Goal: Task Accomplishment & Management: Manage account settings

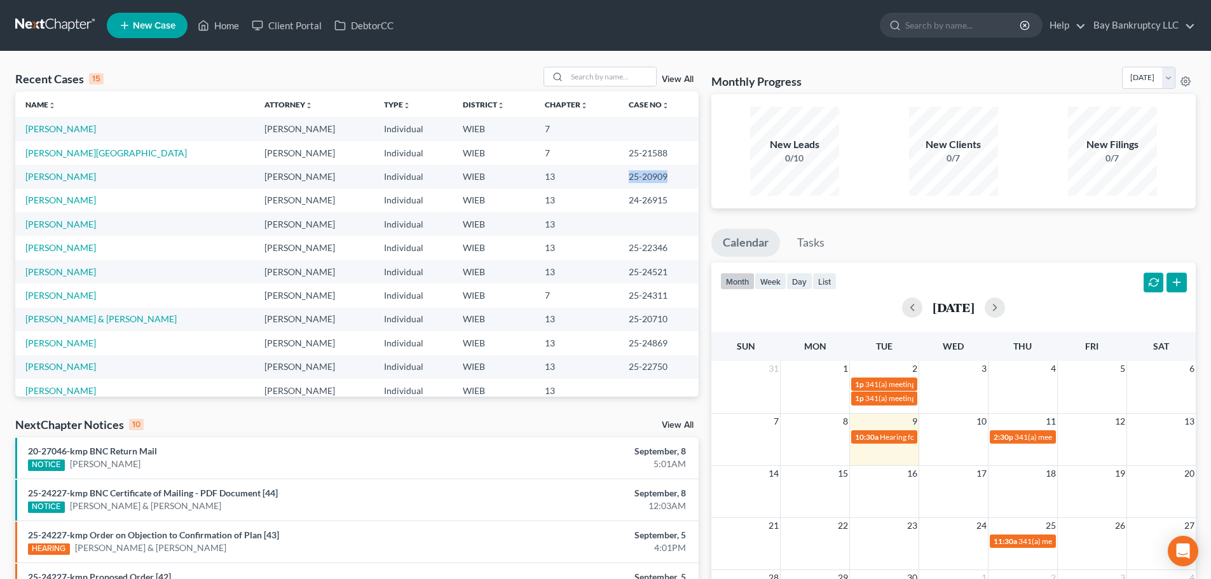
drag, startPoint x: 600, startPoint y: 181, endPoint x: 645, endPoint y: 186, distance: 45.4
click at [645, 186] on td "25-20909" at bounding box center [659, 177] width 80 height 24
copy td "25-20909"
click at [68, 172] on link "[PERSON_NAME]" at bounding box center [60, 176] width 71 height 11
select select "1"
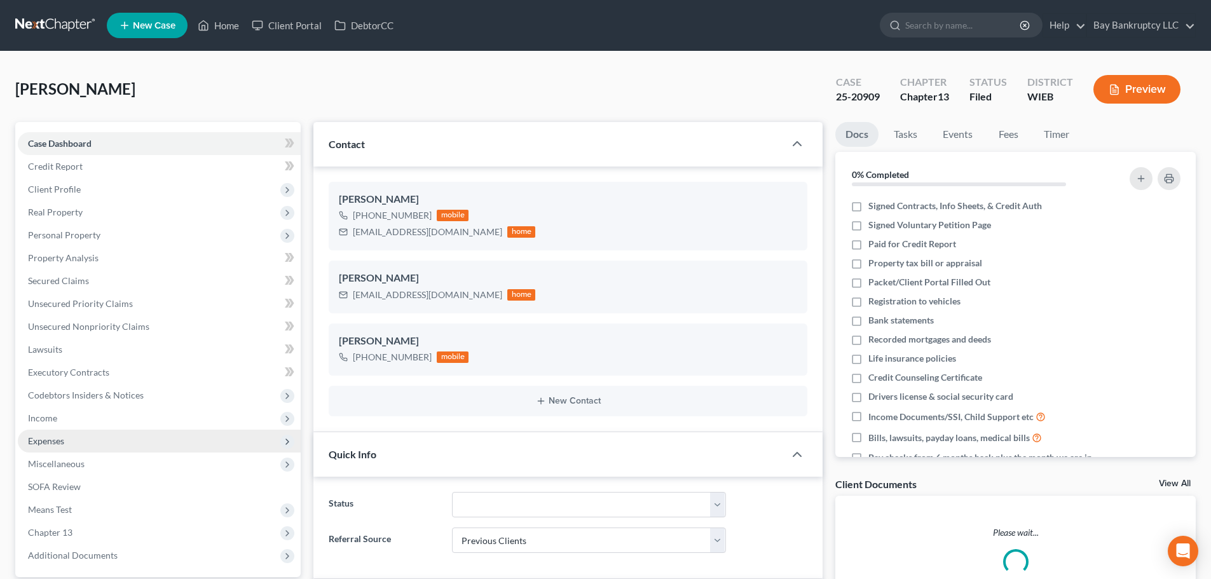
click at [64, 439] on span "Expenses" at bounding box center [46, 441] width 36 height 11
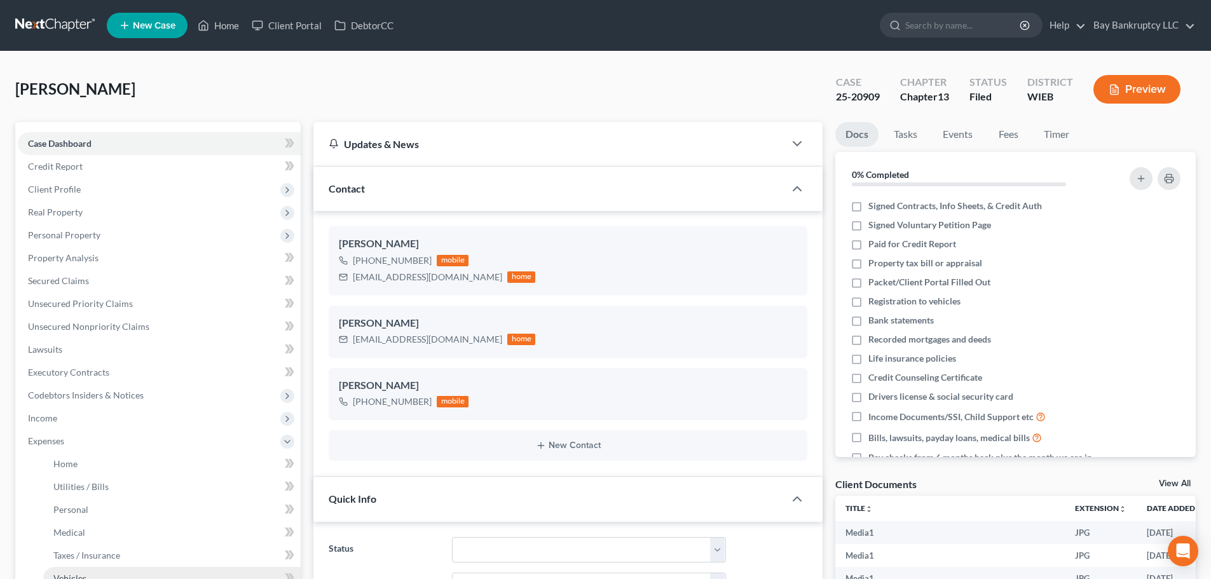
scroll to position [191, 0]
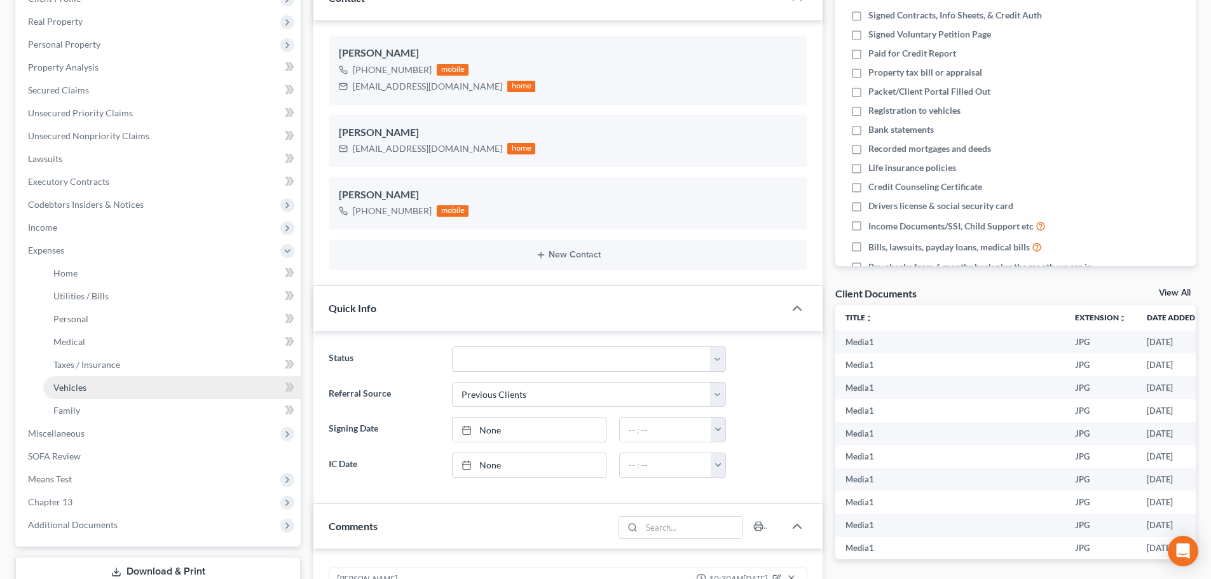
click at [78, 392] on span "Vehicles" at bounding box center [69, 387] width 33 height 11
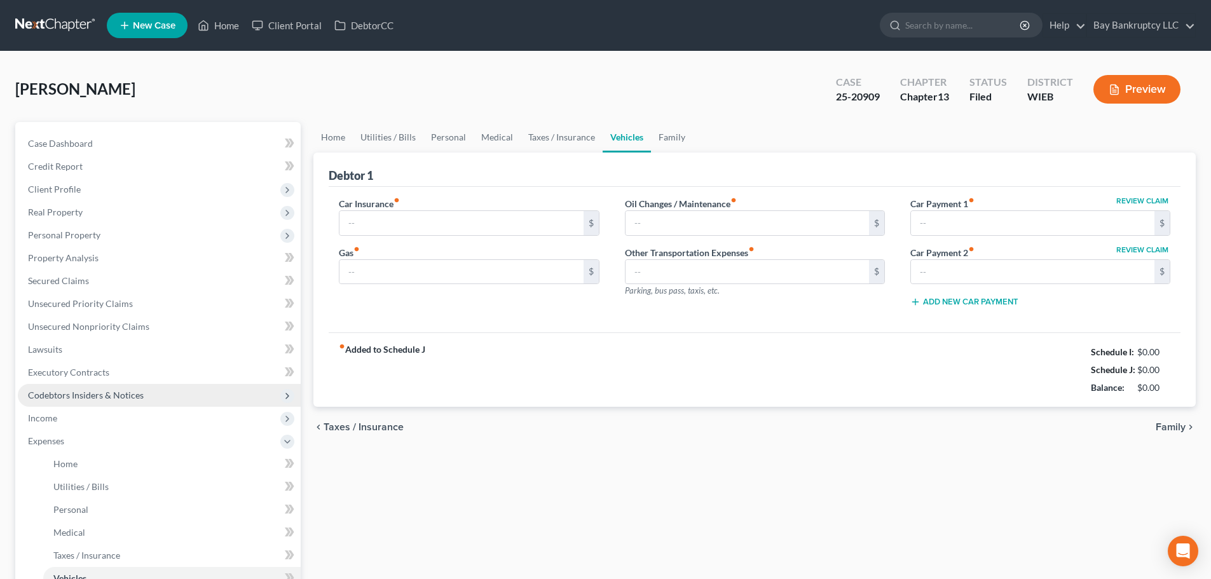
type input "150.00"
type input "387.00"
type input "50.00"
type input "0.00"
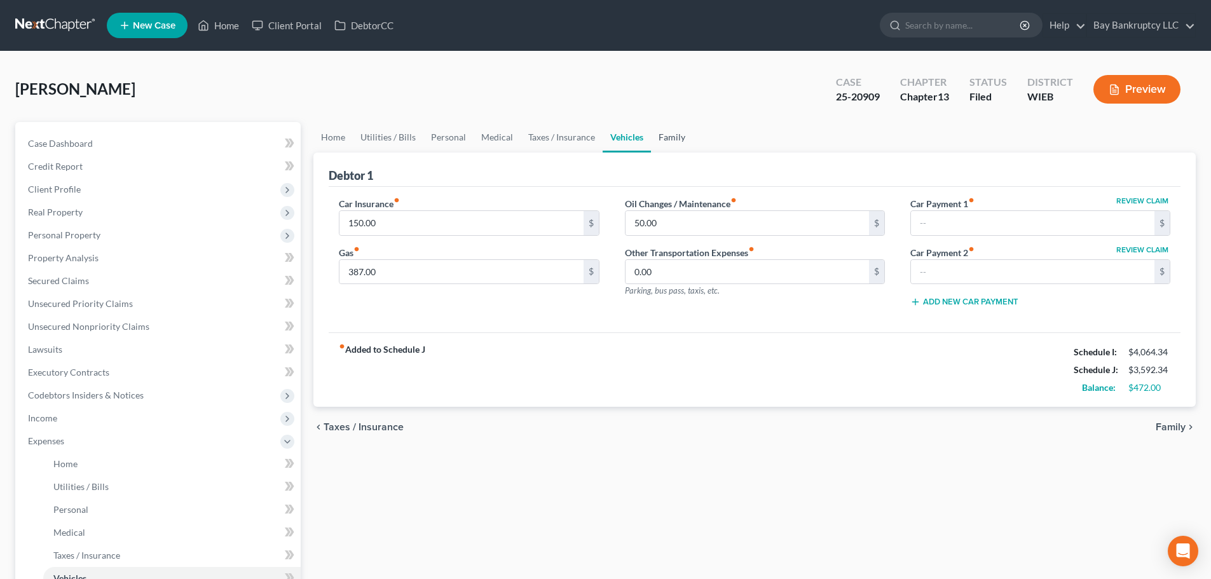
click at [673, 139] on link "Family" at bounding box center [672, 137] width 42 height 31
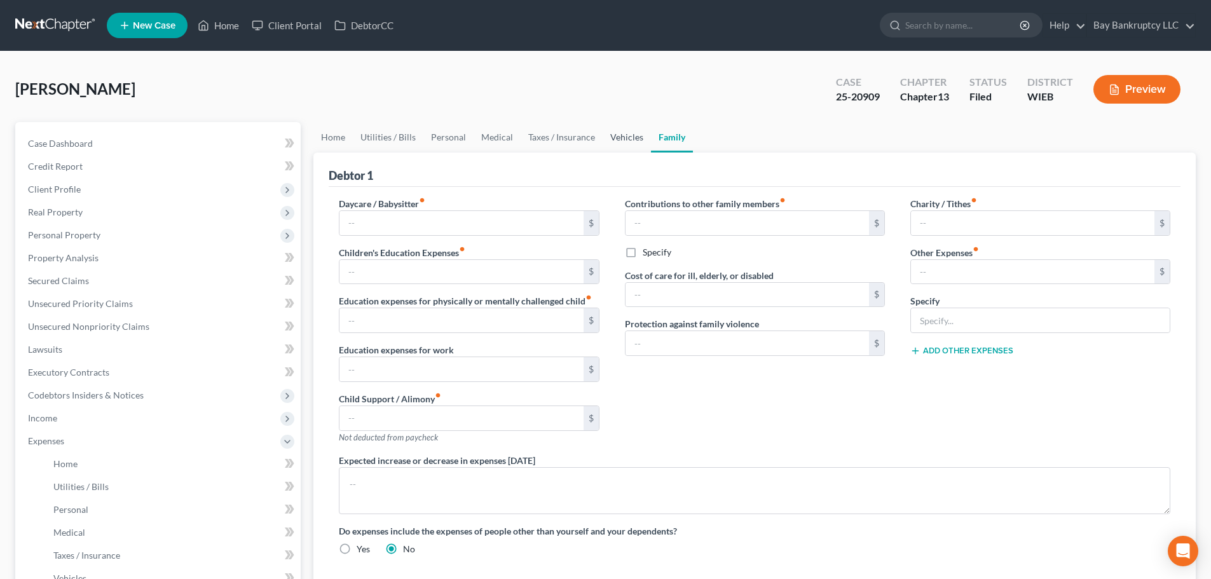
click at [614, 142] on link "Vehicles" at bounding box center [627, 137] width 48 height 31
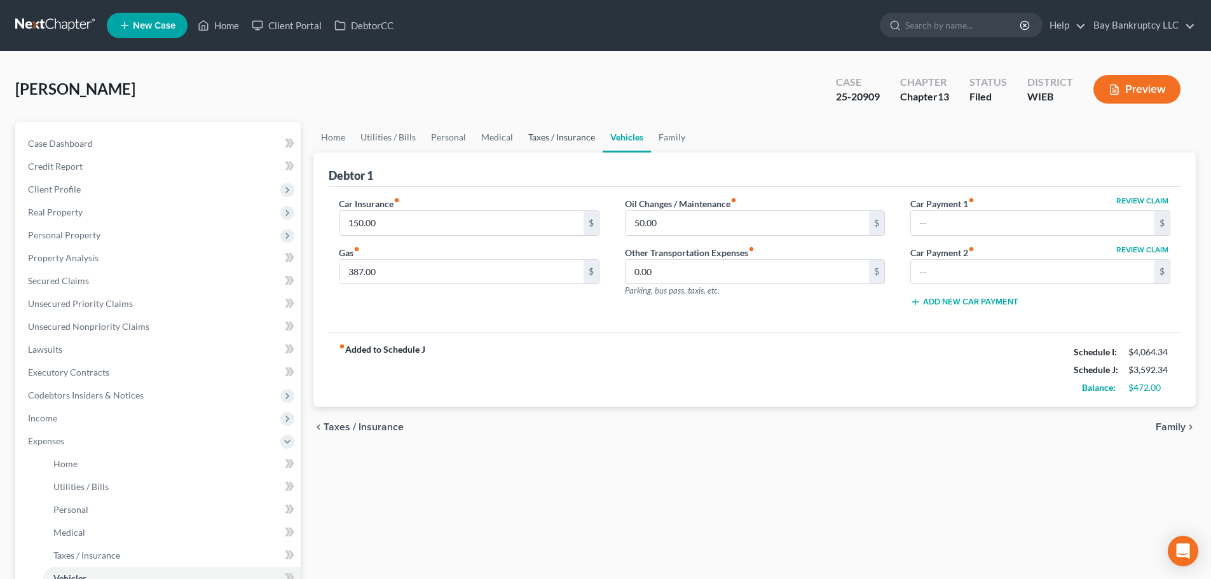
click at [556, 138] on link "Taxes / Insurance" at bounding box center [562, 137] width 82 height 31
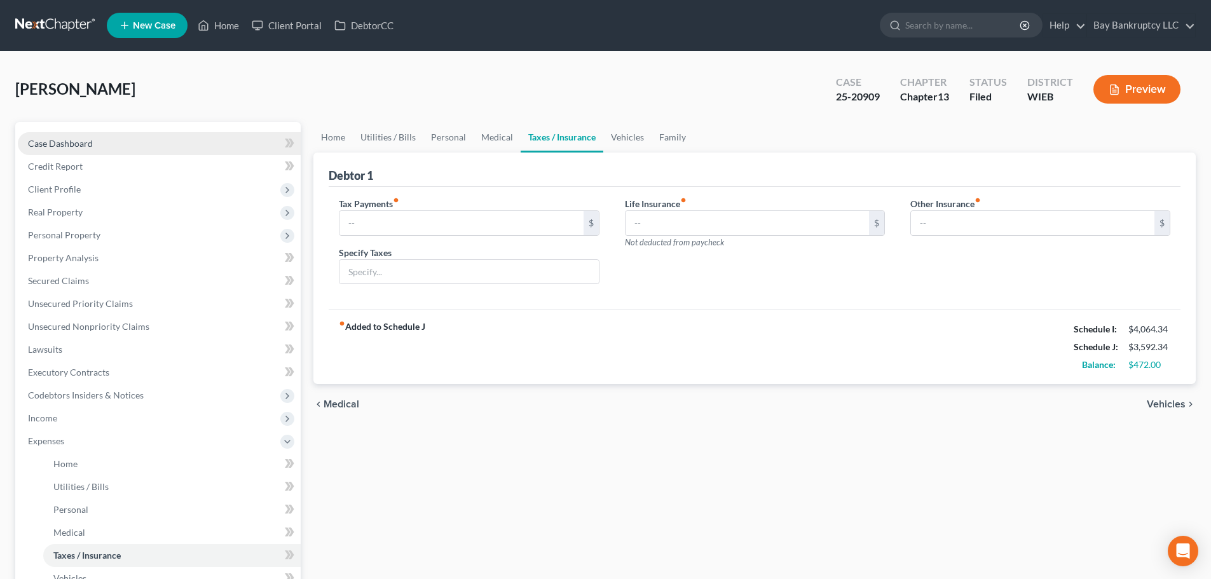
click at [80, 142] on span "Case Dashboard" at bounding box center [60, 143] width 65 height 11
select select "1"
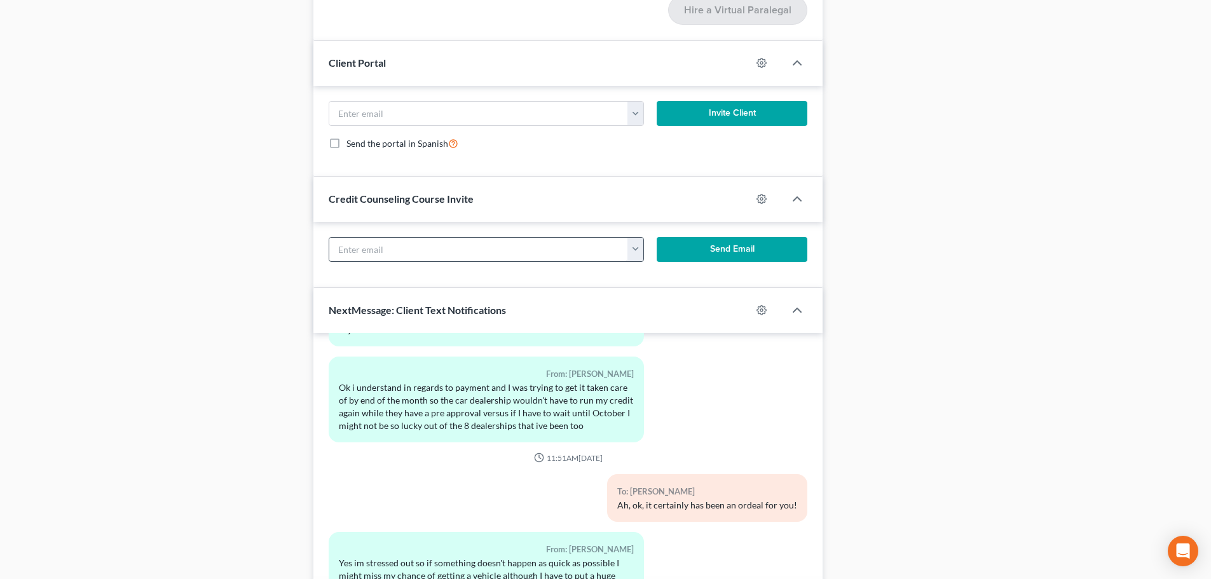
scroll to position [1741, 0]
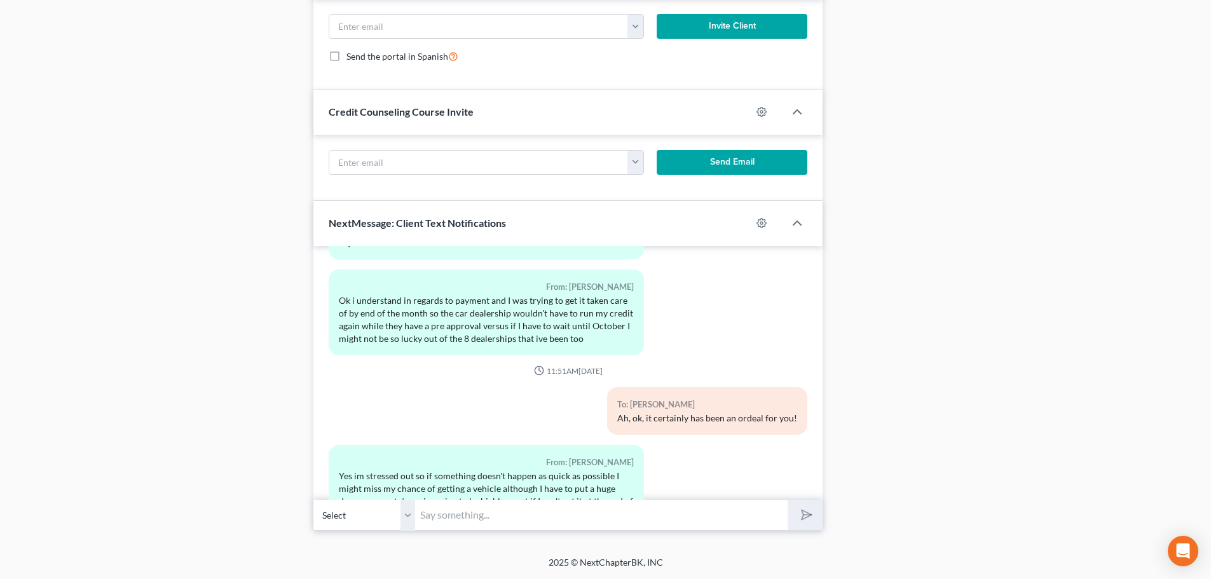
click at [448, 521] on input "text" at bounding box center [601, 515] width 373 height 31
type input "well you do have a very unusual set of circumstances for sure-its bc there are …"
click at [801, 514] on icon "submit" at bounding box center [804, 515] width 18 height 18
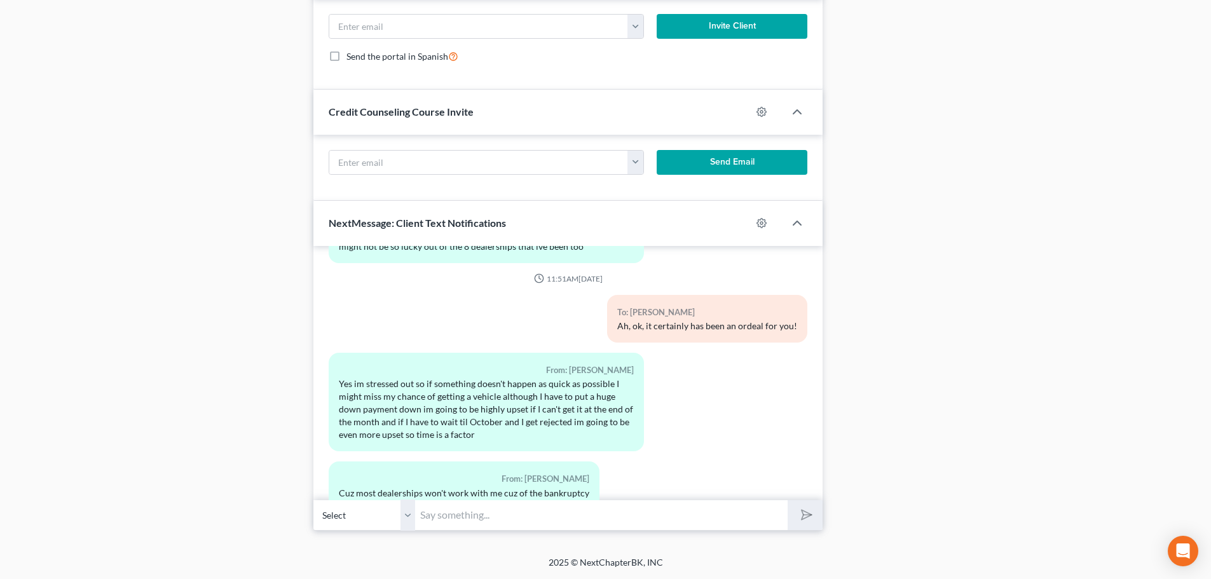
click at [458, 512] on input "text" at bounding box center [601, 515] width 373 height 31
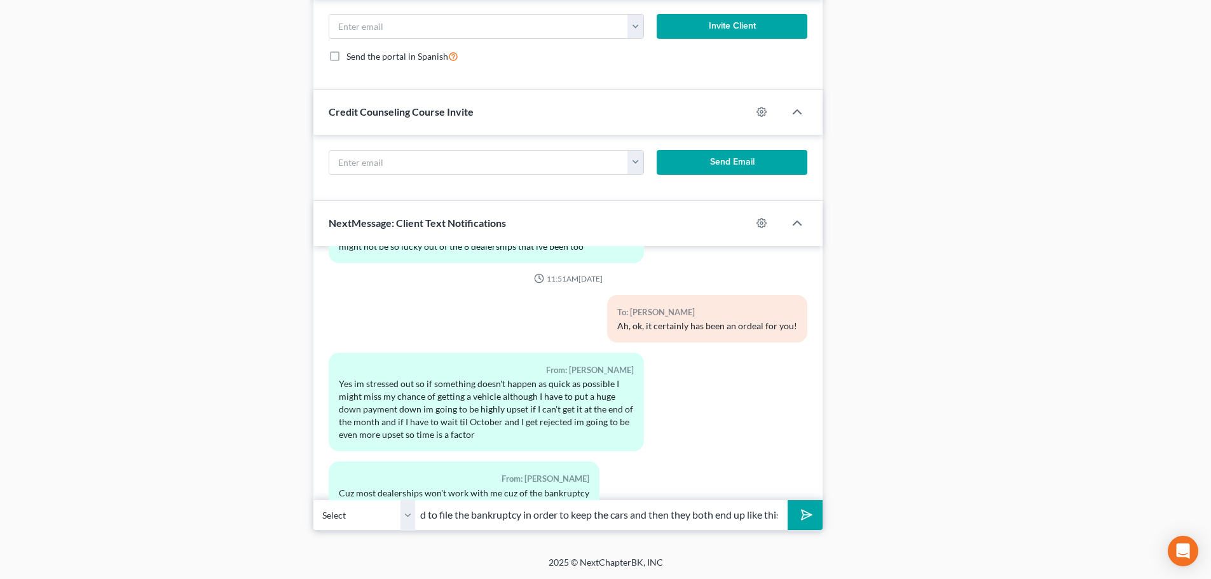
scroll to position [0, 36]
type input "you had to file the bankruptcy in order to keep the cars and then they both end…"
click at [797, 513] on icon "submit" at bounding box center [804, 515] width 18 height 18
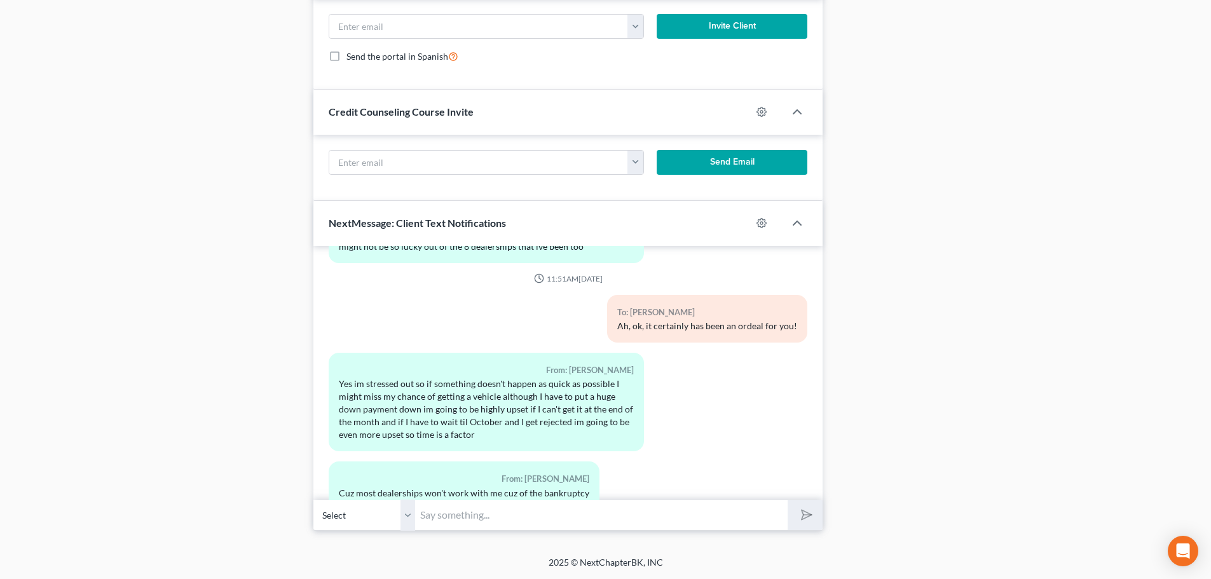
scroll to position [72647, 0]
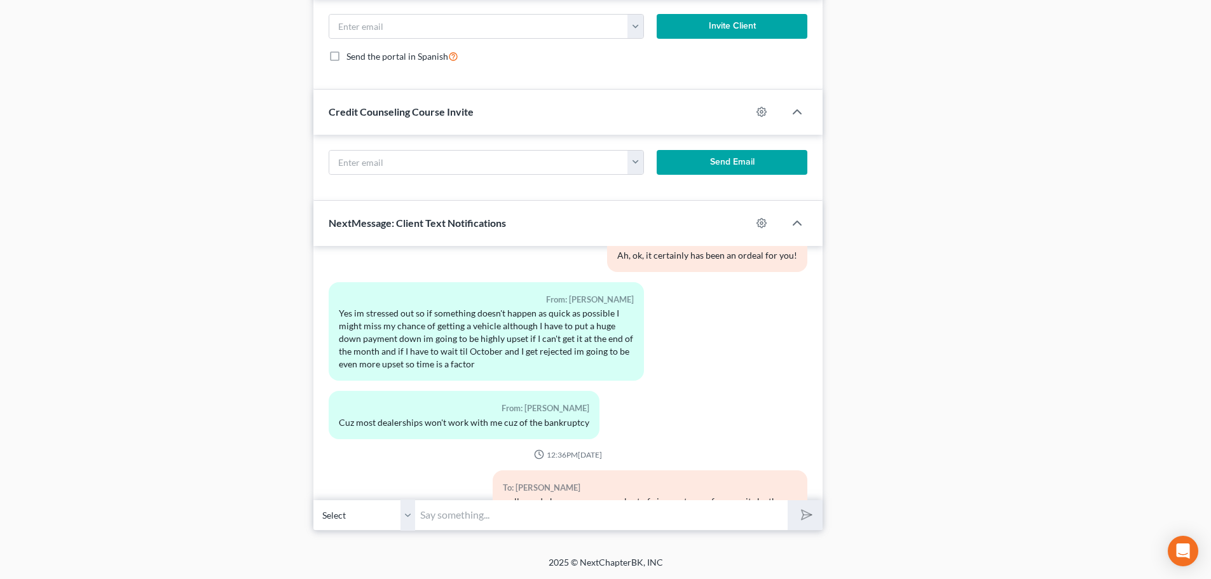
click at [455, 517] on input "text" at bounding box center [601, 515] width 373 height 31
type input "i"
click at [523, 520] on input "text" at bounding box center [601, 515] width 373 height 31
type input "w"
type input "if you get a car payment, we can reduce the monthly payment some more"
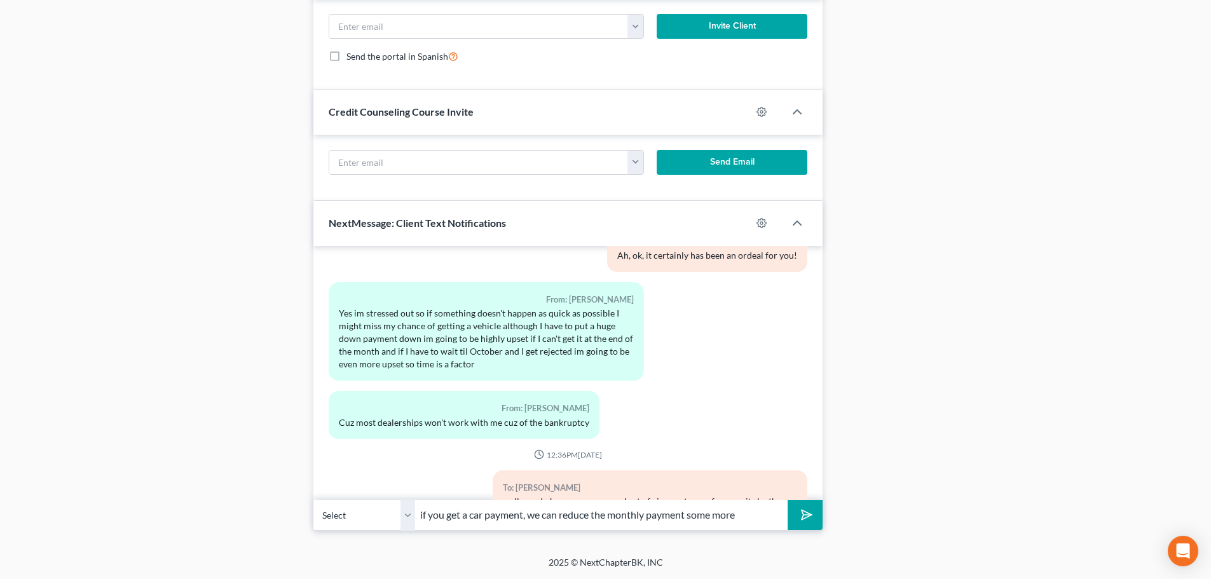
click at [804, 514] on polygon "submit" at bounding box center [804, 514] width 15 height 15
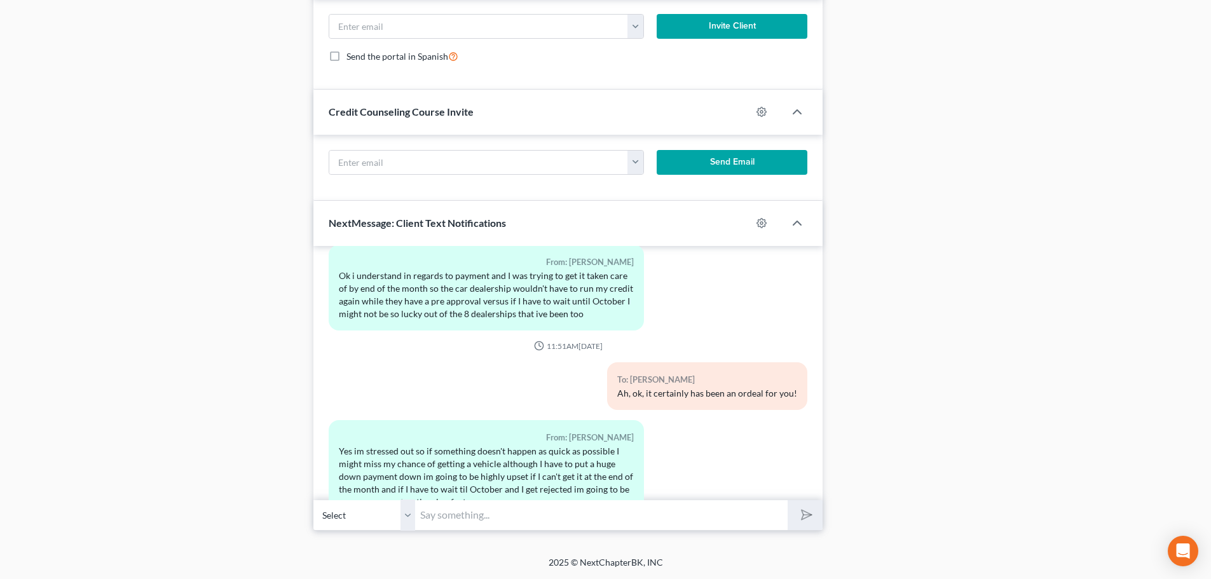
scroll to position [72822, 0]
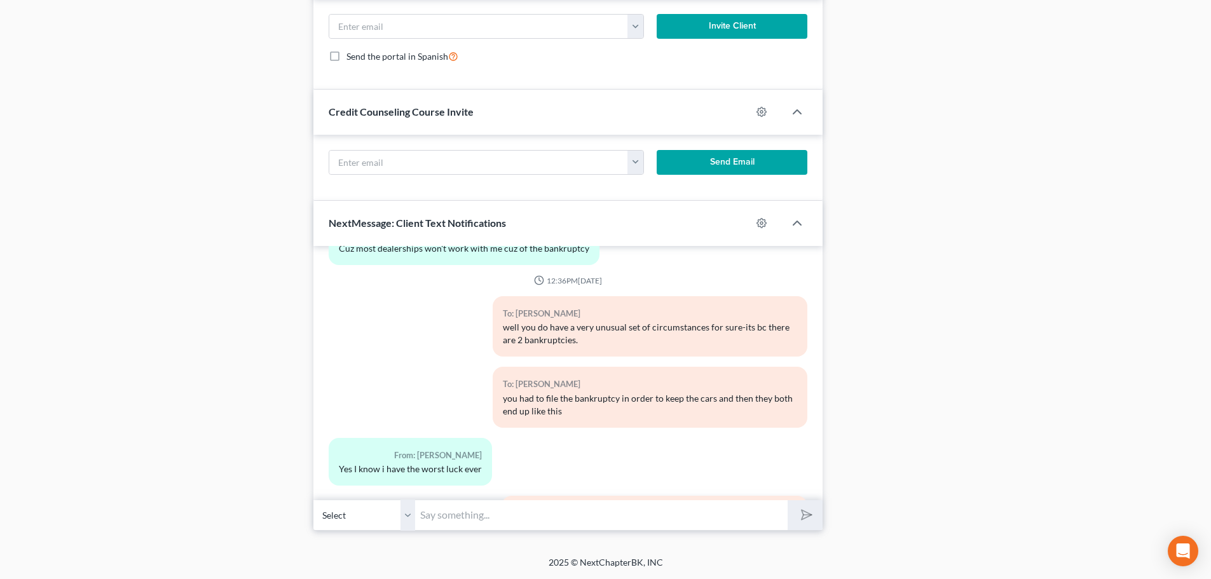
click at [442, 516] on input "text" at bounding box center [601, 515] width 373 height 31
type input "I kow you are!"
click at [815, 524] on button "submit" at bounding box center [805, 515] width 35 height 30
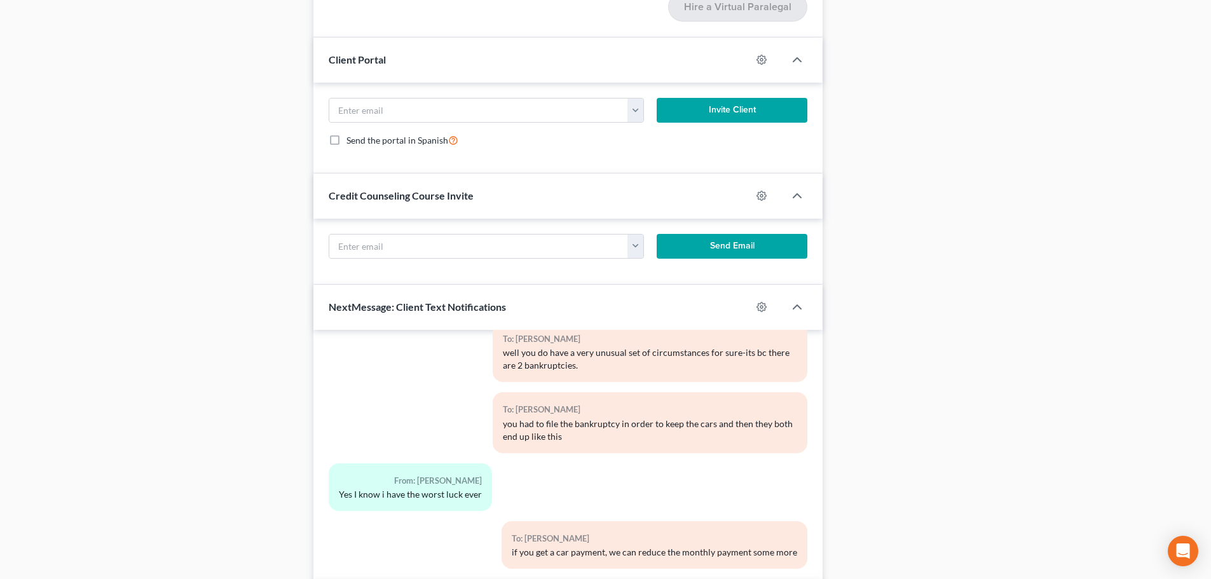
scroll to position [1741, 0]
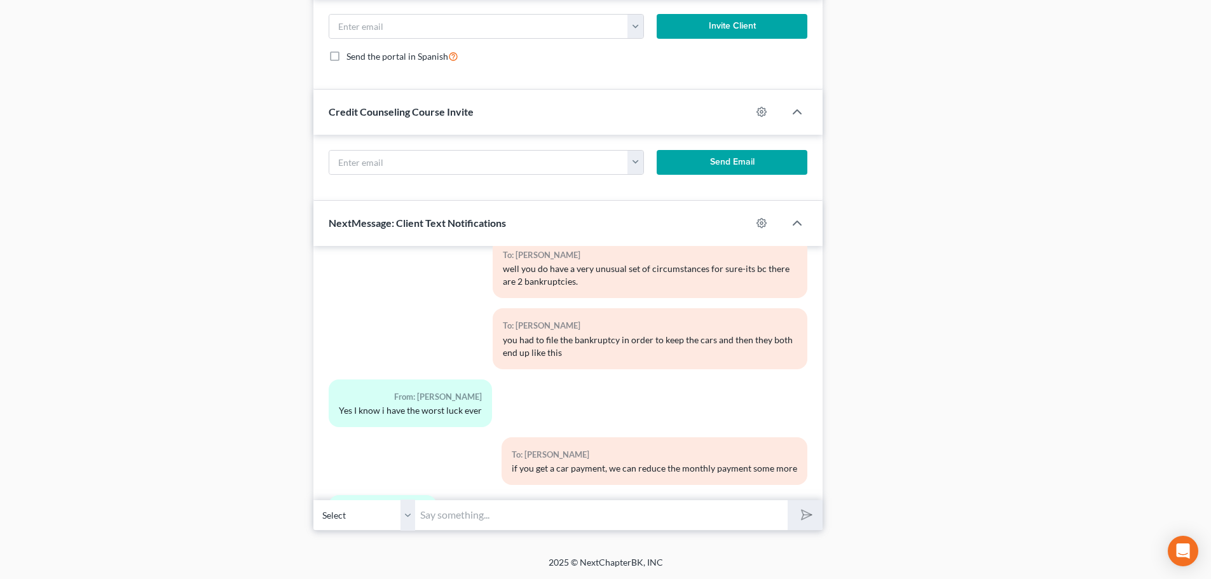
click at [453, 525] on input "text" at bounding box center [601, 515] width 373 height 31
drag, startPoint x: 706, startPoint y: 515, endPoint x: 743, endPoint y: 516, distance: 36.9
click at [749, 523] on input "I really thuoght you were going to get one at the beginning of septnber" at bounding box center [601, 515] width 373 height 31
type input "I really thuoght you were going to get one at the beginning of September"
click at [806, 509] on icon "submit" at bounding box center [804, 515] width 18 height 18
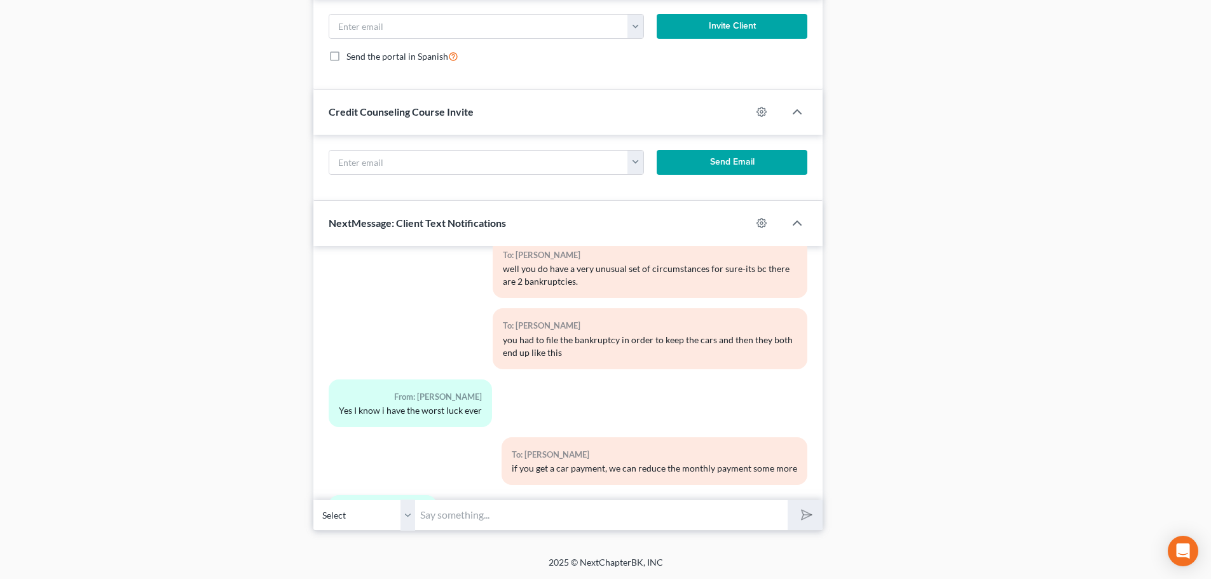
scroll to position [72938, 0]
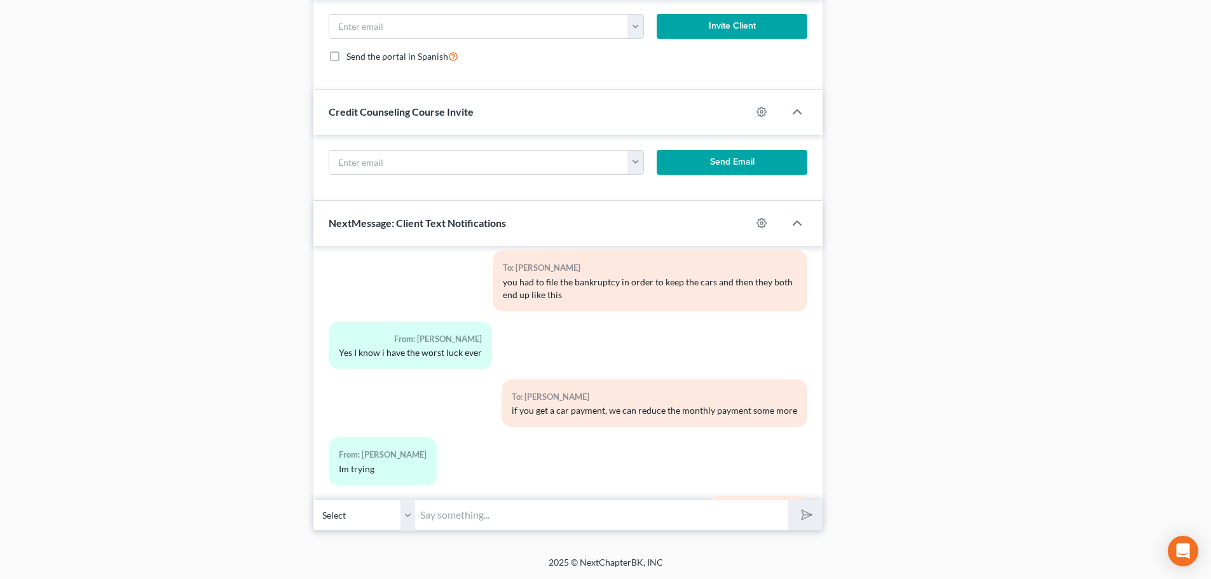
click at [484, 513] on input "text" at bounding box center [601, 515] width 373 height 31
type input "thought"
click at [799, 512] on icon "submit" at bounding box center [804, 515] width 18 height 18
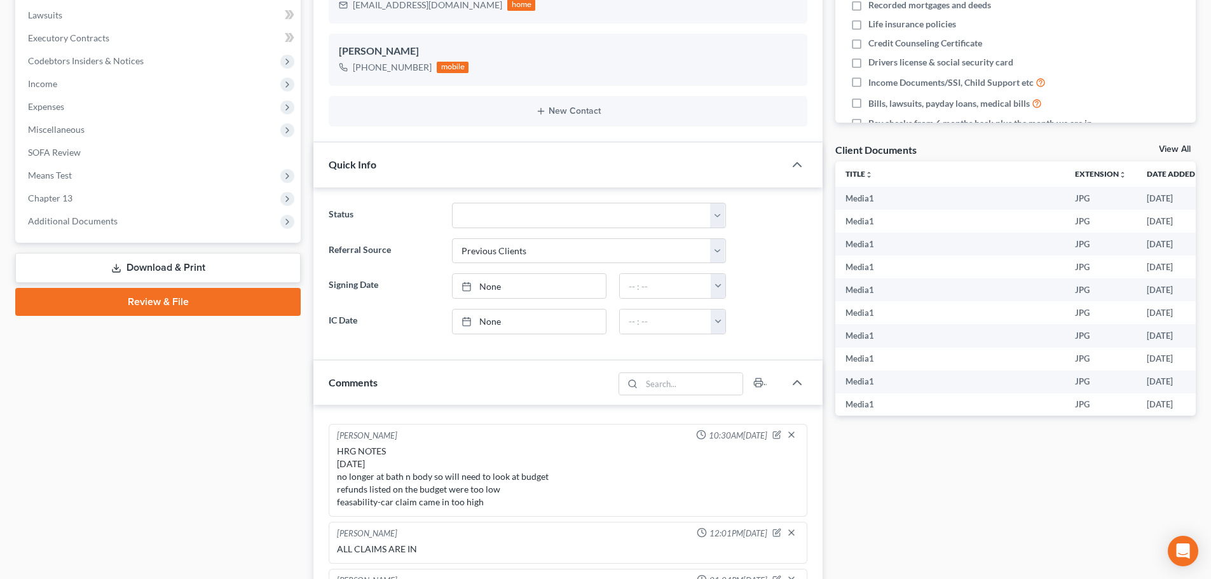
scroll to position [278, 0]
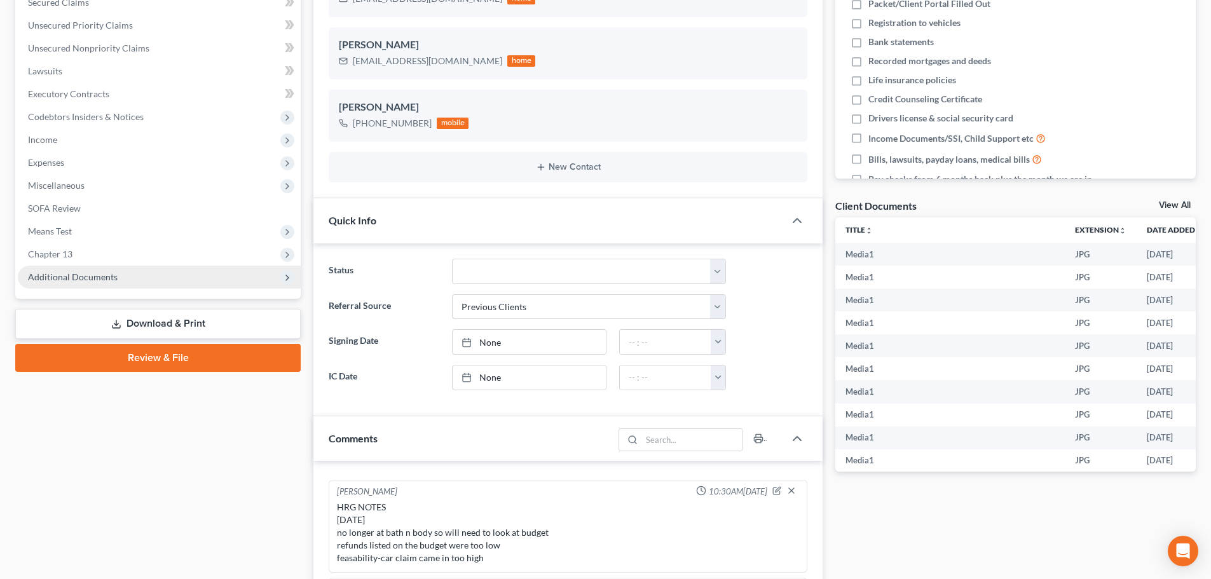
click at [102, 273] on span "Additional Documents" at bounding box center [73, 277] width 90 height 11
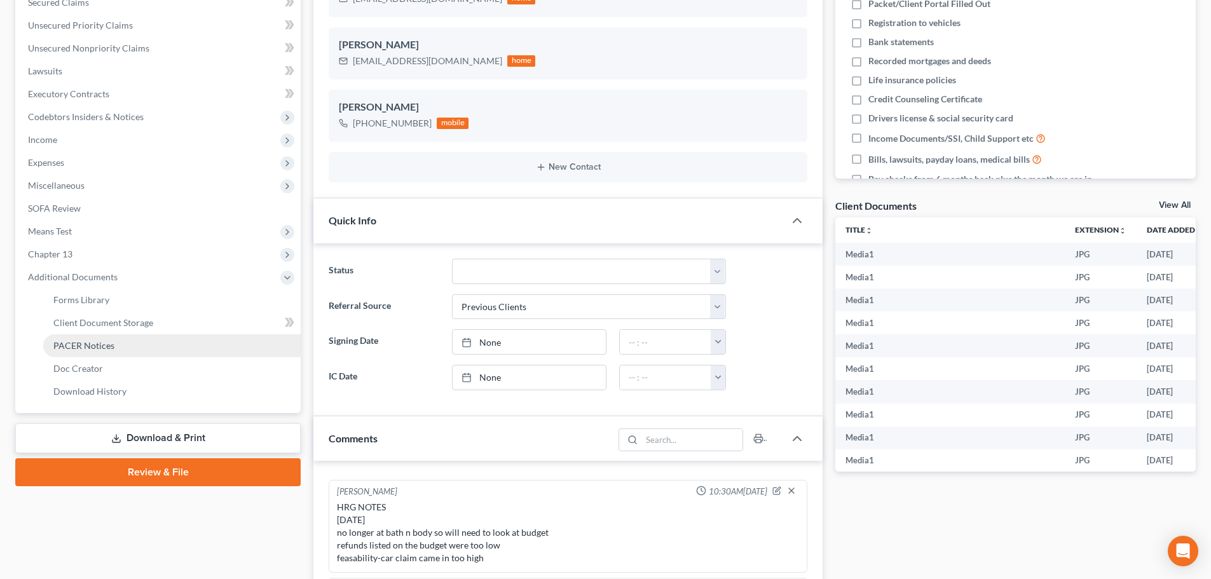
click at [100, 344] on span "PACER Notices" at bounding box center [83, 345] width 61 height 11
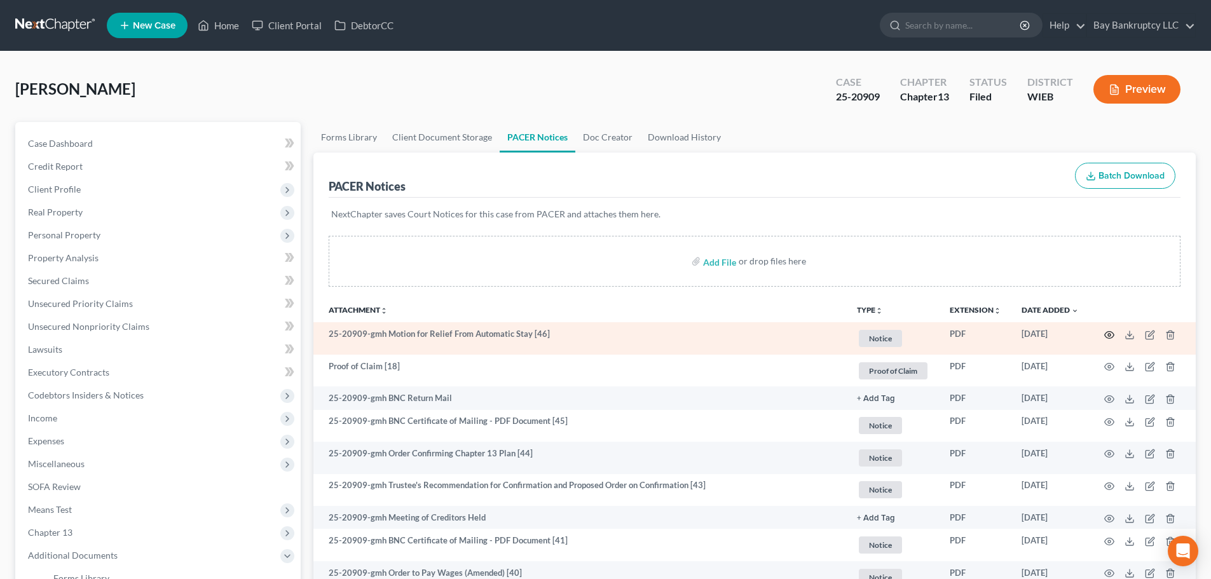
click at [1108, 336] on icon "button" at bounding box center [1109, 335] width 10 height 10
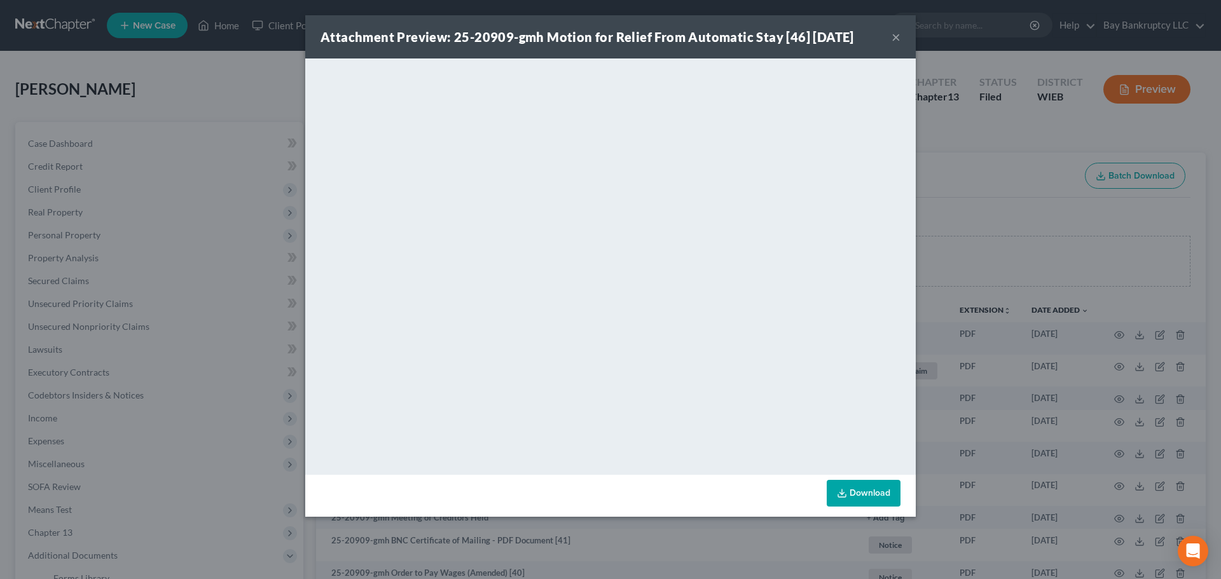
click at [895, 38] on button "×" at bounding box center [895, 36] width 9 height 15
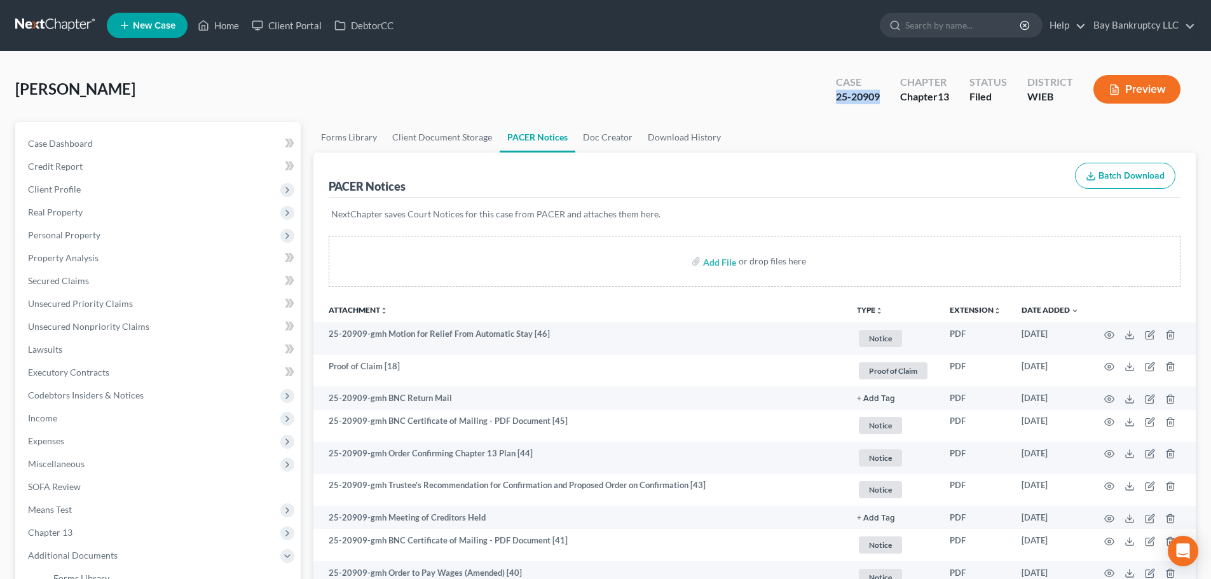
drag, startPoint x: 835, startPoint y: 100, endPoint x: 883, endPoint y: 106, distance: 48.6
click at [883, 106] on div "Case 25-20909" at bounding box center [858, 91] width 64 height 38
drag, startPoint x: 231, startPoint y: 25, endPoint x: 657, endPoint y: 97, distance: 432.5
click at [231, 25] on link "Home" at bounding box center [218, 25] width 54 height 23
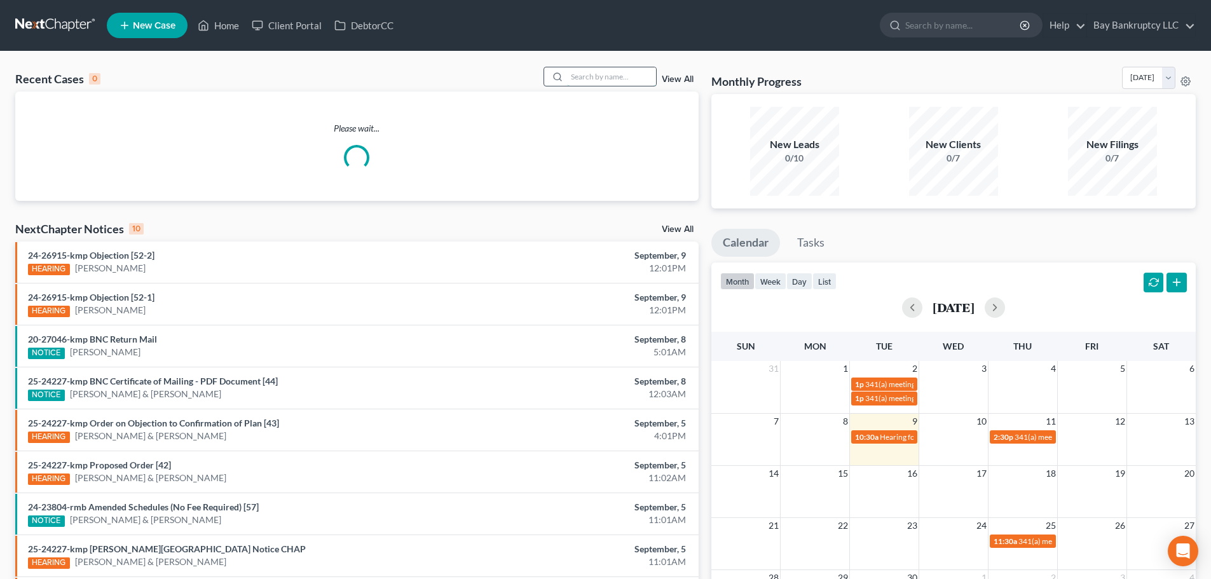
click at [593, 79] on input "search" at bounding box center [611, 76] width 89 height 18
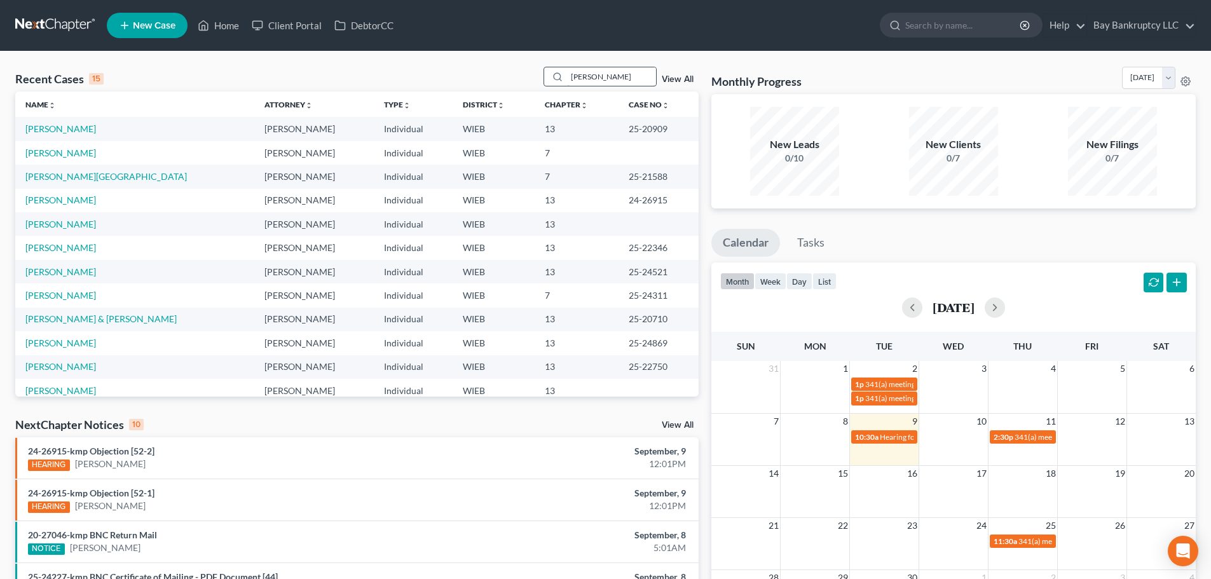
type input "[PERSON_NAME]"
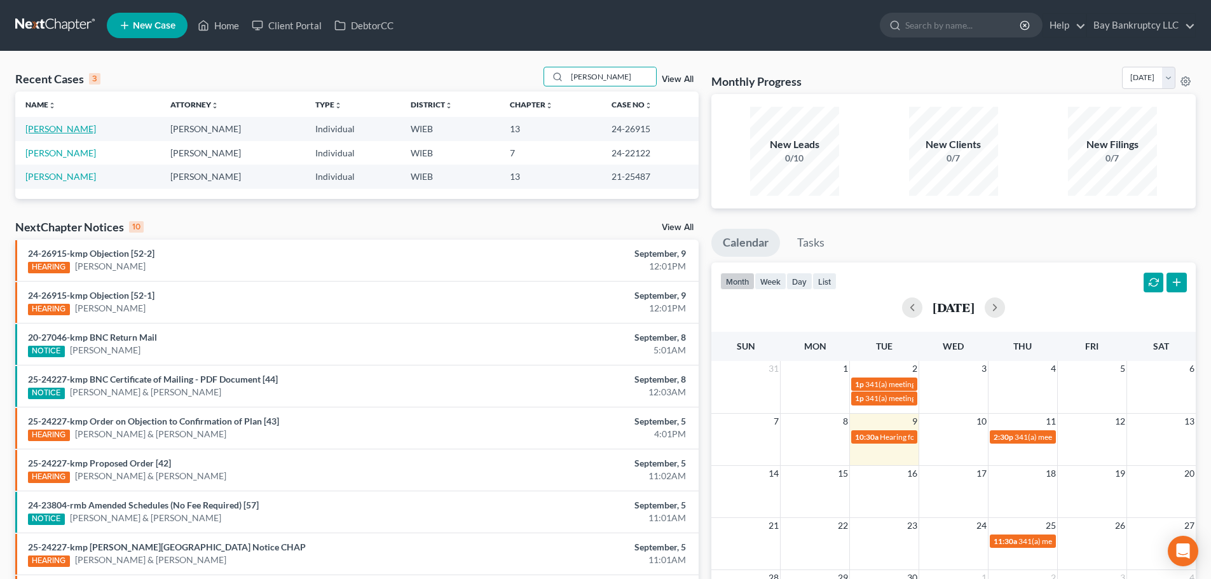
click at [59, 129] on link "[PERSON_NAME]" at bounding box center [60, 128] width 71 height 11
select select "2"
select select "1"
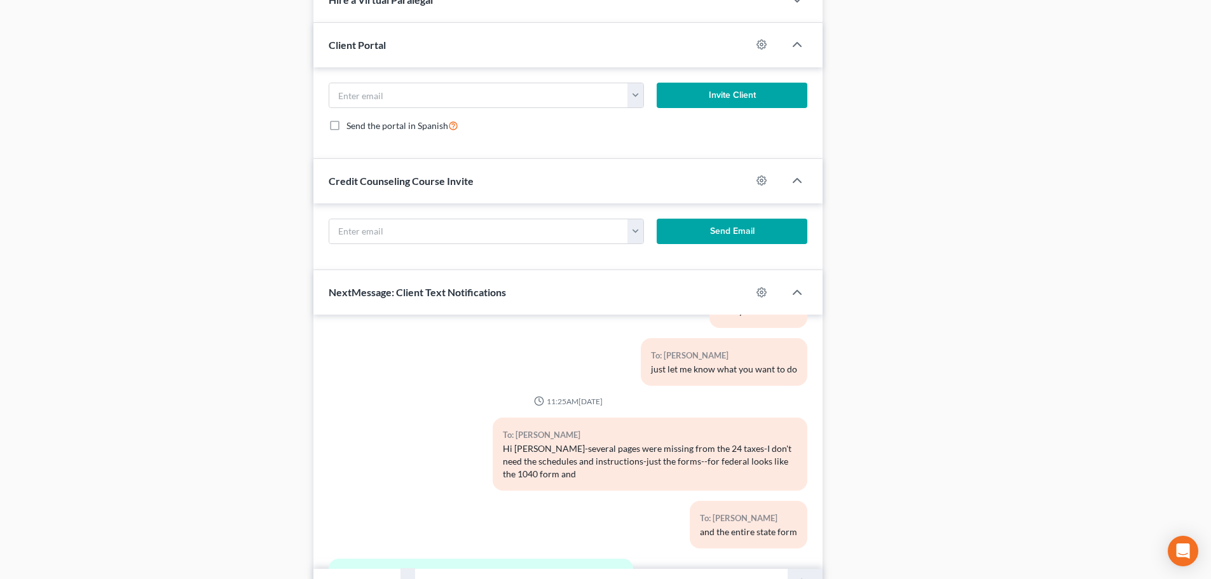
scroll to position [1267, 0]
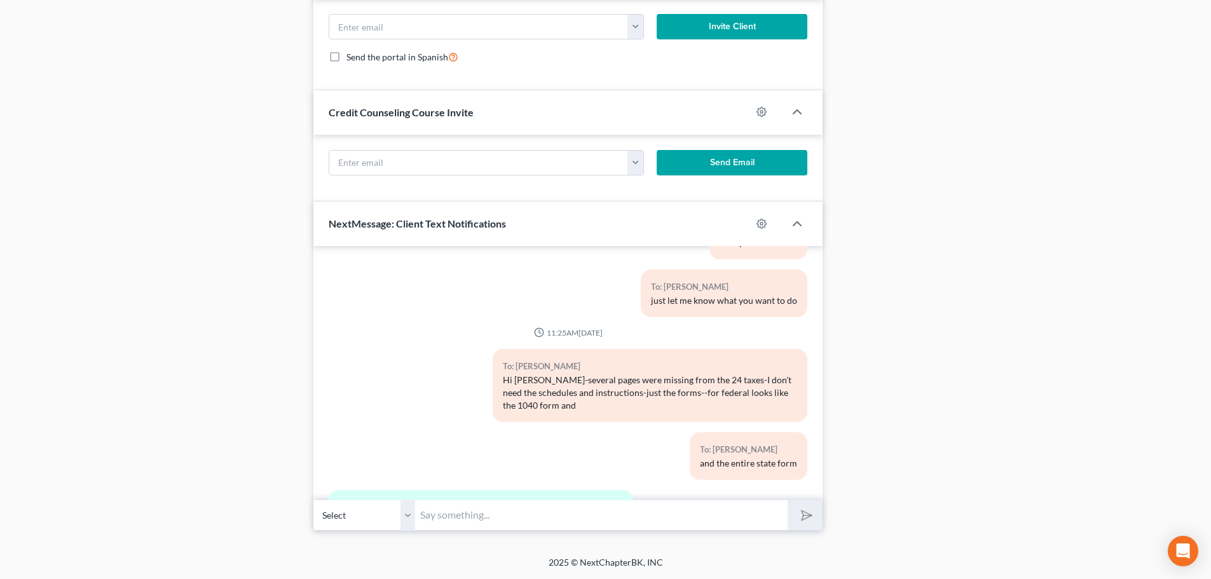
click at [453, 521] on input "text" at bounding box center [601, 515] width 373 height 31
type input "ok, sounds good."
click at [798, 507] on button "submit" at bounding box center [805, 515] width 35 height 30
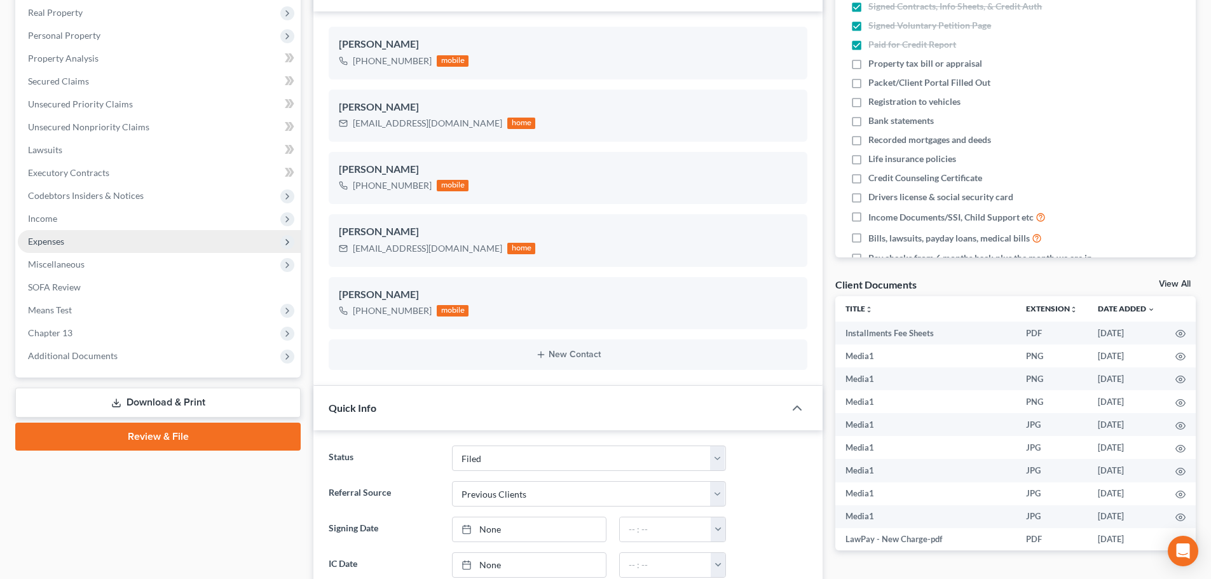
scroll to position [0, 0]
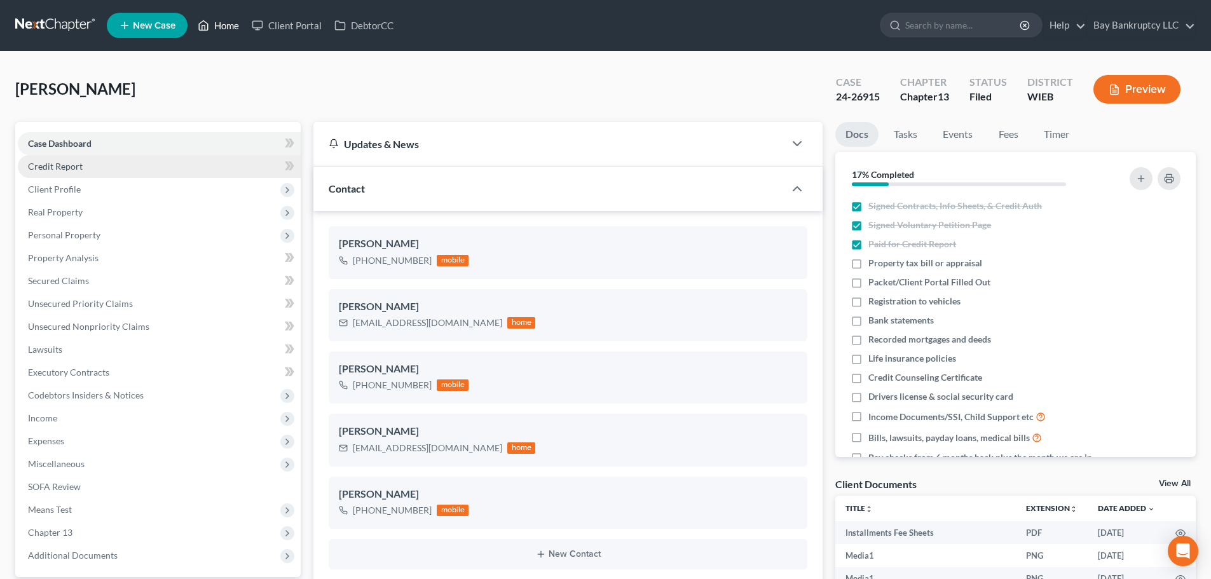
drag, startPoint x: 237, startPoint y: 25, endPoint x: 205, endPoint y: 162, distance: 140.2
click at [237, 25] on link "Home" at bounding box center [218, 25] width 54 height 23
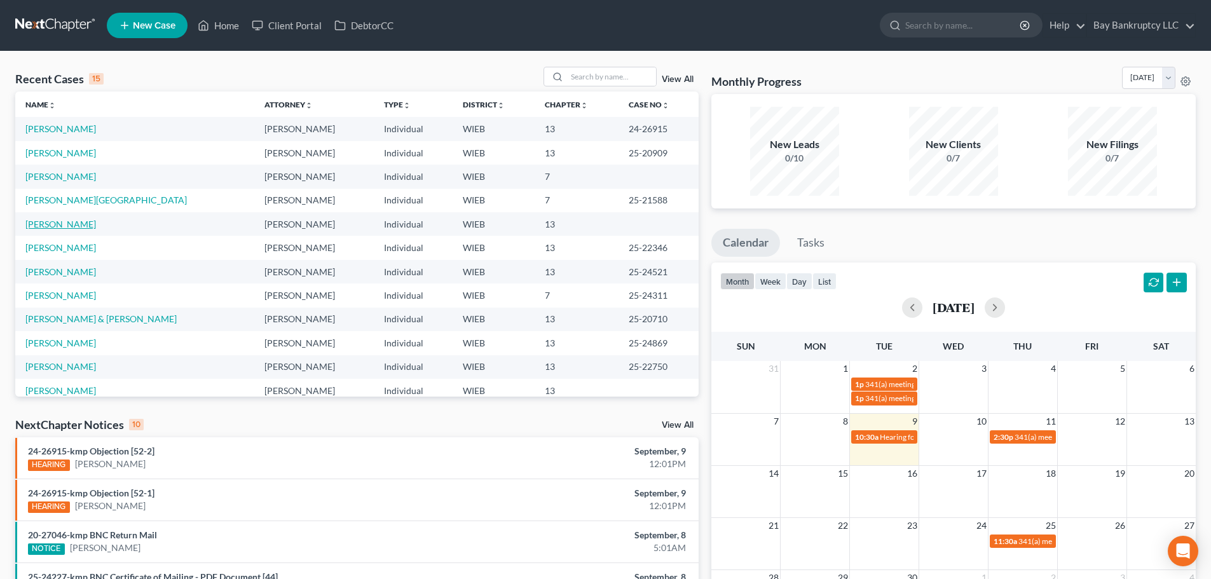
click at [68, 226] on link "[PERSON_NAME]" at bounding box center [60, 224] width 71 height 11
select select "3"
select select "1"
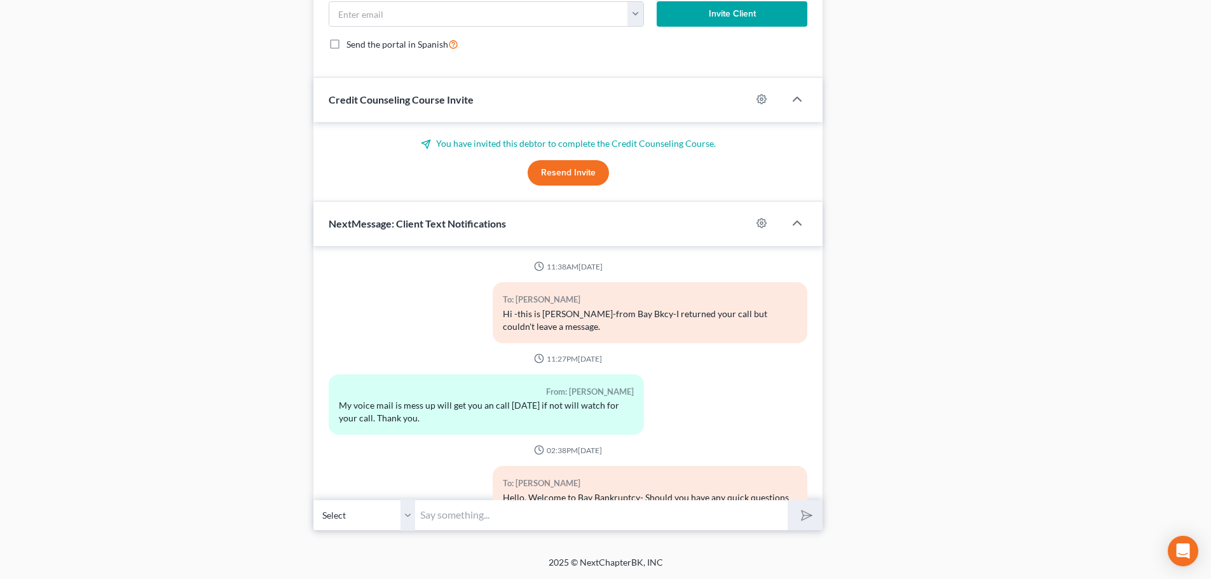
scroll to position [660, 0]
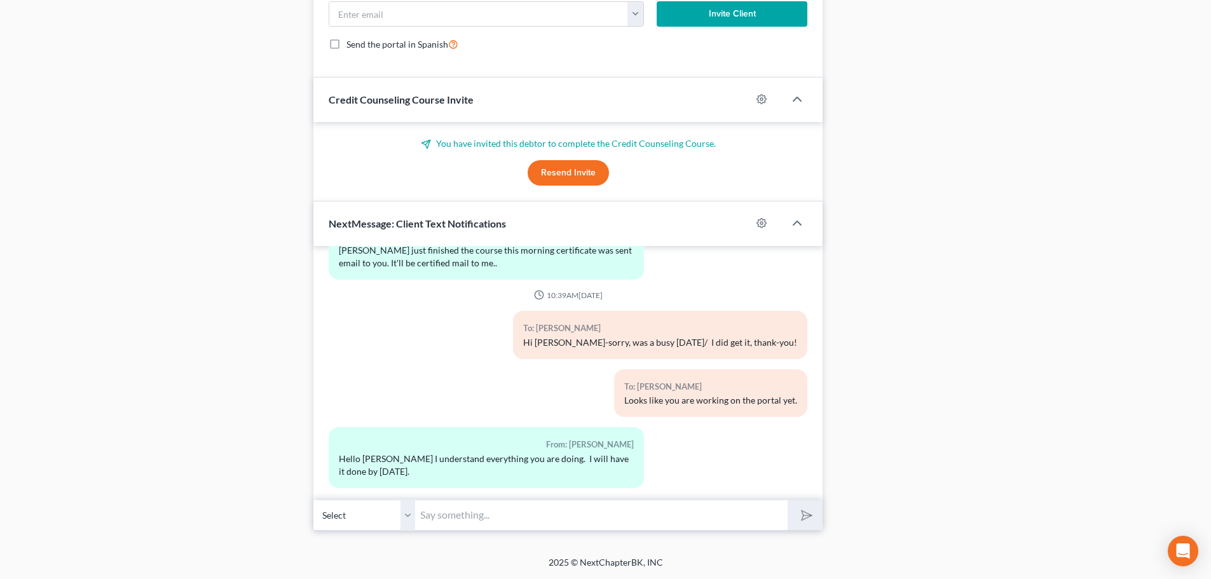
click at [464, 515] on input "text" at bounding box center [601, 515] width 373 height 31
type input "Sounds good."
drag, startPoint x: 797, startPoint y: 517, endPoint x: 785, endPoint y: 576, distance: 60.5
click at [797, 517] on icon "submit" at bounding box center [804, 515] width 18 height 18
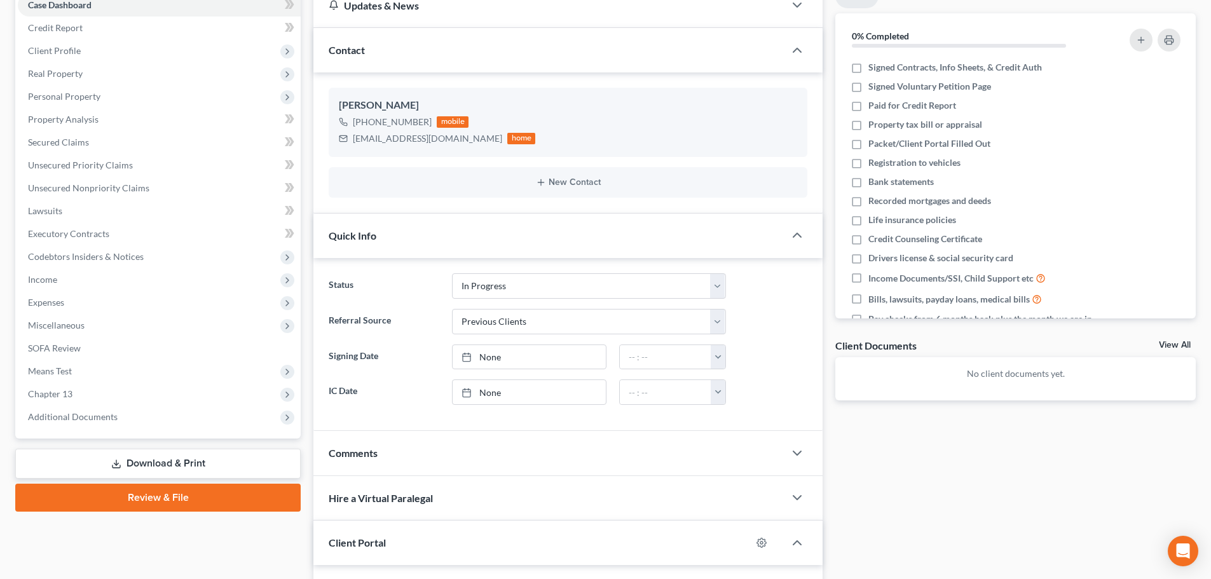
scroll to position [0, 0]
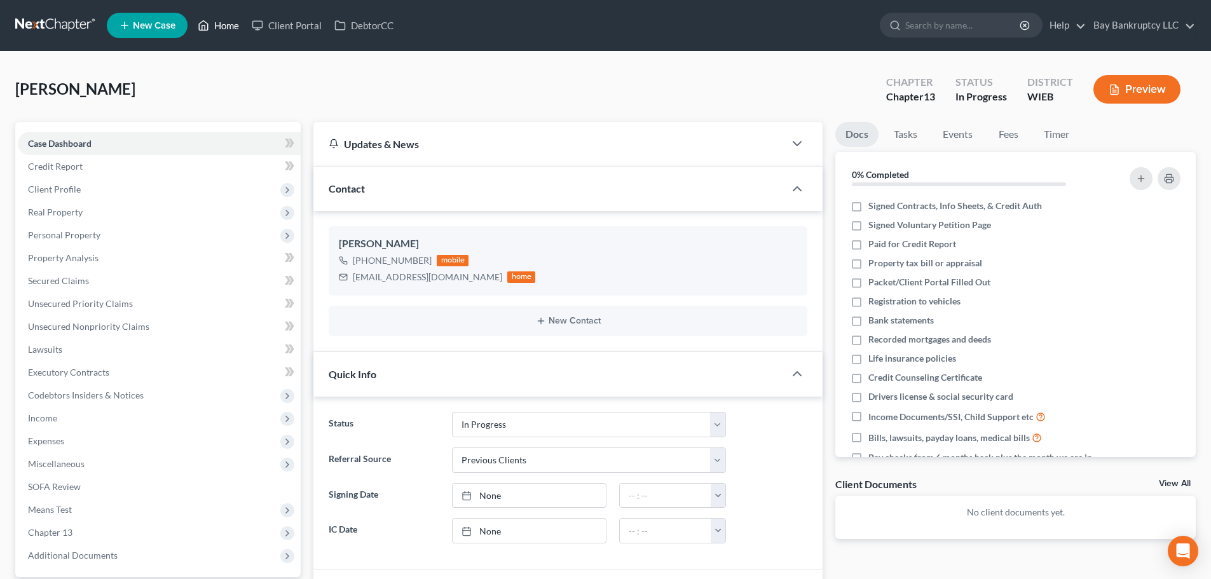
drag, startPoint x: 226, startPoint y: 22, endPoint x: 324, endPoint y: 60, distance: 105.1
click at [226, 22] on link "Home" at bounding box center [218, 25] width 54 height 23
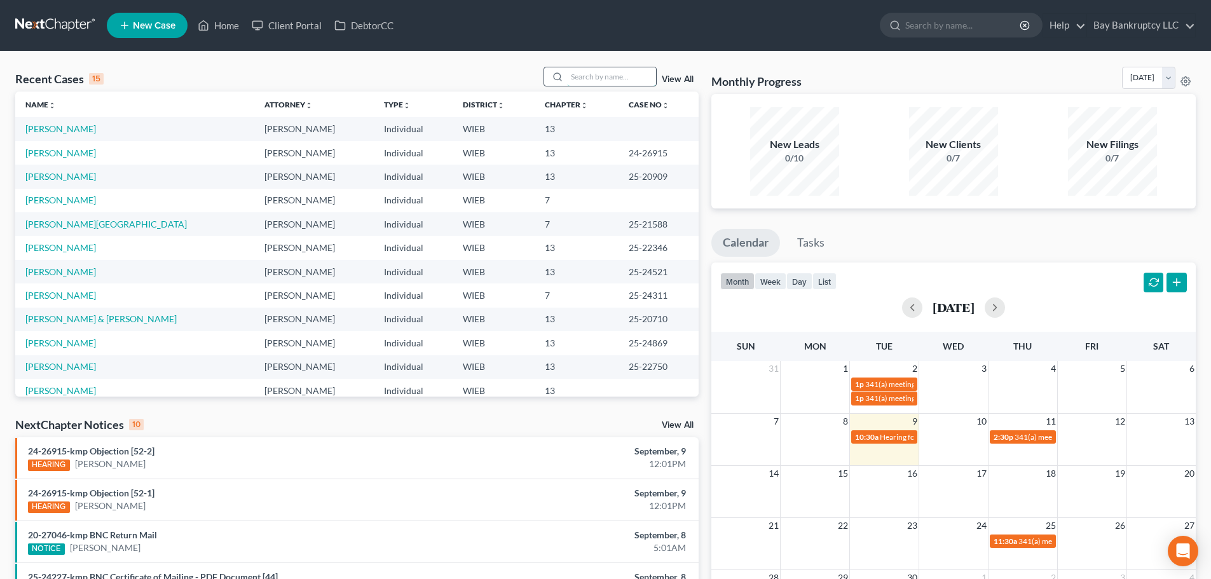
click at [596, 79] on input "search" at bounding box center [611, 76] width 89 height 18
type input "[PERSON_NAME]"
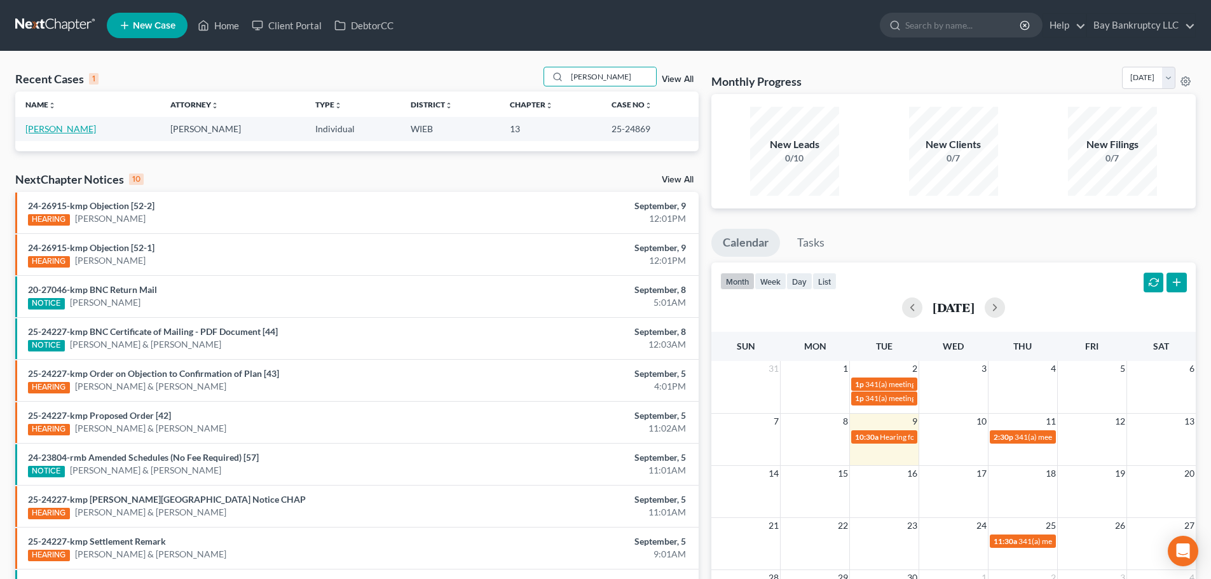
click at [78, 131] on link "[PERSON_NAME]" at bounding box center [60, 128] width 71 height 11
select select "0"
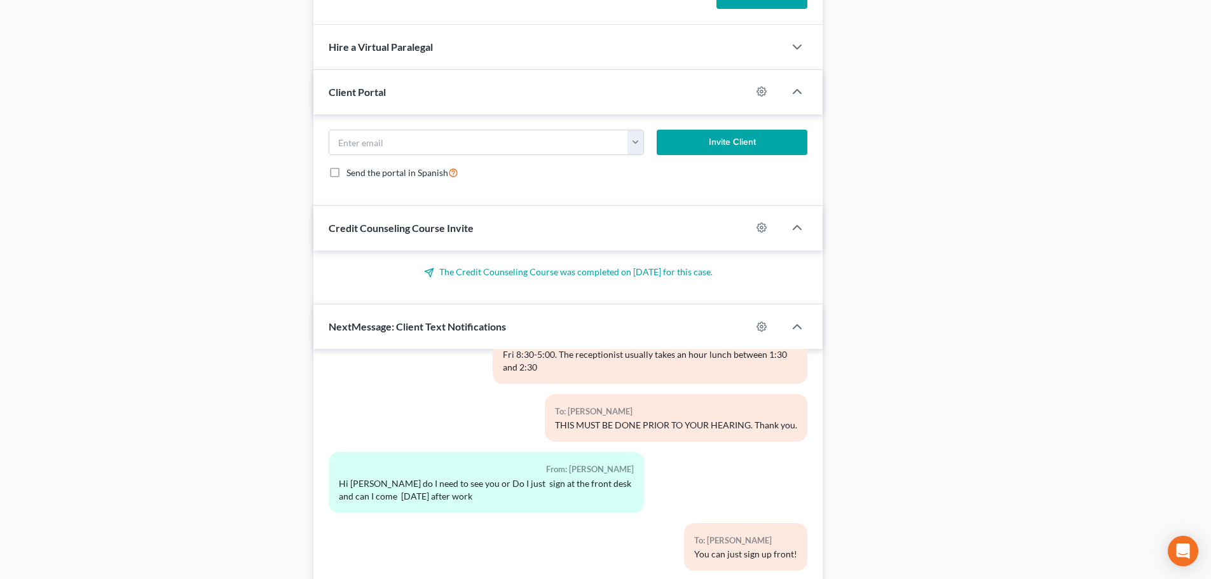
scroll to position [1083, 0]
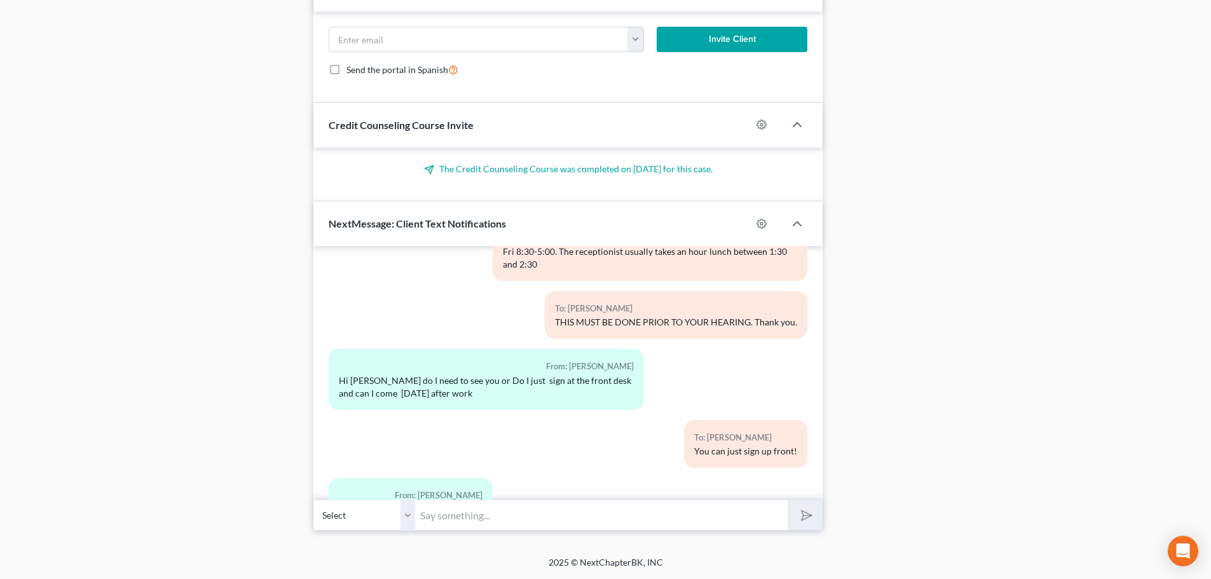
click at [448, 522] on input "text" at bounding box center [601, 515] width 373 height 31
type input "that should be fine-it is at reception so no worries"
click at [798, 517] on icon "submit" at bounding box center [804, 516] width 18 height 18
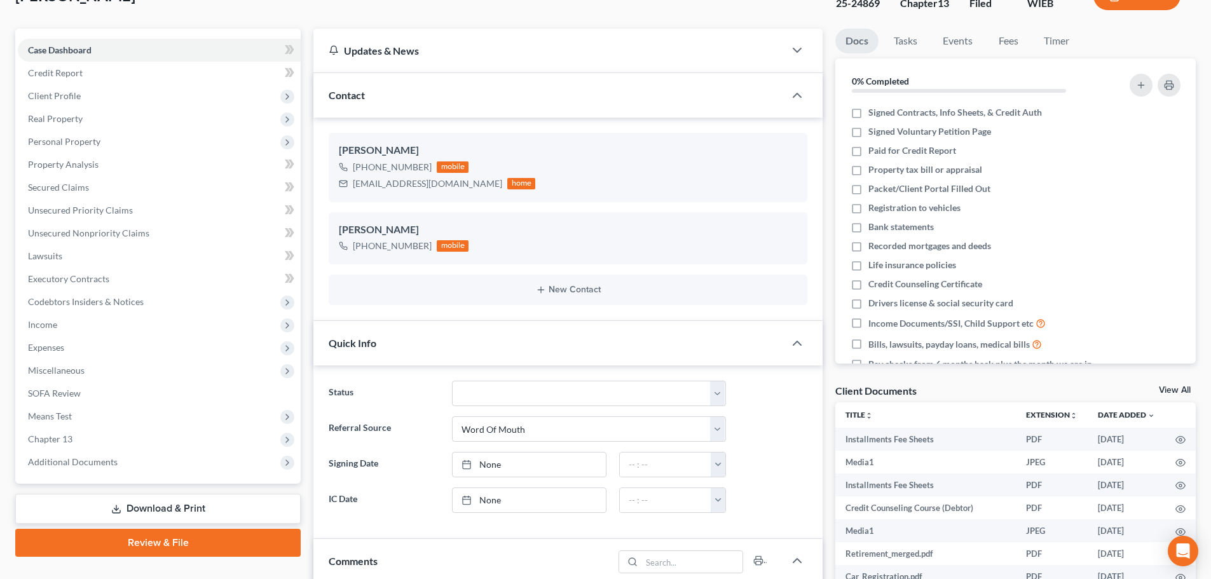
scroll to position [0, 0]
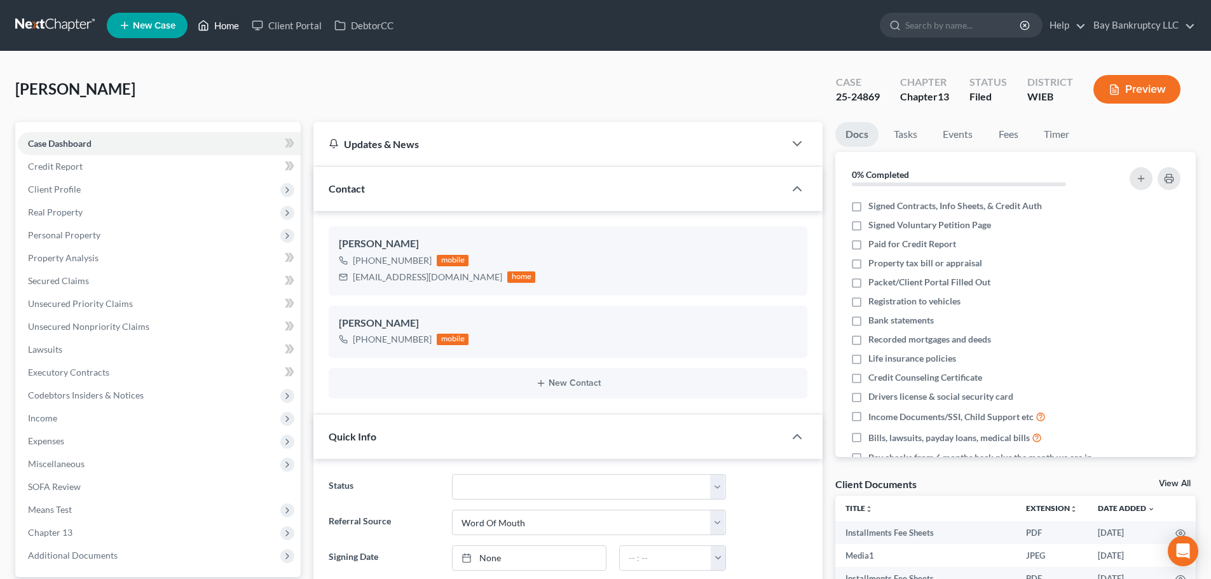
drag, startPoint x: 229, startPoint y: 21, endPoint x: 128, endPoint y: 4, distance: 101.9
click at [229, 21] on link "Home" at bounding box center [218, 25] width 54 height 23
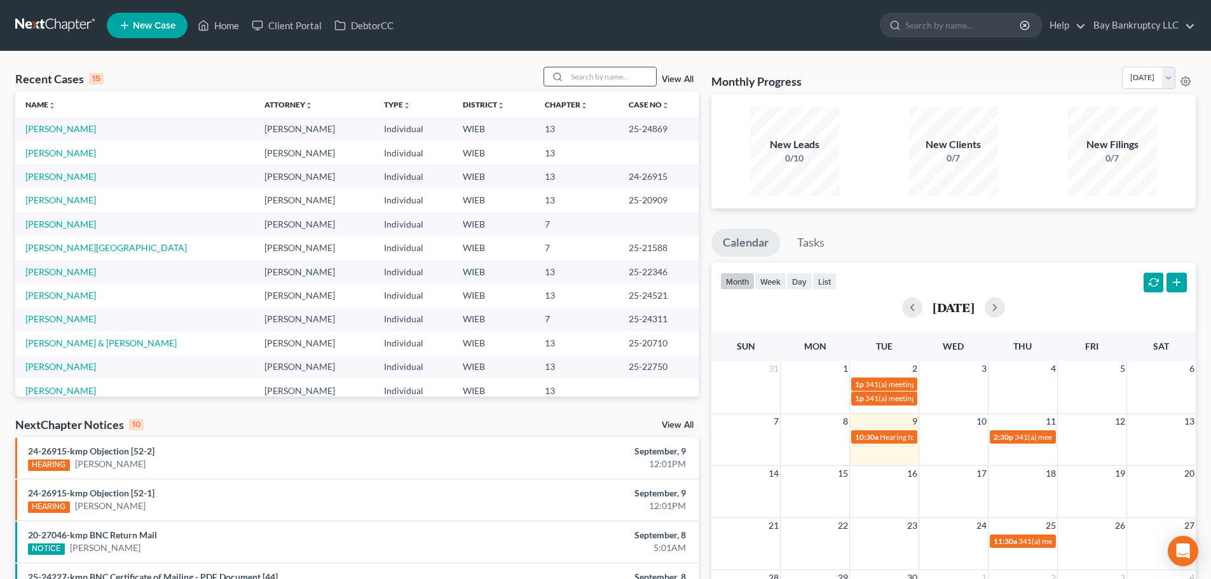
click at [598, 82] on input "search" at bounding box center [611, 76] width 89 height 18
type input "tia"
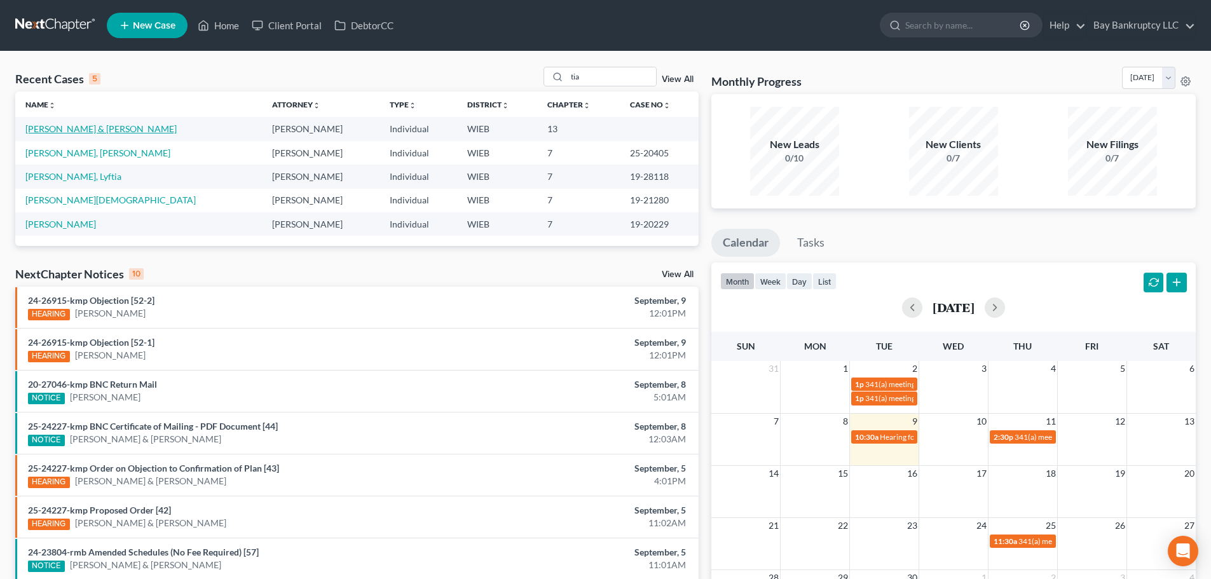
click at [99, 130] on link "[PERSON_NAME] & [PERSON_NAME]" at bounding box center [100, 128] width 151 height 11
select select "3"
select select "4"
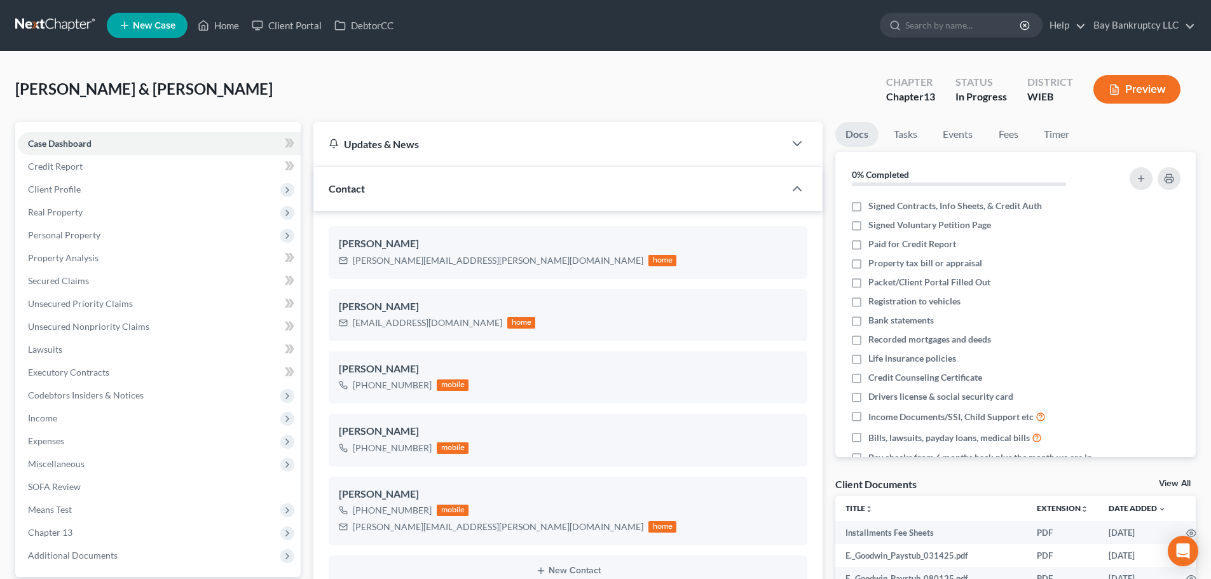
scroll to position [7242, 0]
click at [74, 423] on span "Income" at bounding box center [159, 418] width 283 height 23
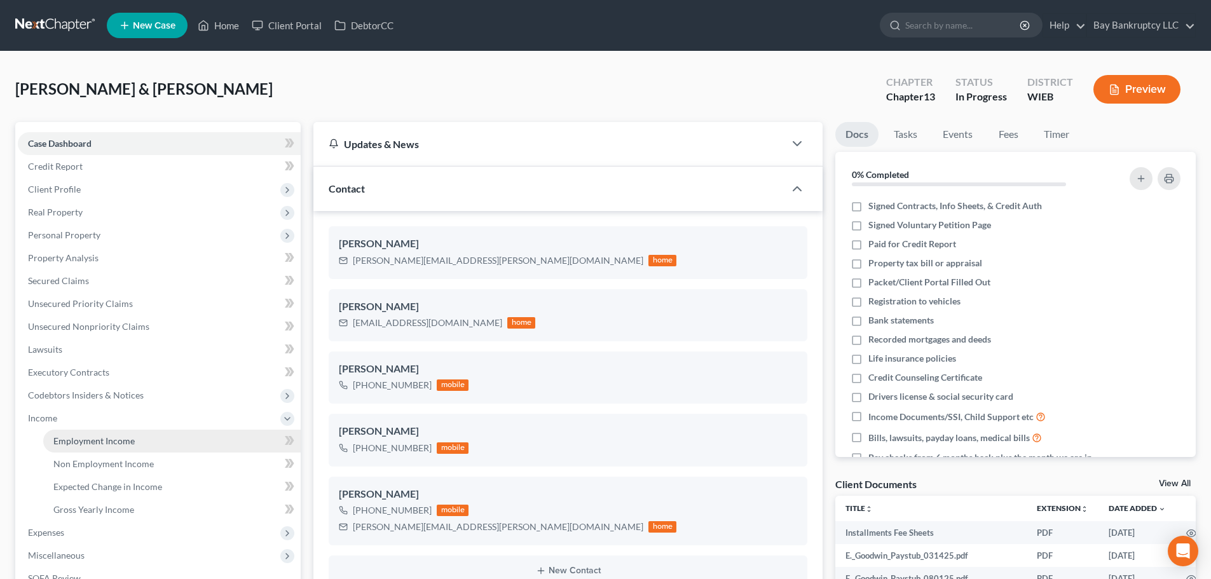
click at [94, 442] on span "Employment Income" at bounding box center [93, 441] width 81 height 11
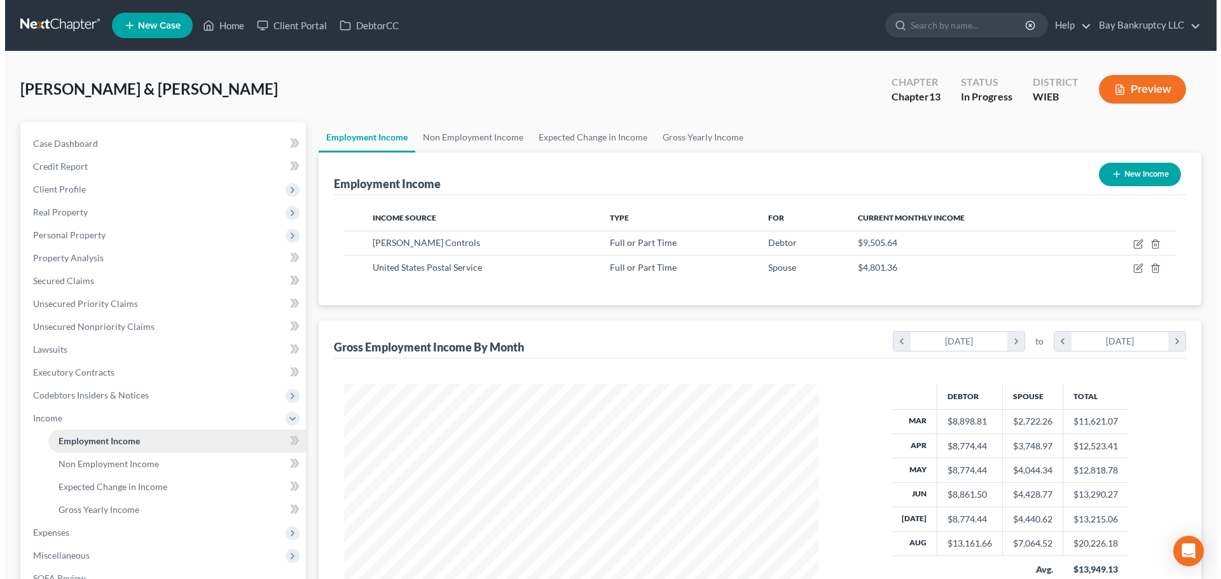
scroll to position [237, 500]
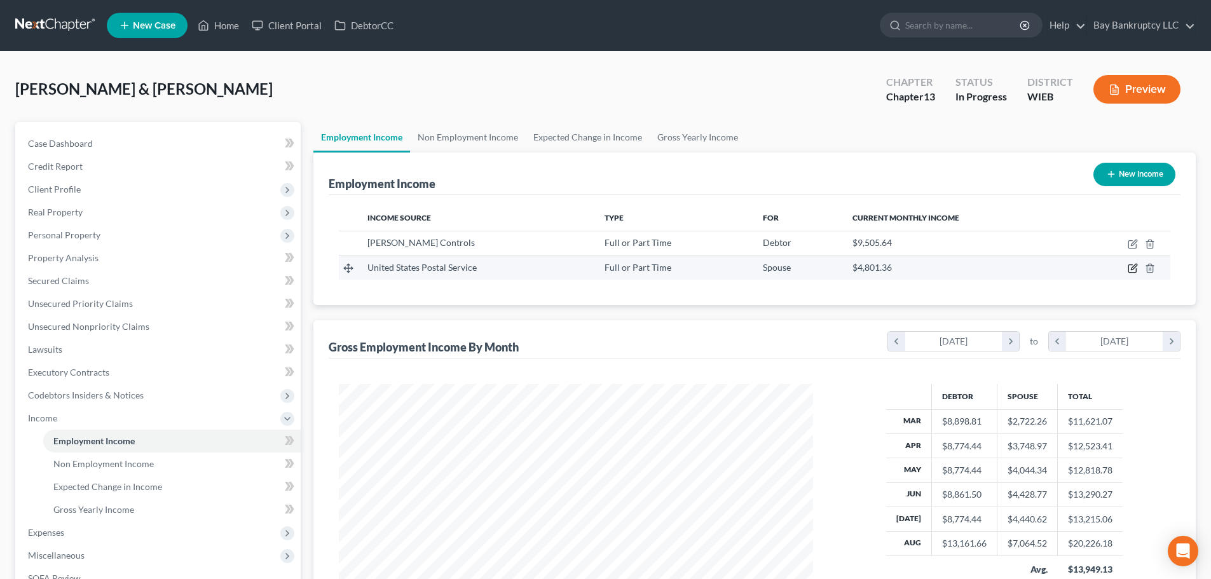
click at [1130, 266] on icon "button" at bounding box center [1133, 268] width 10 height 10
select select "0"
select select "52"
select select "2"
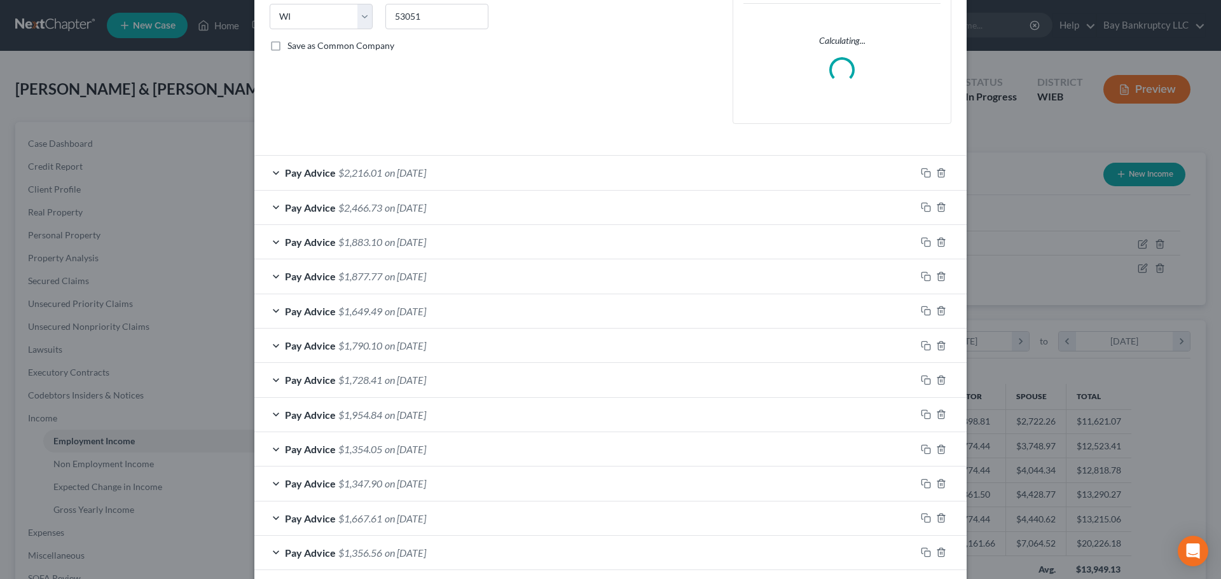
scroll to position [318, 0]
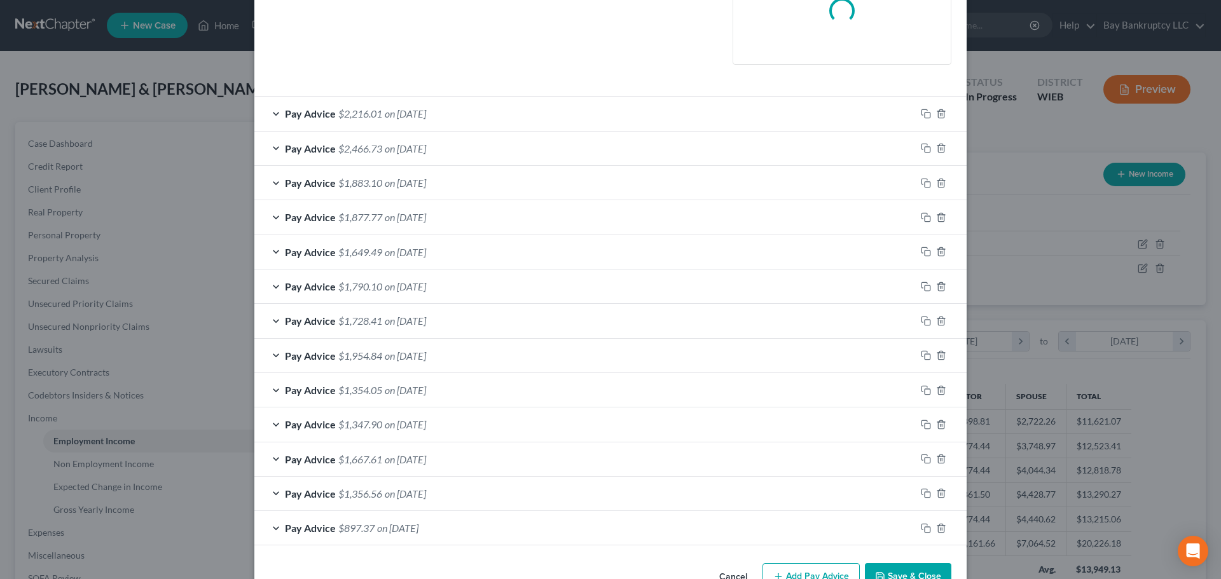
click at [376, 112] on span "$2,216.01" at bounding box center [360, 113] width 44 height 12
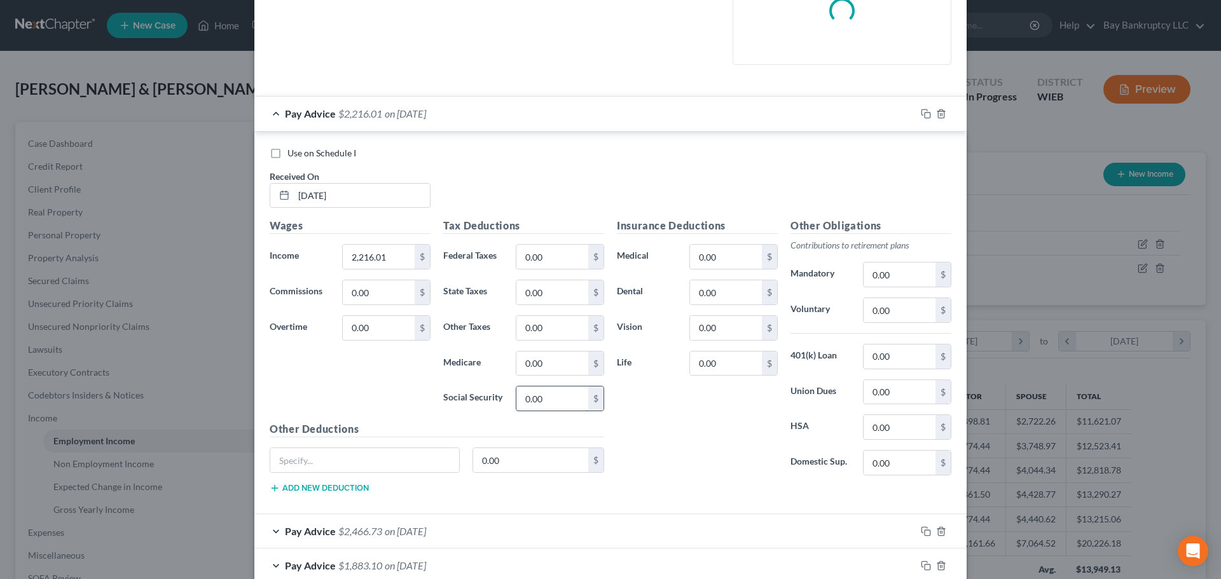
click at [560, 397] on input "0.00" at bounding box center [552, 399] width 72 height 24
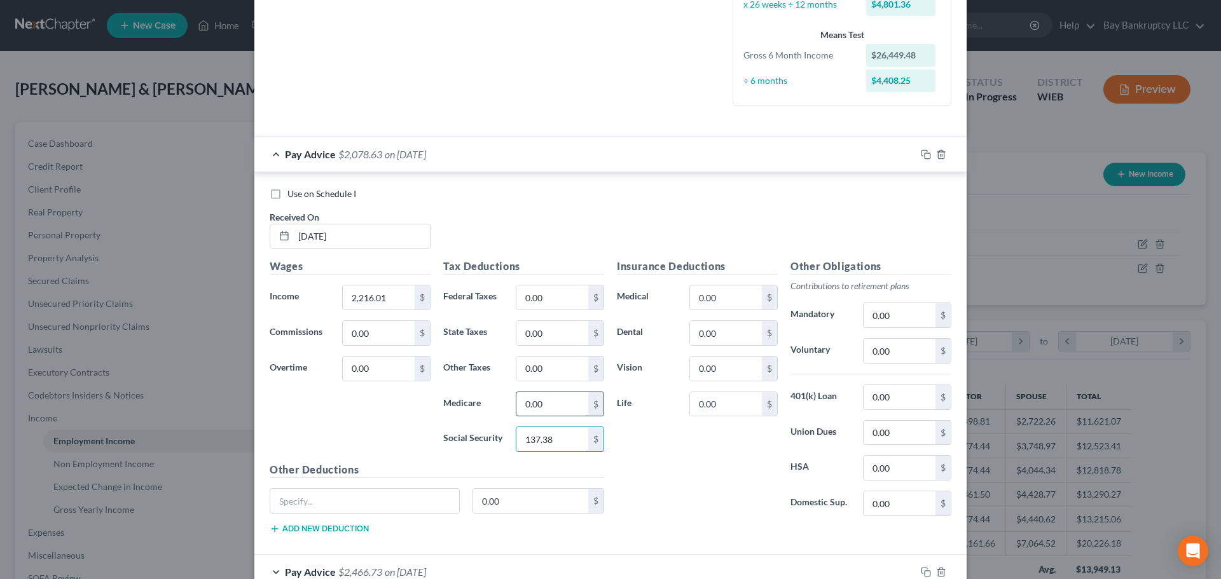
type input "137.38"
click at [556, 401] on input "0.00" at bounding box center [552, 404] width 72 height 24
type input "32.12"
click at [544, 300] on input "0.00" at bounding box center [552, 297] width 72 height 24
type input "187.52"
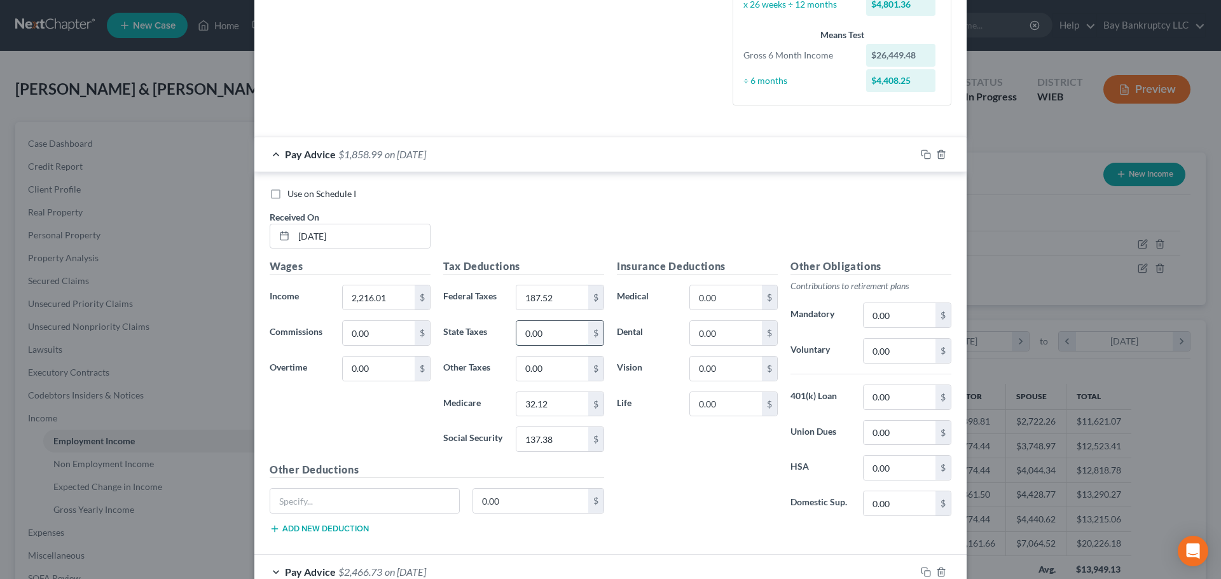
click at [557, 340] on input "0.00" at bounding box center [552, 333] width 72 height 24
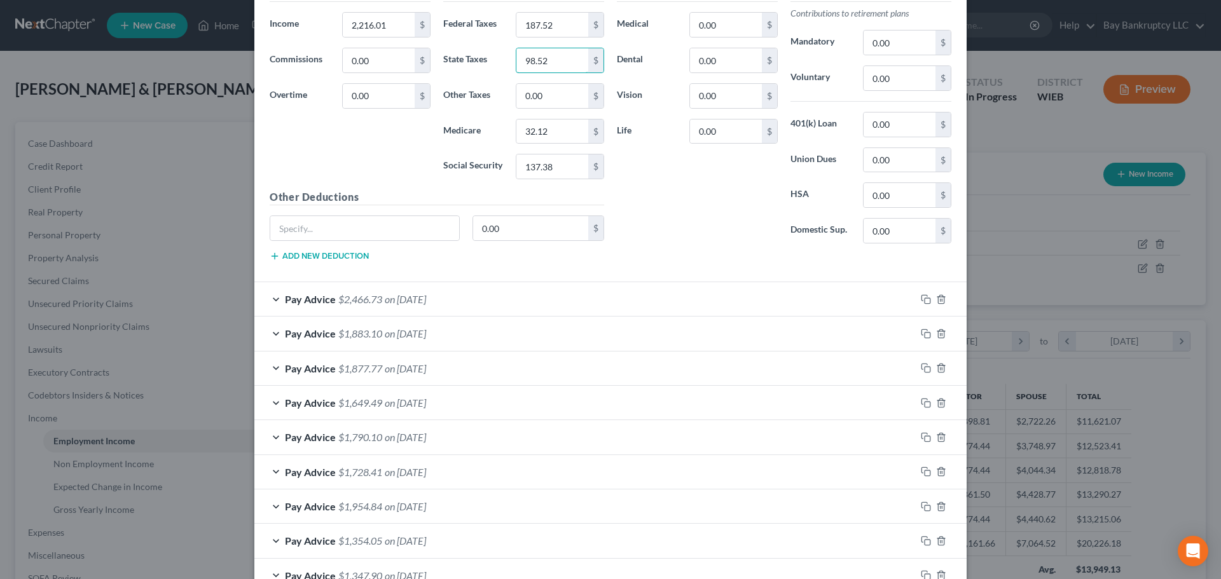
scroll to position [699, 0]
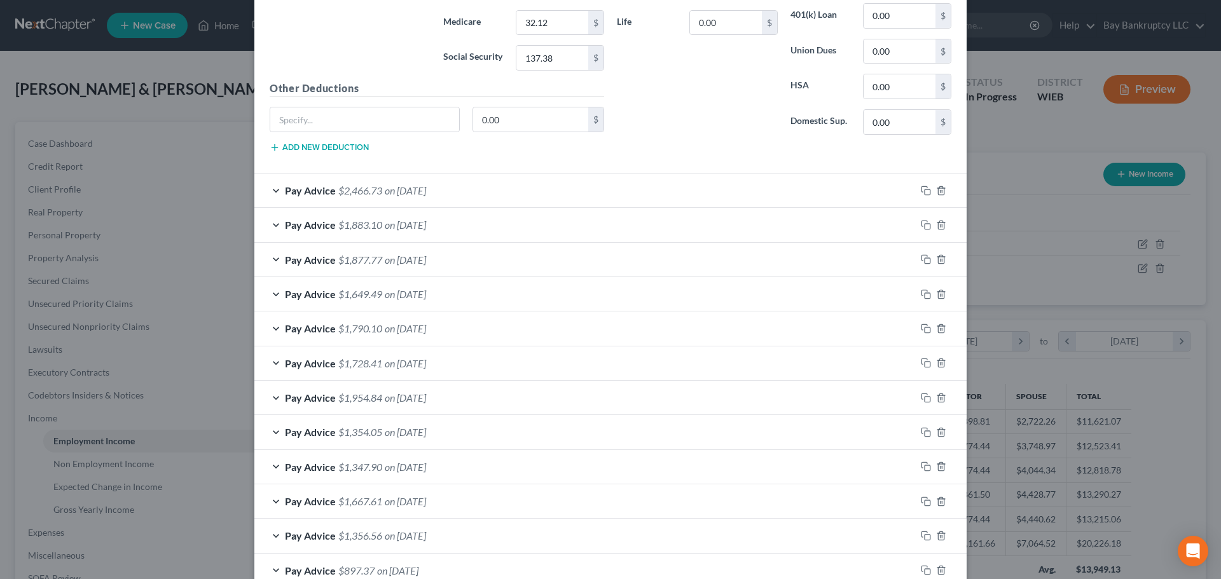
type input "98.52"
click at [339, 190] on span "$2,466.73" at bounding box center [360, 190] width 44 height 12
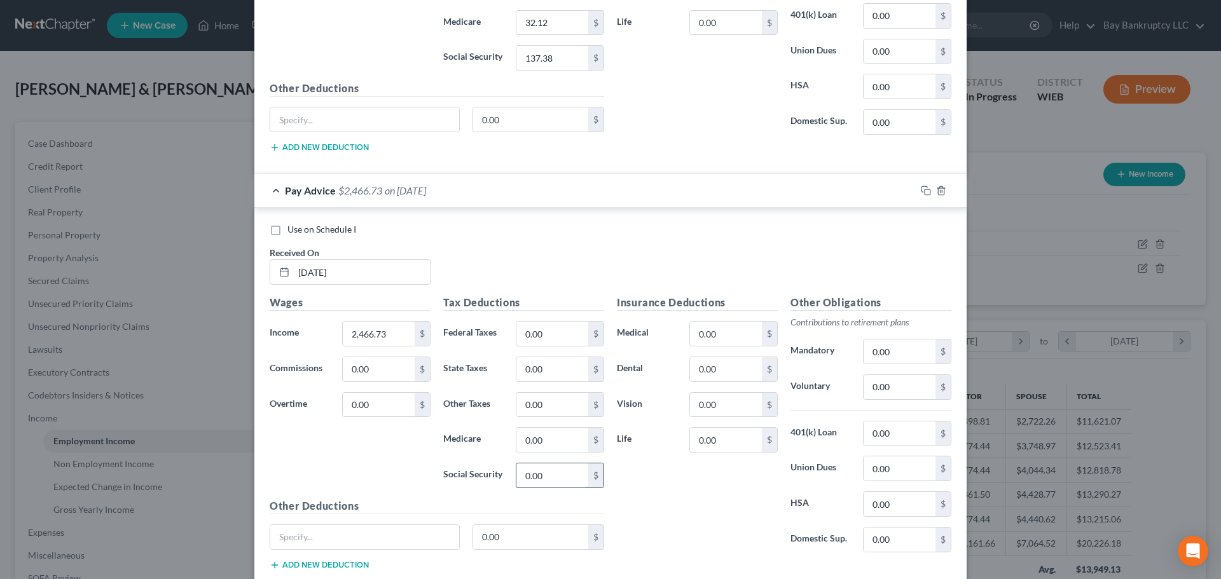
click at [558, 479] on input "0.00" at bounding box center [552, 476] width 72 height 24
type input "152.94"
click at [557, 446] on input "0.00" at bounding box center [552, 440] width 72 height 24
type input "35.77"
click at [558, 339] on input "0.00" at bounding box center [552, 334] width 72 height 24
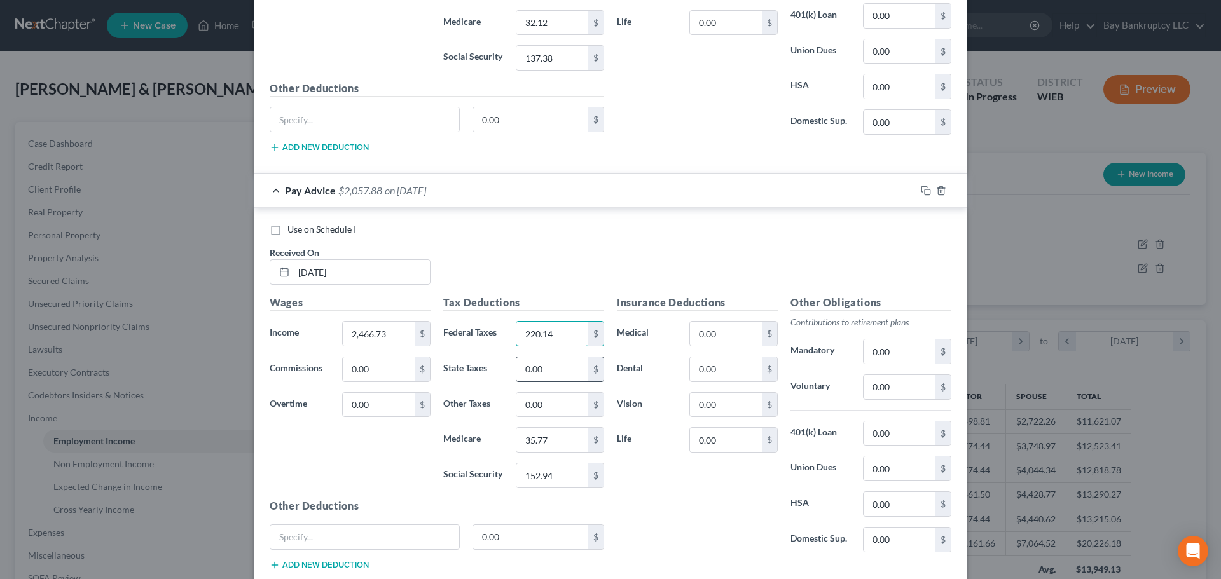
type input "220.14"
click at [544, 371] on input "0.00" at bounding box center [552, 369] width 72 height 24
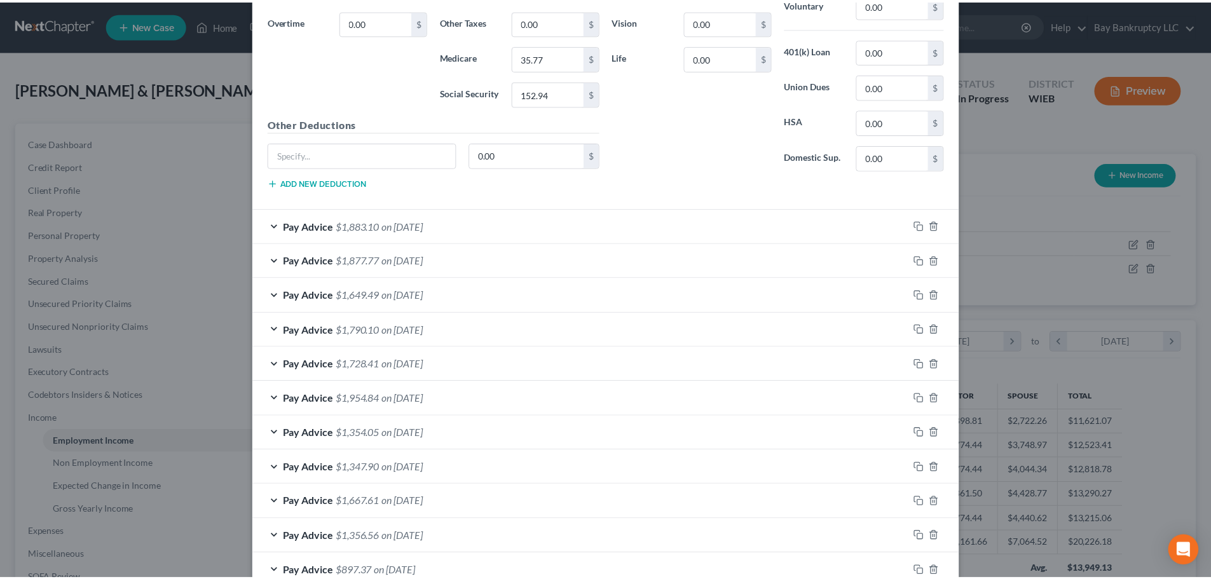
scroll to position [1161, 0]
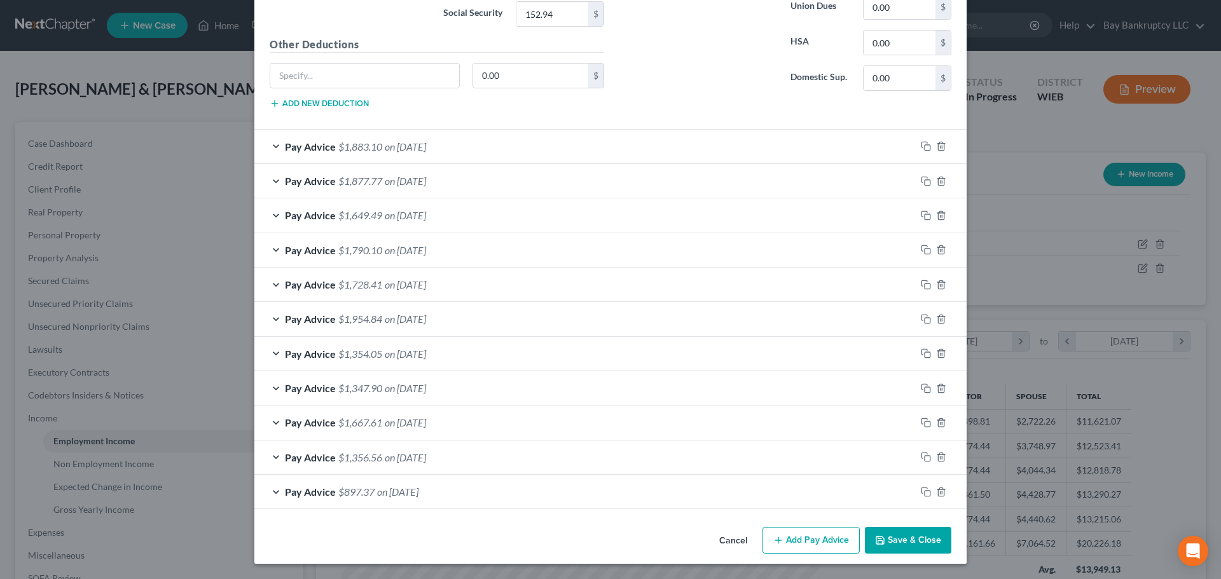
type input "114.46"
click at [894, 550] on button "Save & Close" at bounding box center [908, 540] width 86 height 27
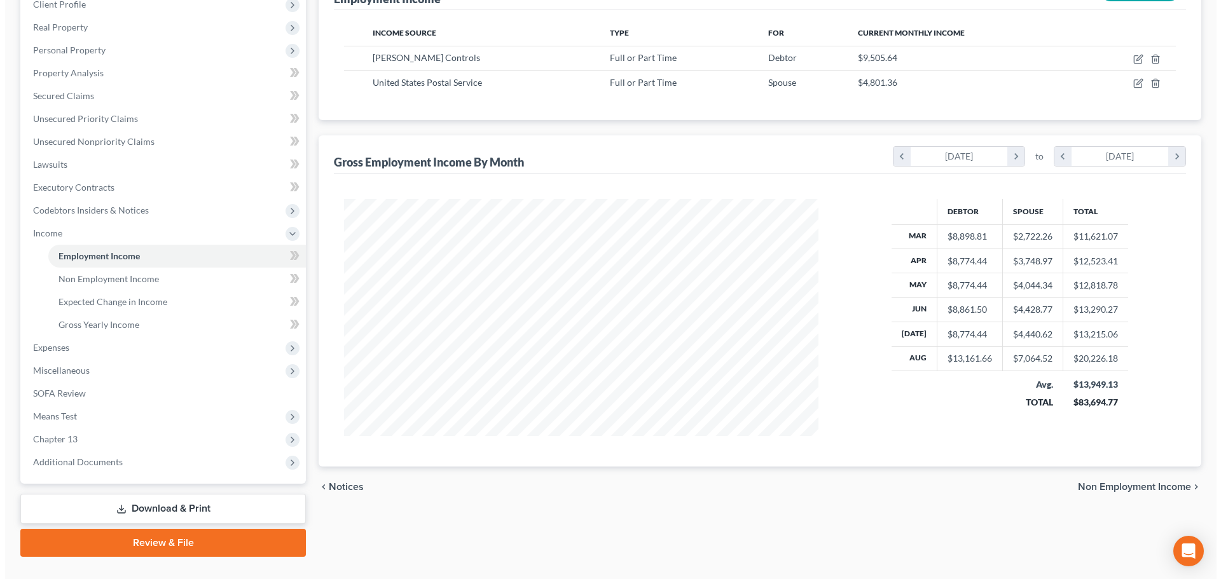
scroll to position [191, 0]
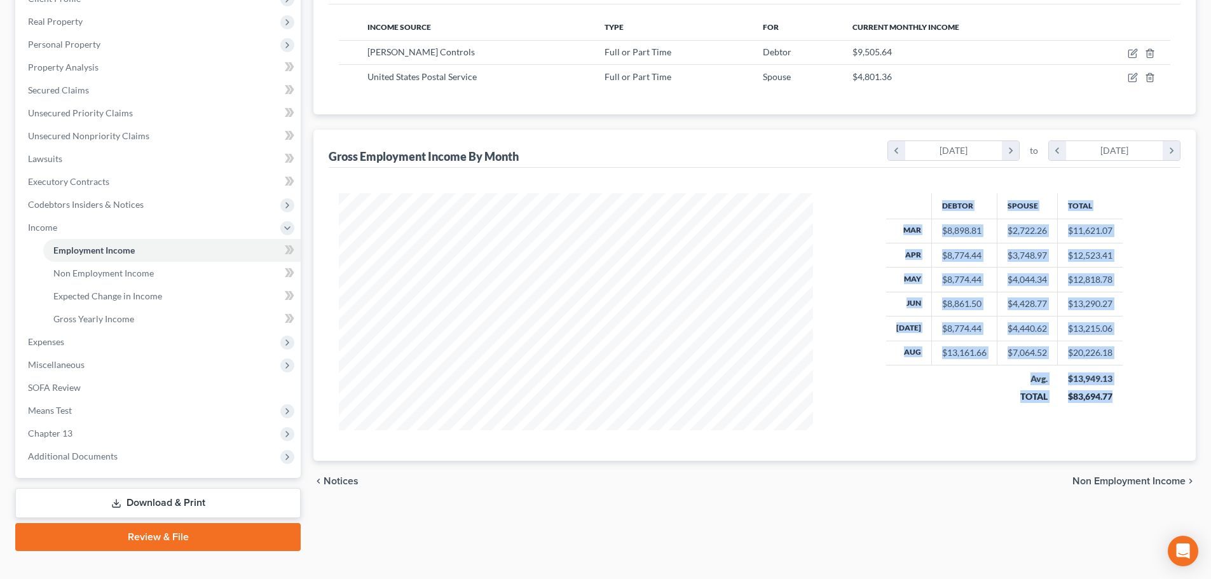
drag, startPoint x: 877, startPoint y: 200, endPoint x: 1128, endPoint y: 404, distance: 323.2
click at [1128, 404] on div "Debtor Spouse Total Mar $8,898.81 $2,722.26 $11,621.07 Apr $8,774.44 $3,748.97 …" at bounding box center [1004, 311] width 357 height 237
copy table "Debtor Spouse Total Mar $8,898.81 $2,722.26 $11,621.07 Apr $8,774.44 $3,748.97 …"
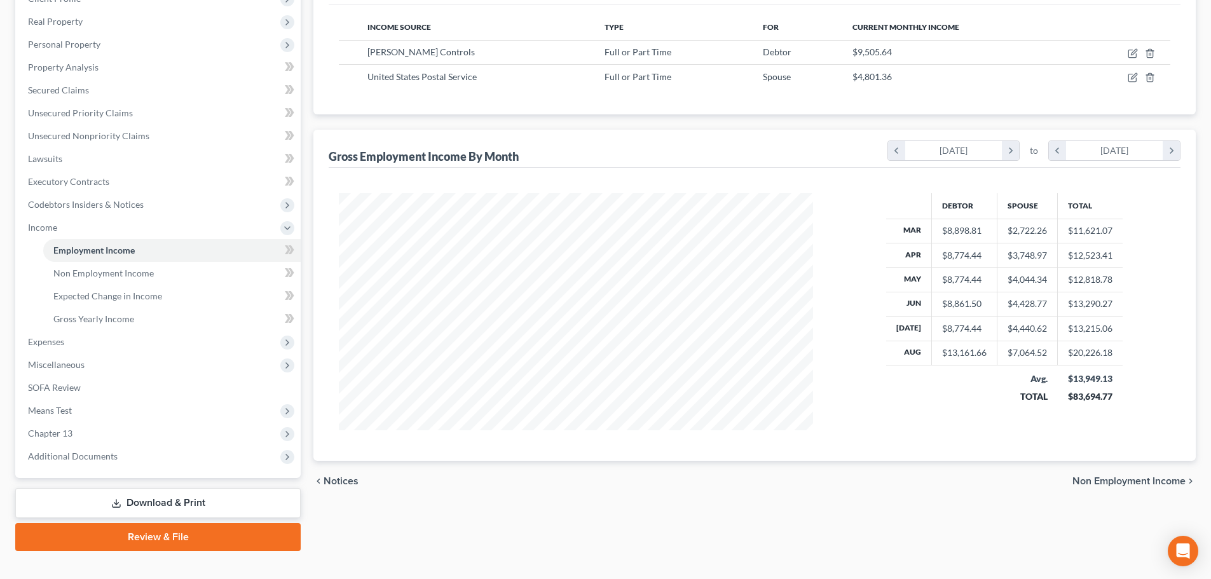
click at [823, 426] on div at bounding box center [576, 311] width 500 height 237
click at [1132, 50] on icon "button" at bounding box center [1133, 54] width 8 height 8
select select "0"
select select "52"
select select "2"
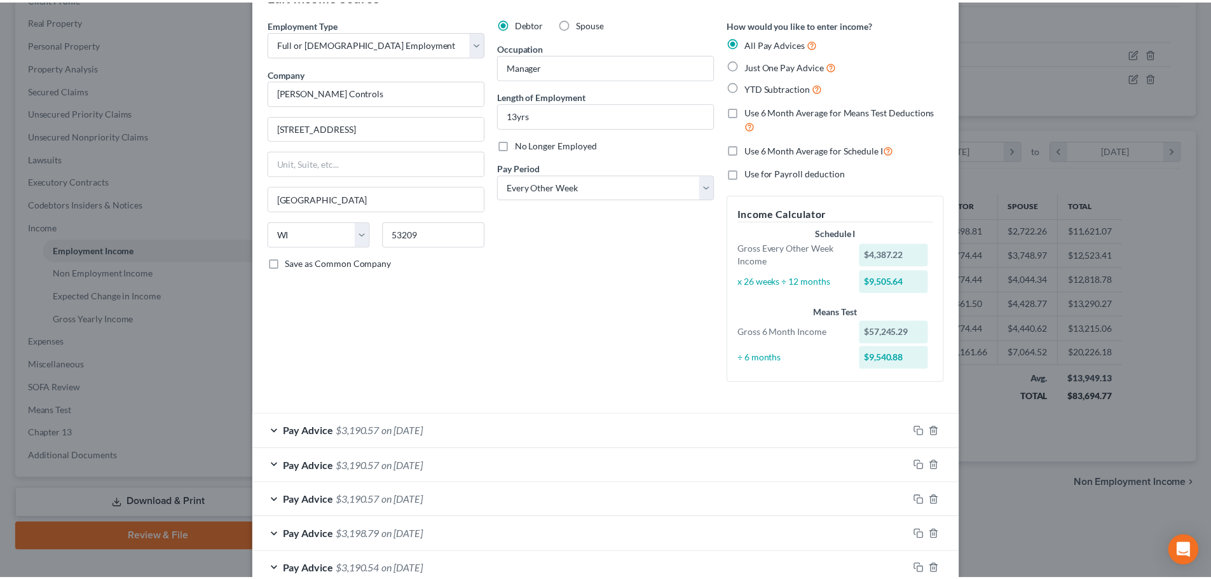
scroll to position [0, 0]
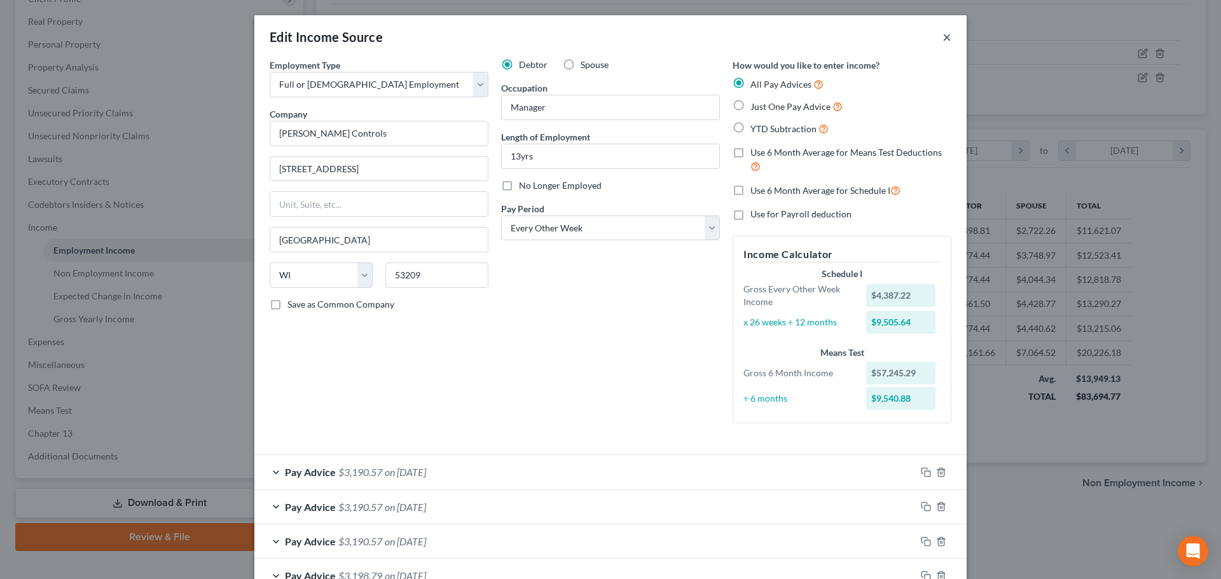
click at [942, 38] on button "×" at bounding box center [946, 36] width 9 height 15
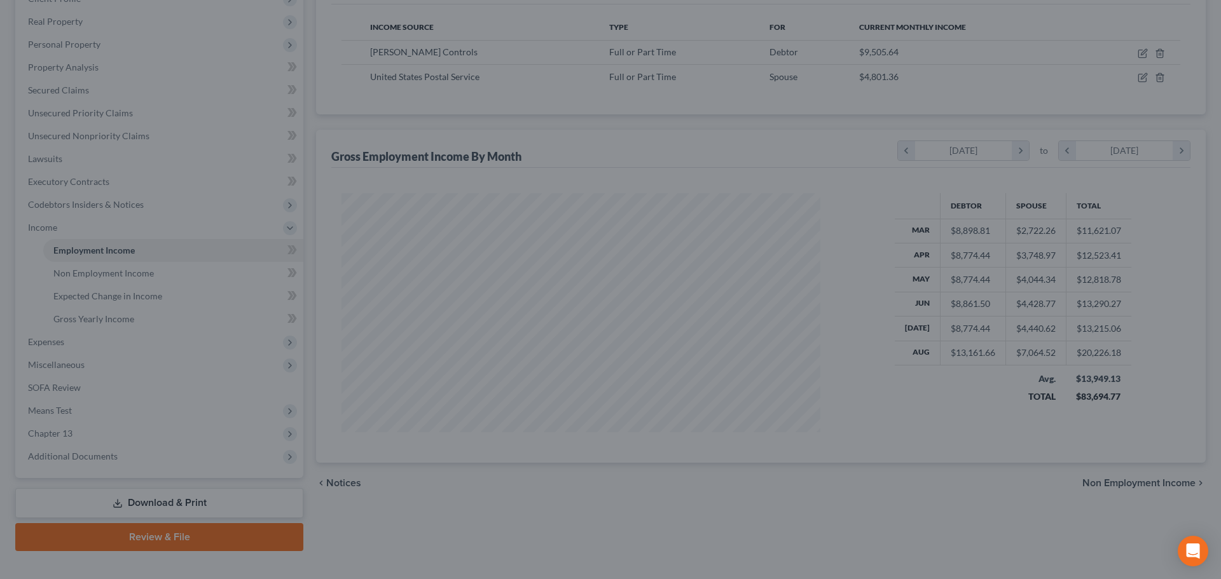
scroll to position [635598, 635335]
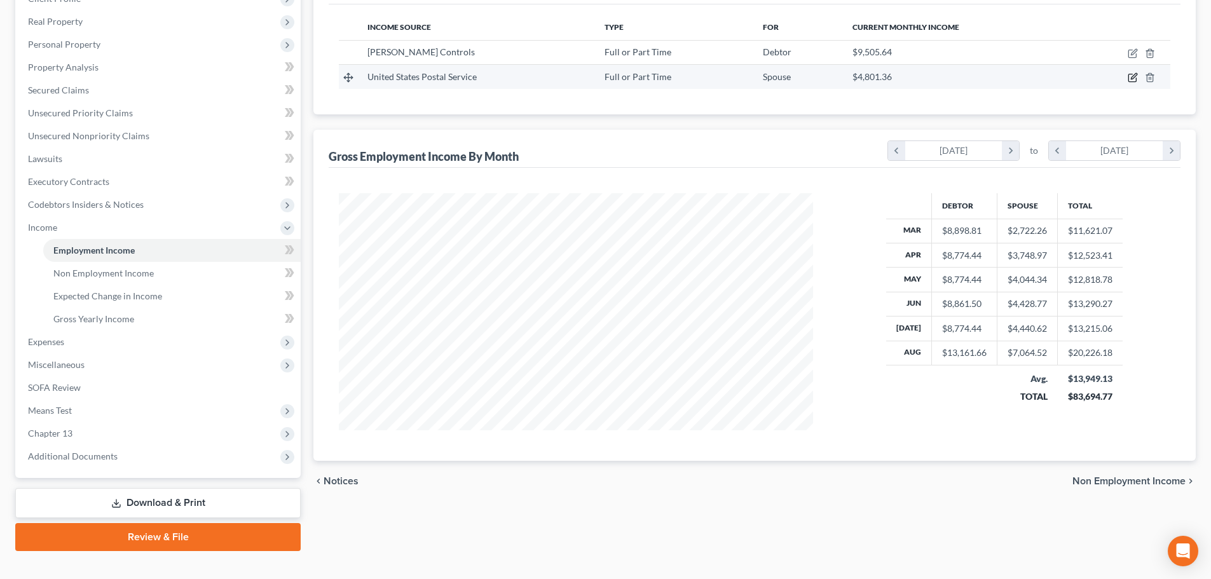
click at [1132, 76] on icon "button" at bounding box center [1133, 77] width 10 height 10
select select "0"
select select "52"
select select "2"
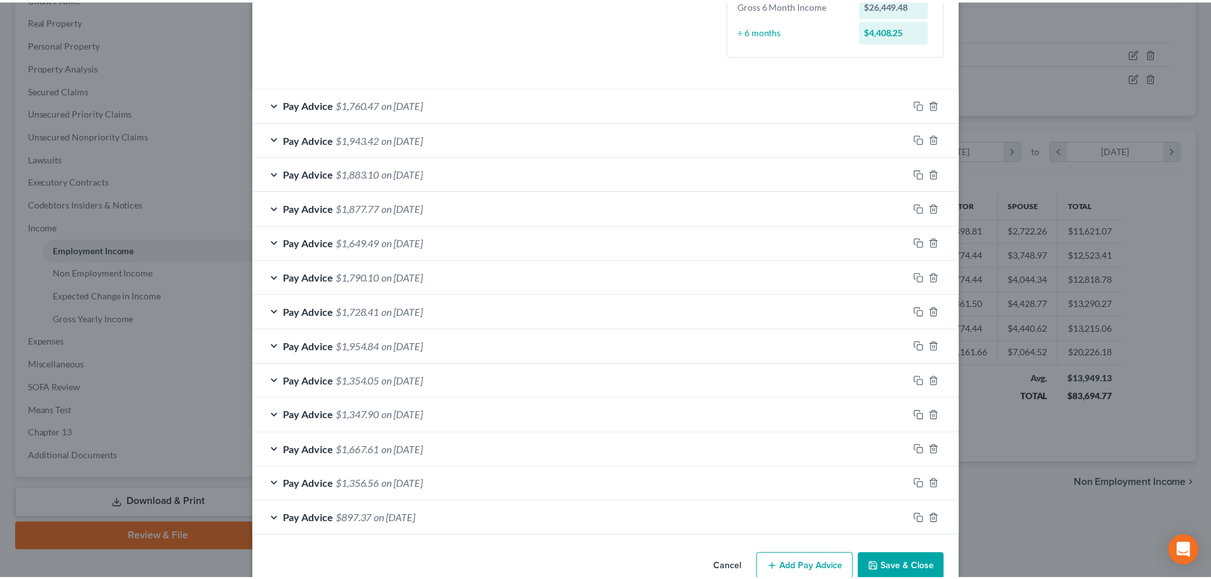
scroll to position [395, 0]
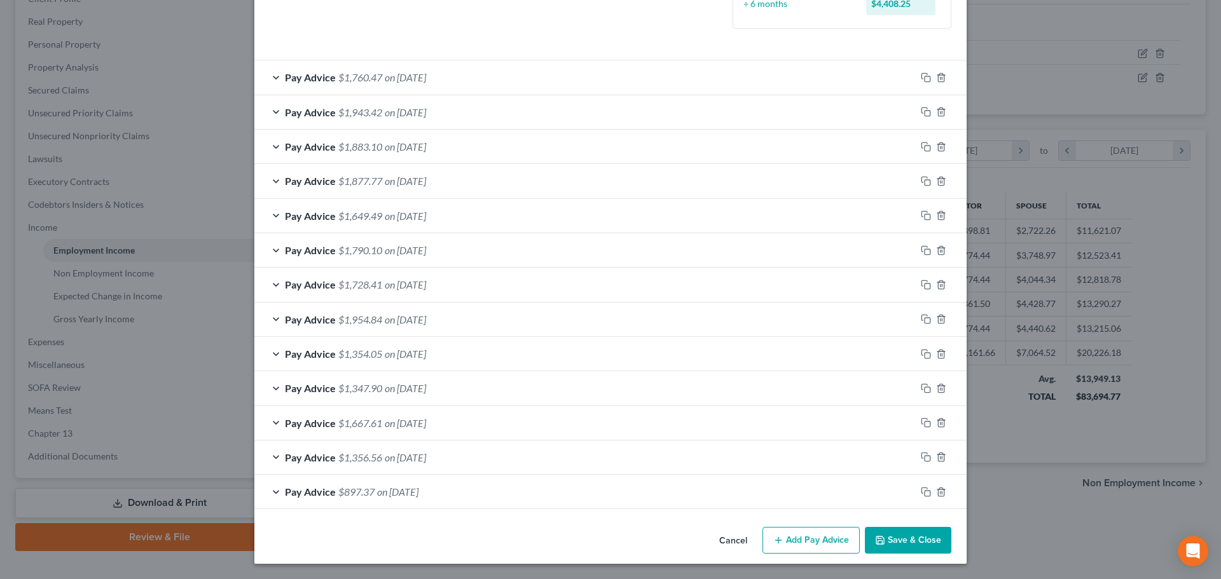
click at [907, 543] on button "Save & Close" at bounding box center [908, 540] width 86 height 27
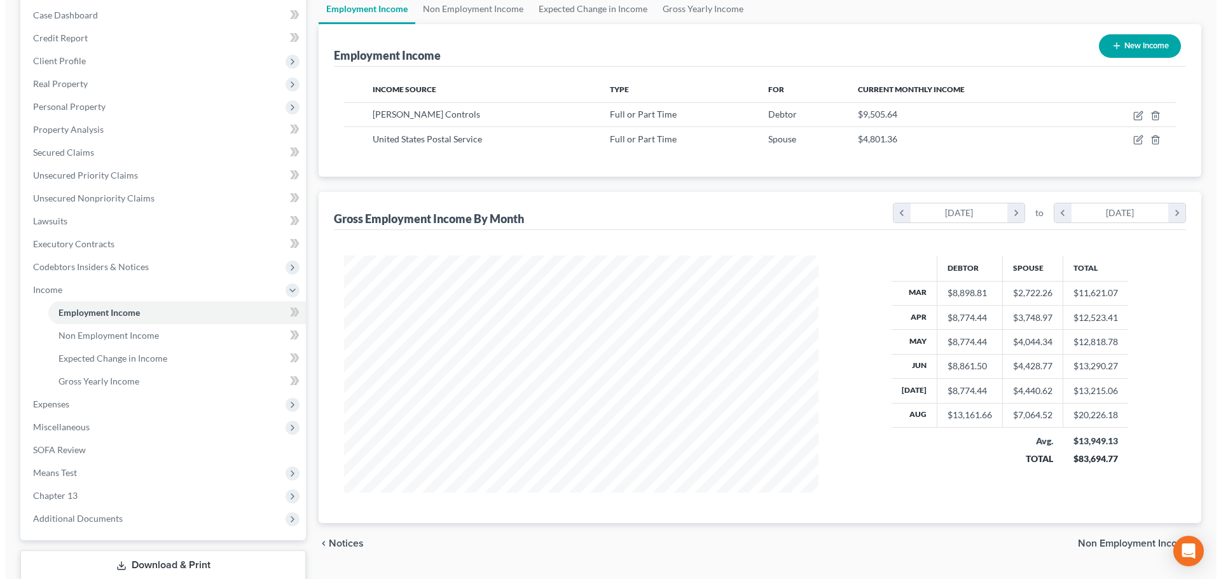
scroll to position [0, 0]
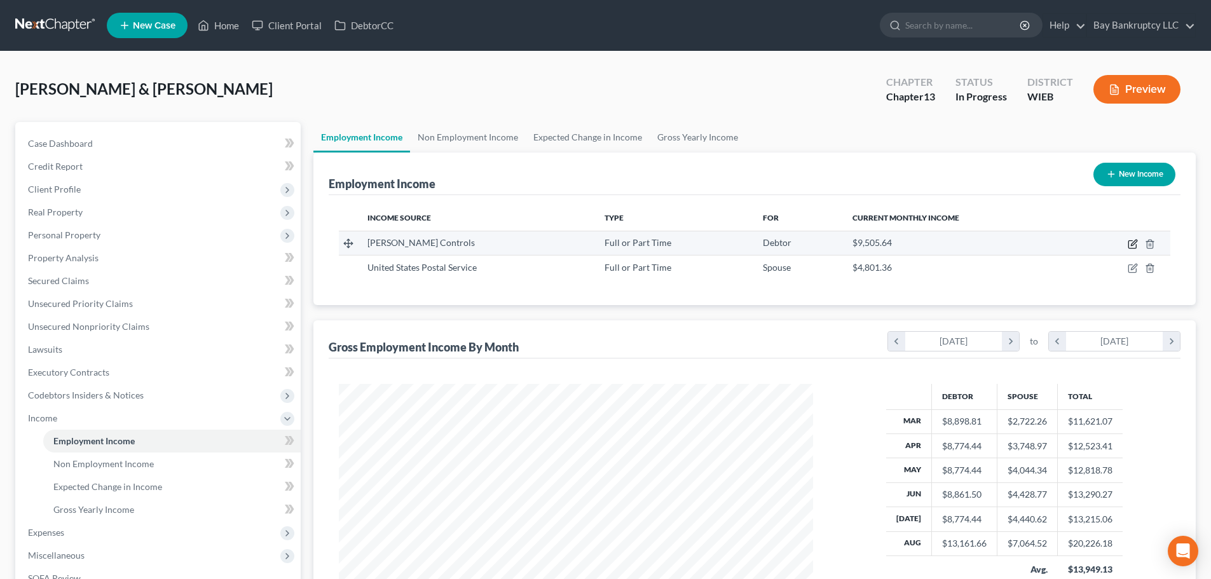
click at [1131, 243] on icon "button" at bounding box center [1133, 244] width 10 height 10
select select "0"
select select "52"
select select "2"
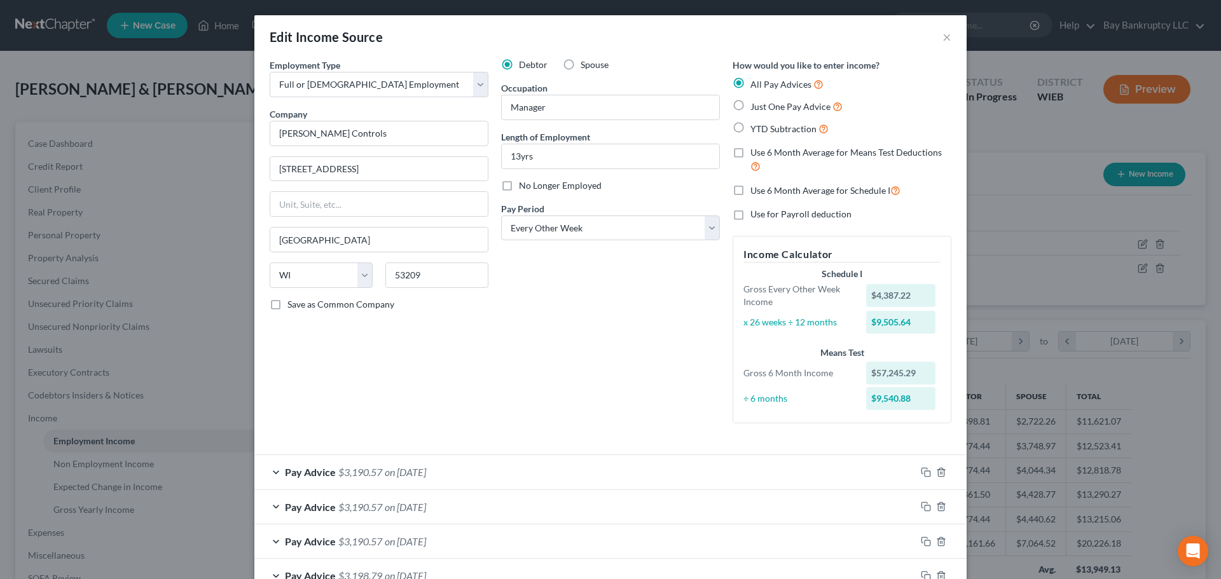
click at [937, 37] on div "Edit Income Source ×" at bounding box center [610, 36] width 712 height 43
click at [942, 37] on button "×" at bounding box center [946, 36] width 9 height 15
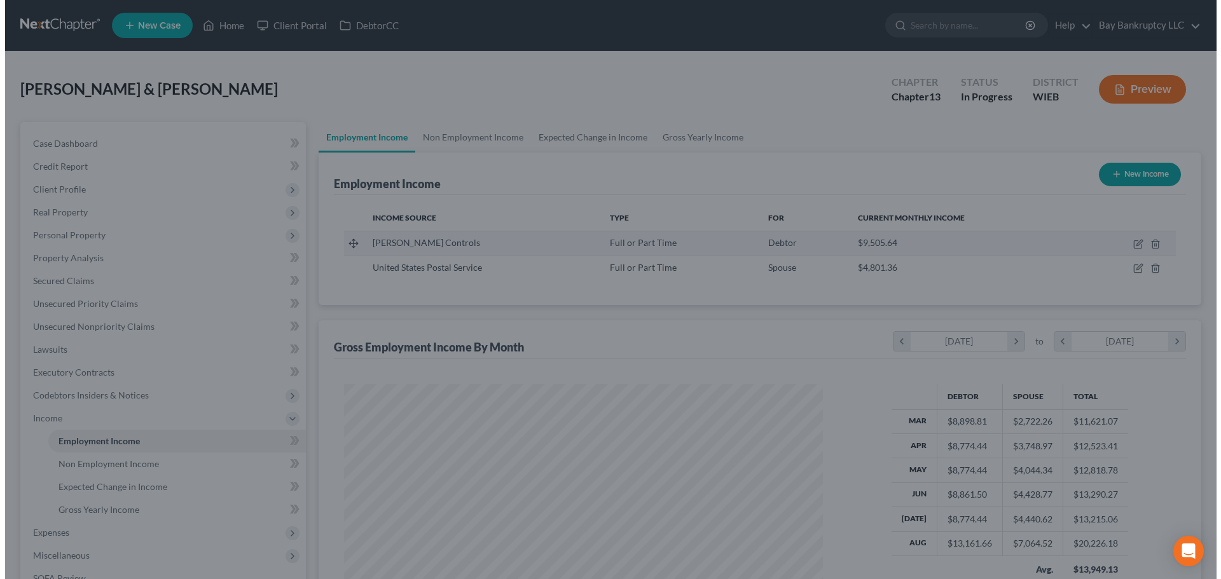
scroll to position [635598, 635335]
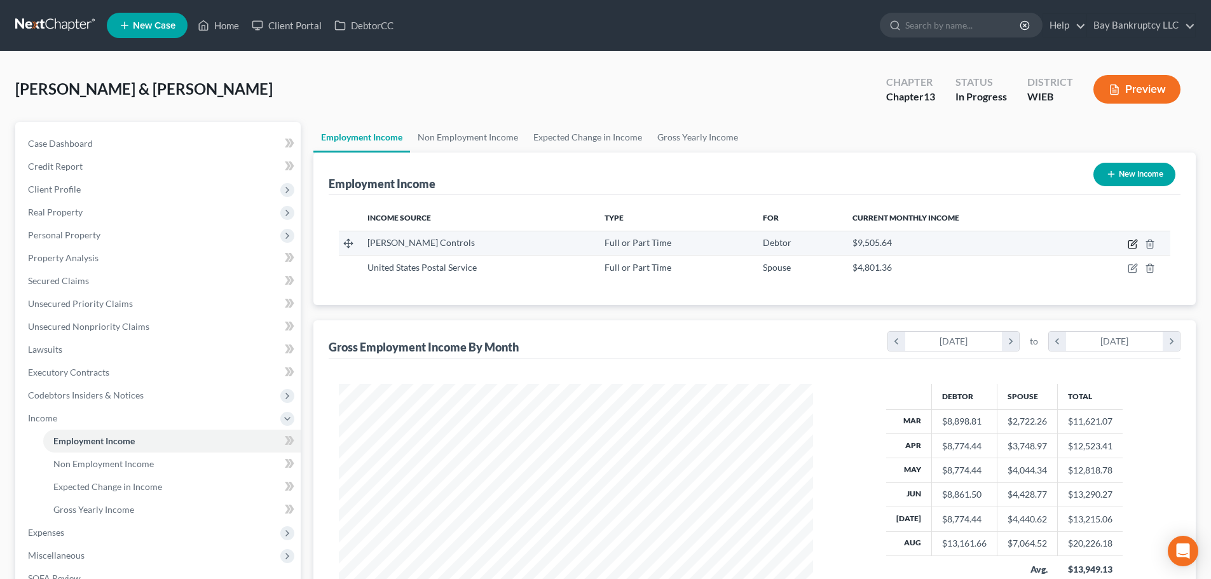
click at [1134, 245] on icon "button" at bounding box center [1134, 243] width 6 height 6
select select "0"
select select "52"
select select "2"
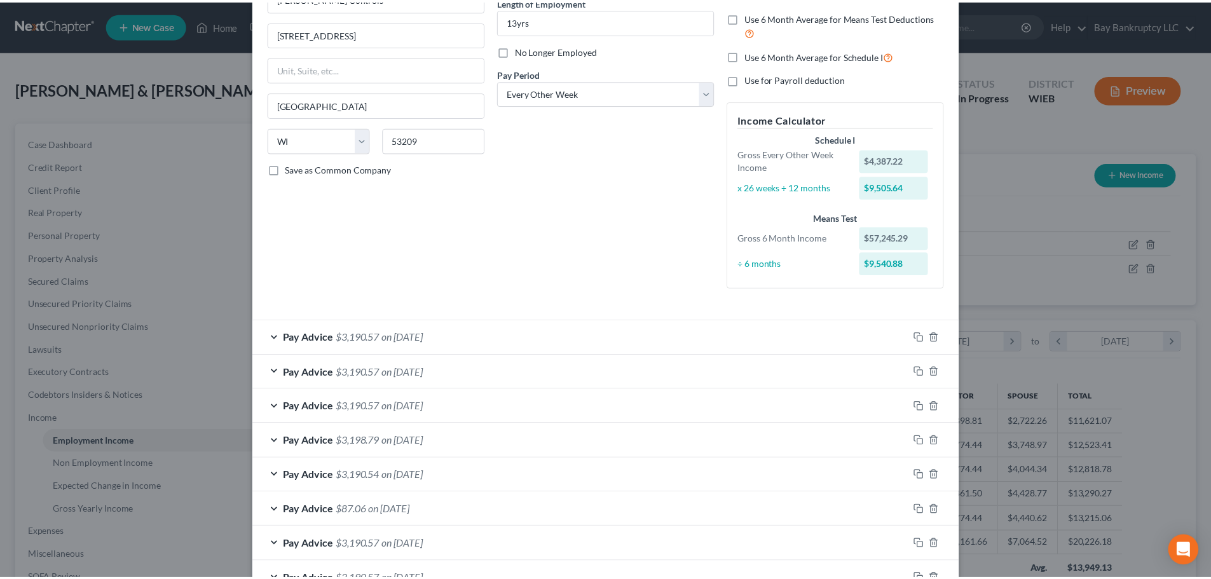
scroll to position [0, 0]
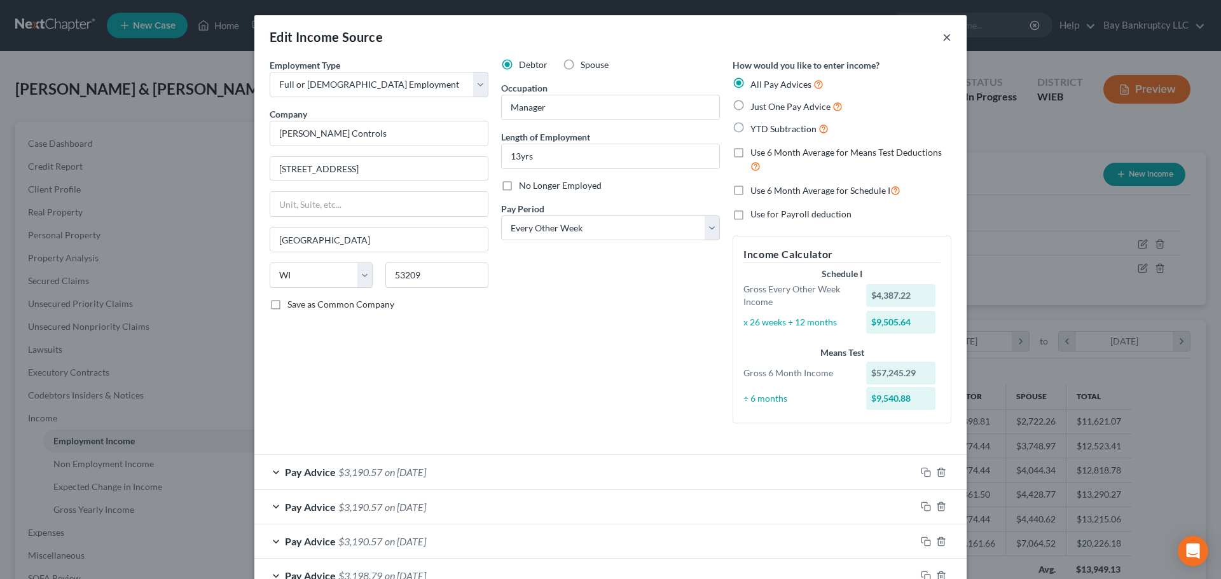
click at [942, 35] on button "×" at bounding box center [946, 36] width 9 height 15
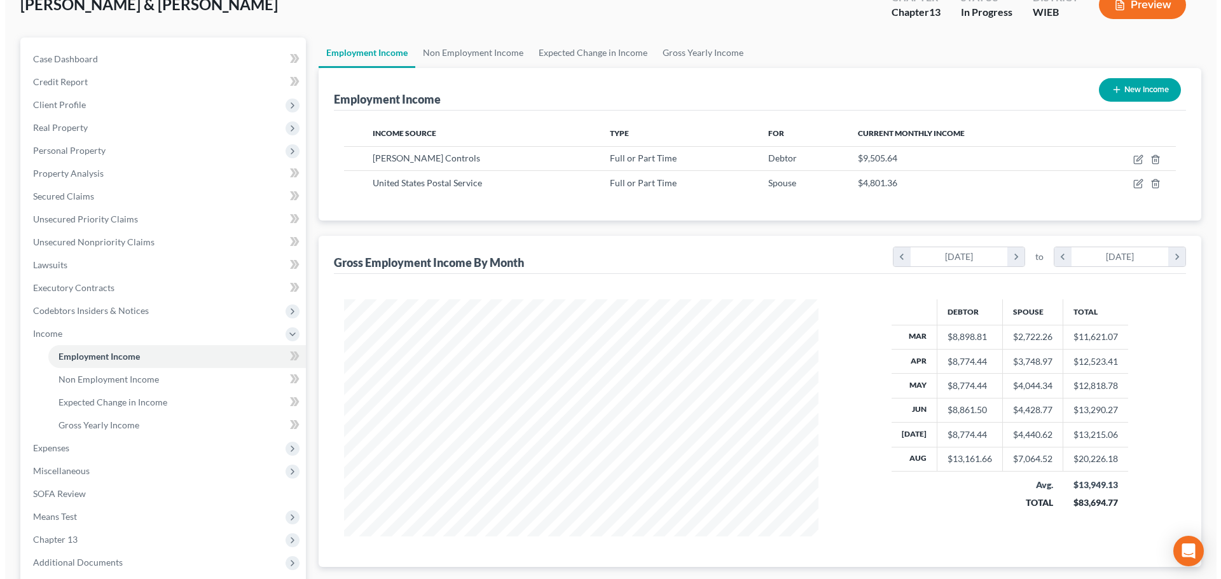
scroll to position [84, 0]
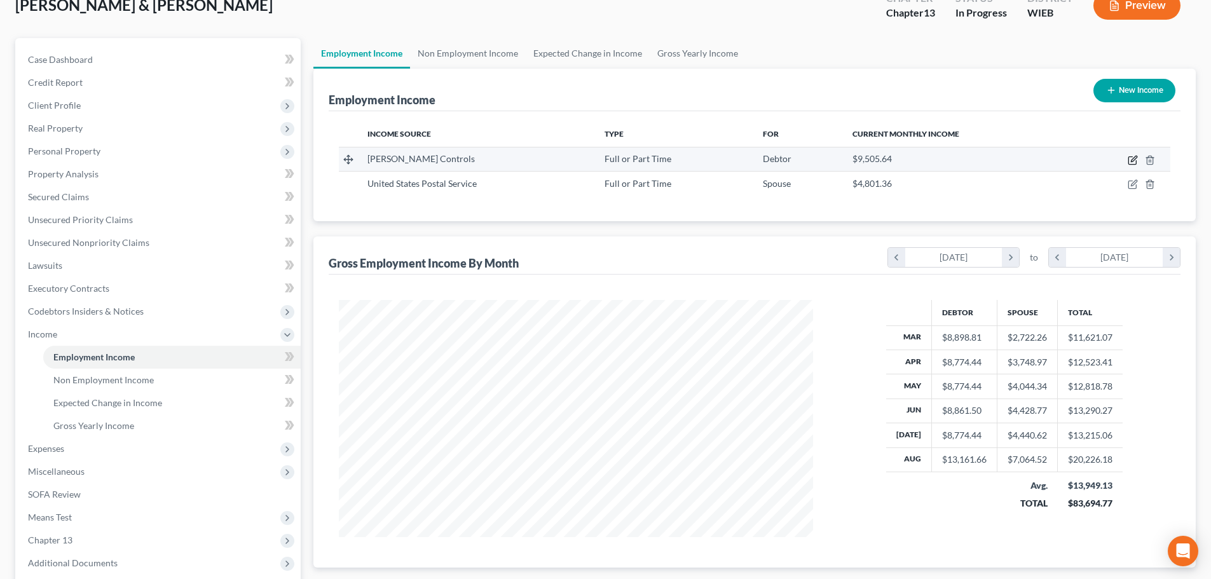
click at [1131, 158] on icon "button" at bounding box center [1133, 160] width 10 height 10
select select "0"
select select "52"
select select "2"
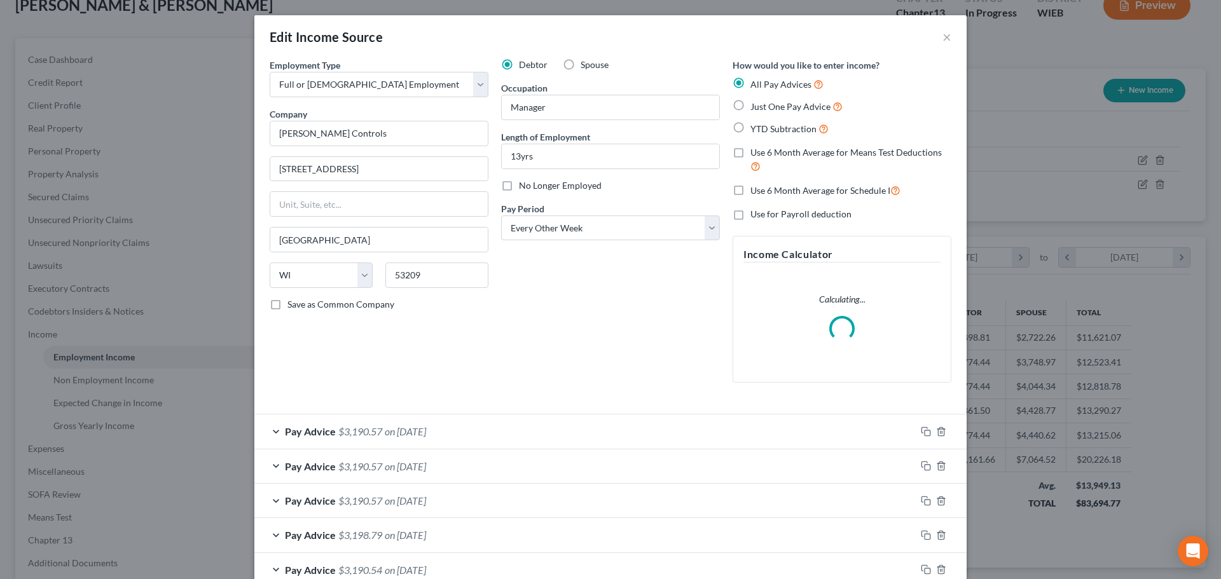
scroll to position [239, 504]
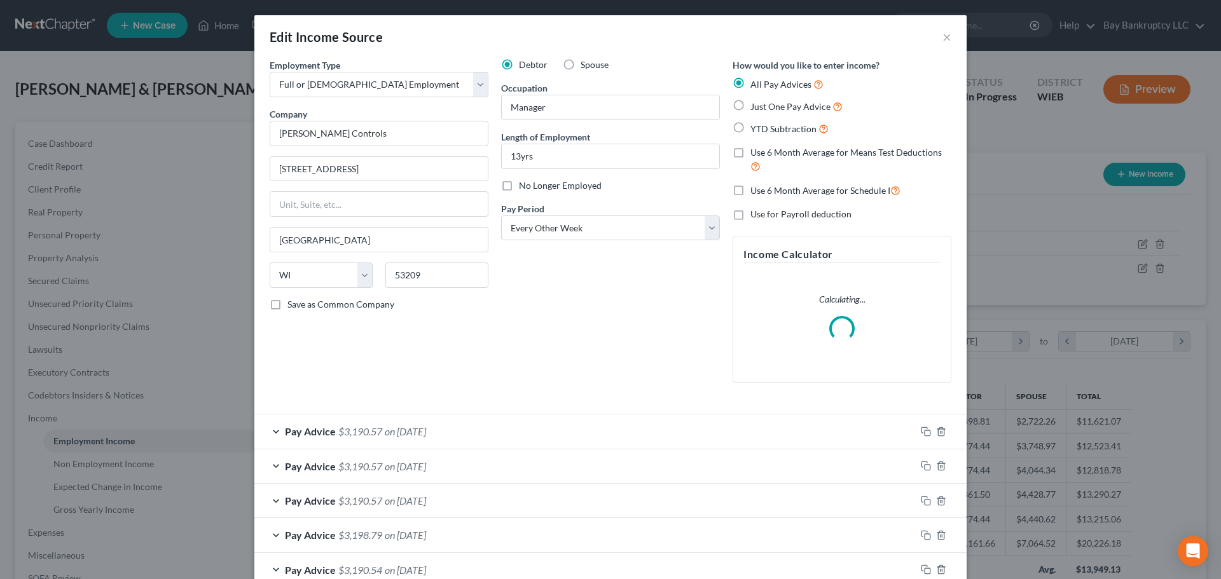
select select "0"
select select "52"
select select "2"
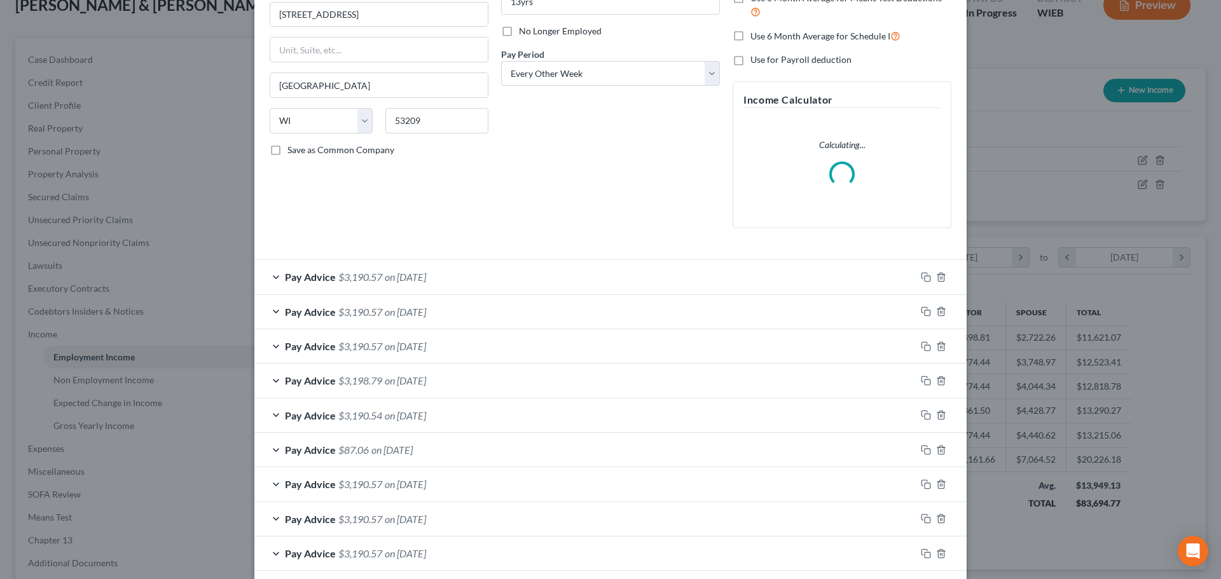
scroll to position [191, 0]
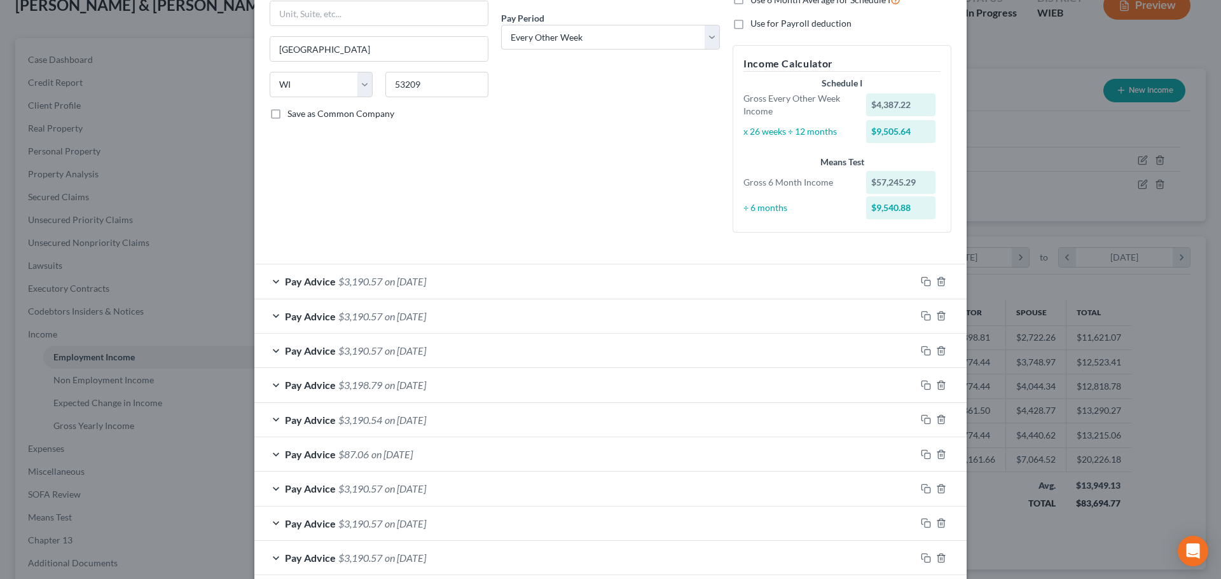
click at [402, 275] on span "on [DATE]" at bounding box center [405, 281] width 41 height 12
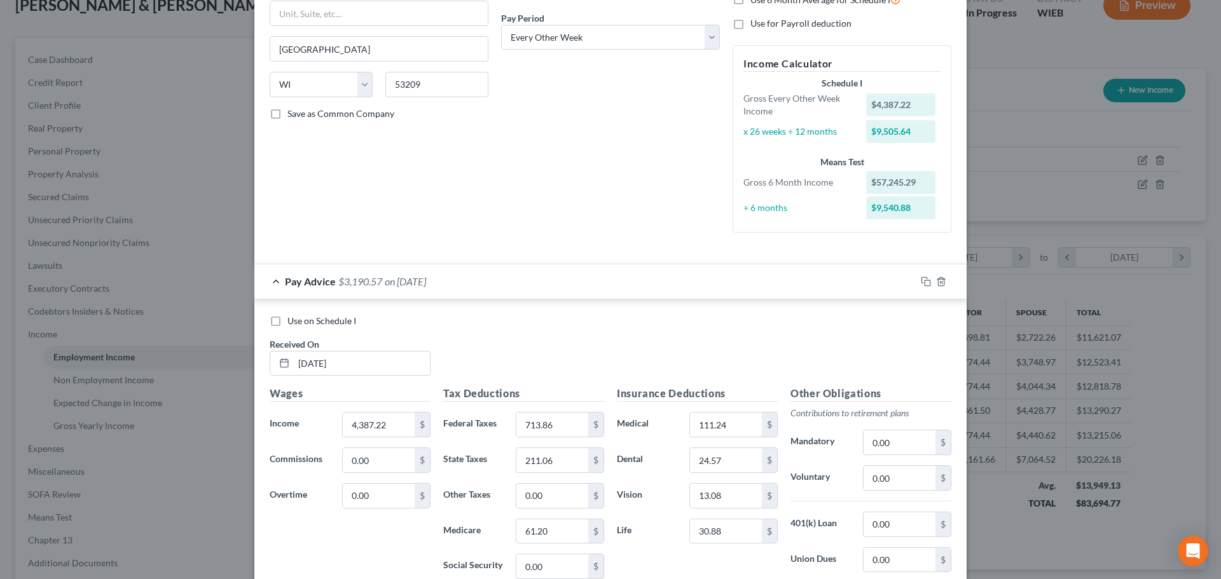
click at [402, 275] on span "on [DATE]" at bounding box center [405, 281] width 41 height 12
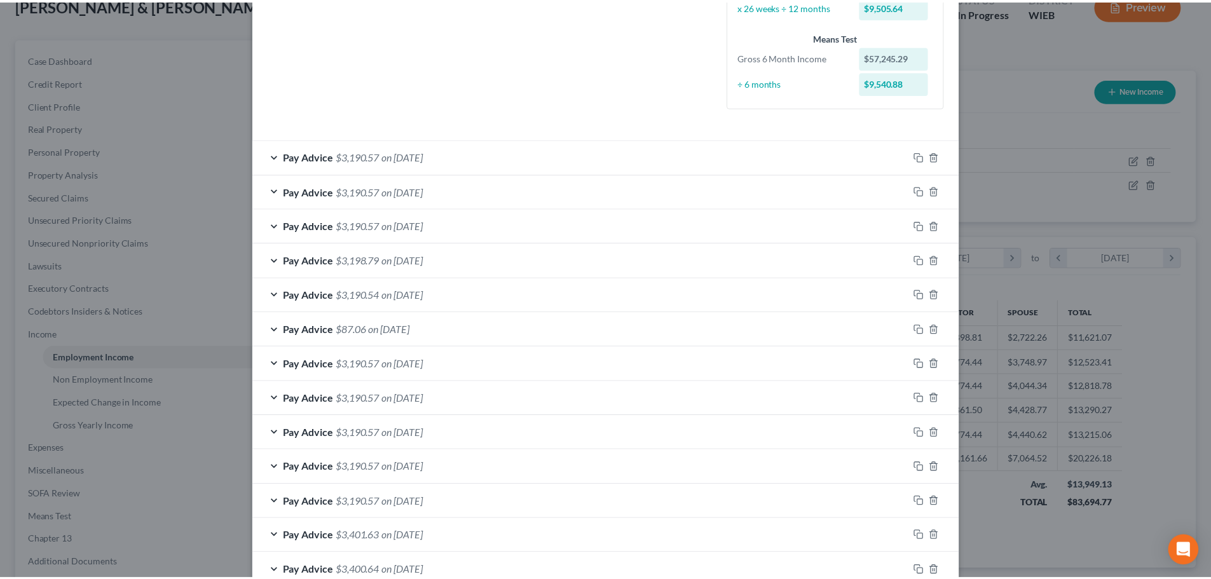
scroll to position [464, 0]
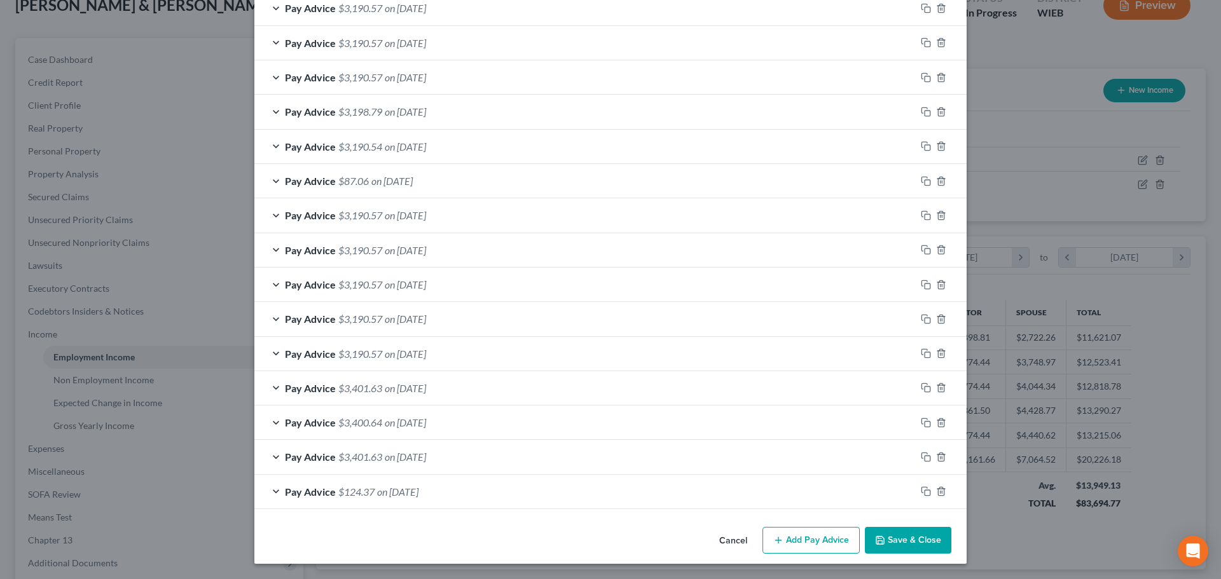
click at [895, 546] on button "Save & Close" at bounding box center [908, 540] width 86 height 27
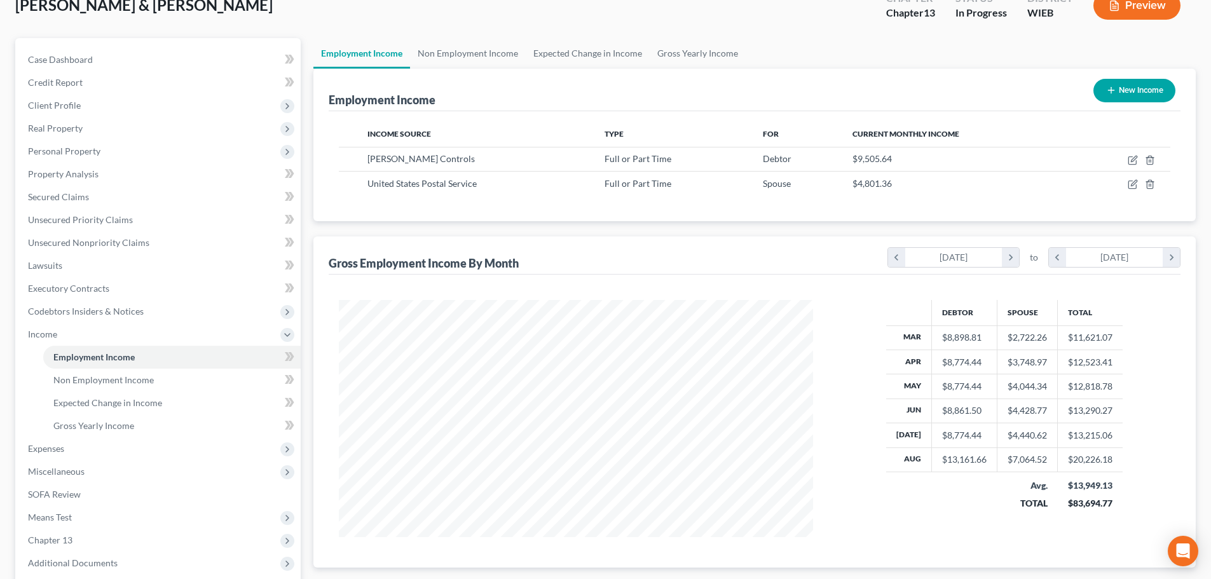
scroll to position [20, 0]
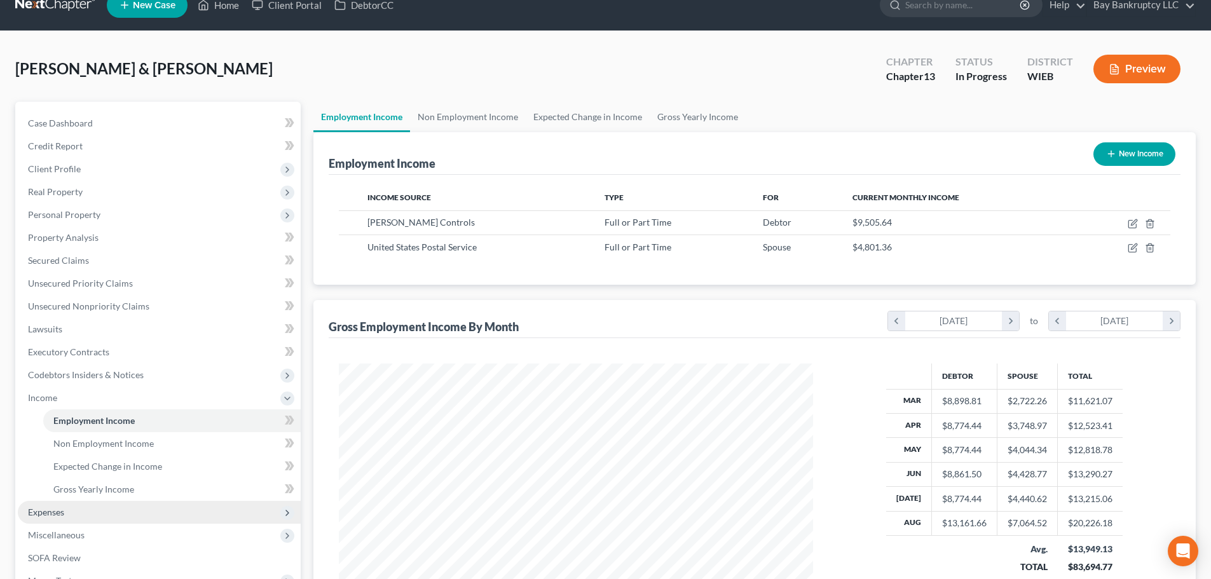
click at [67, 509] on span "Expenses" at bounding box center [159, 512] width 283 height 23
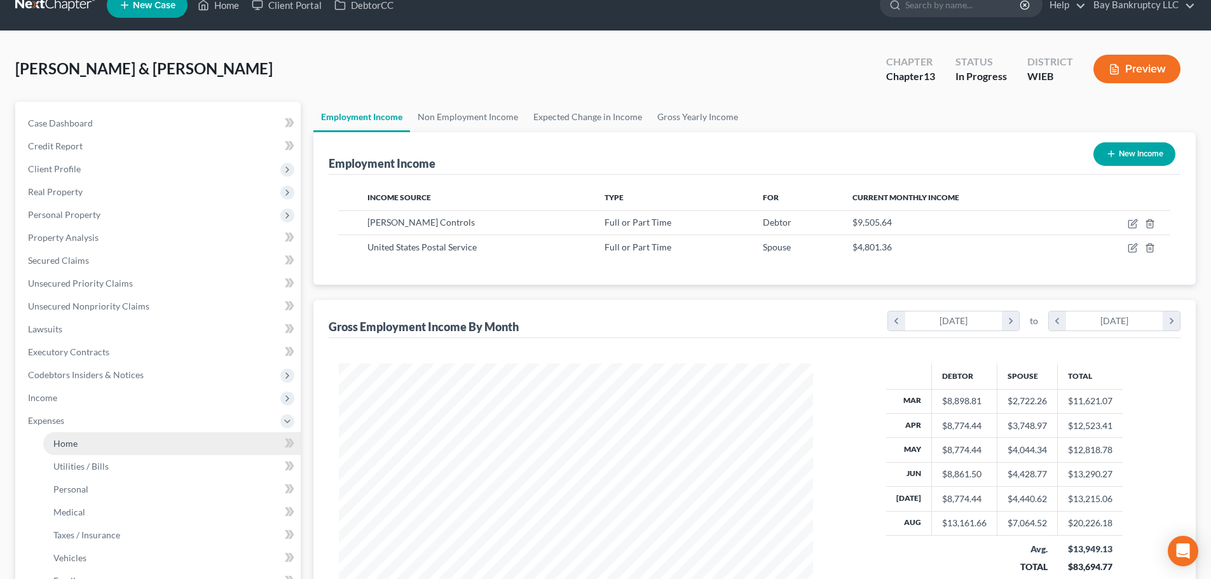
click at [77, 438] on span "Home" at bounding box center [65, 443] width 24 height 11
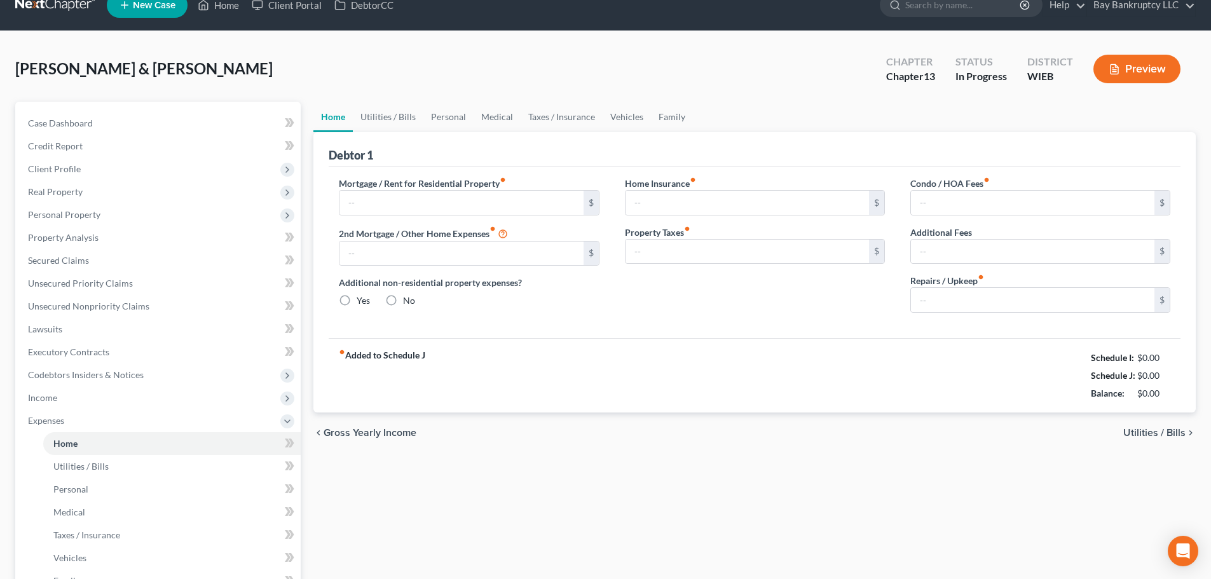
scroll to position [6, 0]
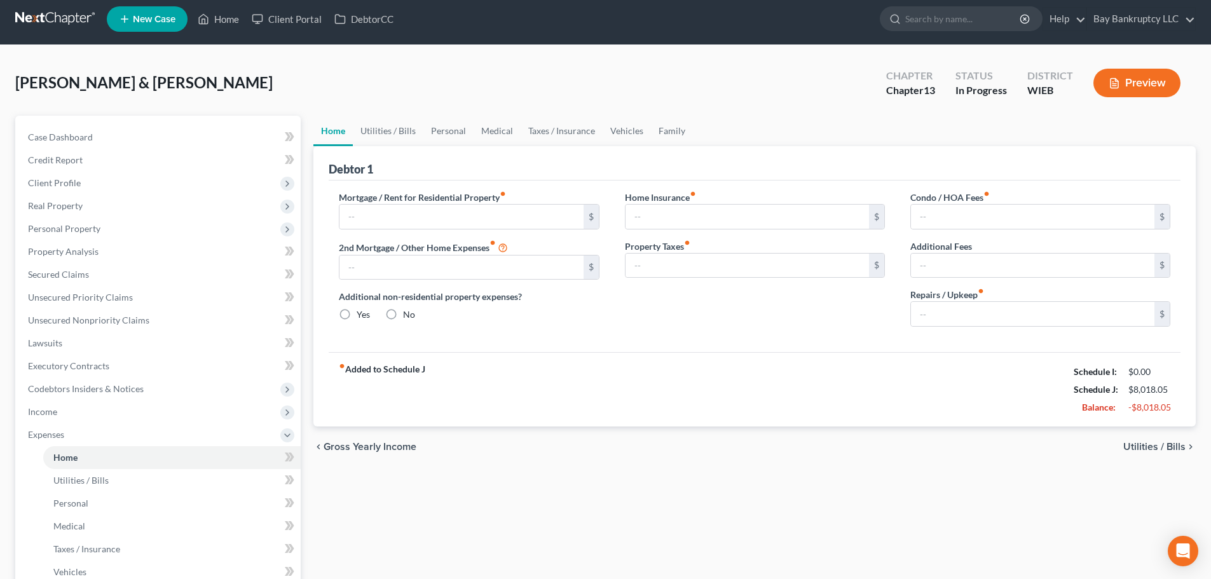
type input "3,184.05"
type input "0.00"
radio input "true"
type input "0.00"
type input "34.00"
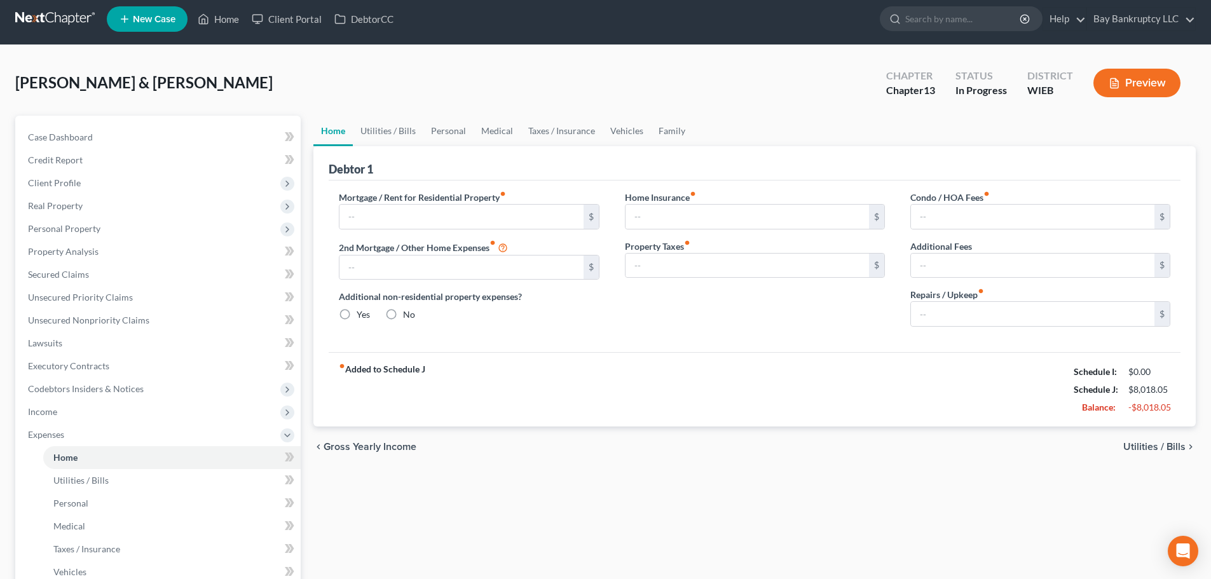
type input "0.00"
type input "100.00"
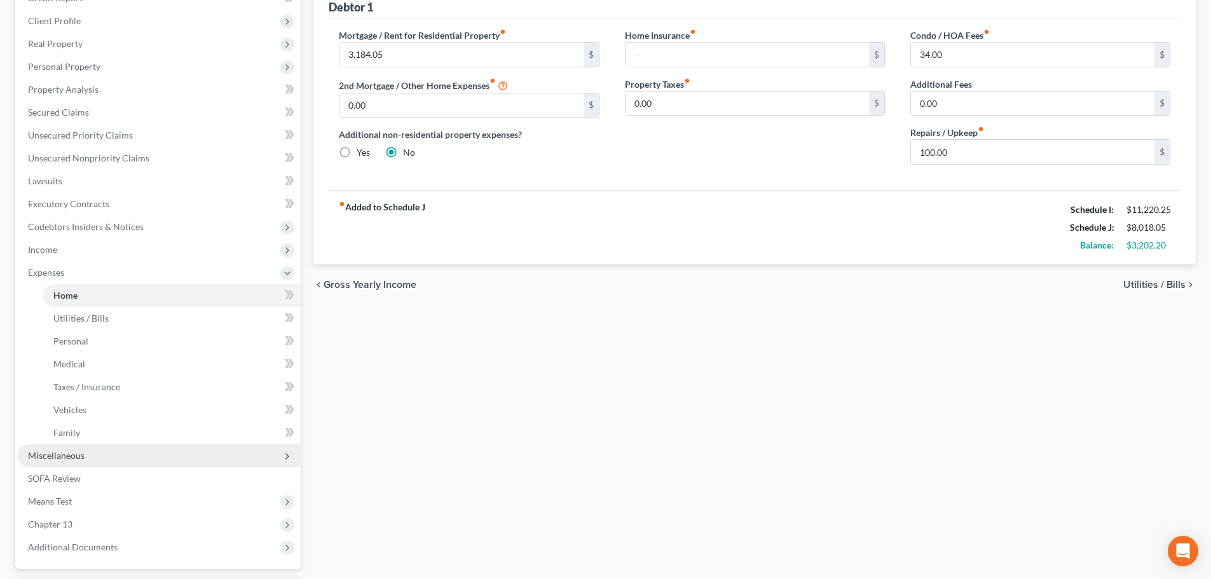
scroll to position [191, 0]
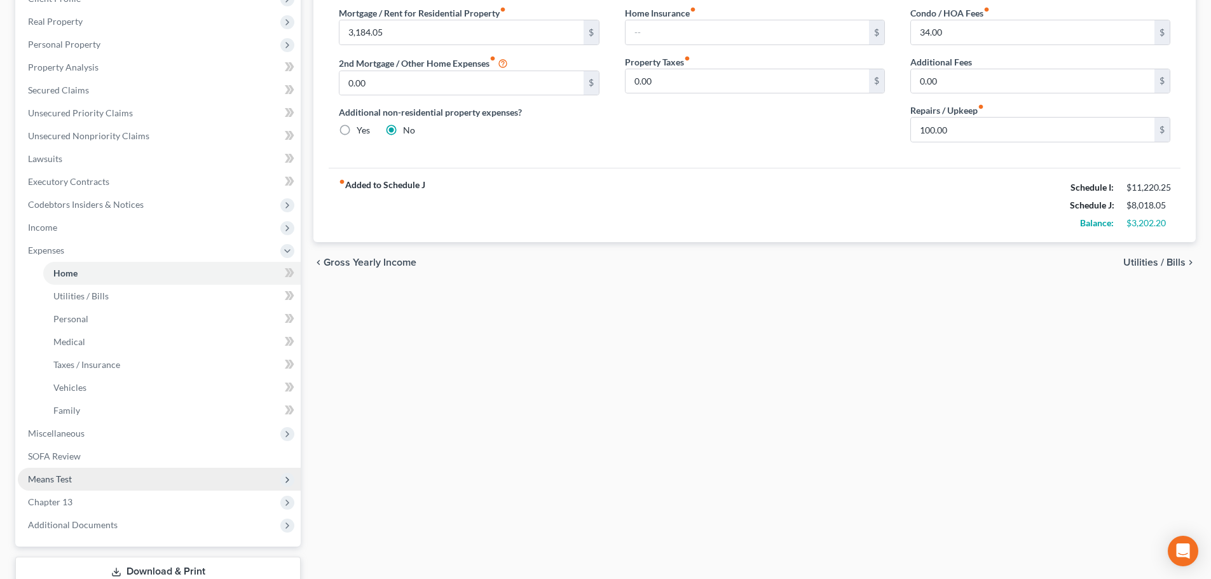
click at [111, 483] on span "Means Test" at bounding box center [159, 479] width 283 height 23
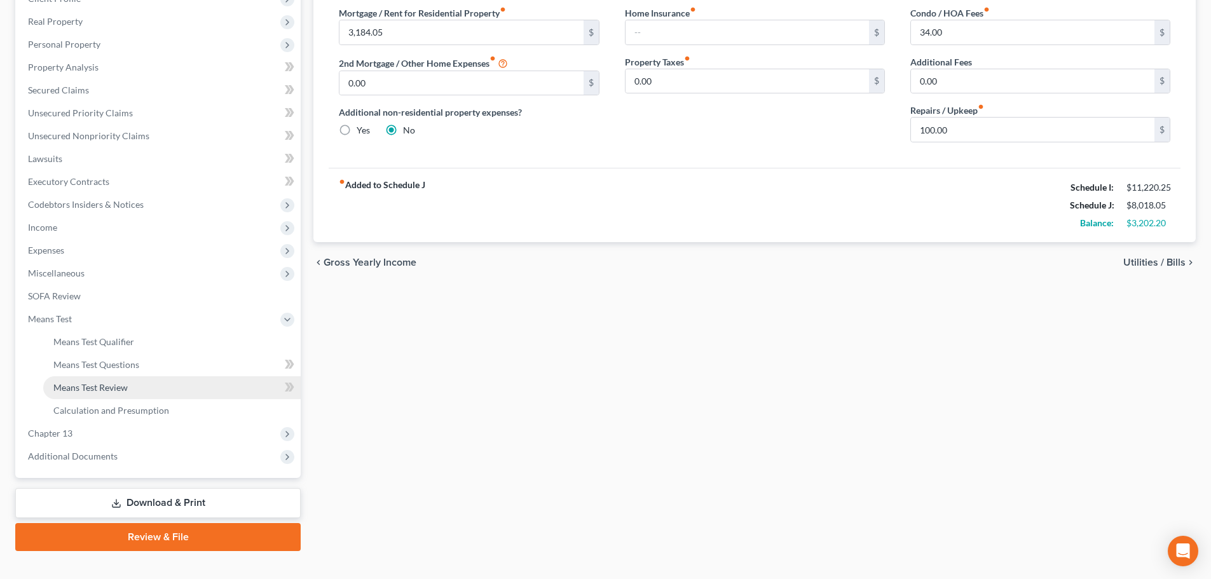
click at [100, 390] on span "Means Test Review" at bounding box center [90, 387] width 74 height 11
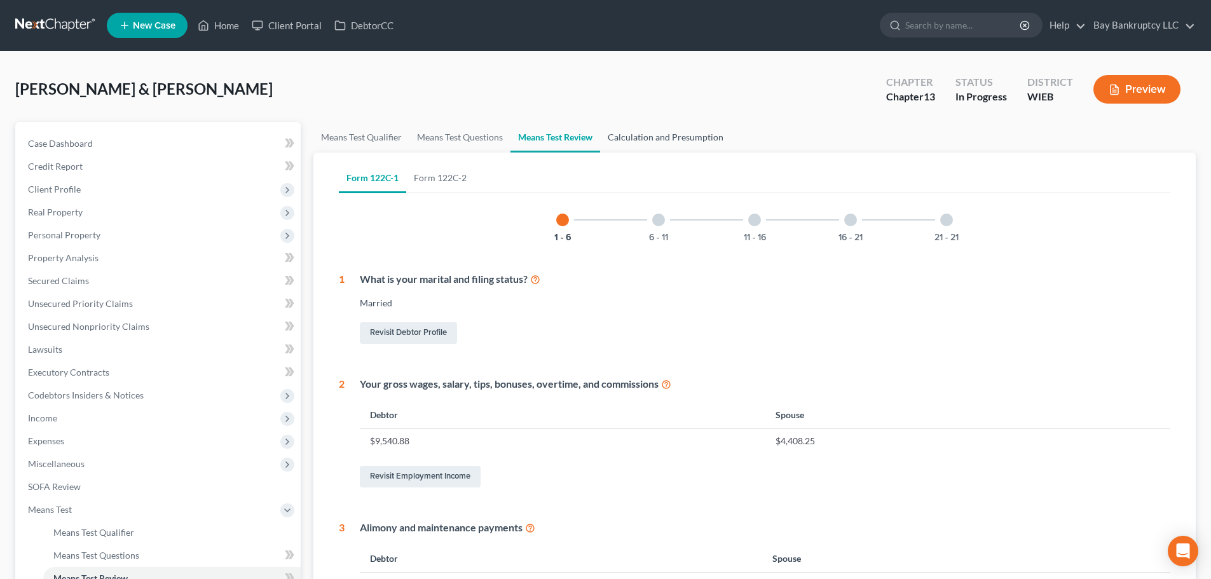
drag, startPoint x: 638, startPoint y: 137, endPoint x: 661, endPoint y: 403, distance: 267.4
click at [638, 137] on link "Calculation and Presumption" at bounding box center [665, 137] width 131 height 31
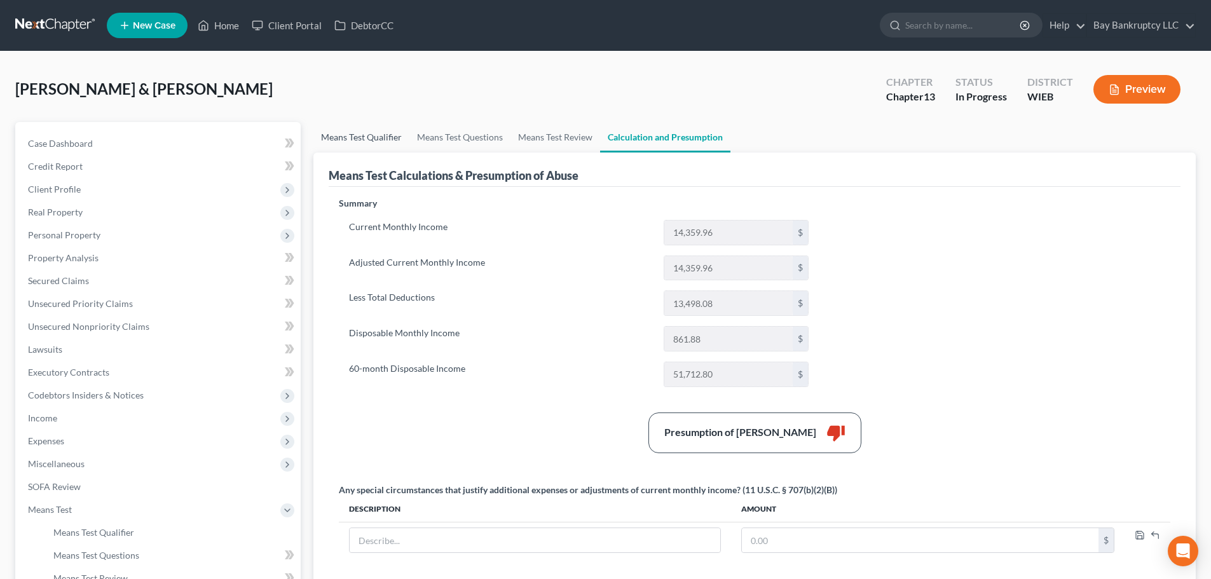
click at [357, 144] on link "Means Test Qualifier" at bounding box center [361, 137] width 96 height 31
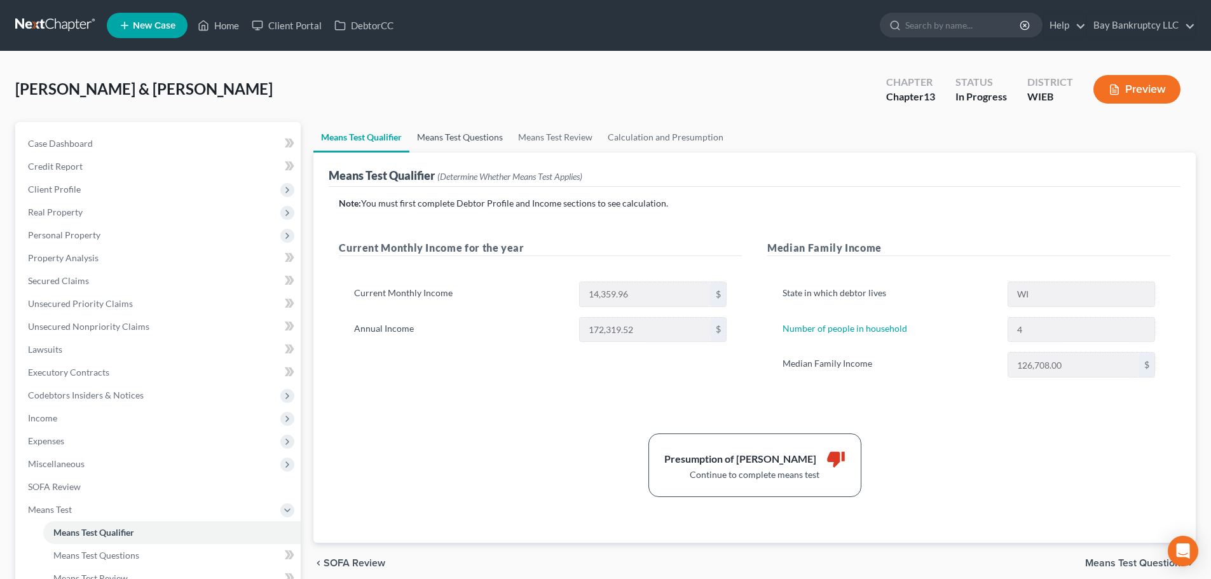
click at [458, 137] on link "Means Test Questions" at bounding box center [459, 137] width 101 height 31
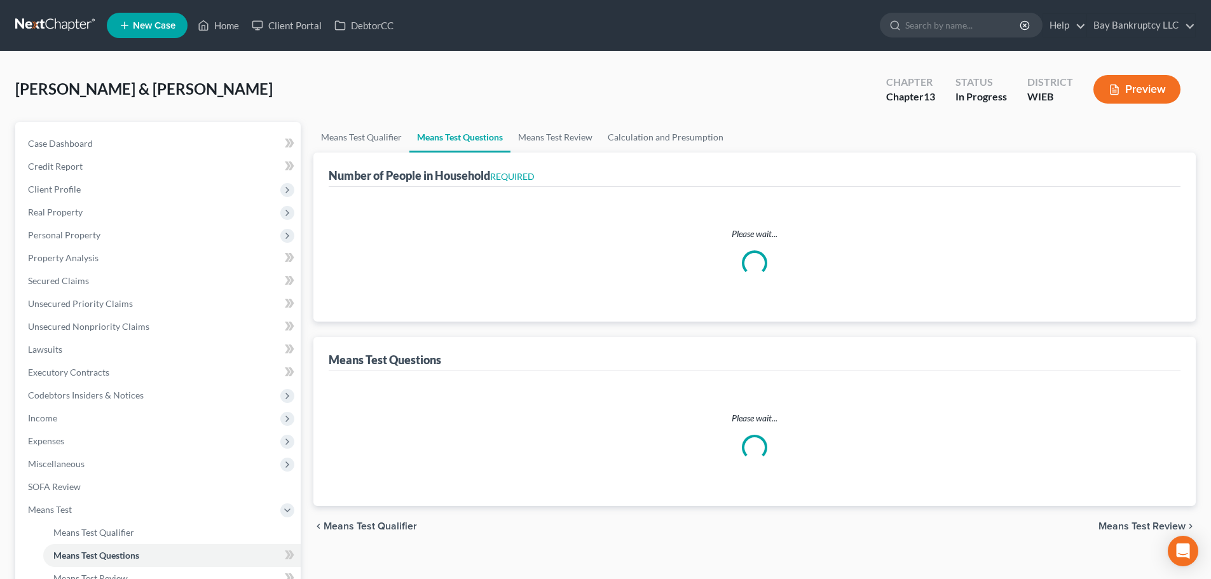
select select "1"
select select "60"
select select "0"
select select "60"
select select "0"
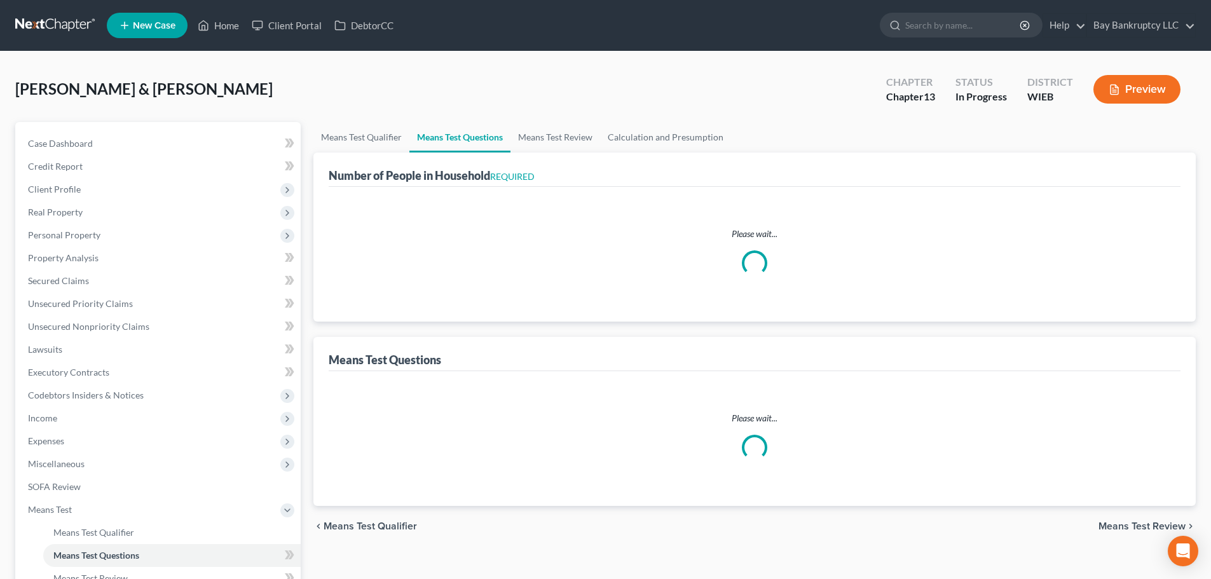
select select "60"
select select "1"
select select "60"
select select "4"
select select "3"
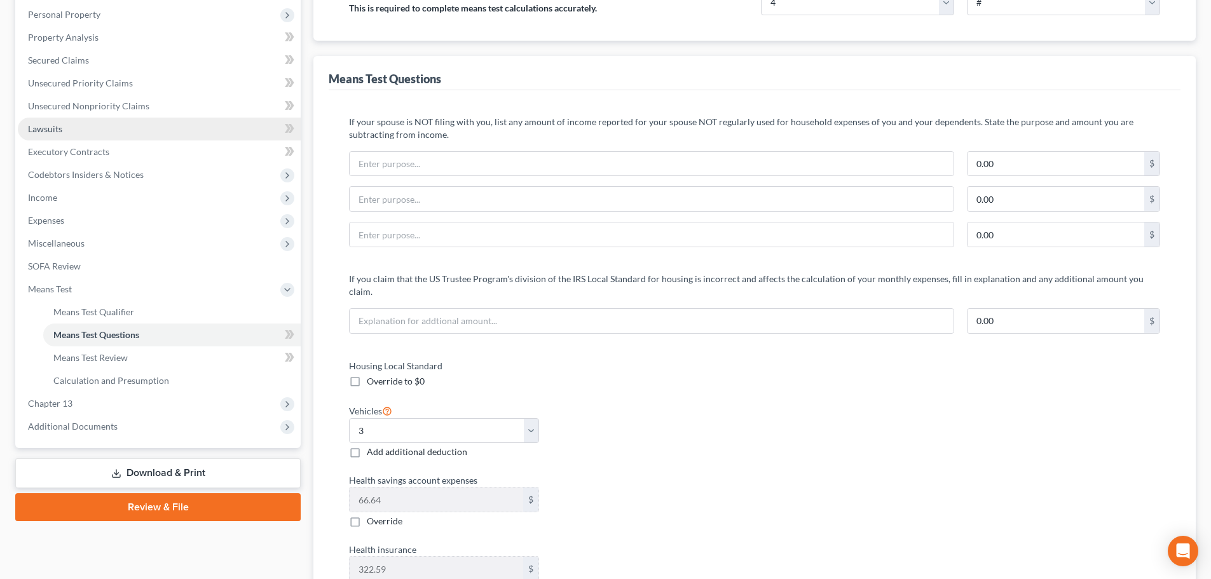
scroll to position [127, 0]
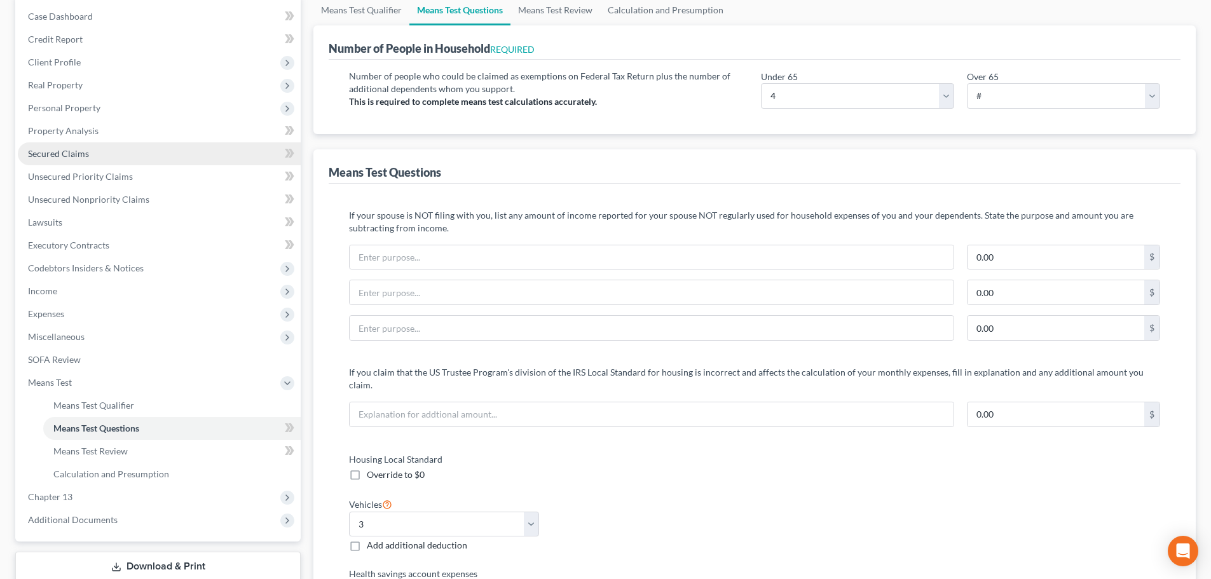
click at [74, 156] on span "Secured Claims" at bounding box center [58, 153] width 61 height 11
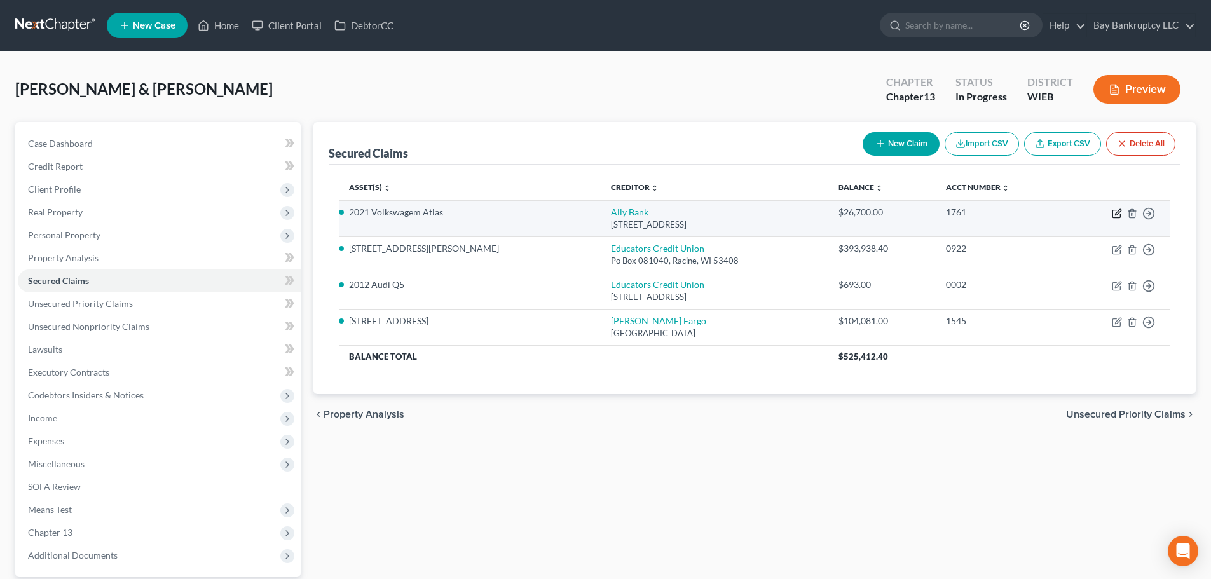
click at [1116, 211] on icon "button" at bounding box center [1117, 214] width 10 height 10
select select "39"
select select "5"
select select "2"
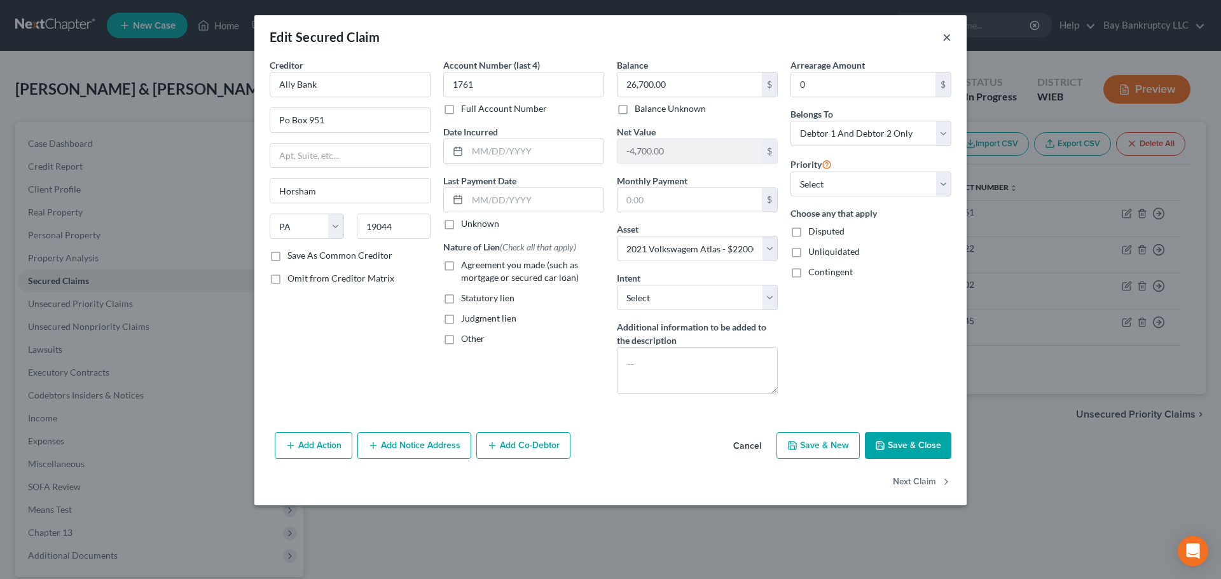
click at [948, 38] on button "×" at bounding box center [946, 36] width 9 height 15
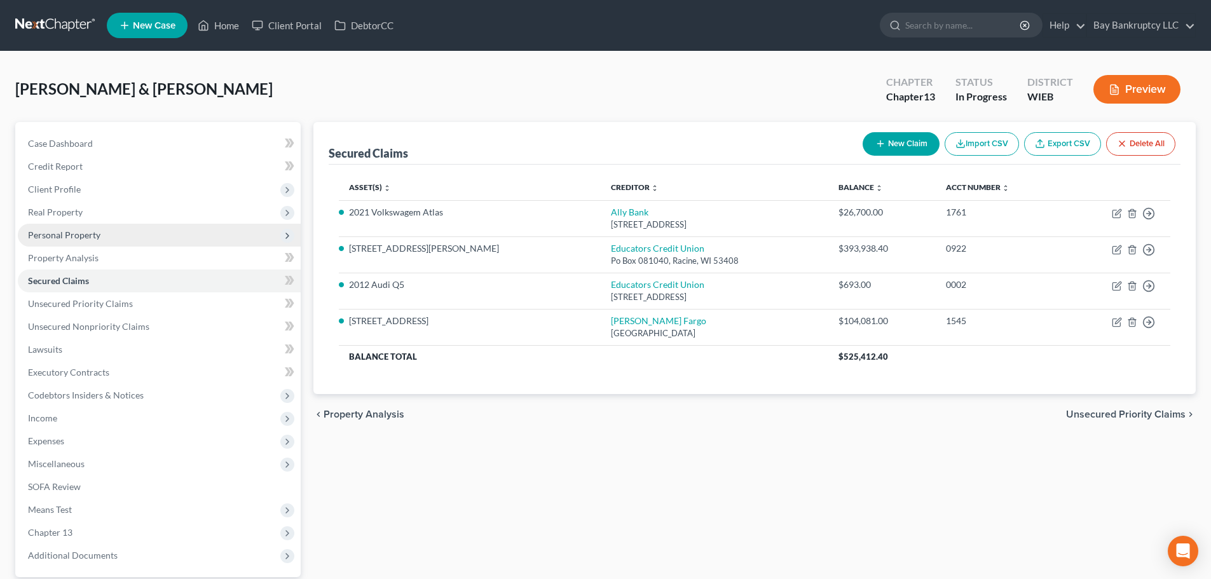
click at [85, 235] on span "Personal Property" at bounding box center [64, 235] width 72 height 11
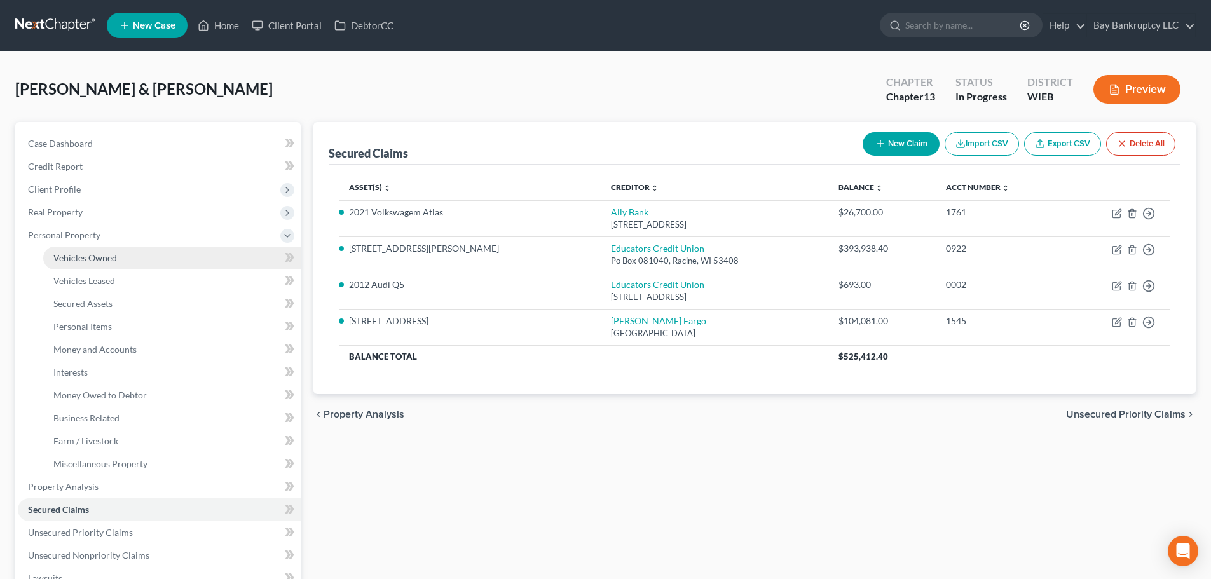
click at [92, 247] on link "Vehicles Owned" at bounding box center [172, 258] width 258 height 23
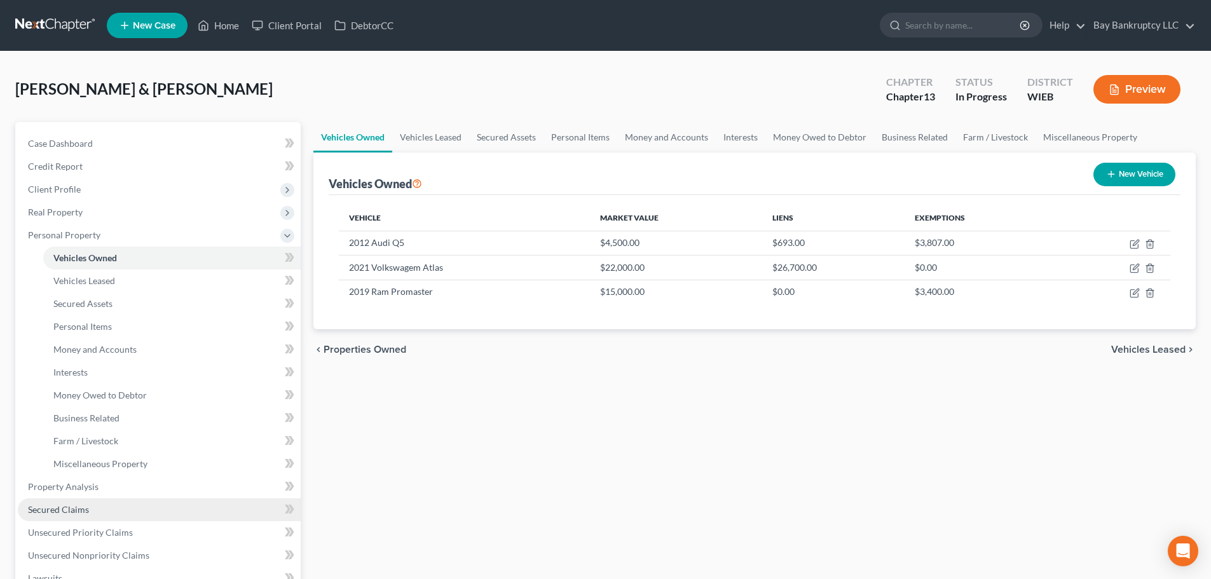
click at [91, 502] on link "Secured Claims" at bounding box center [159, 509] width 283 height 23
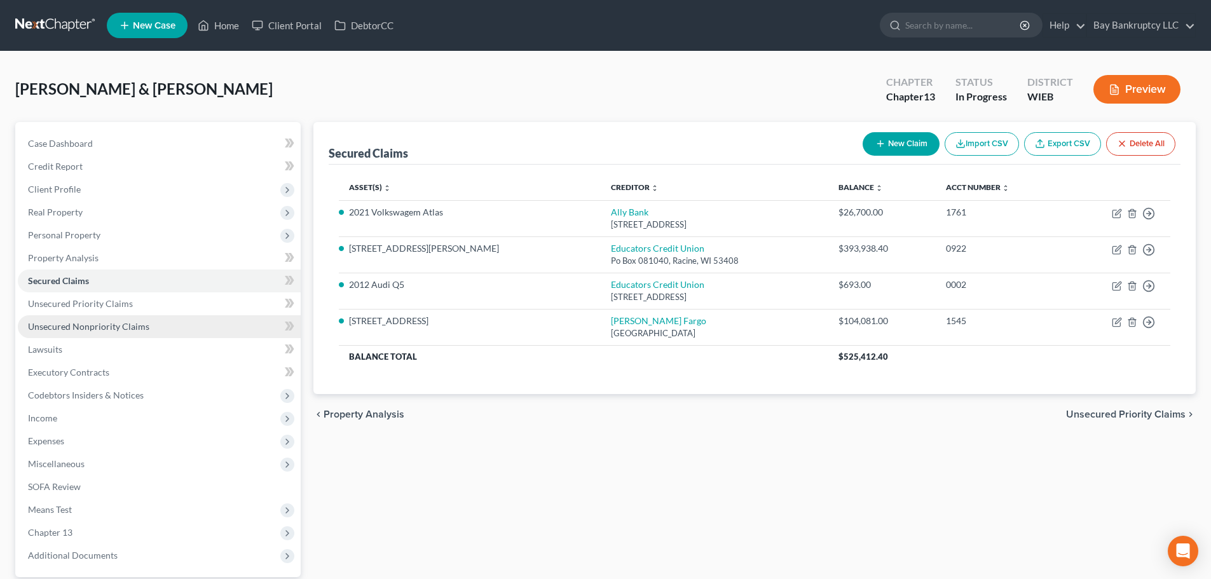
click at [104, 318] on link "Unsecured Nonpriority Claims" at bounding box center [159, 326] width 283 height 23
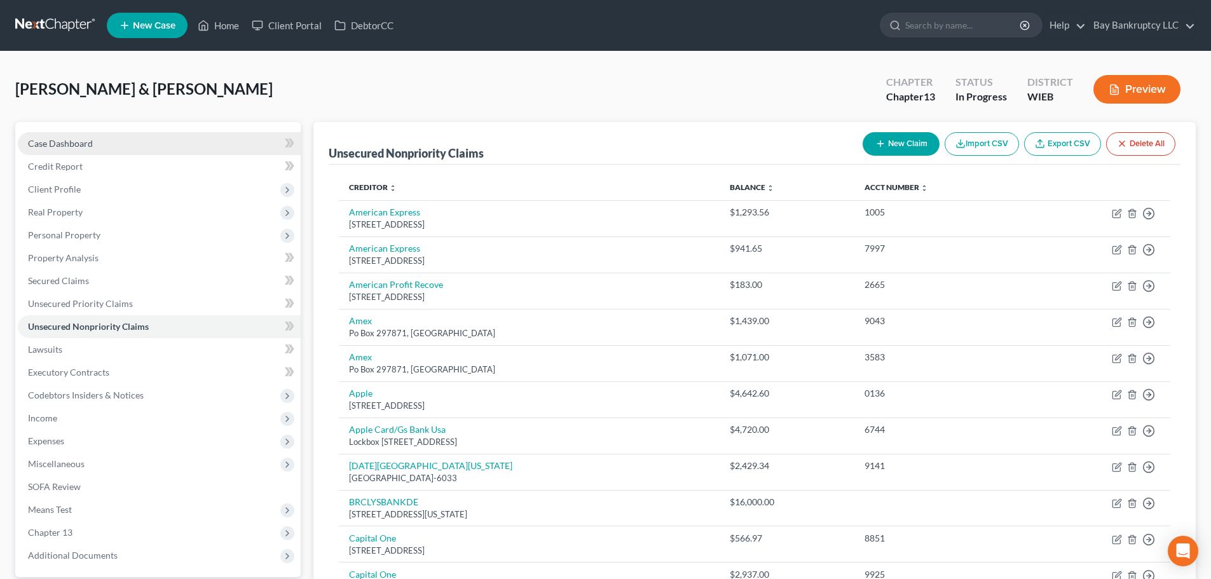
click at [86, 142] on span "Case Dashboard" at bounding box center [60, 143] width 65 height 11
select select "4"
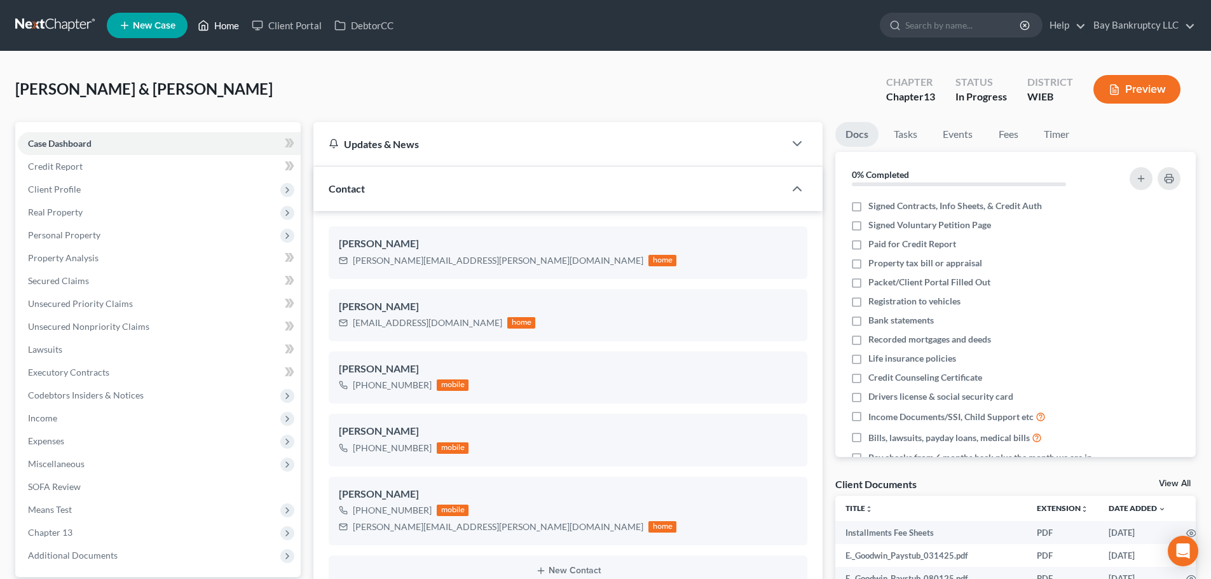
click at [230, 25] on link "Home" at bounding box center [218, 25] width 54 height 23
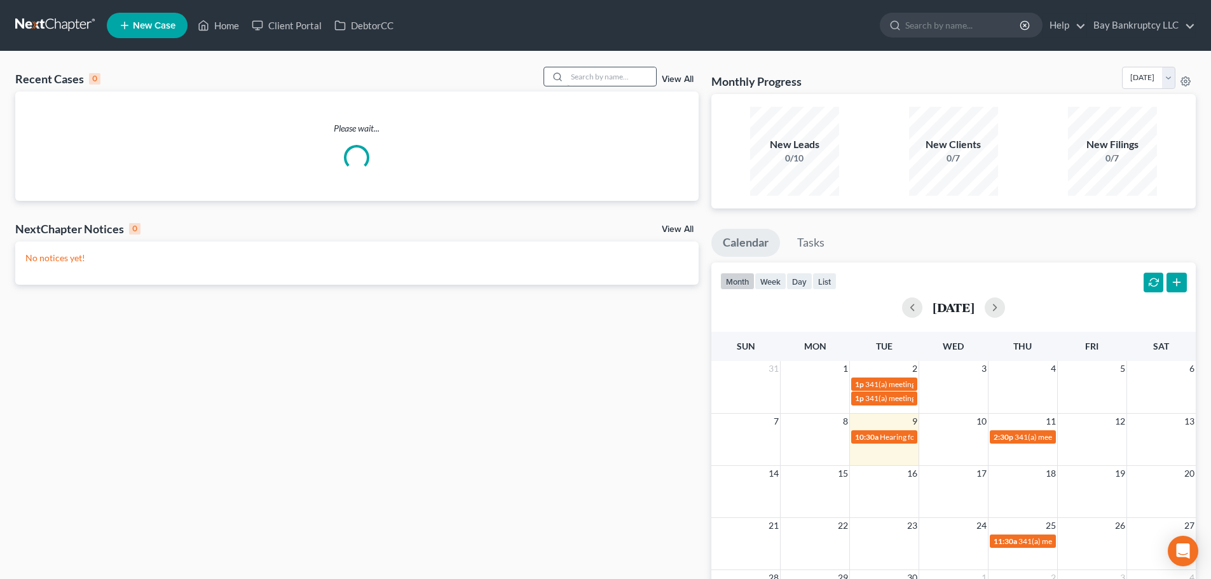
drag, startPoint x: 230, startPoint y: 25, endPoint x: 609, endPoint y: 81, distance: 383.8
click at [609, 81] on input "search" at bounding box center [611, 76] width 89 height 18
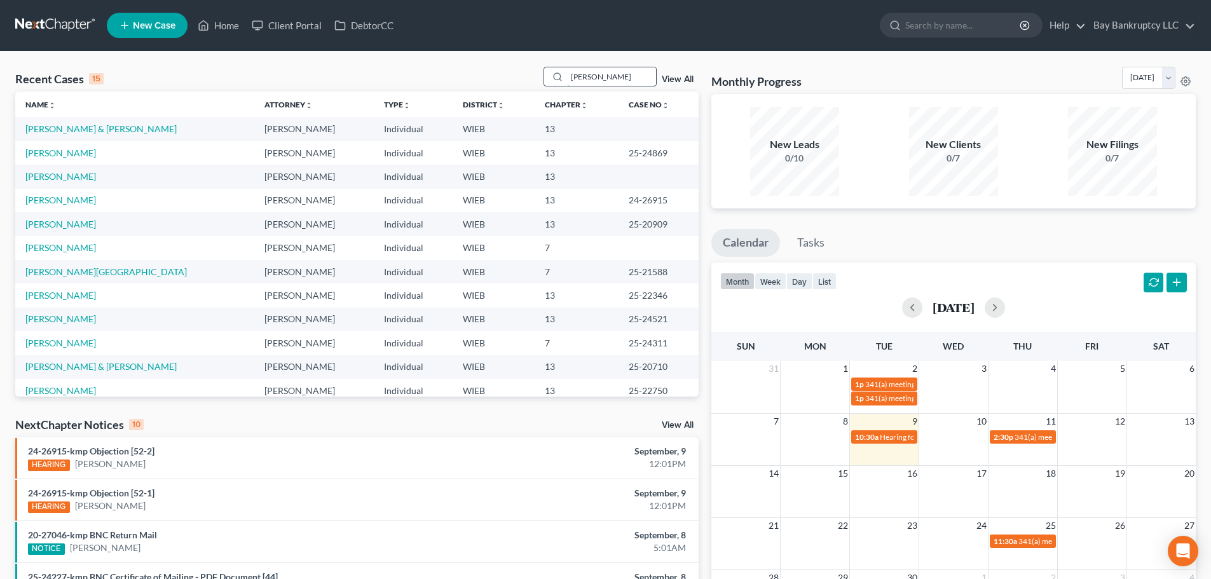
type input "GWEN"
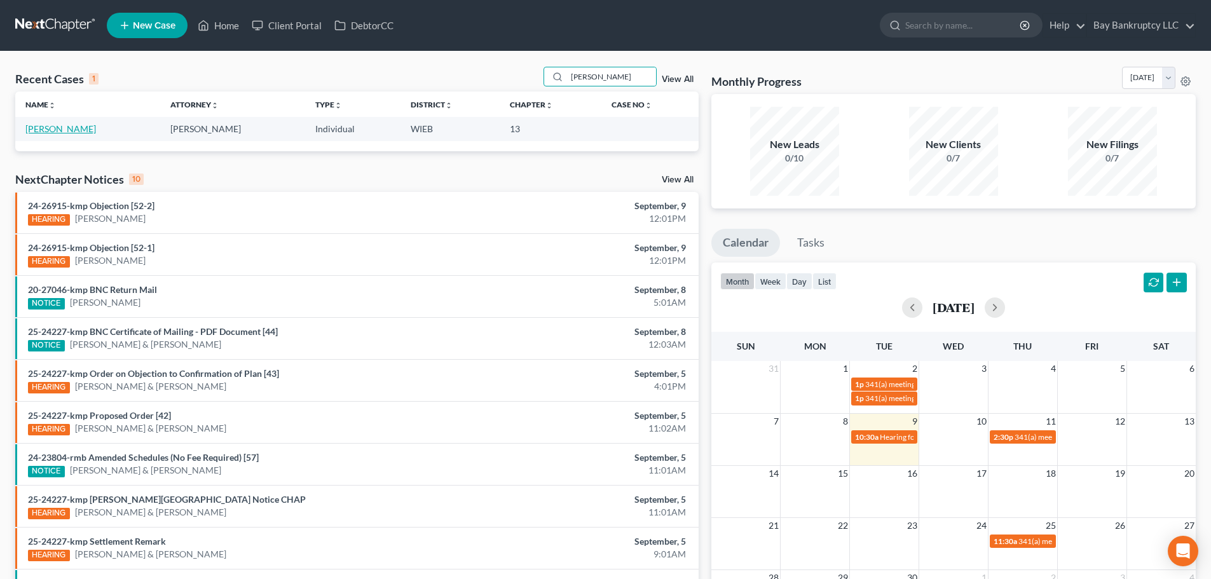
click at [92, 130] on link "Williams, Gwendolyn" at bounding box center [60, 128] width 71 height 11
select select "0"
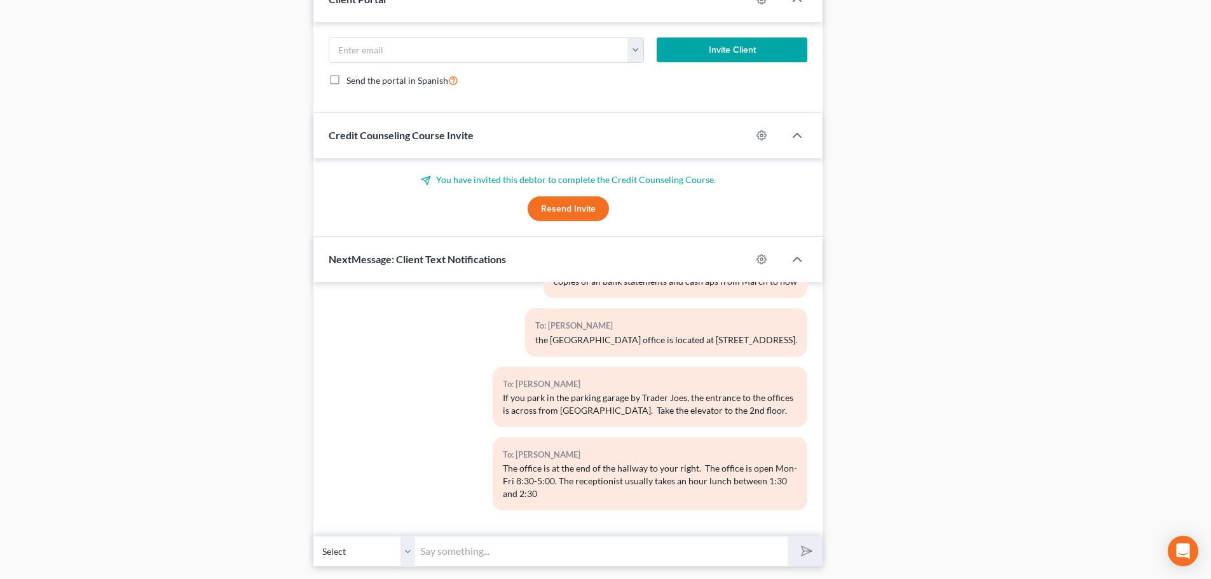
scroll to position [898, 0]
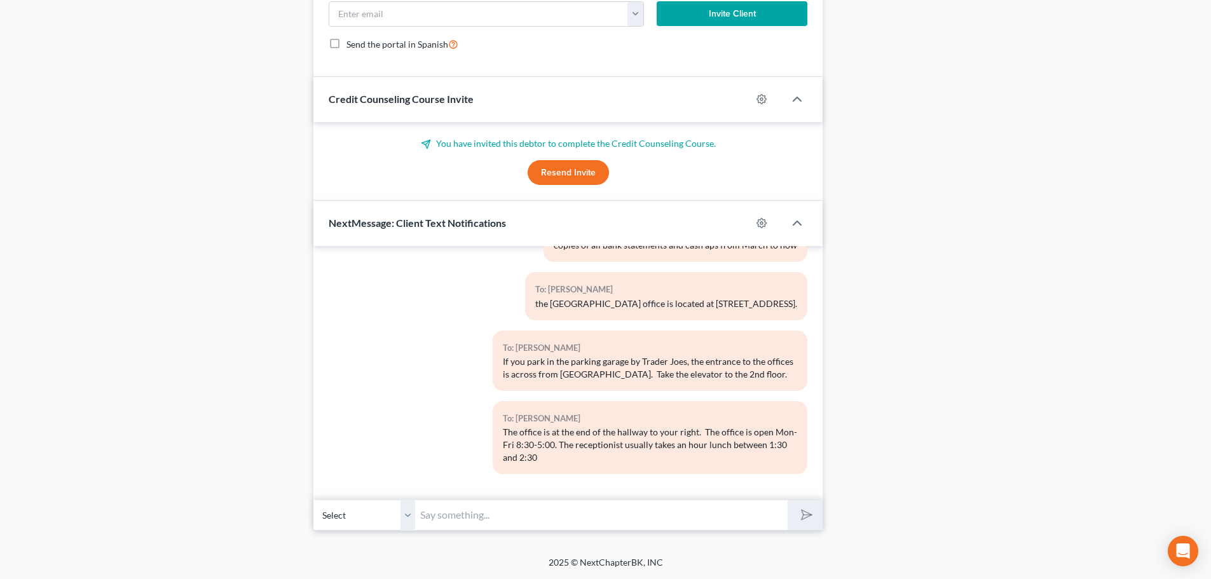
click at [486, 523] on input "text" at bounding box center [601, 515] width 373 height 31
type input "h"
type input "Hi Gwen- Im sending you something to sign here shortly"
click at [801, 521] on icon "submit" at bounding box center [804, 515] width 18 height 18
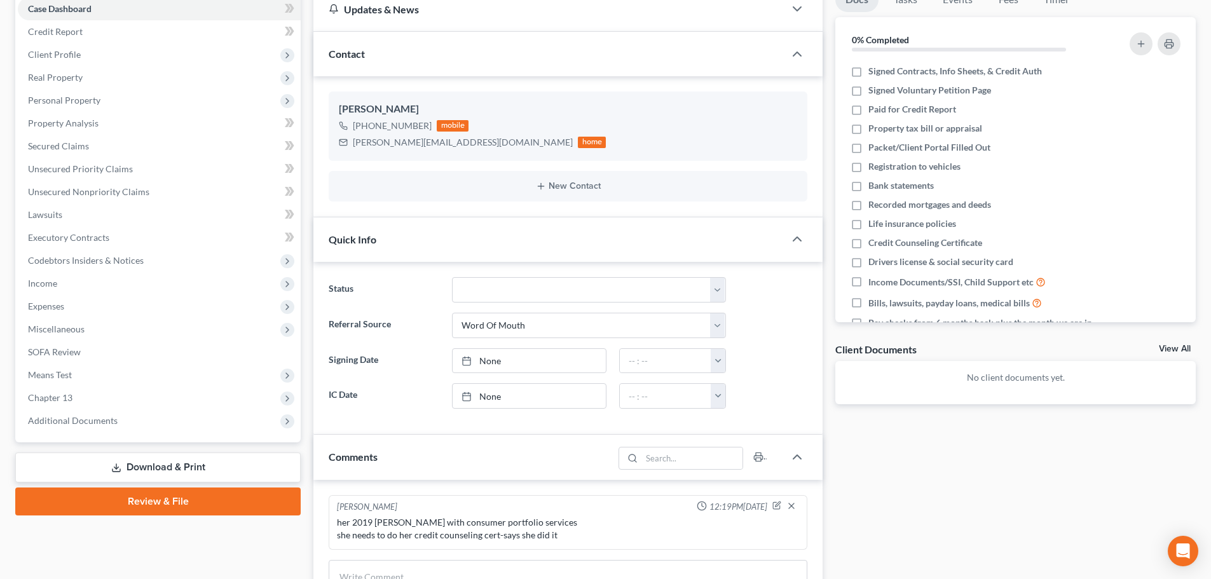
scroll to position [0, 0]
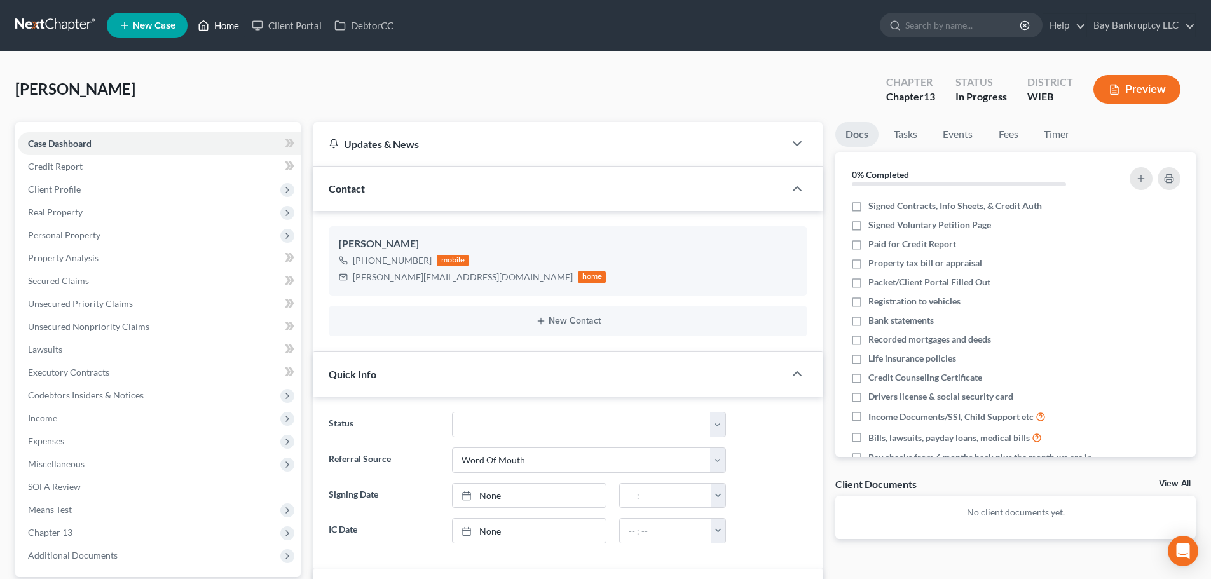
click at [222, 28] on link "Home" at bounding box center [218, 25] width 54 height 23
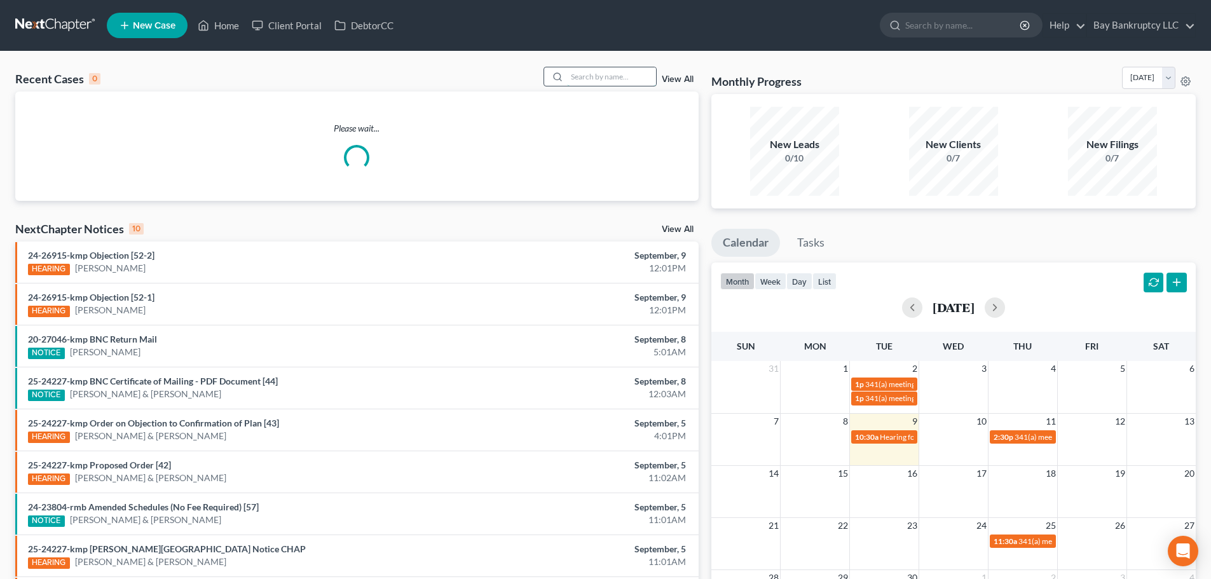
click at [609, 81] on input "search" at bounding box center [611, 76] width 89 height 18
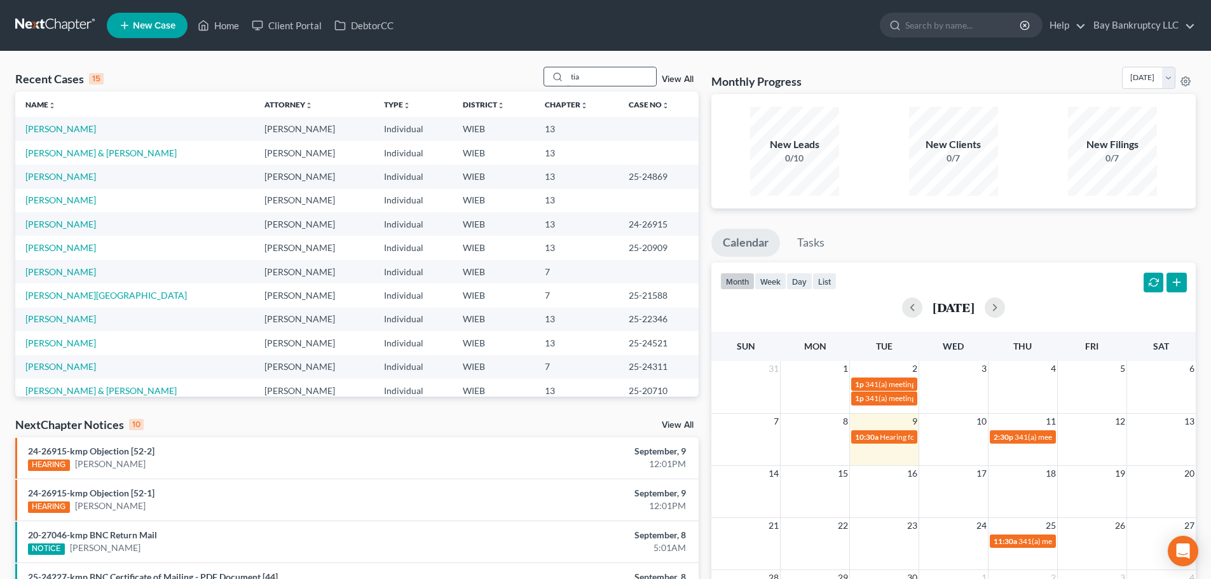
type input "tia"
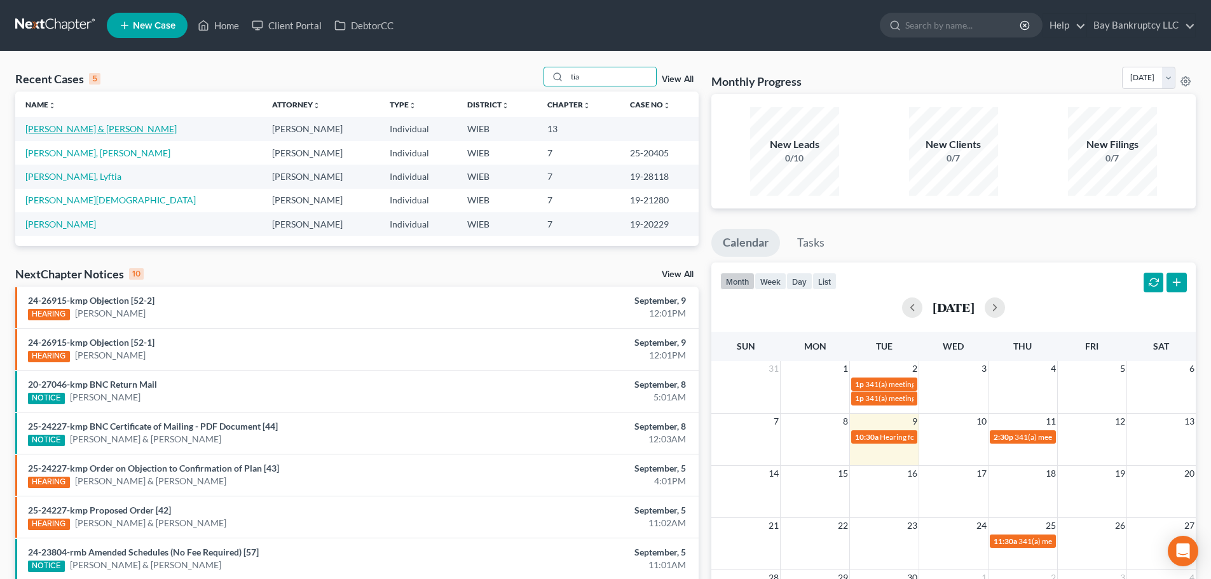
click at [50, 130] on link "[PERSON_NAME] & [PERSON_NAME]" at bounding box center [100, 128] width 151 height 11
select select "4"
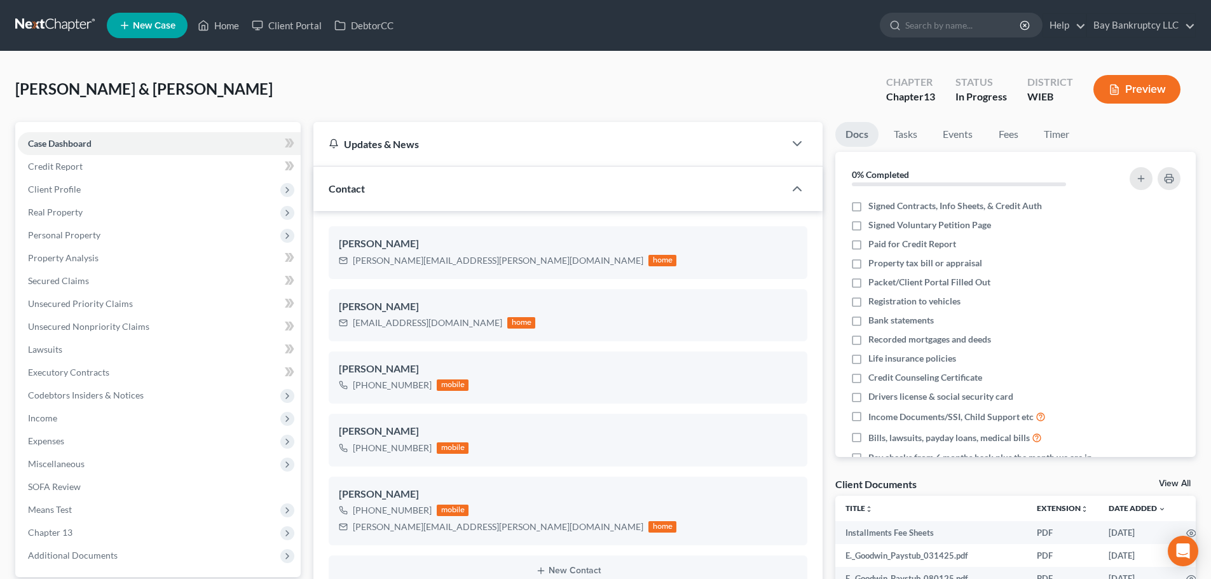
scroll to position [7242, 0]
click at [64, 277] on span "Secured Claims" at bounding box center [58, 280] width 61 height 11
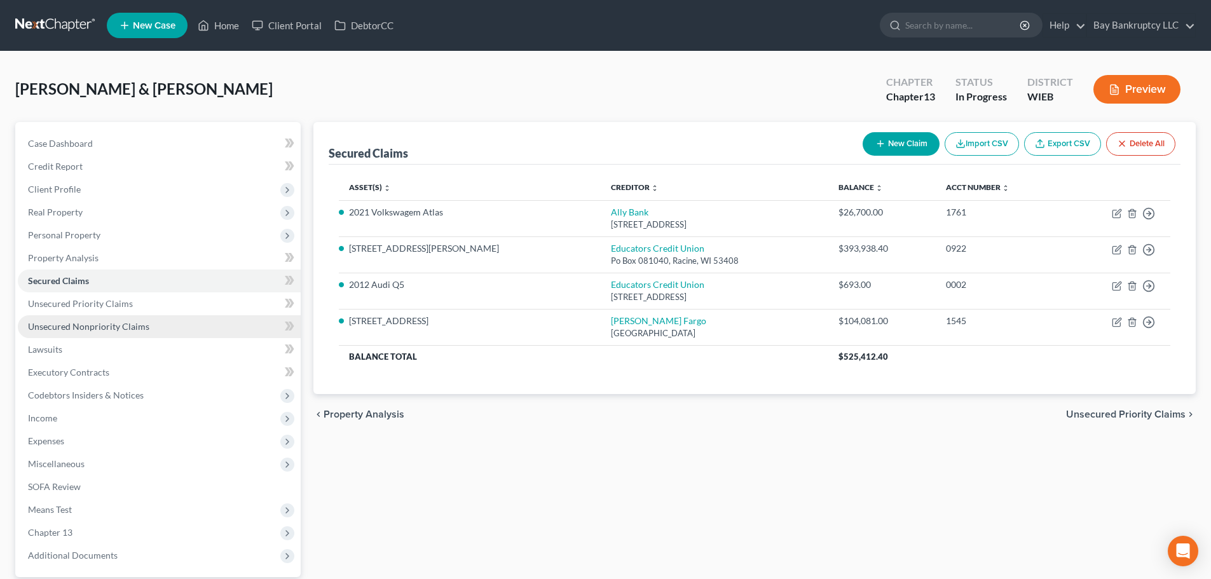
click at [100, 319] on link "Unsecured Nonpriority Claims" at bounding box center [159, 326] width 283 height 23
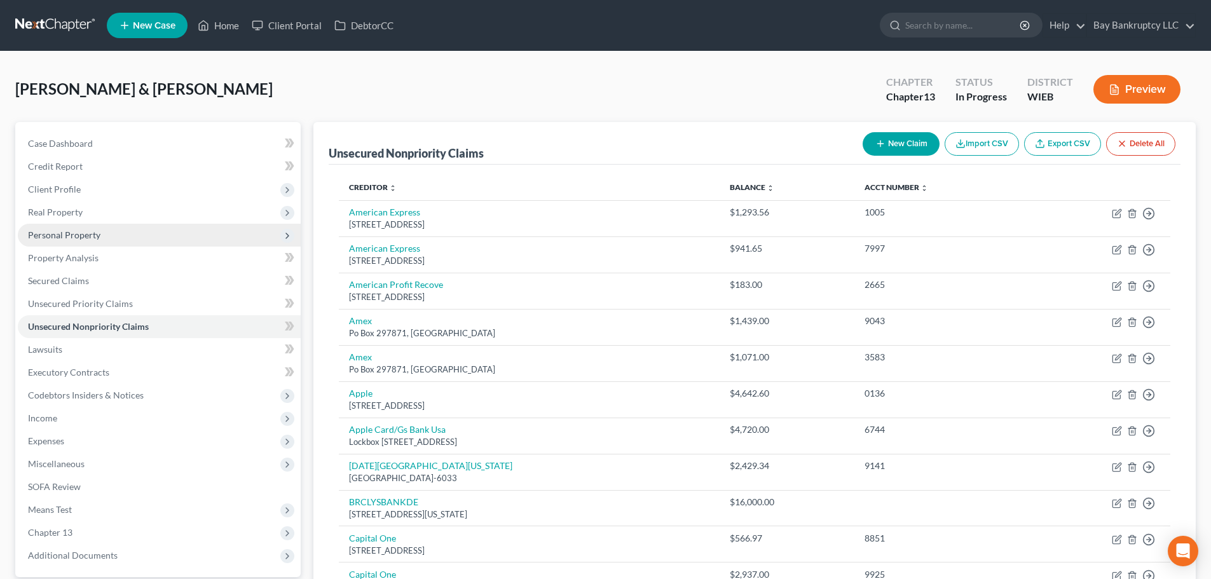
click at [60, 231] on span "Personal Property" at bounding box center [64, 235] width 72 height 11
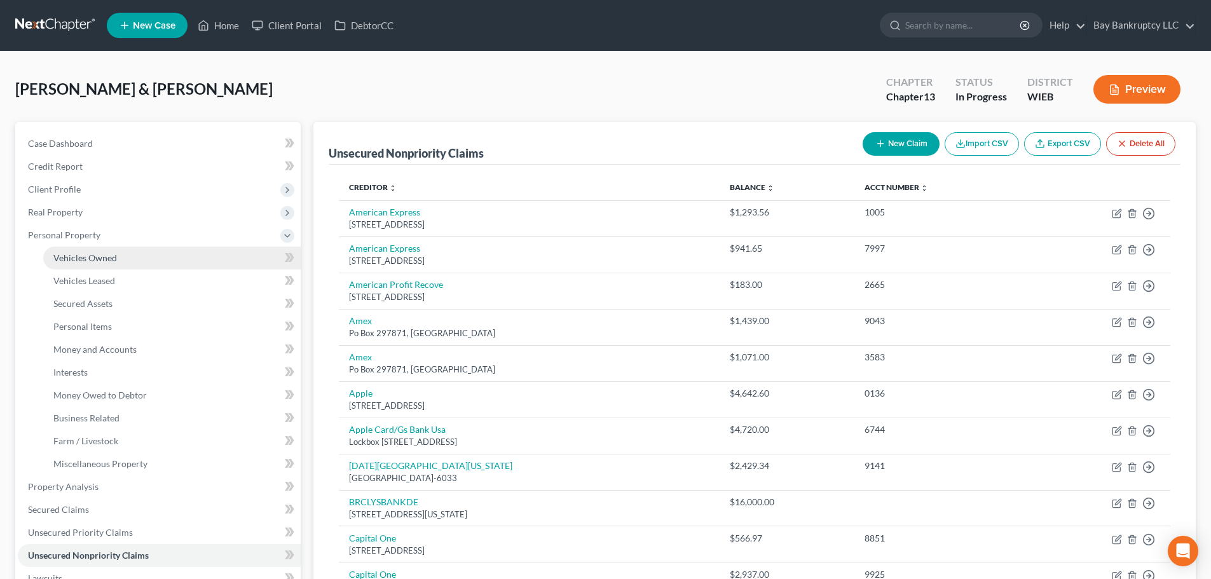
click at [68, 249] on link "Vehicles Owned" at bounding box center [172, 258] width 258 height 23
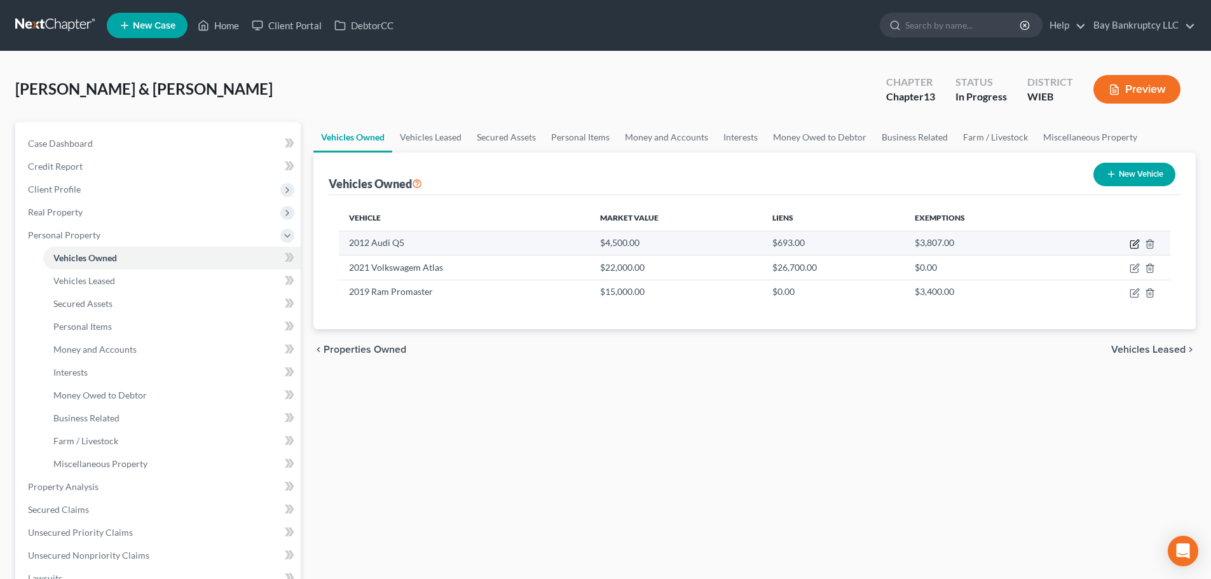
click at [1134, 242] on icon "button" at bounding box center [1135, 244] width 10 height 10
select select "0"
select select "14"
select select "3"
select select "2"
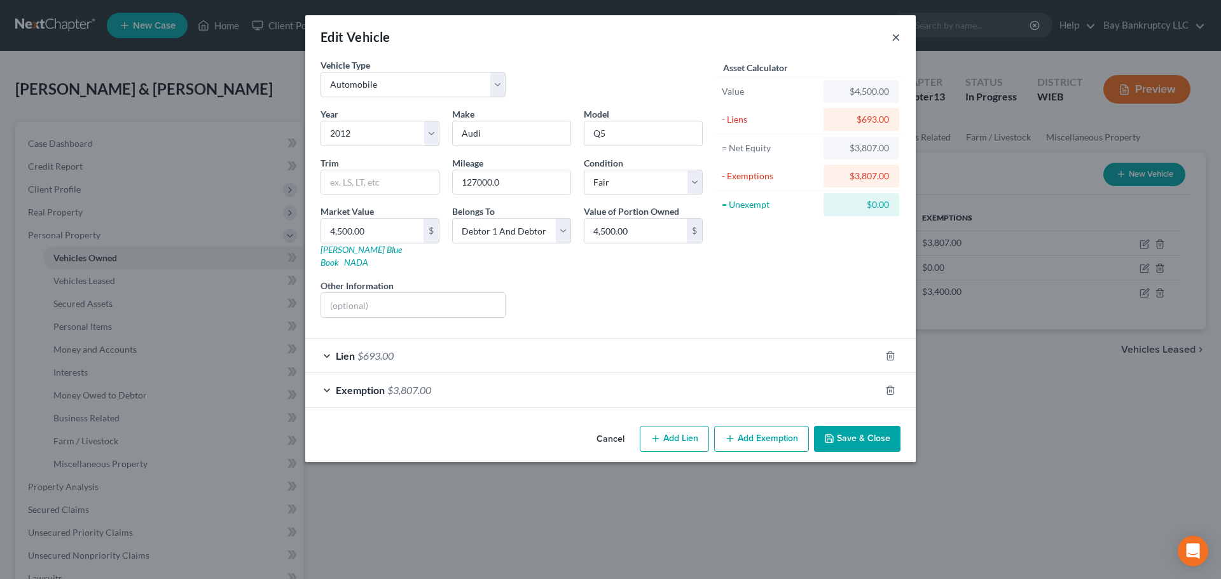
click at [893, 41] on button "×" at bounding box center [895, 36] width 9 height 15
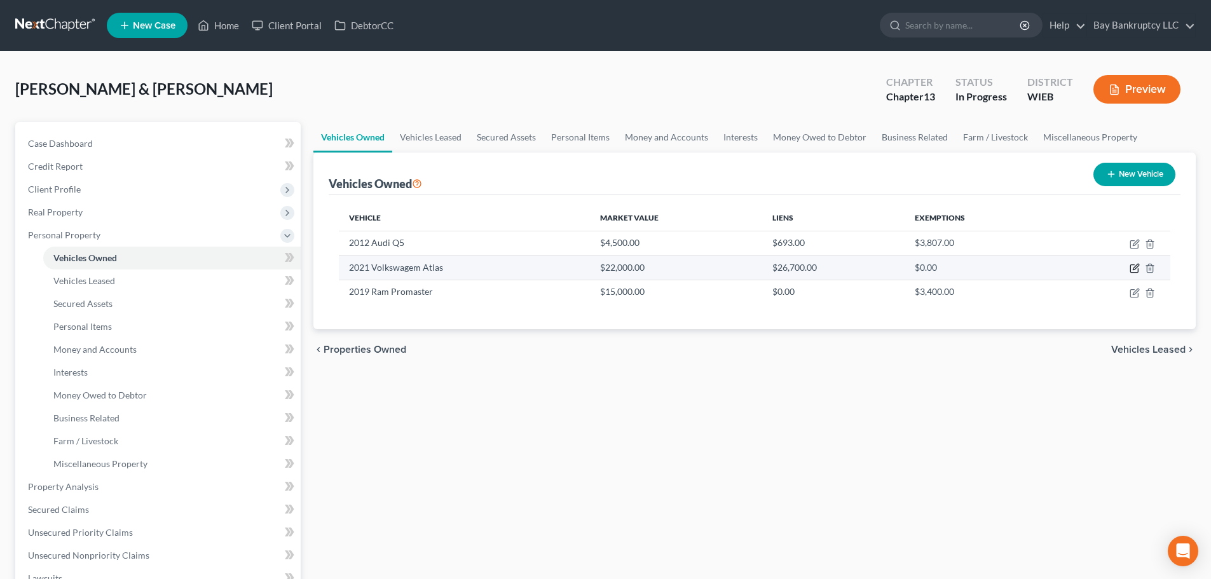
click at [1134, 265] on icon "button" at bounding box center [1135, 269] width 8 height 8
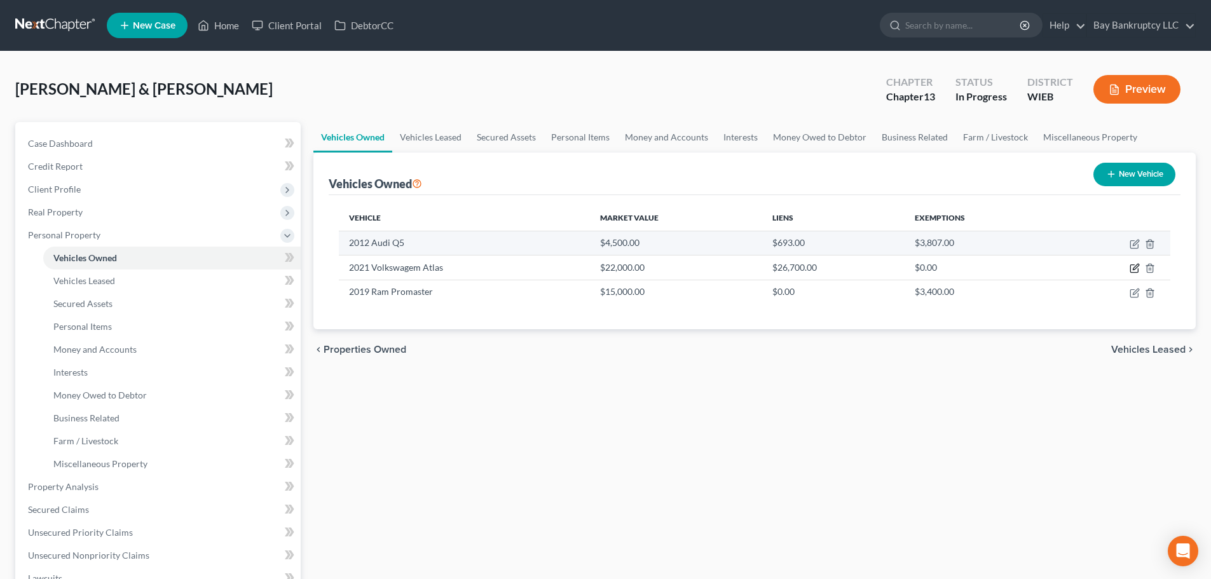
select select "0"
select select "5"
select select "2"
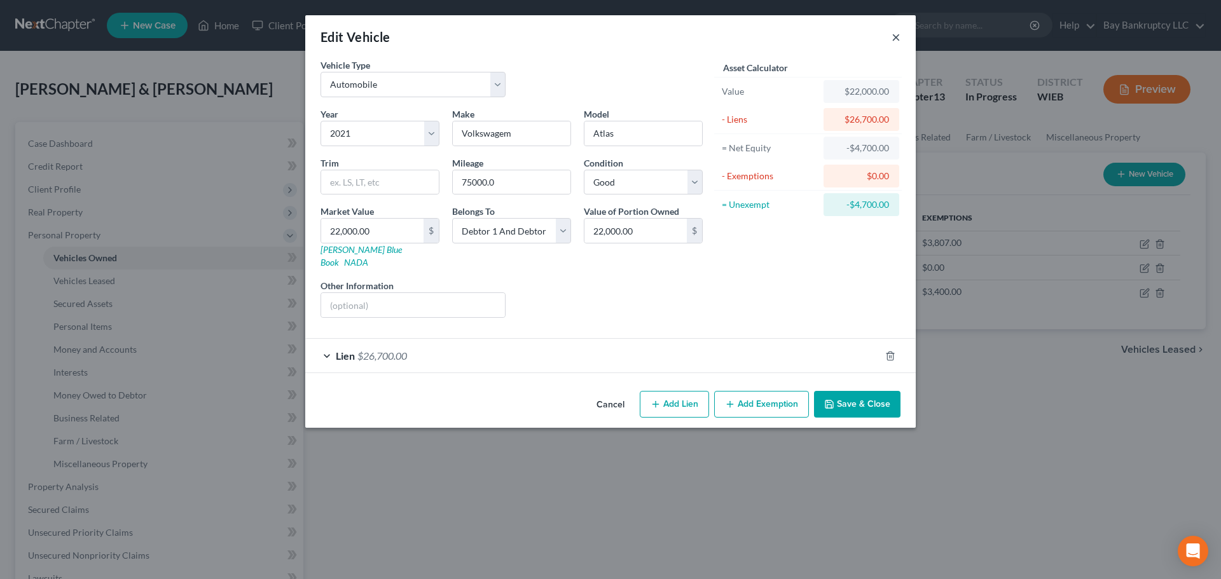
click at [894, 36] on button "×" at bounding box center [895, 36] width 9 height 15
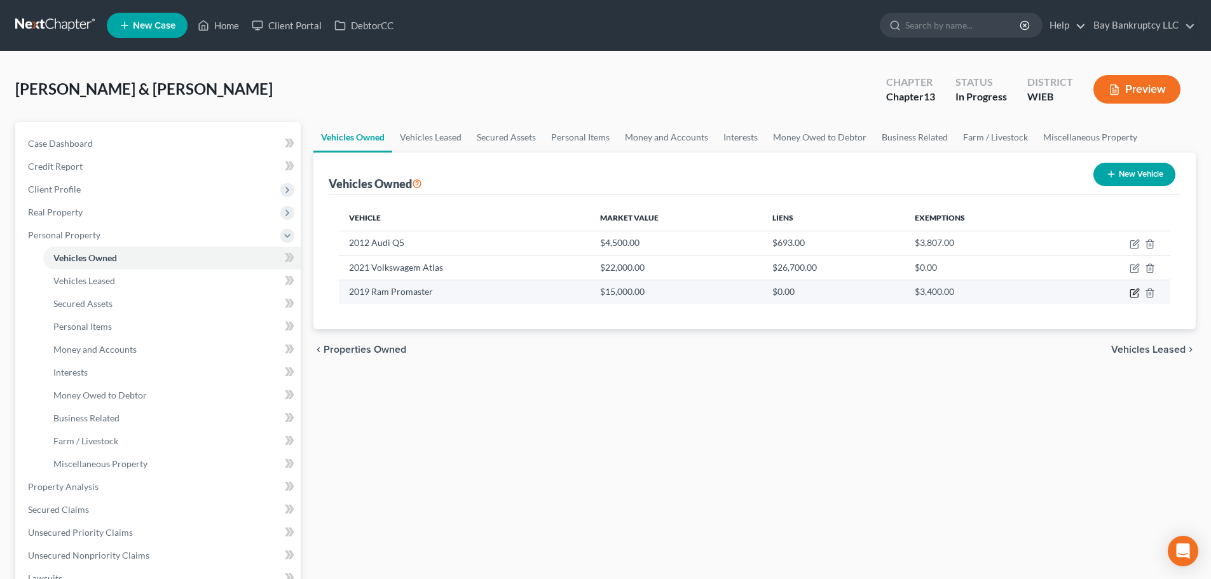
click at [1132, 295] on icon "button" at bounding box center [1135, 293] width 10 height 10
select select "0"
select select "7"
select select "2"
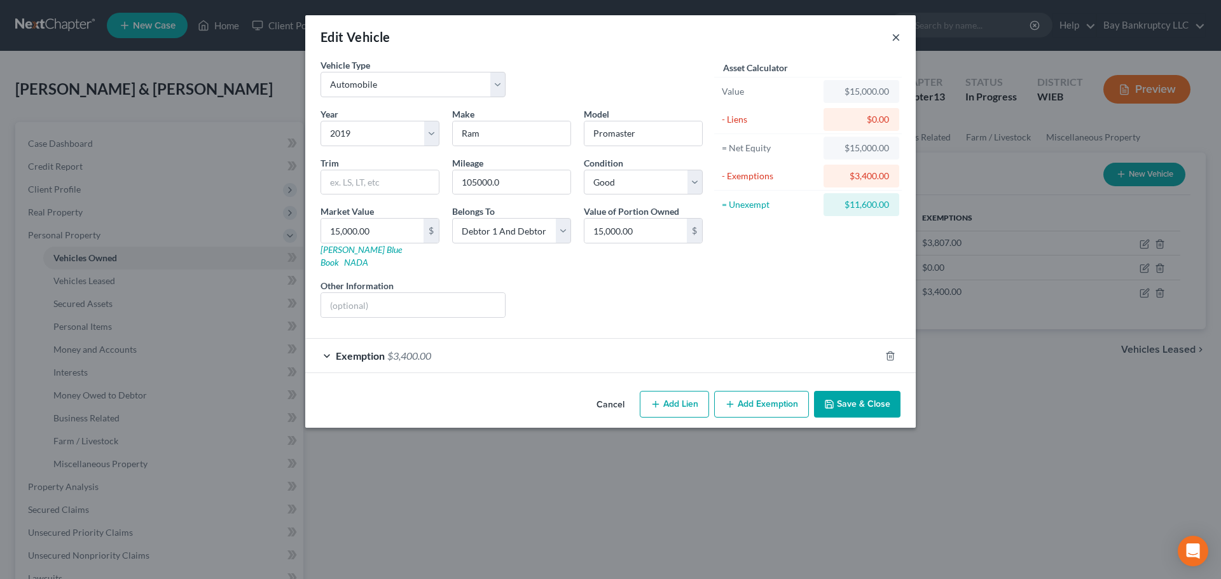
click at [898, 41] on button "×" at bounding box center [895, 36] width 9 height 15
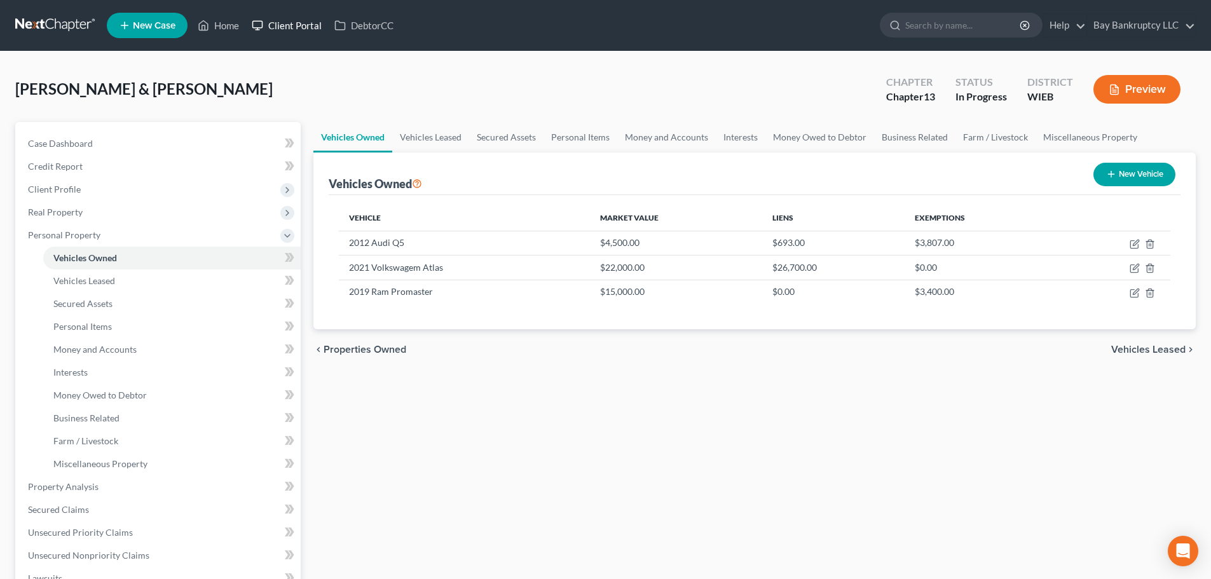
click at [301, 25] on link "Client Portal" at bounding box center [286, 25] width 83 height 23
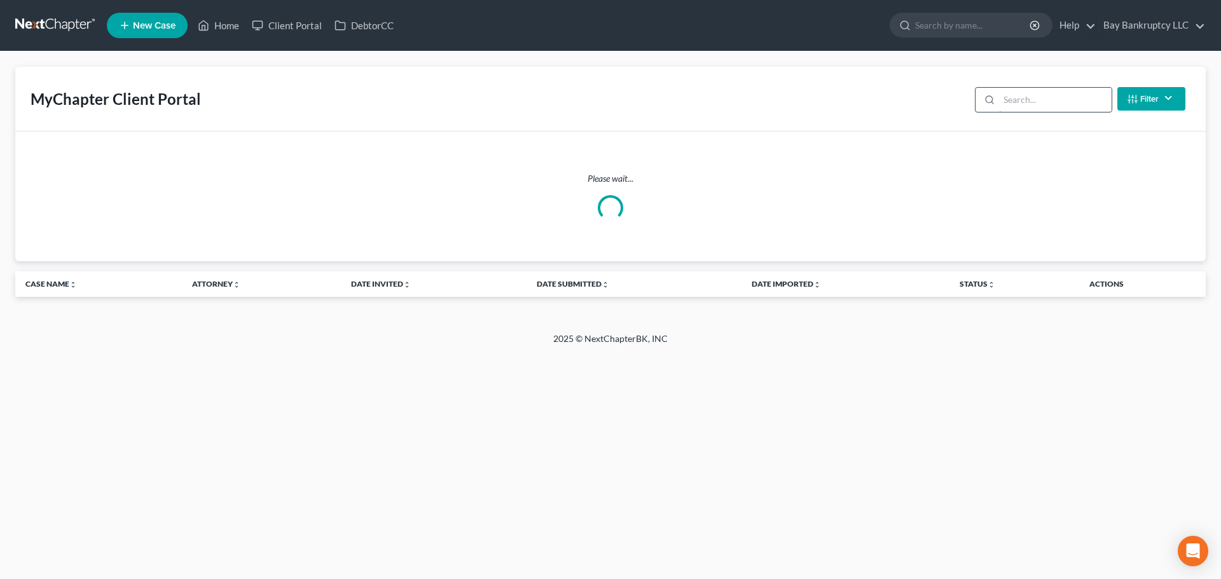
click at [1034, 99] on input "search" at bounding box center [1055, 100] width 113 height 24
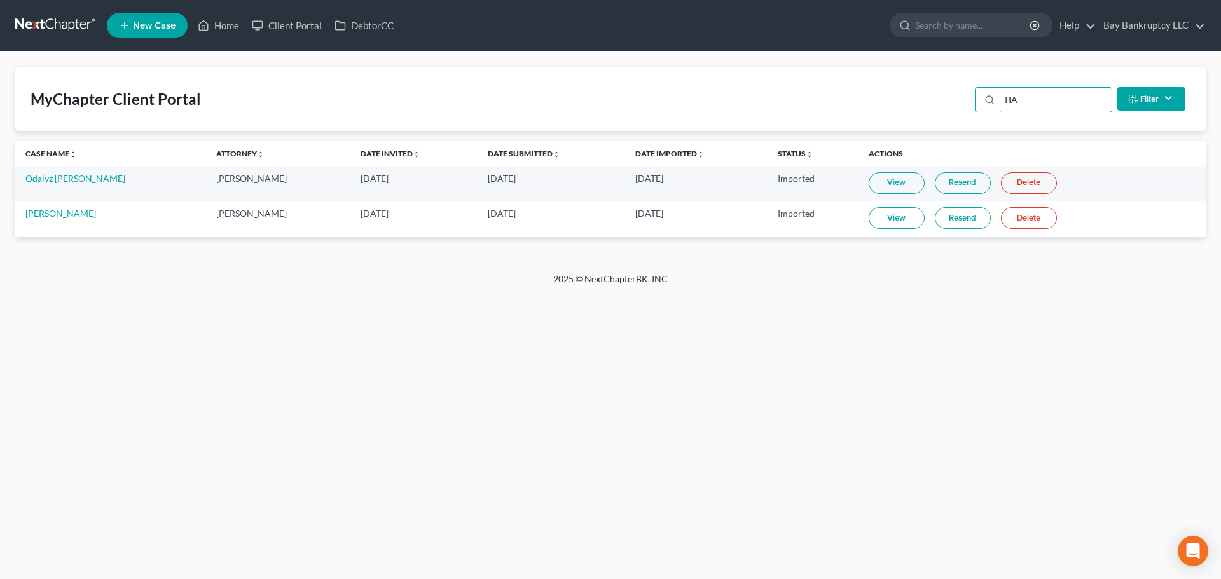
type input "TIA"
click at [893, 219] on link "View" at bounding box center [897, 218] width 56 height 22
click at [222, 23] on link "Home" at bounding box center [218, 25] width 54 height 23
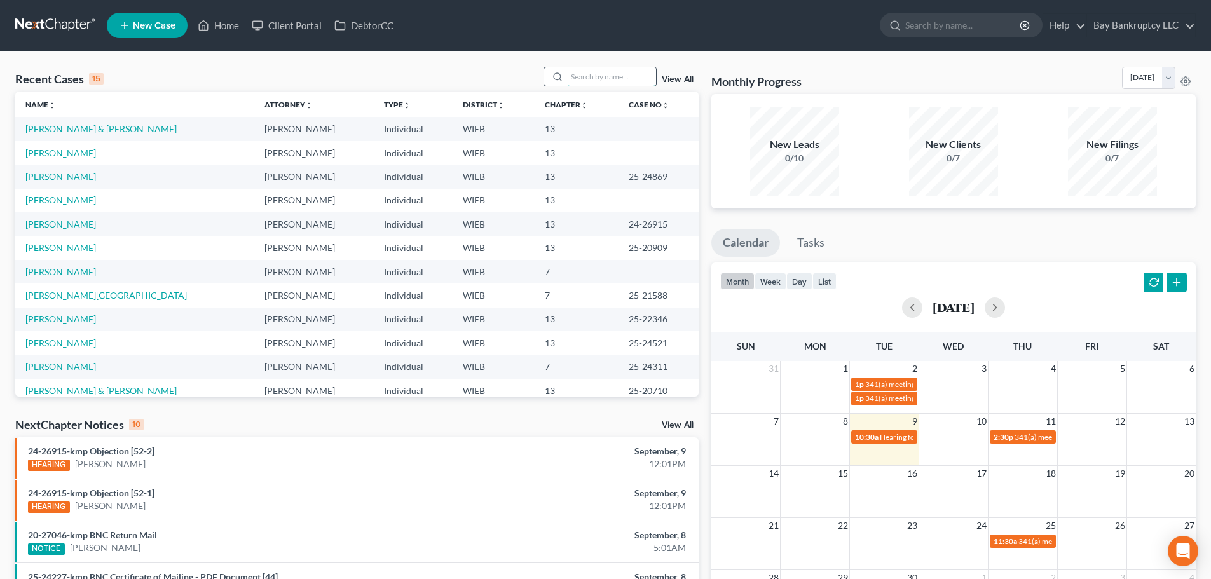
click at [607, 79] on input "search" at bounding box center [611, 76] width 89 height 18
type input "TIA"
click at [90, 129] on link "[PERSON_NAME] & [PERSON_NAME]" at bounding box center [100, 128] width 151 height 11
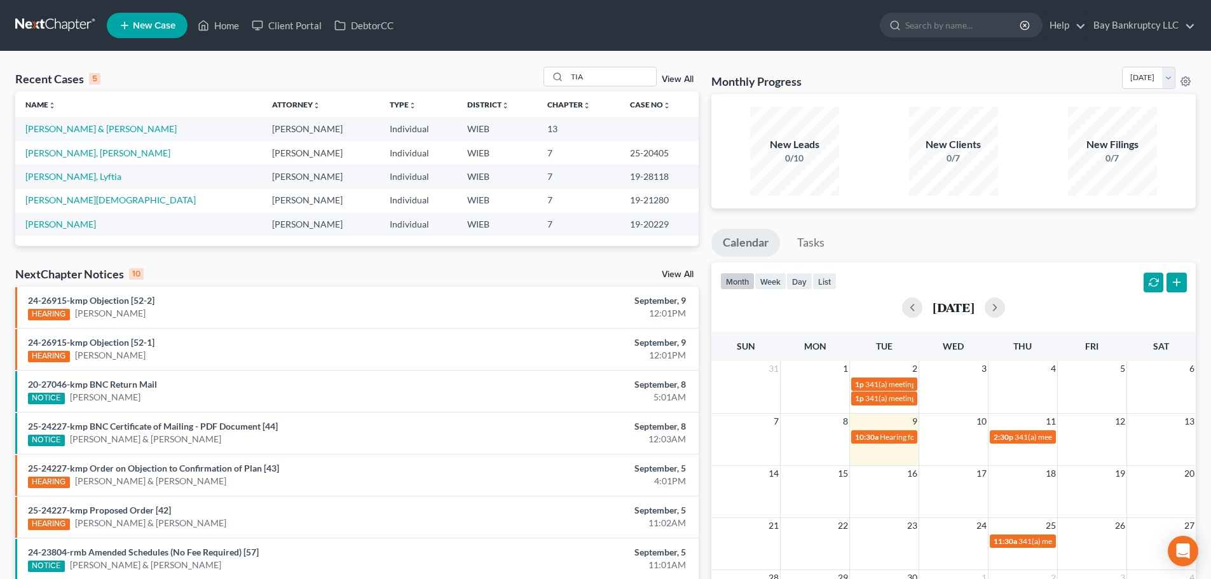
select select "4"
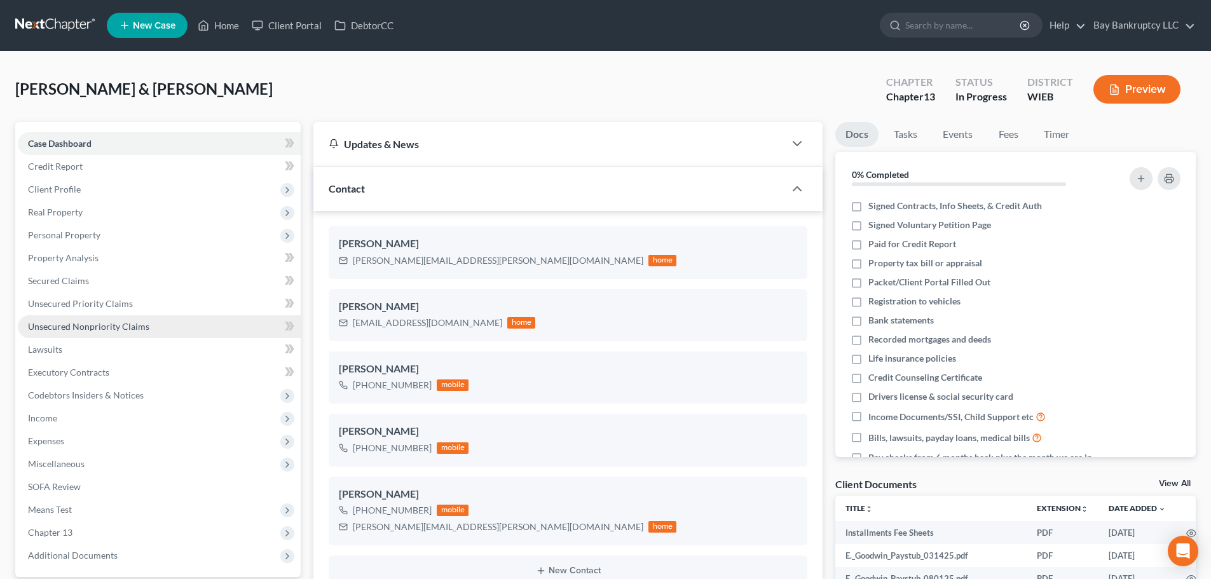
click at [102, 327] on span "Unsecured Nonpriority Claims" at bounding box center [88, 326] width 121 height 11
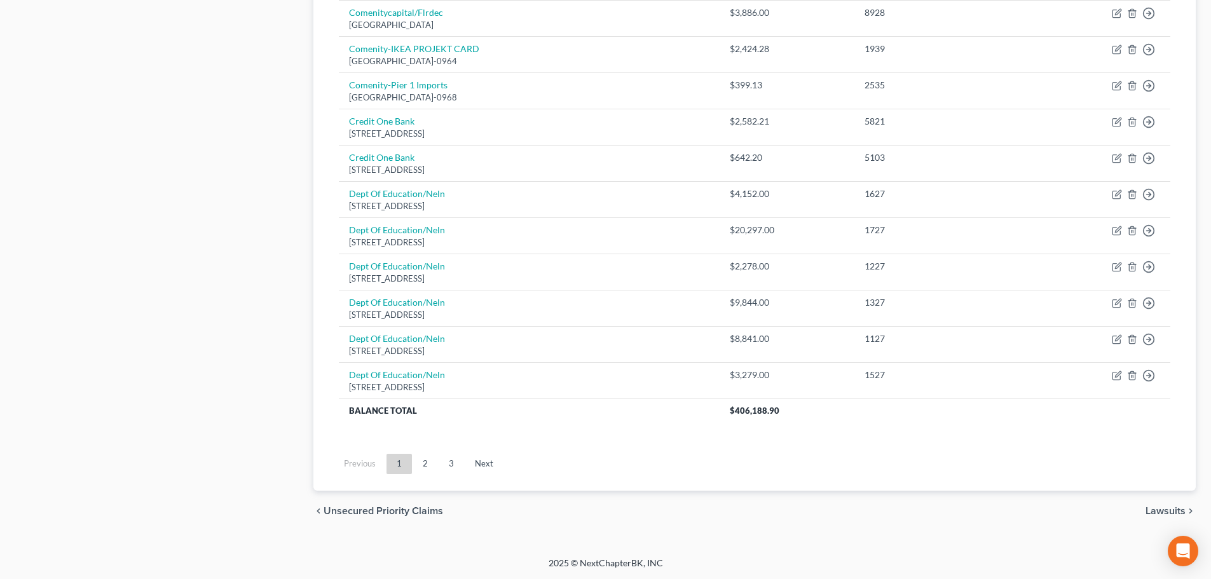
scroll to position [889, 0]
click at [422, 464] on link "2" at bounding box center [425, 463] width 25 height 20
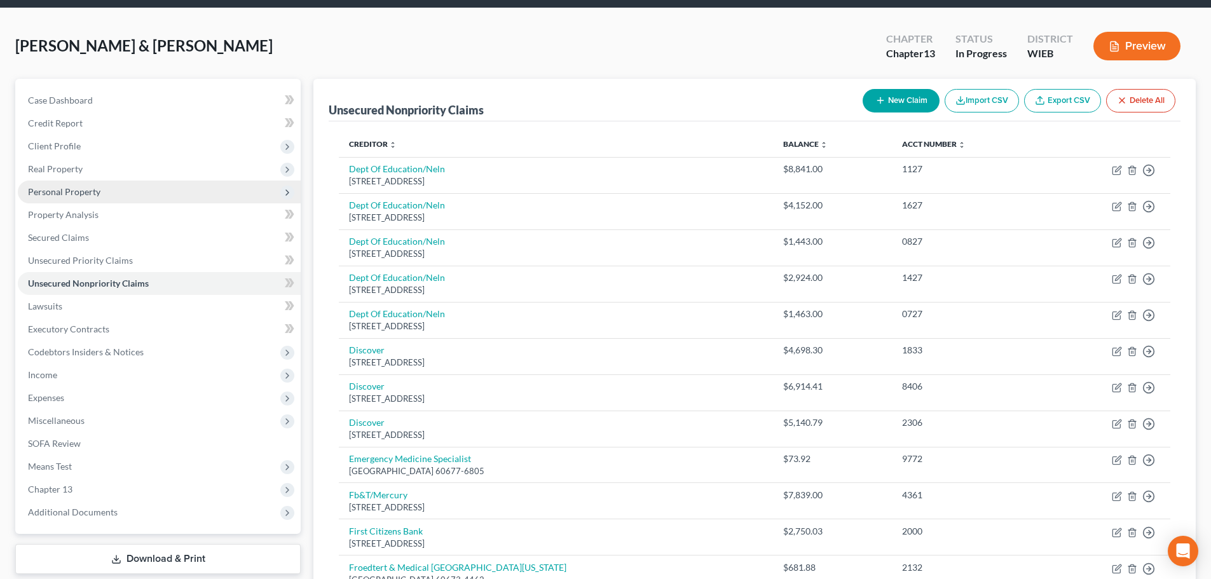
scroll to position [0, 0]
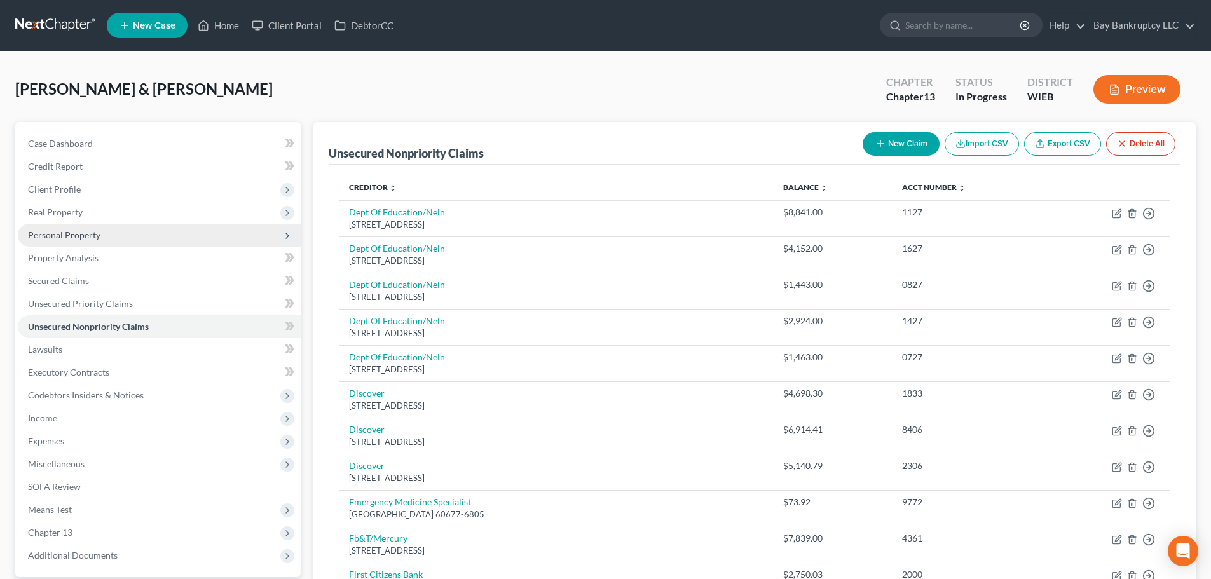
click at [78, 233] on span "Personal Property" at bounding box center [64, 235] width 72 height 11
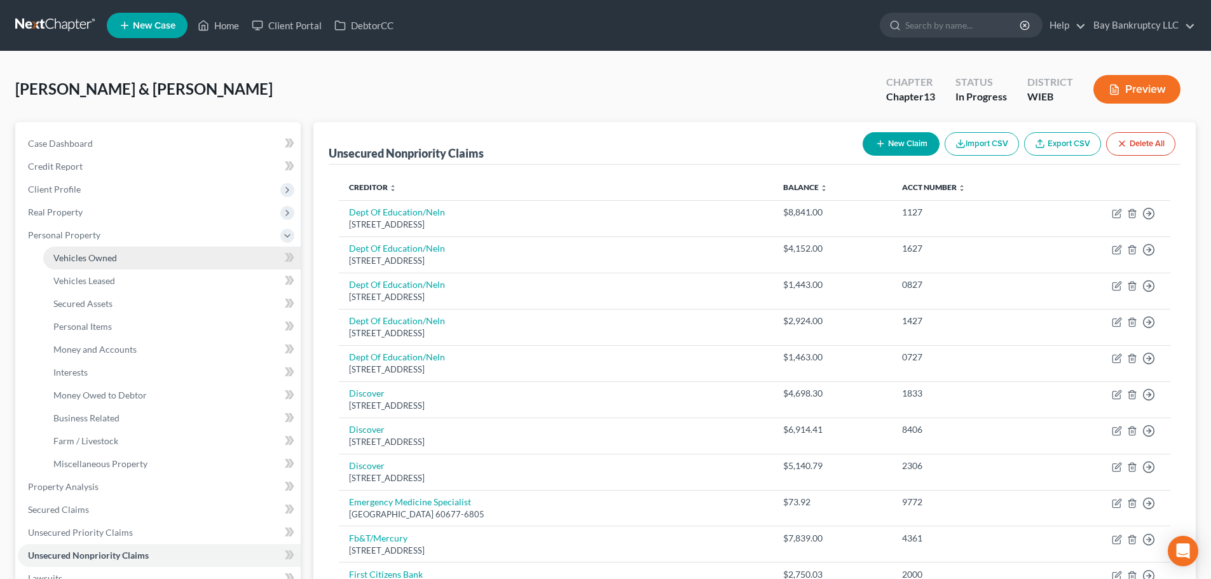
click at [85, 261] on span "Vehicles Owned" at bounding box center [85, 257] width 64 height 11
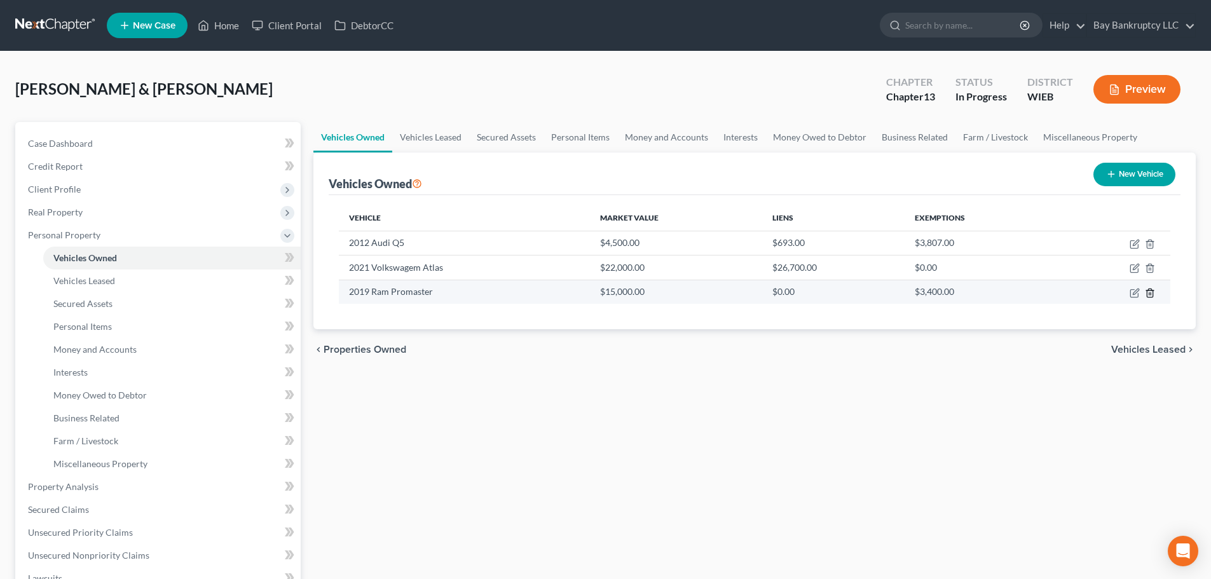
click at [1153, 290] on icon "button" at bounding box center [1150, 293] width 10 height 10
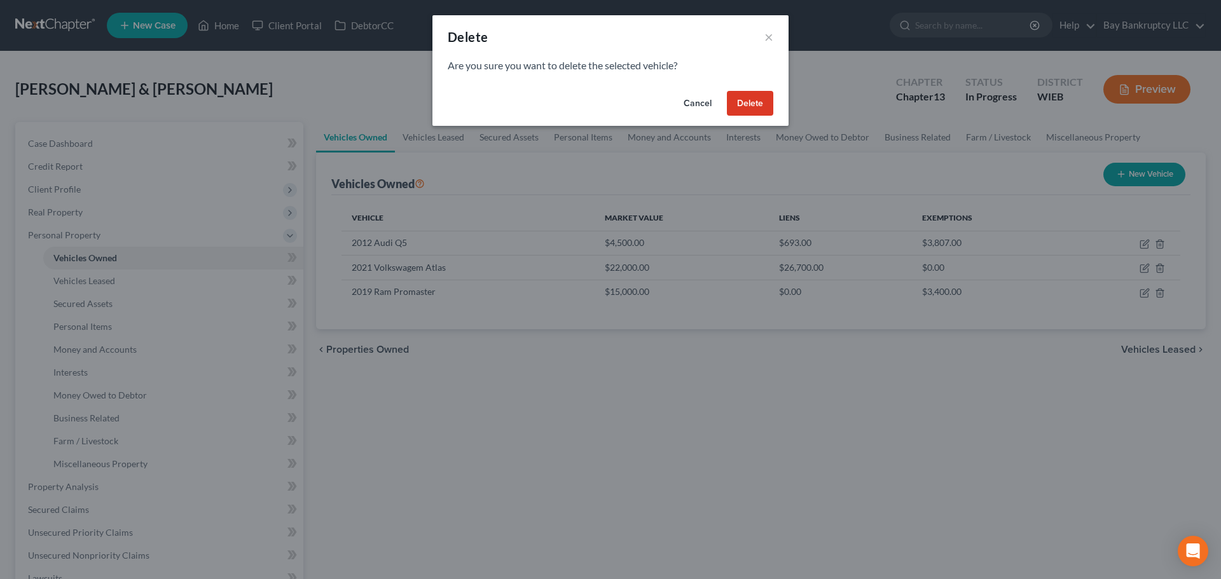
click at [743, 97] on button "Delete" at bounding box center [750, 103] width 46 height 25
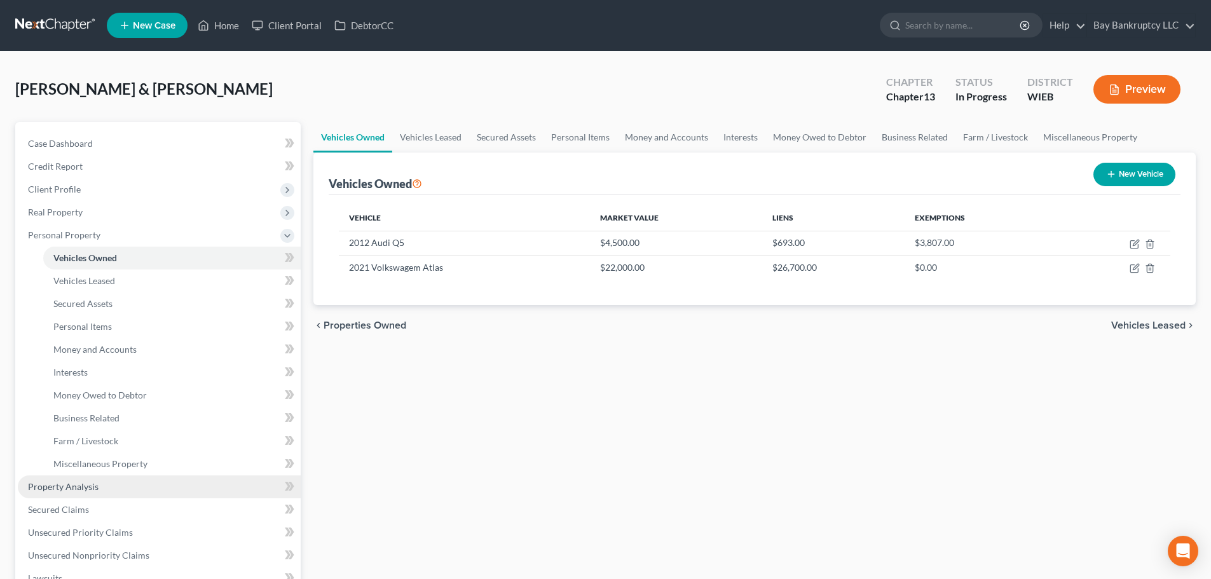
drag, startPoint x: 72, startPoint y: 486, endPoint x: 141, endPoint y: 485, distance: 69.3
click at [72, 486] on span "Property Analysis" at bounding box center [63, 486] width 71 height 11
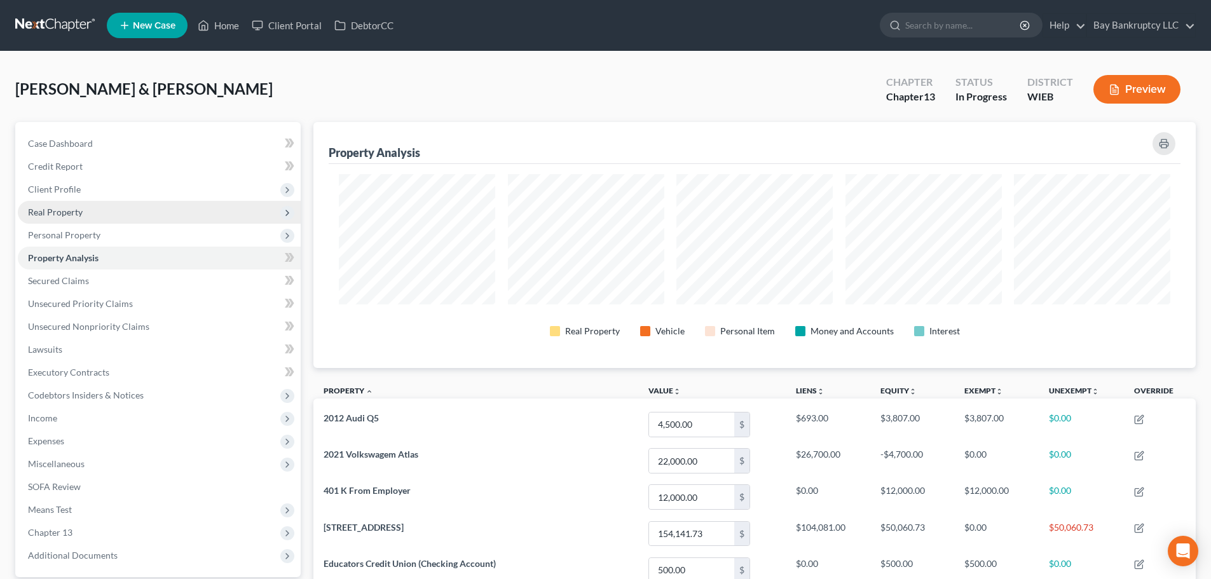
click at [73, 218] on span "Real Property" at bounding box center [159, 212] width 283 height 23
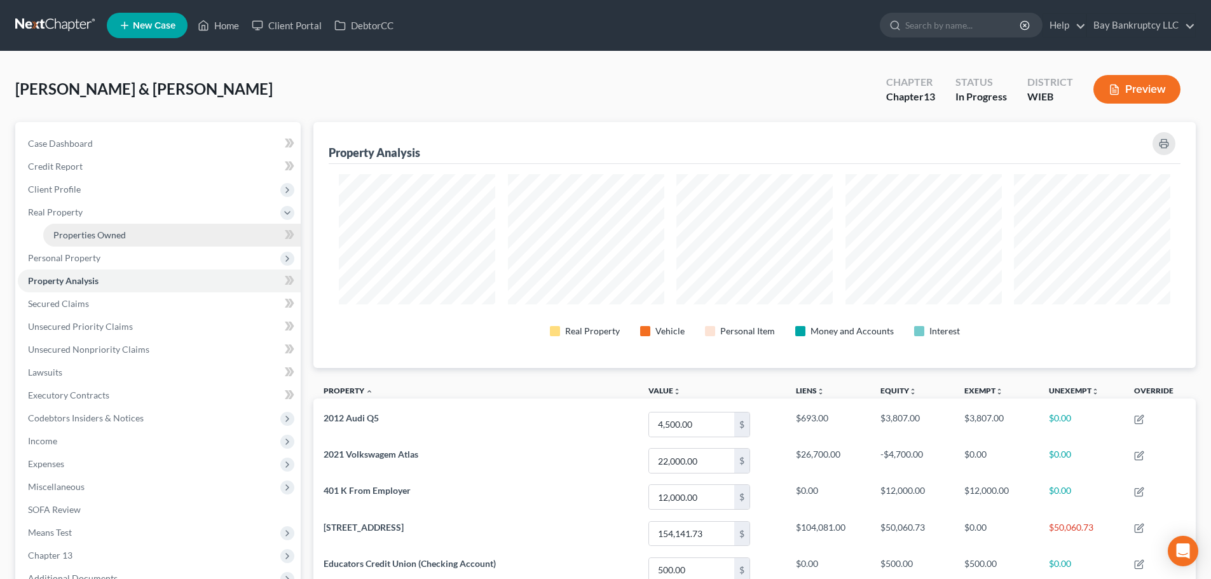
click at [74, 226] on link "Properties Owned" at bounding box center [172, 235] width 258 height 23
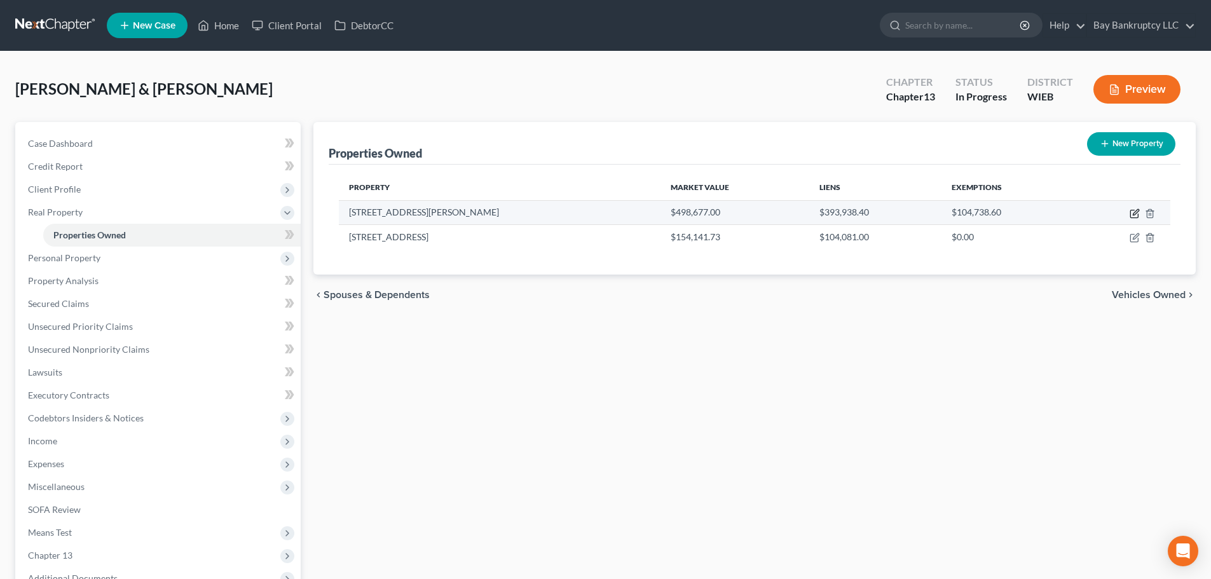
click at [1132, 211] on icon "button" at bounding box center [1135, 214] width 10 height 10
select select "52"
select select "2"
select select "0"
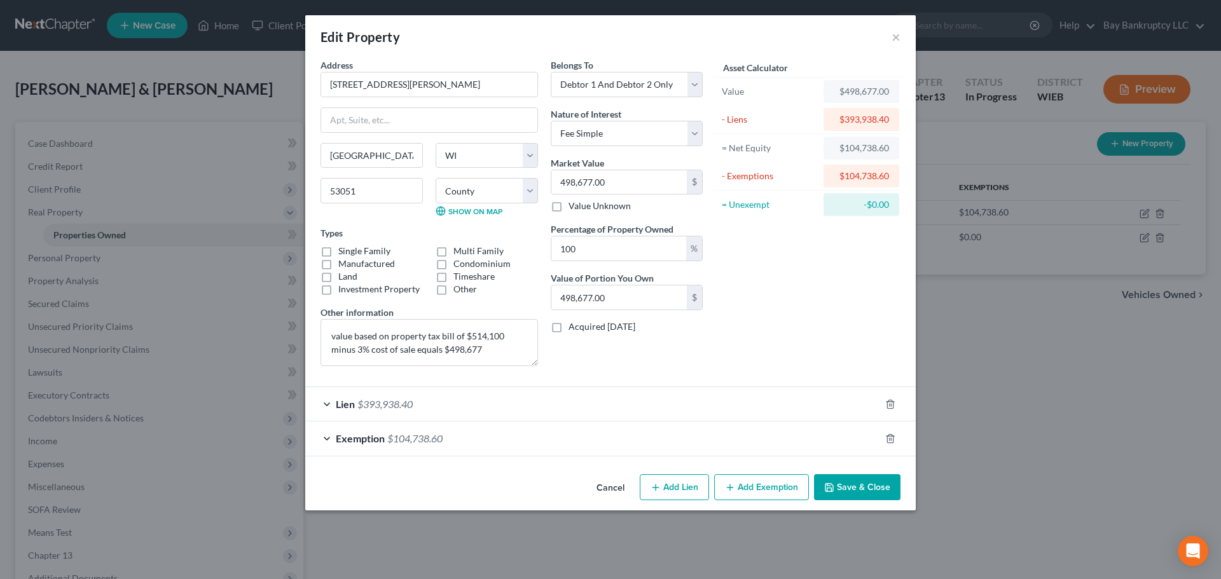
click at [401, 444] on span "$104,738.60" at bounding box center [414, 438] width 55 height 12
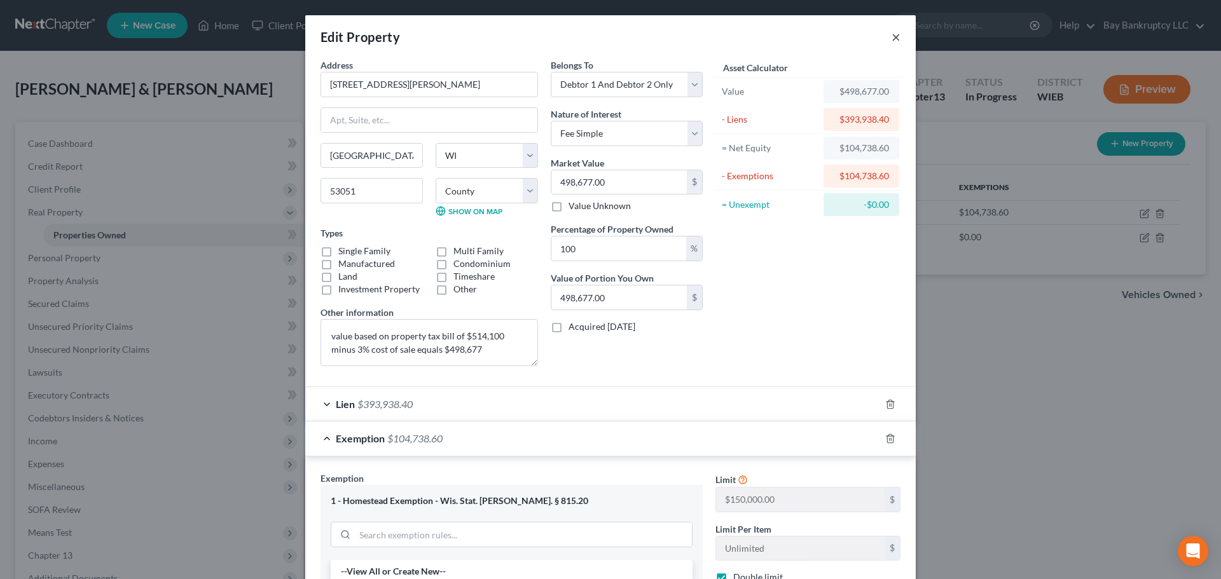
click at [891, 37] on button "×" at bounding box center [895, 36] width 9 height 15
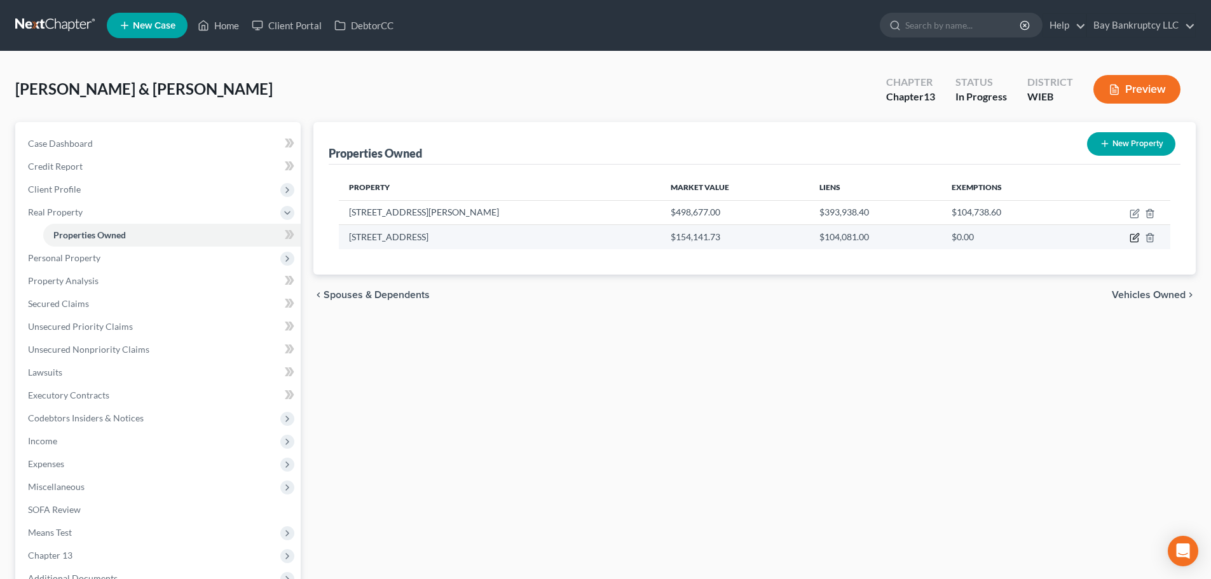
click at [1132, 237] on icon "button" at bounding box center [1135, 238] width 10 height 10
select select "52"
select select "2"
select select "0"
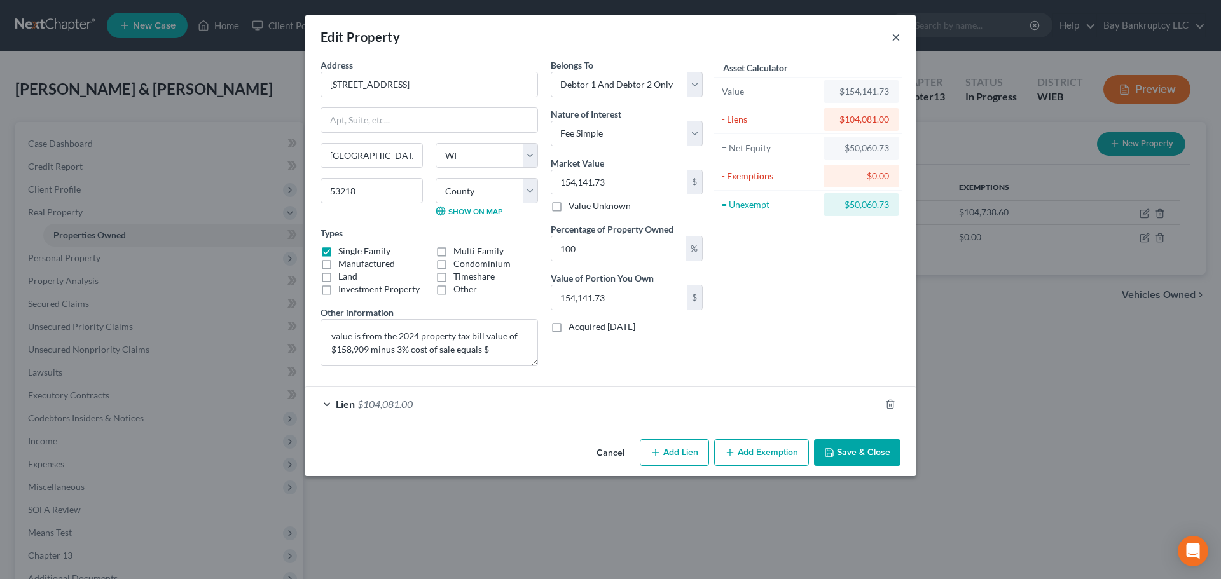
click at [895, 38] on button "×" at bounding box center [895, 36] width 9 height 15
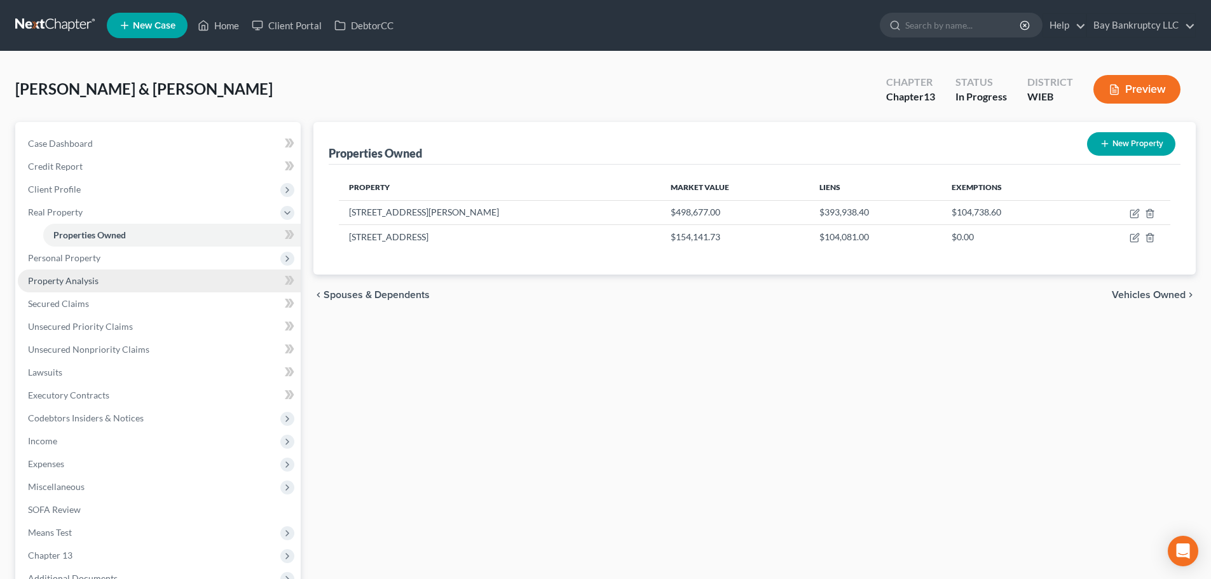
click at [65, 278] on span "Property Analysis" at bounding box center [63, 280] width 71 height 11
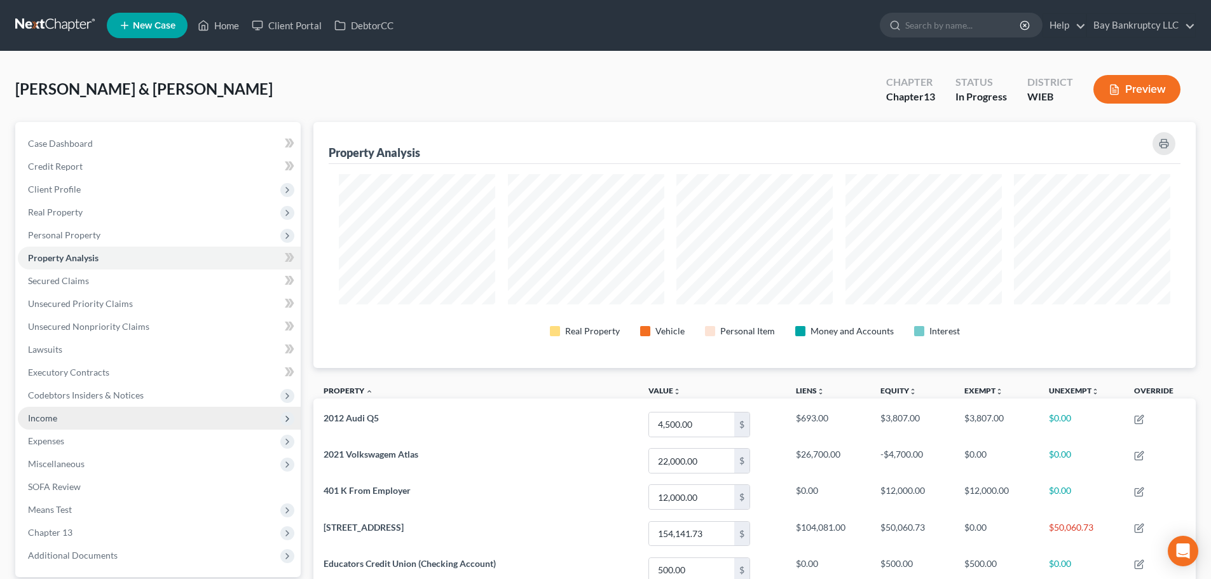
click at [67, 422] on span "Income" at bounding box center [159, 418] width 283 height 23
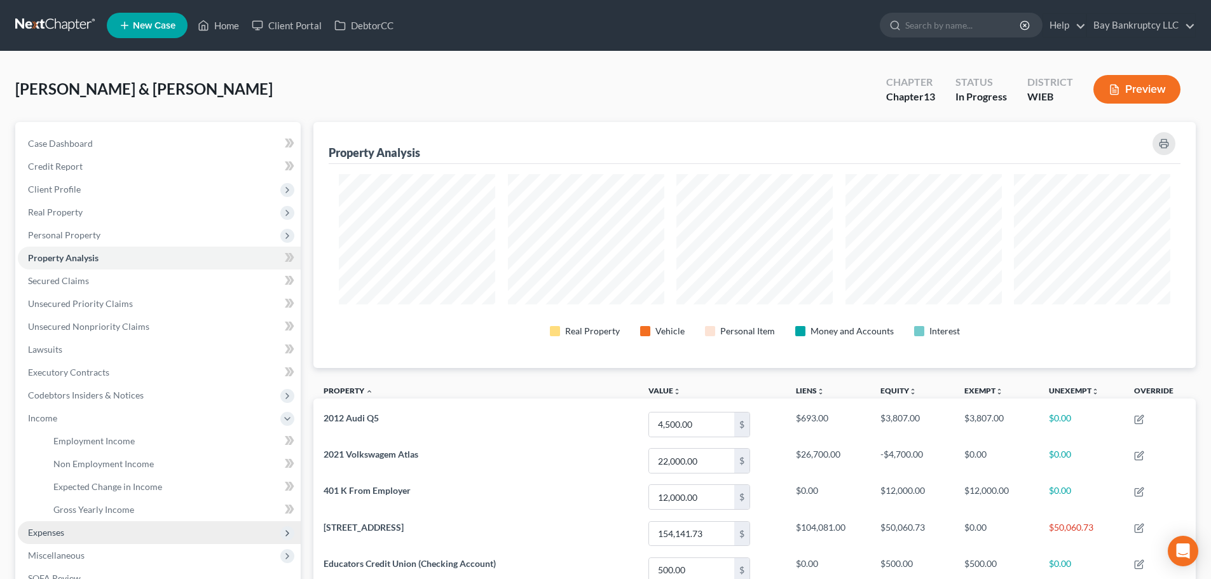
click at [69, 532] on span "Expenses" at bounding box center [159, 532] width 283 height 23
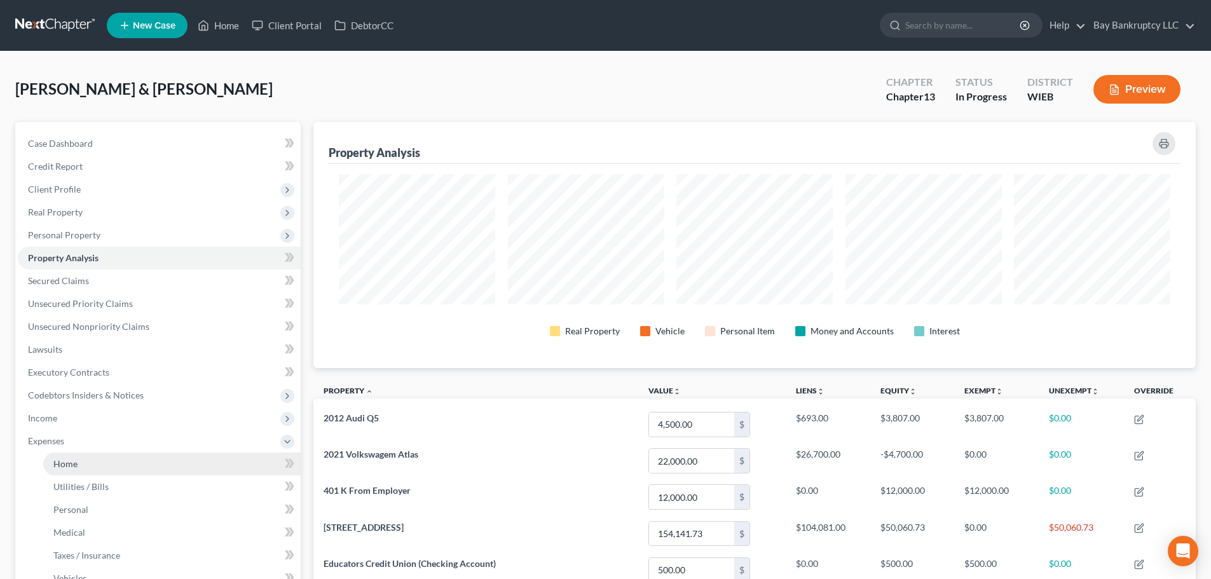
click at [75, 468] on span "Home" at bounding box center [65, 463] width 24 height 11
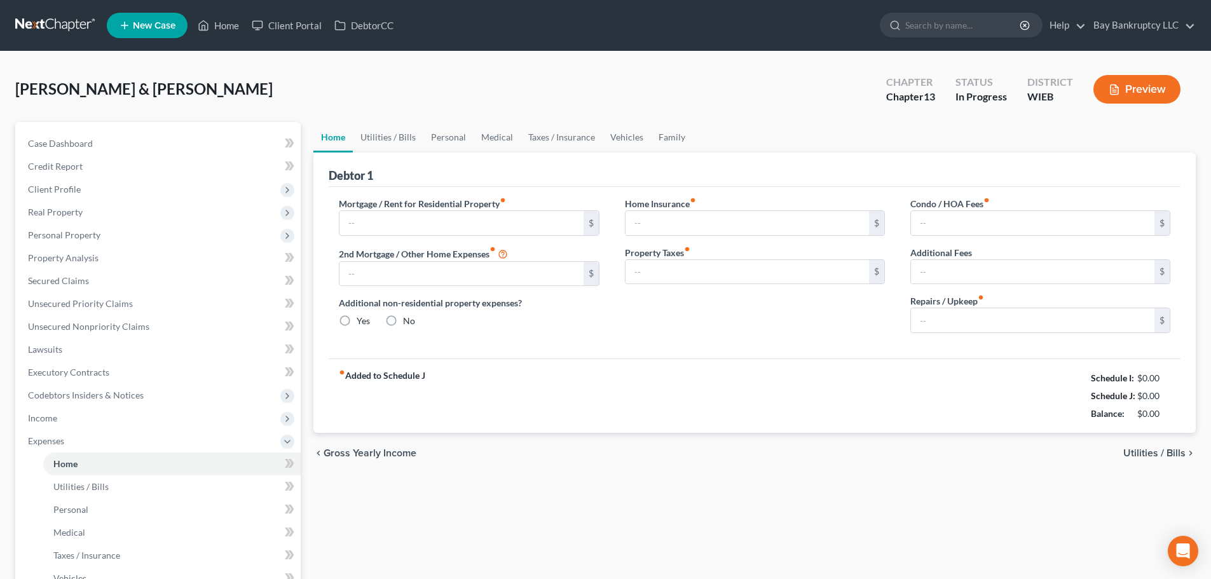
type input "3,184.05"
type input "0.00"
radio input "true"
type input "0.00"
type input "34.00"
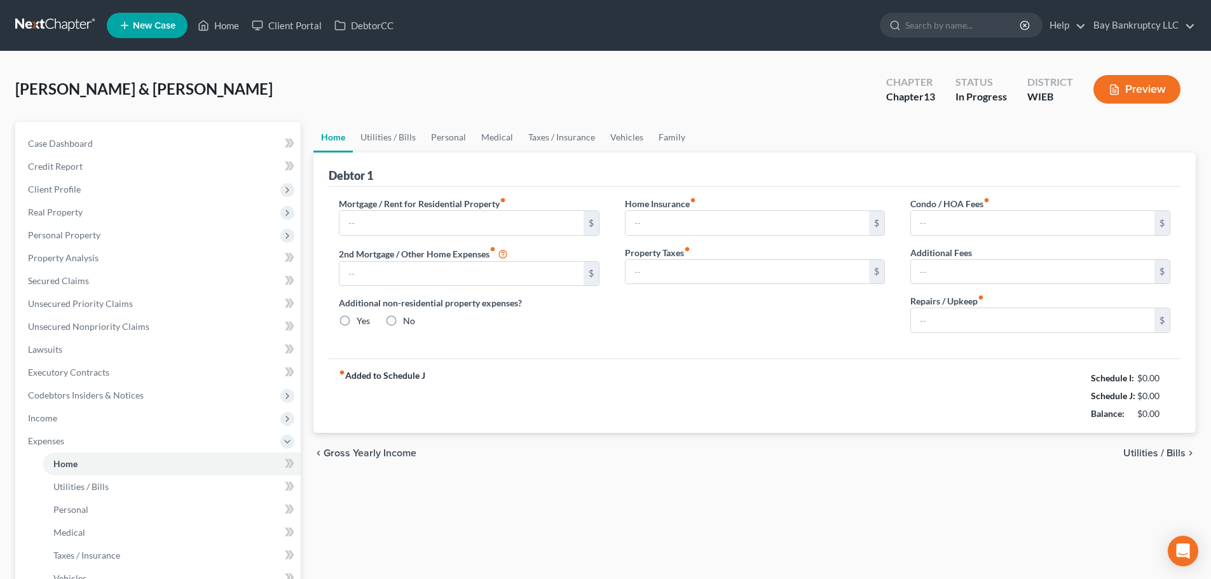
type input "0.00"
type input "100.00"
click at [384, 136] on link "Utilities / Bills" at bounding box center [388, 137] width 71 height 31
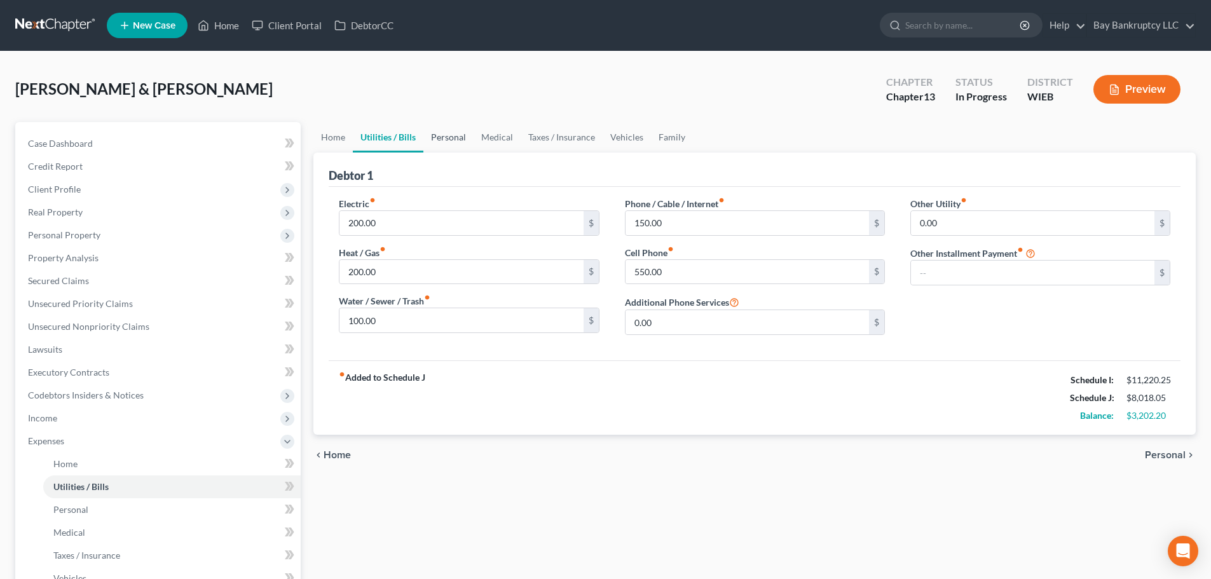
click at [445, 143] on link "Personal" at bounding box center [448, 137] width 50 height 31
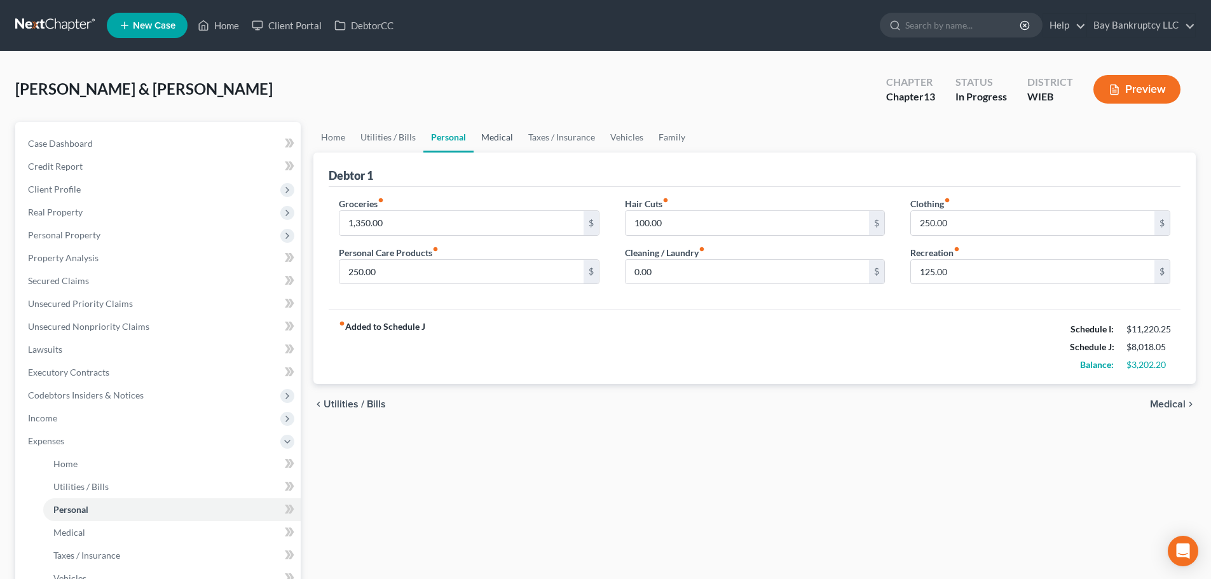
click at [495, 139] on link "Medical" at bounding box center [497, 137] width 47 height 31
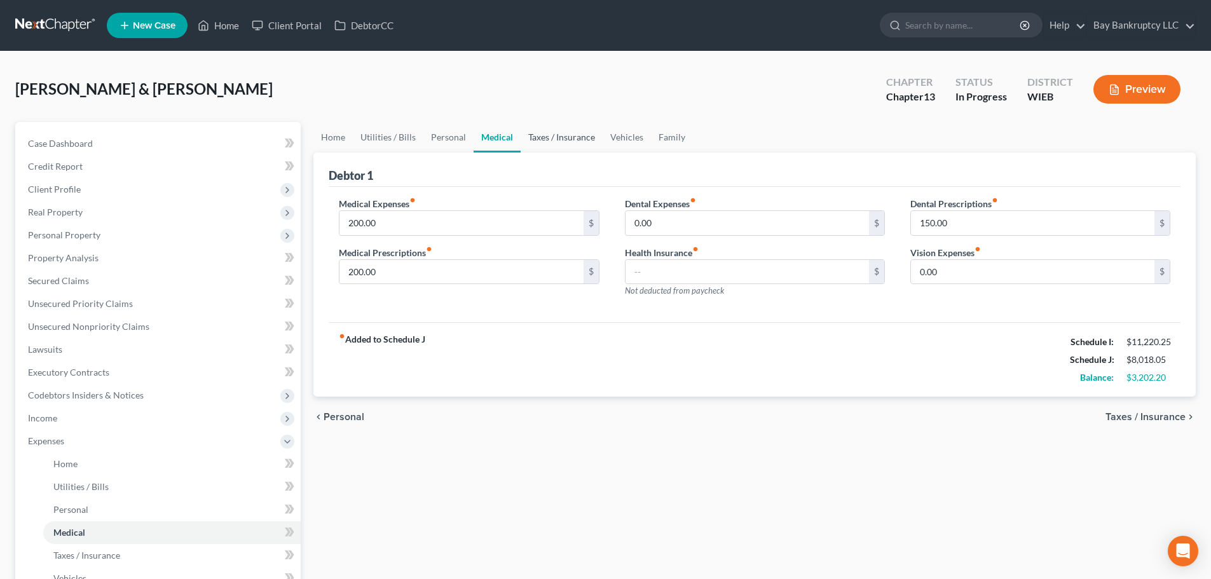
click at [577, 139] on link "Taxes / Insurance" at bounding box center [562, 137] width 82 height 31
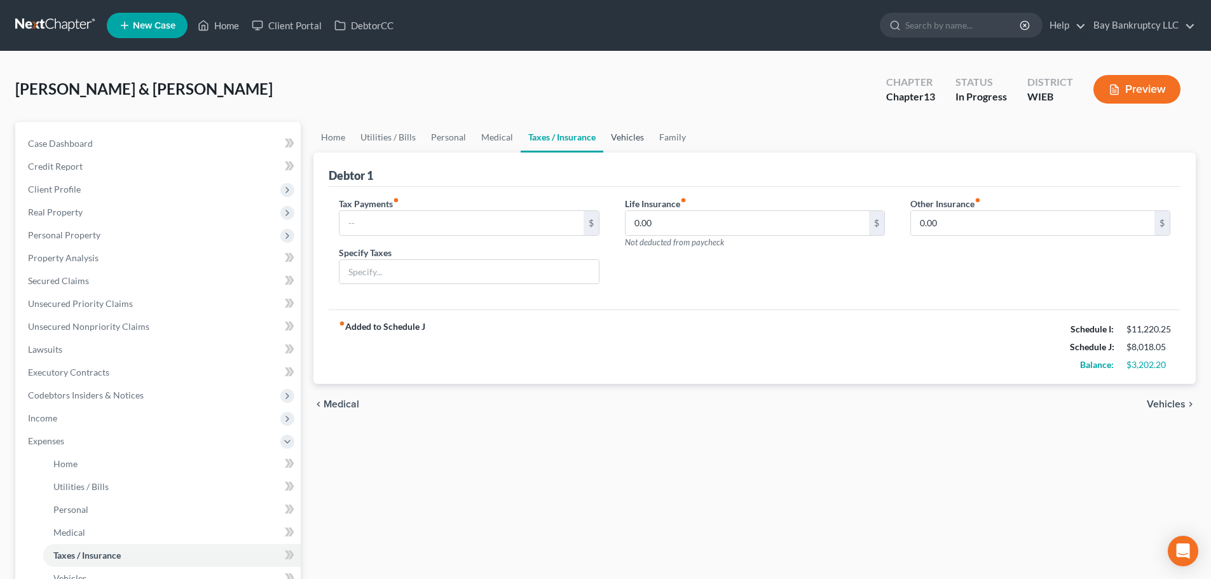
click at [624, 138] on link "Vehicles" at bounding box center [627, 137] width 48 height 31
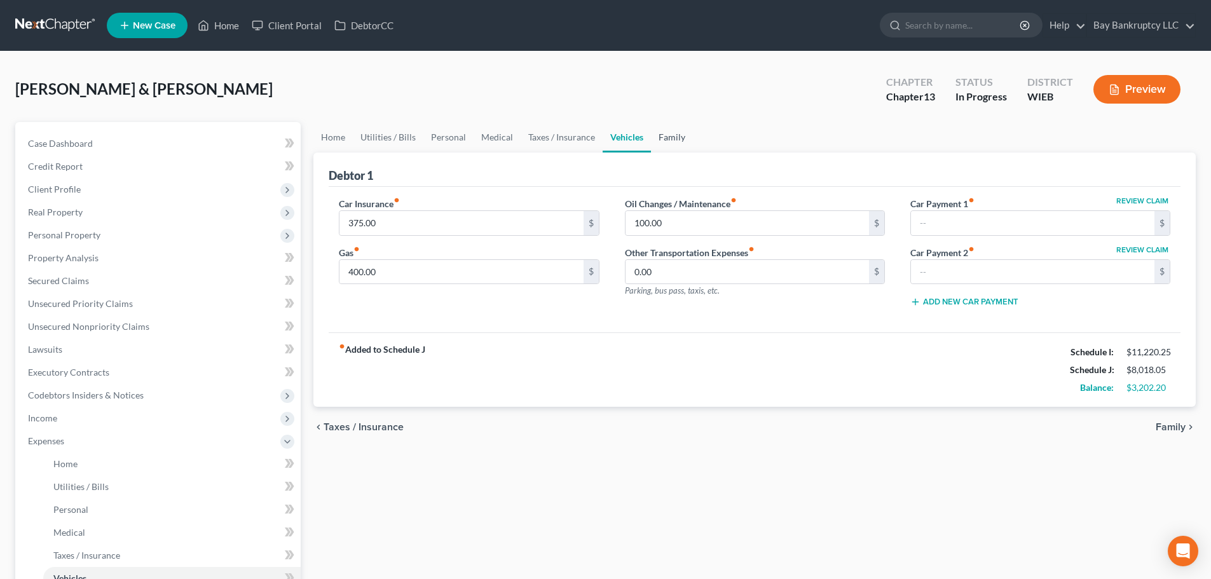
click at [671, 138] on link "Family" at bounding box center [672, 137] width 42 height 31
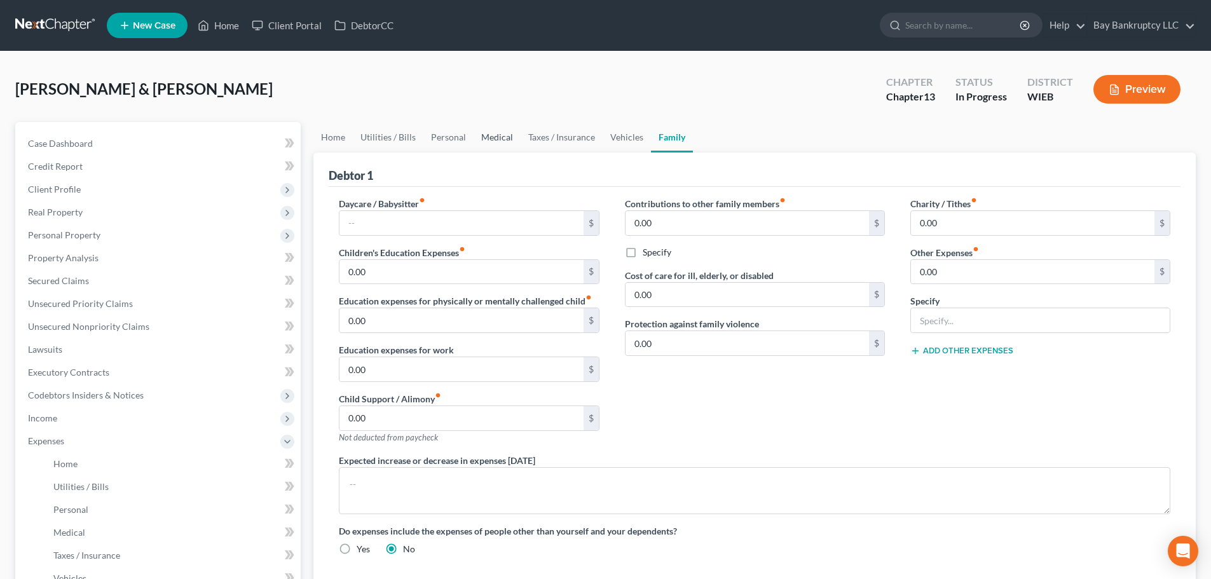
click at [483, 135] on link "Medical" at bounding box center [497, 137] width 47 height 31
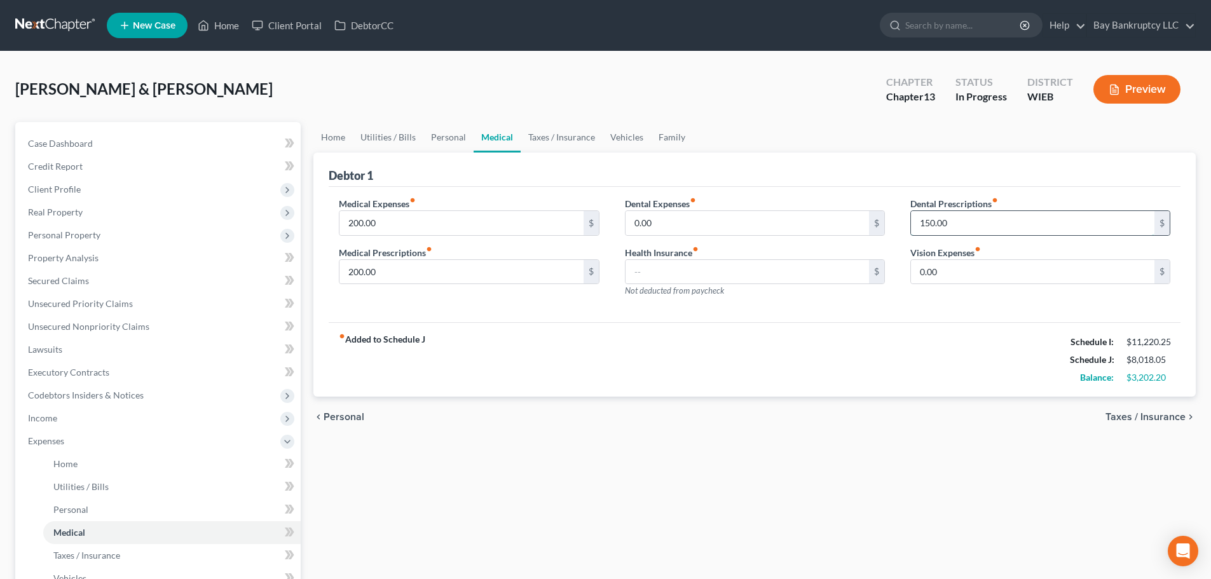
click at [966, 230] on input "150.00" at bounding box center [1033, 223] width 244 height 24
click at [907, 342] on div "fiber_manual_record Added to Schedule J Schedule I: $11,220.25 Schedule J: $7,8…" at bounding box center [755, 359] width 852 height 74
click at [670, 131] on link "Family" at bounding box center [672, 137] width 42 height 31
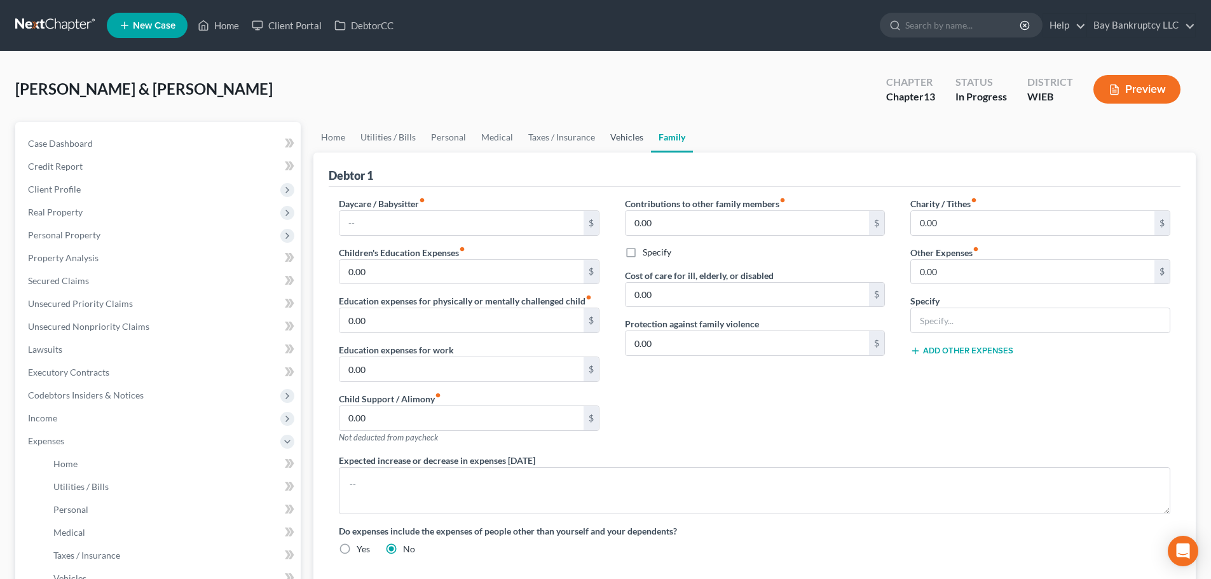
click at [620, 137] on link "Vehicles" at bounding box center [627, 137] width 48 height 31
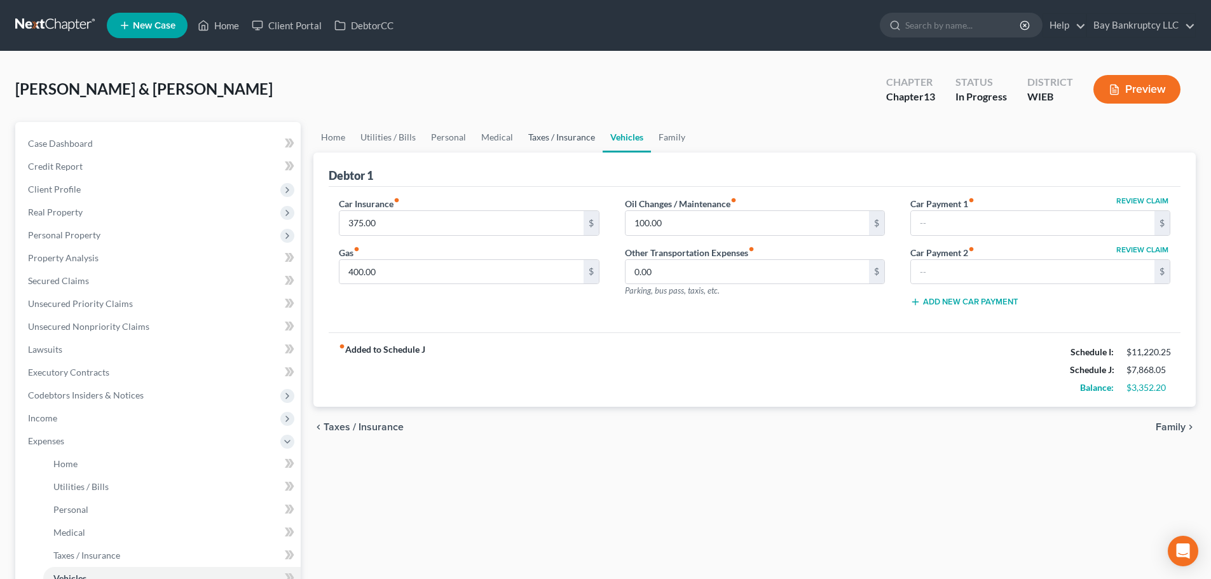
click at [566, 138] on link "Taxes / Insurance" at bounding box center [562, 137] width 82 height 31
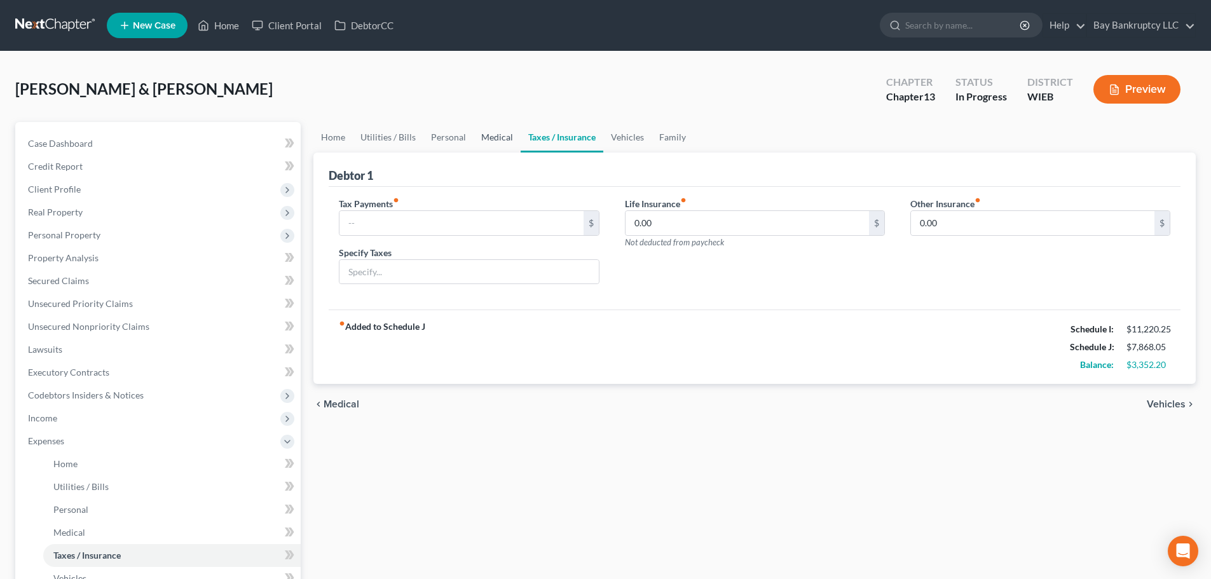
click at [502, 134] on link "Medical" at bounding box center [497, 137] width 47 height 31
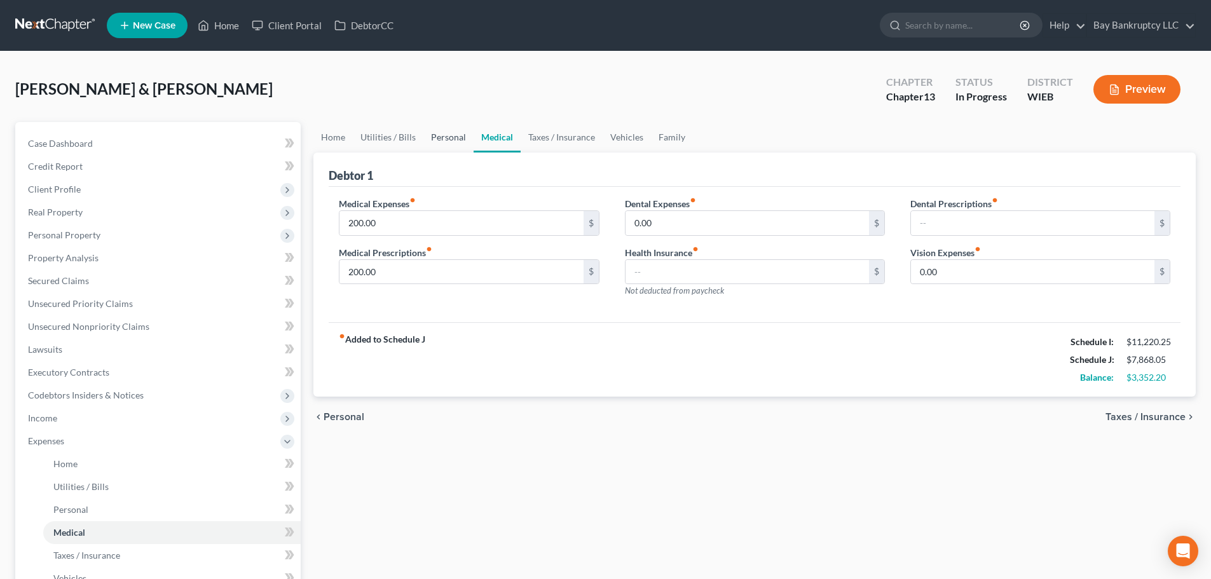
click at [453, 134] on link "Personal" at bounding box center [448, 137] width 50 height 31
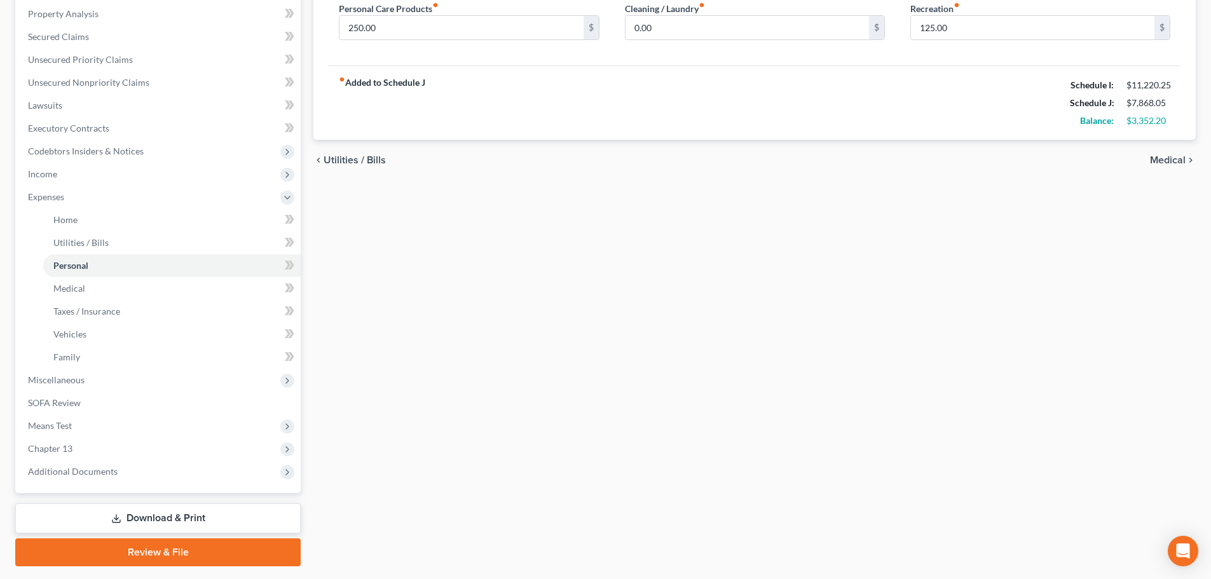
scroll to position [254, 0]
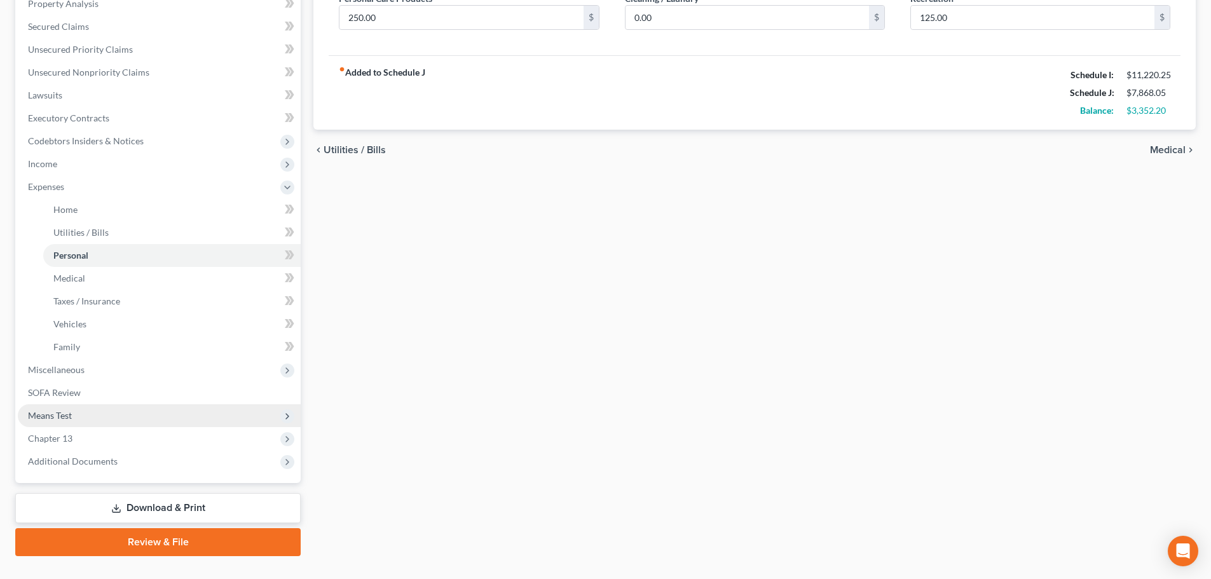
click at [83, 410] on span "Means Test" at bounding box center [159, 415] width 283 height 23
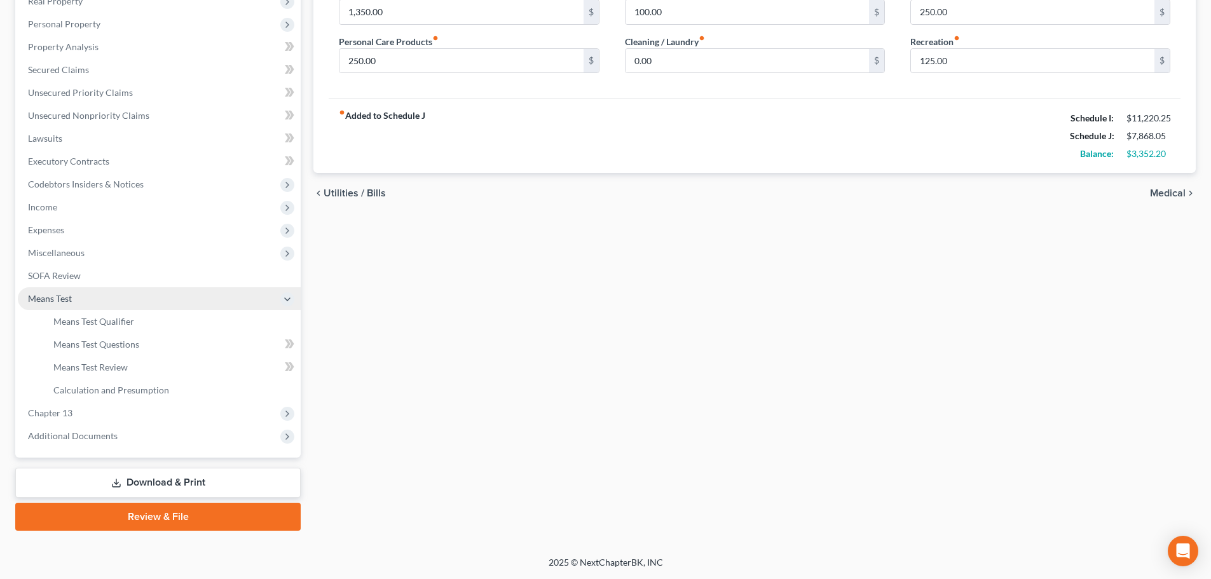
scroll to position [211, 0]
click at [97, 318] on span "Means Test Qualifier" at bounding box center [93, 321] width 81 height 11
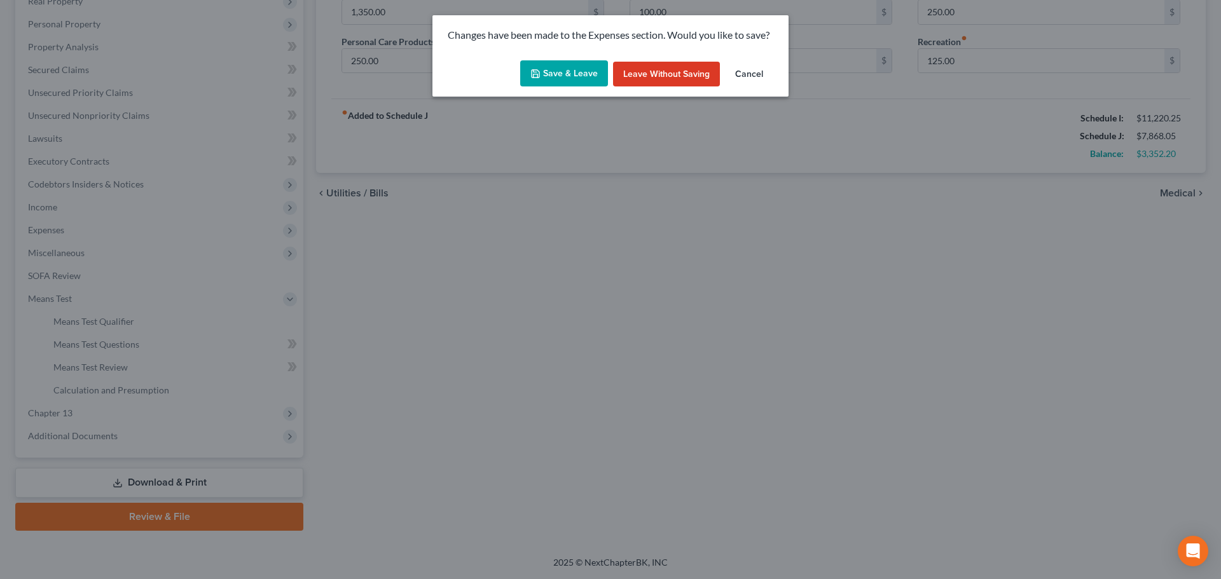
click at [539, 71] on icon "button" at bounding box center [536, 74] width 8 height 8
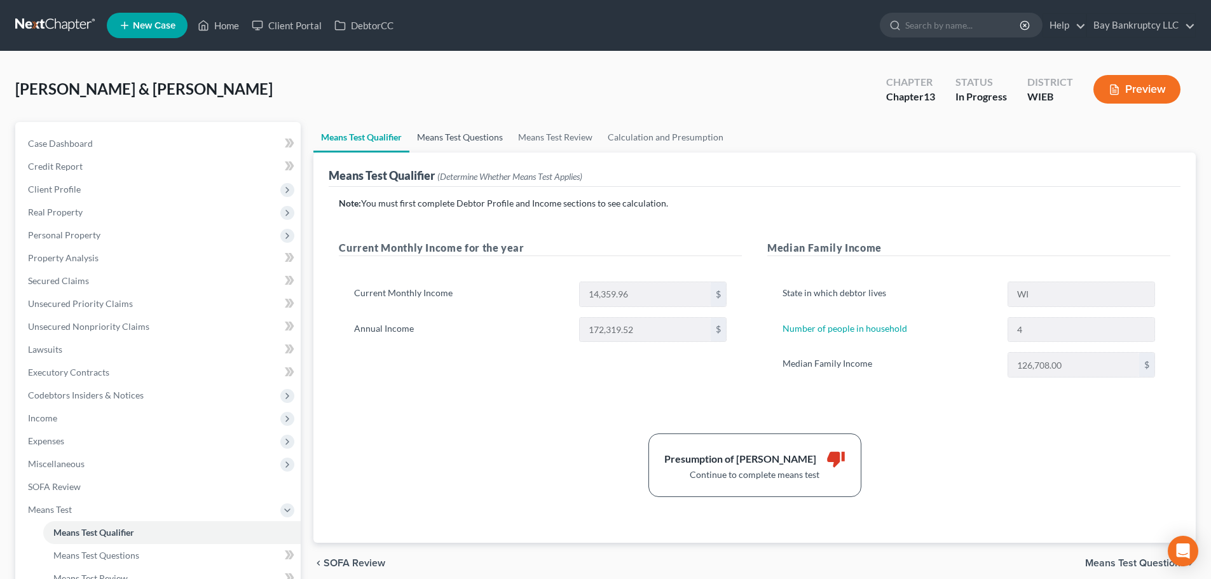
click at [450, 139] on link "Means Test Questions" at bounding box center [459, 137] width 101 height 31
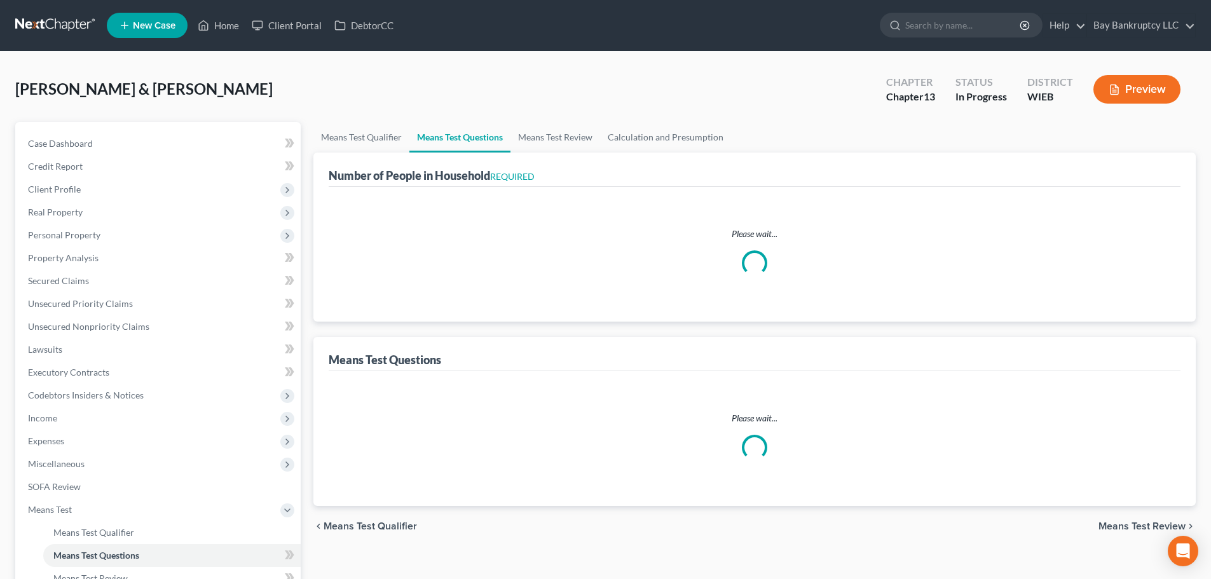
select select "1"
select select "60"
select select "0"
select select "60"
select select "0"
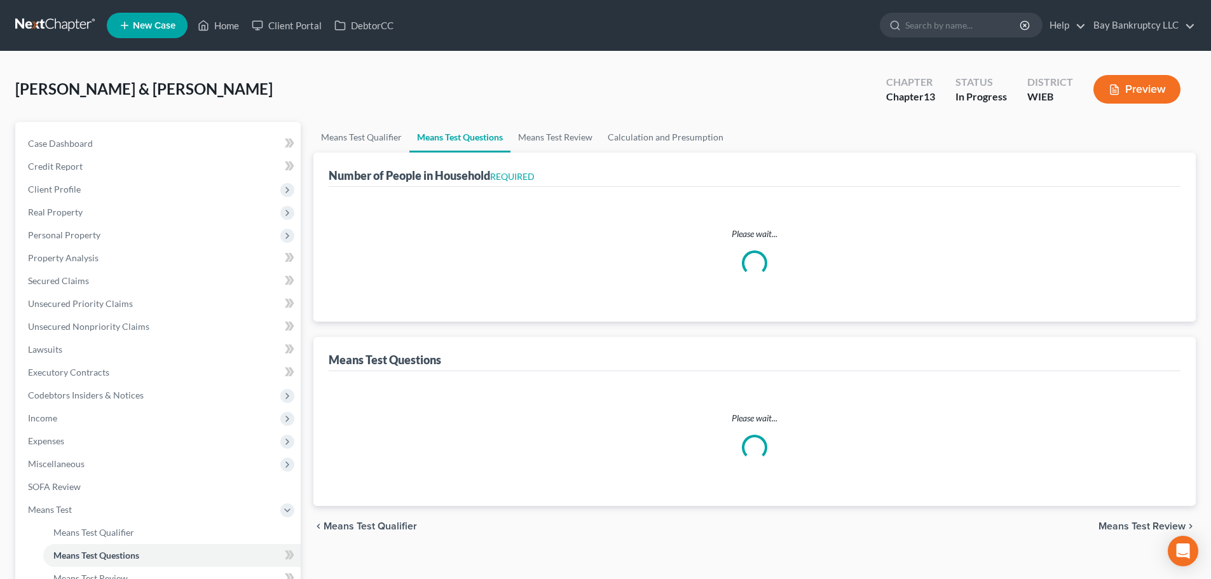
select select "60"
select select "1"
select select "60"
select select "4"
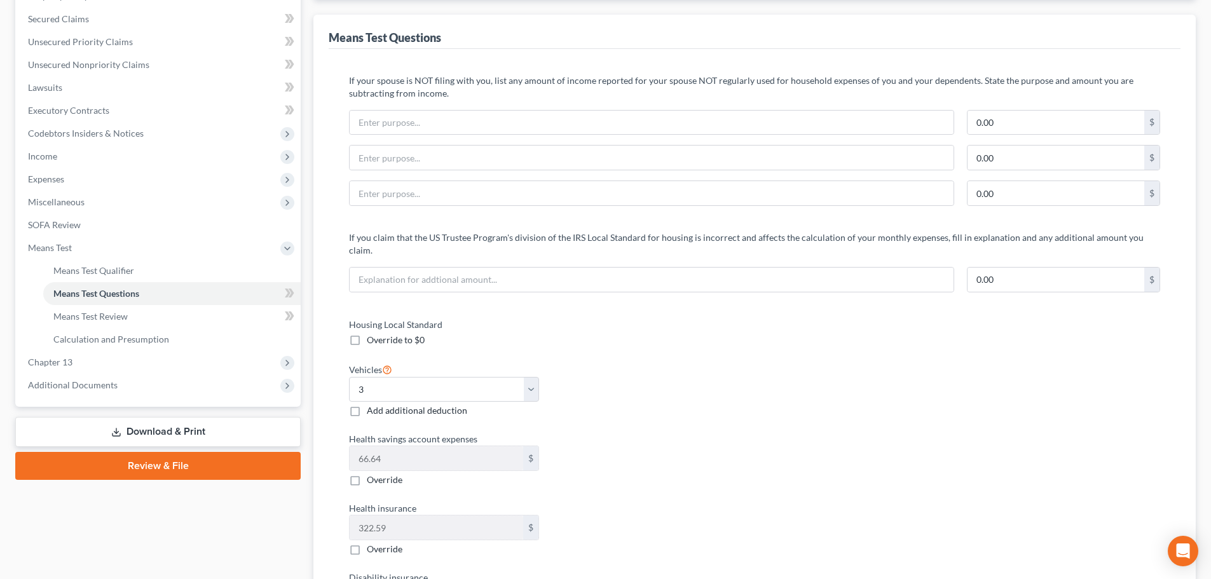
scroll to position [318, 0]
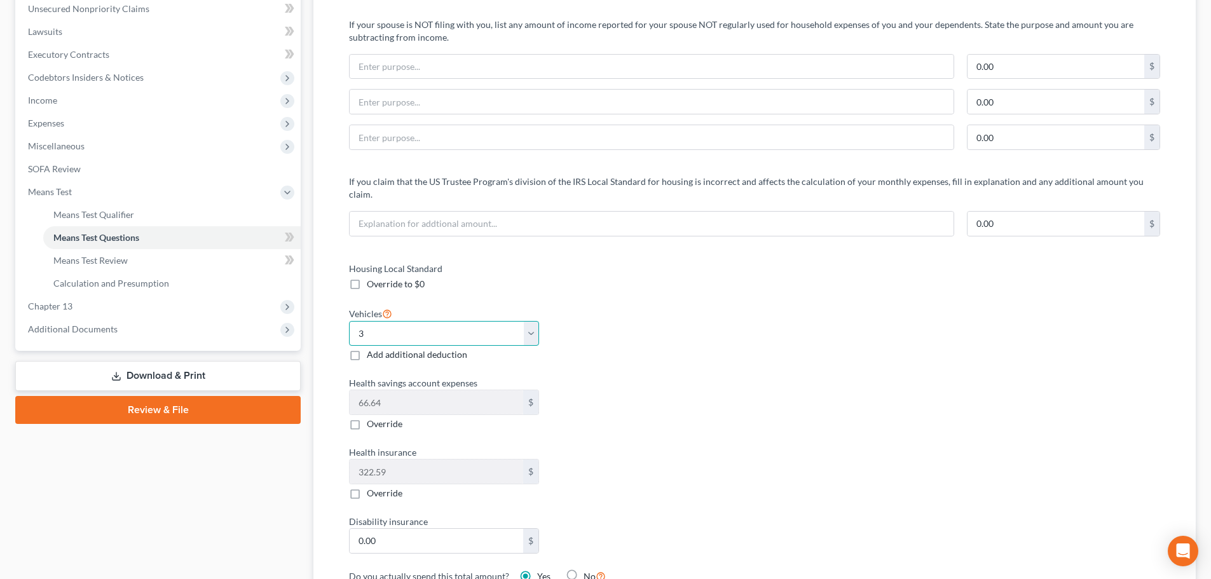
click at [537, 323] on select "Select 0 1 2 3 4 5" at bounding box center [444, 333] width 190 height 25
select select "2"
click at [349, 321] on select "Select 0 1 2 3 4 5" at bounding box center [444, 333] width 190 height 25
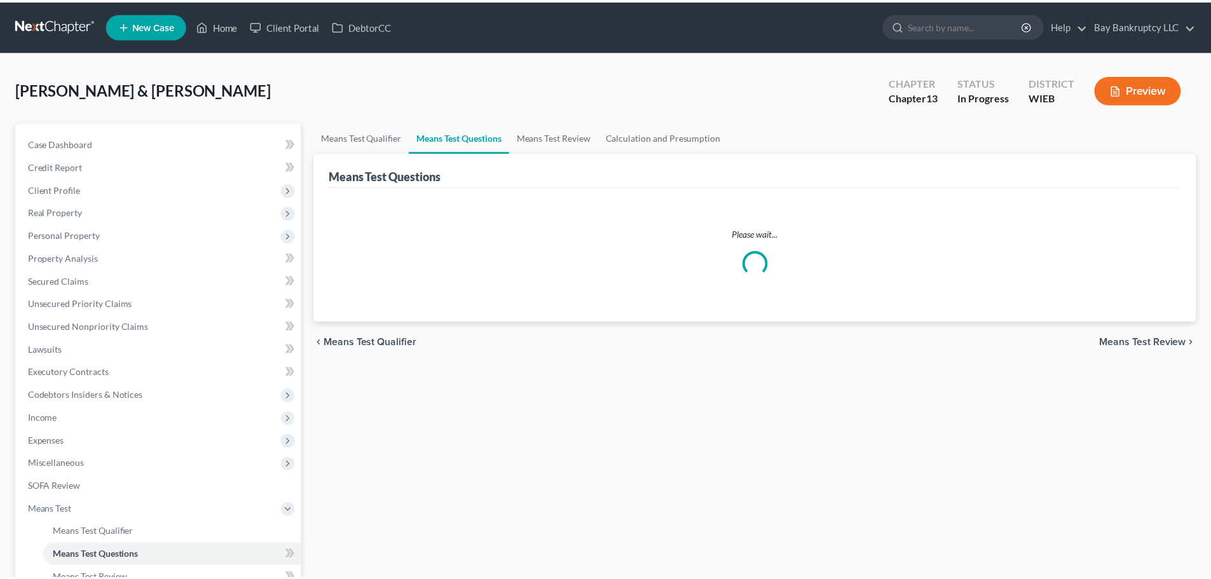
scroll to position [211, 0]
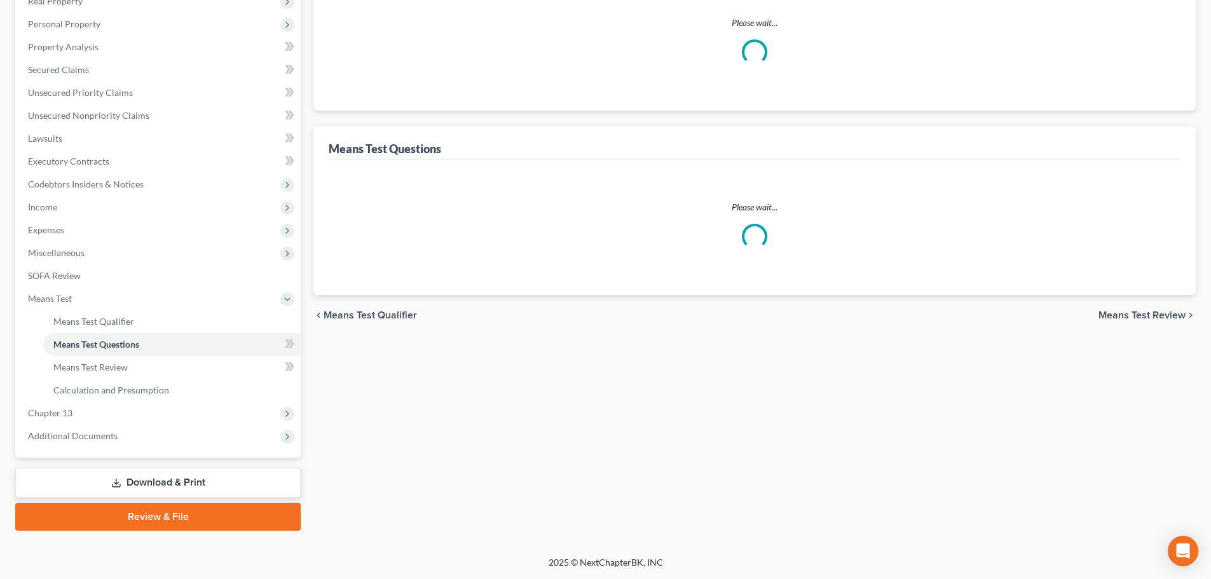
select select "1"
select select "60"
select select "0"
select select "60"
select select "0"
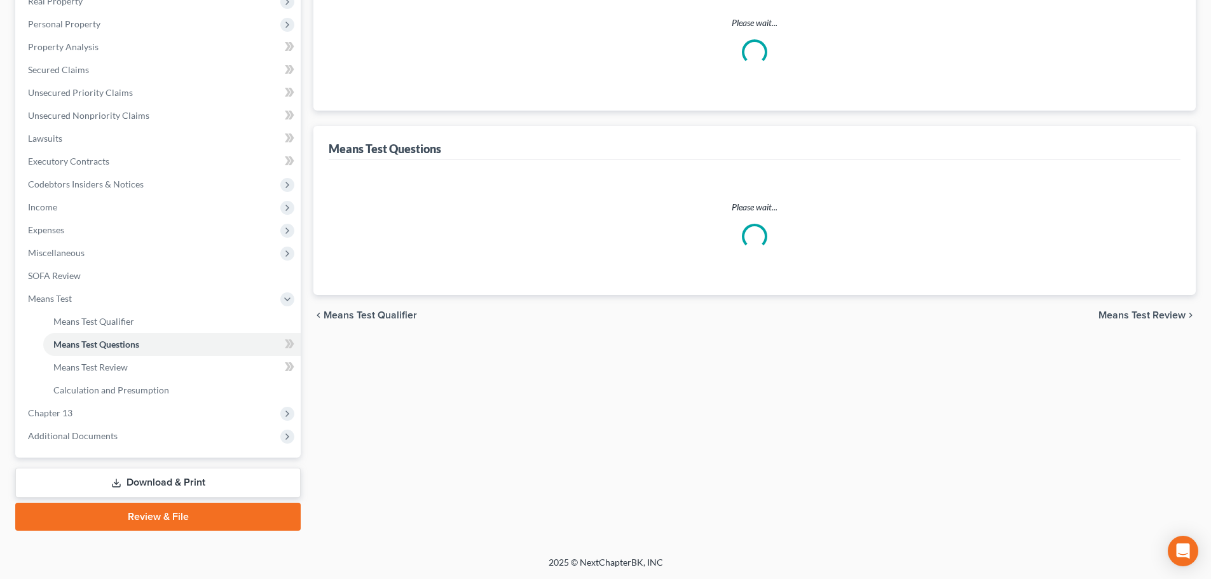
select select "60"
select select "1"
select select "60"
select select "2"
select select "4"
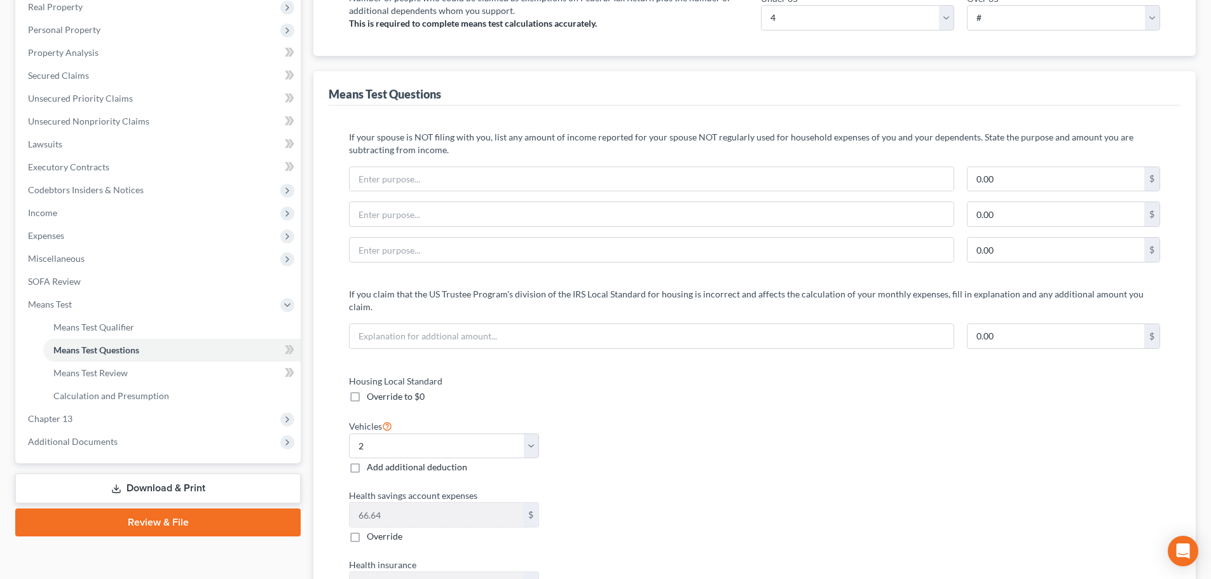
scroll to position [84, 0]
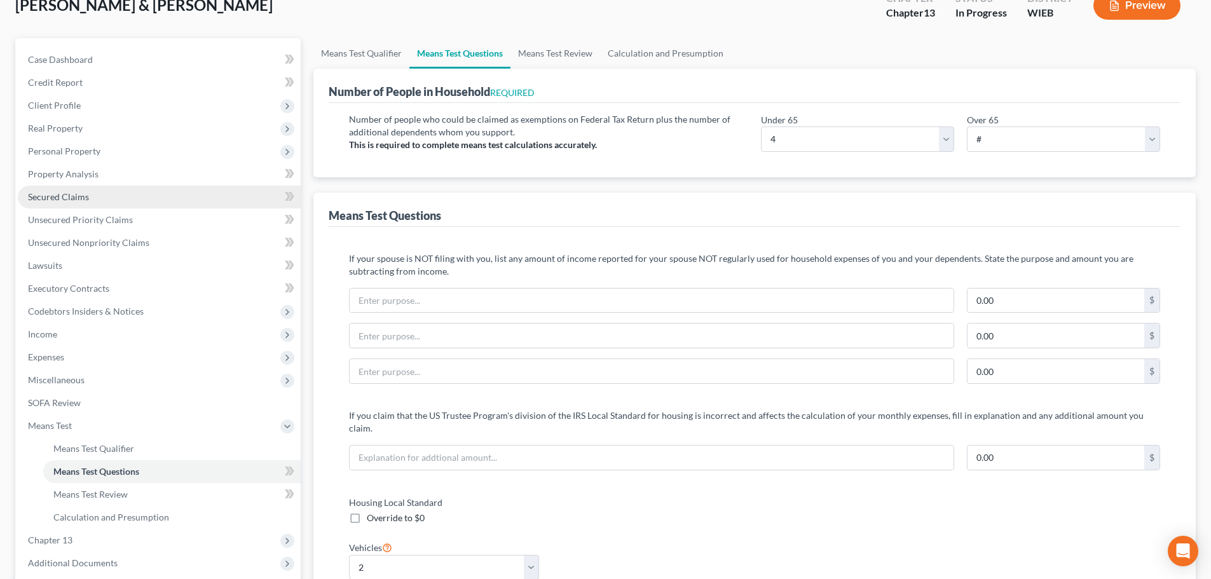
click at [71, 194] on span "Secured Claims" at bounding box center [58, 196] width 61 height 11
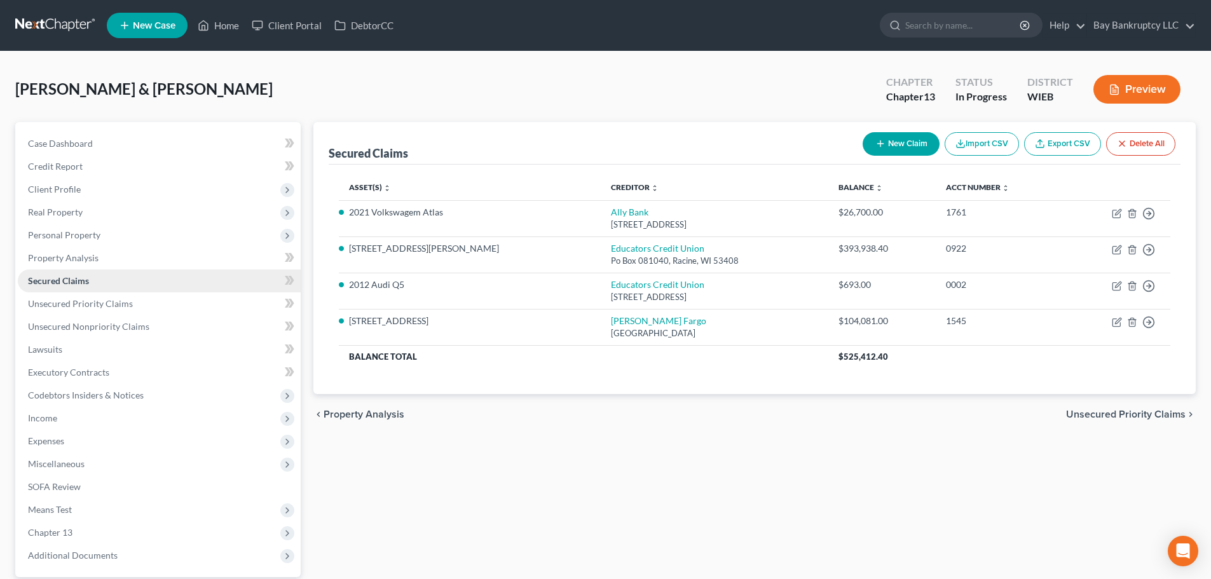
click at [66, 275] on span "Secured Claims" at bounding box center [58, 280] width 61 height 11
click at [81, 239] on span "Personal Property" at bounding box center [64, 235] width 72 height 11
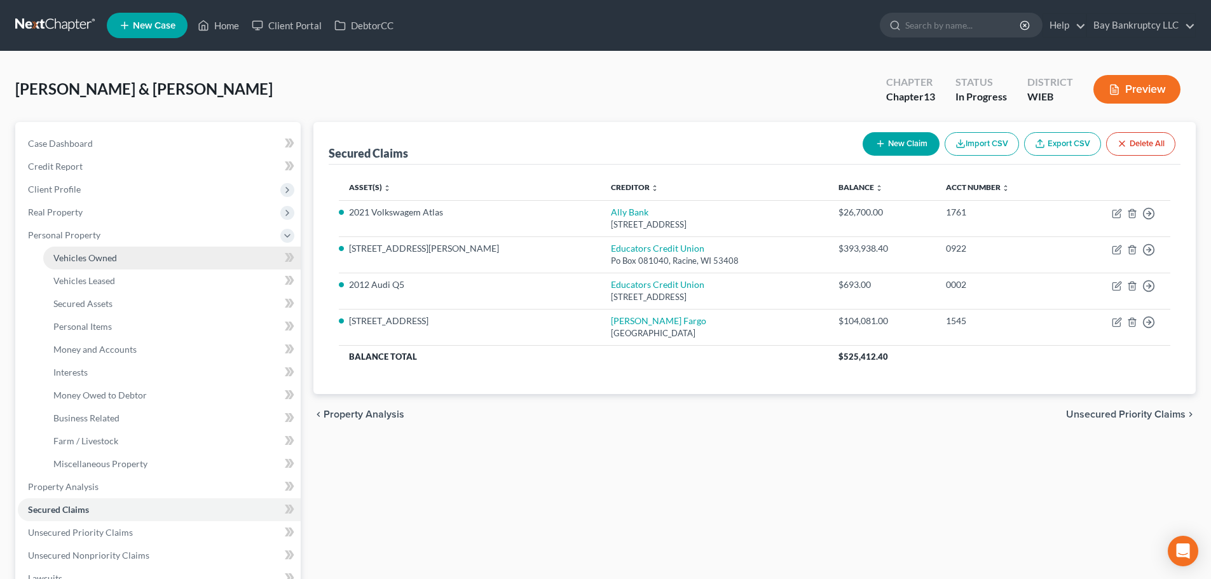
click at [89, 257] on span "Vehicles Owned" at bounding box center [85, 257] width 64 height 11
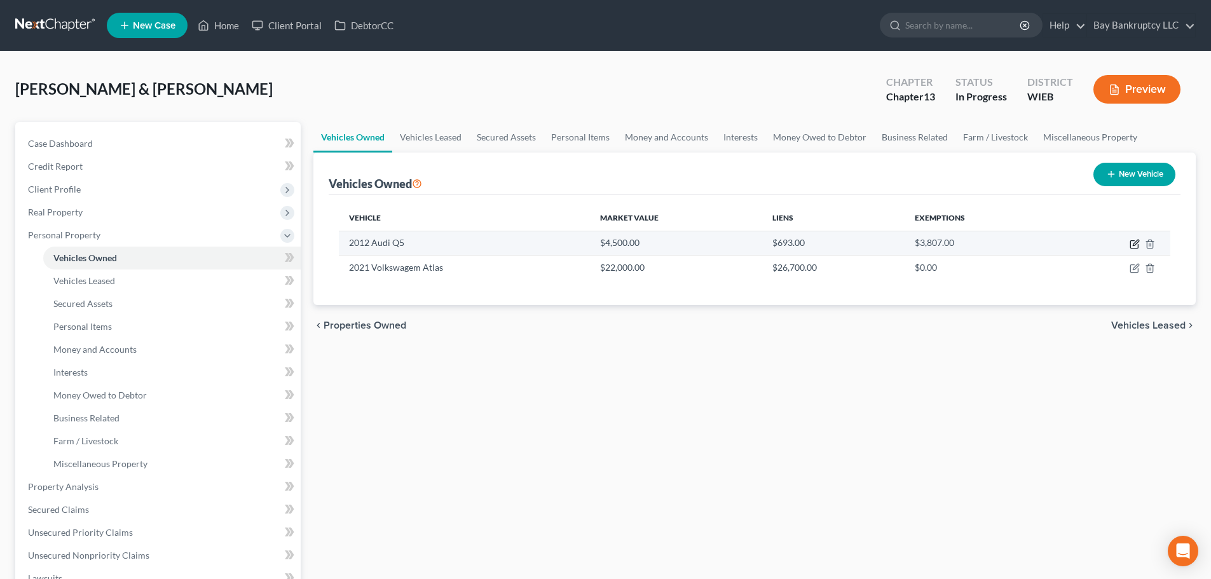
click at [1132, 240] on icon "button" at bounding box center [1135, 244] width 10 height 10
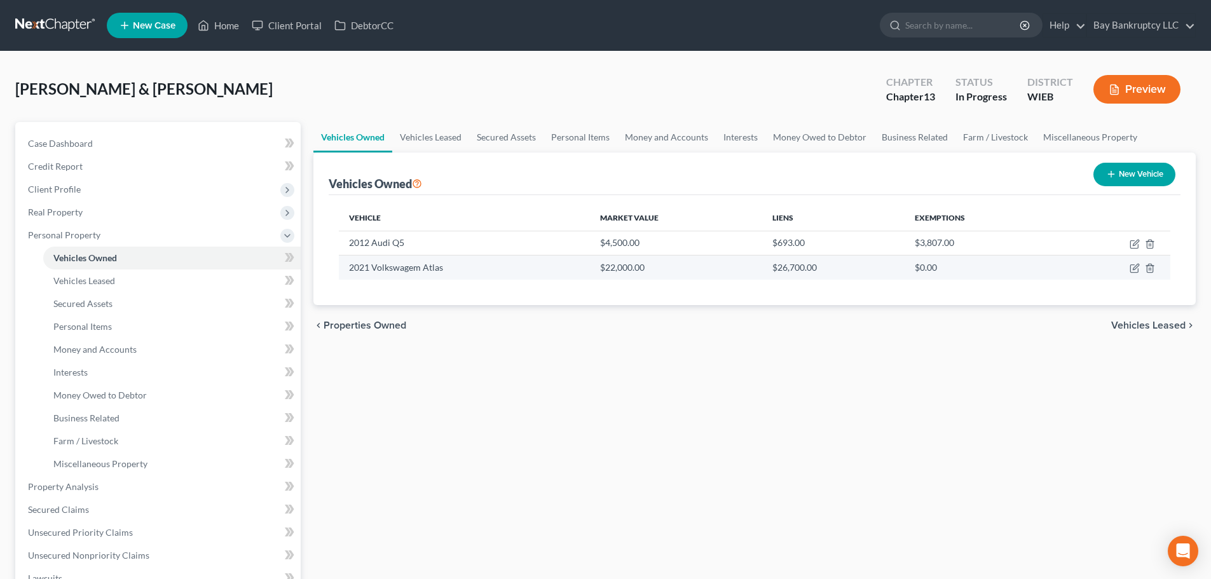
select select "0"
select select "14"
select select "3"
select select "2"
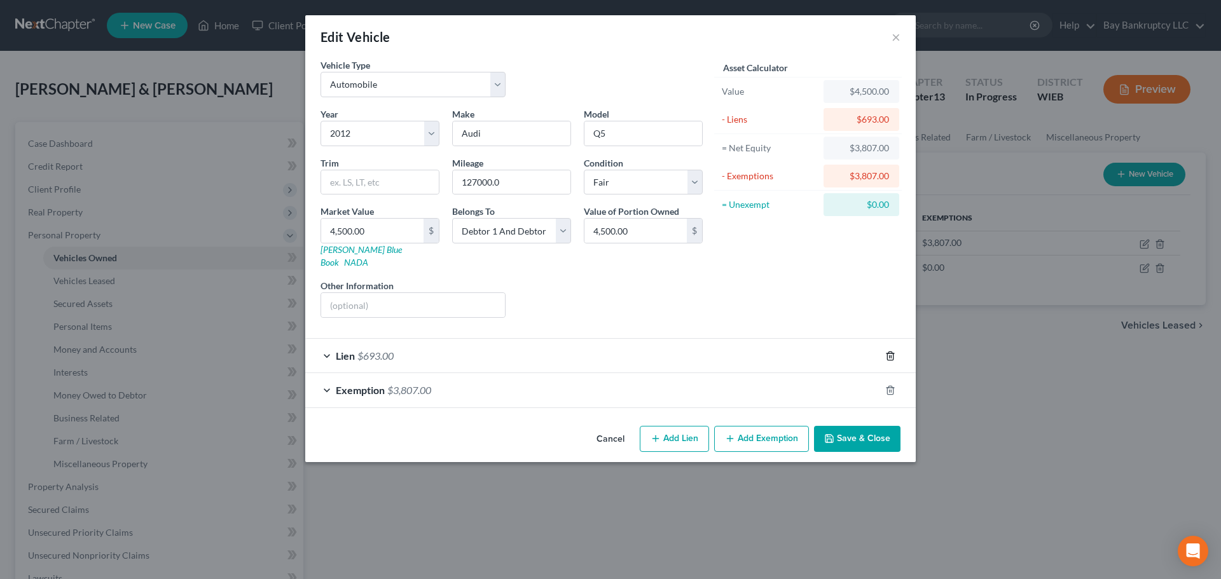
click at [889, 351] on icon "button" at bounding box center [890, 356] width 10 height 10
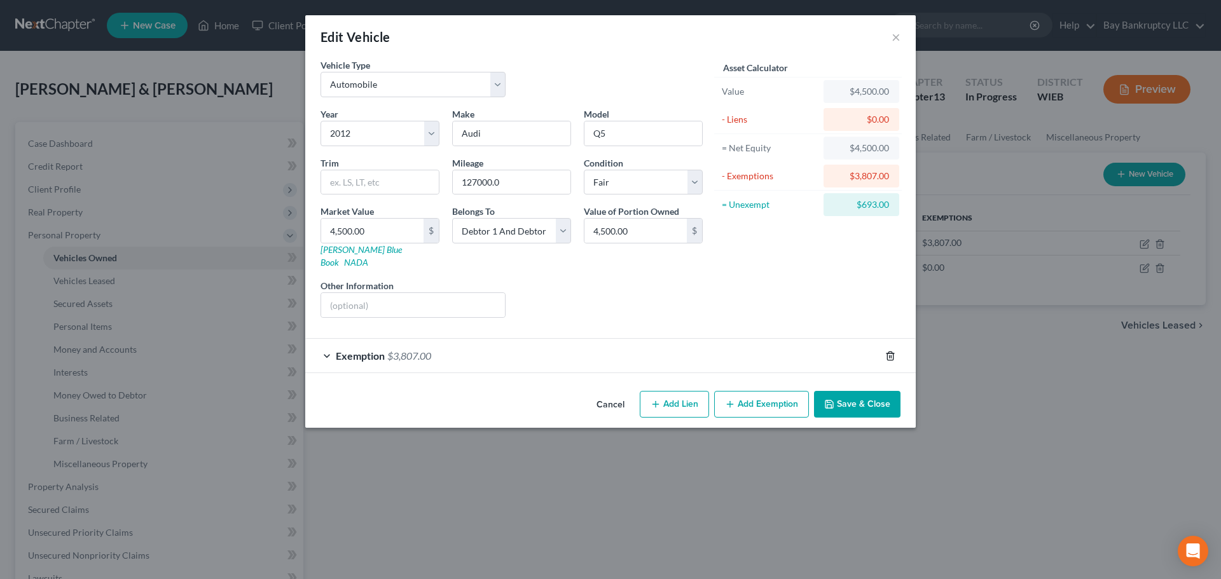
click at [887, 351] on icon "button" at bounding box center [890, 356] width 10 height 10
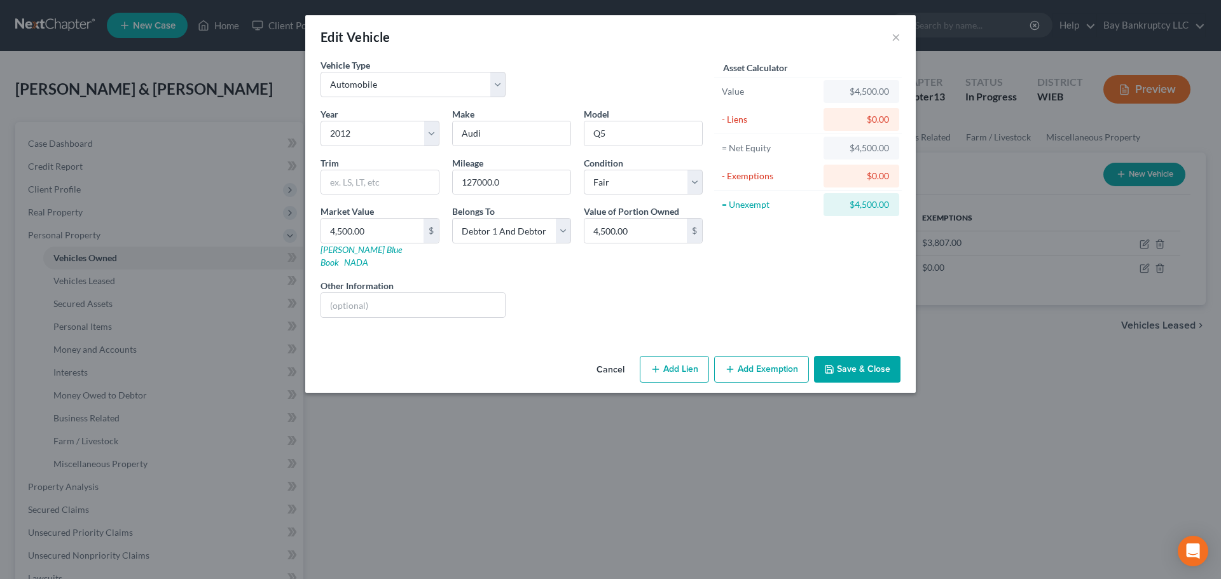
click at [743, 356] on button "Add Exemption" at bounding box center [761, 369] width 95 height 27
select select "2"
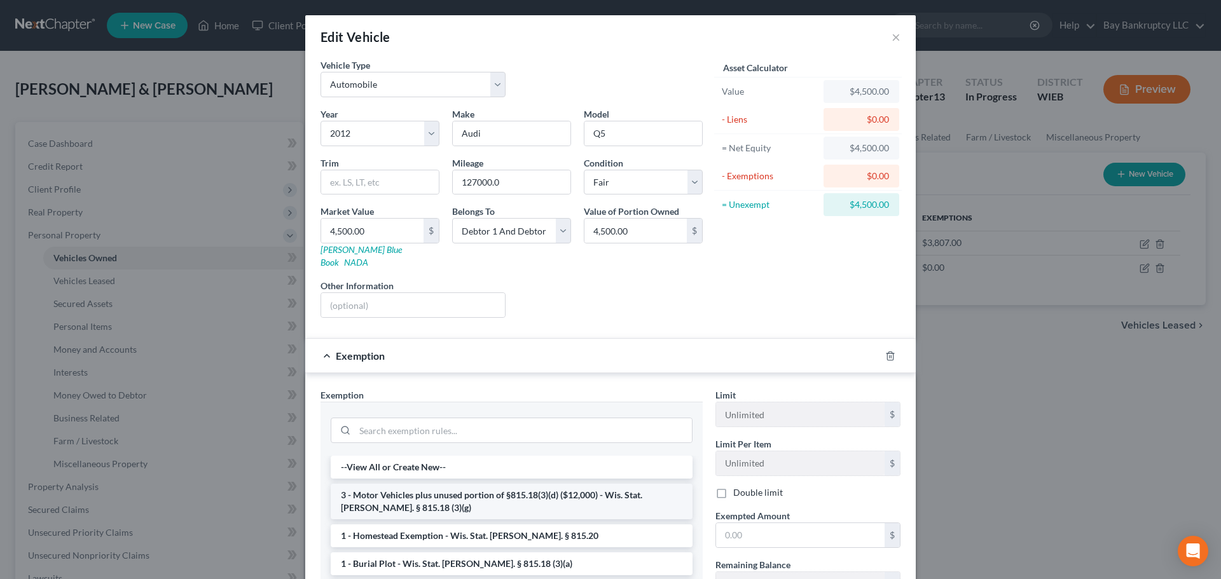
click at [480, 492] on li "3 - Motor Vehicles plus unused portion of §815.18(3)(d) ($12,000) - Wis. Stat. …" at bounding box center [512, 502] width 362 height 36
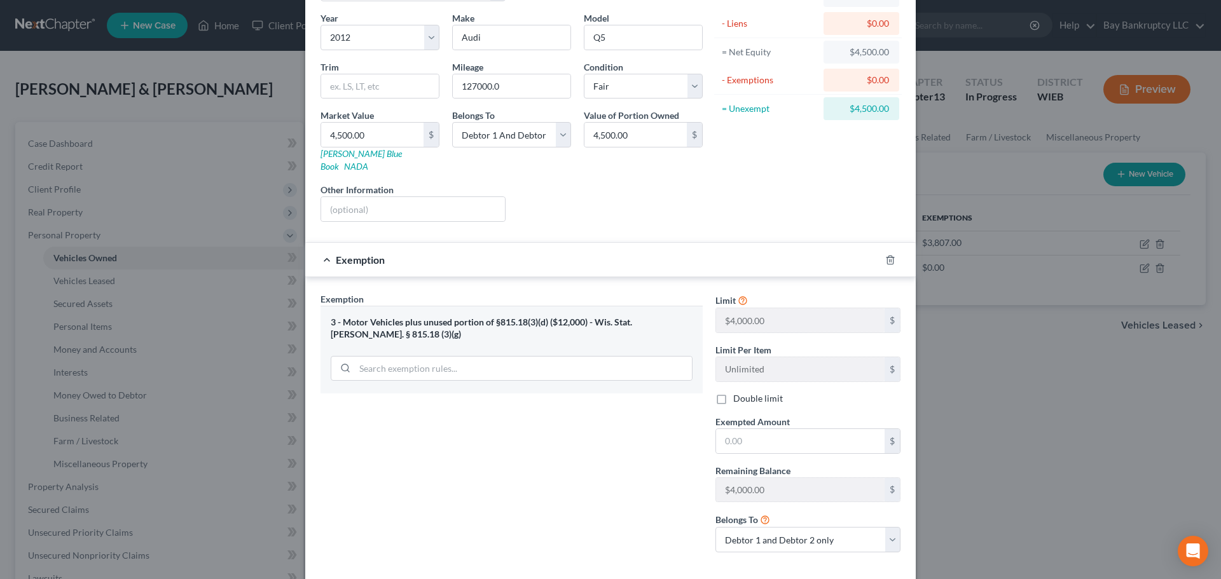
scroll to position [127, 0]
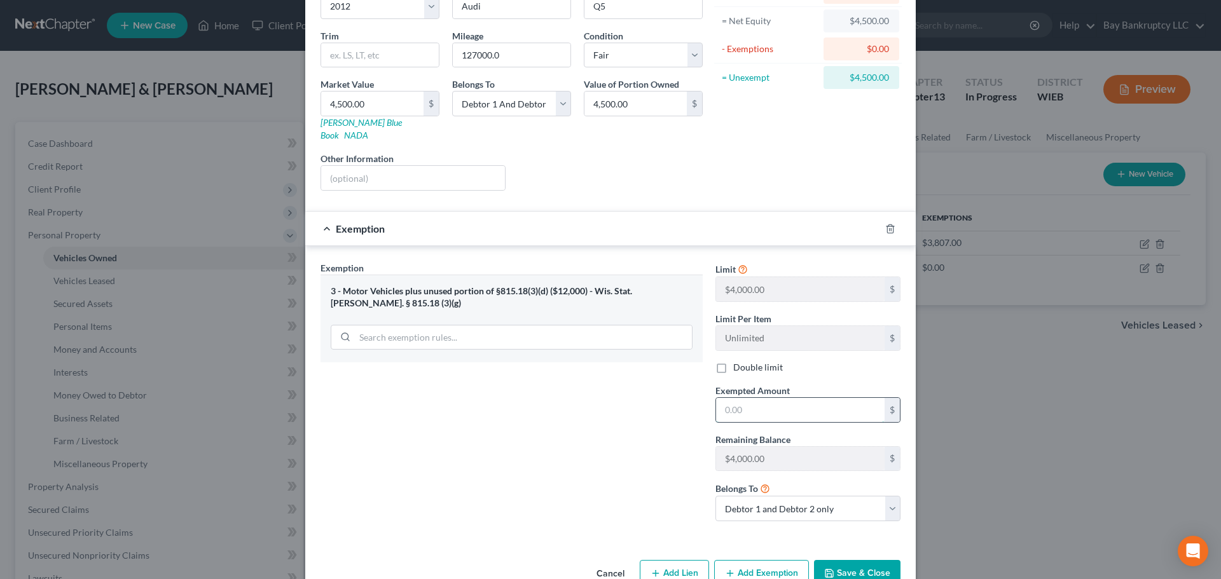
click at [730, 399] on input "text" at bounding box center [800, 410] width 168 height 24
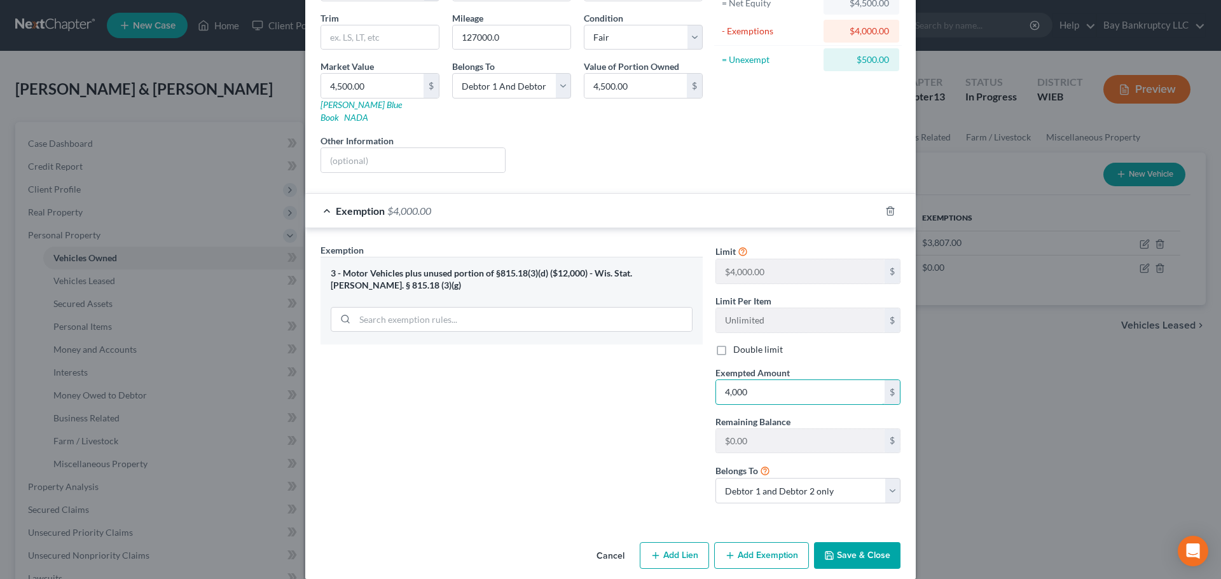
scroll to position [148, 0]
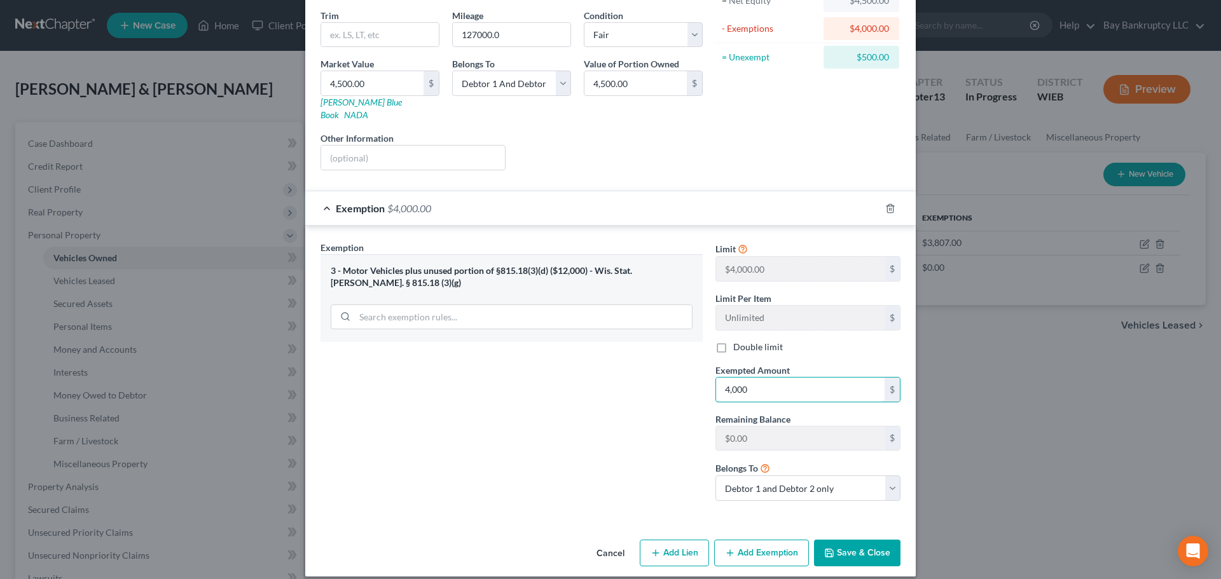
type input "4,000"
click at [759, 540] on button "Add Exemption" at bounding box center [761, 553] width 95 height 27
select select "2"
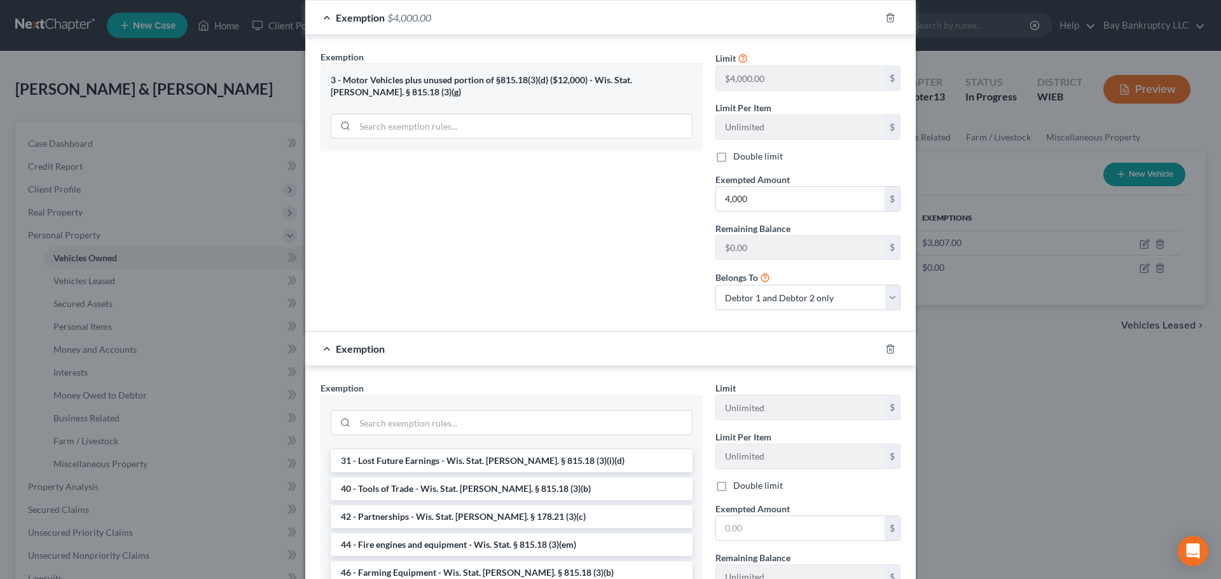
scroll to position [1180, 0]
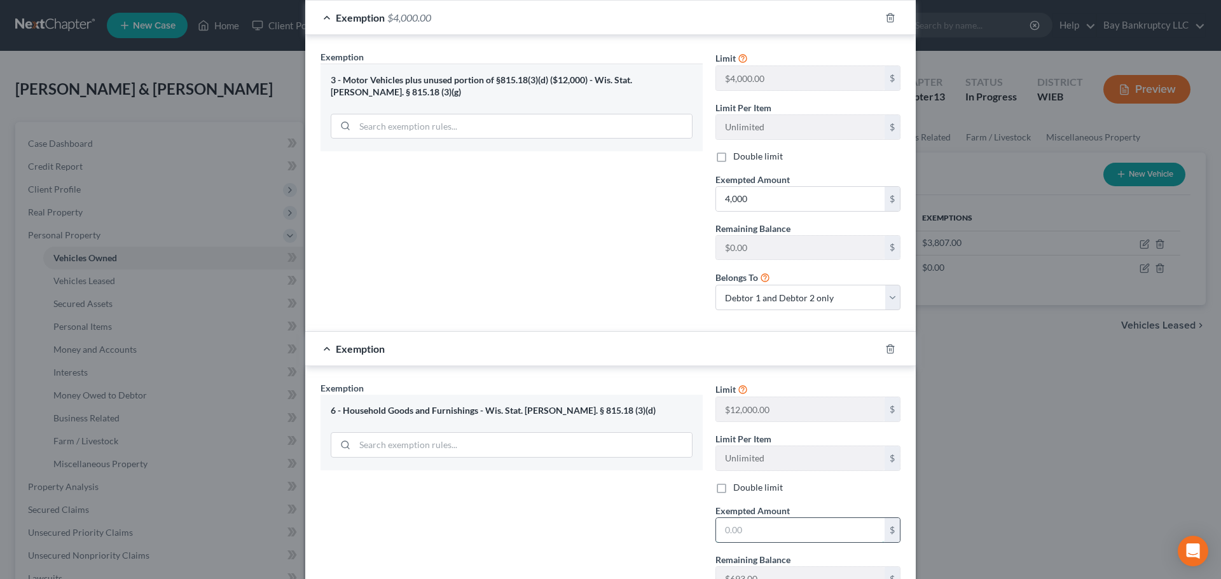
click at [755, 518] on input "text" at bounding box center [800, 530] width 168 height 24
type input "500"
click at [606, 524] on div "Exemption Set must be selected for CA. Exemption * 6 - Household Goods and Furn…" at bounding box center [511, 517] width 395 height 270
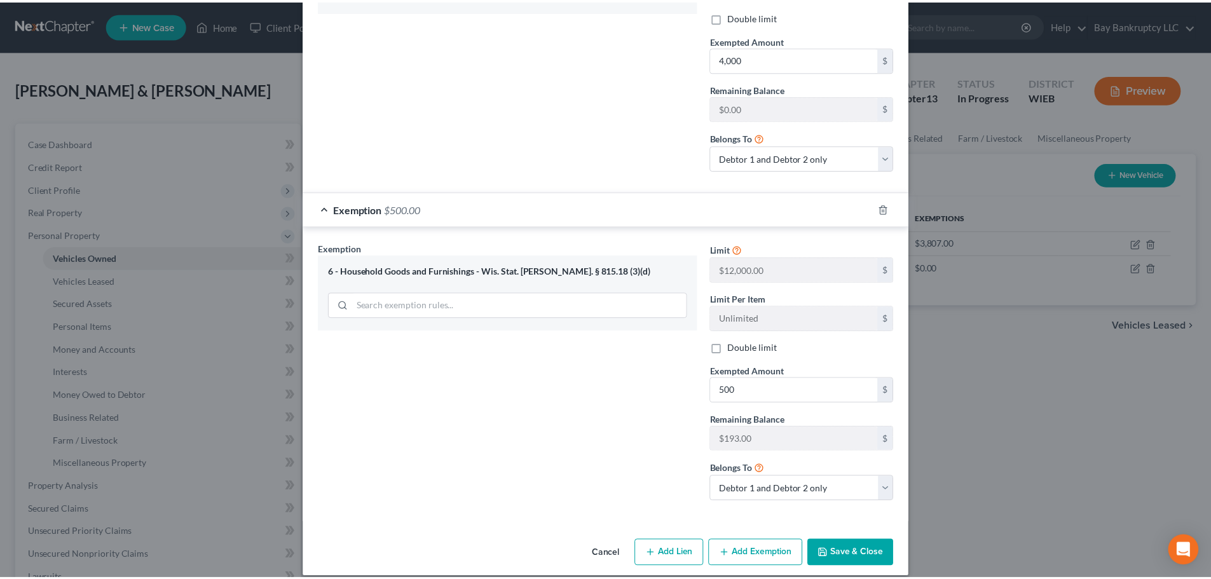
scroll to position [479, 0]
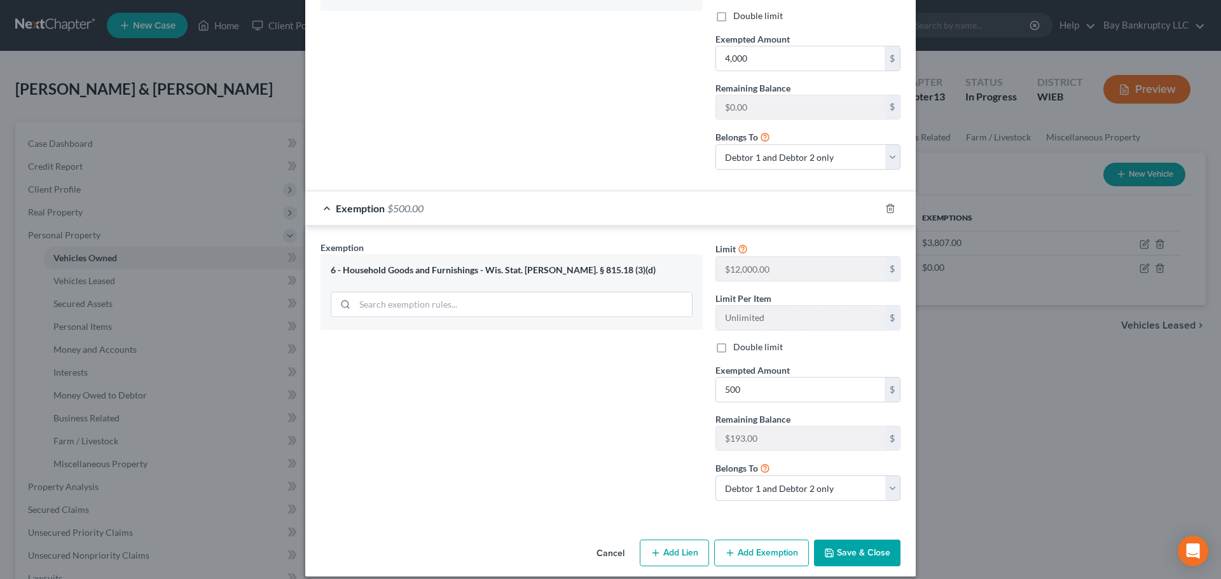
click at [873, 544] on button "Save & Close" at bounding box center [857, 553] width 86 height 27
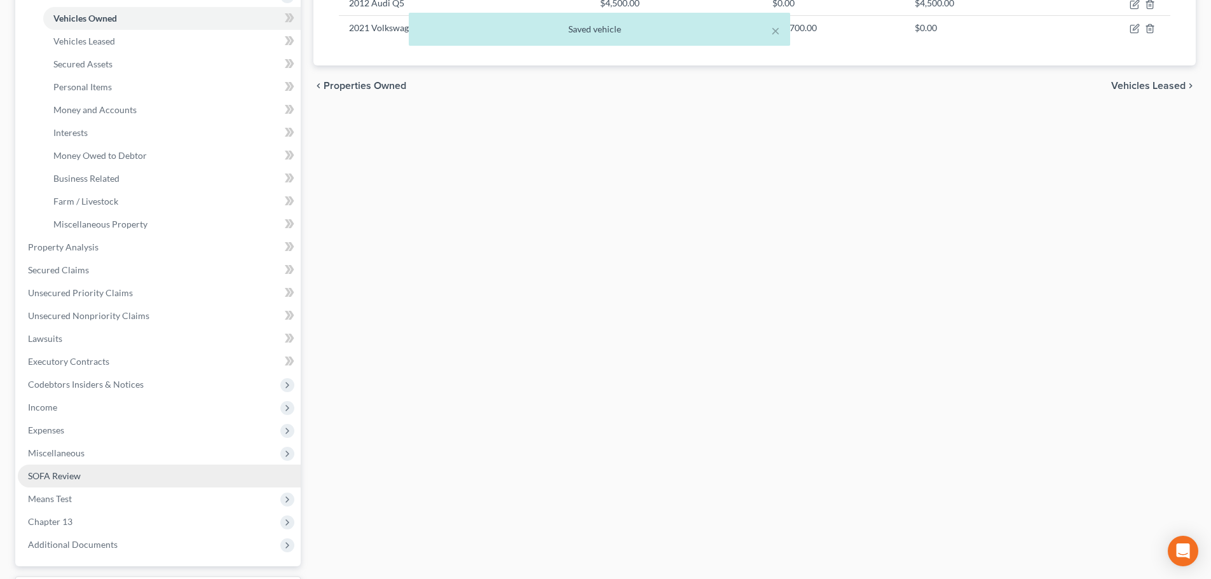
scroll to position [254, 0]
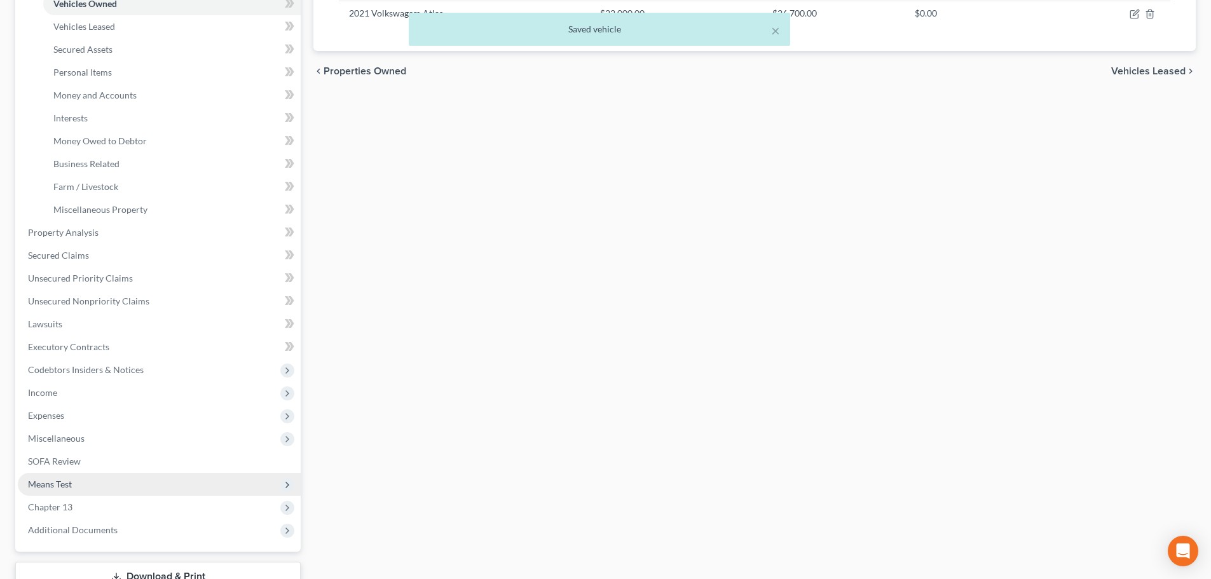
click at [101, 479] on span "Means Test" at bounding box center [159, 484] width 283 height 23
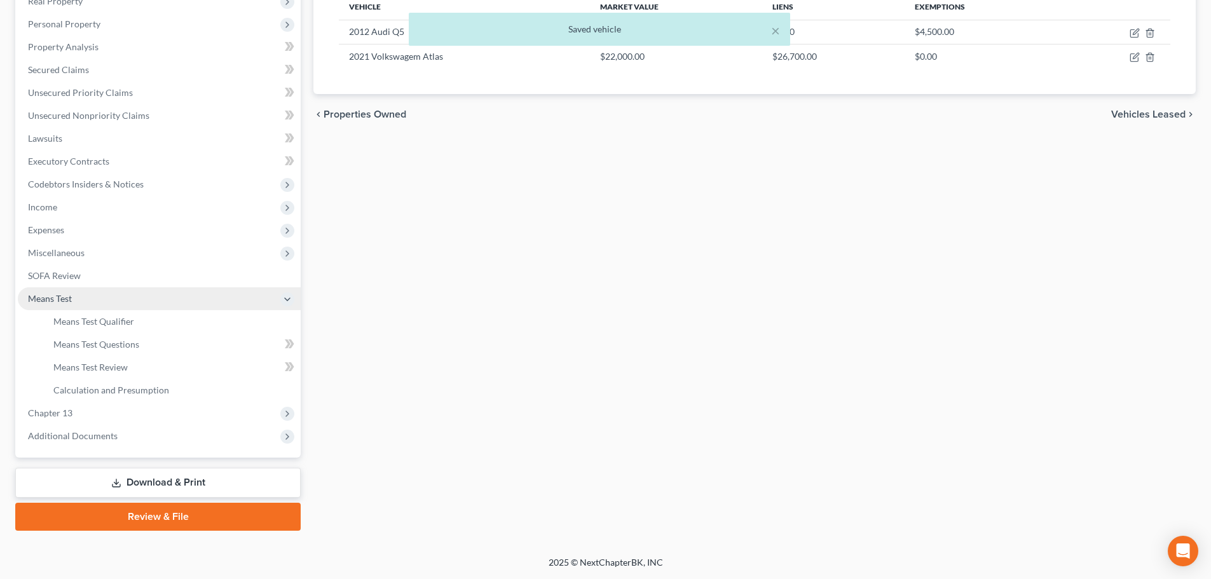
scroll to position [211, 0]
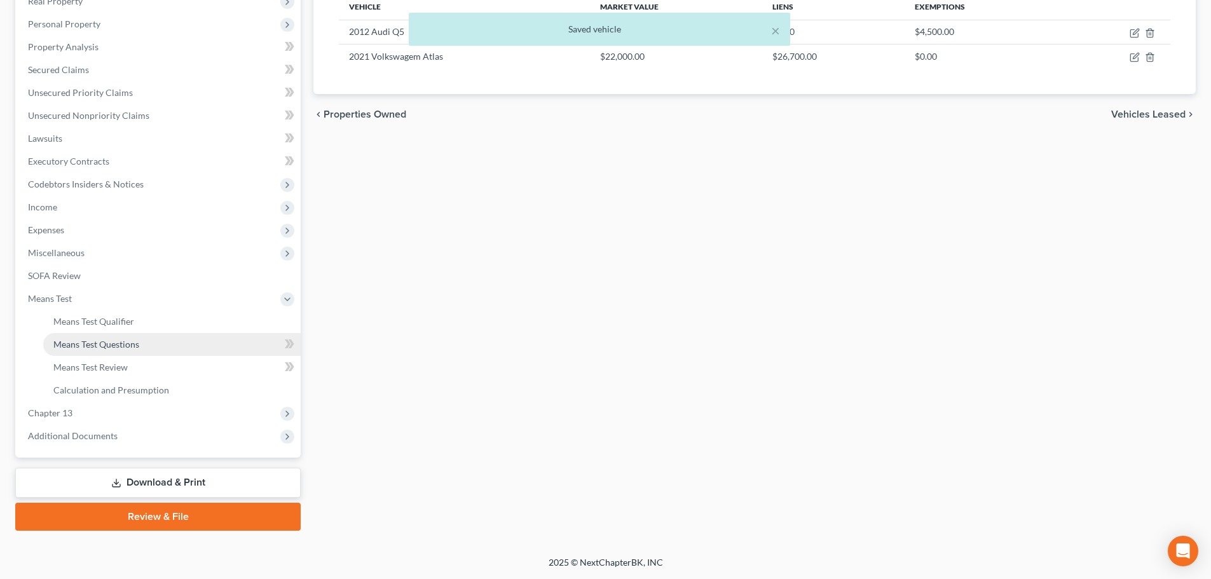
click at [98, 349] on span "Means Test Questions" at bounding box center [96, 344] width 86 height 11
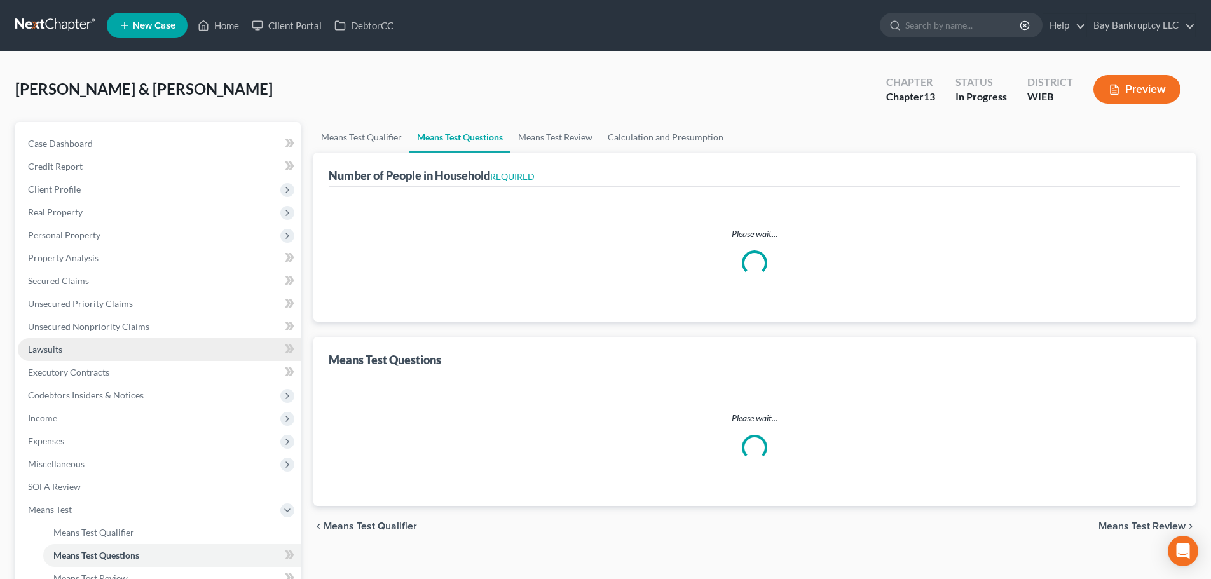
select select "1"
select select "60"
select select "0"
select select "60"
select select "0"
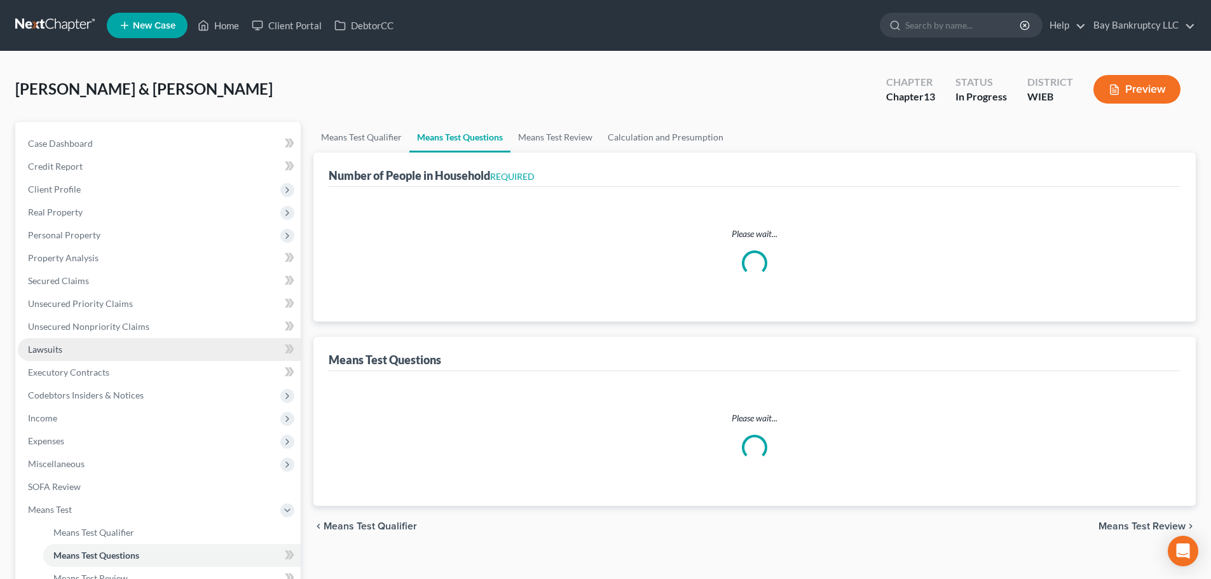
select select "60"
select select "1"
select select "60"
select select "2"
select select "4"
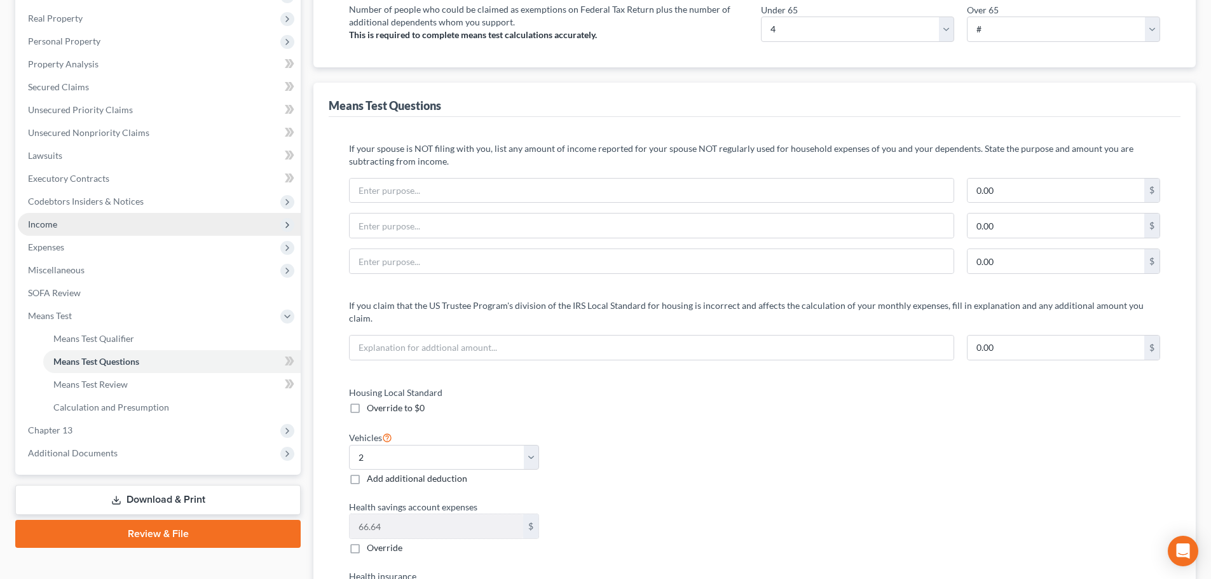
scroll to position [191, 0]
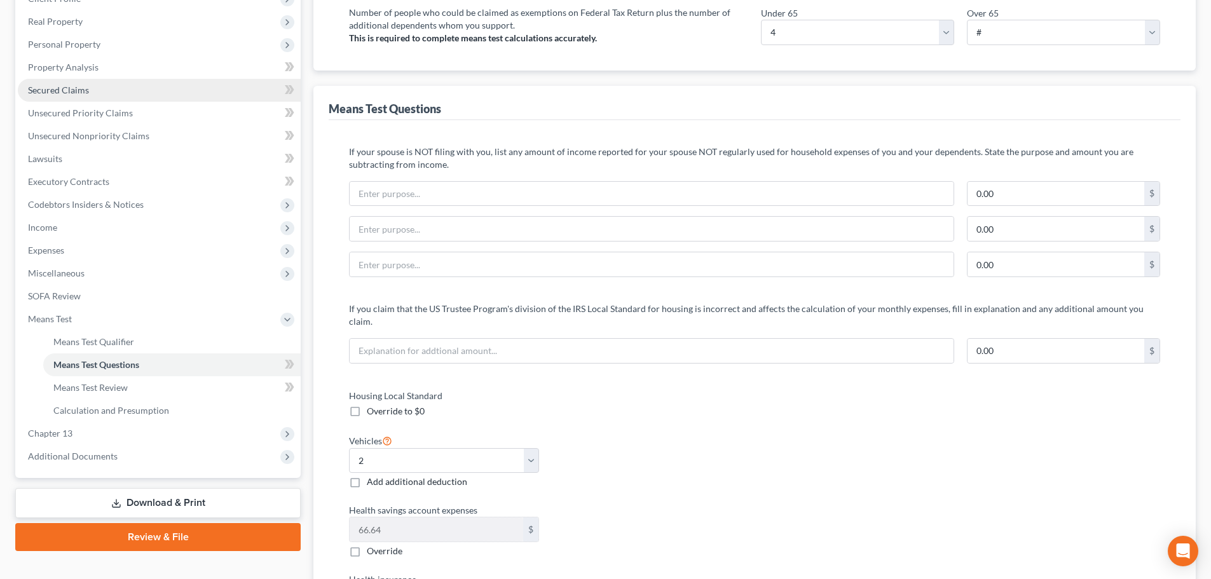
click at [74, 85] on span "Secured Claims" at bounding box center [58, 90] width 61 height 11
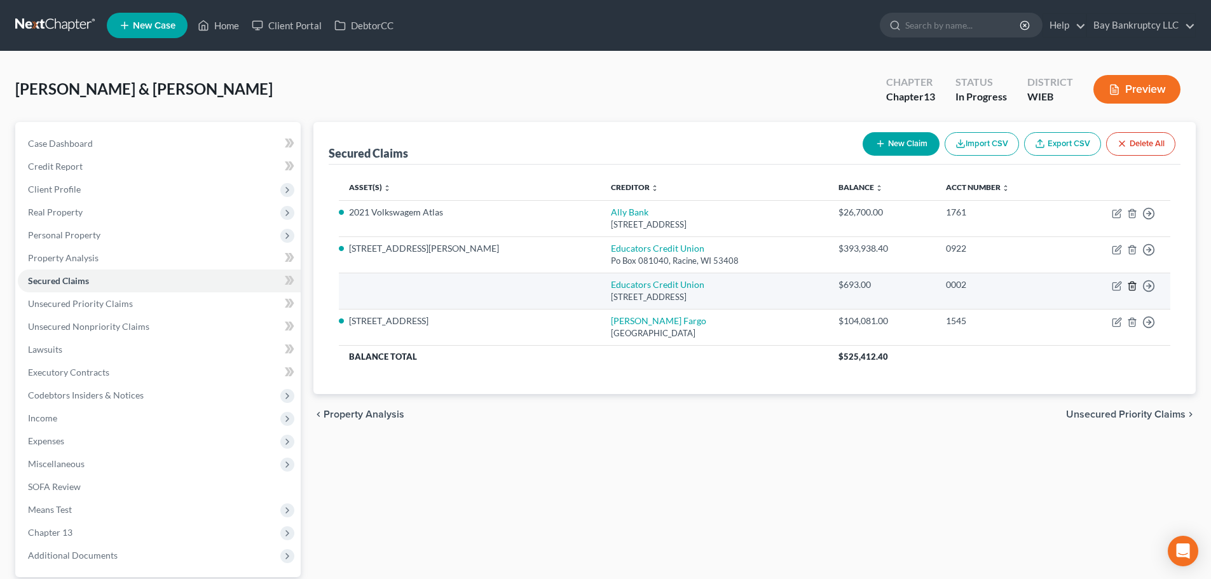
click at [1133, 286] on line "button" at bounding box center [1133, 286] width 0 height 3
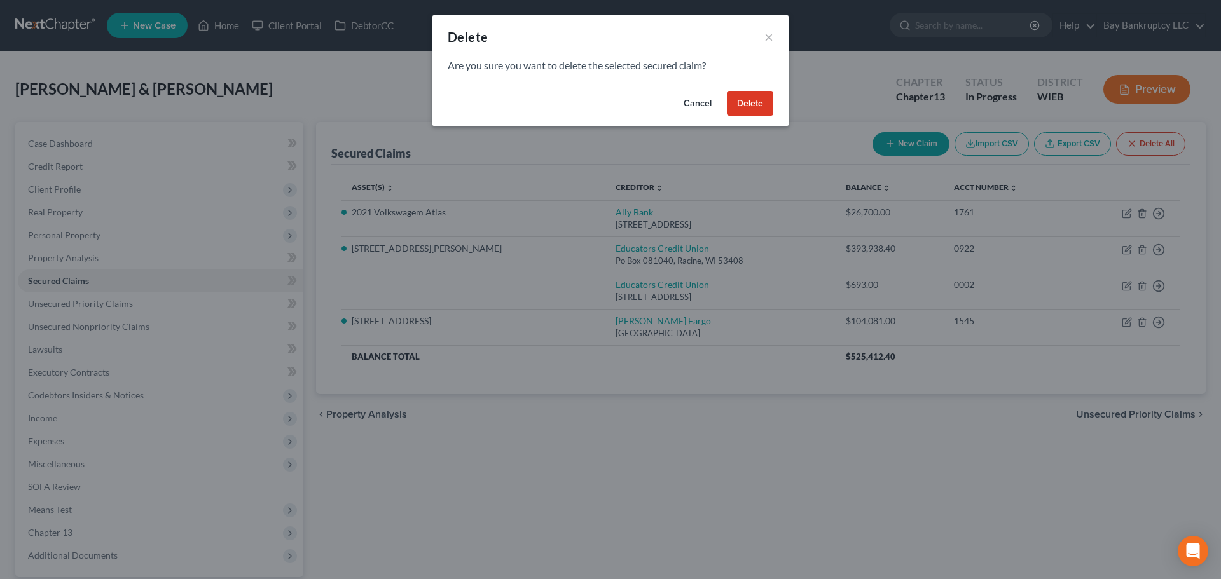
click at [760, 106] on button "Delete" at bounding box center [750, 103] width 46 height 25
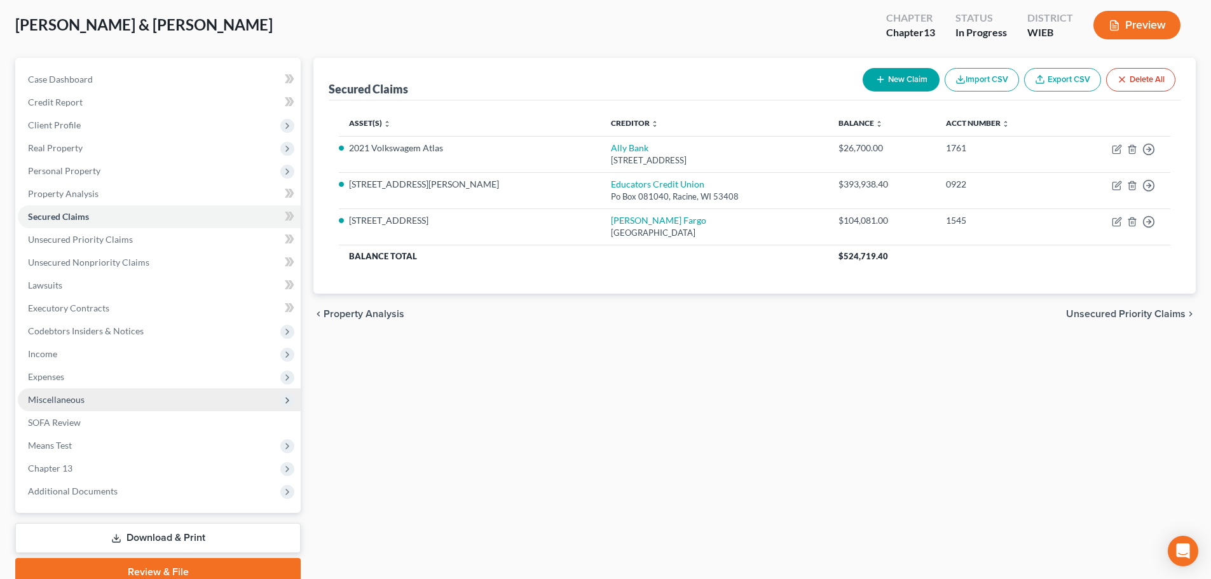
scroll to position [120, 0]
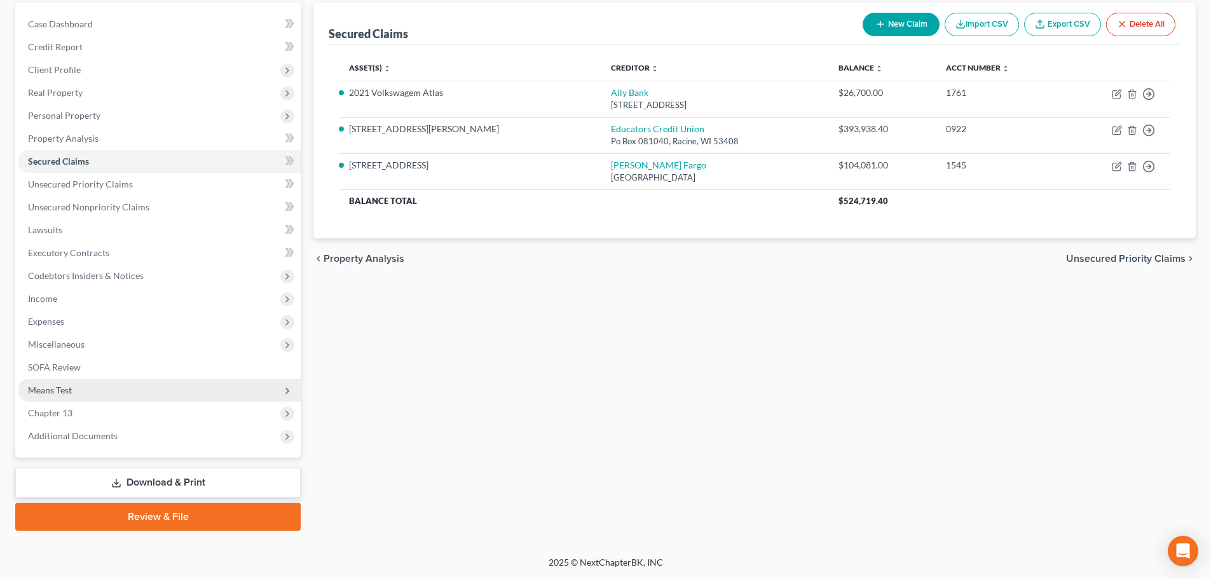
click at [62, 390] on span "Means Test" at bounding box center [50, 390] width 44 height 11
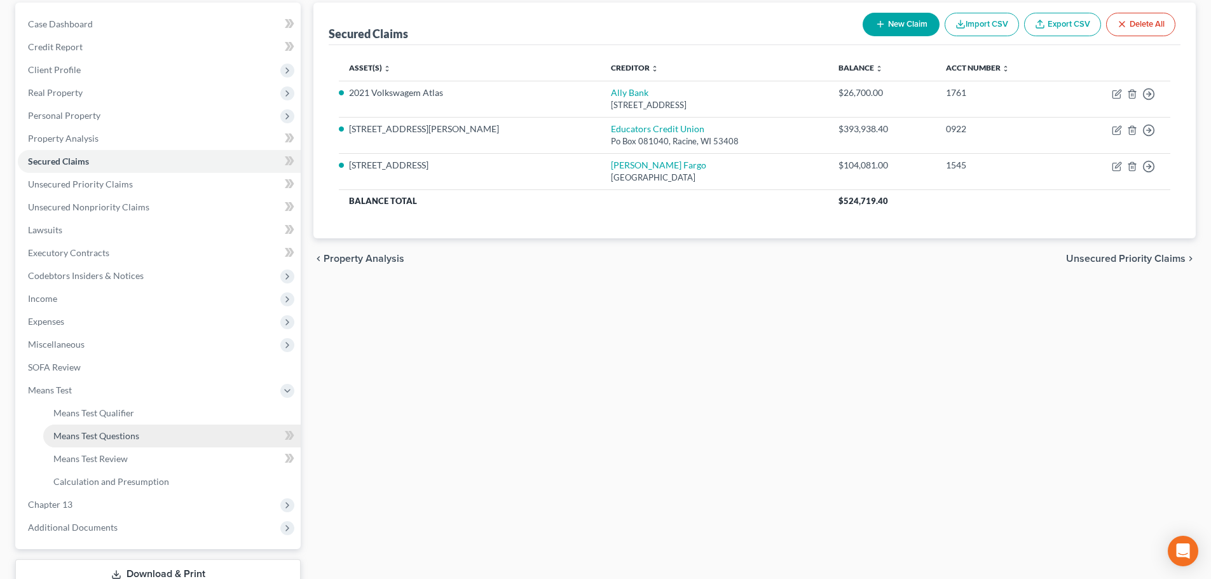
click at [87, 425] on link "Means Test Questions" at bounding box center [172, 436] width 258 height 23
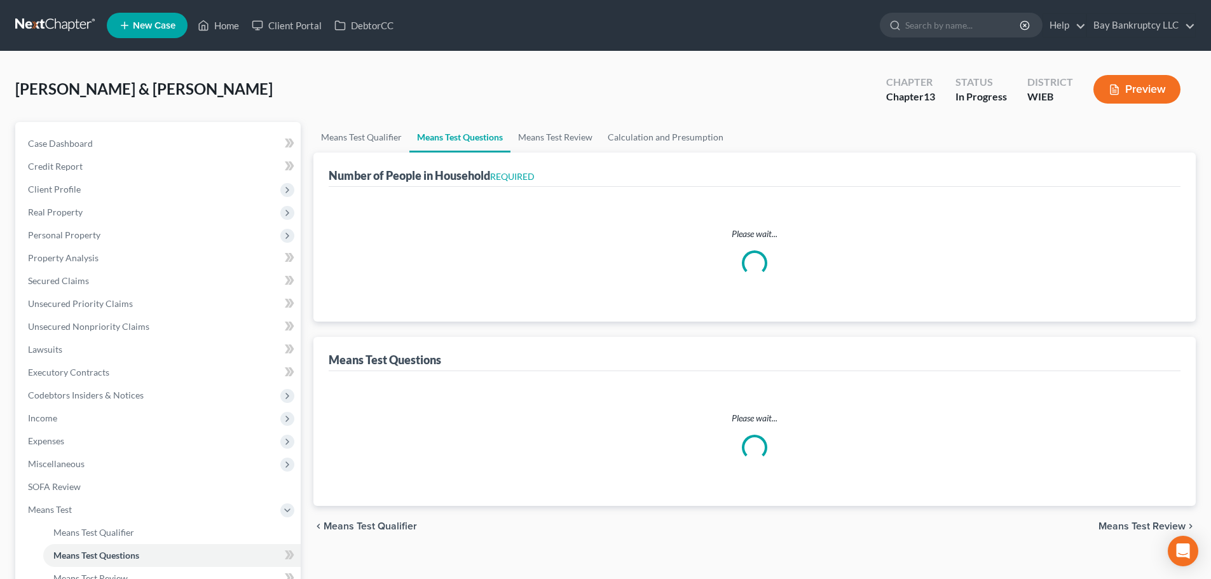
select select "1"
select select "60"
select select "0"
select select "60"
select select "0"
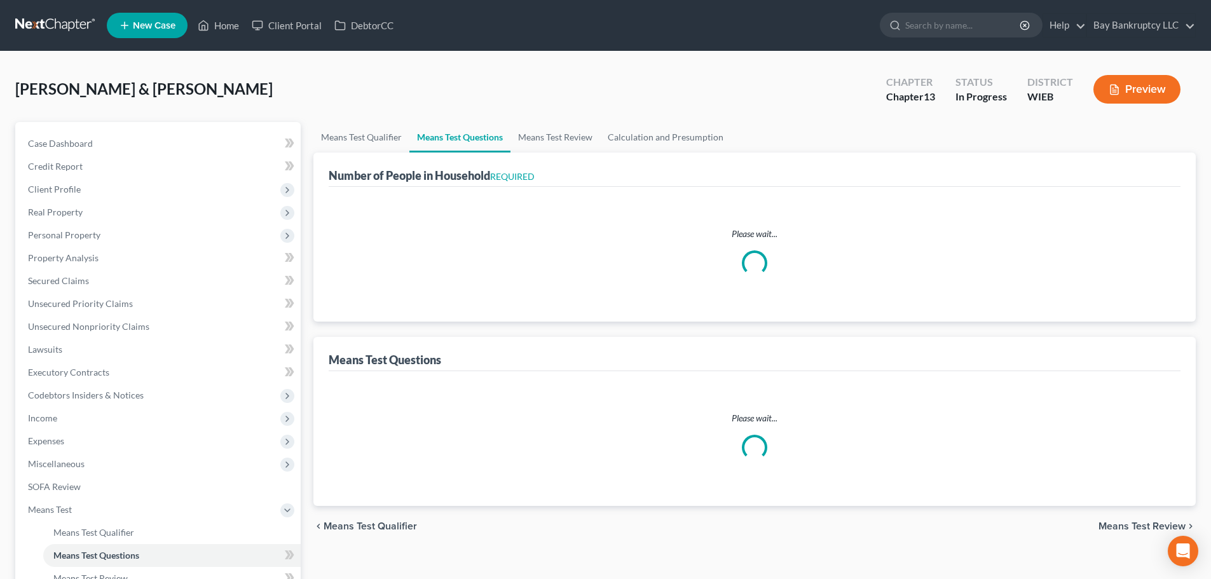
select select "60"
select select "1"
select select "60"
select select "2"
select select "4"
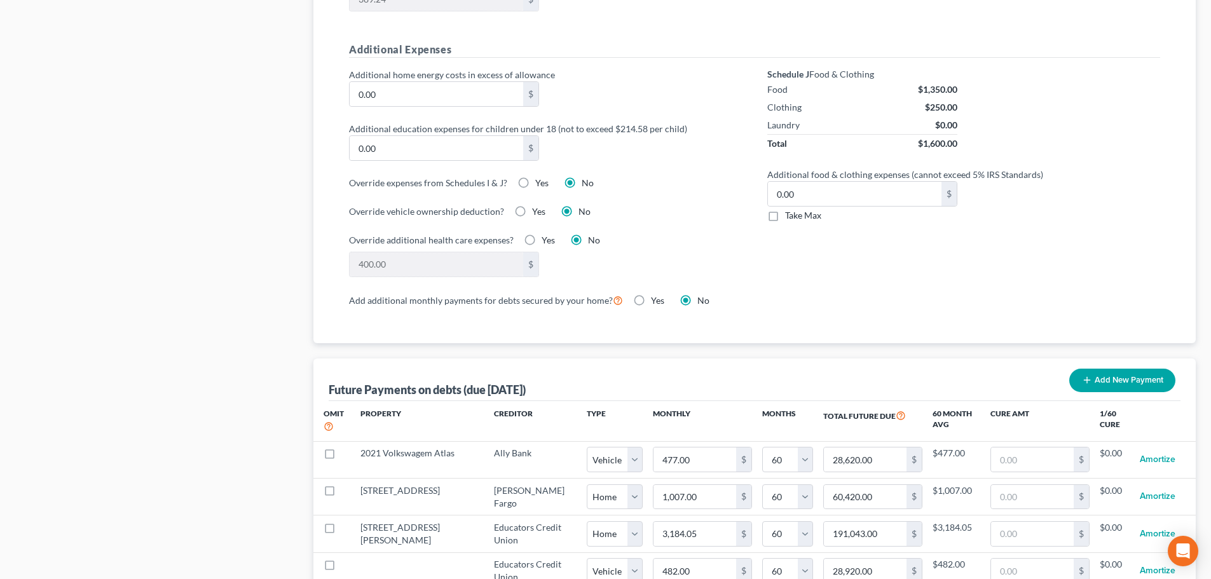
scroll to position [1017, 0]
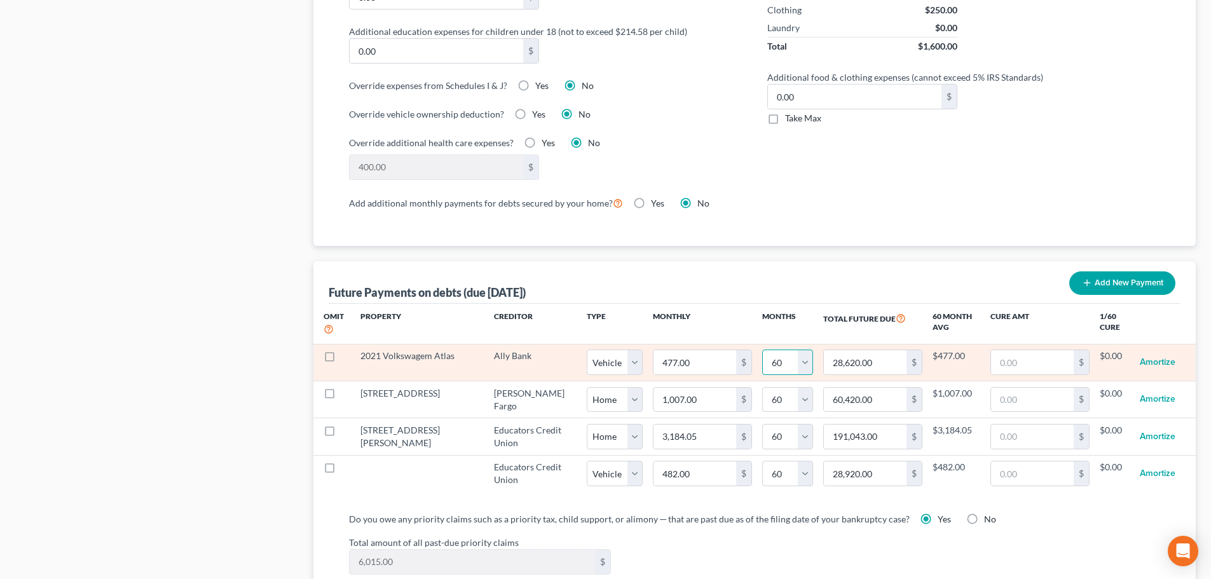
click at [781, 350] on select "0 1 2 3 4 5 6 7 8 9 10 11 12 13 14 15 16 17 18 19 20 21 22 23 24 25 26 27 28 29…" at bounding box center [787, 362] width 51 height 25
select select "57"
click at [762, 350] on select "0 1 2 3 4 5 6 7 8 9 10 11 12 13 14 15 16 17 18 19 20 21 22 23 24 25 26 27 28 29…" at bounding box center [787, 362] width 51 height 25
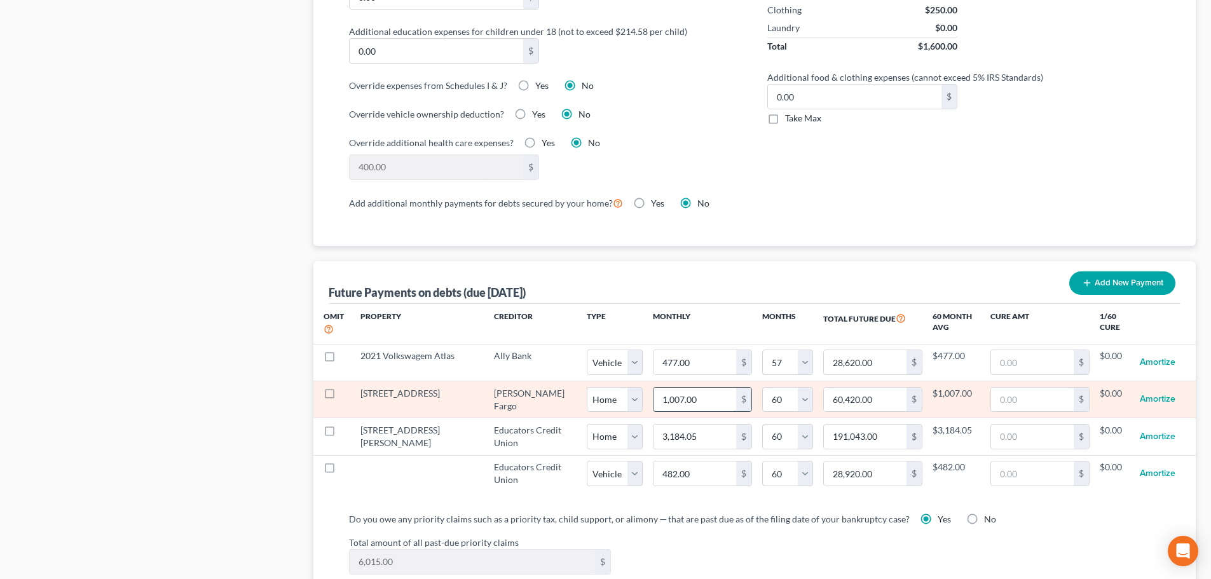
select select "1"
select select "57"
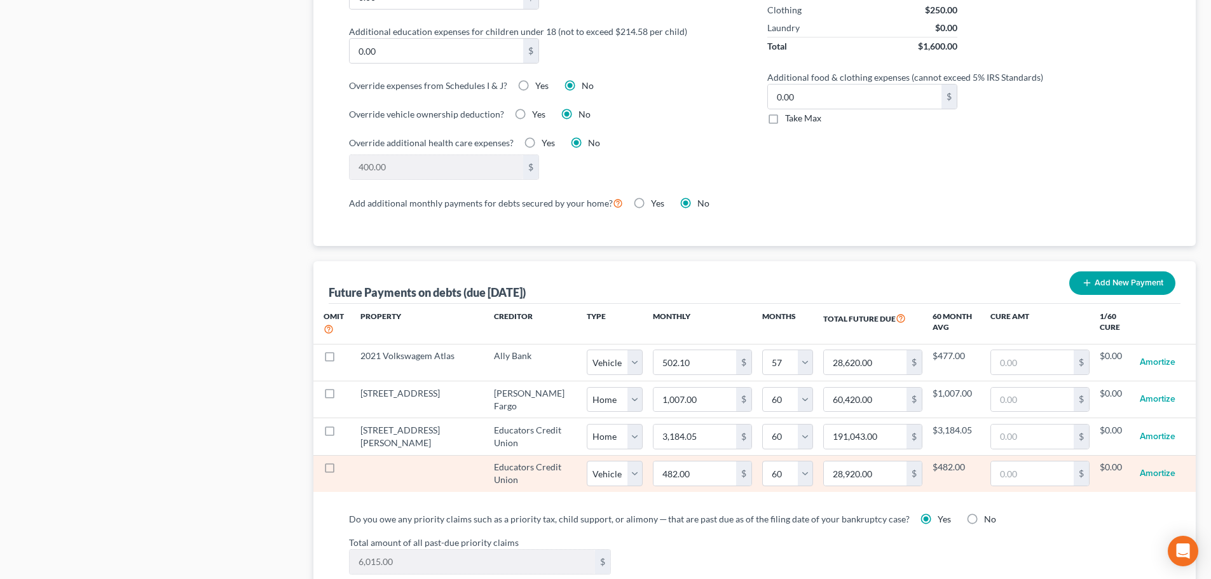
click at [341, 471] on label at bounding box center [341, 471] width 0 height 0
click at [347, 461] on input "checkbox" at bounding box center [351, 465] width 8 height 8
checkbox input "true"
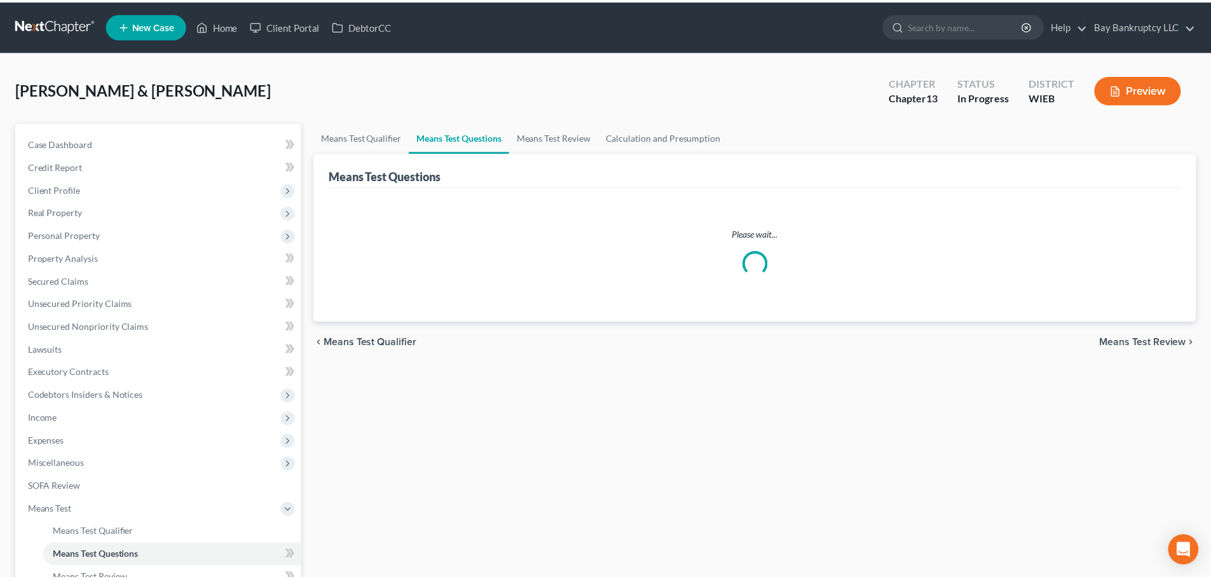
scroll to position [211, 0]
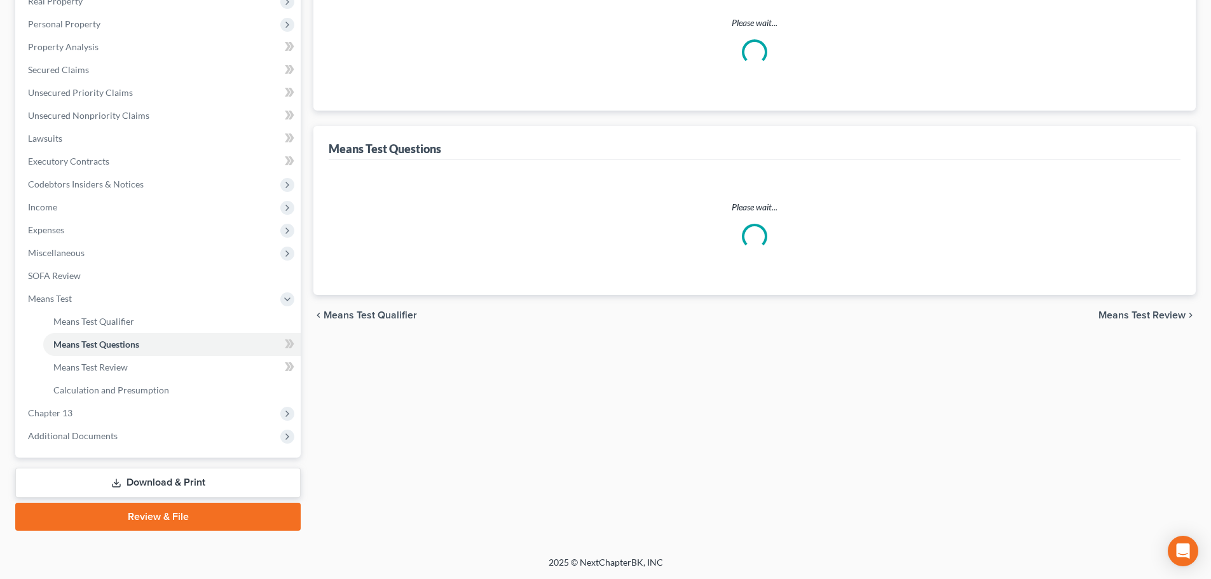
select select "1"
select select "57"
select select "0"
select select "60"
select select "0"
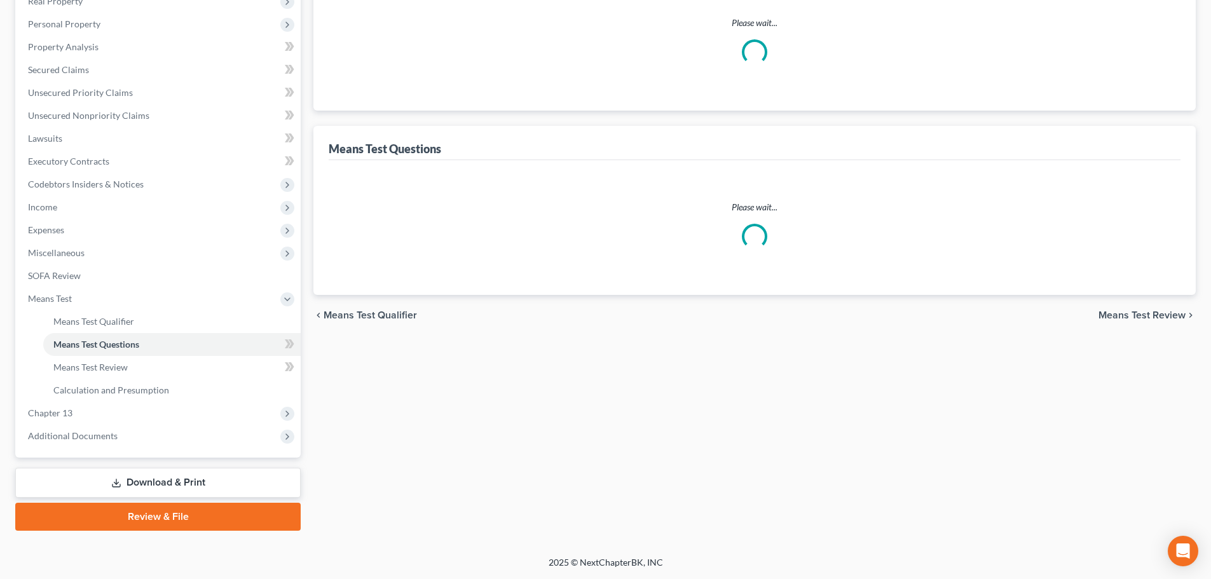
select select "60"
select select "2"
select select "4"
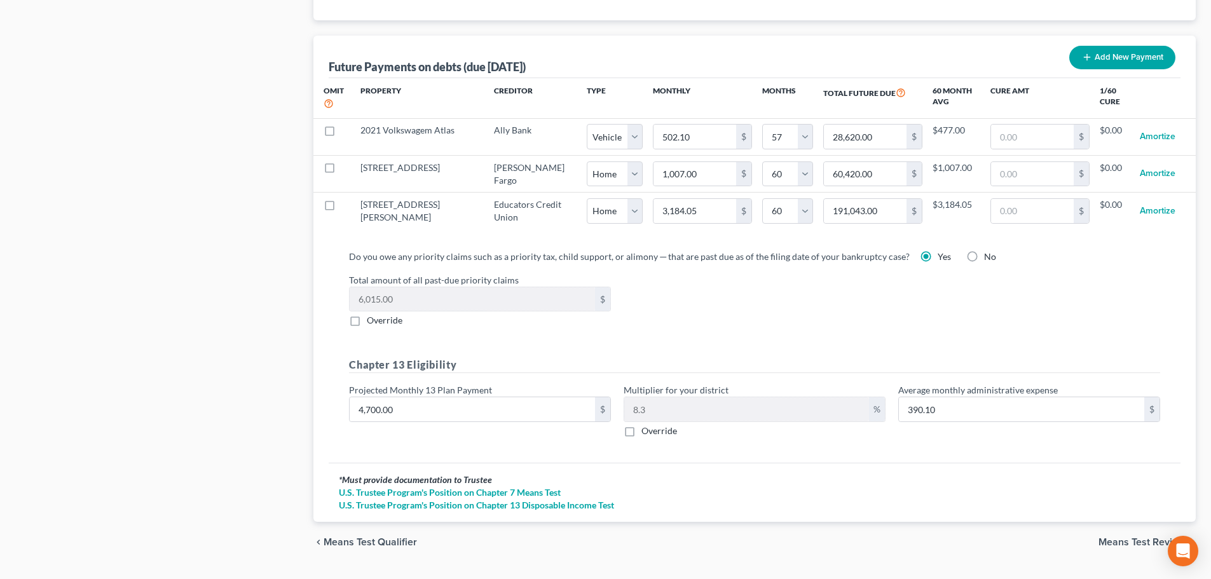
scroll to position [1262, 0]
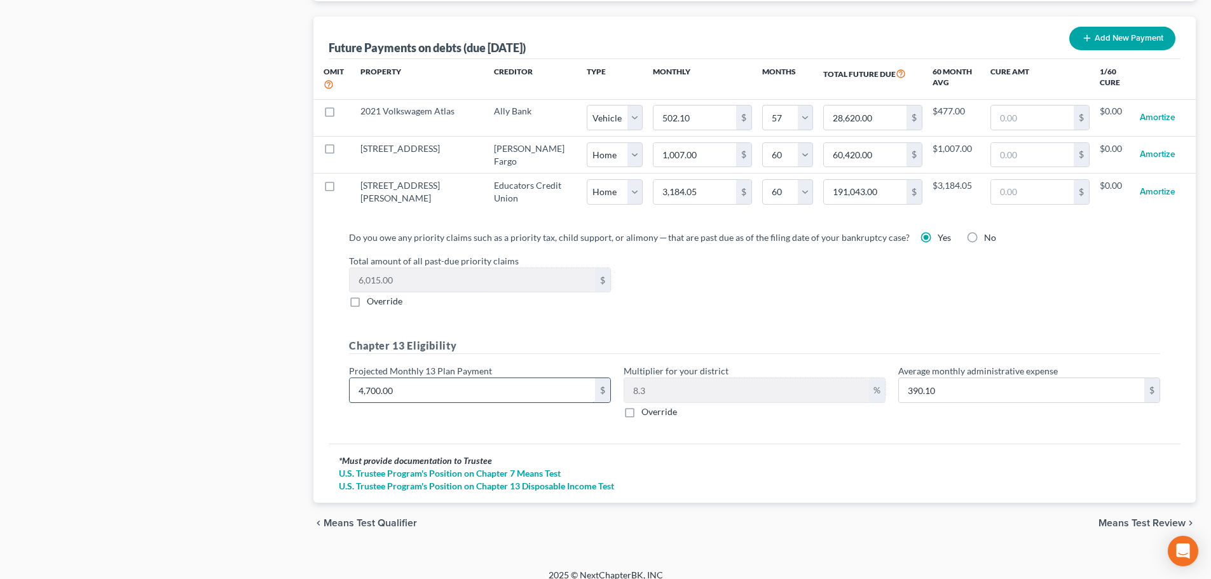
type input "4"
type input "0.33"
type input "40"
type input "3.32"
type input "400"
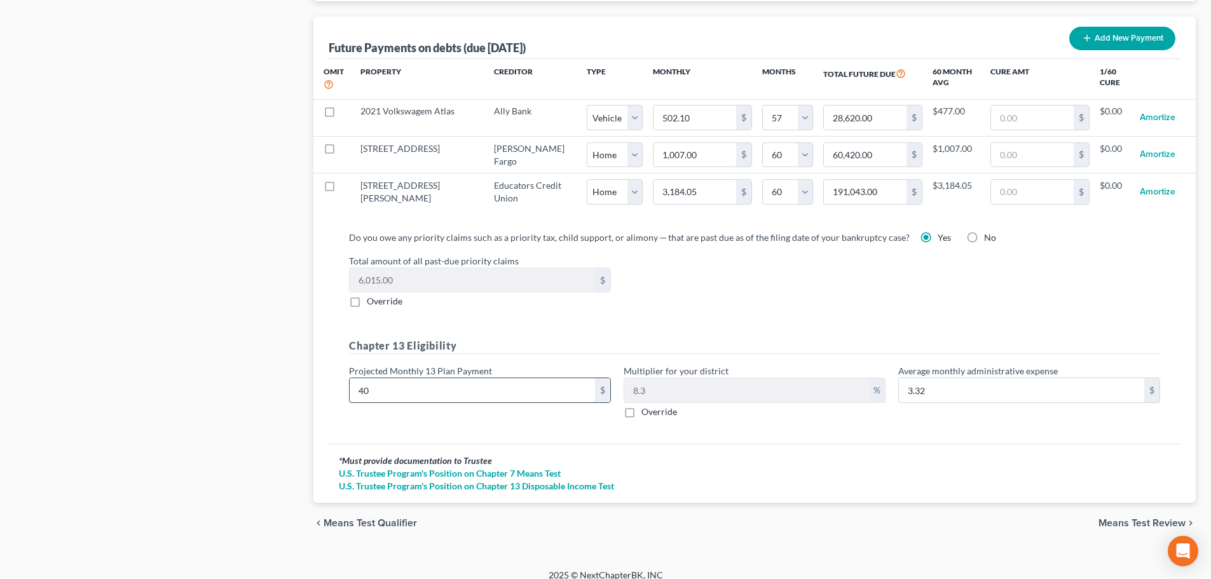
type input "33.20"
type input "4000"
type input "332.00"
type input "4,000"
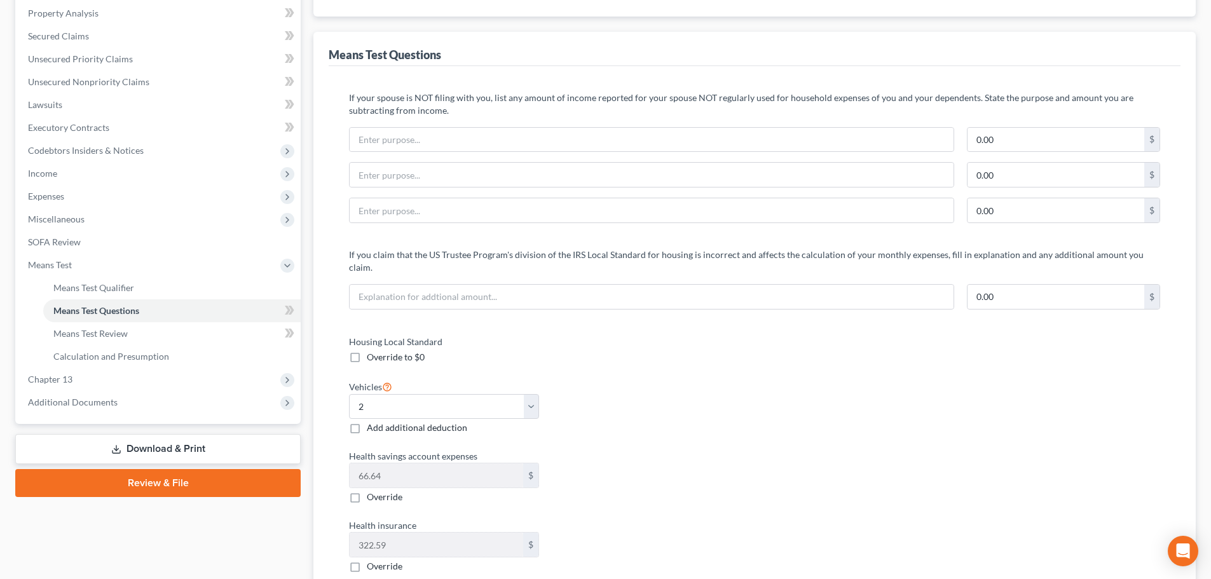
scroll to position [0, 0]
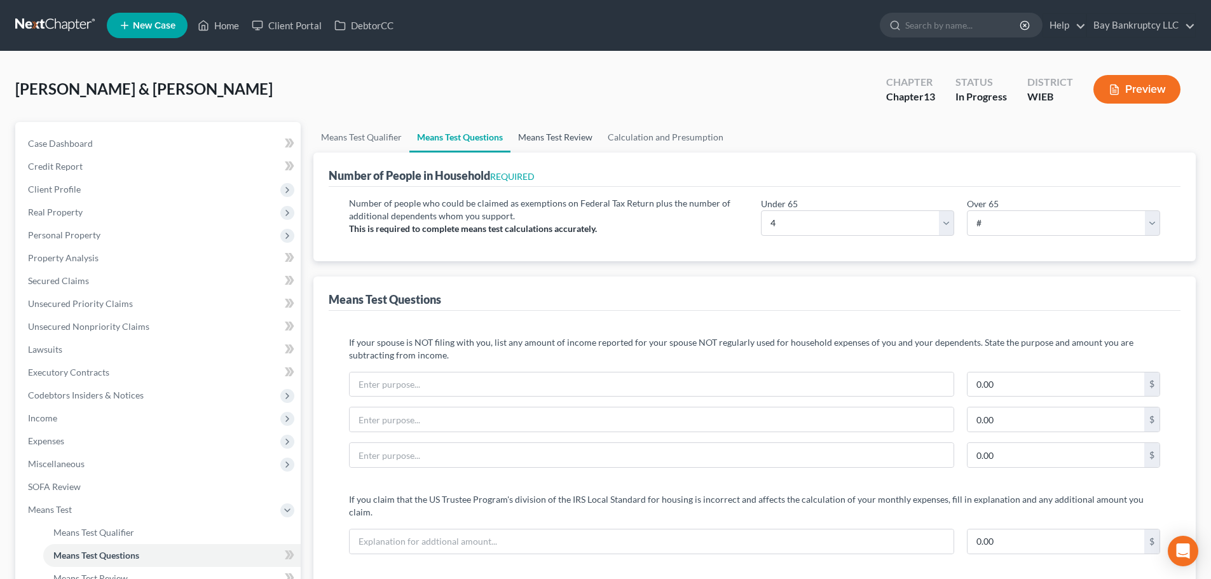
click at [565, 139] on link "Means Test Review" at bounding box center [556, 137] width 90 height 31
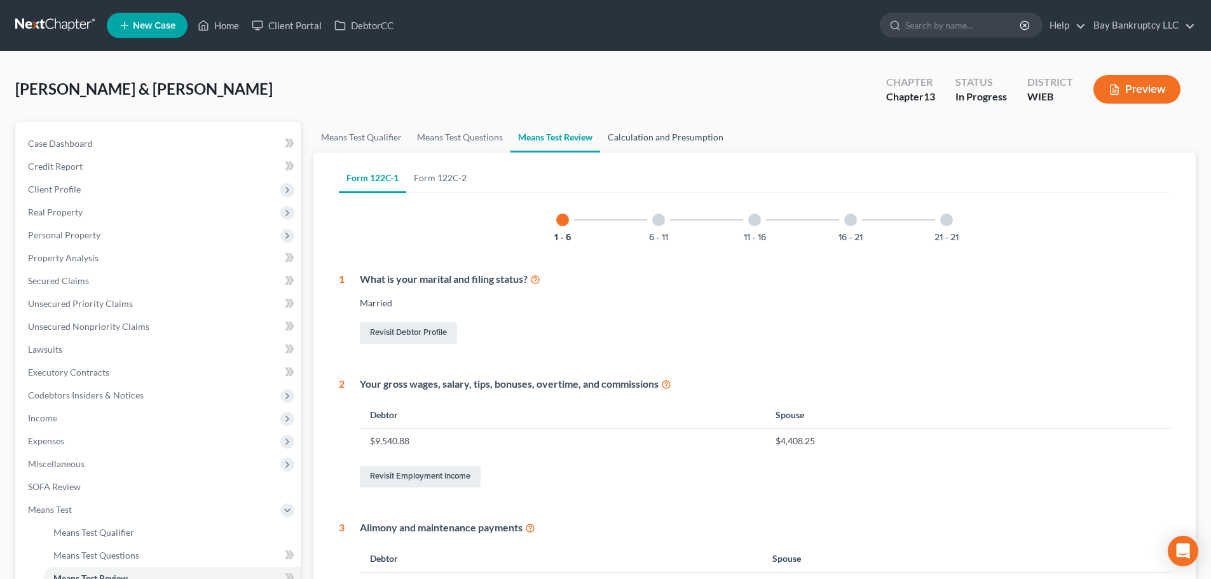
click at [689, 132] on link "Calculation and Presumption" at bounding box center [665, 137] width 131 height 31
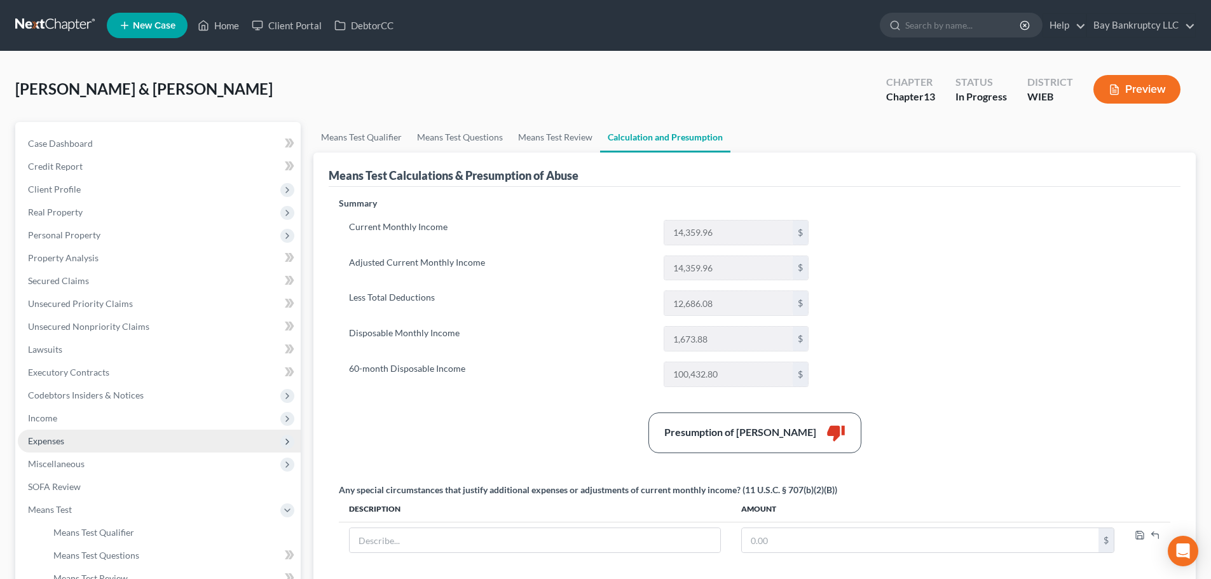
click at [76, 441] on span "Expenses" at bounding box center [159, 441] width 283 height 23
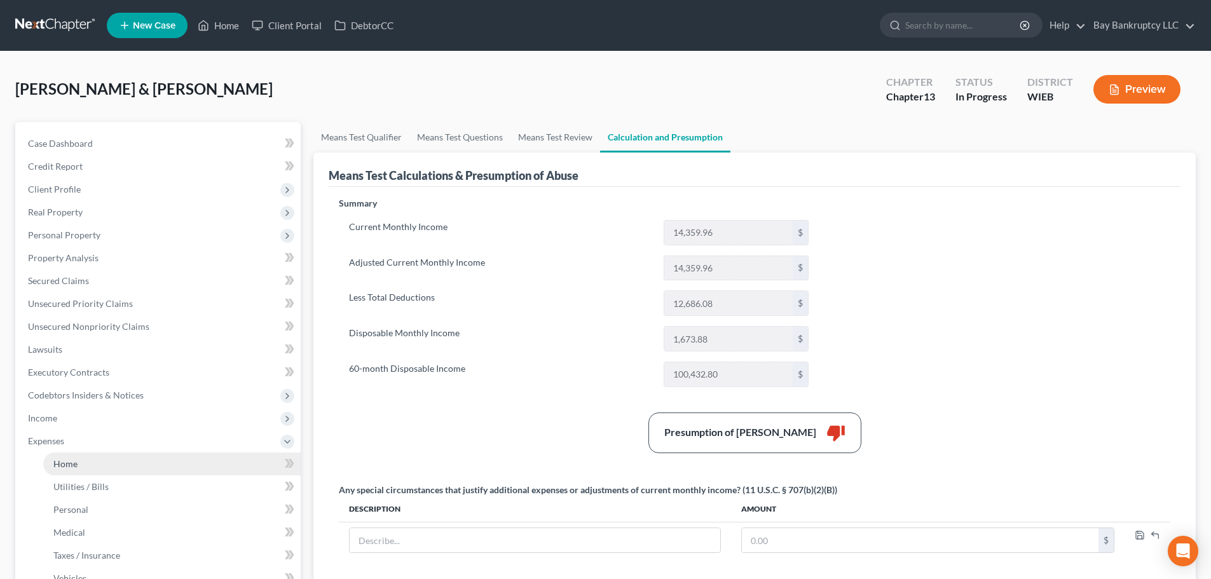
click at [76, 463] on span "Home" at bounding box center [65, 463] width 24 height 11
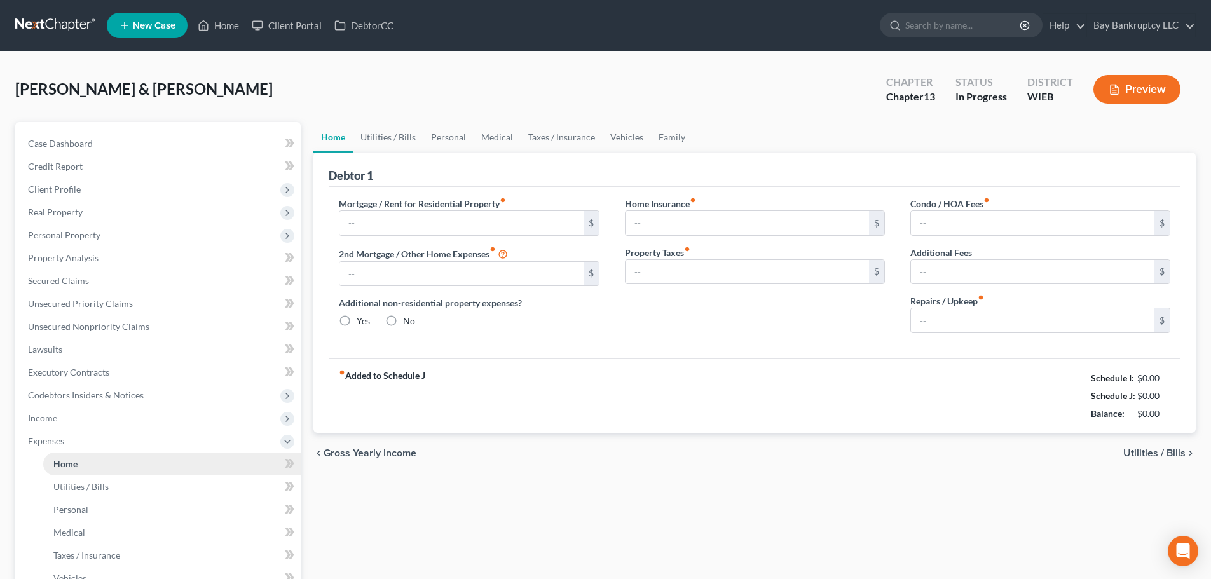
type input "3,184.05"
type input "0.00"
radio input "true"
type input "0.00"
type input "34.00"
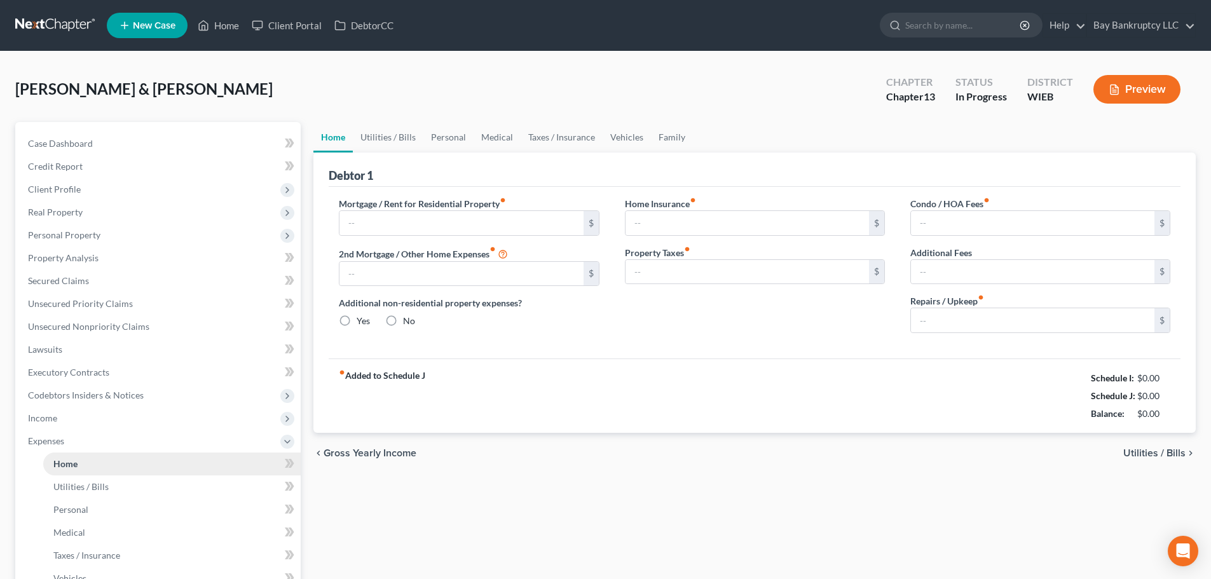
type input "0.00"
type input "100.00"
click at [401, 137] on link "Utilities / Bills" at bounding box center [388, 137] width 71 height 31
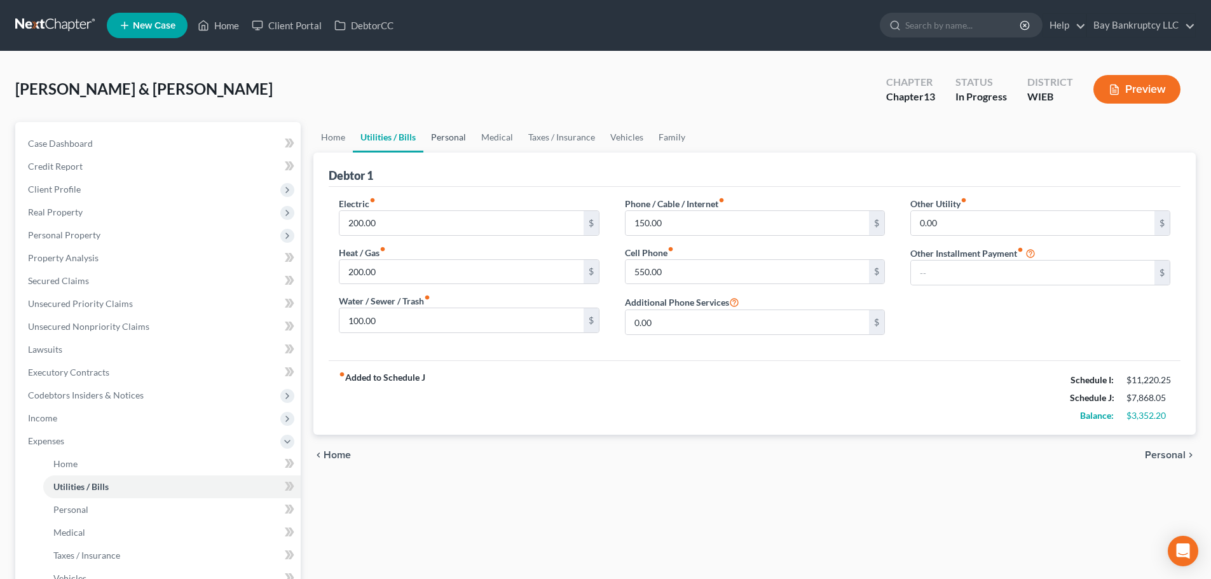
click at [449, 140] on link "Personal" at bounding box center [448, 137] width 50 height 31
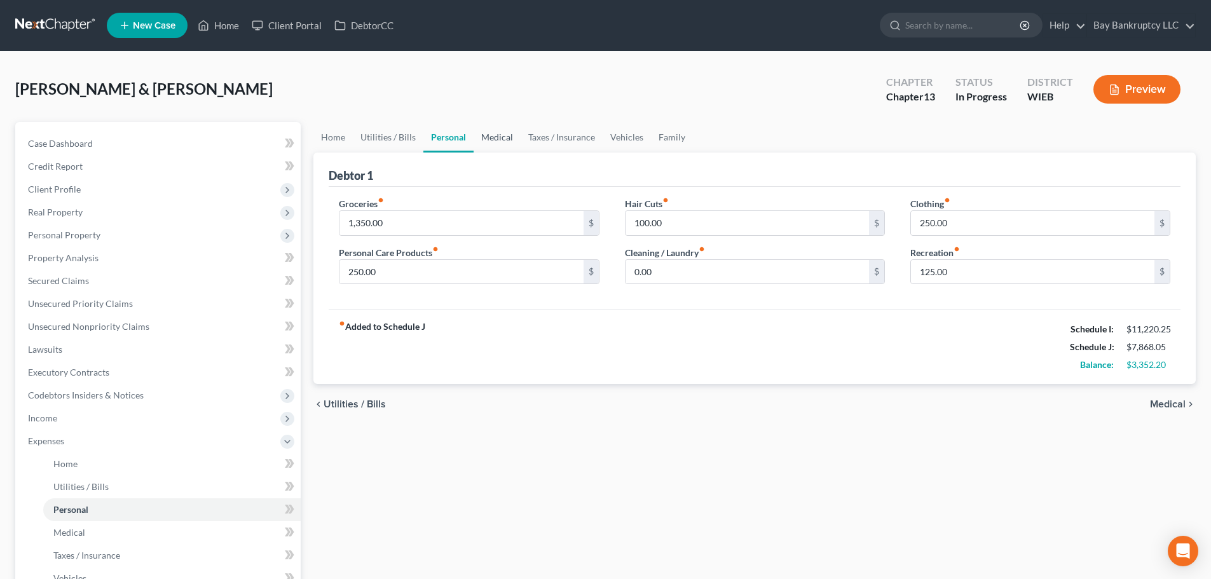
click at [495, 132] on link "Medical" at bounding box center [497, 137] width 47 height 31
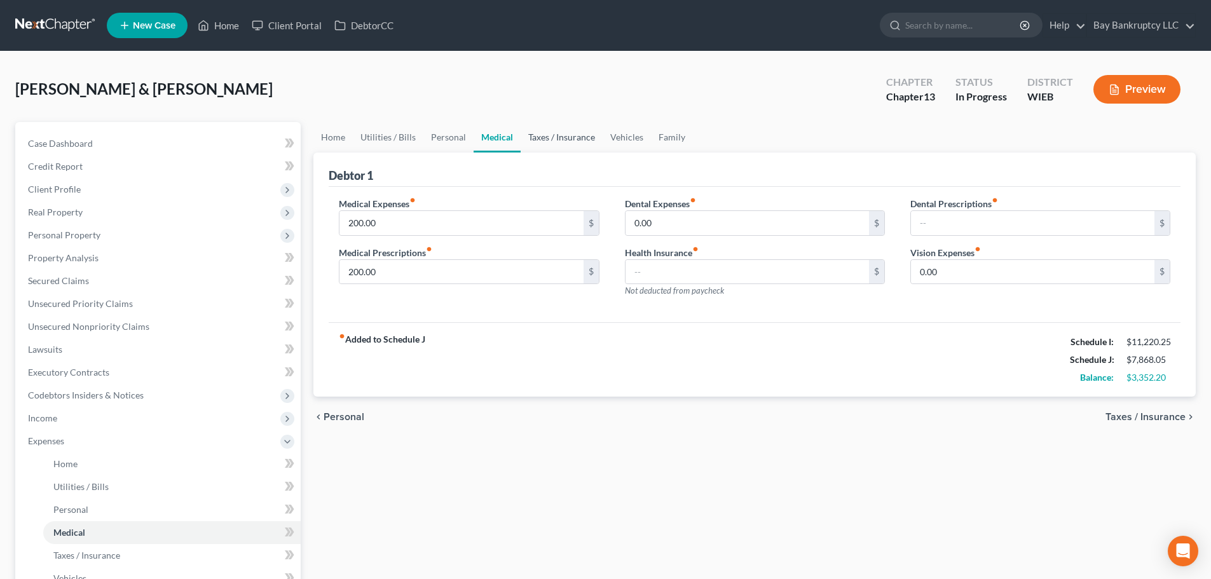
click at [544, 139] on link "Taxes / Insurance" at bounding box center [562, 137] width 82 height 31
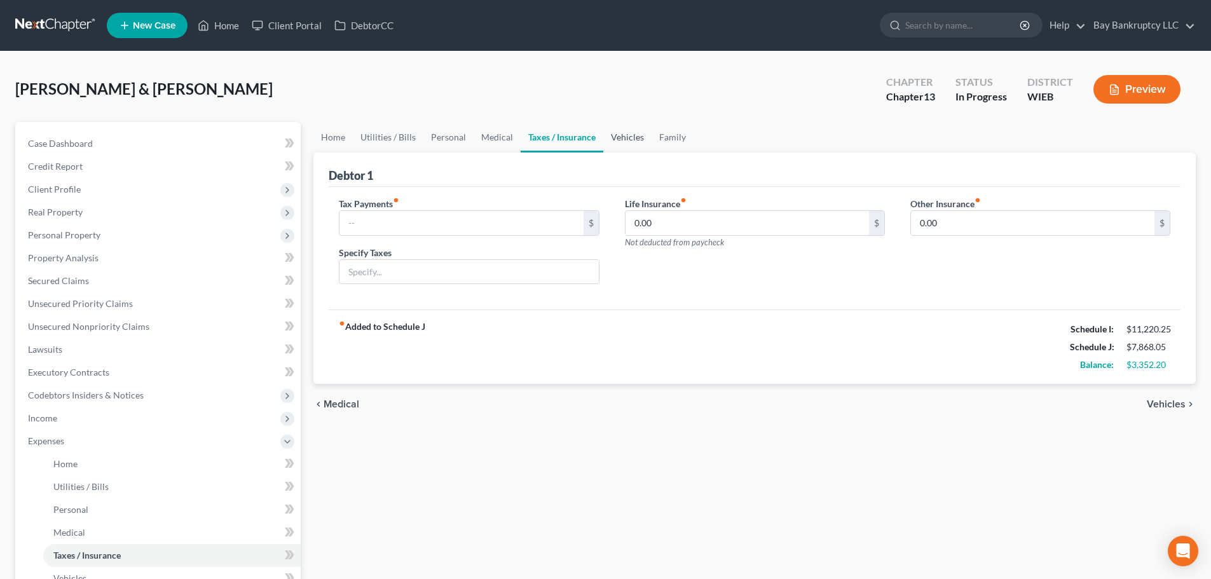
click at [627, 137] on link "Vehicles" at bounding box center [627, 137] width 48 height 31
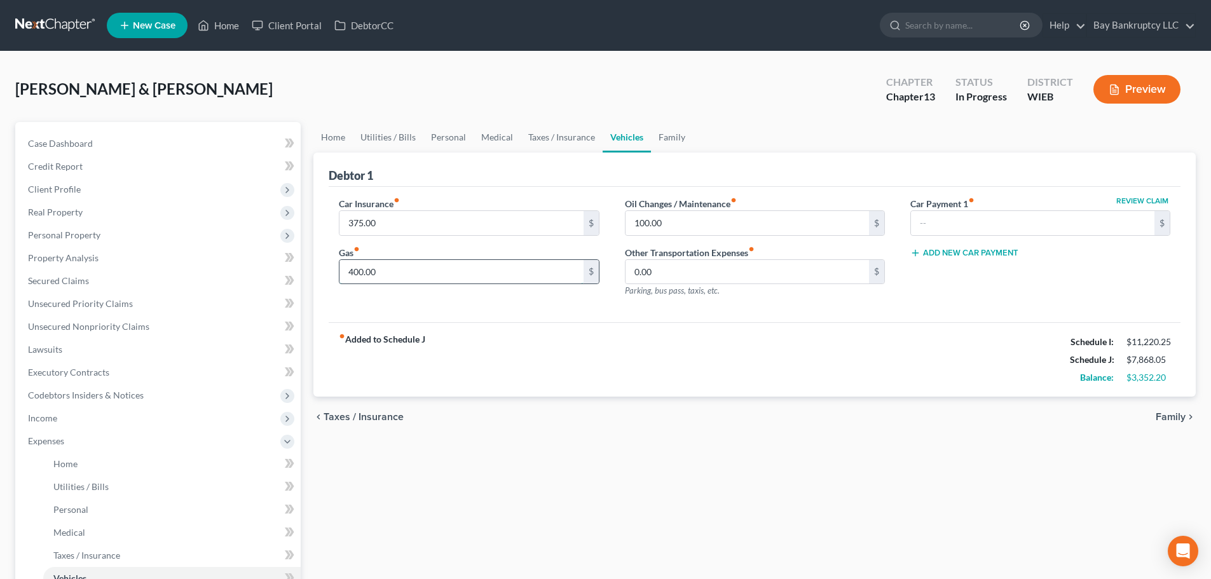
click at [421, 270] on input "400.00" at bounding box center [462, 272] width 244 height 24
type input "480"
click at [474, 315] on div "Car Insurance fiber_manual_record 375.00 $ Gas fiber_manual_record 480 $ Oil Ch…" at bounding box center [755, 255] width 852 height 136
click at [656, 135] on link "Family" at bounding box center [672, 137] width 42 height 31
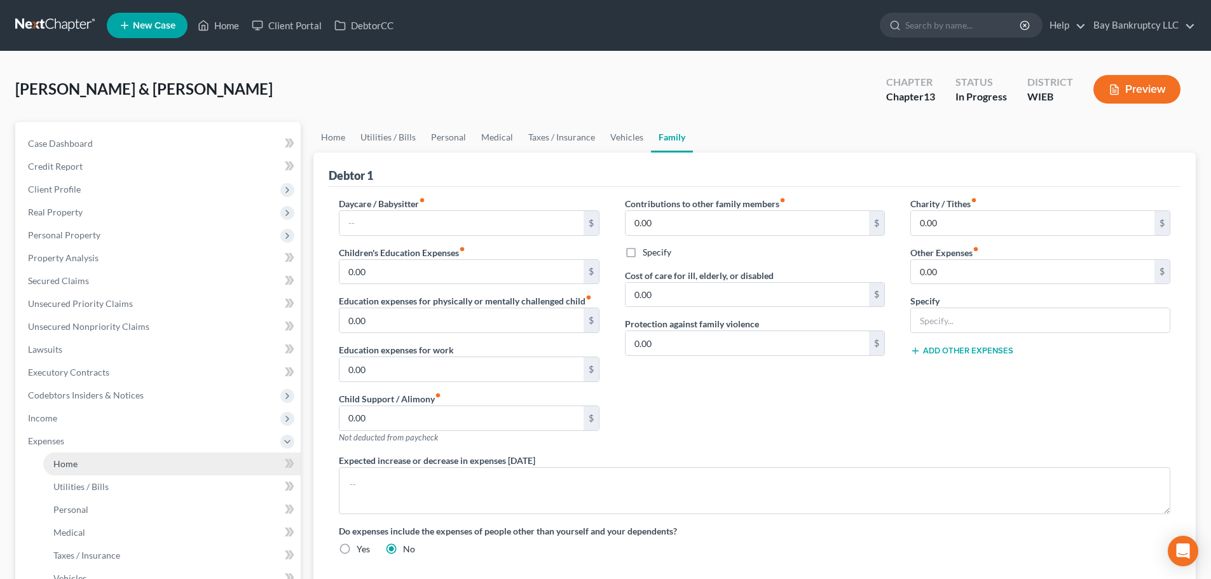
click at [67, 462] on span "Home" at bounding box center [65, 463] width 24 height 11
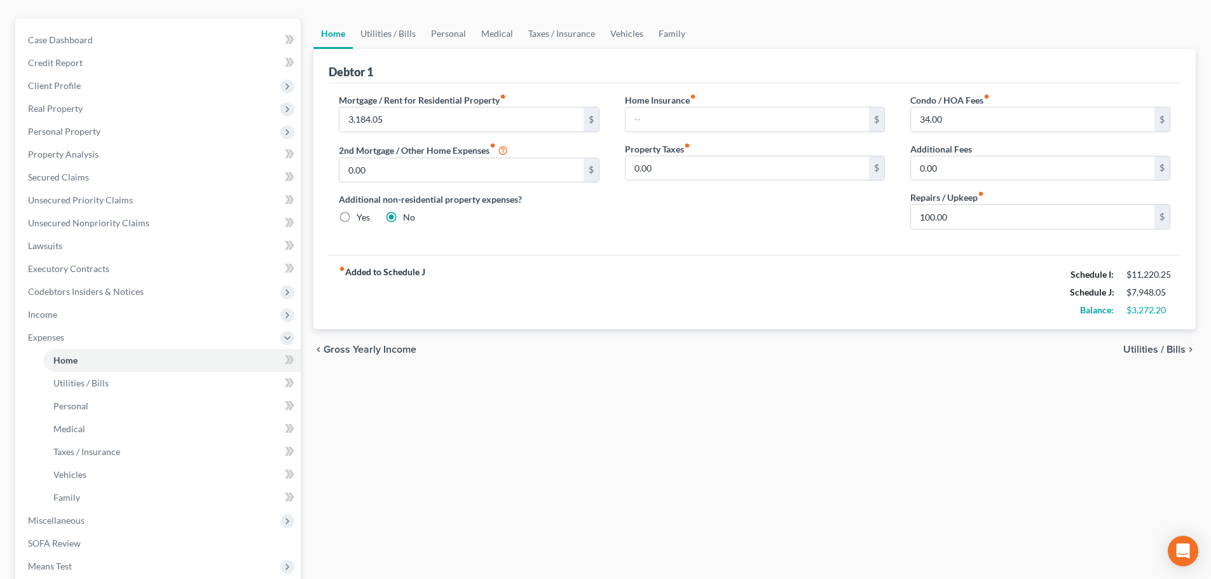
scroll to position [127, 0]
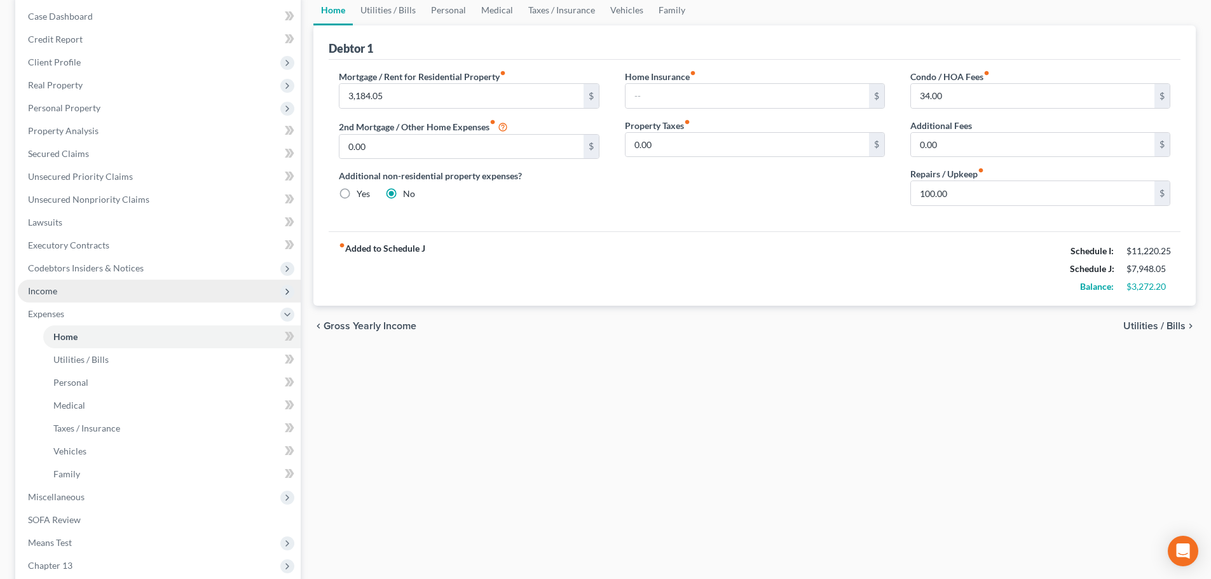
click at [58, 291] on span "Income" at bounding box center [159, 291] width 283 height 23
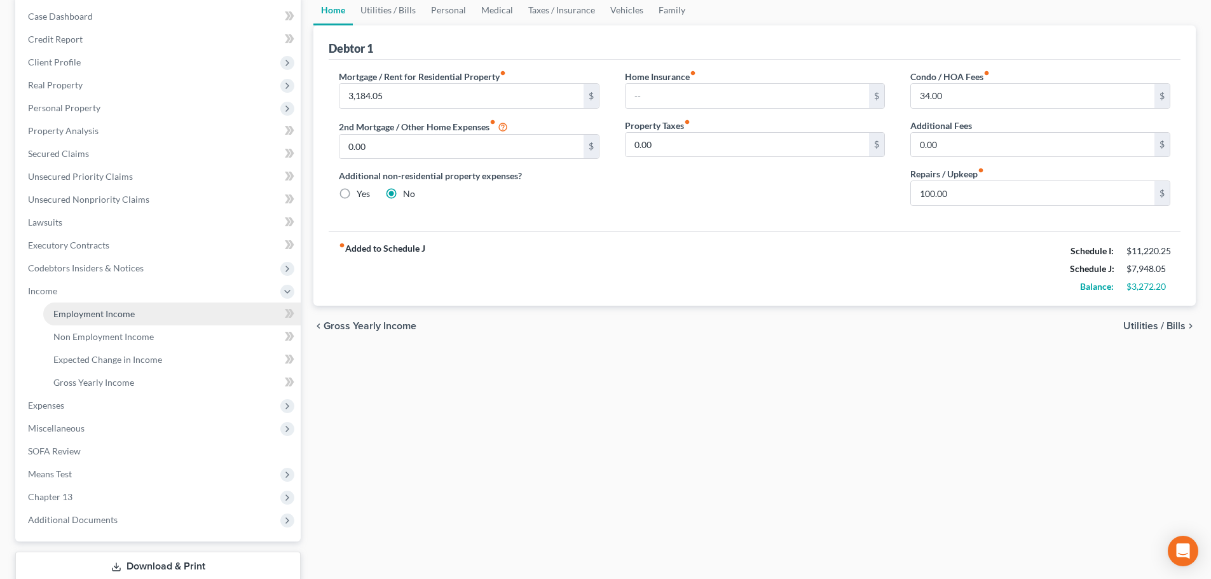
click at [70, 315] on span "Employment Income" at bounding box center [93, 313] width 81 height 11
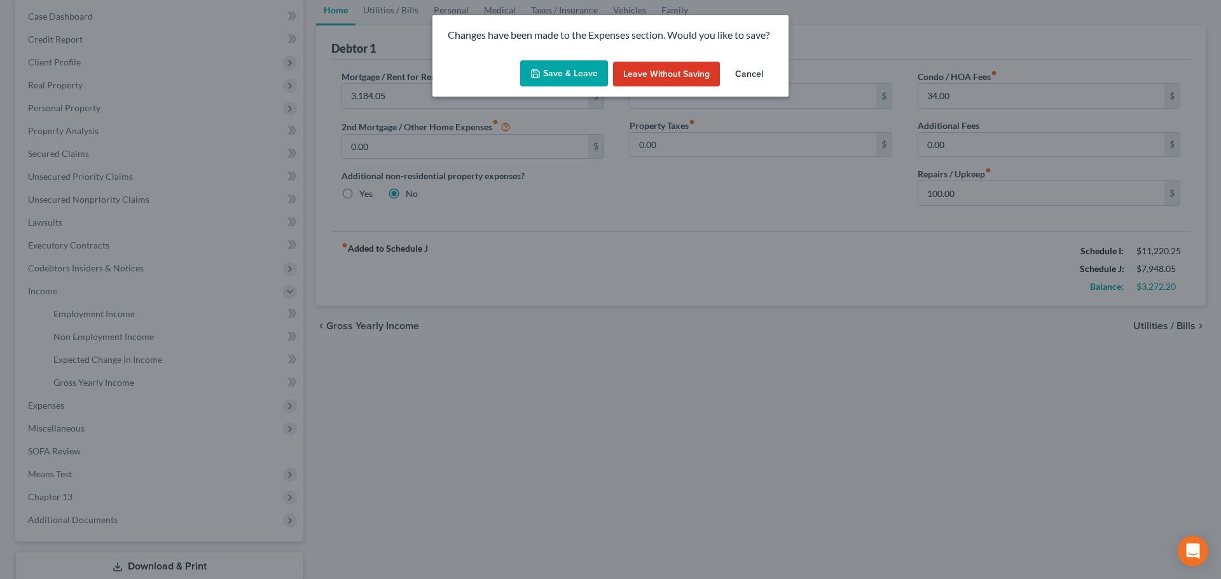
click at [560, 72] on button "Save & Leave" at bounding box center [564, 73] width 88 height 27
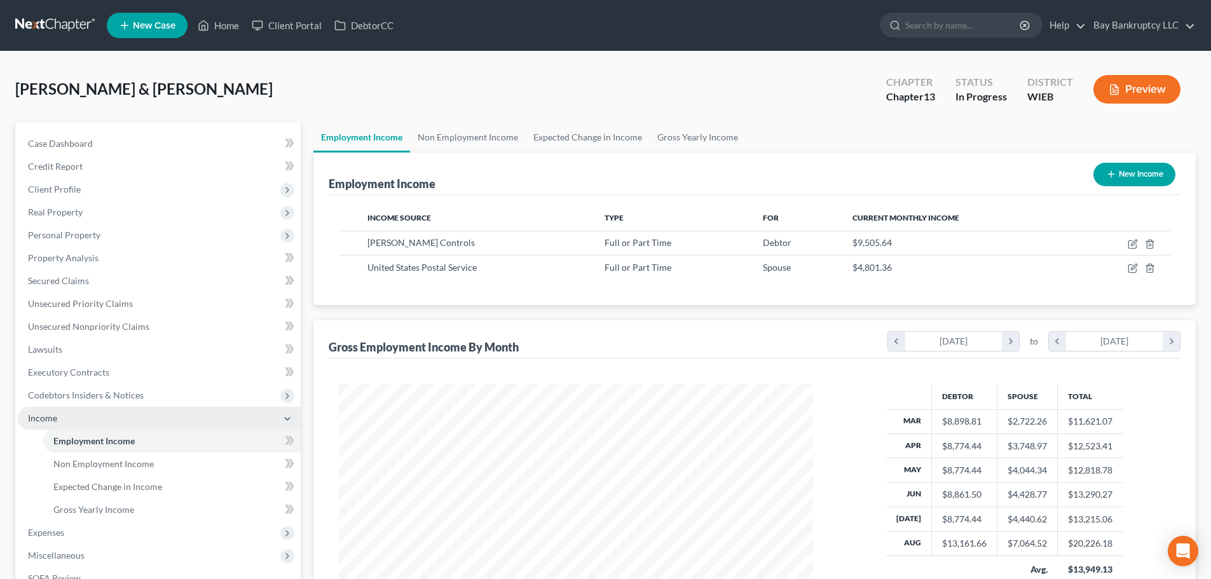
scroll to position [237, 500]
click at [484, 136] on link "Non Employment Income" at bounding box center [468, 137] width 116 height 31
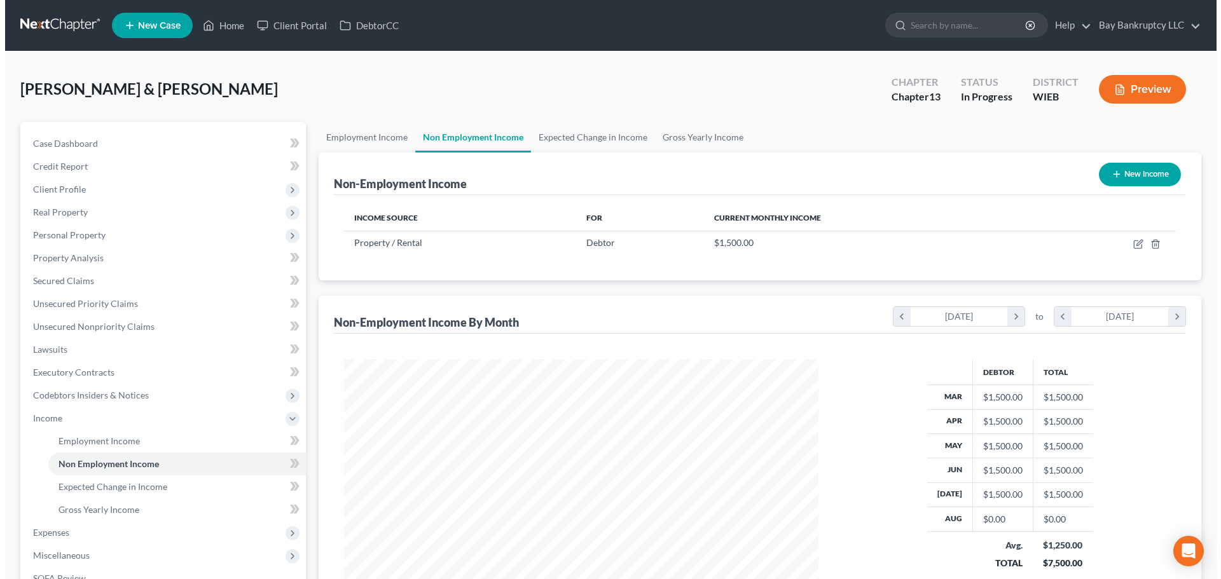
scroll to position [237, 500]
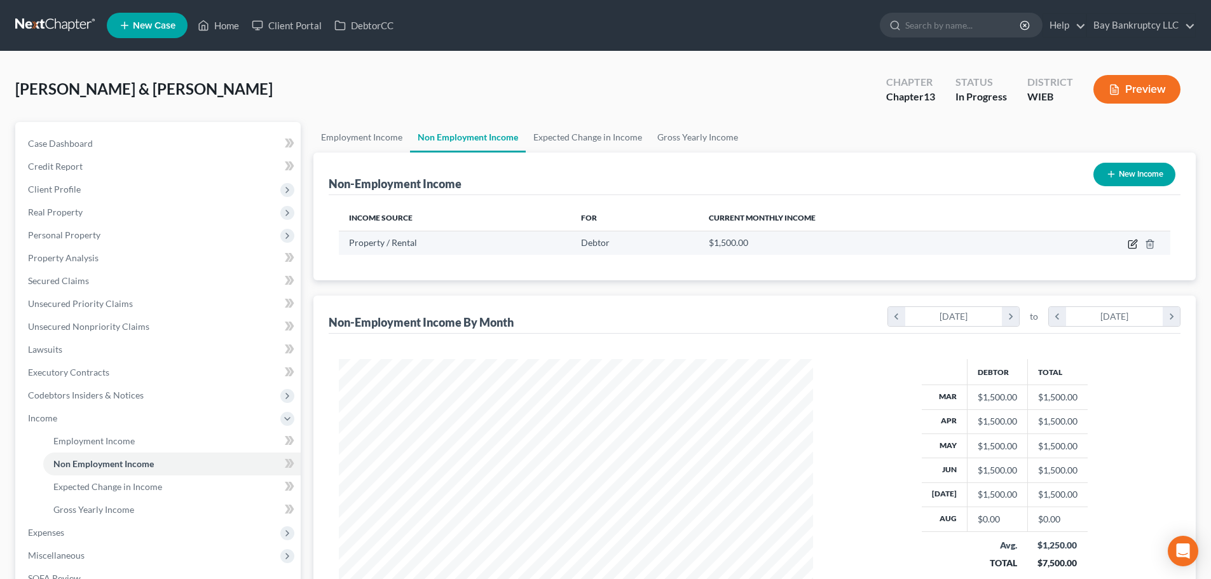
click at [1134, 242] on icon "button" at bounding box center [1134, 243] width 6 height 6
select select "9"
select select "0"
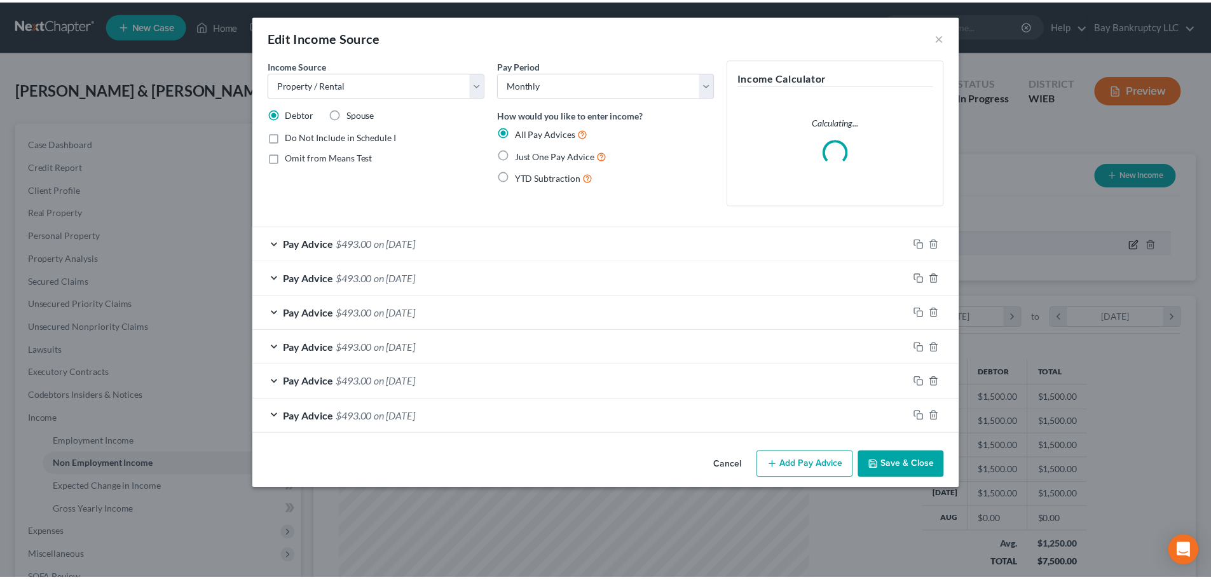
scroll to position [239, 504]
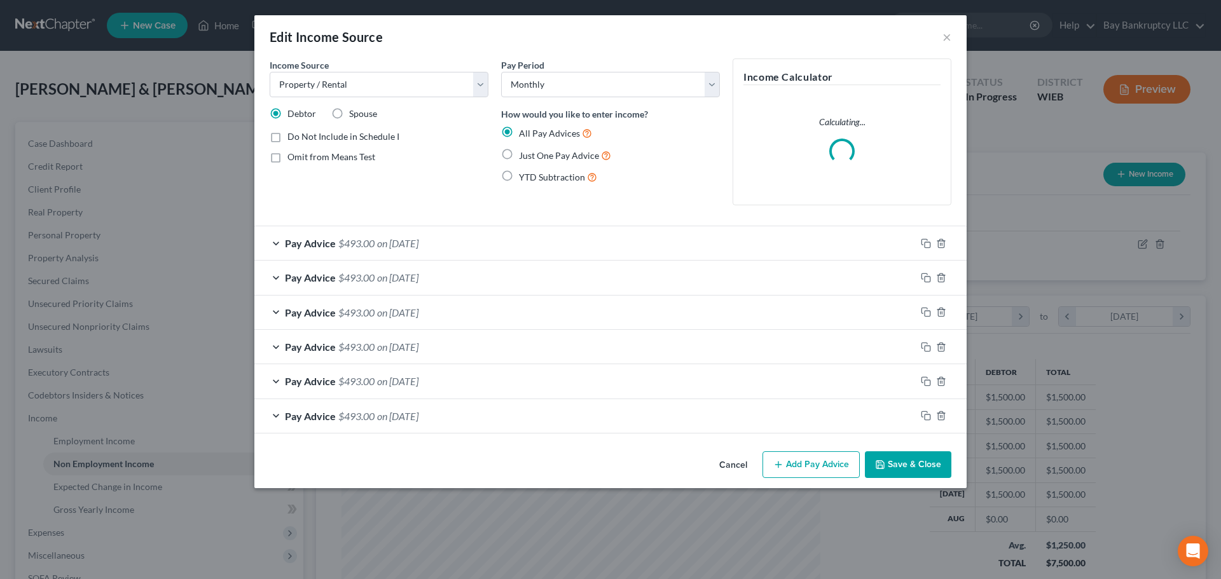
click at [350, 240] on span "$493.00" at bounding box center [356, 243] width 36 height 12
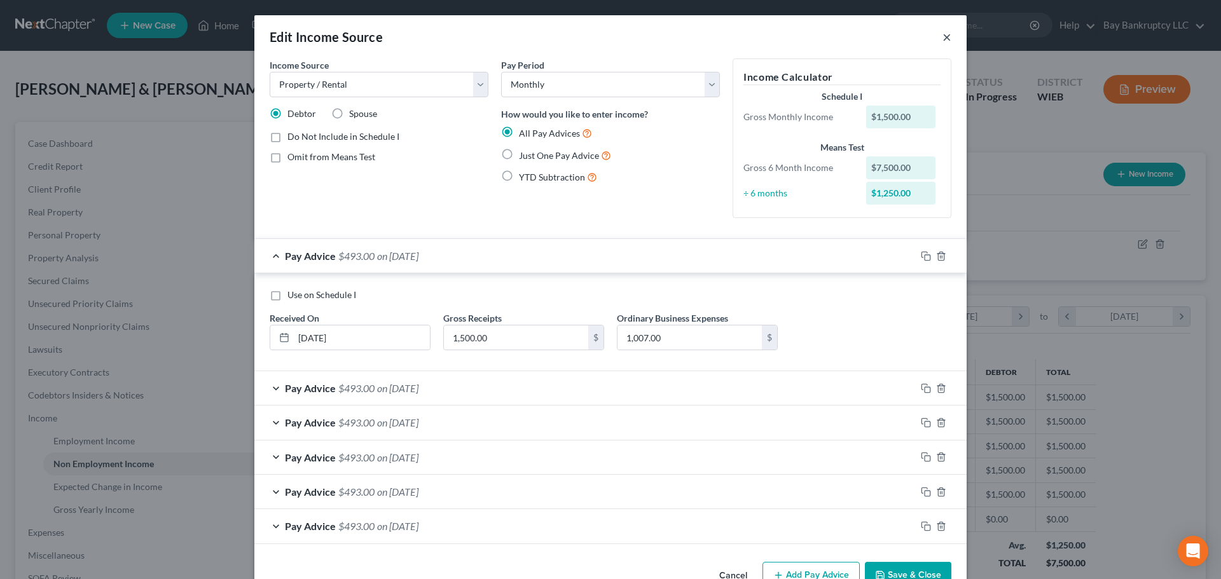
click at [944, 38] on button "×" at bounding box center [946, 36] width 9 height 15
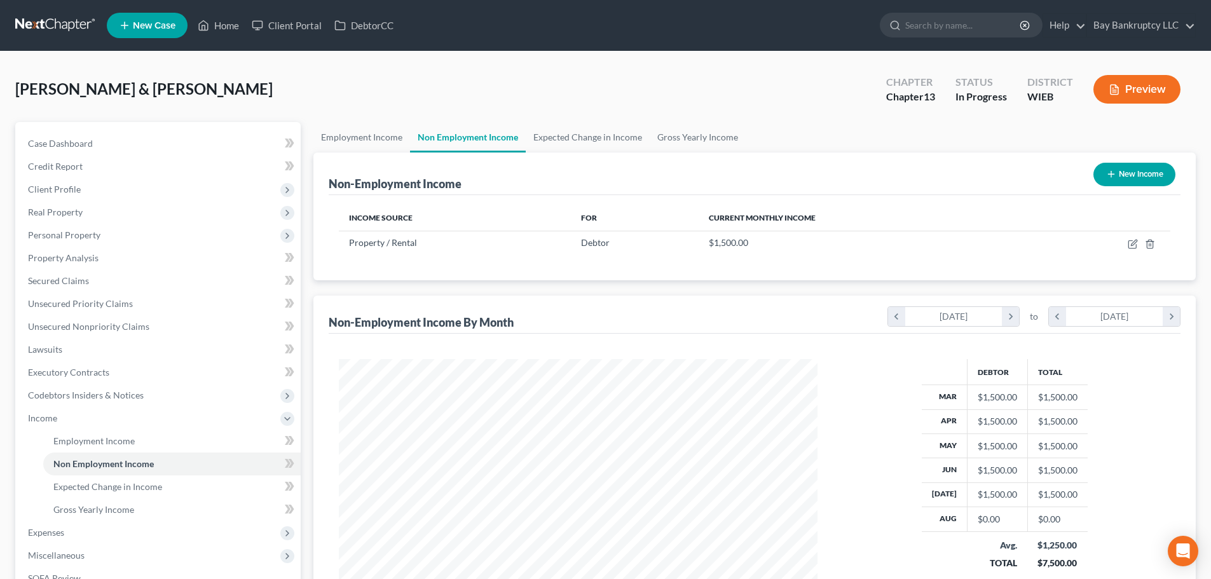
scroll to position [635598, 635335]
click at [76, 139] on span "Case Dashboard" at bounding box center [60, 143] width 65 height 11
select select "3"
select select "4"
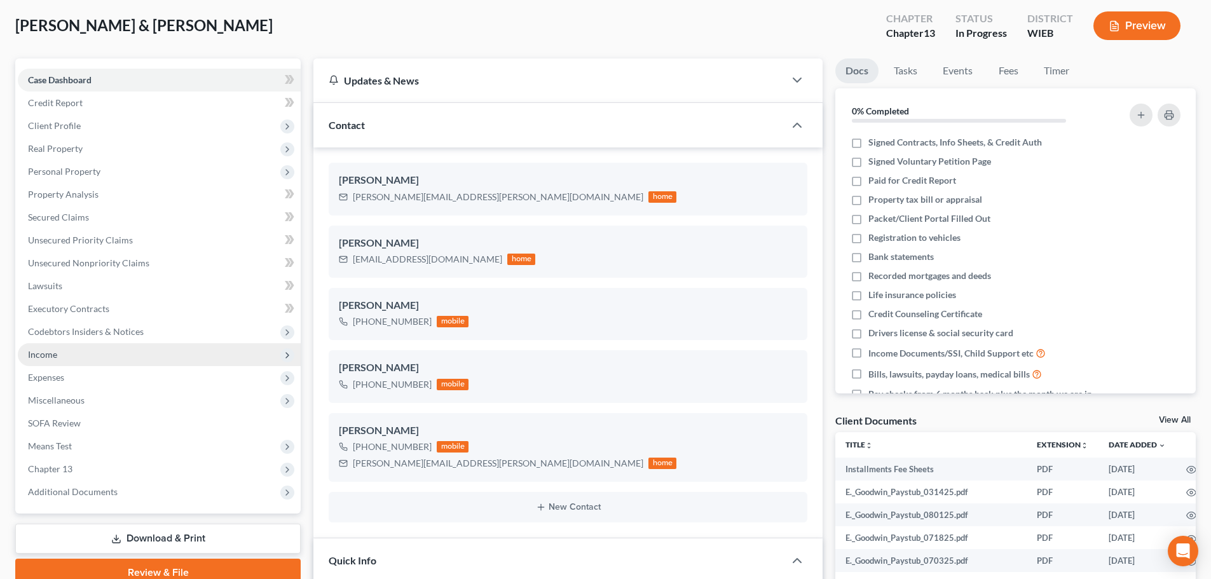
scroll to position [7242, 0]
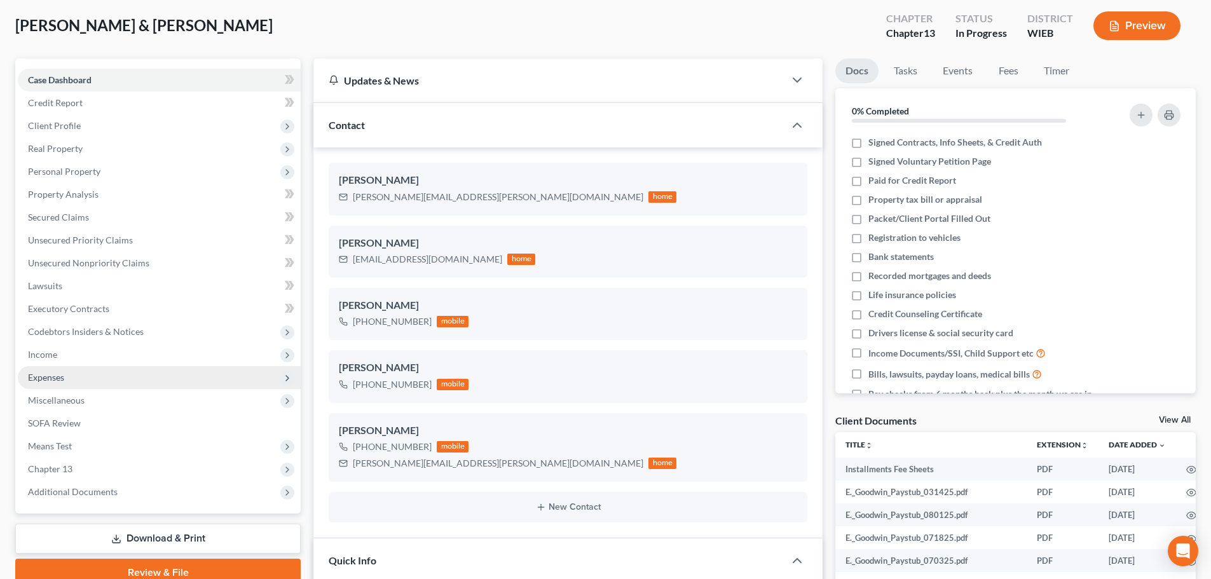
click at [62, 373] on span "Expenses" at bounding box center [46, 377] width 36 height 11
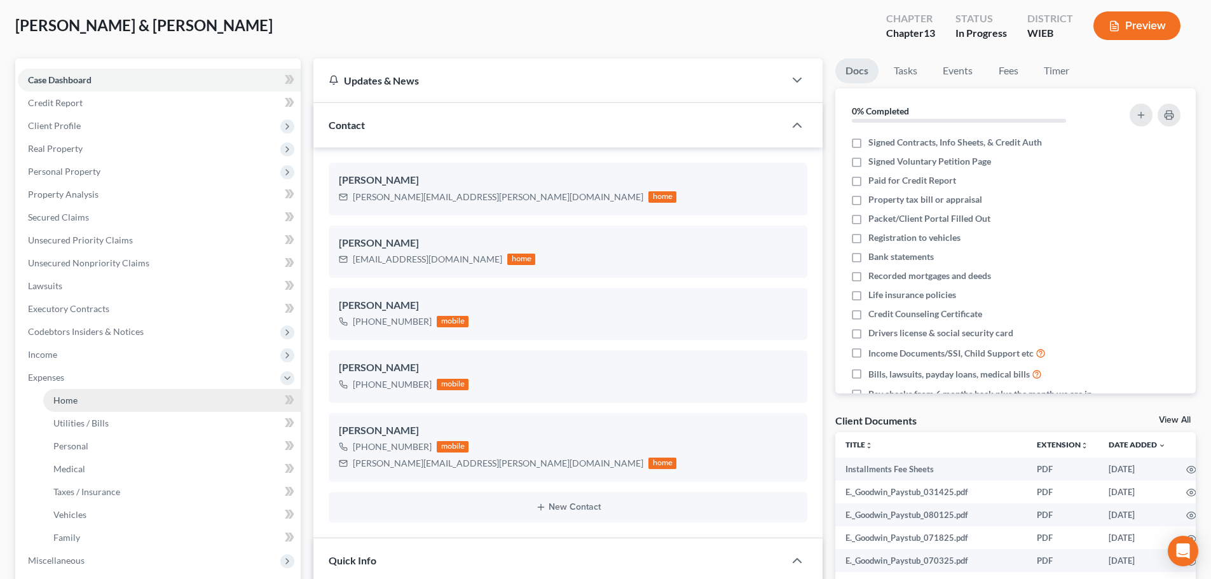
click at [74, 396] on span "Home" at bounding box center [65, 400] width 24 height 11
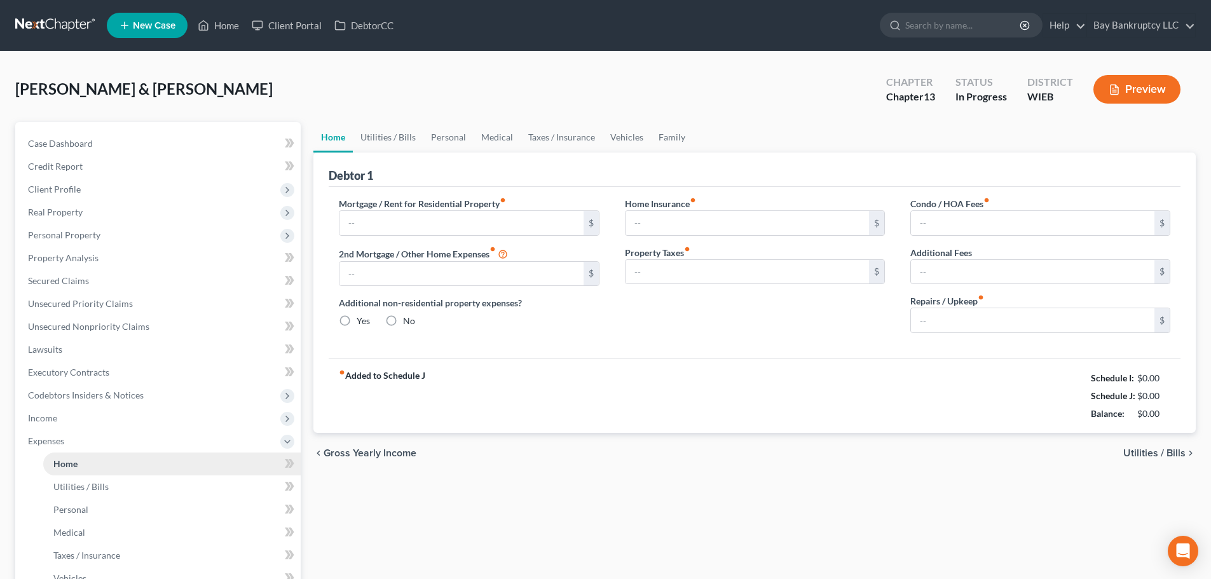
type input "3,184.05"
type input "0.00"
radio input "true"
type input "0.00"
type input "34.00"
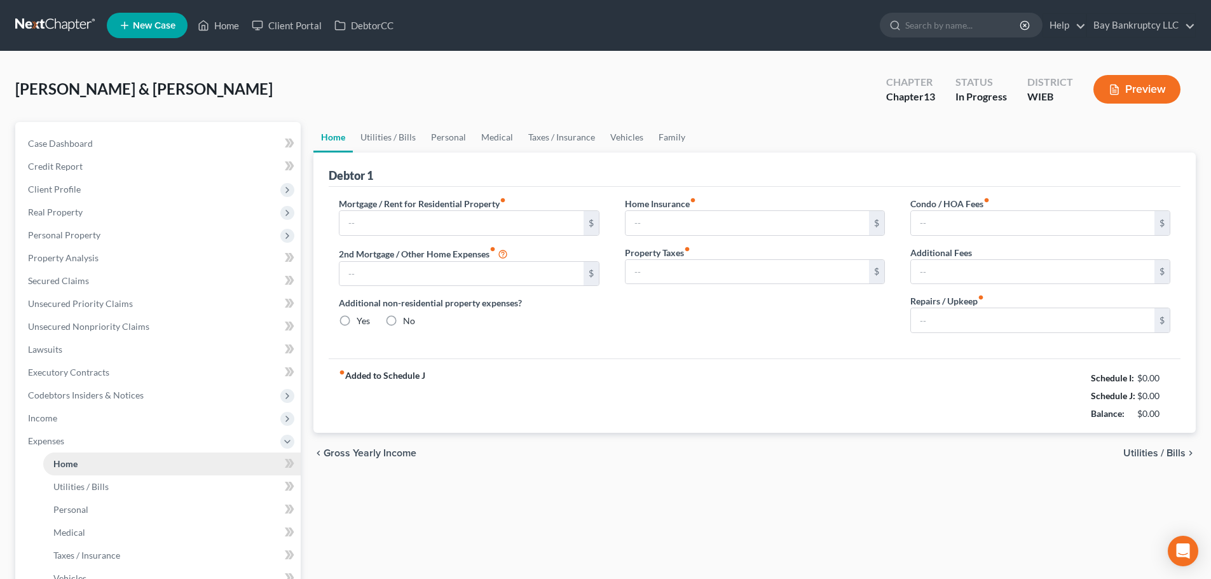
type input "0.00"
type input "100.00"
click at [444, 135] on link "Personal" at bounding box center [448, 137] width 50 height 31
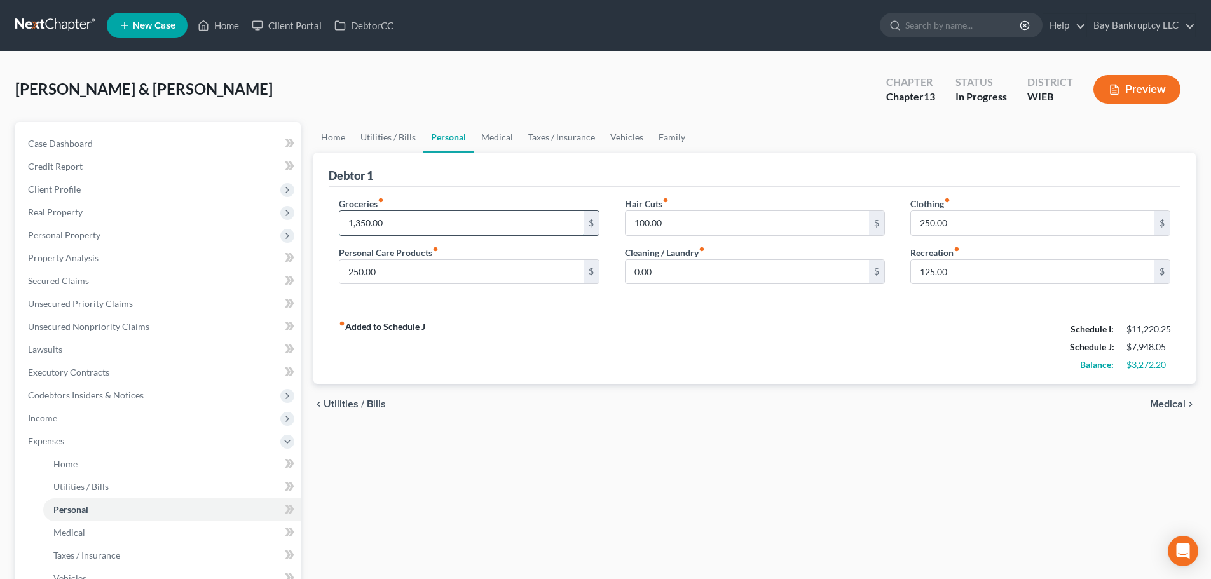
click at [423, 222] on input "1,350.00" at bounding box center [462, 223] width 244 height 24
type input "1,350.20"
click at [529, 424] on div "chevron_left Utilities / Bills Medical chevron_right" at bounding box center [754, 404] width 883 height 41
click at [331, 139] on link "Home" at bounding box center [332, 137] width 39 height 31
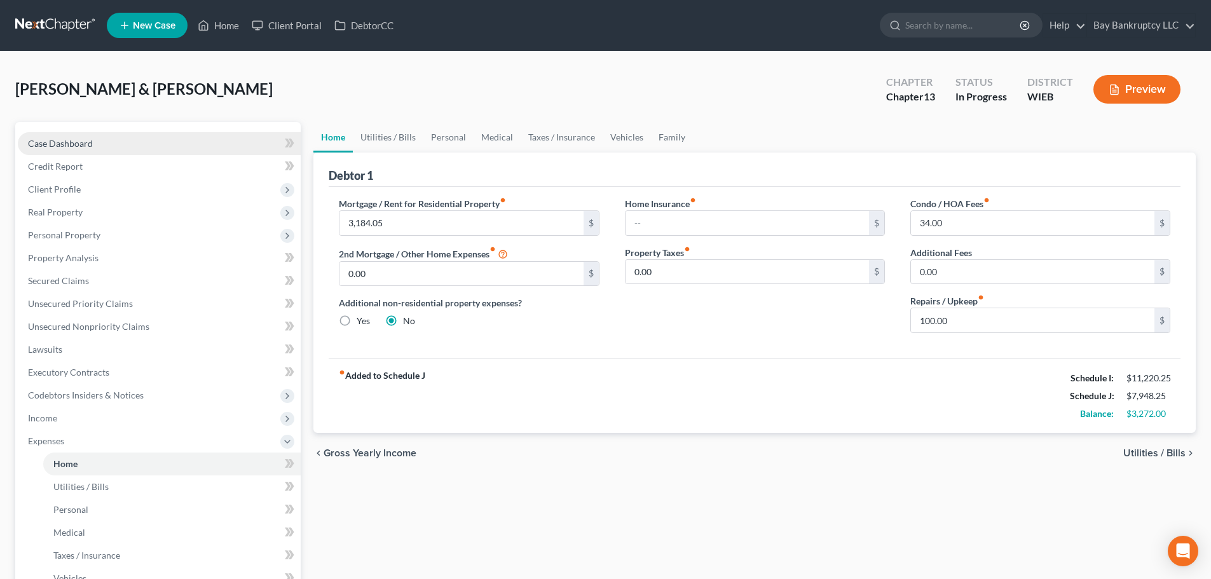
click at [39, 142] on span "Case Dashboard" at bounding box center [60, 143] width 65 height 11
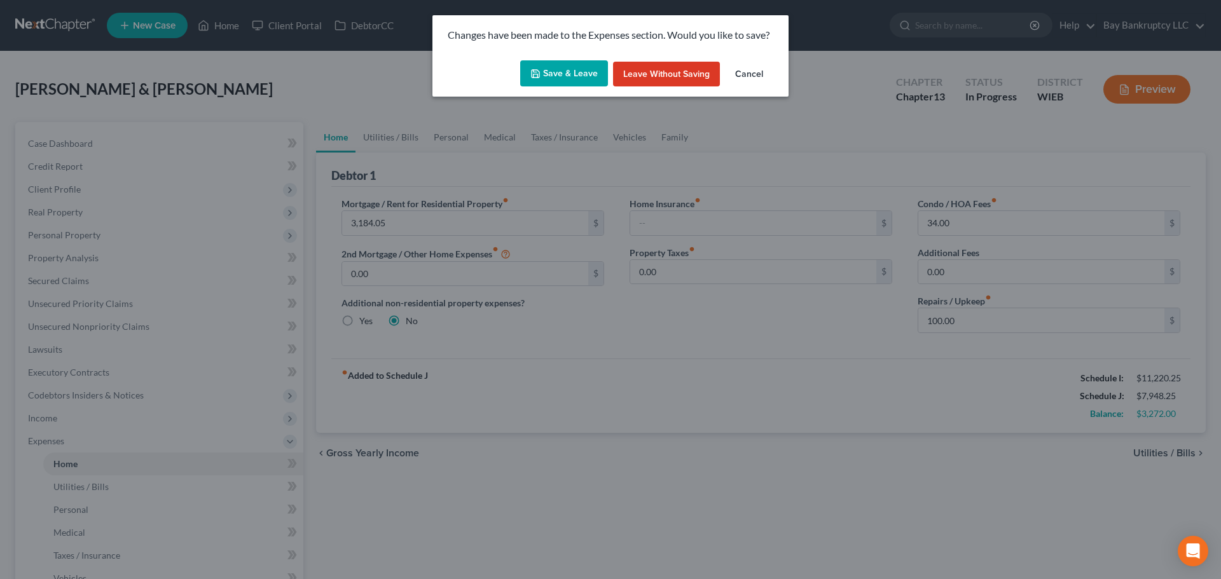
click at [567, 76] on button "Save & Leave" at bounding box center [564, 73] width 88 height 27
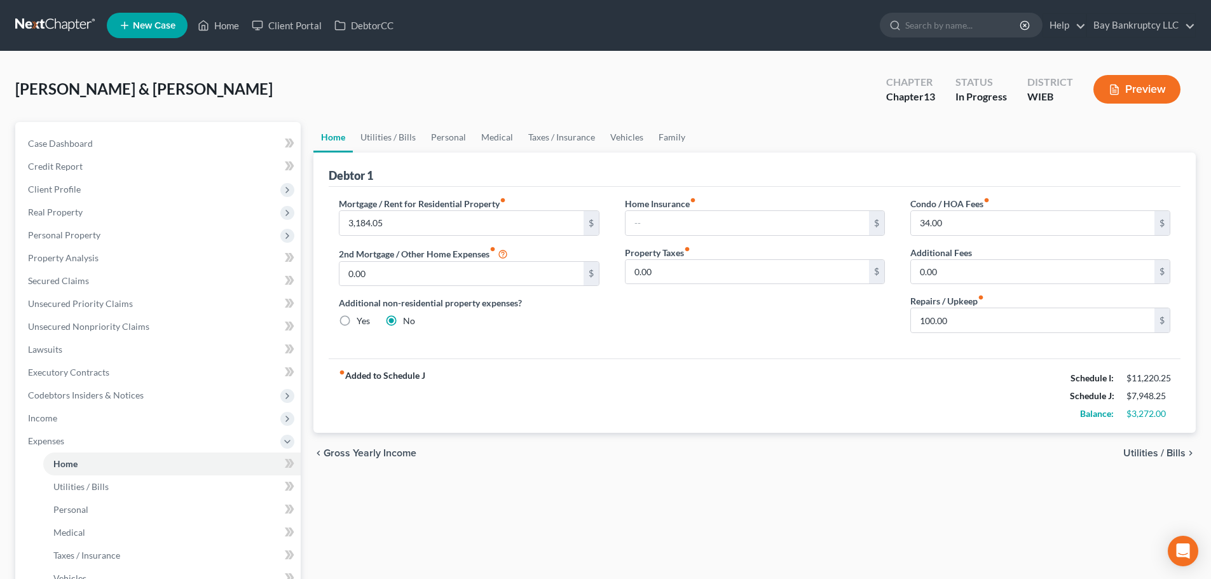
select select "3"
select select "4"
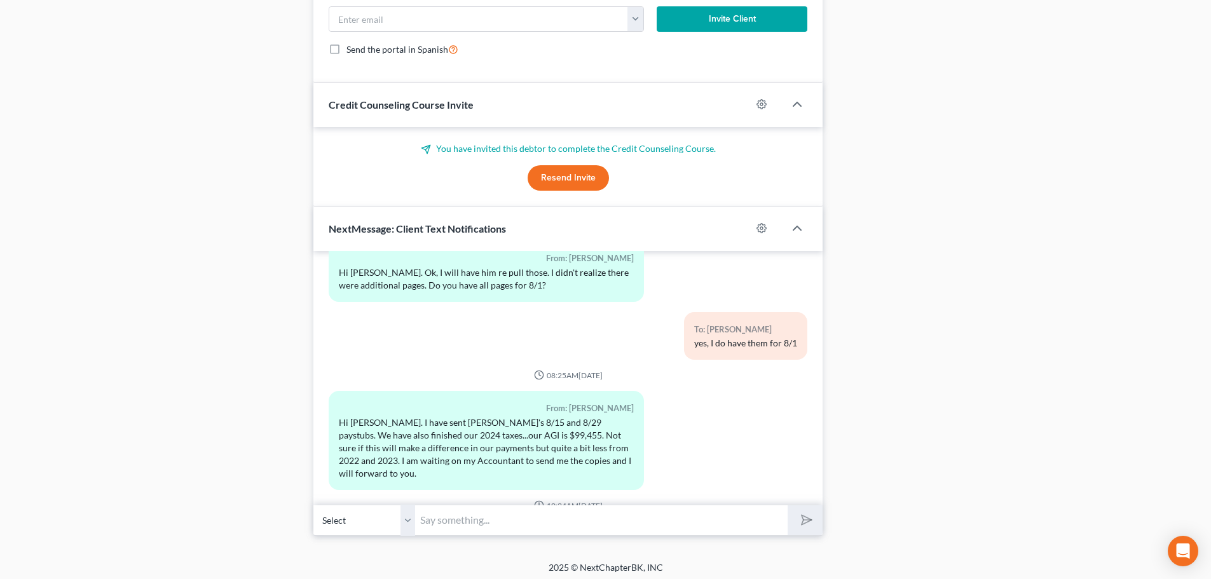
scroll to position [1296, 0]
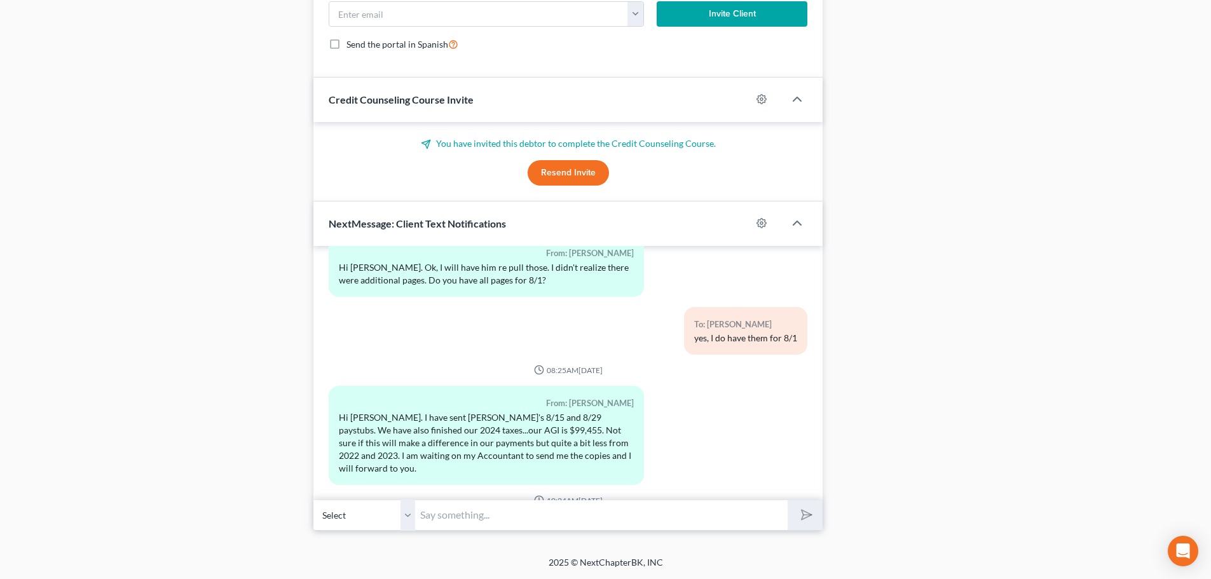
click at [463, 516] on input "text" at bounding box center [601, 515] width 373 height 31
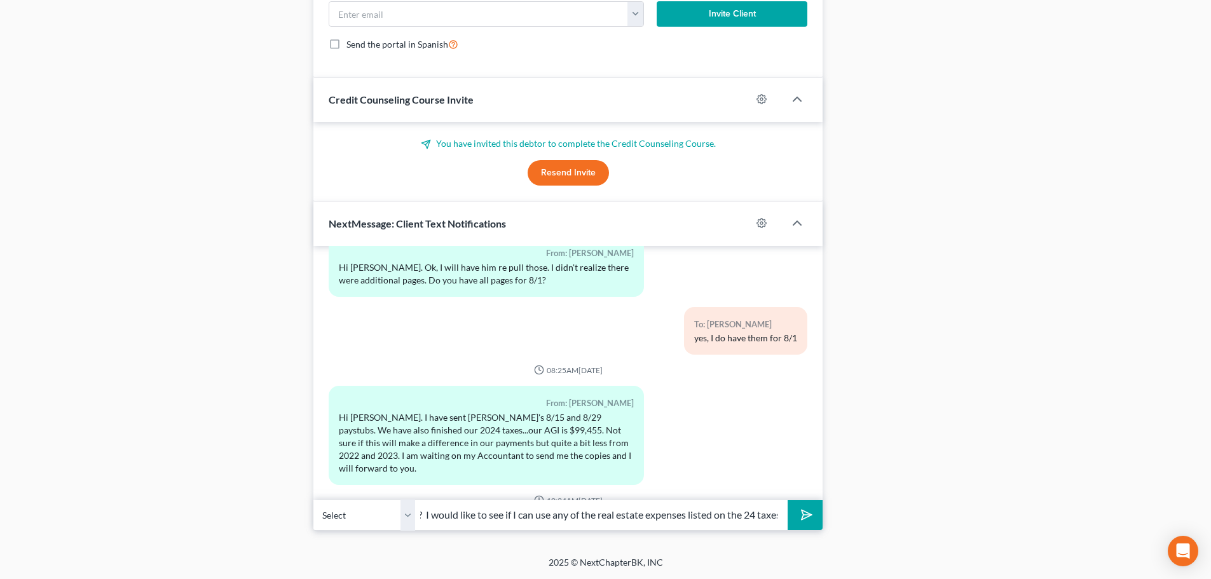
scroll to position [0, 168]
type input "Hi Tia--do you have the 24 taxes yet? I would like to see if I can use any of t…"
click at [805, 514] on icon "submit" at bounding box center [804, 515] width 18 height 18
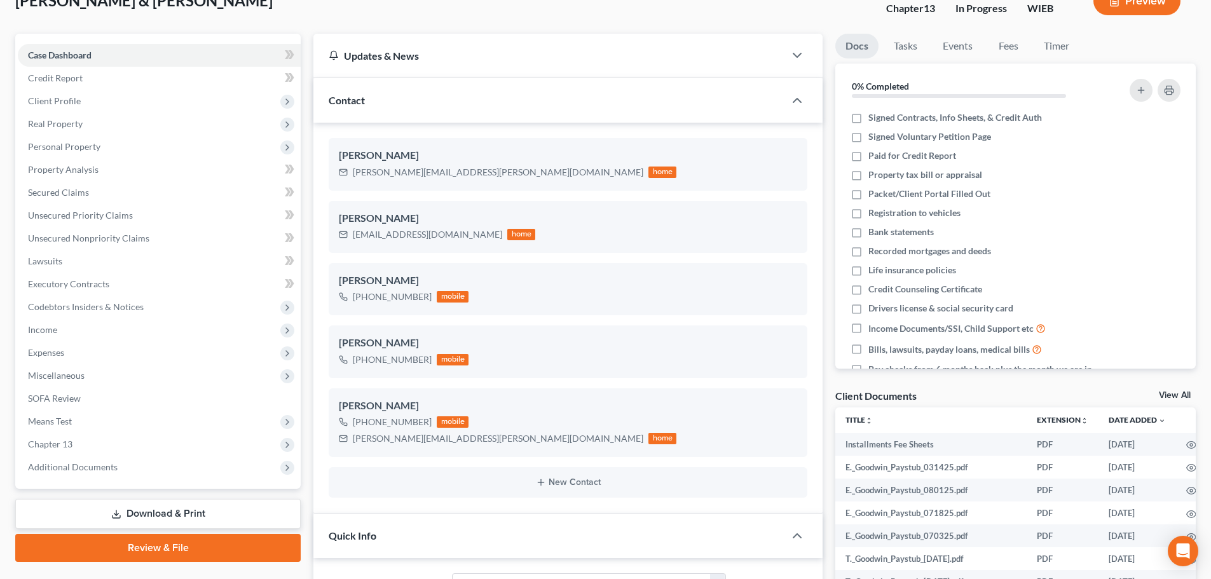
scroll to position [0, 0]
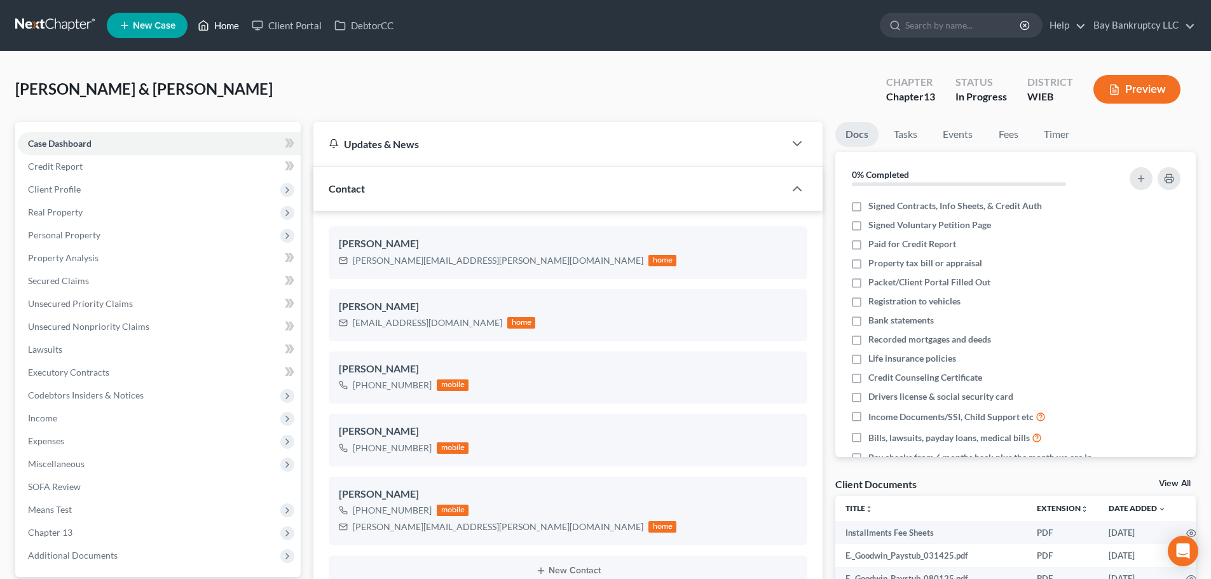
click at [226, 22] on link "Home" at bounding box center [218, 25] width 54 height 23
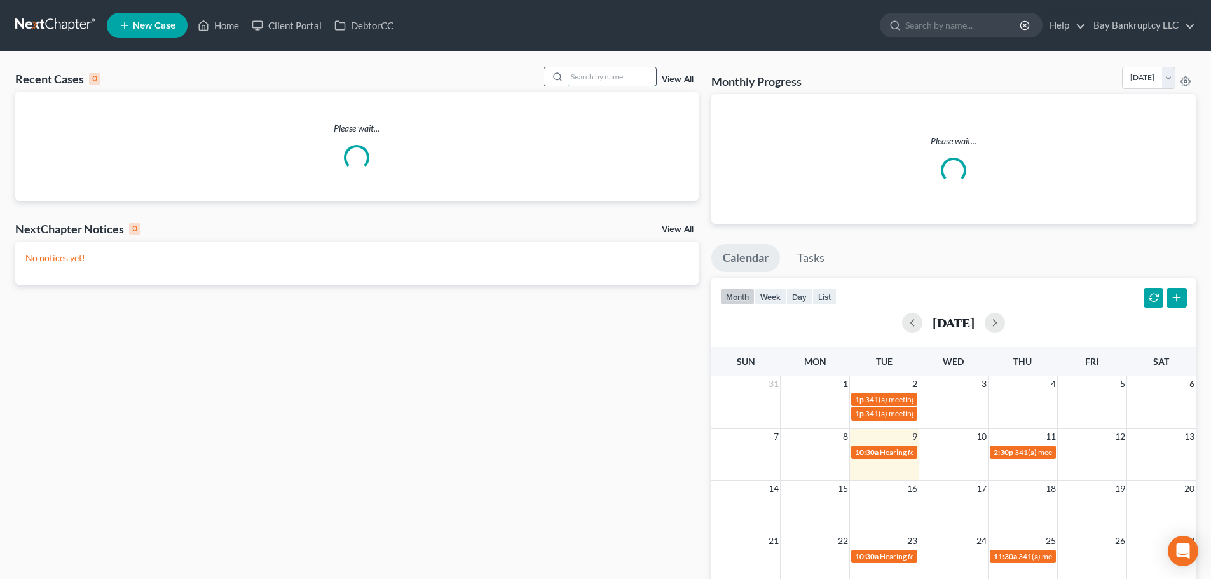
click at [602, 78] on input "search" at bounding box center [611, 76] width 89 height 18
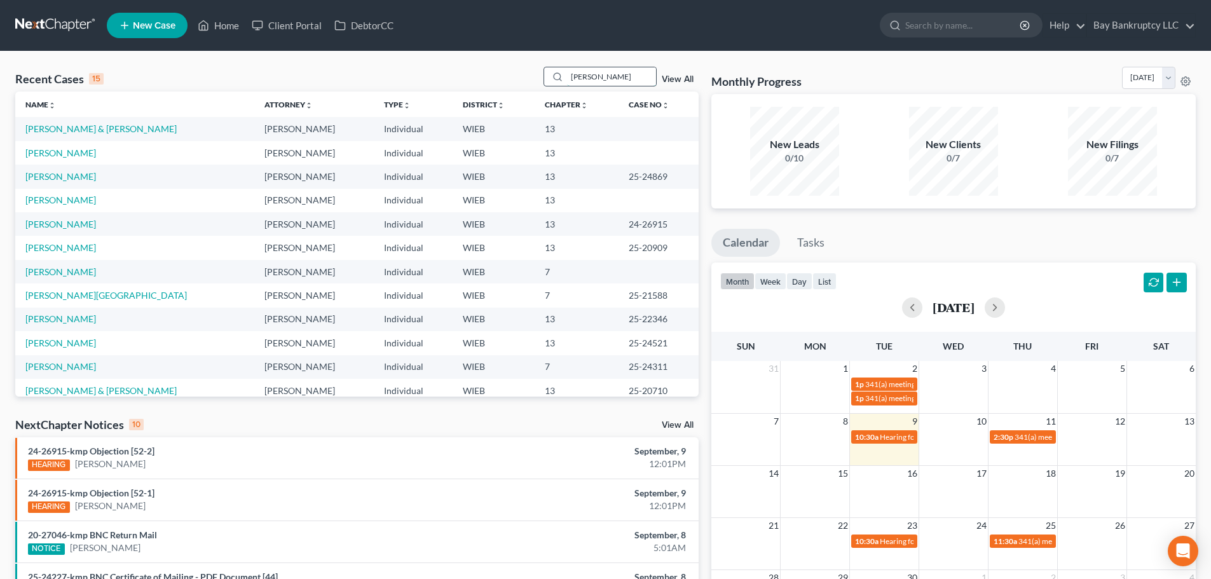
type input "gwen"
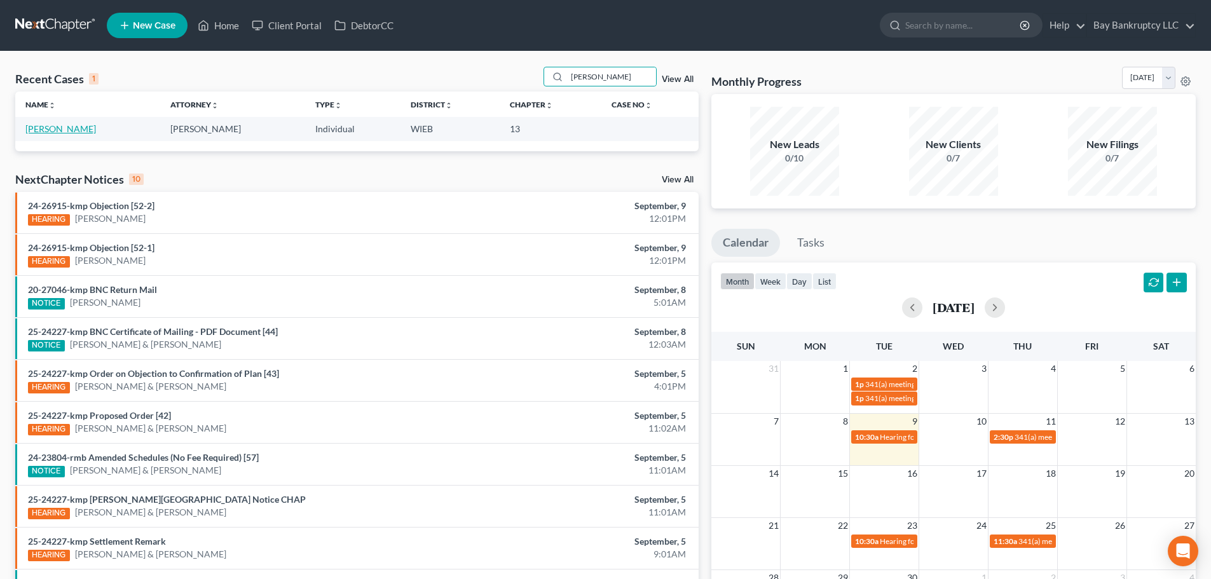
click at [96, 130] on link "Williams, Gwendolyn" at bounding box center [60, 128] width 71 height 11
select select "0"
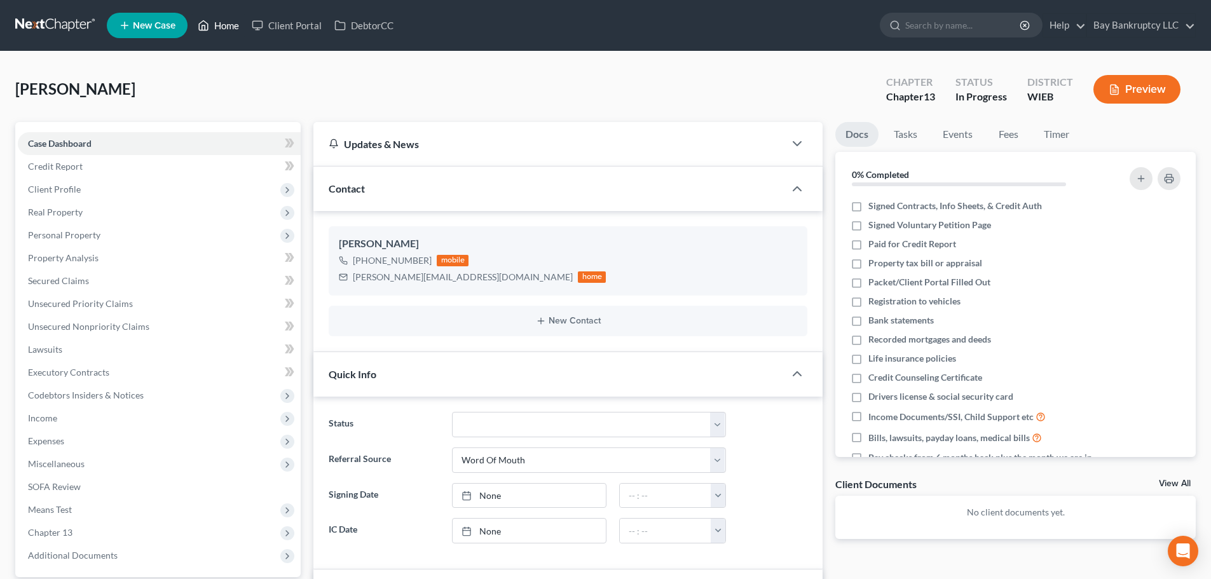
click at [224, 30] on link "Home" at bounding box center [218, 25] width 54 height 23
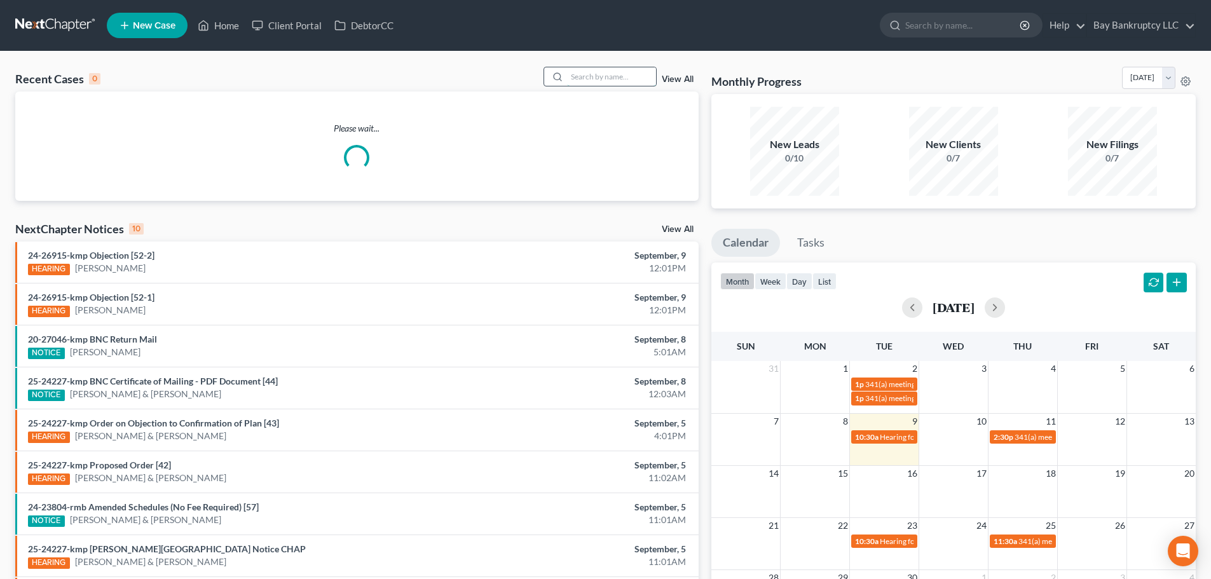
click at [587, 80] on input "search" at bounding box center [611, 76] width 89 height 18
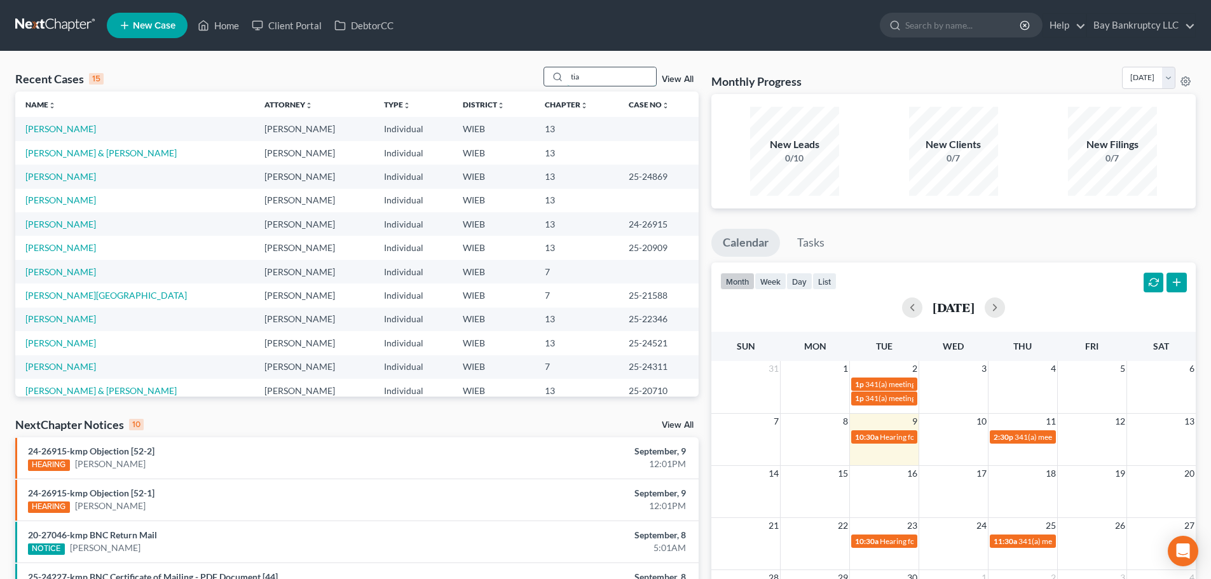
type input "tia"
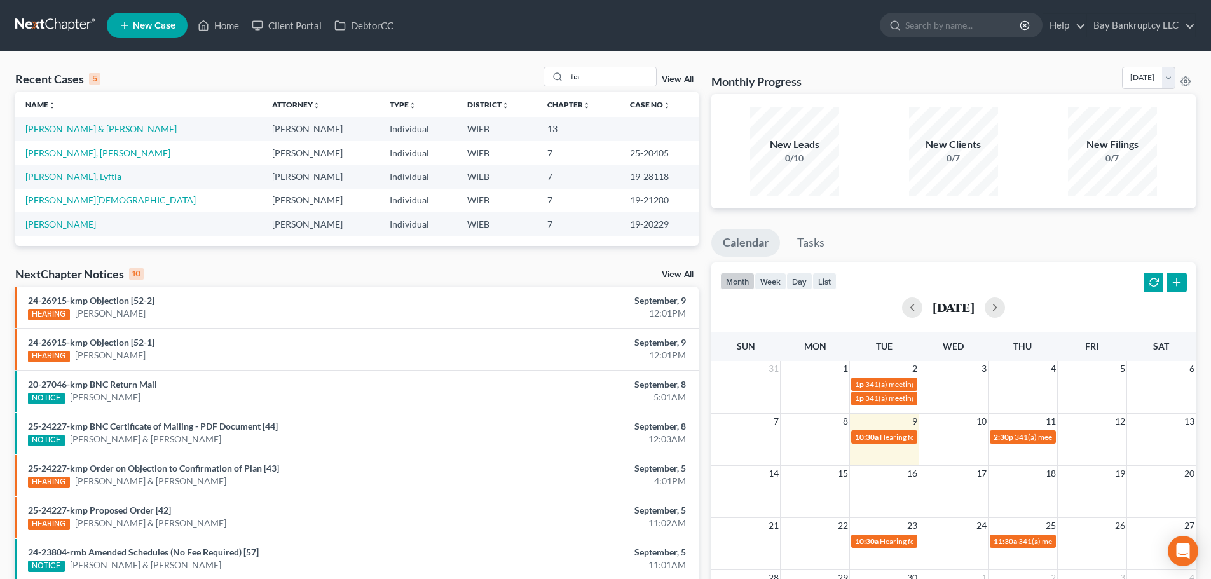
click at [90, 128] on link "[PERSON_NAME] & [PERSON_NAME]" at bounding box center [100, 128] width 151 height 11
select select "4"
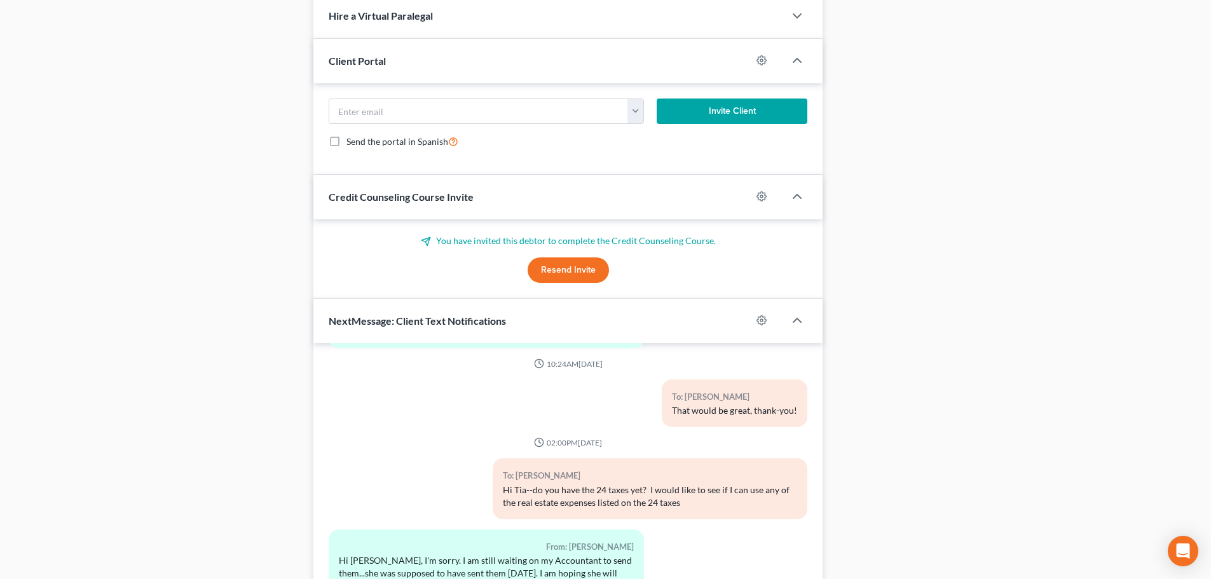
scroll to position [1296, 0]
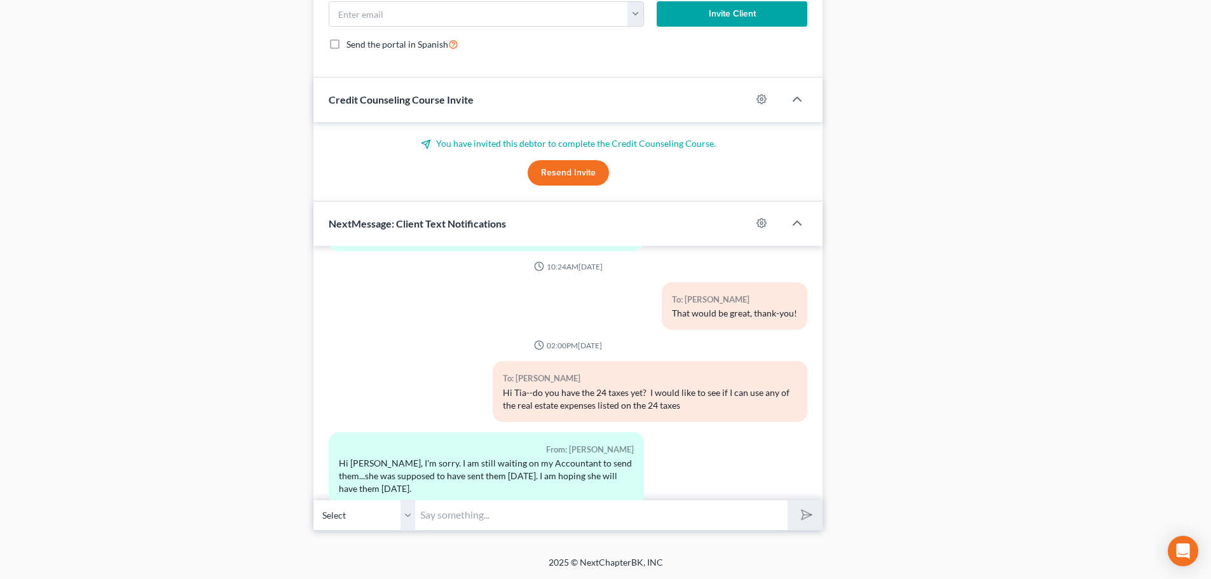
click at [443, 517] on input "text" at bounding box center [601, 515] width 373 height 31
type input "Ok, sounds good."
click at [810, 512] on icon "submit" at bounding box center [804, 515] width 18 height 18
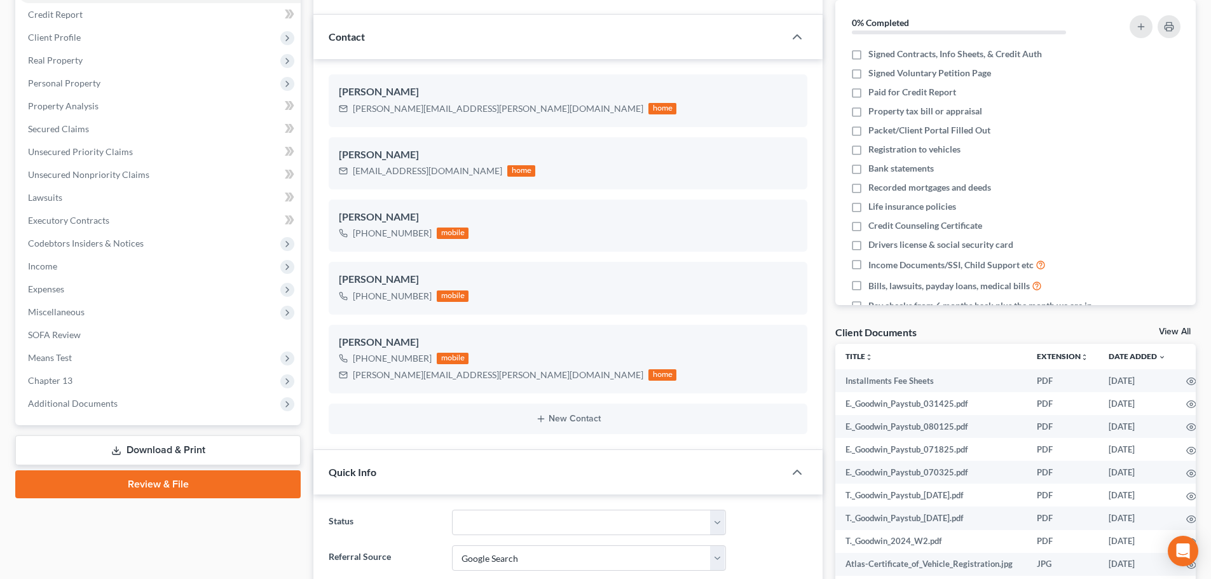
scroll to position [0, 0]
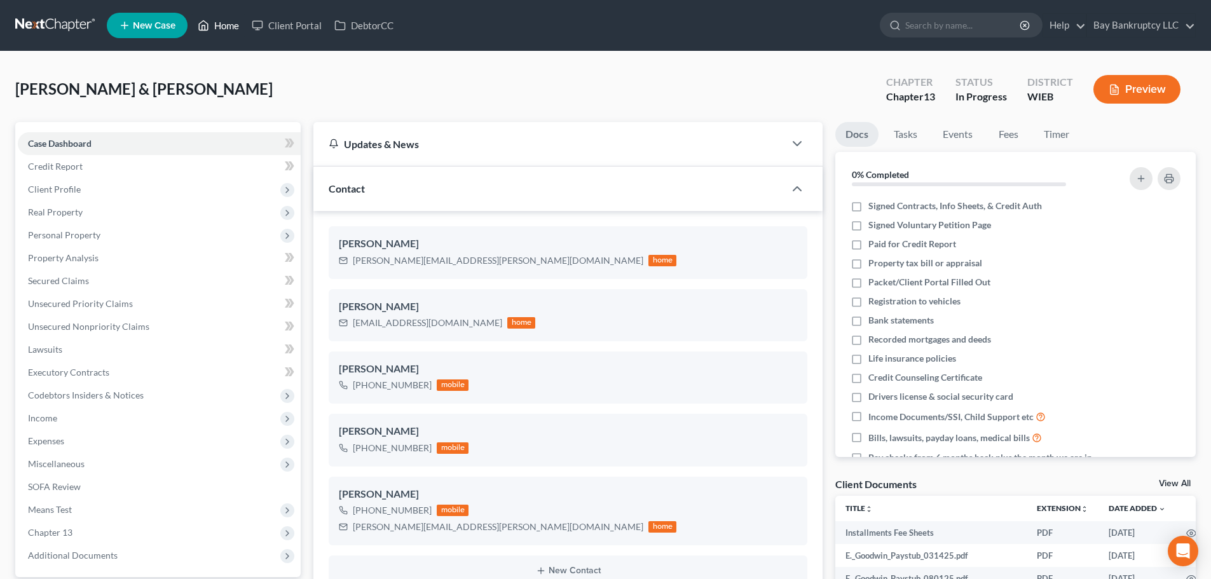
click at [217, 22] on link "Home" at bounding box center [218, 25] width 54 height 23
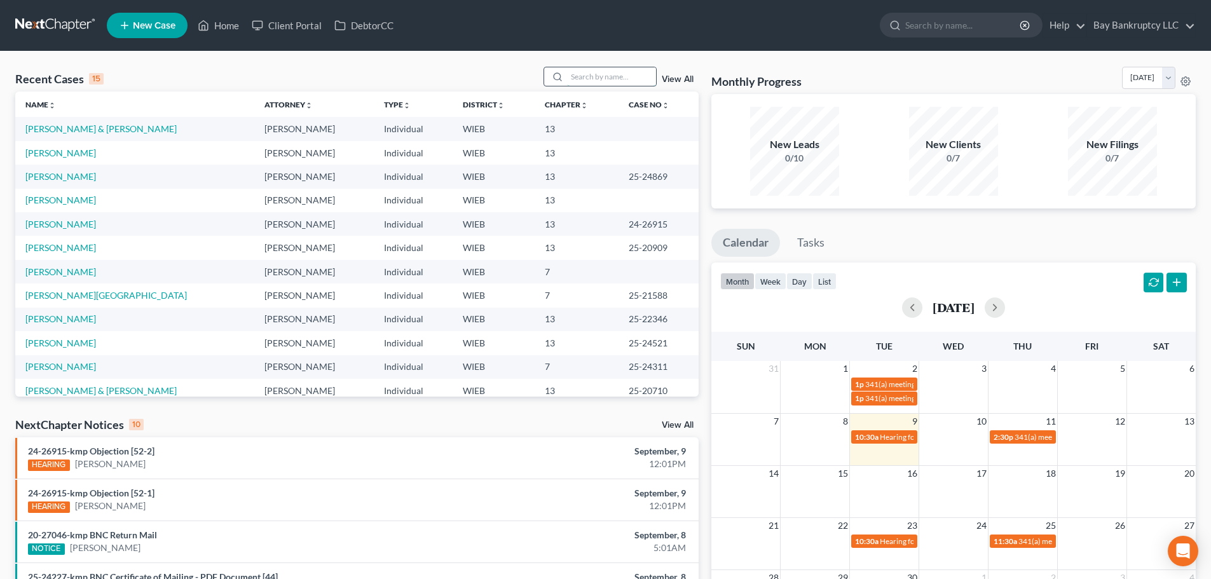
click at [608, 80] on input "search" at bounding box center [611, 76] width 89 height 18
type input "gwen"
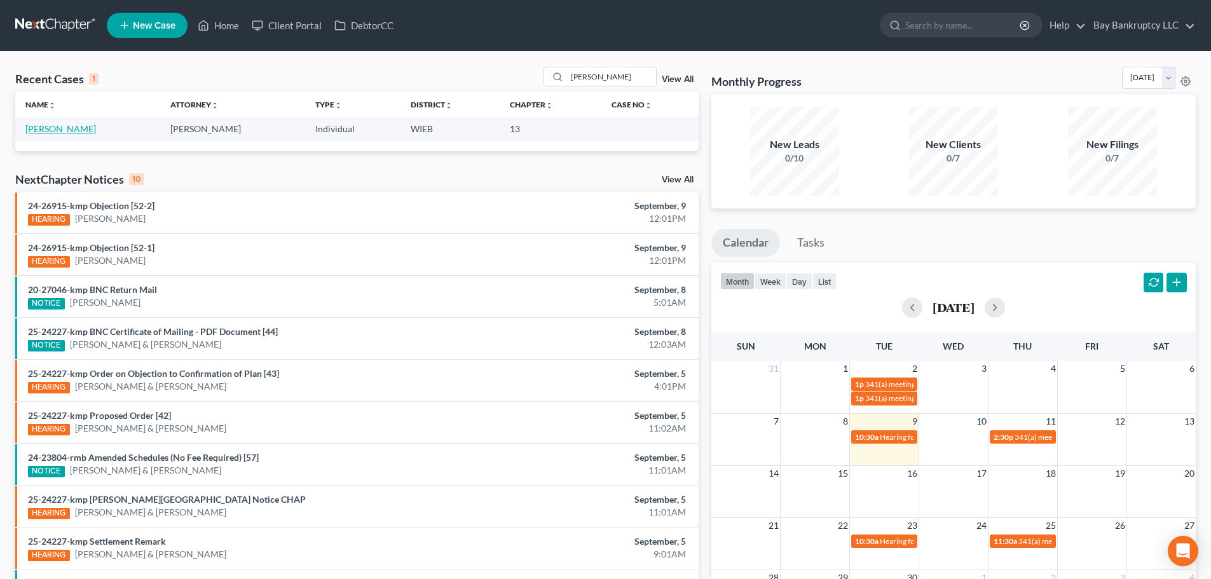
drag, startPoint x: 75, startPoint y: 128, endPoint x: 84, endPoint y: 141, distance: 15.5
click at [75, 128] on link "Williams, Gwendolyn" at bounding box center [60, 128] width 71 height 11
select select "3"
select select "0"
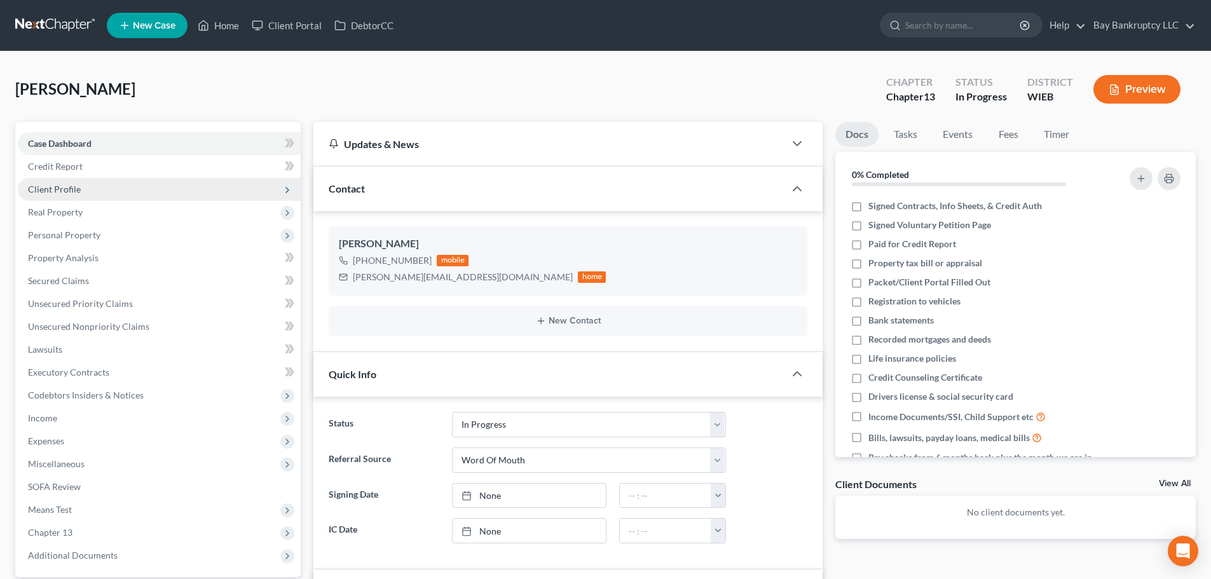
click at [65, 192] on span "Client Profile" at bounding box center [54, 189] width 53 height 11
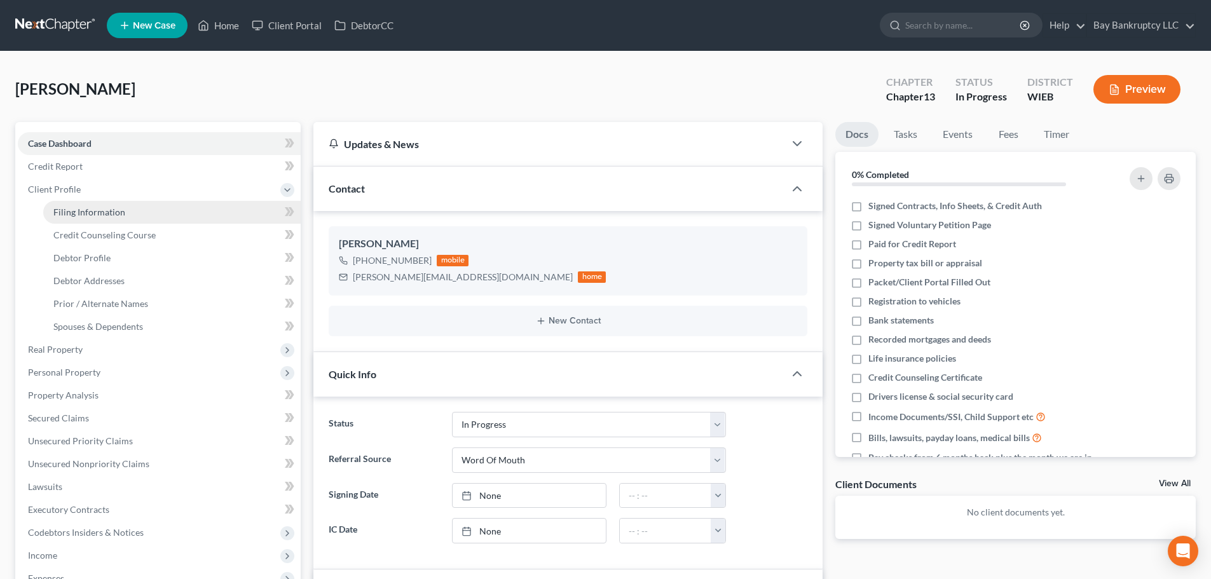
click at [67, 209] on span "Filing Information" at bounding box center [89, 212] width 72 height 11
select select "1"
select select "0"
select select "3"
select select "52"
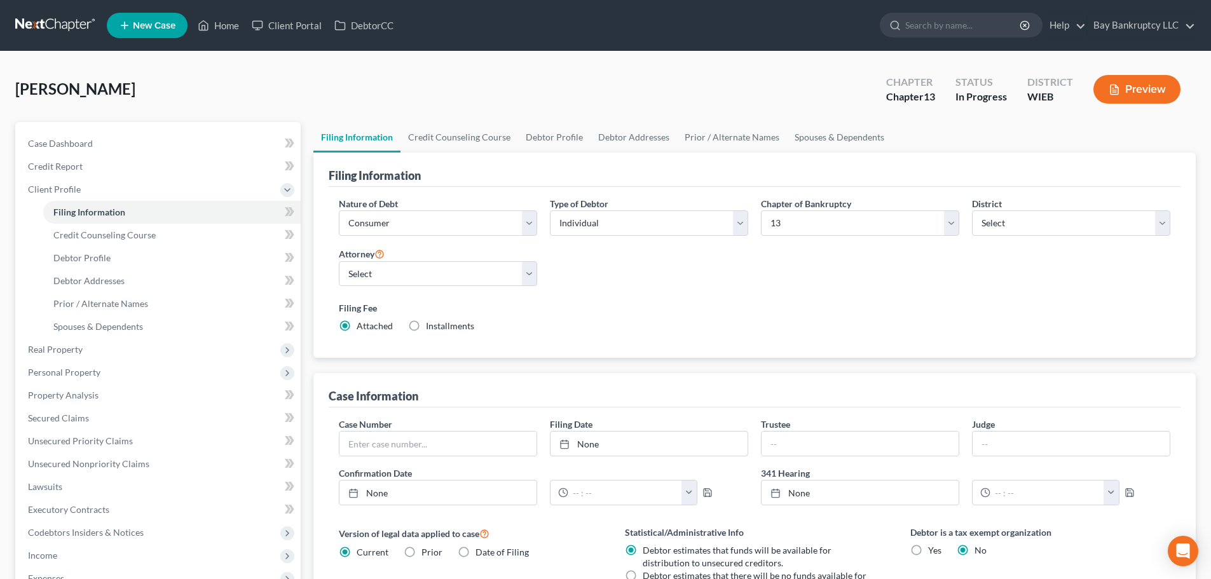
click at [426, 324] on label "Installments Installments" at bounding box center [450, 326] width 48 height 13
click at [431, 324] on input "Installments Installments" at bounding box center [435, 324] width 8 height 8
radio input "true"
radio input "false"
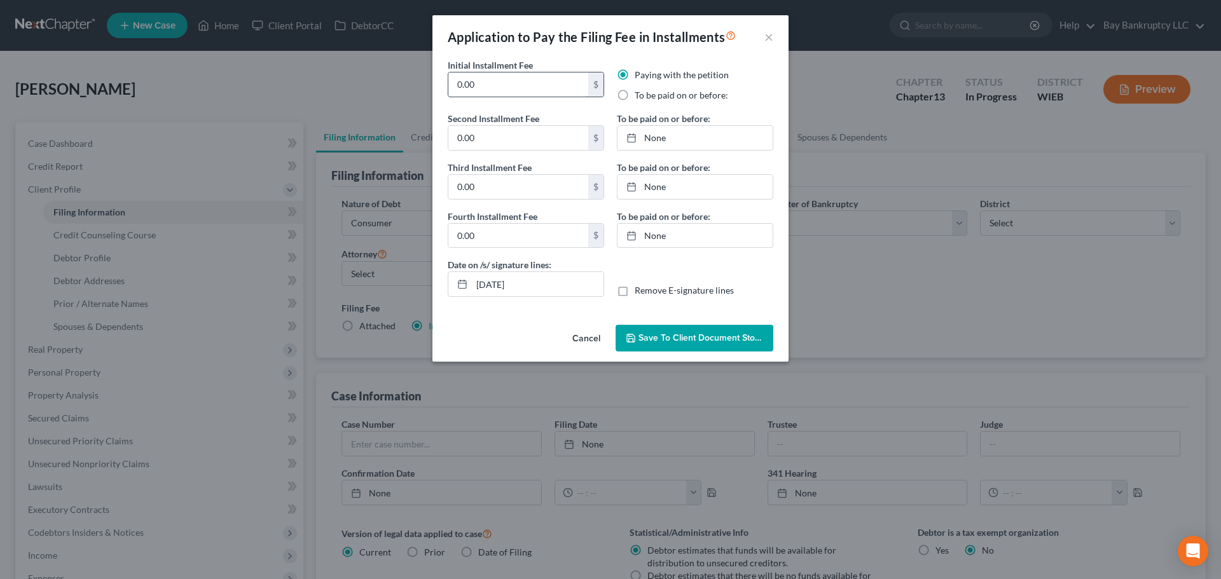
click at [478, 84] on input "0.00" at bounding box center [518, 84] width 140 height 24
drag, startPoint x: 478, startPoint y: 84, endPoint x: 427, endPoint y: 95, distance: 51.4
click at [427, 95] on div "Application to Pay the Filing Fee in Installments × Initial Installment Fee 0.0…" at bounding box center [610, 289] width 1221 height 579
type input "313"
click at [635, 94] on label "To be paid on or before:" at bounding box center [681, 95] width 93 height 13
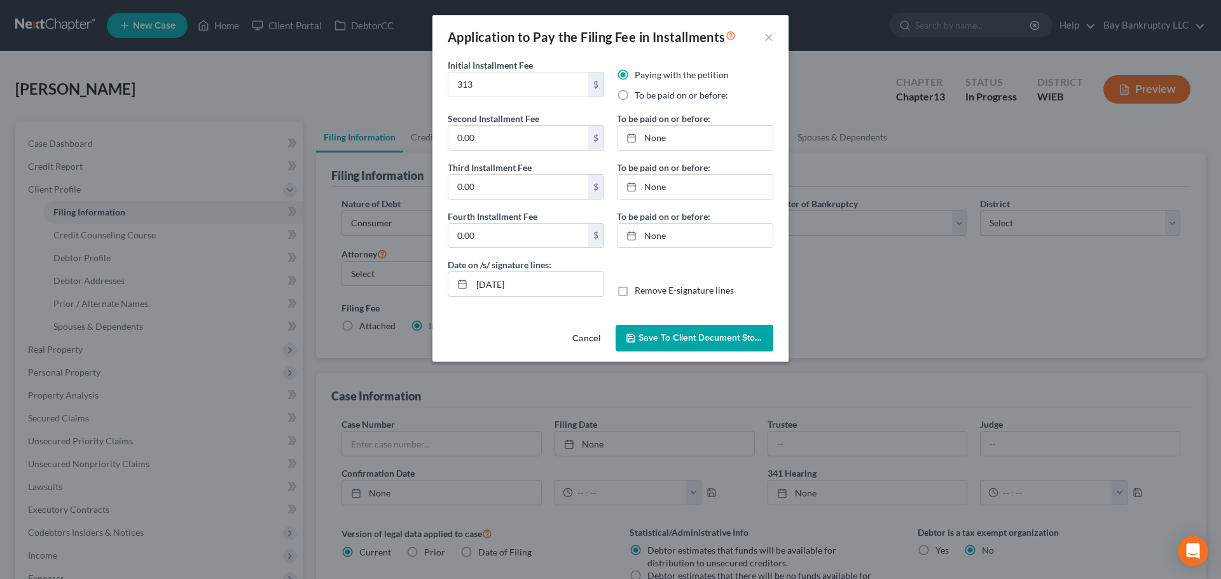
click at [640, 94] on input "To be paid on or before:" at bounding box center [644, 93] width 8 height 8
radio input "true"
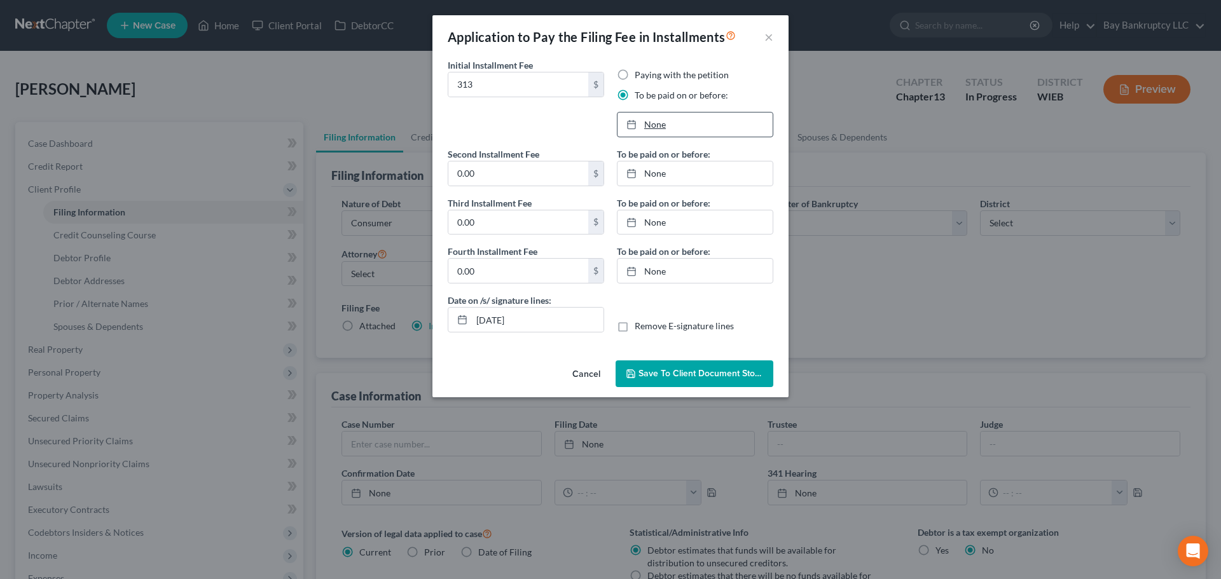
click at [654, 126] on link "None" at bounding box center [694, 125] width 155 height 24
type input "9/9/2025"
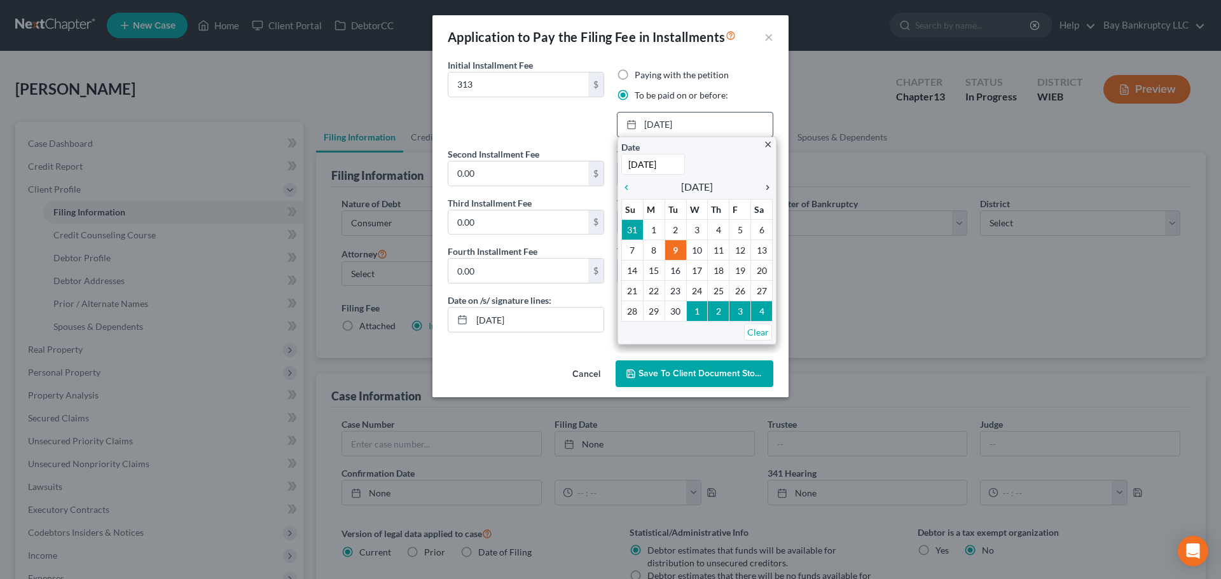
click at [765, 188] on icon "chevron_right" at bounding box center [764, 187] width 17 height 10
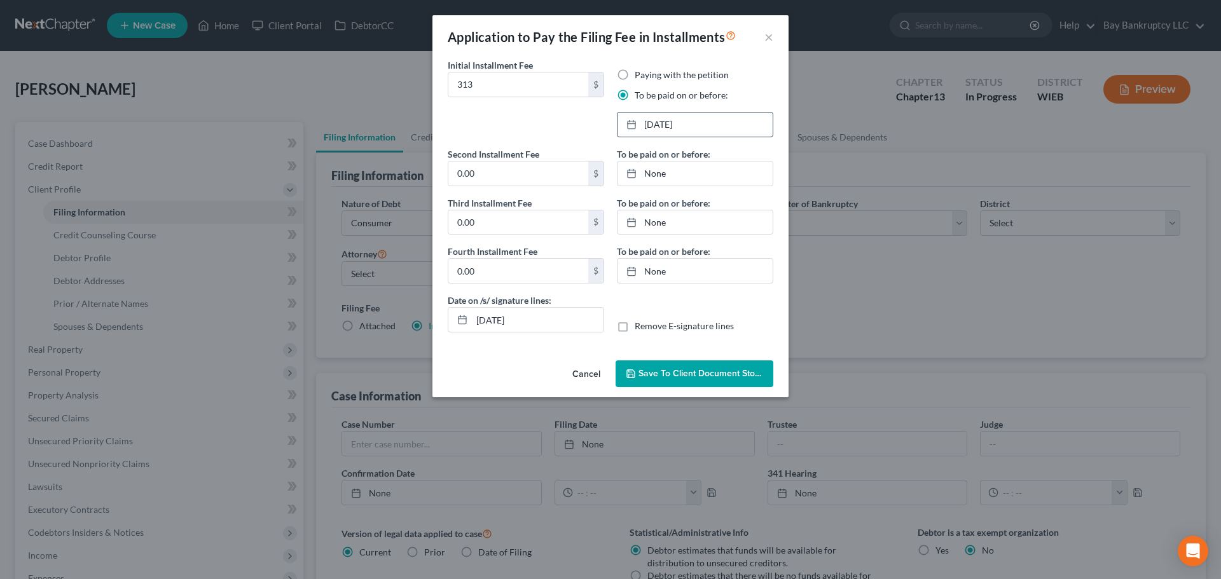
click at [694, 371] on span "Save to Client Document Storage" at bounding box center [705, 373] width 135 height 11
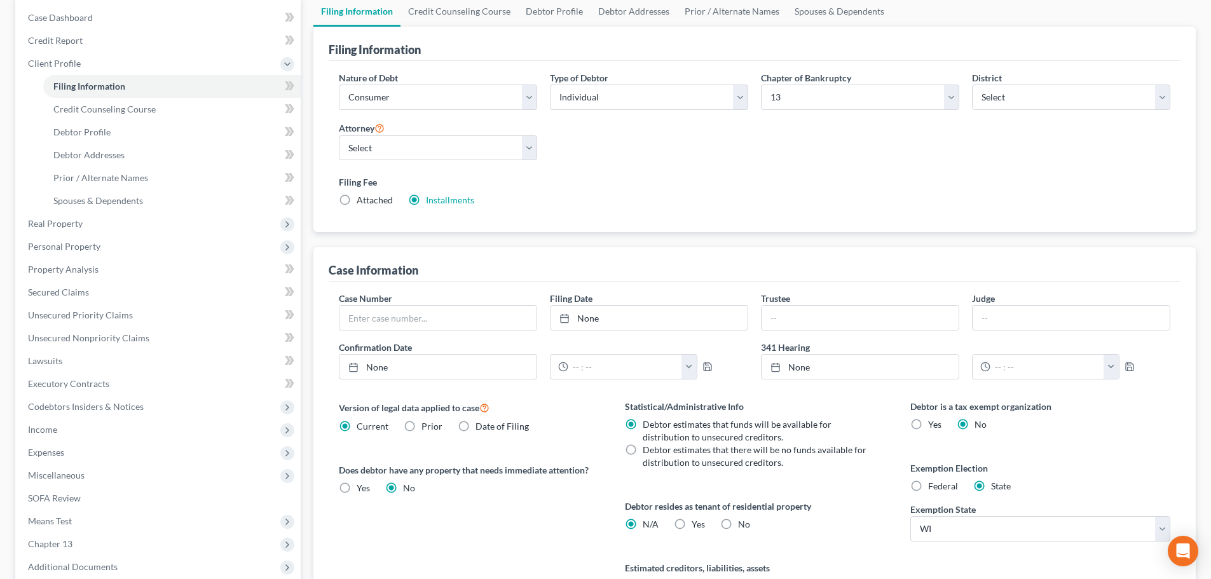
scroll to position [127, 0]
drag, startPoint x: 918, startPoint y: 485, endPoint x: 804, endPoint y: 478, distance: 113.4
click at [928, 485] on label "Federal" at bounding box center [943, 485] width 30 height 13
click at [933, 485] on input "Federal" at bounding box center [937, 483] width 8 height 8
radio input "true"
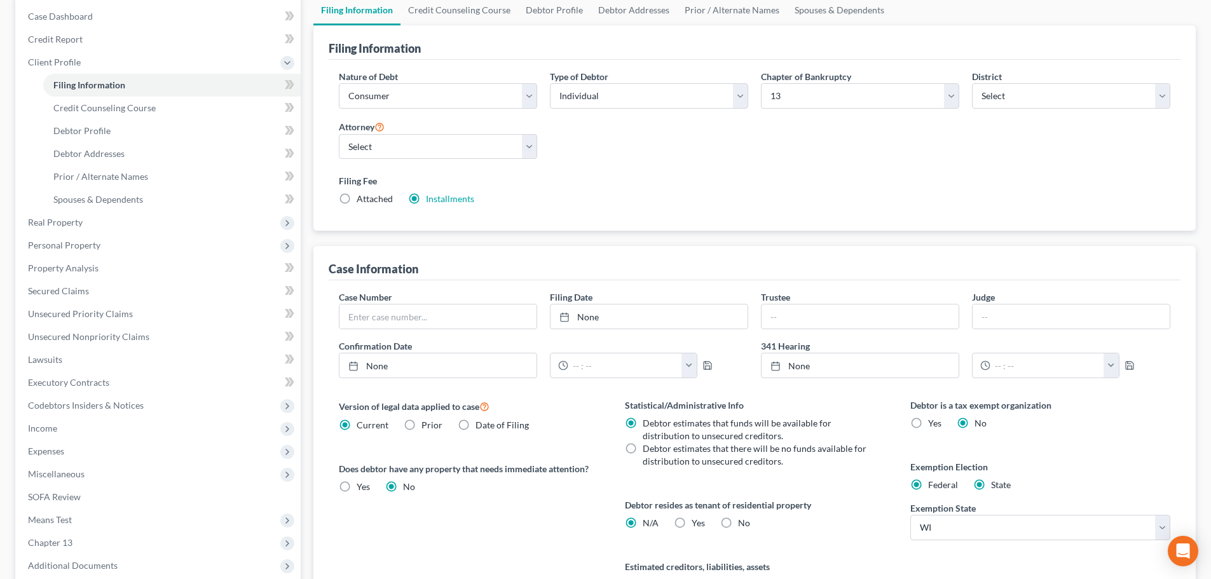
radio input "false"
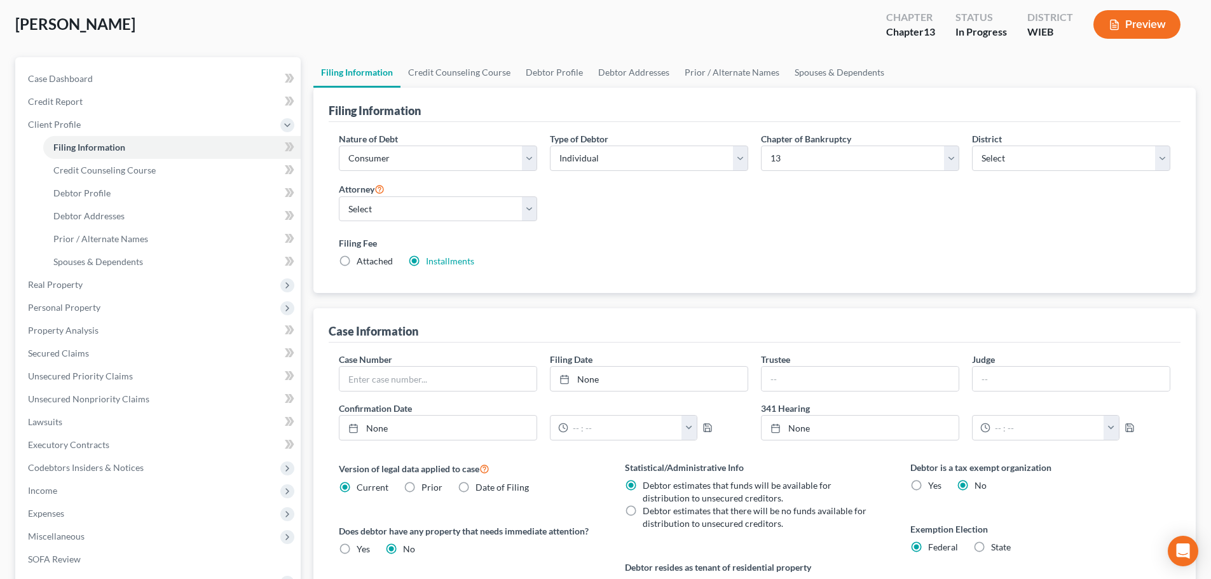
scroll to position [0, 0]
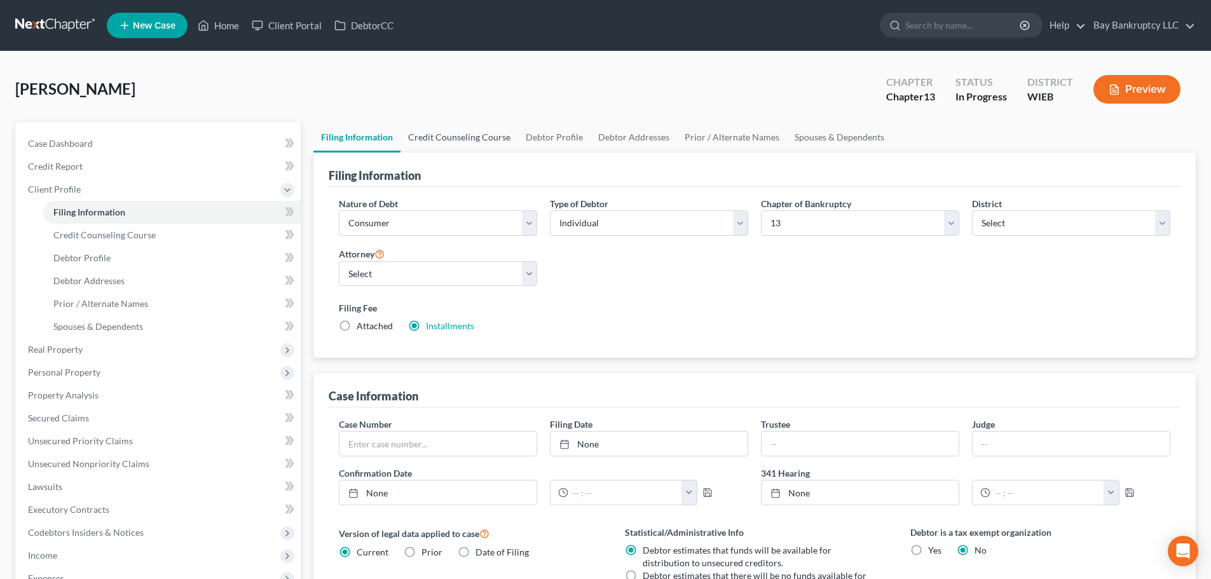
click at [491, 137] on link "Credit Counseling Course" at bounding box center [460, 137] width 118 height 31
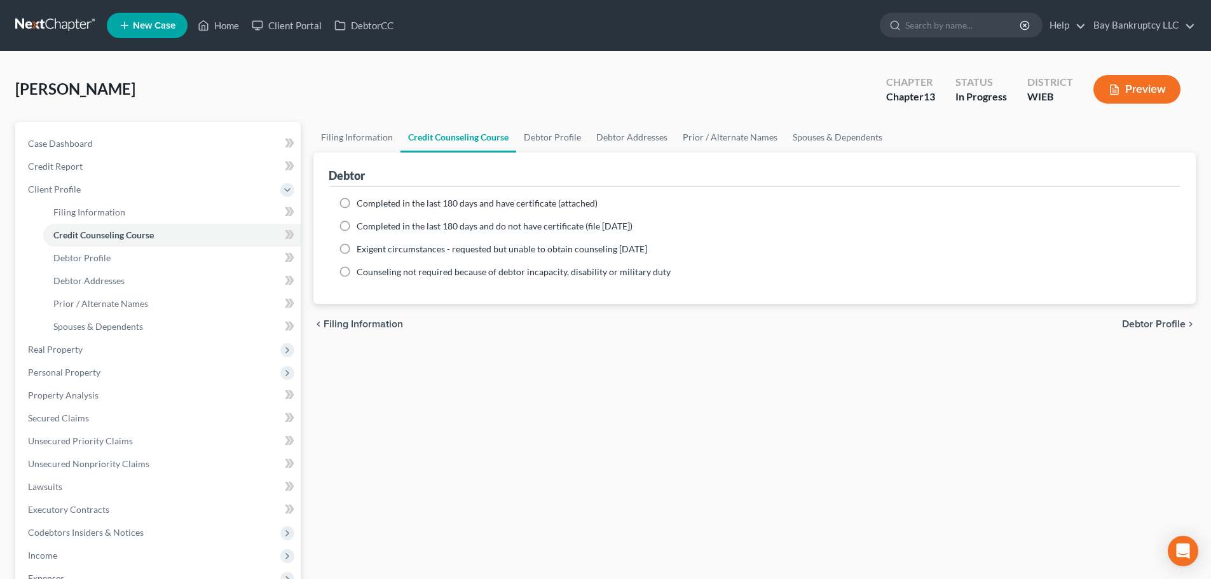
click at [357, 227] on label "Completed in the last 180 days and do not have certificate (file within 14 days)" at bounding box center [495, 226] width 276 height 13
click at [362, 227] on input "Completed in the last 180 days and do not have certificate (file within 14 days)" at bounding box center [366, 224] width 8 height 8
radio input "true"
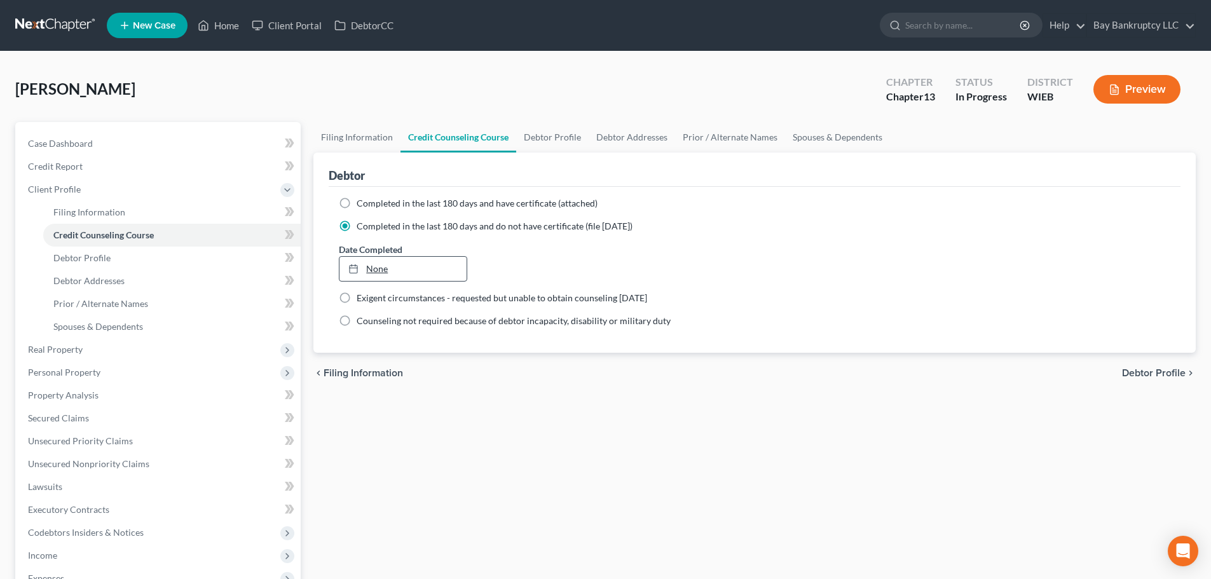
click at [368, 265] on link "None" at bounding box center [403, 269] width 127 height 24
click at [547, 130] on link "Debtor Profile" at bounding box center [552, 137] width 72 height 31
select select "0"
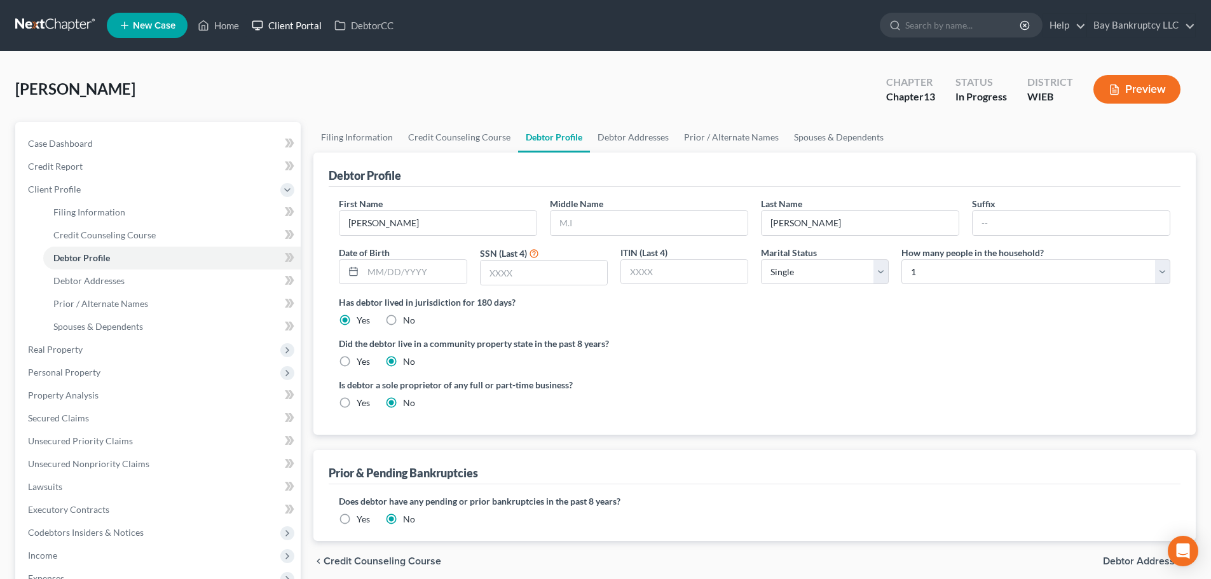
click at [306, 27] on link "Client Portal" at bounding box center [286, 25] width 83 height 23
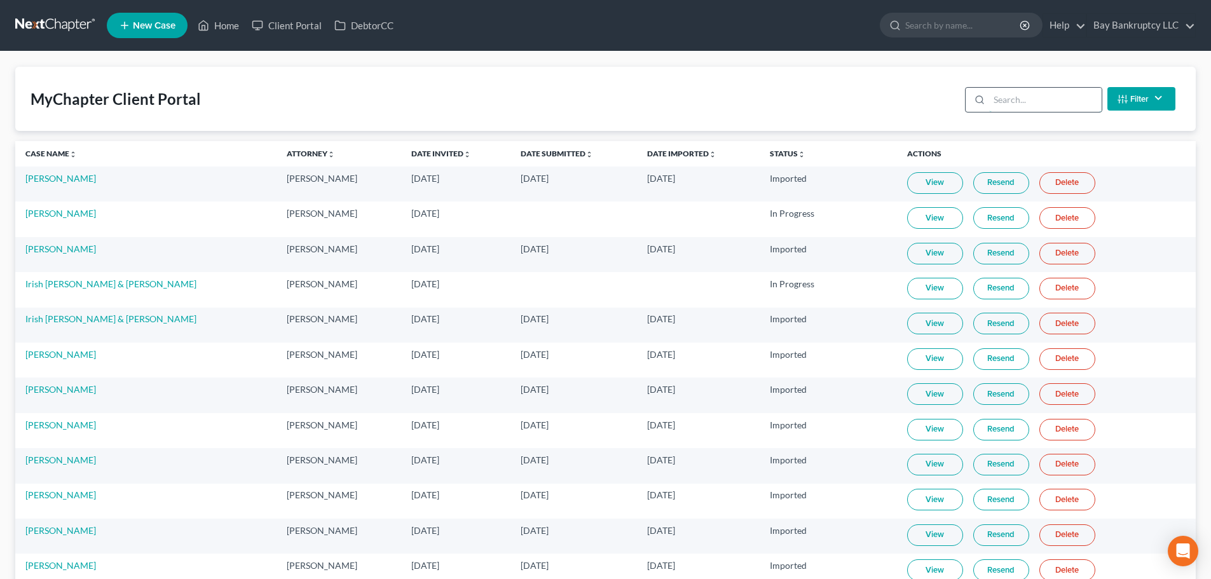
click at [1027, 103] on input "search" at bounding box center [1045, 100] width 113 height 24
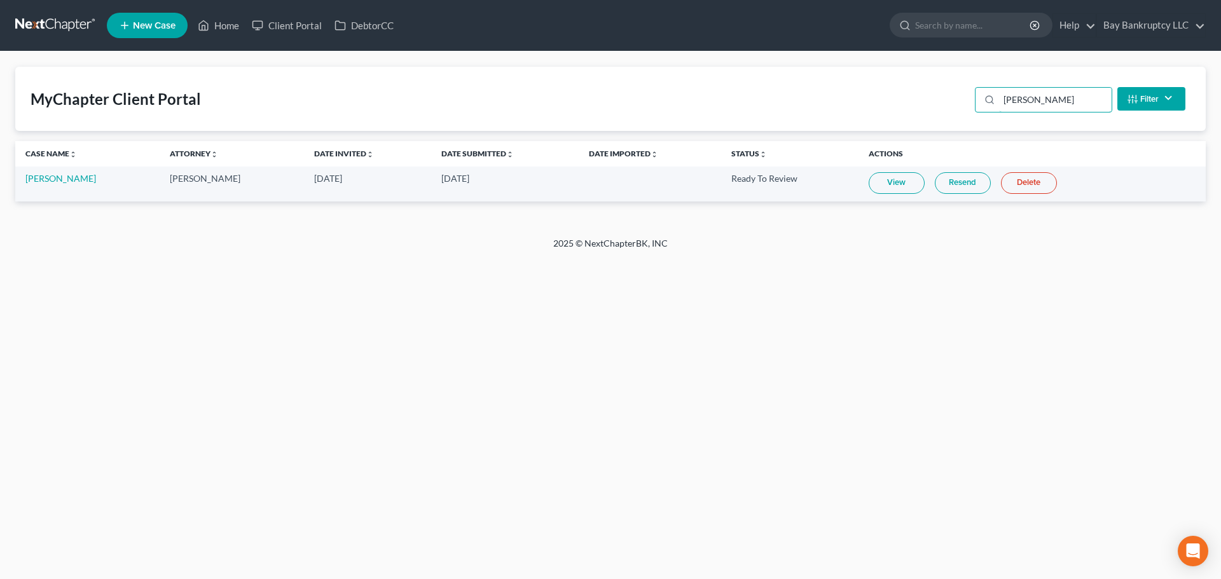
type input "gwen"
click at [886, 179] on link "View" at bounding box center [897, 183] width 56 height 22
click at [228, 25] on link "Home" at bounding box center [218, 25] width 54 height 23
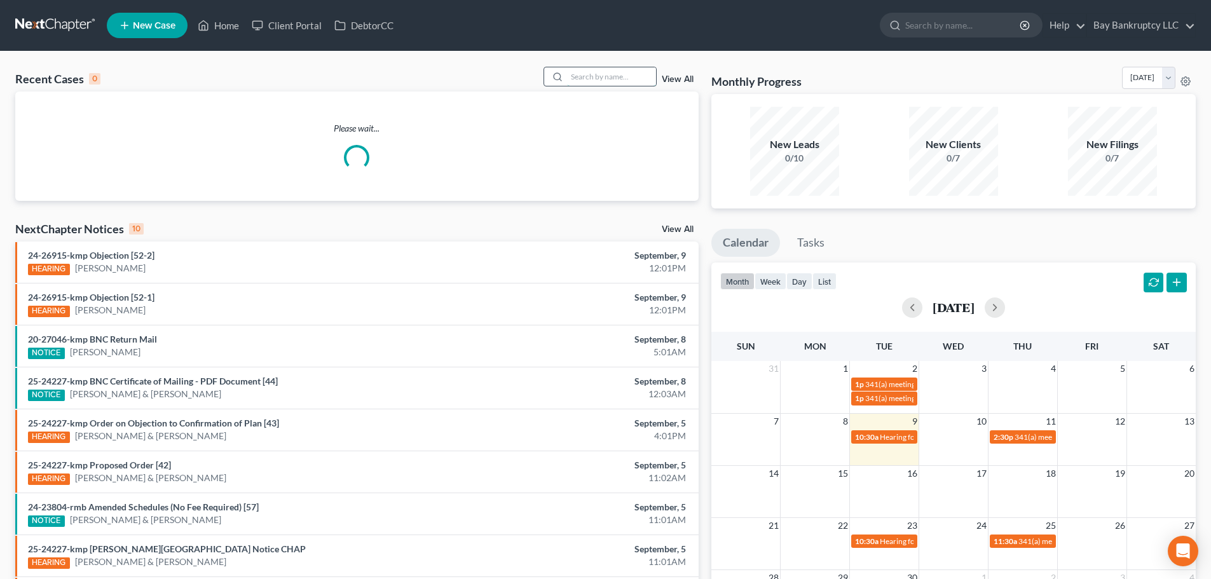
click at [597, 79] on input "search" at bounding box center [611, 76] width 89 height 18
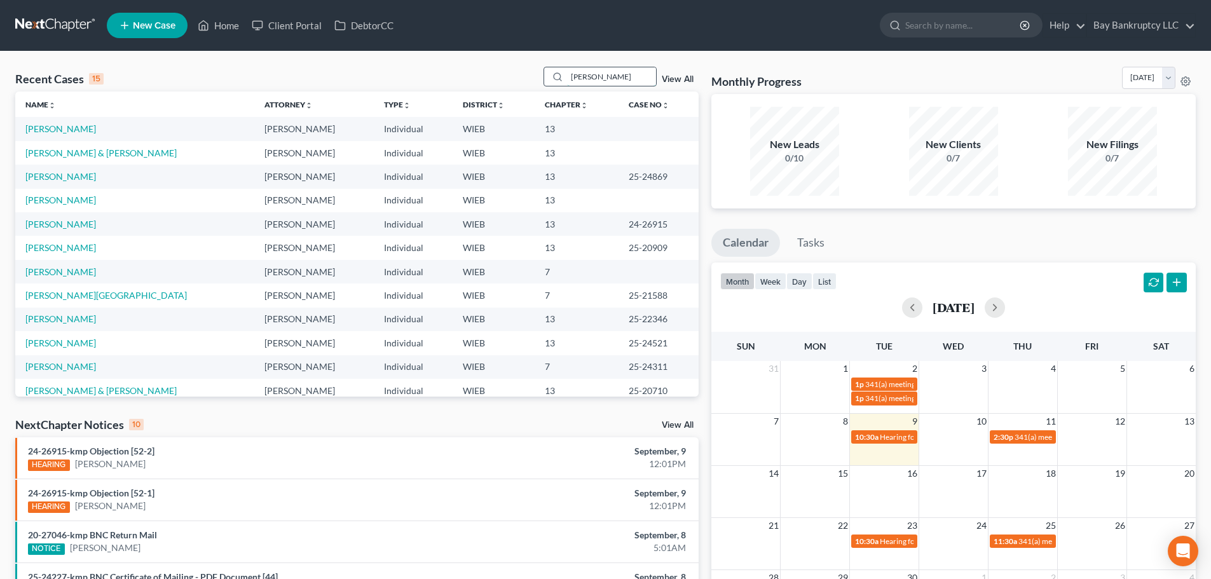
type input "gwen"
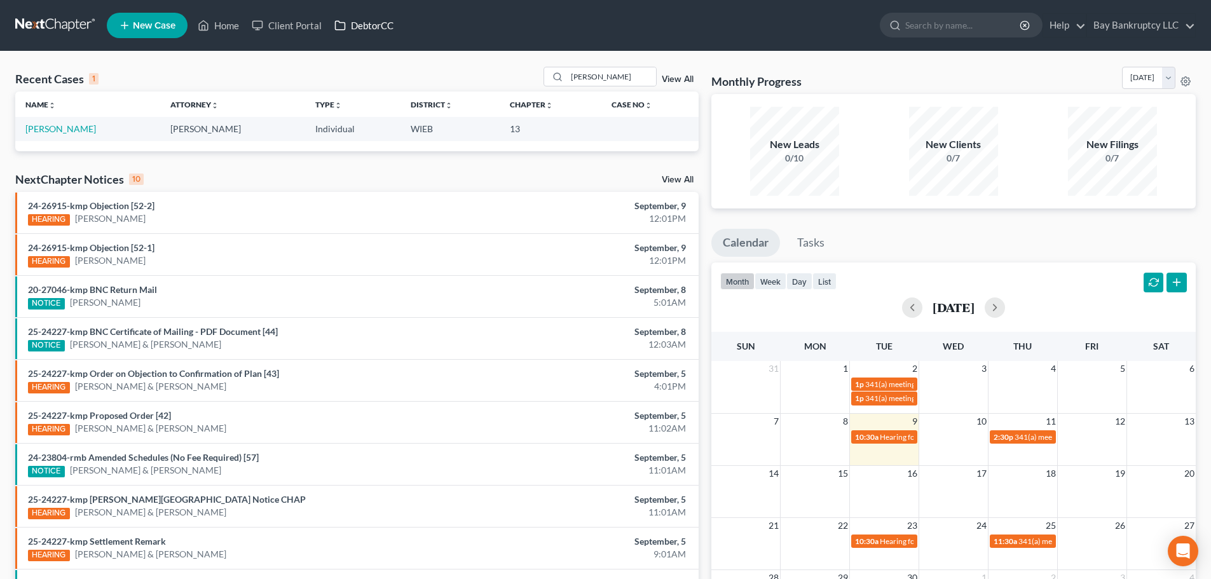
click at [361, 33] on link "DebtorCC" at bounding box center [364, 25] width 72 height 23
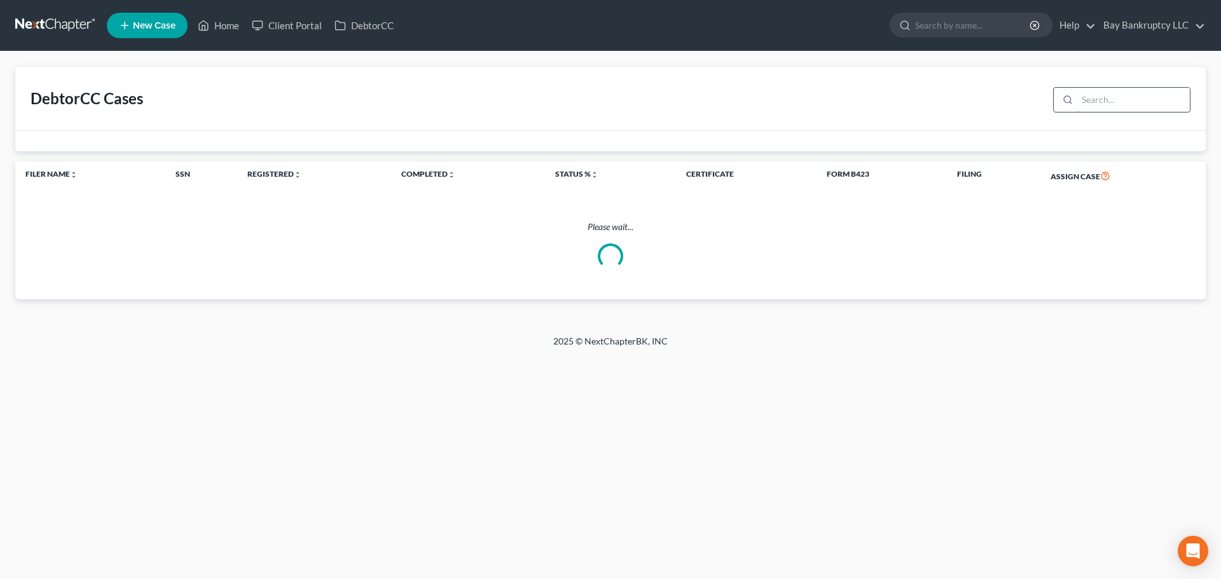
click at [1107, 102] on input "search" at bounding box center [1133, 100] width 113 height 24
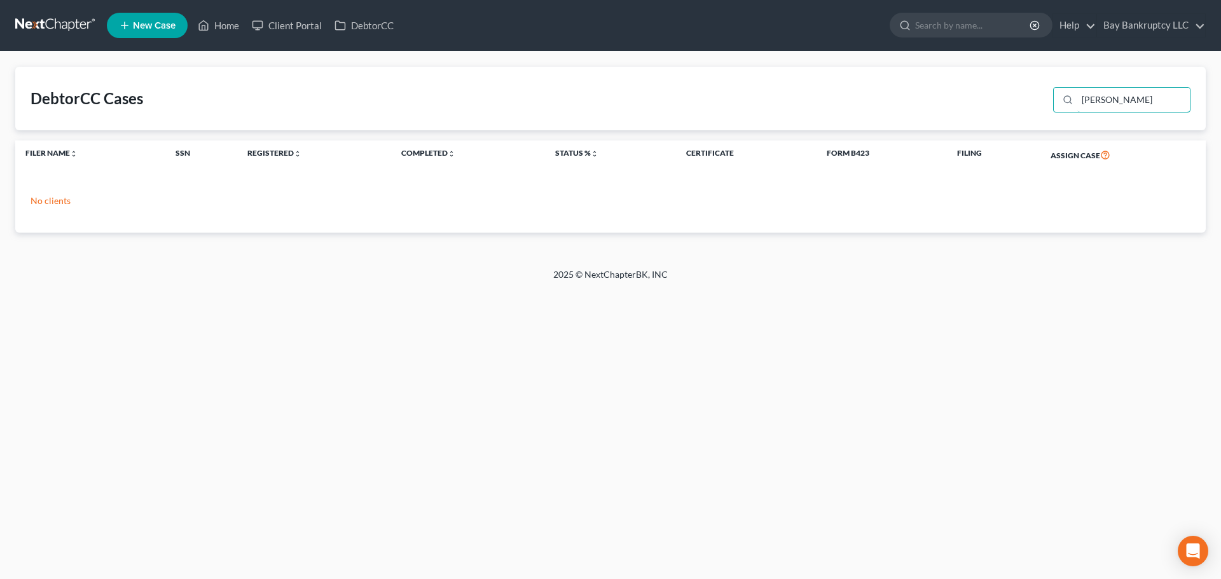
drag, startPoint x: 1107, startPoint y: 102, endPoint x: 1045, endPoint y: 118, distance: 64.3
click at [1045, 118] on div "DebtorCC Cases gwen" at bounding box center [610, 99] width 1190 height 64
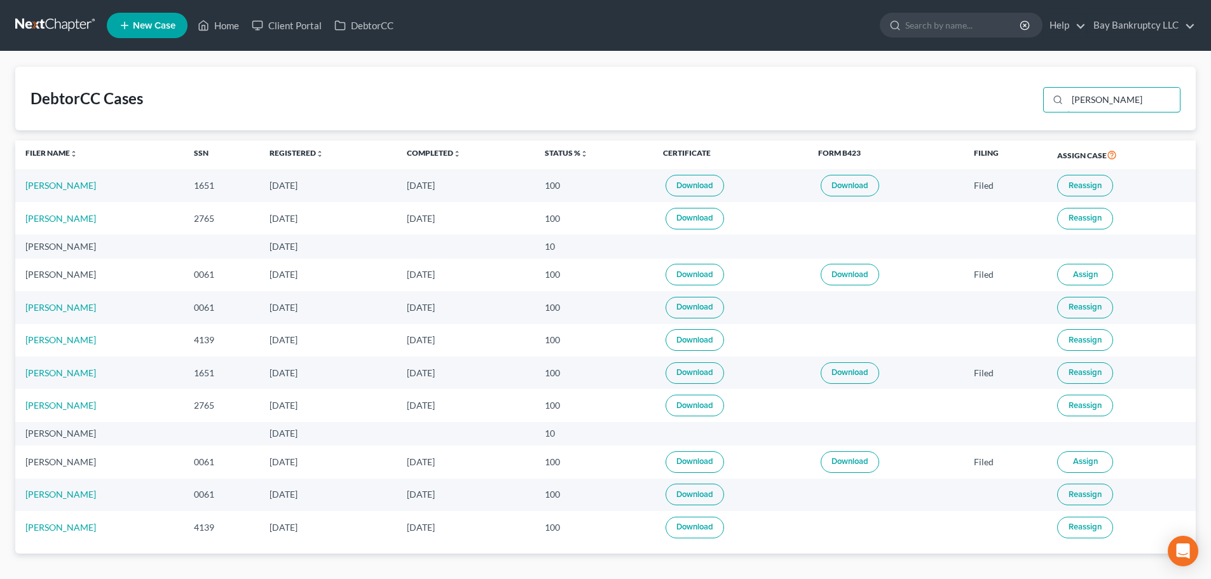
drag, startPoint x: 1125, startPoint y: 99, endPoint x: 1021, endPoint y: 132, distance: 109.6
click at [1021, 132] on div "DebtorCC Cases williams Filer Name unfold_more expand_more expand_less SSN Regi…" at bounding box center [605, 310] width 1181 height 487
type input "gwendolyn"
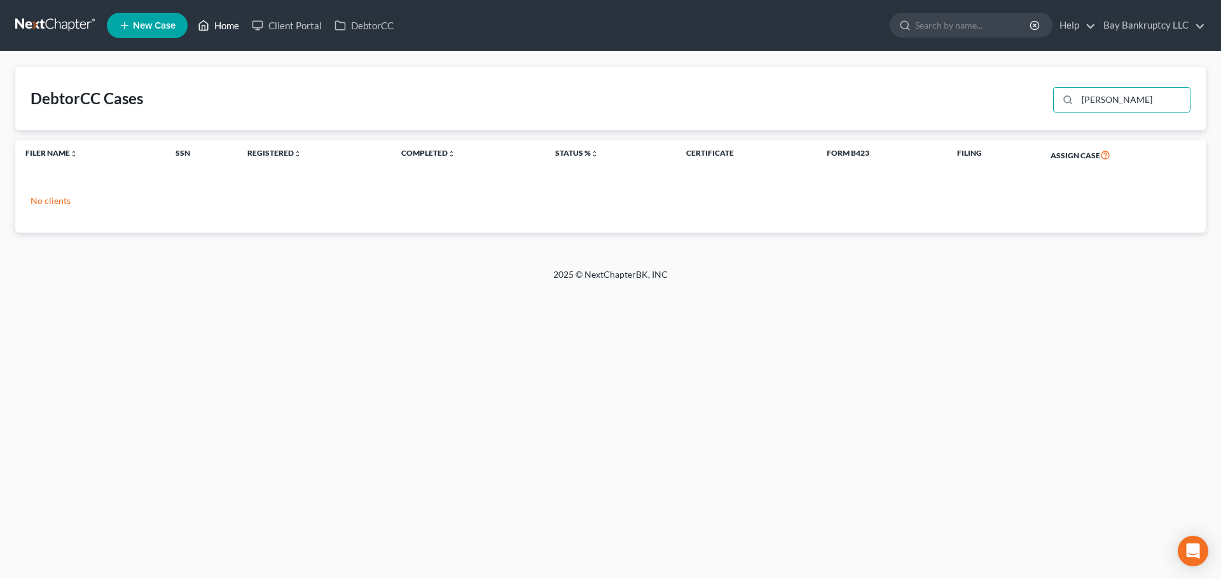
click at [230, 26] on link "Home" at bounding box center [218, 25] width 54 height 23
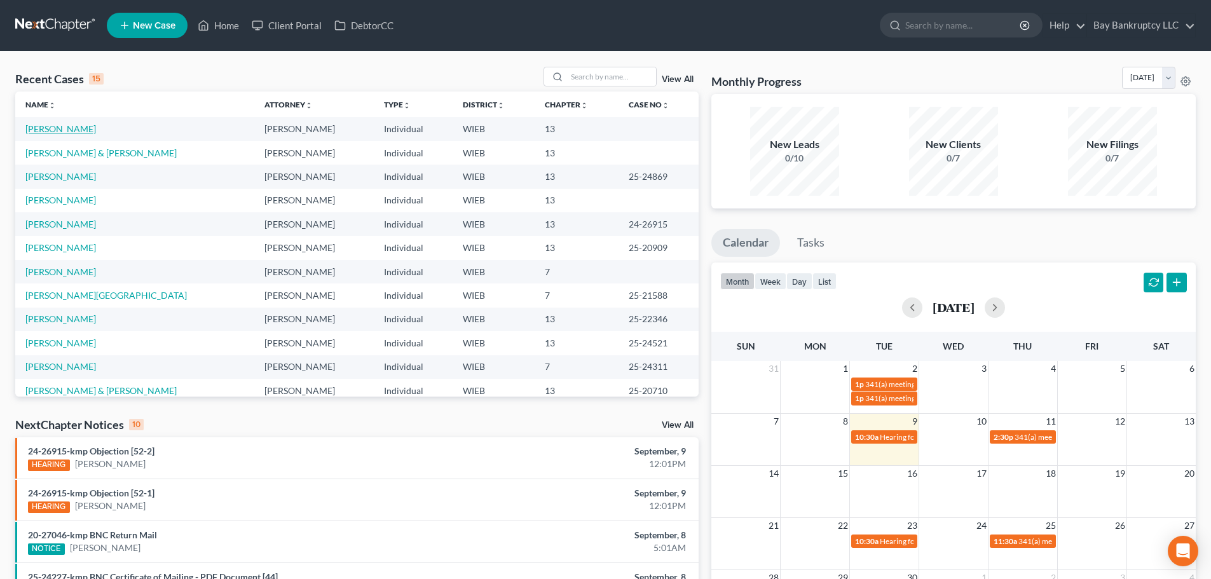
click at [46, 125] on link "Williams, Gwendolyn" at bounding box center [60, 128] width 71 height 11
select select "0"
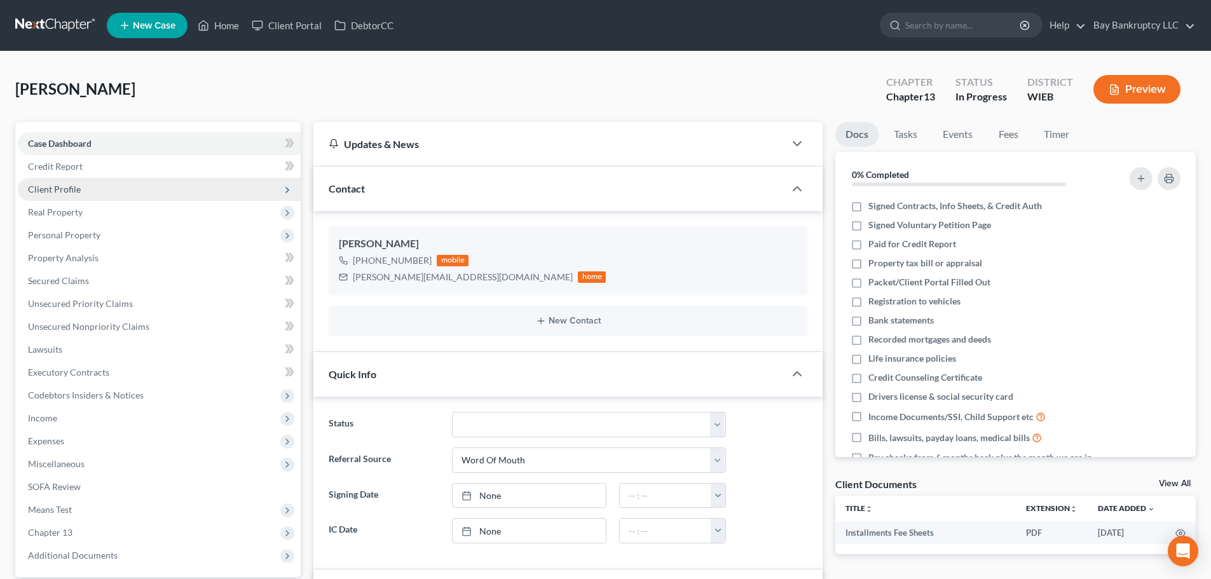
click at [111, 187] on span "Client Profile" at bounding box center [159, 189] width 283 height 23
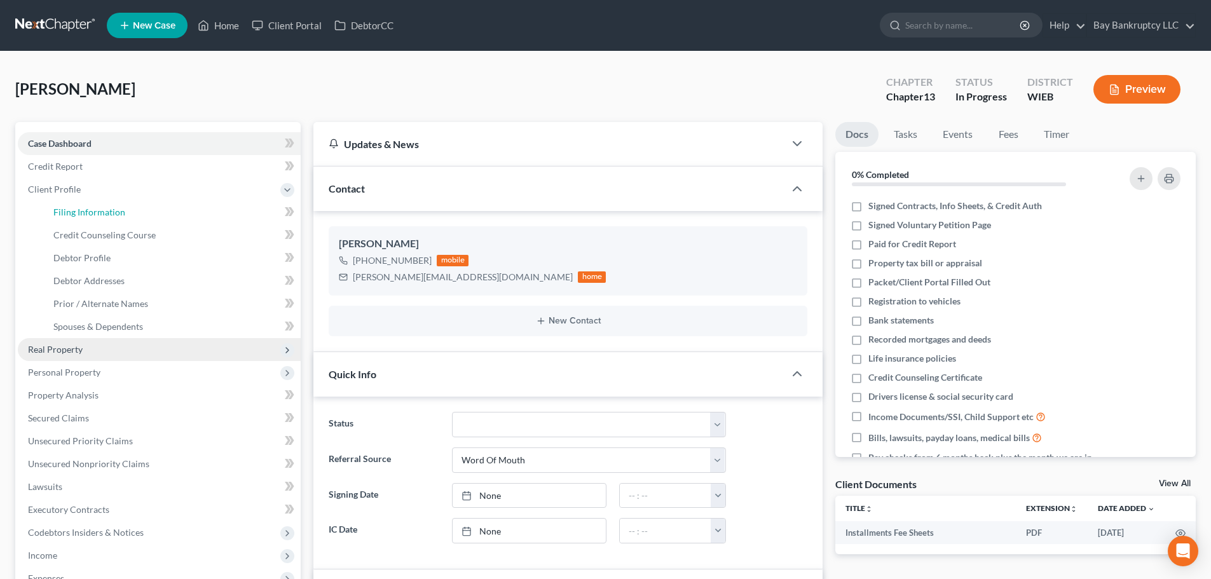
click at [111, 207] on span "Filing Information" at bounding box center [89, 212] width 72 height 11
select select "1"
select select "0"
select select "3"
select select "90"
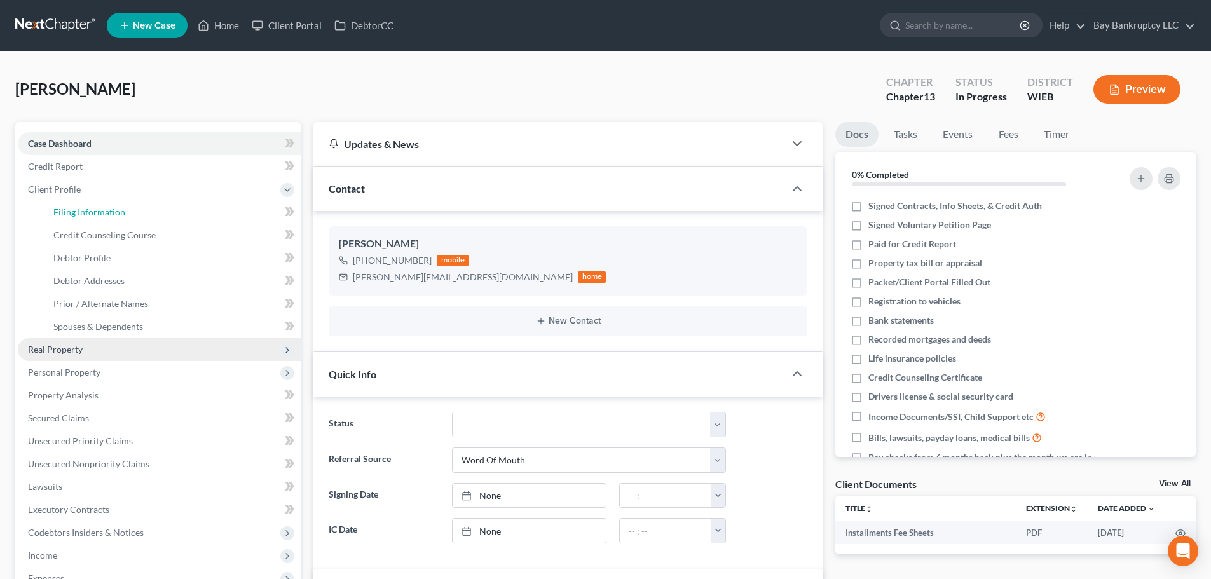
select select "0"
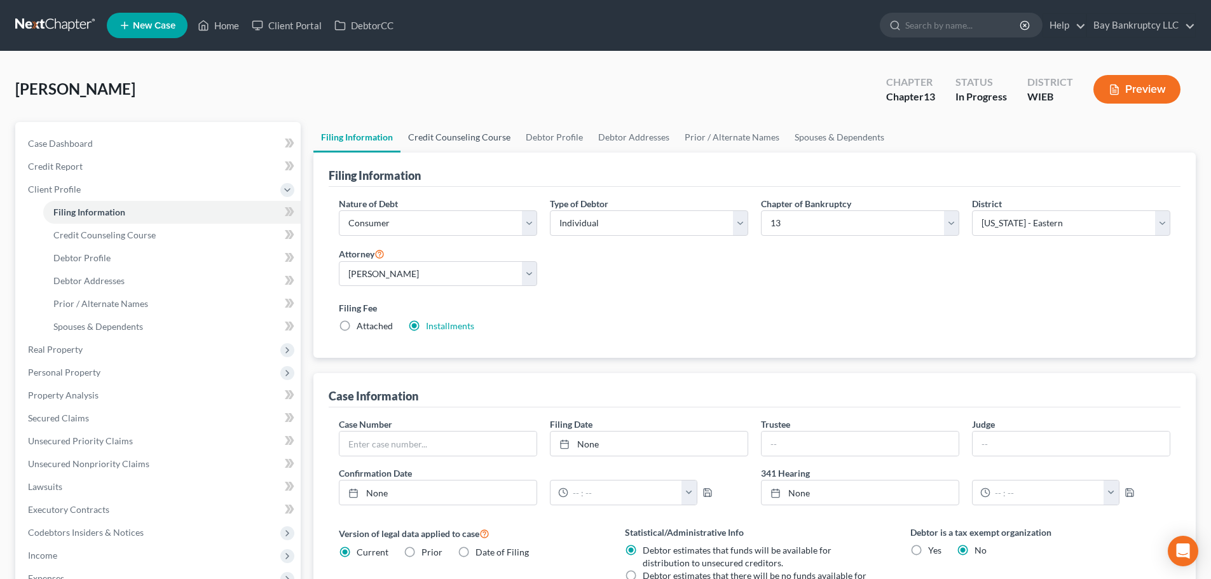
click at [437, 138] on link "Credit Counseling Course" at bounding box center [460, 137] width 118 height 31
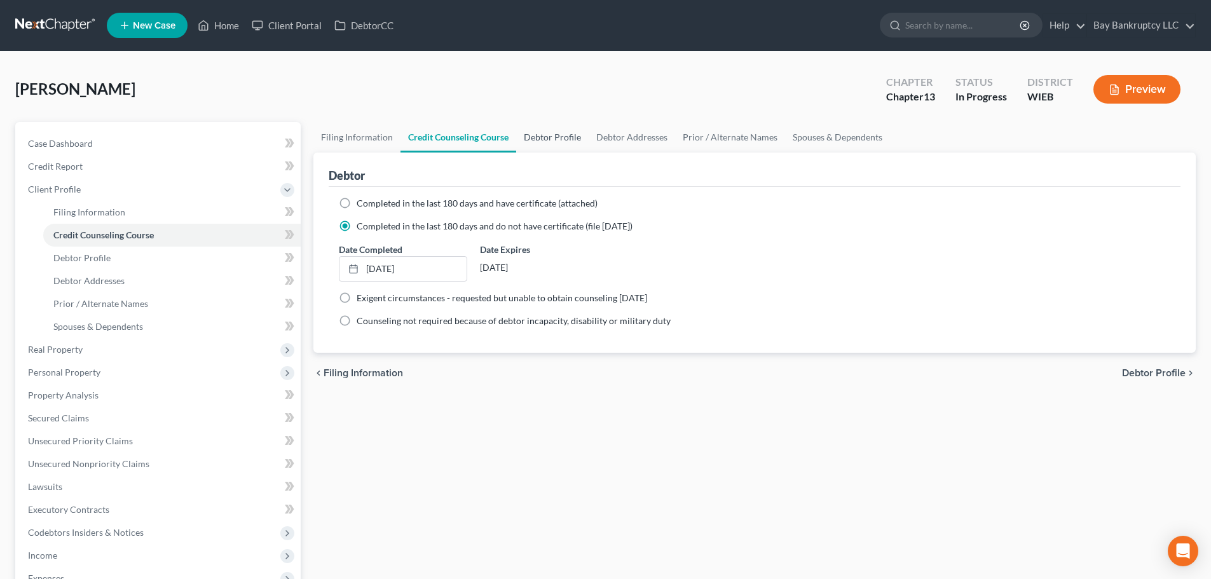
click at [553, 134] on link "Debtor Profile" at bounding box center [552, 137] width 72 height 31
select select "0"
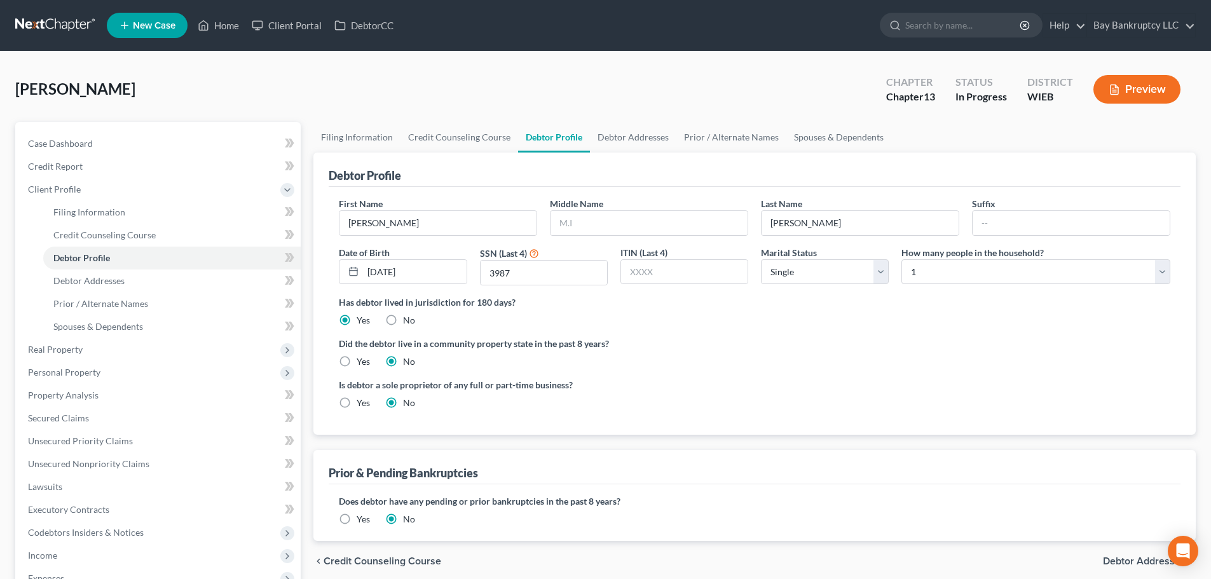
click at [357, 359] on label "Yes" at bounding box center [363, 361] width 13 height 13
click at [362, 359] on input "Yes" at bounding box center [366, 359] width 8 height 8
radio input "true"
radio input "false"
click at [619, 140] on link "Debtor Addresses" at bounding box center [633, 137] width 86 height 31
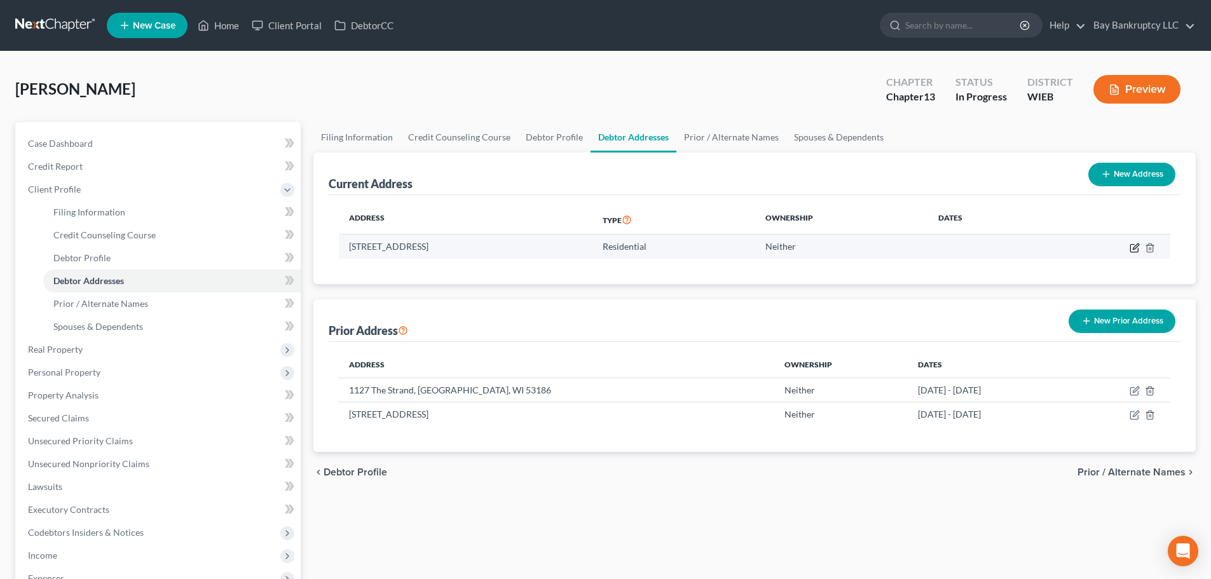
click at [1134, 245] on icon "button" at bounding box center [1135, 248] width 10 height 10
select select "52"
select select "0"
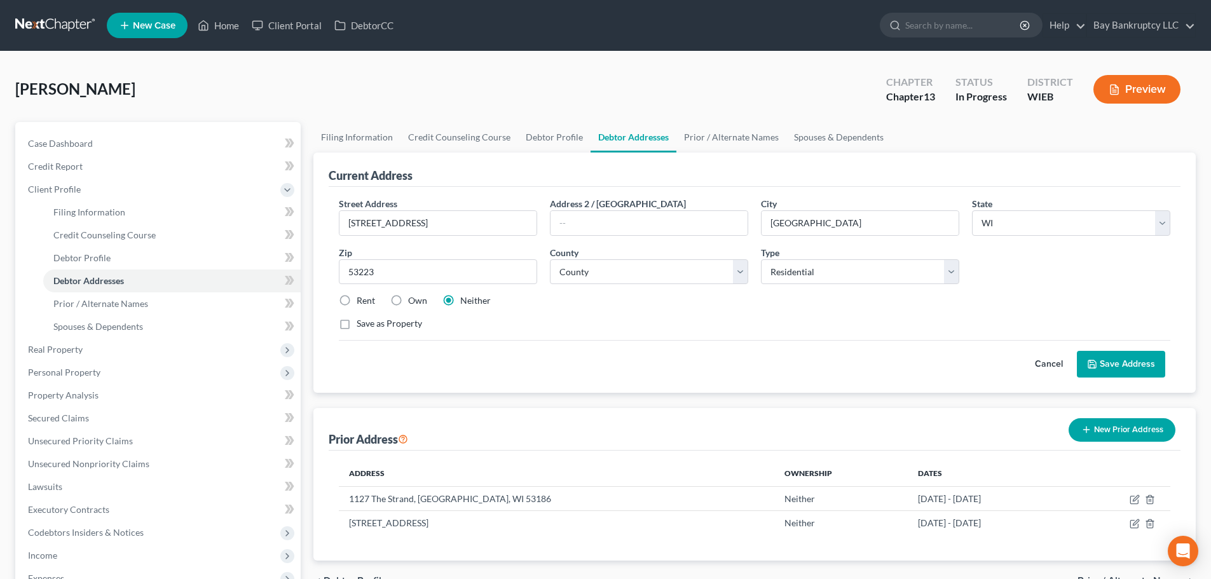
click at [1114, 368] on button "Save Address" at bounding box center [1121, 364] width 88 height 27
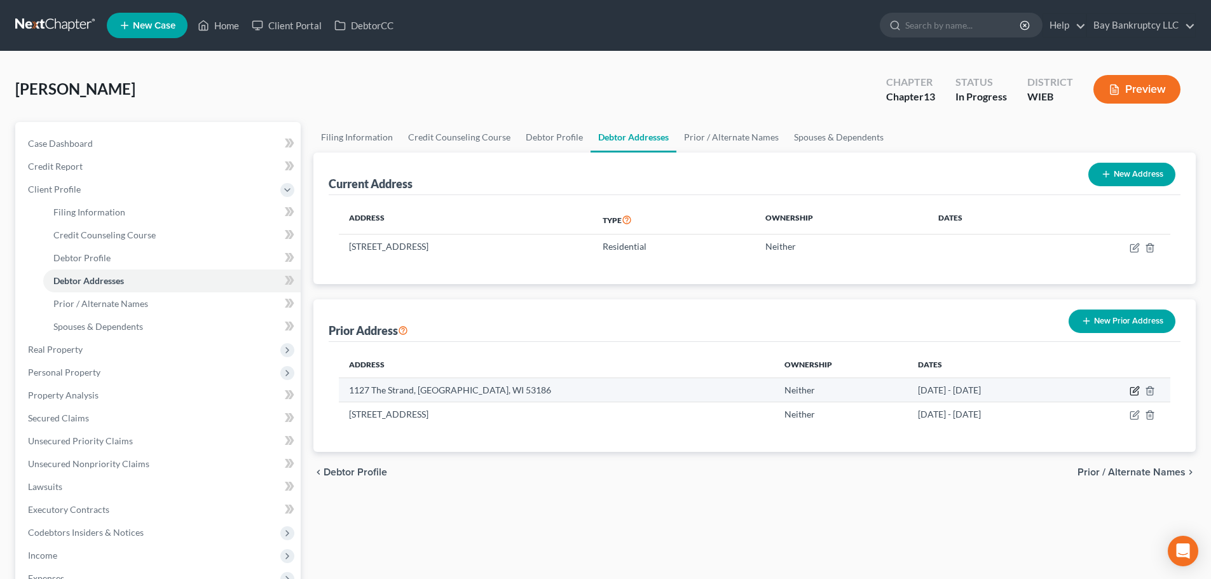
click at [1132, 387] on icon "button" at bounding box center [1135, 391] width 10 height 10
select select "52"
select select "0"
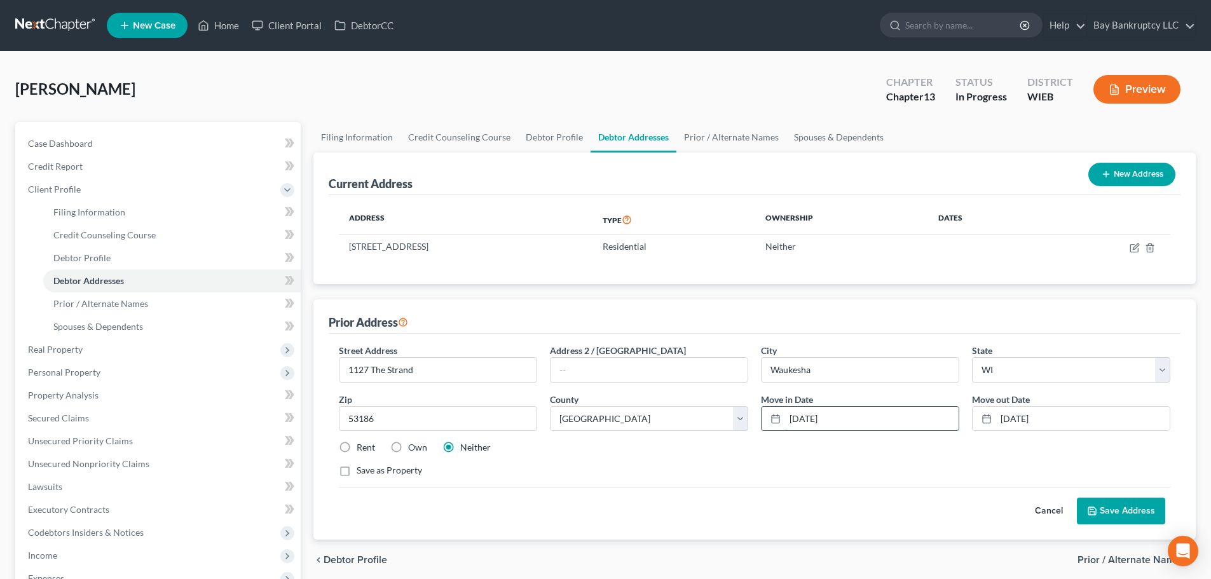
click at [845, 418] on input "08/01/2024" at bounding box center [872, 419] width 174 height 24
type input "08/01/2023"
click at [1059, 421] on input "10/11/2025" at bounding box center [1083, 419] width 174 height 24
type input "10/11/2024"
click at [1113, 509] on button "Save Address" at bounding box center [1121, 511] width 88 height 27
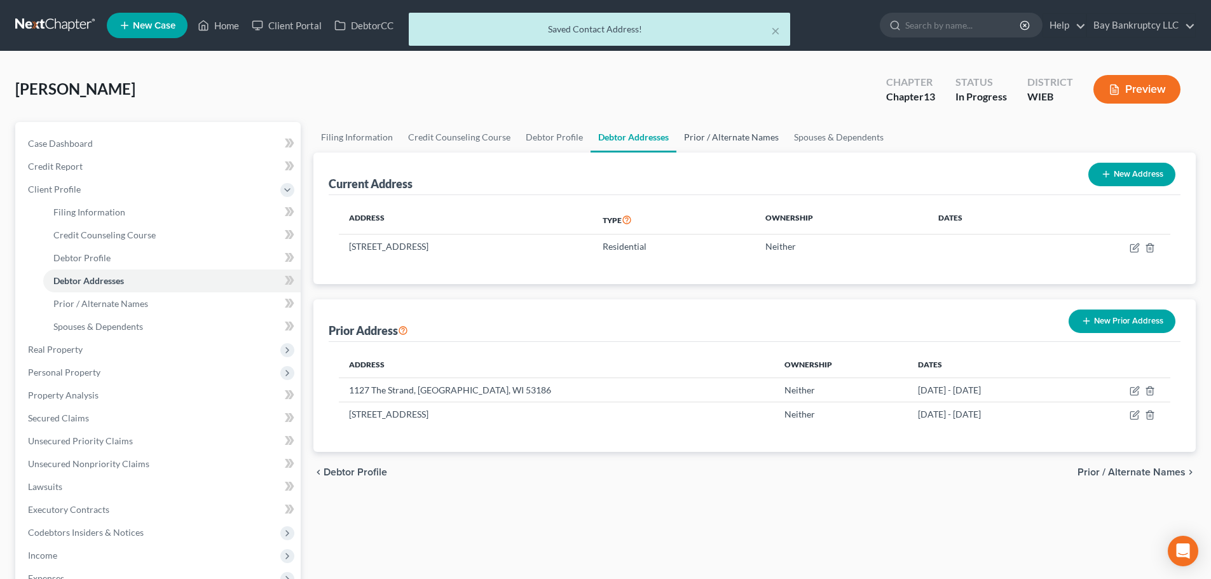
click at [702, 137] on link "Prior / Alternate Names" at bounding box center [732, 137] width 110 height 31
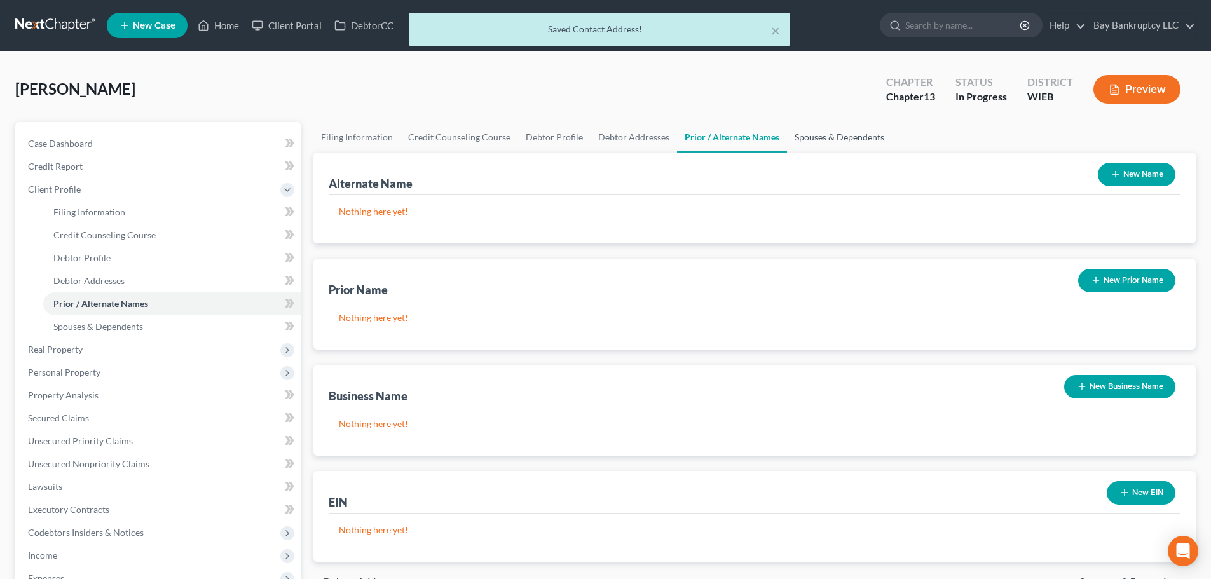
click at [806, 131] on link "Spouses & Dependents" at bounding box center [839, 137] width 105 height 31
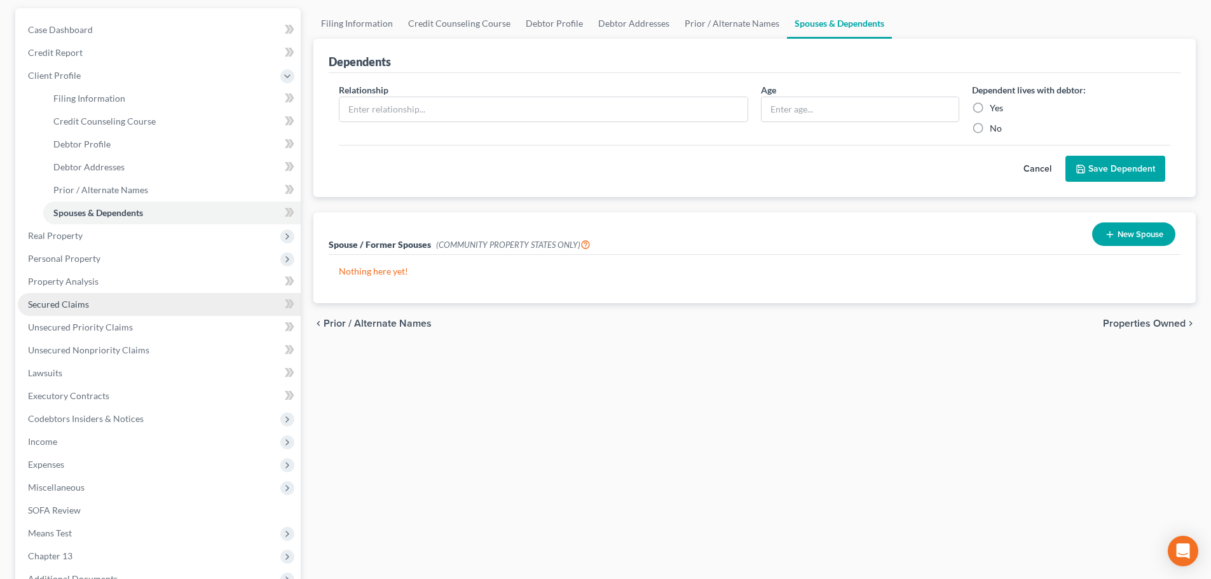
scroll to position [127, 0]
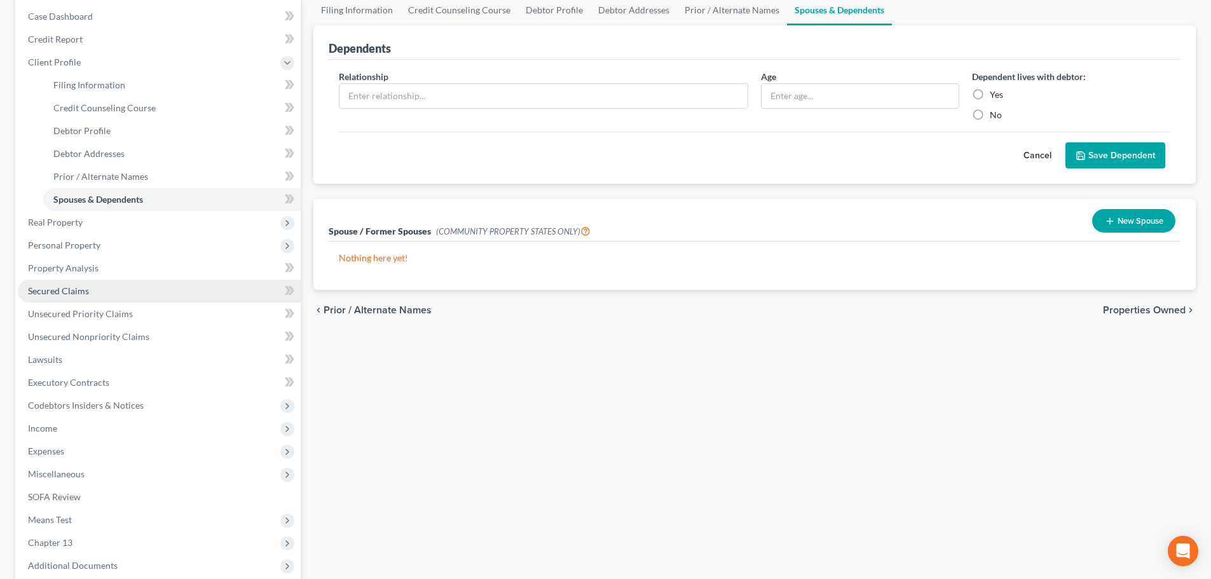
click at [61, 292] on span "Secured Claims" at bounding box center [58, 290] width 61 height 11
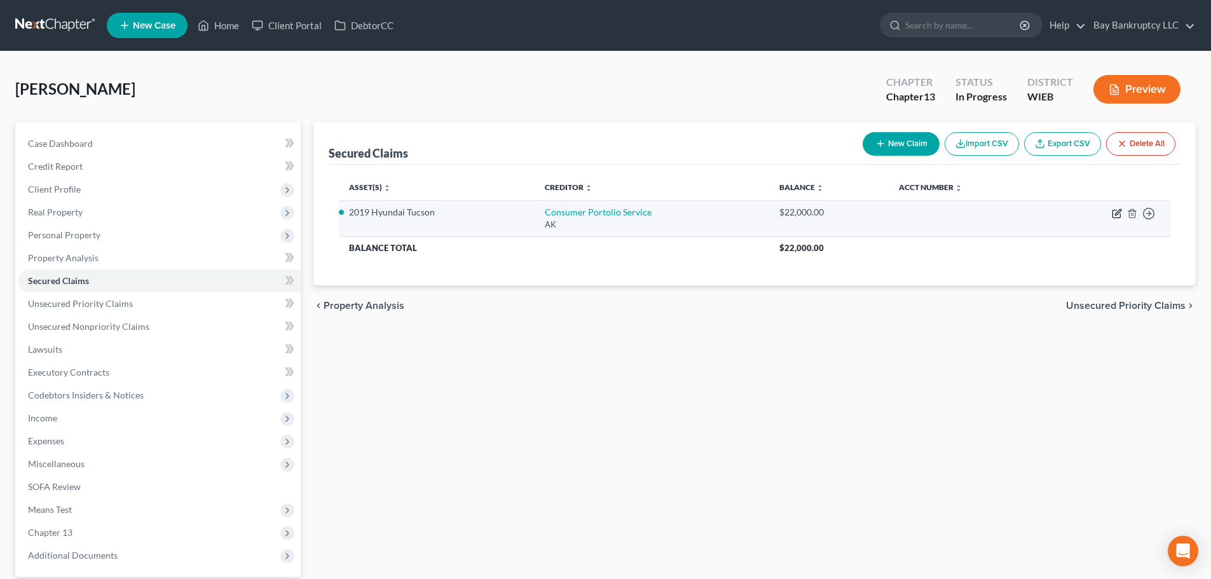
click at [1113, 212] on icon "button" at bounding box center [1117, 214] width 8 height 8
select select "1"
select select "2"
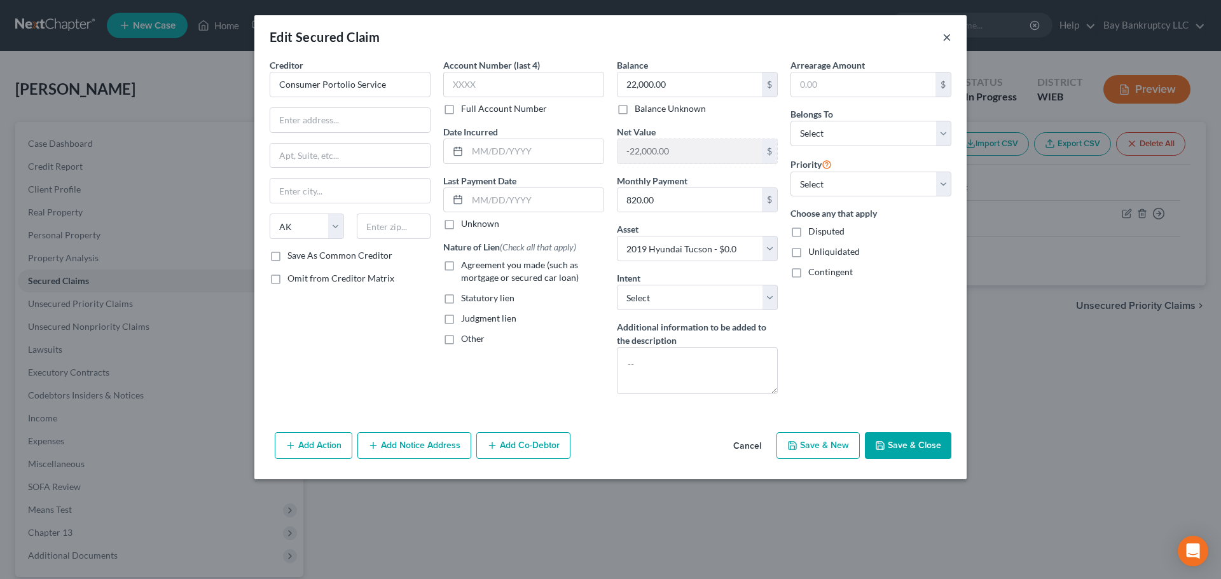
click at [946, 41] on button "×" at bounding box center [946, 36] width 9 height 15
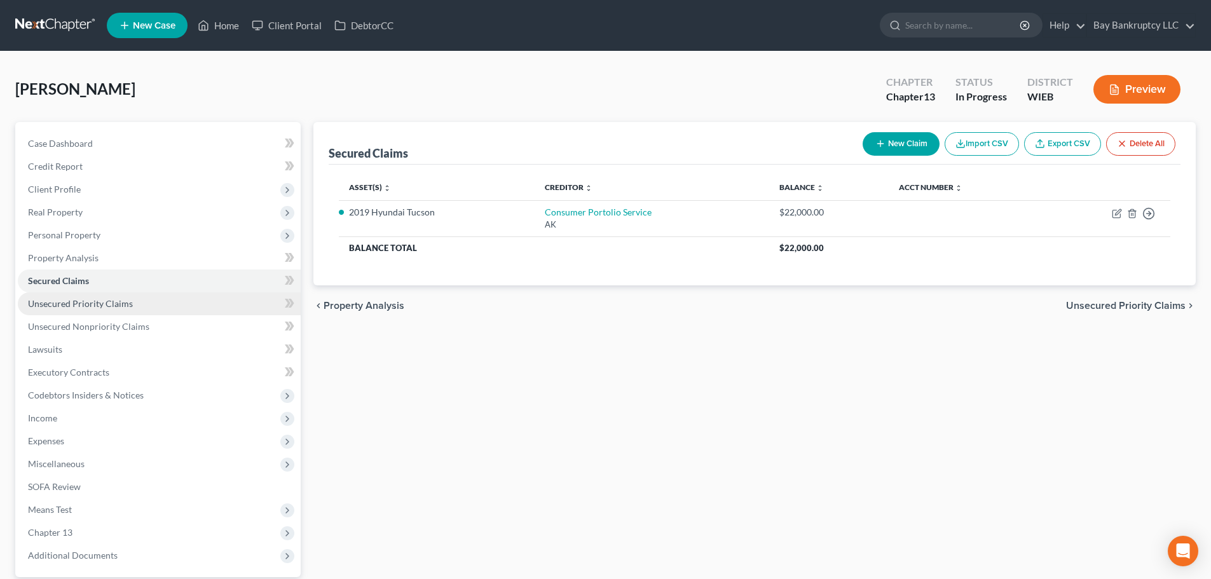
click at [104, 306] on span "Unsecured Priority Claims" at bounding box center [80, 303] width 105 height 11
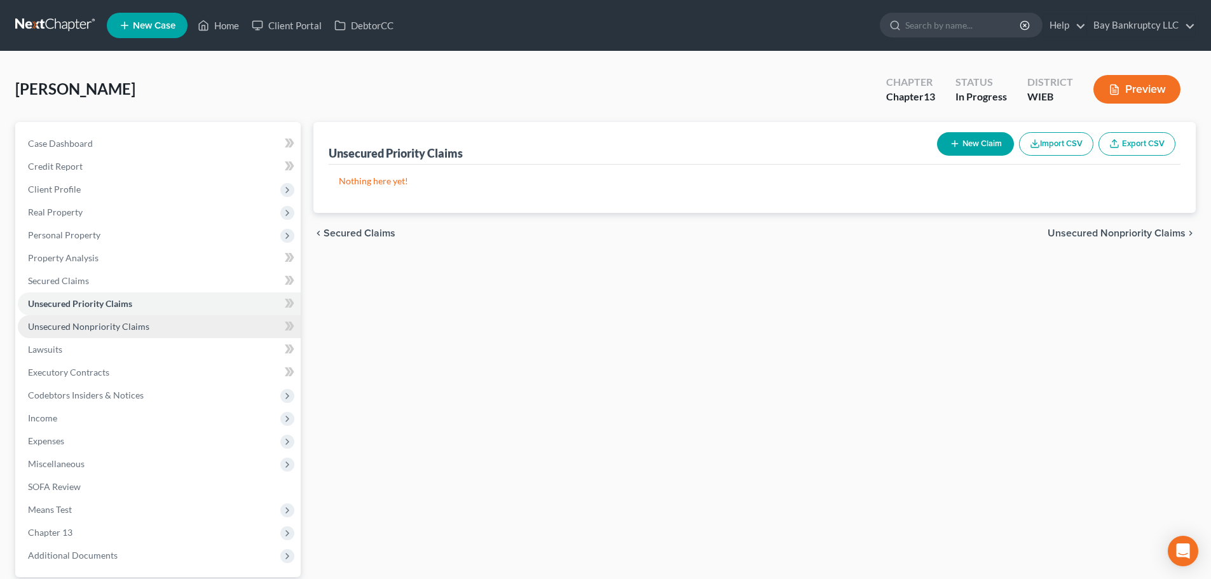
click at [108, 322] on span "Unsecured Nonpriority Claims" at bounding box center [88, 326] width 121 height 11
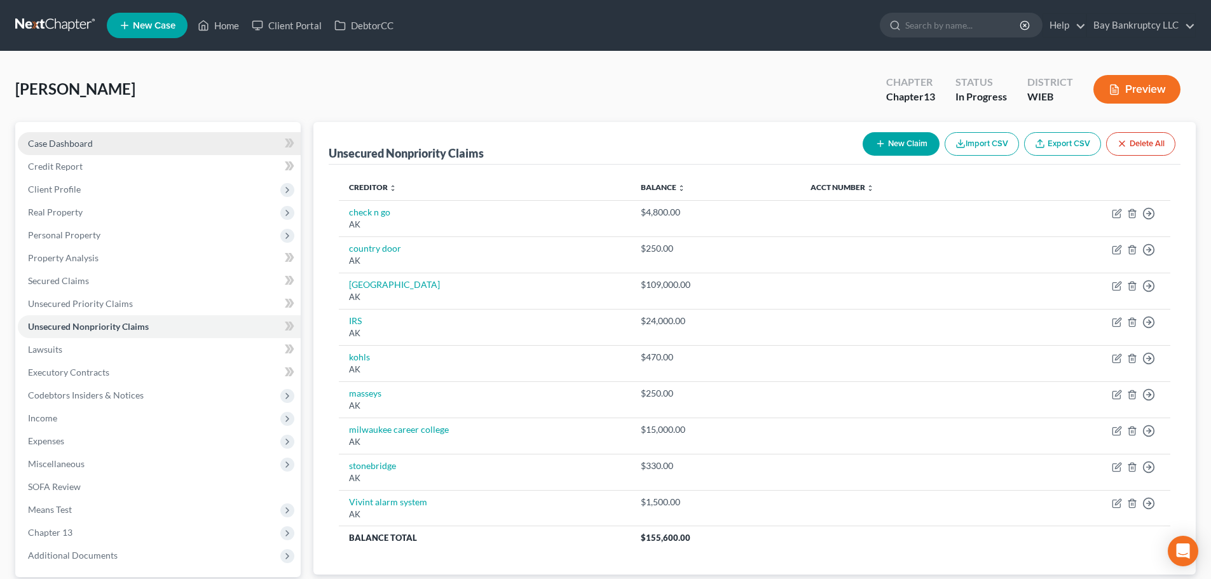
click at [104, 141] on link "Case Dashboard" at bounding box center [159, 143] width 283 height 23
select select "0"
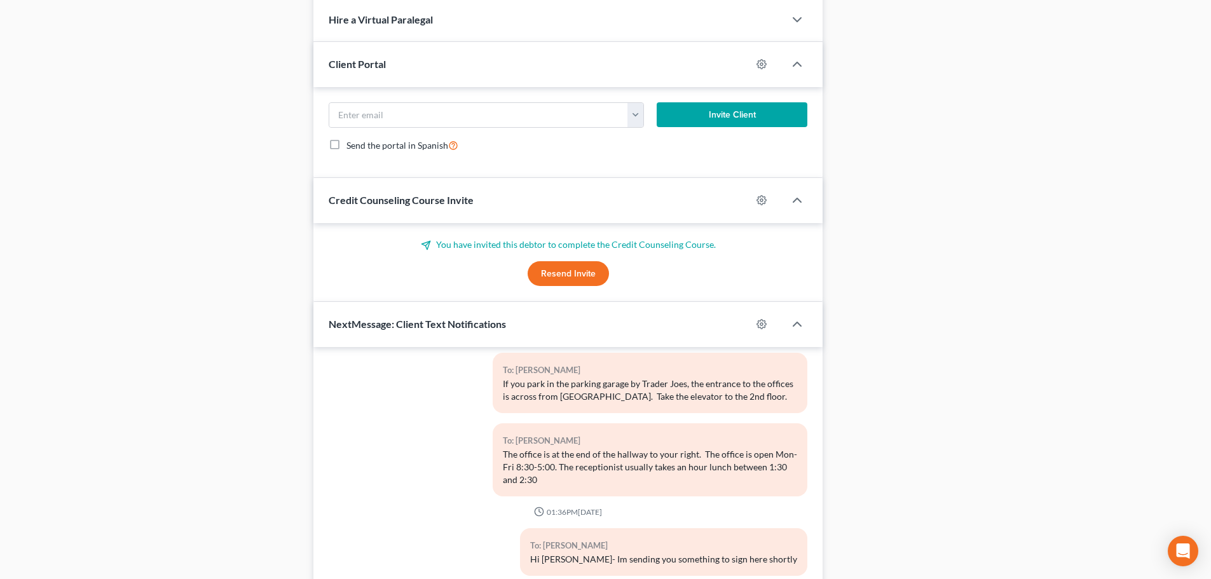
scroll to position [898, 0]
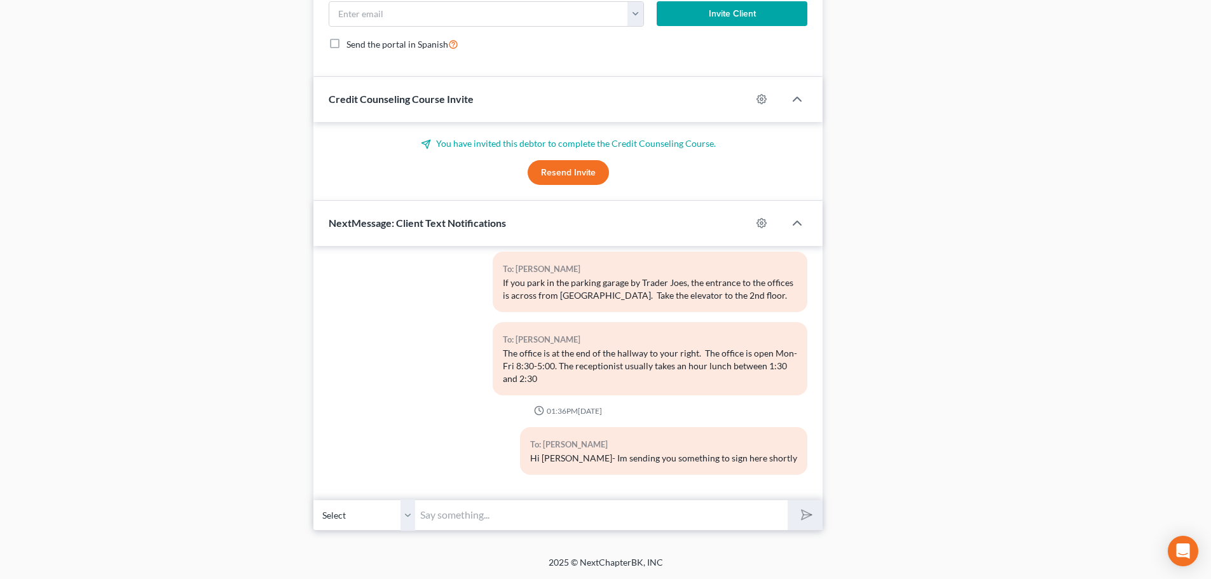
click at [457, 514] on input "text" at bounding box center [601, 515] width 373 height 31
type input "Can you email just the credit certificate? It came as a picture with other stuf…"
click at [798, 517] on icon "submit" at bounding box center [804, 515] width 18 height 18
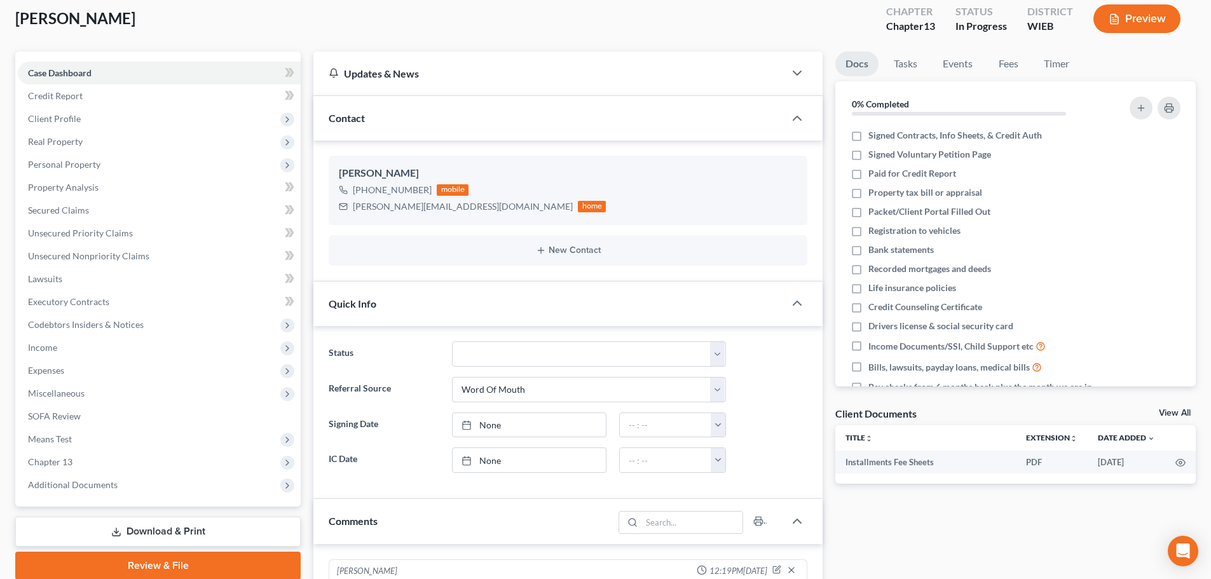
scroll to position [318, 0]
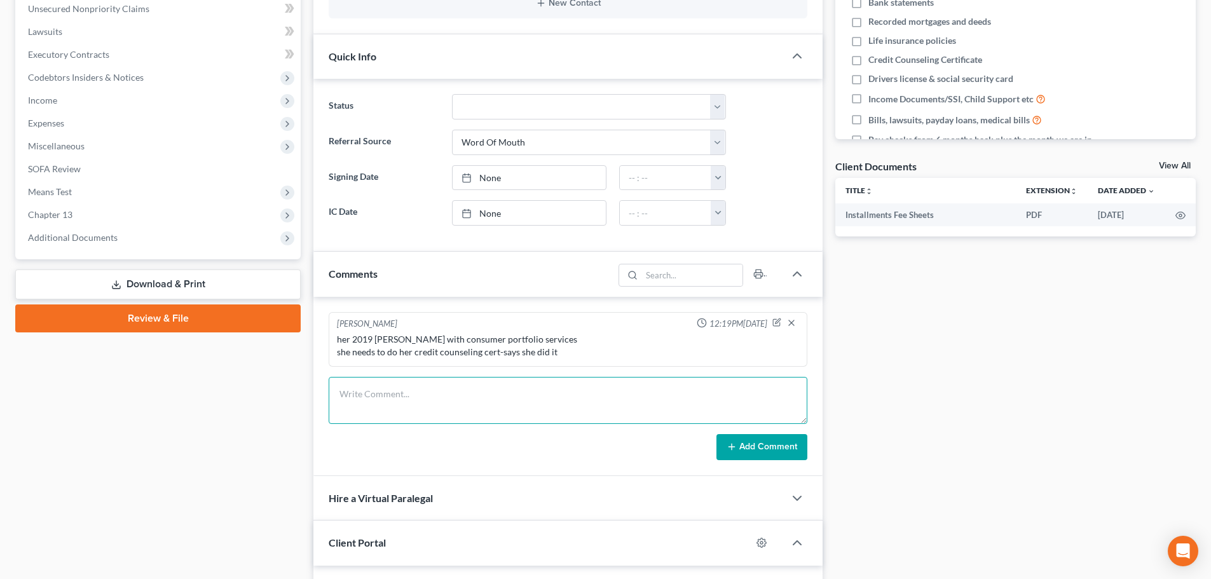
click at [375, 403] on textarea at bounding box center [568, 400] width 479 height 47
type textarea "CHEKED PACER BUT HAVE NO PROOF OF SOCIAL"
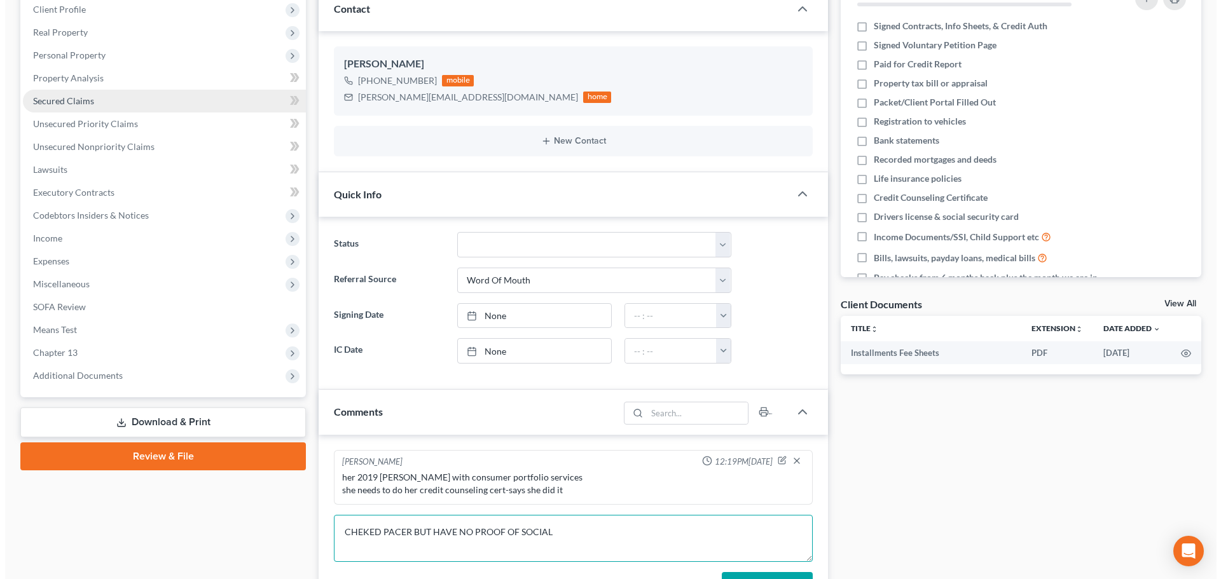
scroll to position [64, 0]
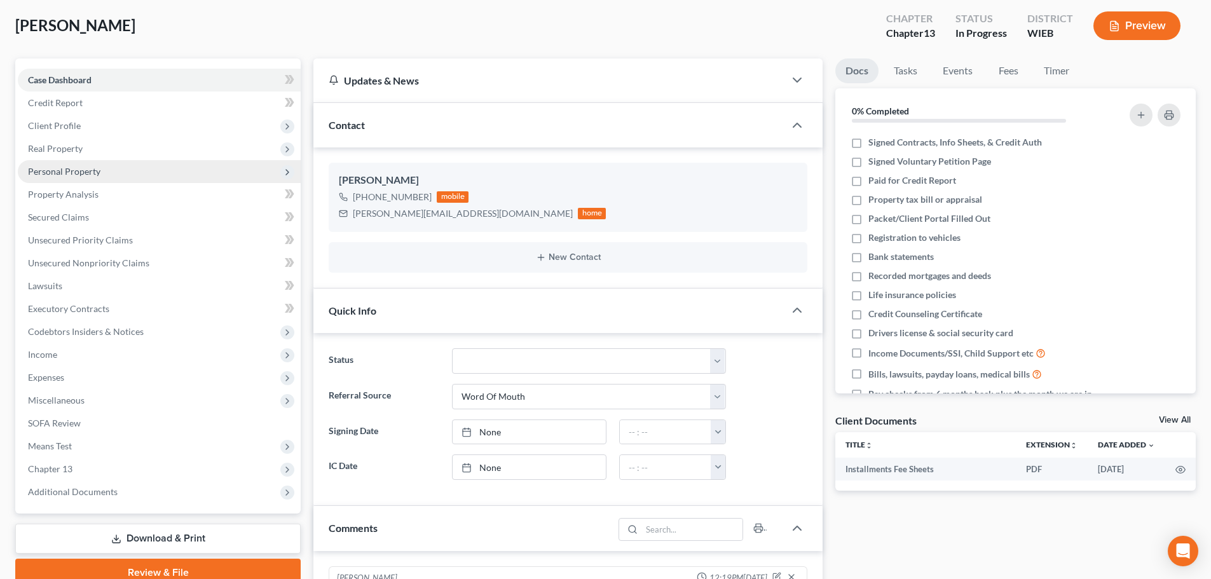
drag, startPoint x: 50, startPoint y: 123, endPoint x: 74, endPoint y: 180, distance: 62.4
click at [50, 123] on span "Client Profile" at bounding box center [54, 125] width 53 height 11
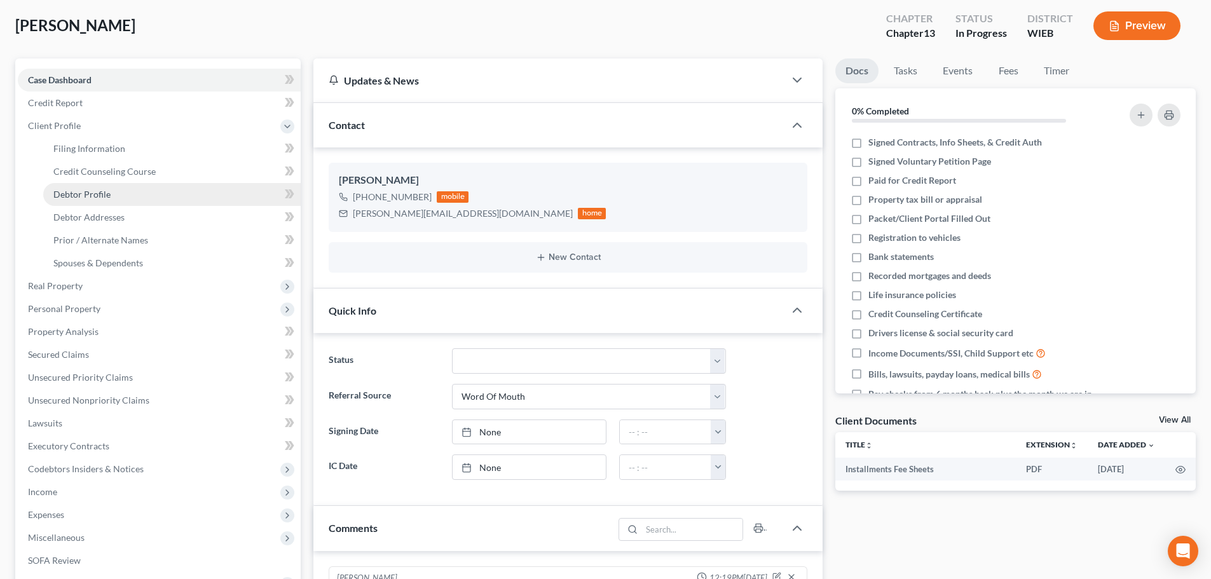
click at [82, 196] on span "Debtor Profile" at bounding box center [81, 194] width 57 height 11
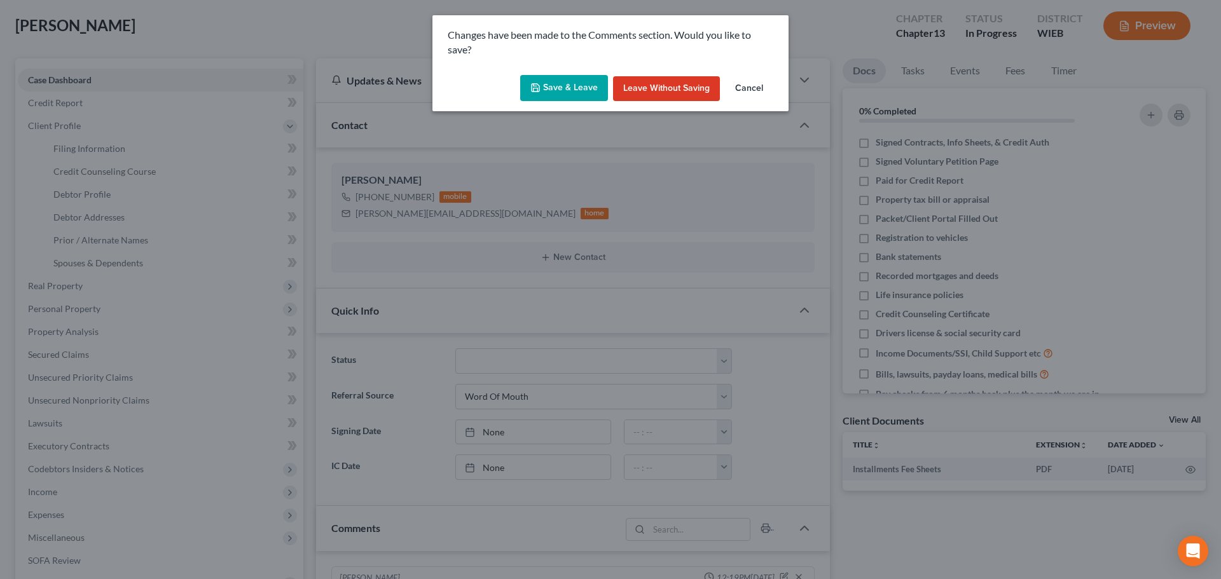
click at [550, 81] on button "Save & Leave" at bounding box center [564, 88] width 88 height 27
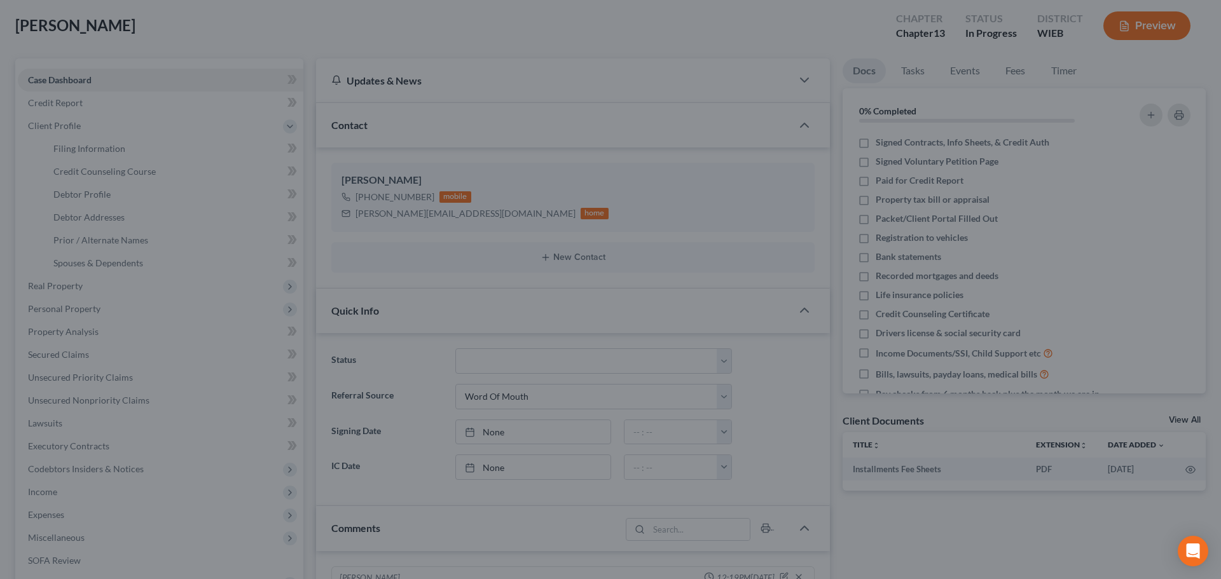
select select "0"
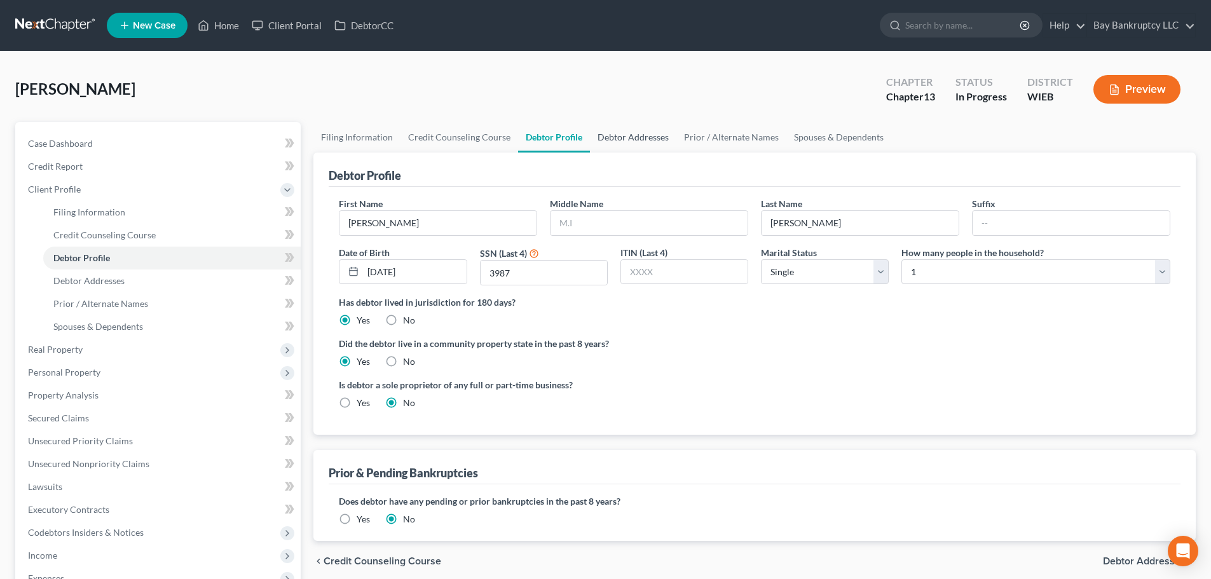
click at [614, 132] on link "Debtor Addresses" at bounding box center [633, 137] width 86 height 31
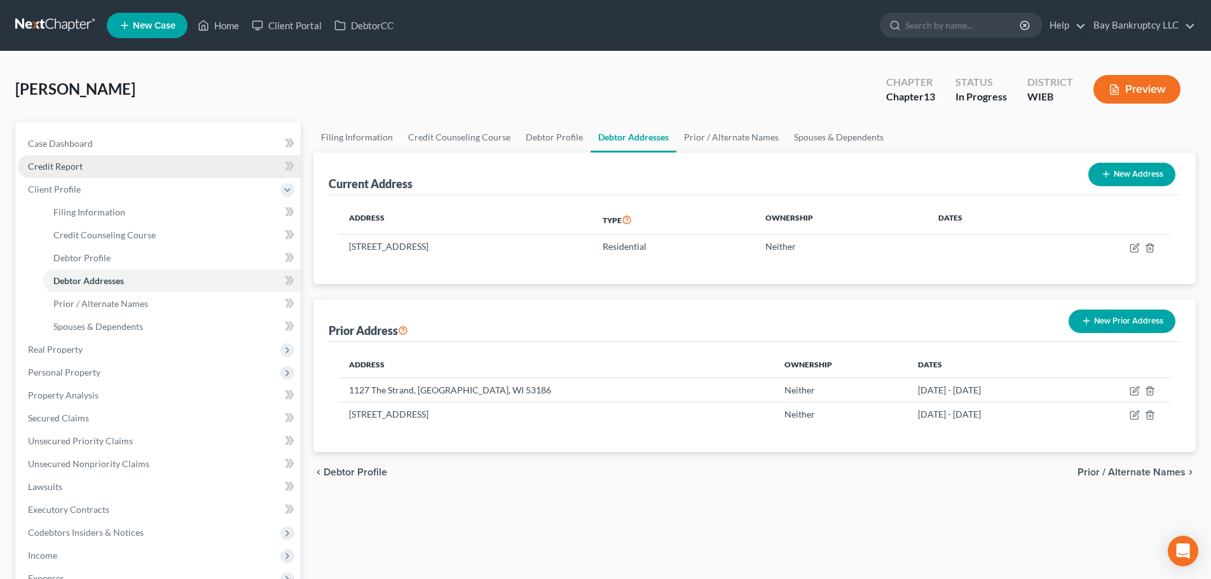
click at [118, 174] on link "Credit Report" at bounding box center [159, 166] width 283 height 23
click at [73, 164] on span "Credit Report" at bounding box center [55, 166] width 55 height 11
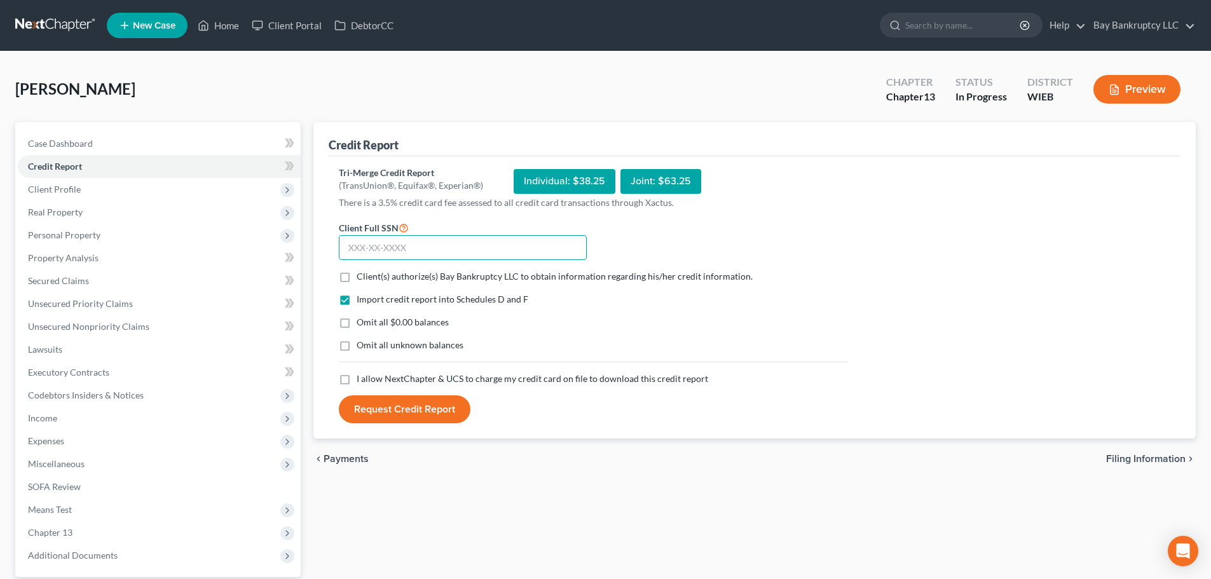
click at [366, 250] on input "text" at bounding box center [463, 247] width 248 height 25
type input "318-62-3987"
click at [357, 275] on label "Client(s) authorize(s) Bay Bankruptcy LLC to obtain information regarding his/h…" at bounding box center [555, 276] width 396 height 13
click at [362, 275] on input "Client(s) authorize(s) Bay Bankruptcy LLC to obtain information regarding his/h…" at bounding box center [366, 274] width 8 height 8
checkbox input "true"
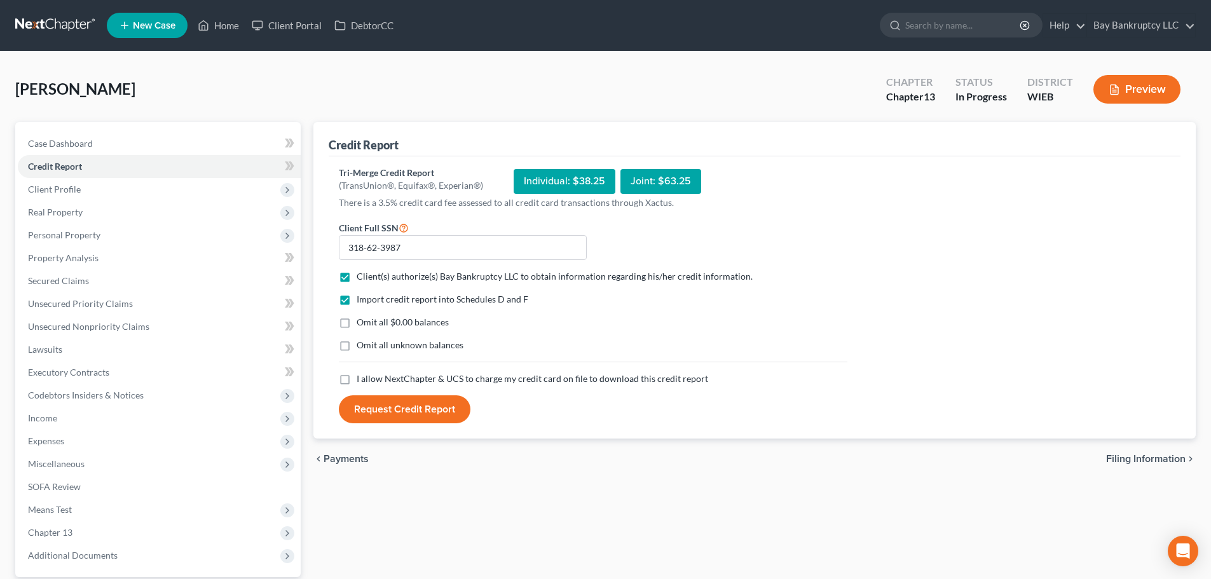
click at [357, 324] on label "Omit all $0.00 balances" at bounding box center [403, 322] width 92 height 13
click at [362, 324] on input "Omit all $0.00 balances" at bounding box center [366, 320] width 8 height 8
checkbox input "true"
click at [357, 382] on label "I allow NextChapter & UCS to charge my credit card on file to download this cre…" at bounding box center [533, 379] width 352 height 13
click at [362, 381] on input "I allow NextChapter & UCS to charge my credit card on file to download this cre…" at bounding box center [366, 377] width 8 height 8
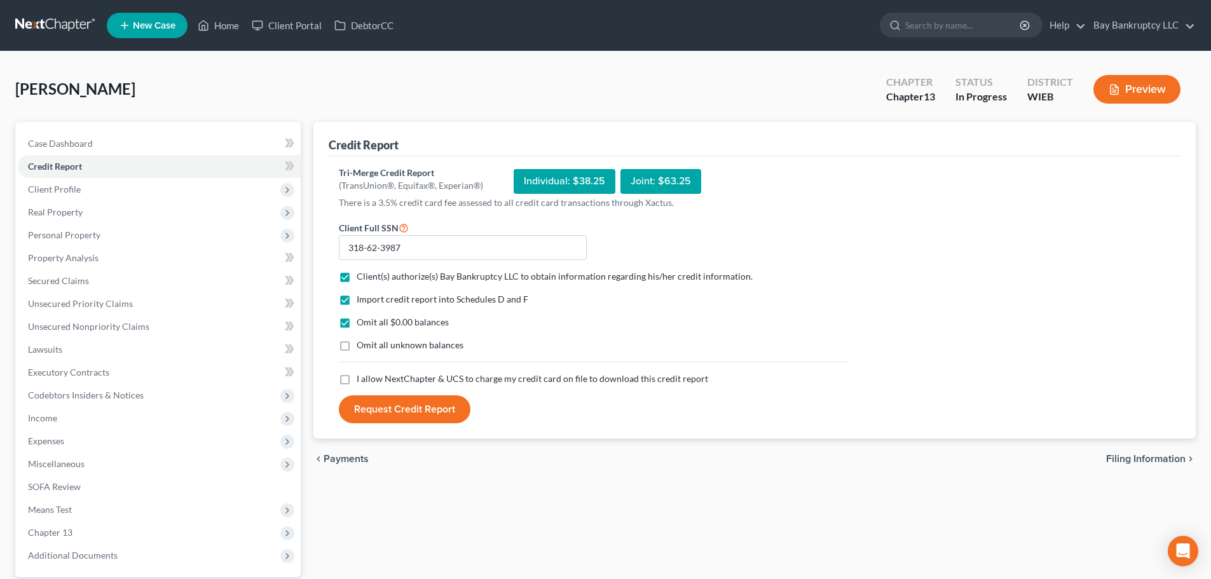
checkbox input "true"
click at [361, 409] on button "Request Credit Report" at bounding box center [405, 409] width 132 height 28
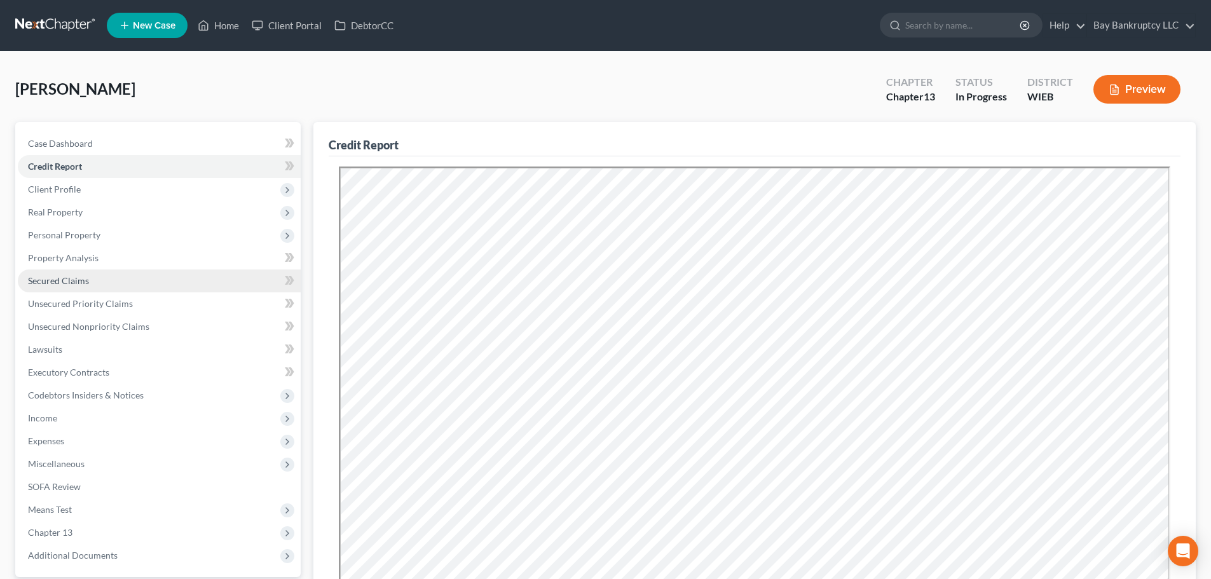
click at [81, 289] on link "Secured Claims" at bounding box center [159, 281] width 283 height 23
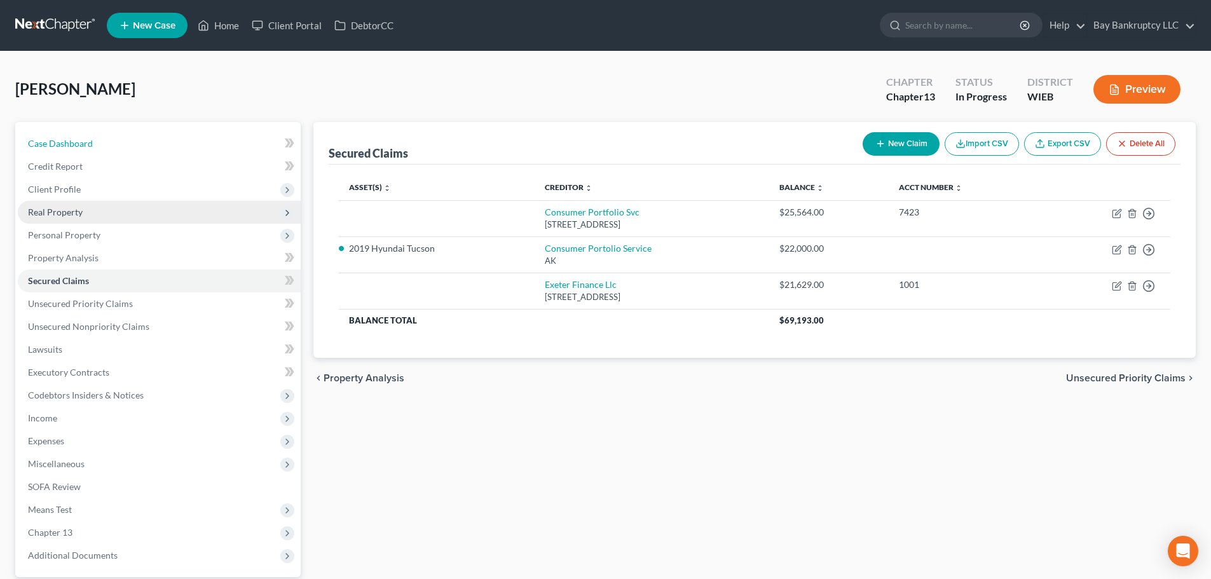
drag, startPoint x: 87, startPoint y: 142, endPoint x: 158, endPoint y: 222, distance: 107.2
click at [87, 142] on span "Case Dashboard" at bounding box center [60, 143] width 65 height 11
select select "0"
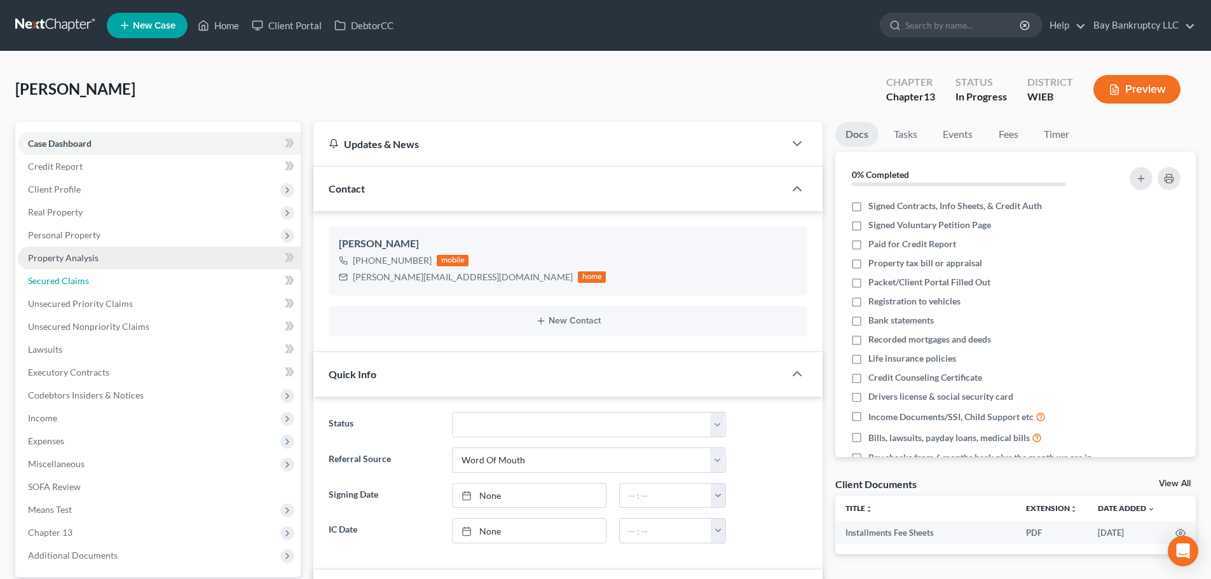
drag, startPoint x: 110, startPoint y: 275, endPoint x: 216, endPoint y: 248, distance: 109.0
click at [110, 275] on link "Secured Claims" at bounding box center [159, 281] width 283 height 23
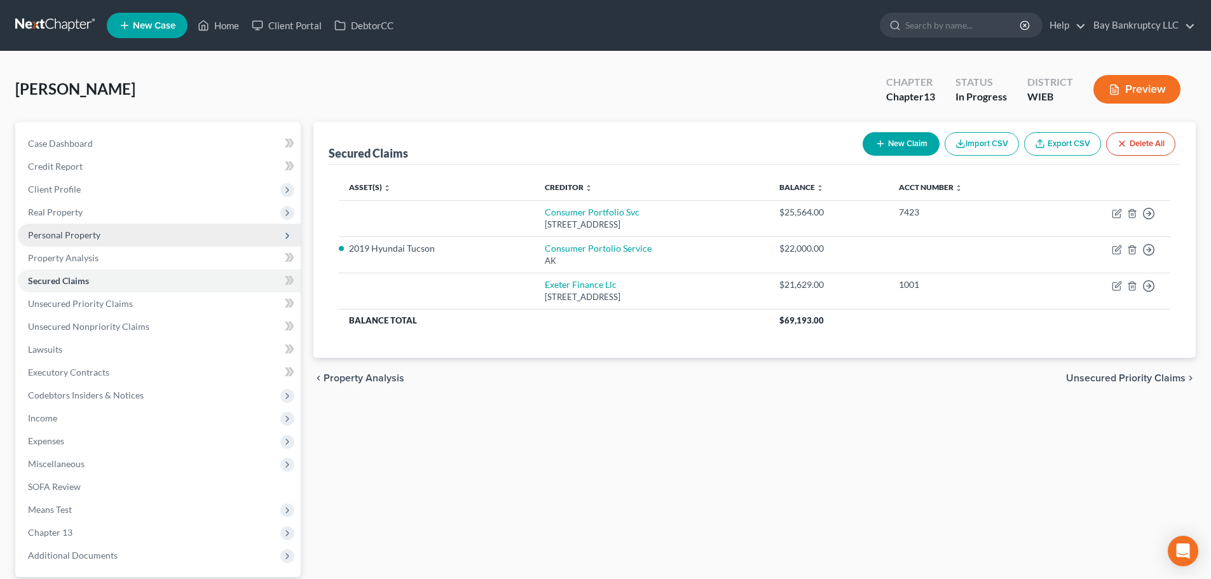
click at [78, 230] on span "Personal Property" at bounding box center [64, 235] width 72 height 11
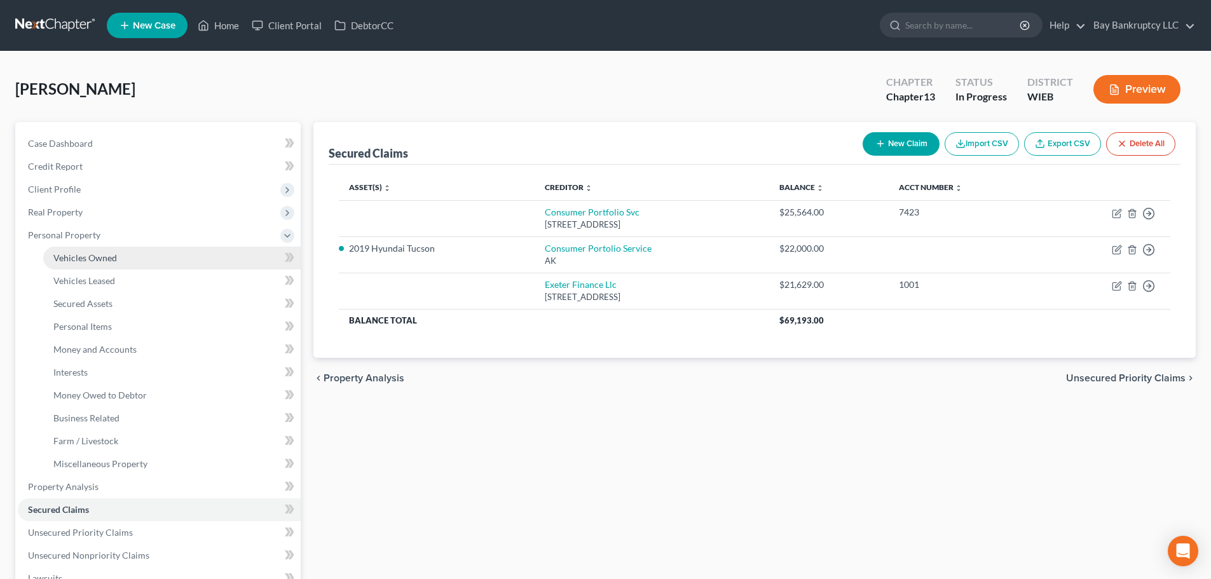
click at [96, 252] on span "Vehicles Owned" at bounding box center [85, 257] width 64 height 11
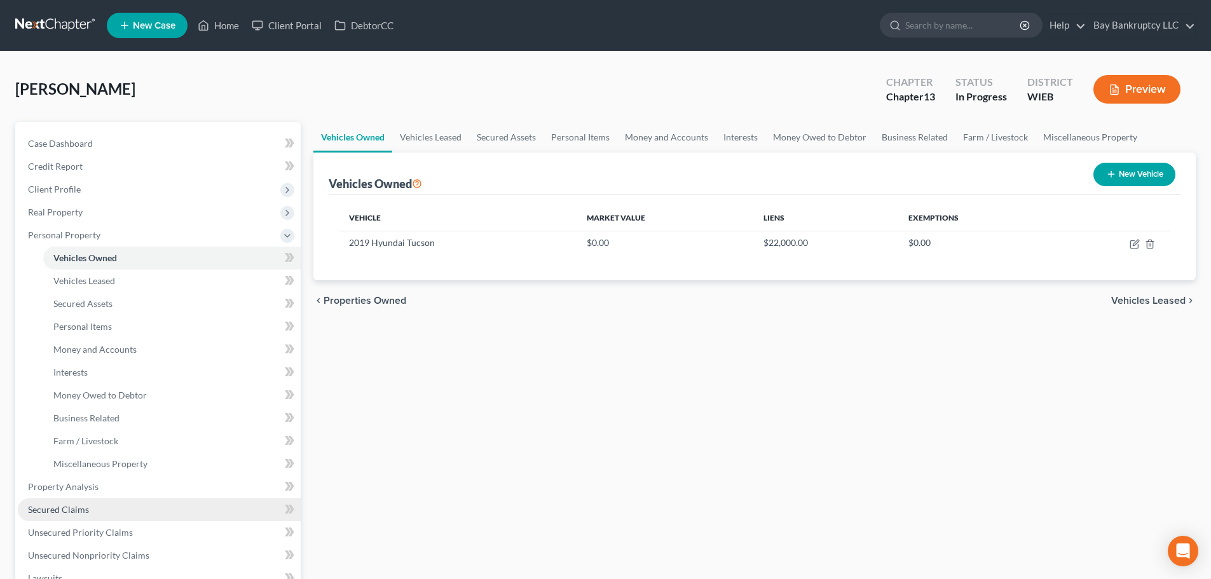
click at [83, 507] on span "Secured Claims" at bounding box center [58, 509] width 61 height 11
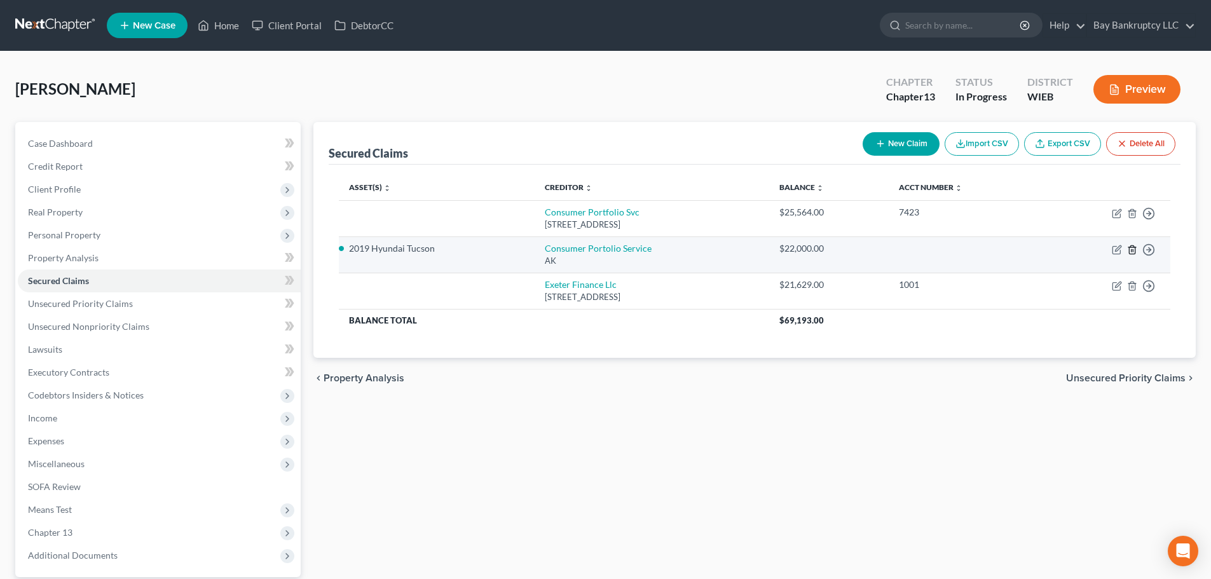
click at [1131, 247] on icon "button" at bounding box center [1132, 249] width 6 height 8
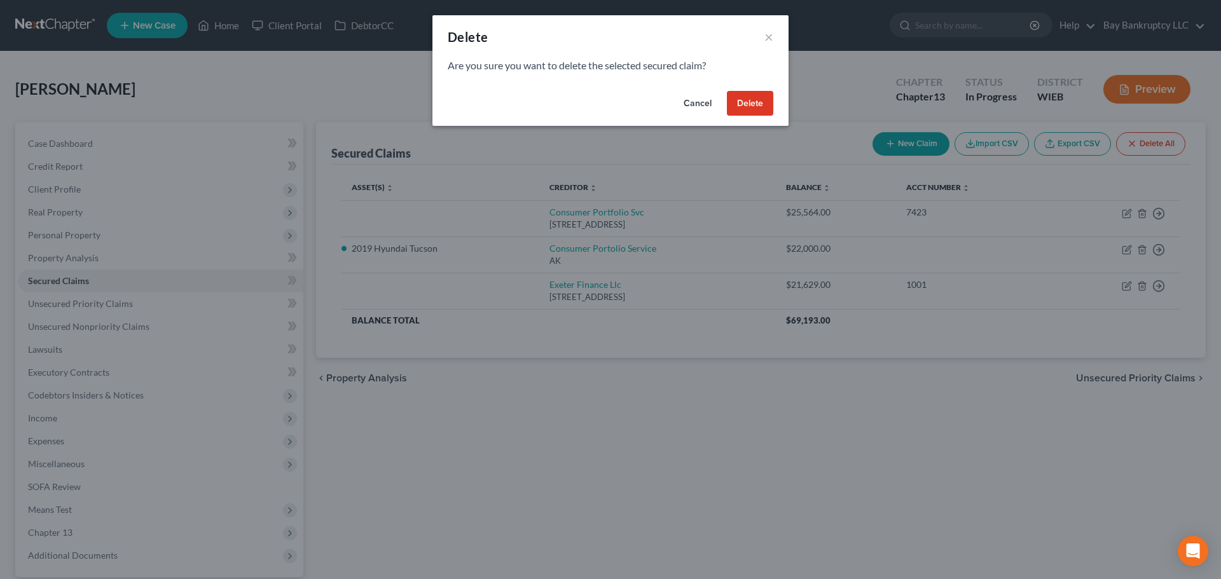
click at [752, 102] on button "Delete" at bounding box center [750, 103] width 46 height 25
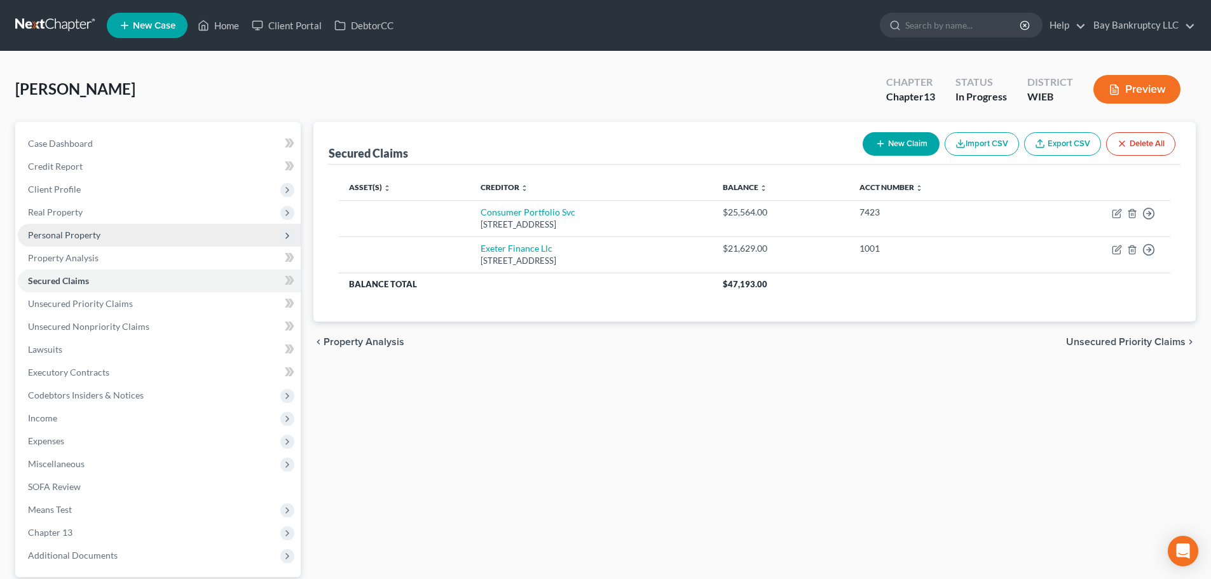
click at [74, 230] on span "Personal Property" at bounding box center [64, 235] width 72 height 11
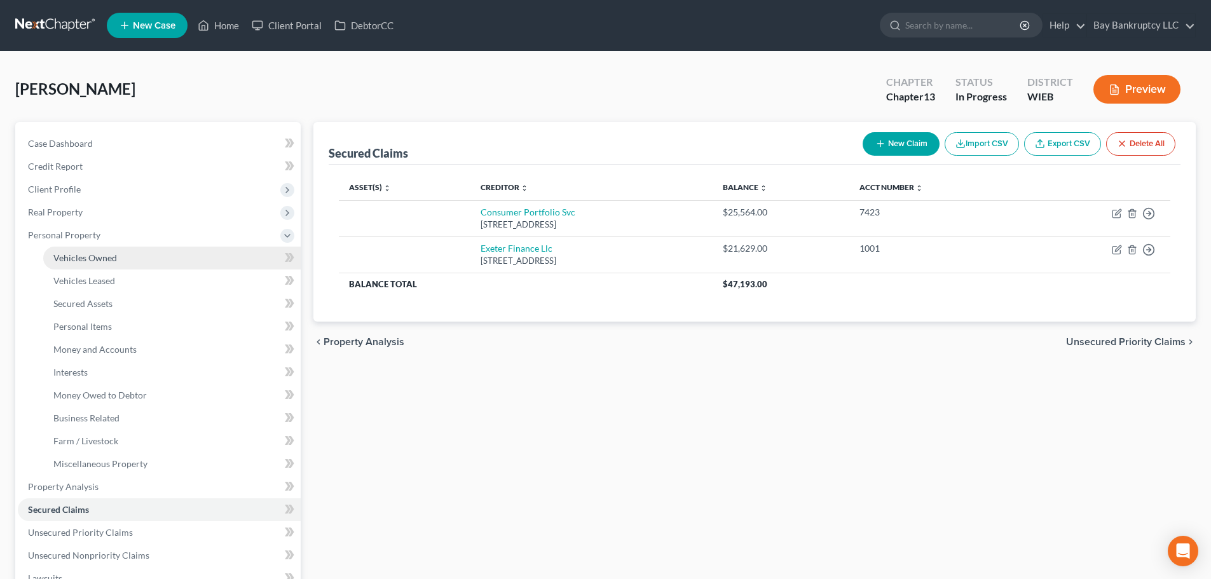
click at [87, 251] on link "Vehicles Owned" at bounding box center [172, 258] width 258 height 23
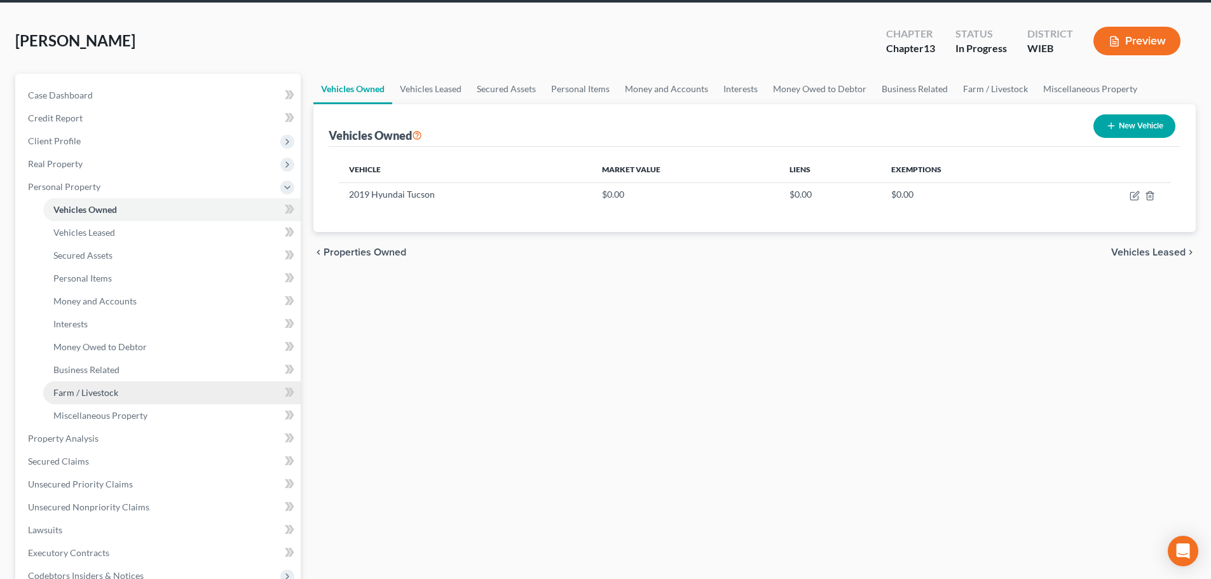
scroll to position [191, 0]
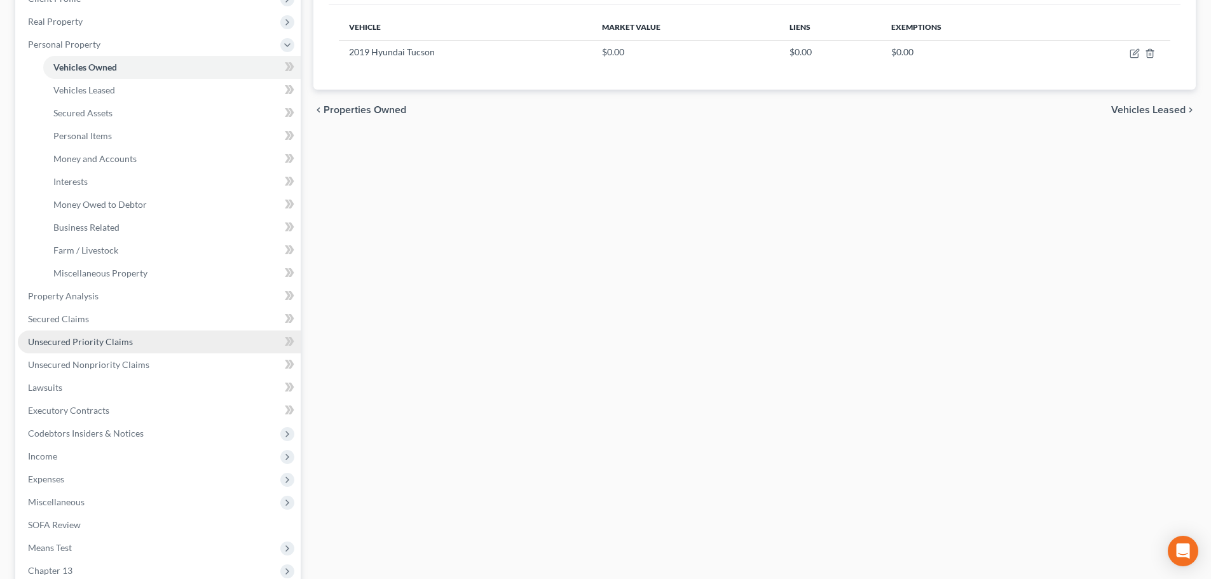
click at [93, 349] on link "Unsecured Priority Claims" at bounding box center [159, 342] width 283 height 23
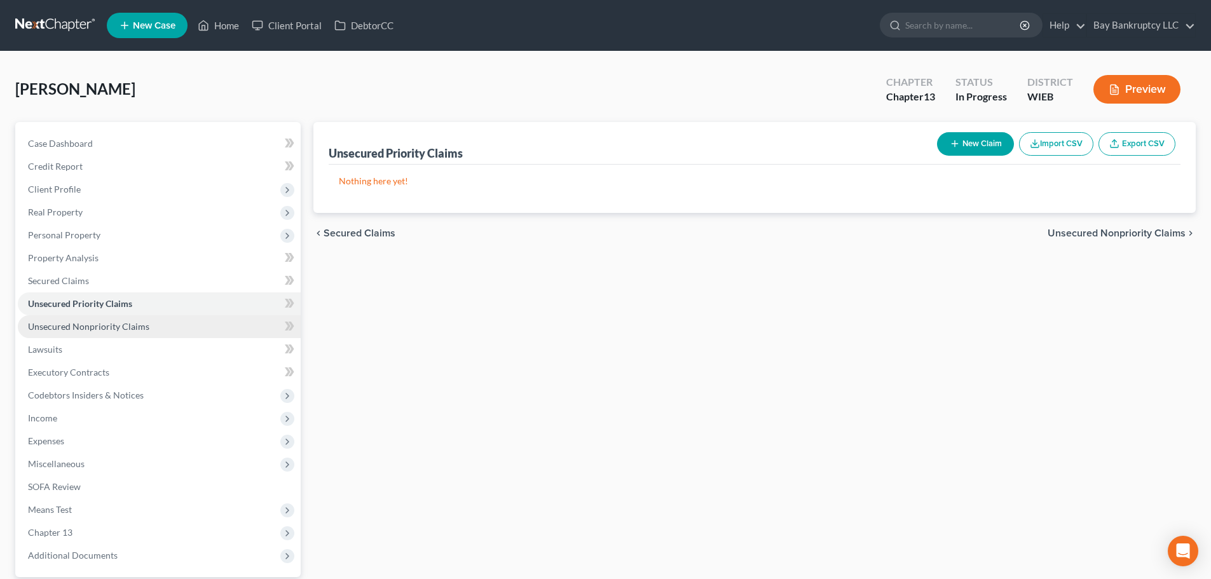
click at [101, 330] on span "Unsecured Nonpriority Claims" at bounding box center [88, 326] width 121 height 11
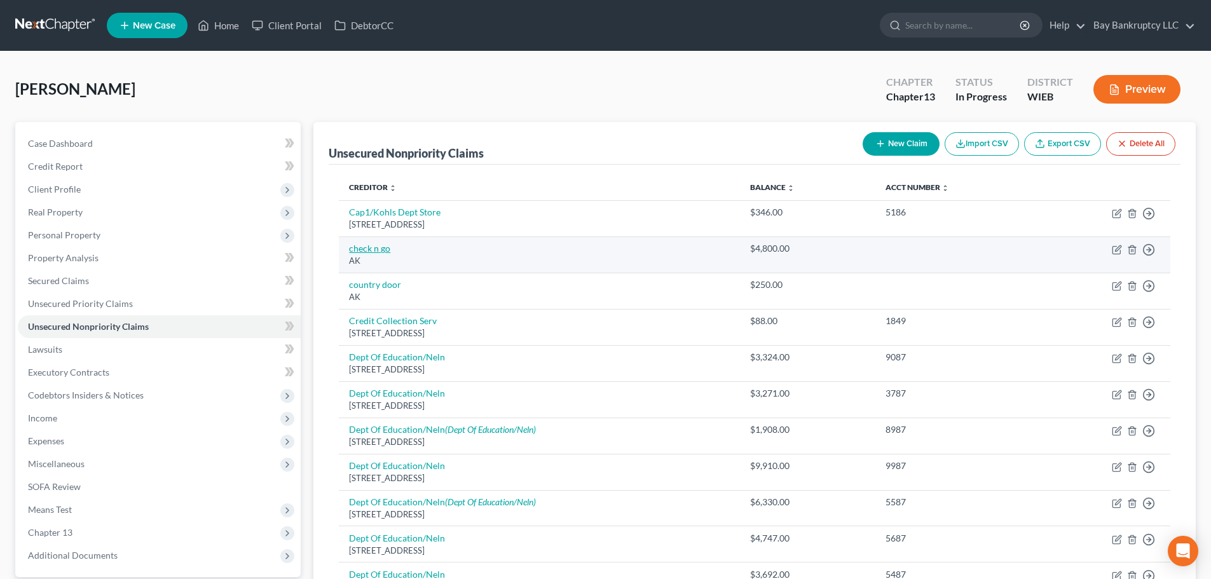
click at [368, 251] on link "check n go" at bounding box center [369, 248] width 41 height 11
select select "1"
select select "2"
select select "0"
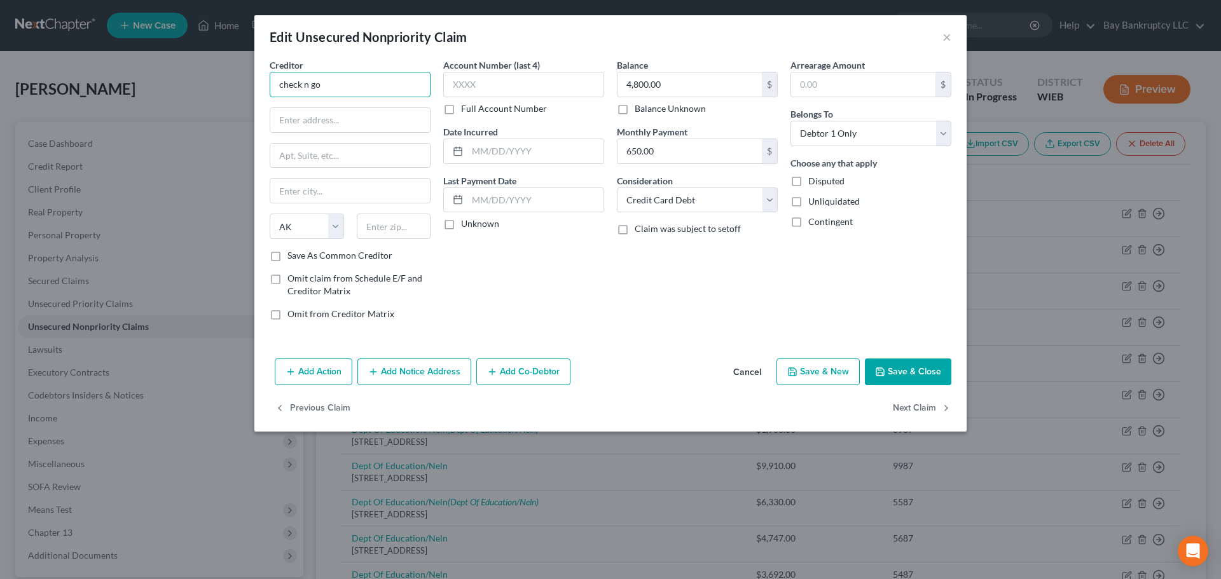
click at [345, 86] on input "check n go" at bounding box center [350, 84] width 161 height 25
drag, startPoint x: 345, startPoint y: 86, endPoint x: 182, endPoint y: 86, distance: 162.8
click at [182, 86] on div "Edit Unsecured Nonpriority Claim × Creditor * check n go State AL AK AR AZ CA C…" at bounding box center [610, 289] width 1221 height 579
type input "Check N Go"
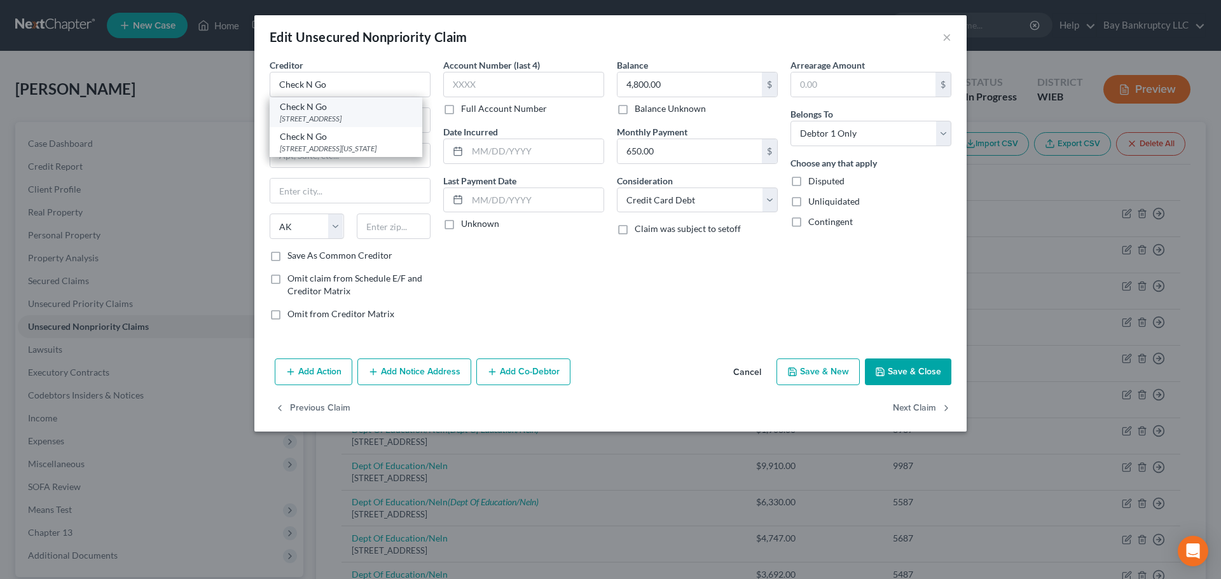
click at [300, 108] on div "Check N Go" at bounding box center [346, 106] width 132 height 13
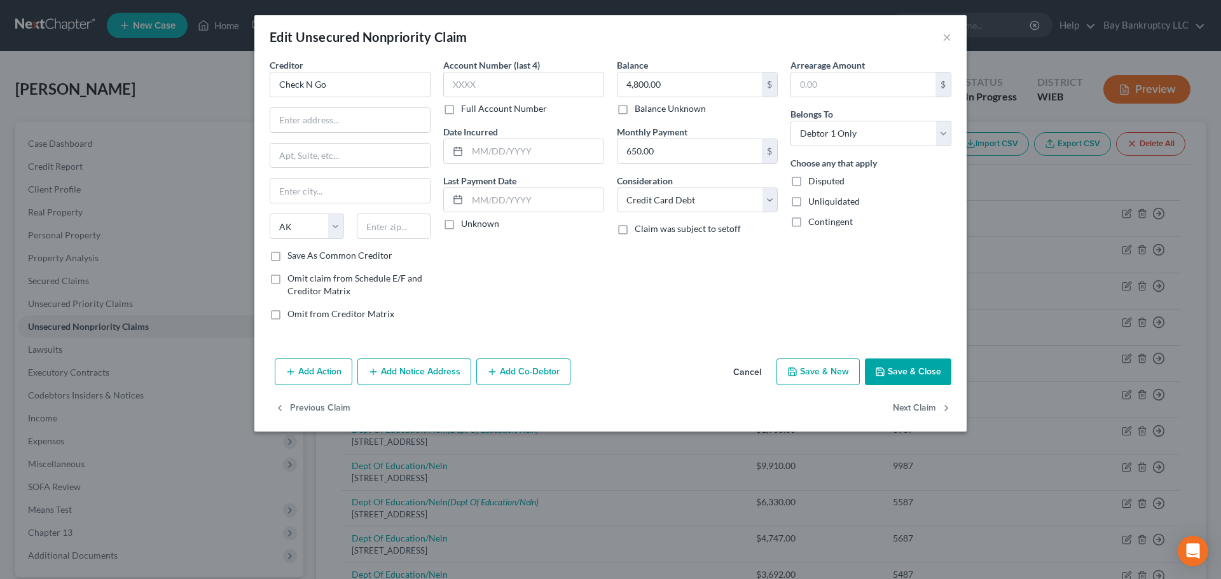
type input "344 E Capital Dr"
type input "[GEOGRAPHIC_DATA]"
select select "52"
type input "53212"
click at [889, 369] on button "Save & Close" at bounding box center [908, 372] width 86 height 27
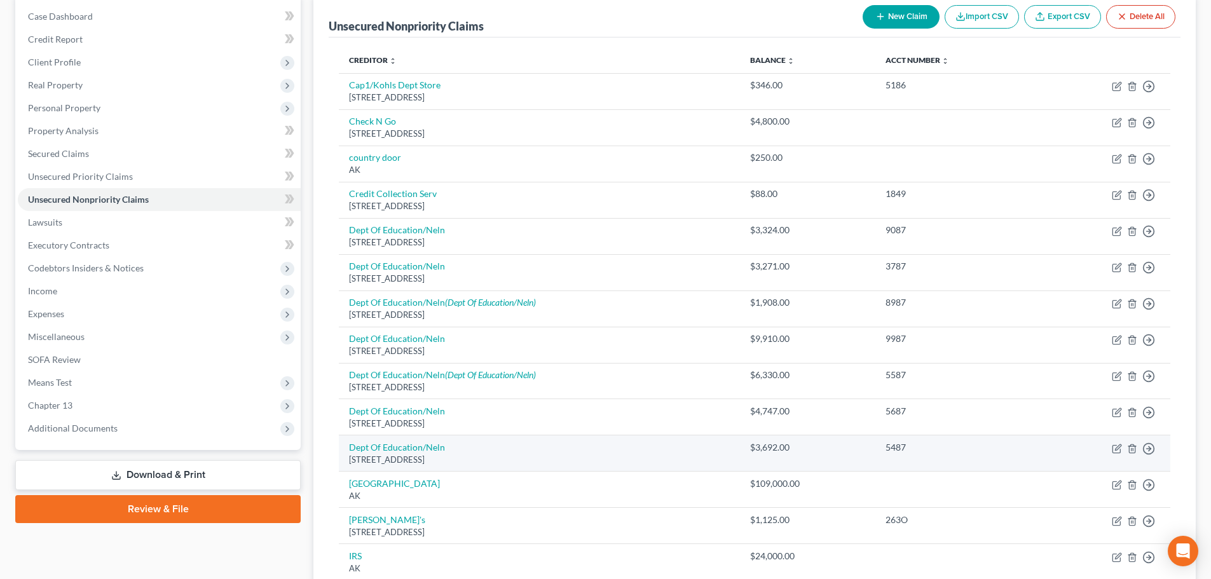
scroll to position [191, 0]
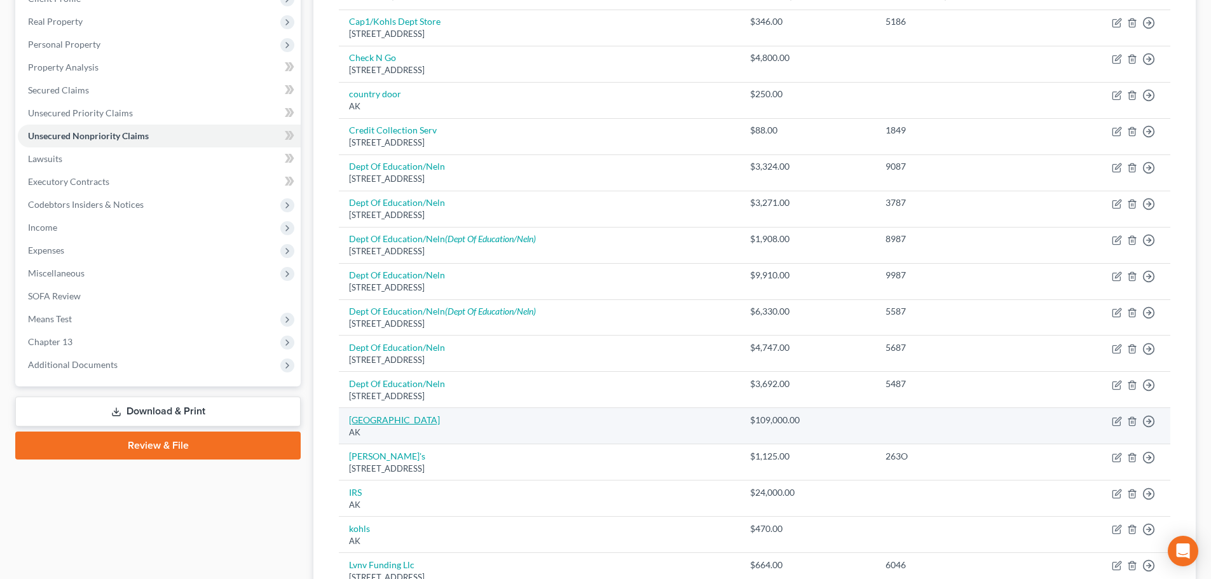
click at [390, 418] on link "froedtert hospital" at bounding box center [394, 420] width 91 height 11
select select "1"
select select "2"
select select "0"
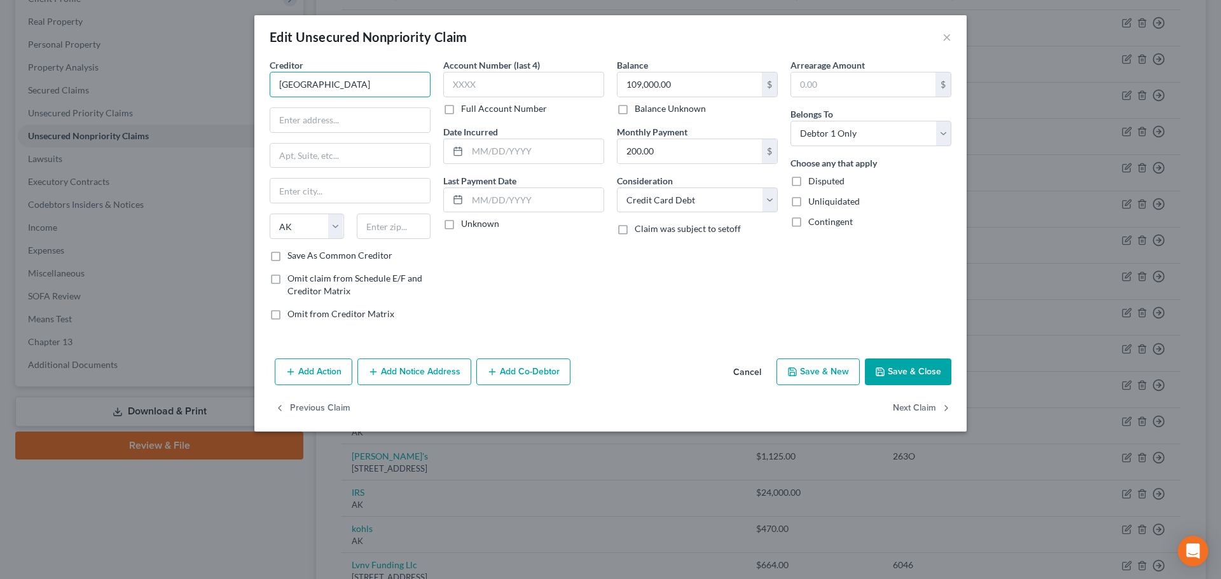
click at [370, 83] on input "froedtert hospital" at bounding box center [350, 84] width 161 height 25
drag, startPoint x: 370, startPoint y: 83, endPoint x: 156, endPoint y: 100, distance: 214.9
click at [156, 100] on div "Edit Unsecured Nonpriority Claim × Creditor * froedtert hospital State AL AK AR…" at bounding box center [610, 289] width 1221 height 579
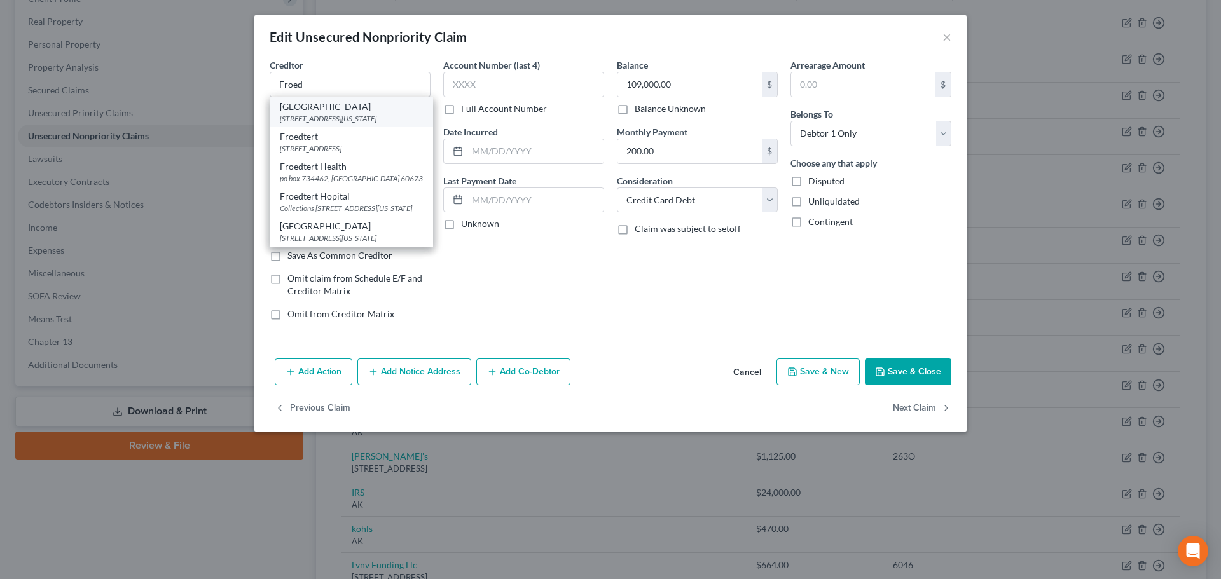
click at [310, 109] on div "Froedert Hospital" at bounding box center [351, 106] width 143 height 13
type input "Froedert Hospital"
type input "9200 W Wisconsin Ave"
type input "[GEOGRAPHIC_DATA]"
select select "52"
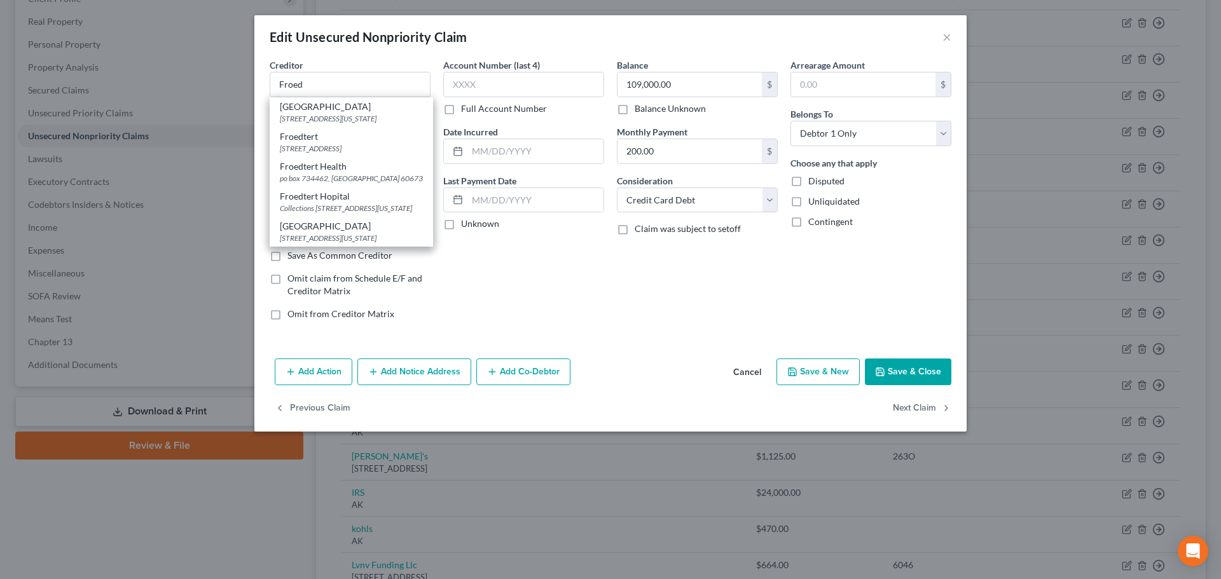
type input "53226"
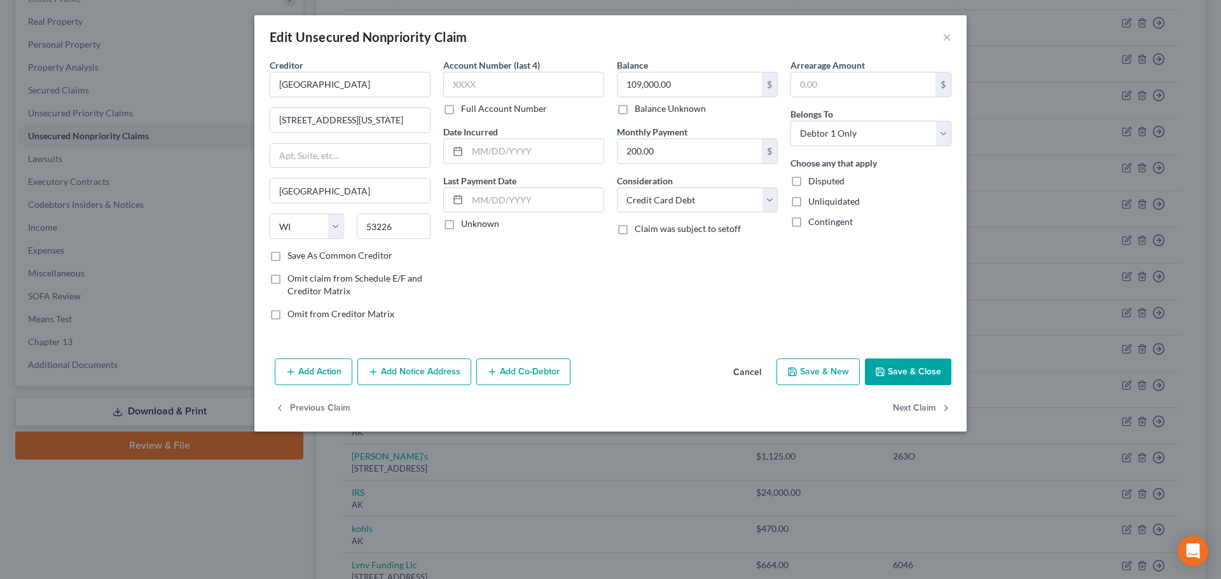
click at [904, 368] on button "Save & Close" at bounding box center [908, 372] width 86 height 27
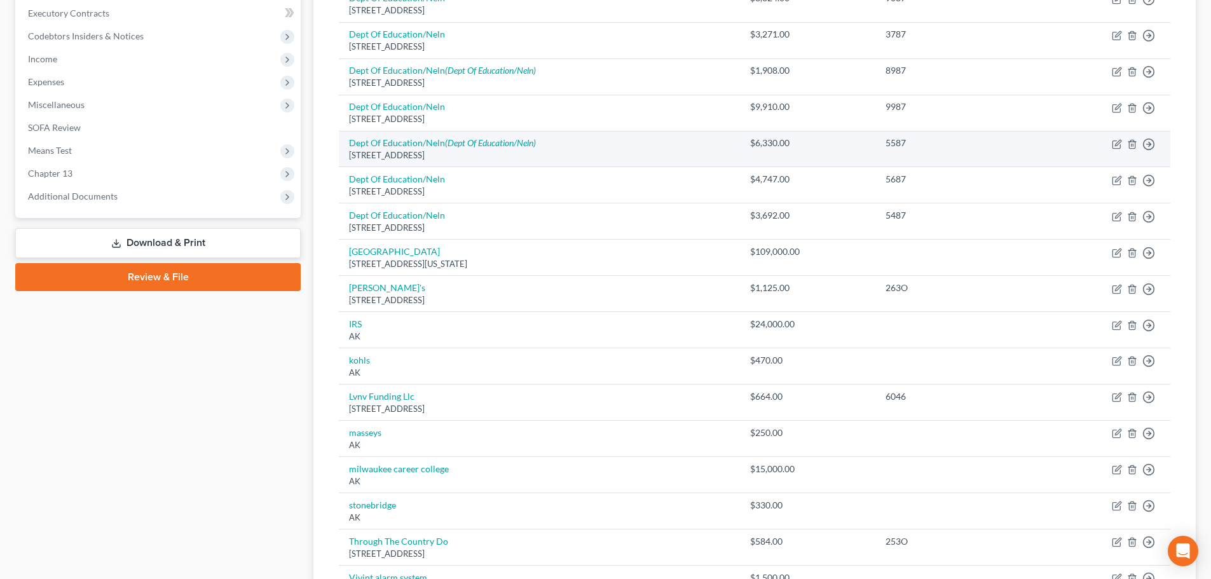
scroll to position [382, 0]
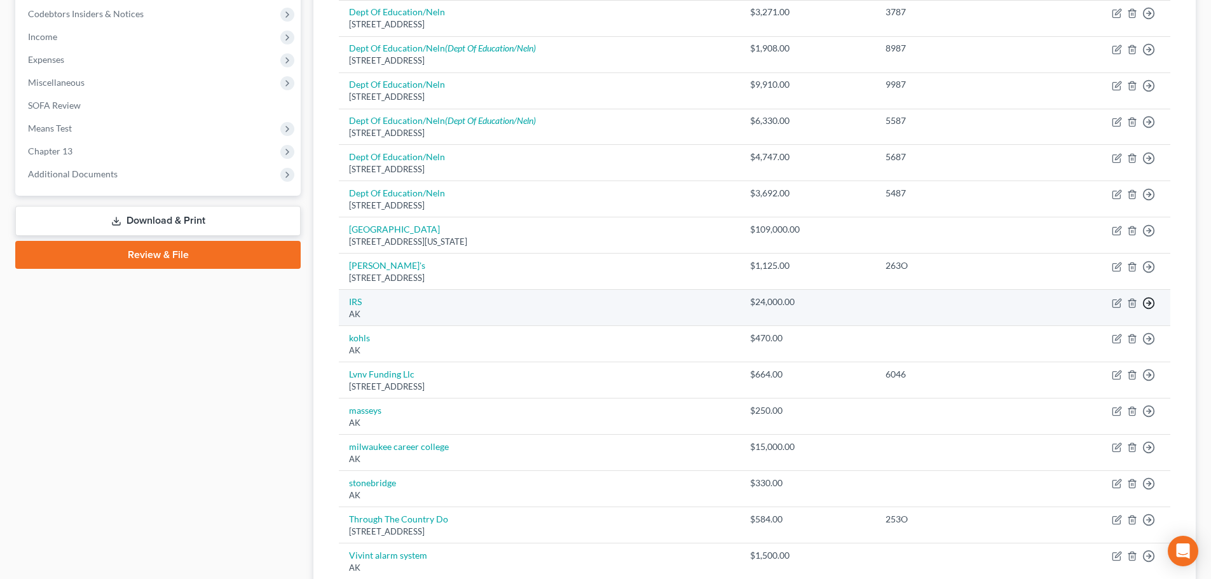
click at [1148, 301] on icon "button" at bounding box center [1149, 303] width 13 height 13
click at [1056, 316] on link "Move to D" at bounding box center [1091, 312] width 106 height 22
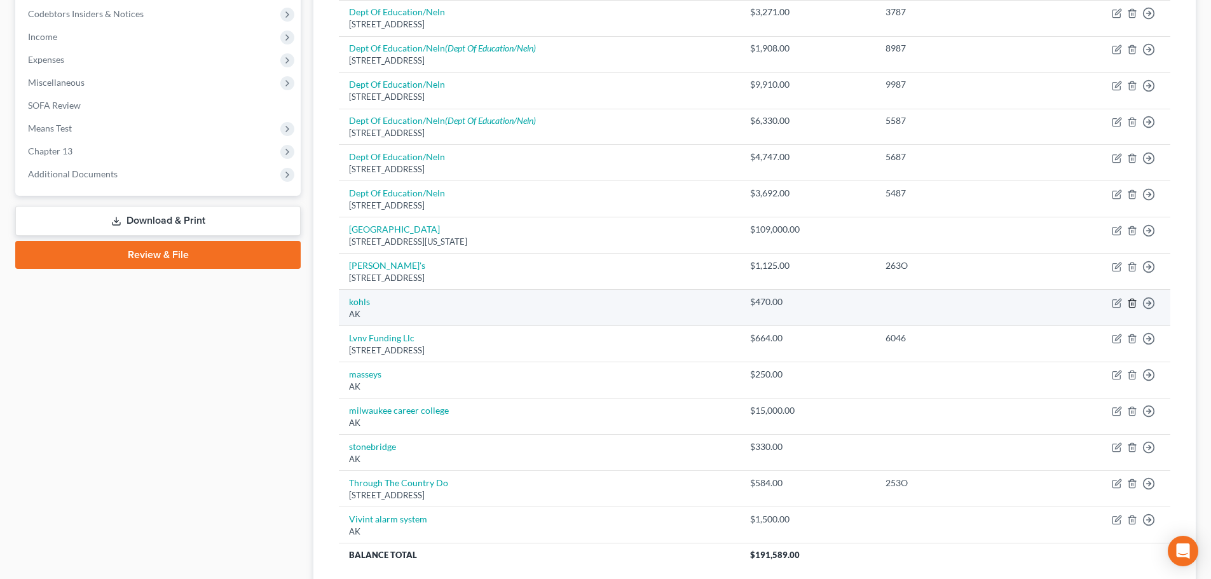
click at [1131, 302] on icon "button" at bounding box center [1132, 303] width 10 height 10
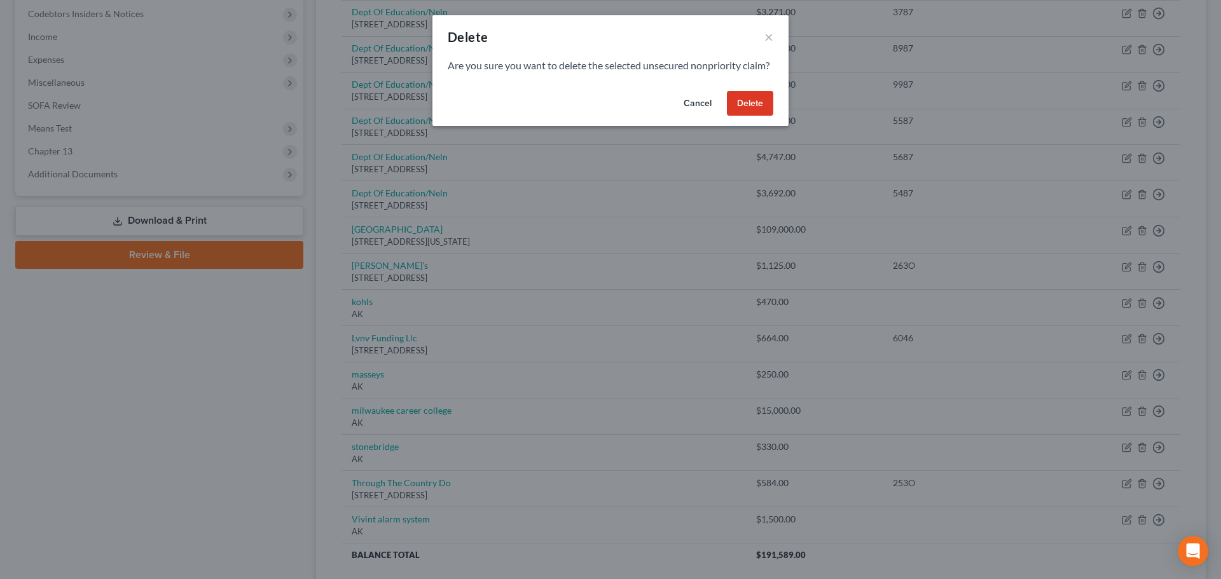
click at [752, 116] on button "Delete" at bounding box center [750, 103] width 46 height 25
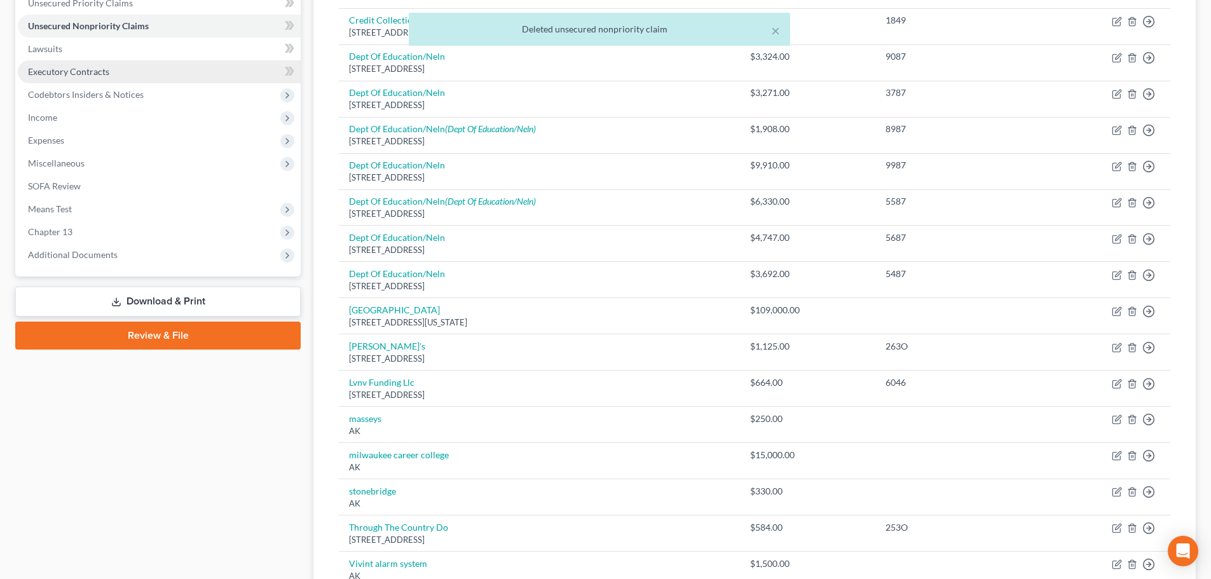
scroll to position [191, 0]
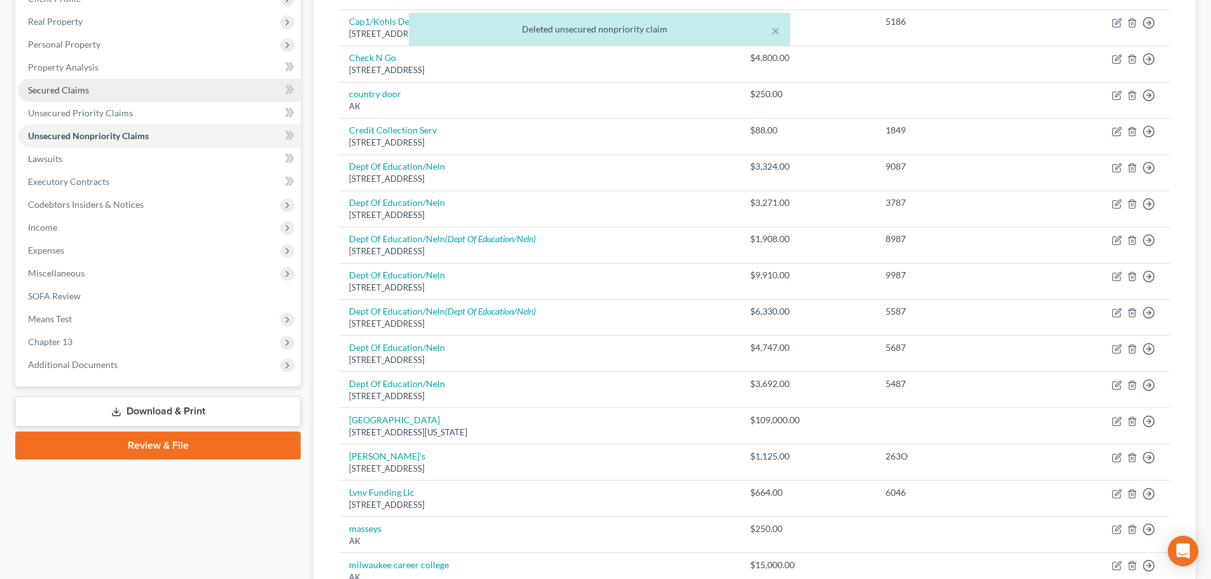
click at [62, 91] on span "Secured Claims" at bounding box center [58, 90] width 61 height 11
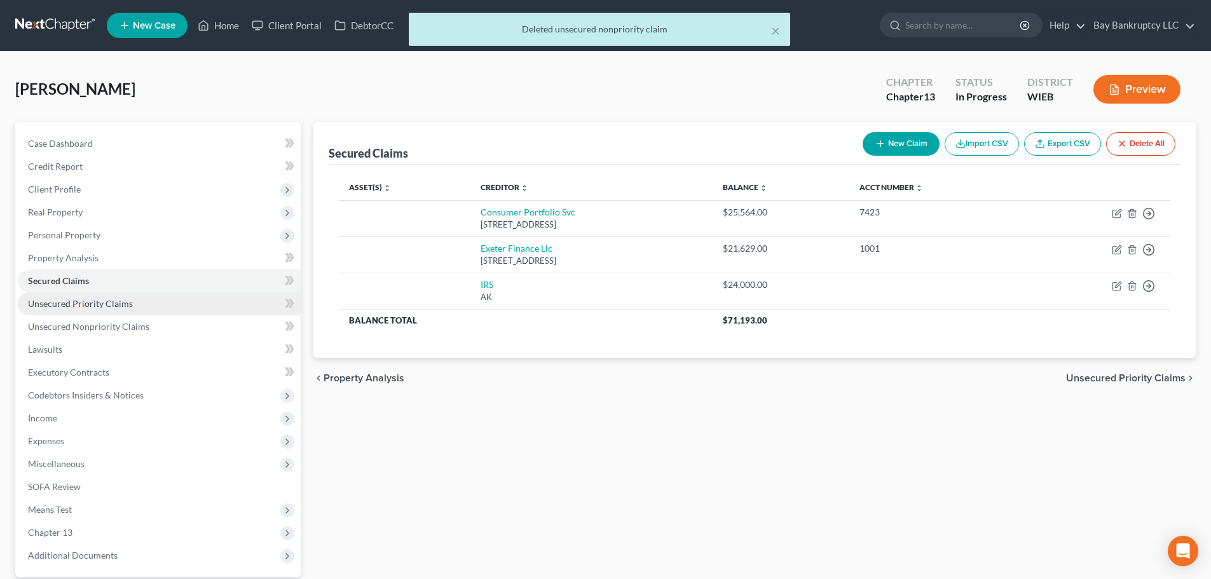
click at [100, 300] on span "Unsecured Priority Claims" at bounding box center [80, 303] width 105 height 11
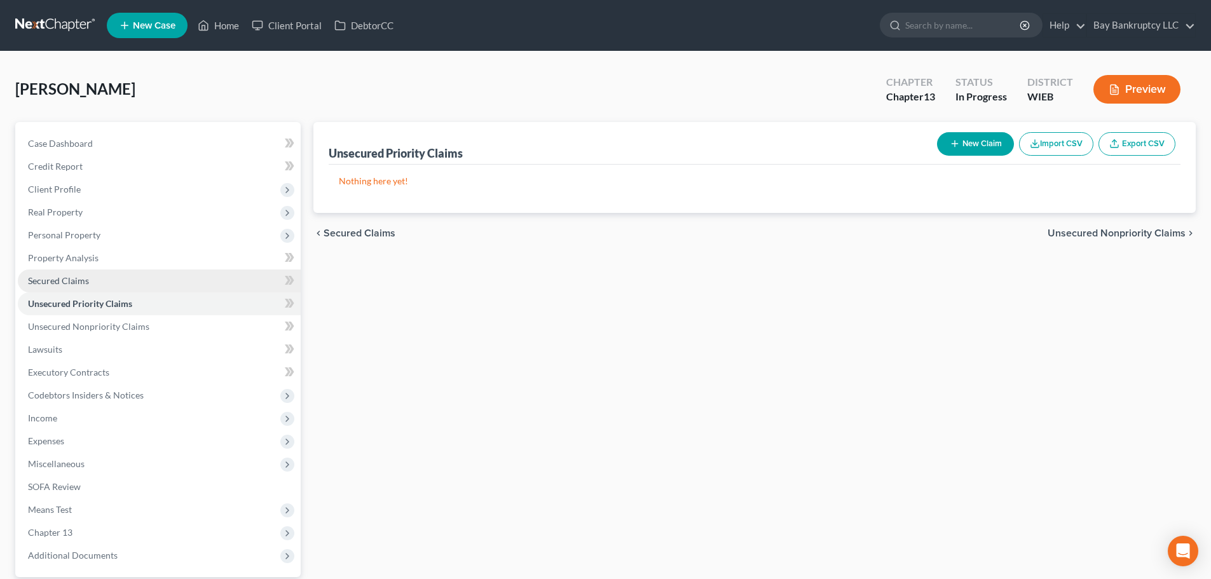
click at [78, 278] on span "Secured Claims" at bounding box center [58, 280] width 61 height 11
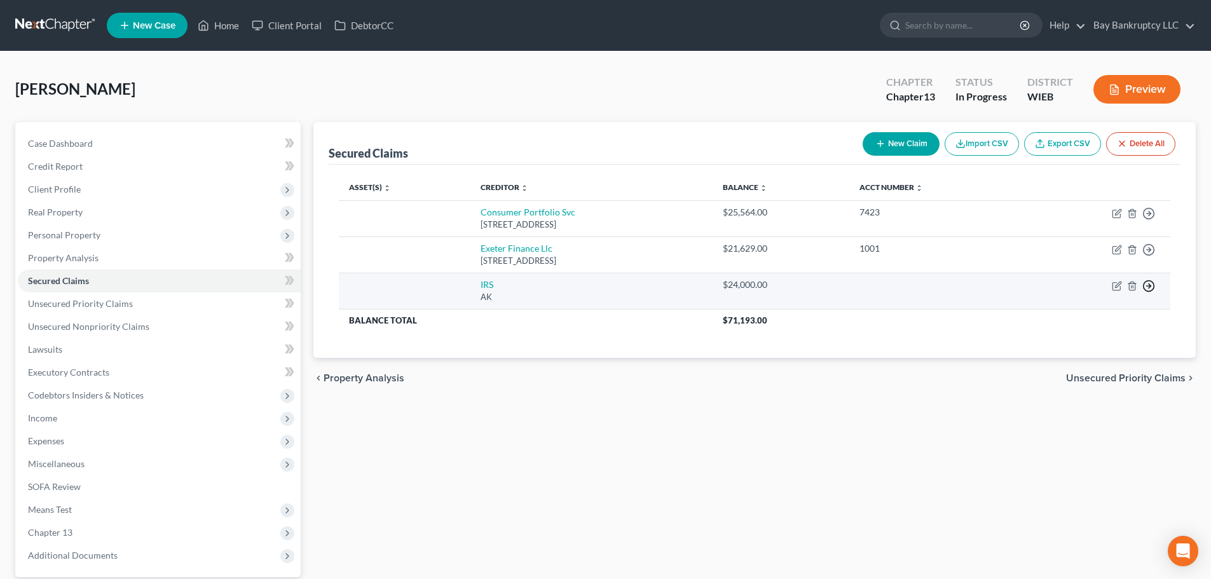
click at [1146, 284] on icon "button" at bounding box center [1149, 286] width 13 height 13
click at [1059, 298] on link "Move to E" at bounding box center [1091, 295] width 106 height 22
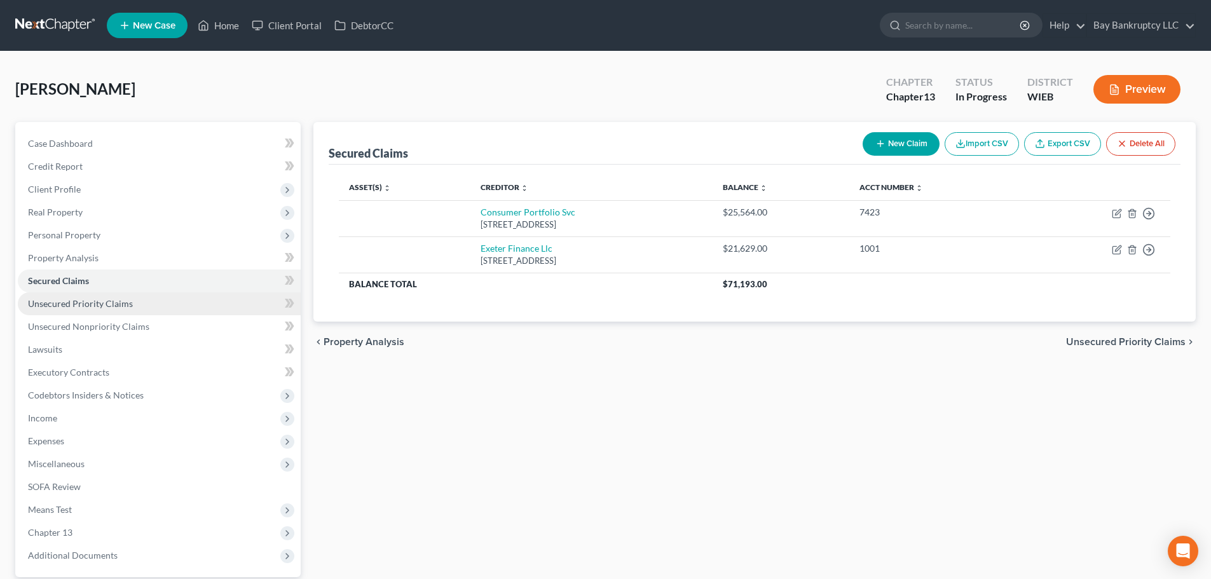
click at [83, 301] on span "Unsecured Priority Claims" at bounding box center [80, 303] width 105 height 11
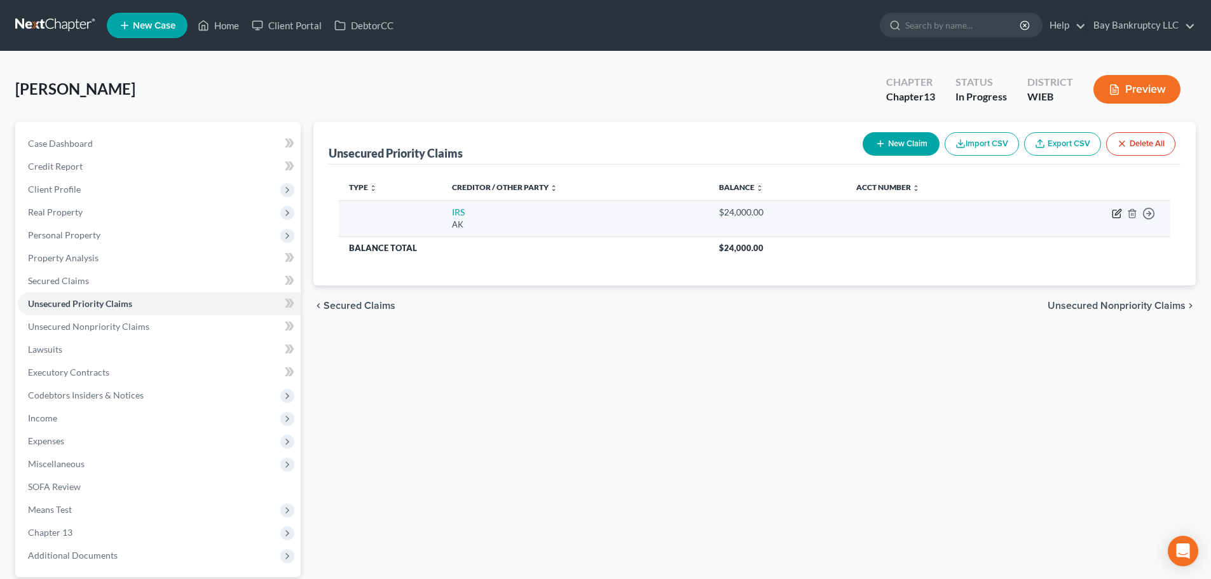
click at [1114, 214] on icon "button" at bounding box center [1117, 214] width 10 height 10
select select "1"
select select "0"
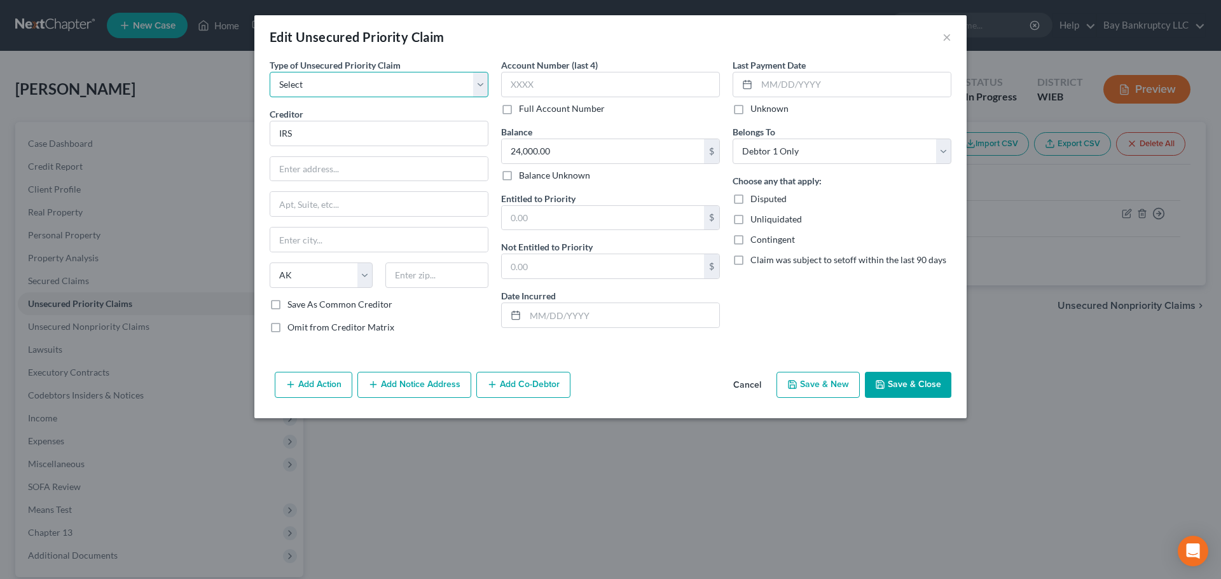
drag, startPoint x: 355, startPoint y: 85, endPoint x: 354, endPoint y: 93, distance: 8.4
click at [355, 85] on select "Select Taxes & Other Government Units Domestic Support Obligations Extensions o…" at bounding box center [379, 84] width 219 height 25
select select "1"
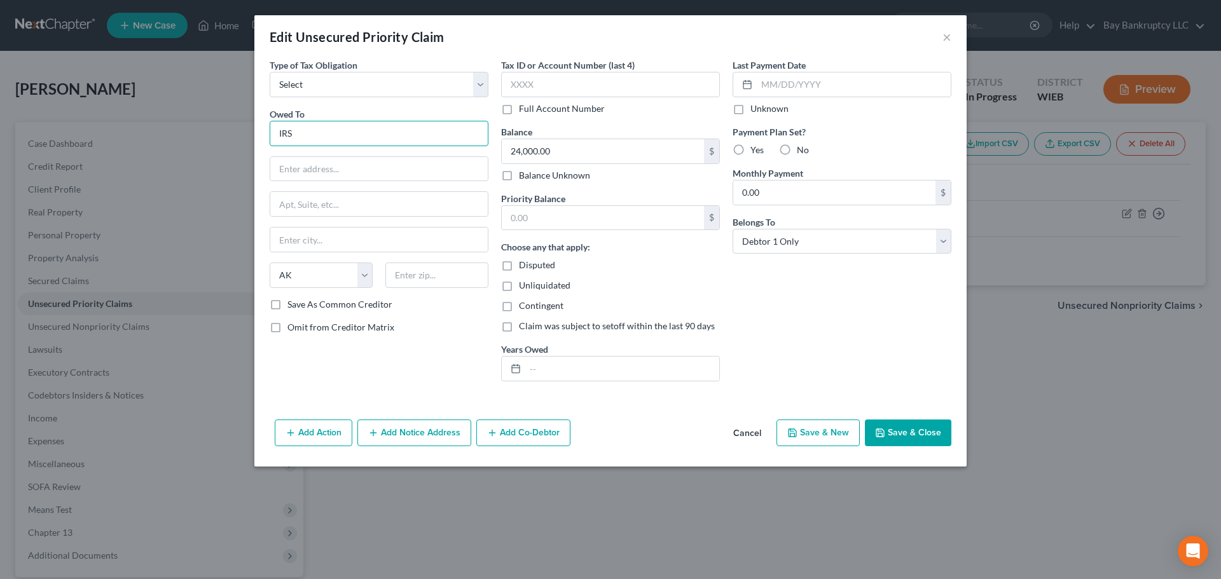
click at [354, 142] on input "IRS" at bounding box center [379, 133] width 219 height 25
drag, startPoint x: 354, startPoint y: 142, endPoint x: 235, endPoint y: 144, distance: 118.9
click at [235, 144] on div "Edit Unsecured Priority Claim × Type of Tax Obligation * Select Federal City St…" at bounding box center [610, 289] width 1221 height 579
type input "IRS"
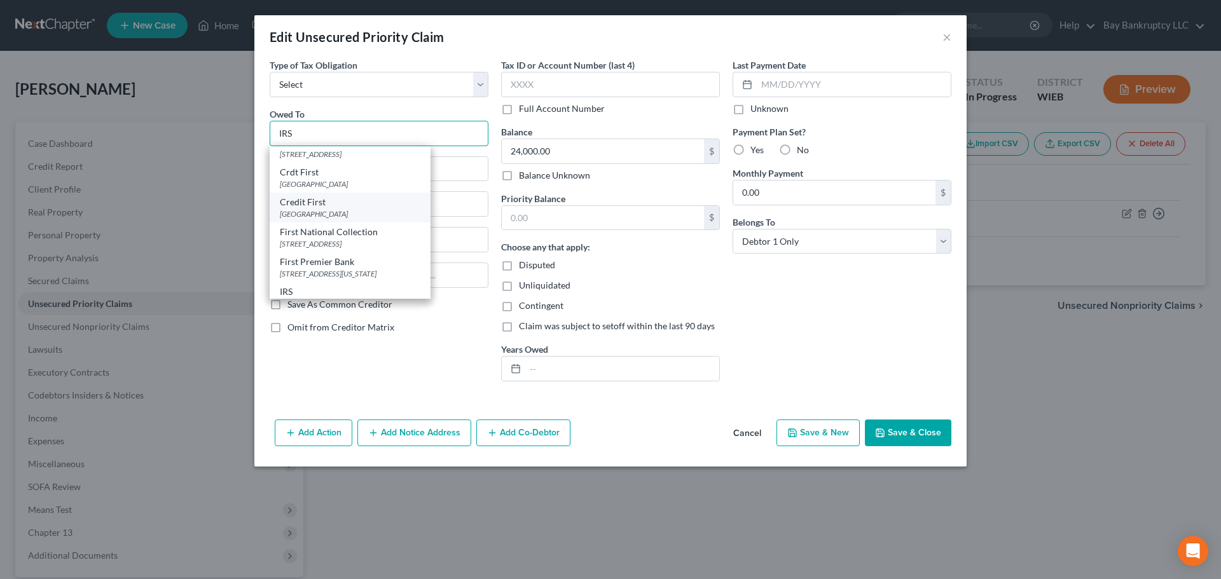
scroll to position [98, 0]
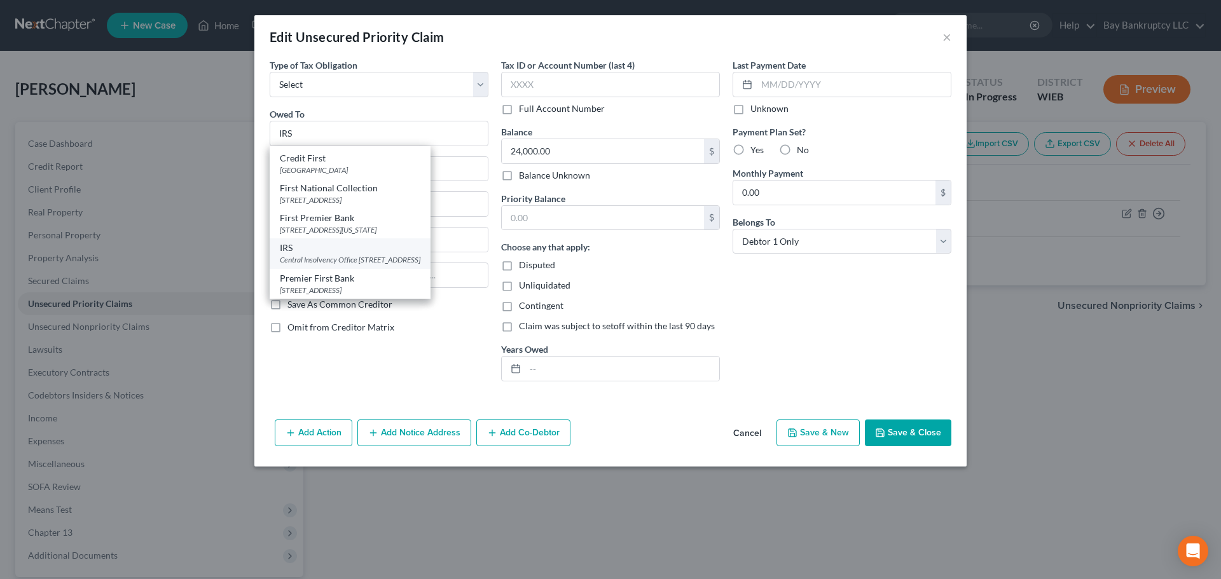
click at [359, 242] on div "IRS" at bounding box center [350, 248] width 141 height 13
type input "Central Insolvency Office"
type input "PO Box 21126"
type input "Philadelphia"
select select "39"
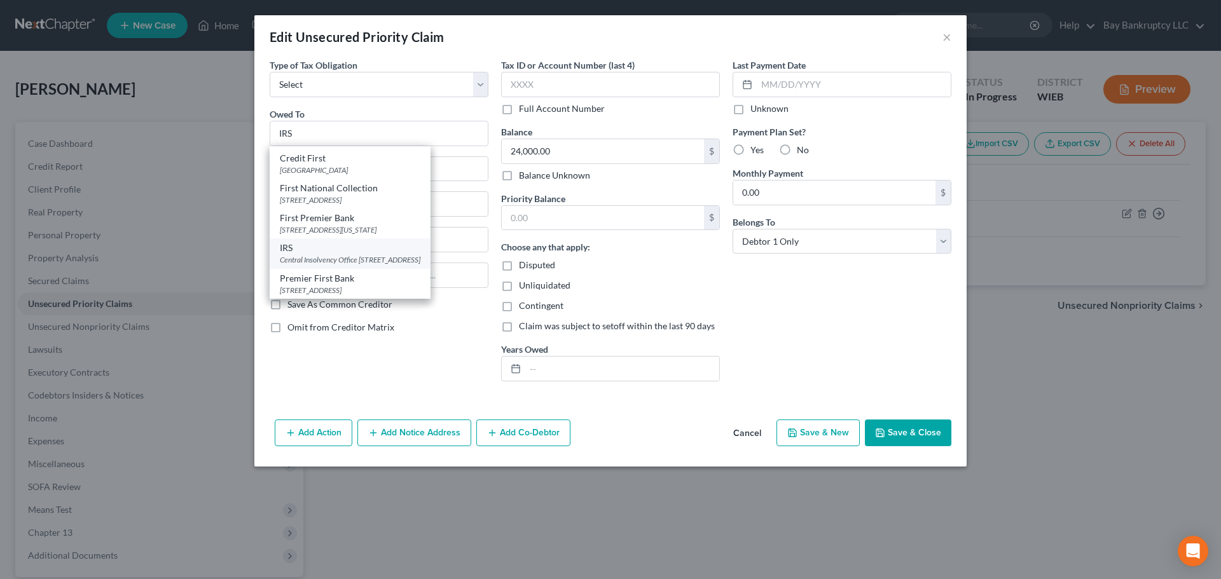
type input "19114"
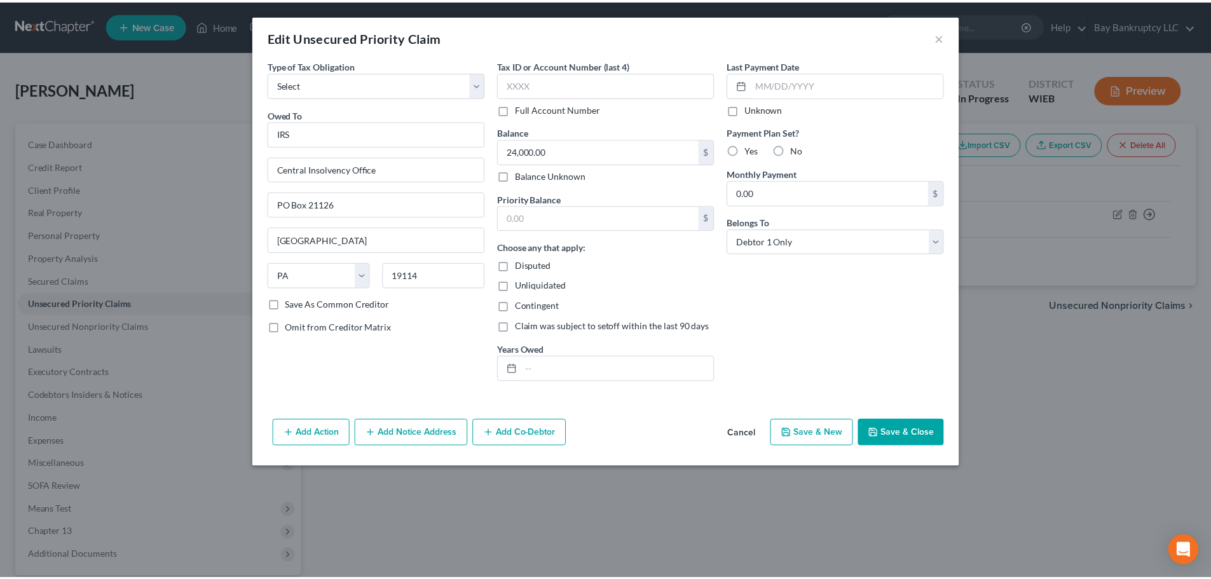
scroll to position [0, 0]
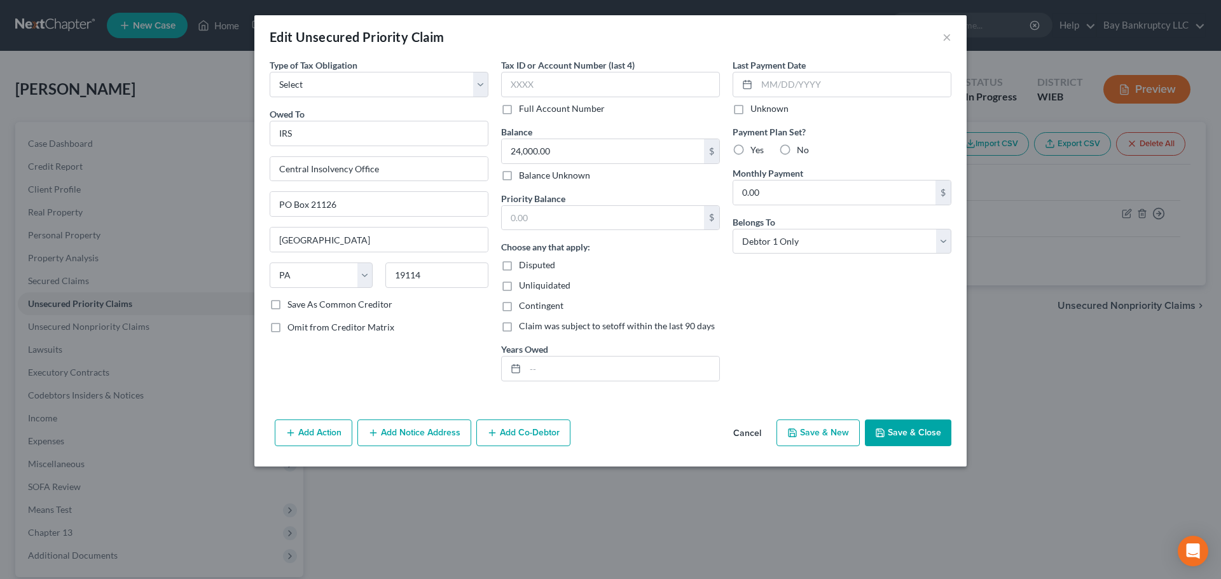
click at [904, 427] on button "Save & Close" at bounding box center [908, 433] width 86 height 27
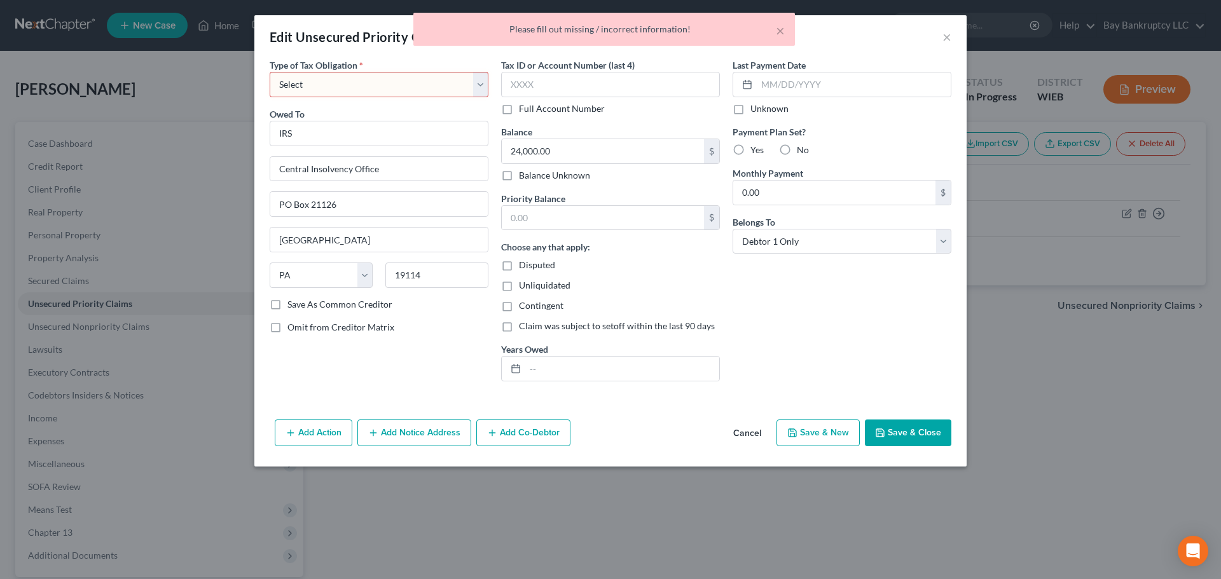
drag, startPoint x: 465, startPoint y: 83, endPoint x: 446, endPoint y: 97, distance: 23.7
click at [465, 83] on select "Select Federal City State Franchise Tax Board Other" at bounding box center [379, 84] width 219 height 25
select select "0"
click at [270, 72] on select "Select Federal City State Franchise Tax Board Other" at bounding box center [379, 84] width 219 height 25
click at [900, 429] on button "Save & Close" at bounding box center [908, 433] width 86 height 27
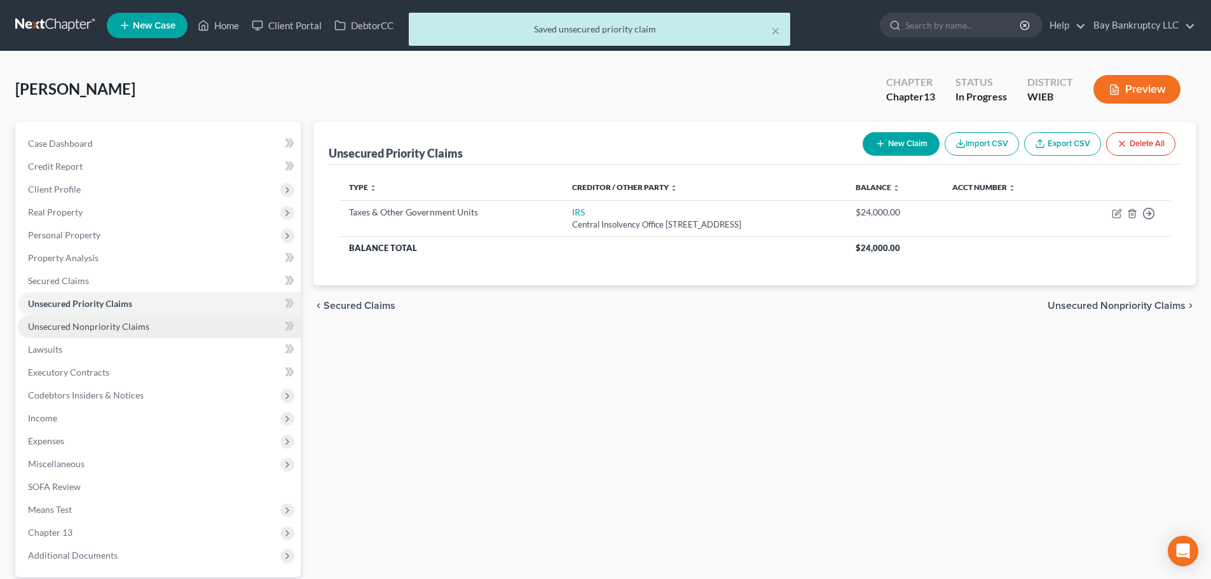
click at [115, 329] on span "Unsecured Nonpriority Claims" at bounding box center [88, 326] width 121 height 11
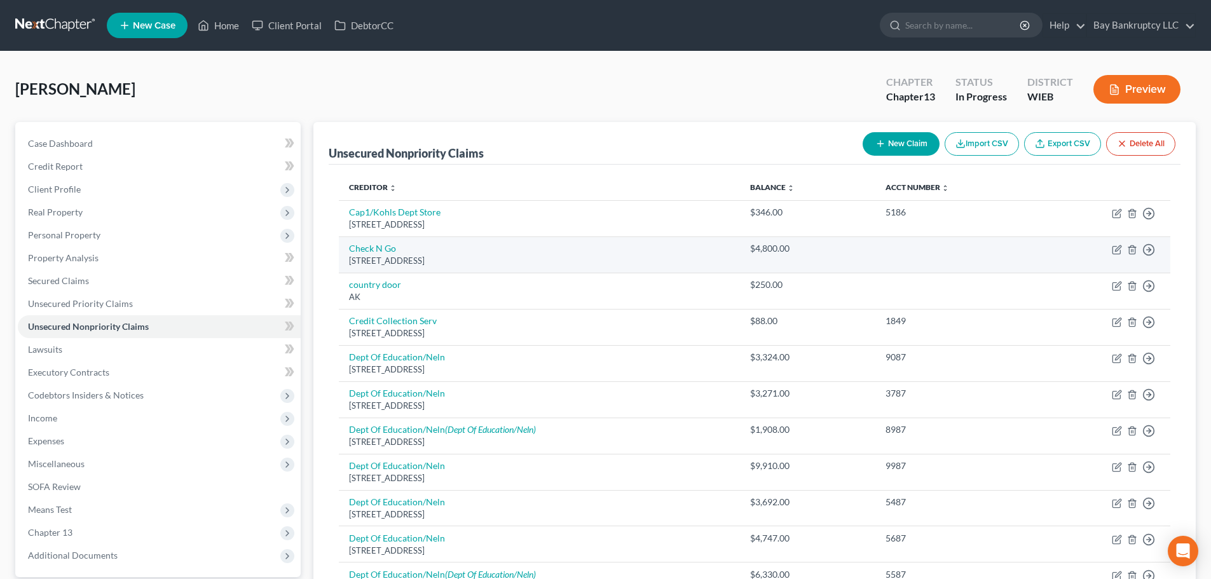
scroll to position [64, 0]
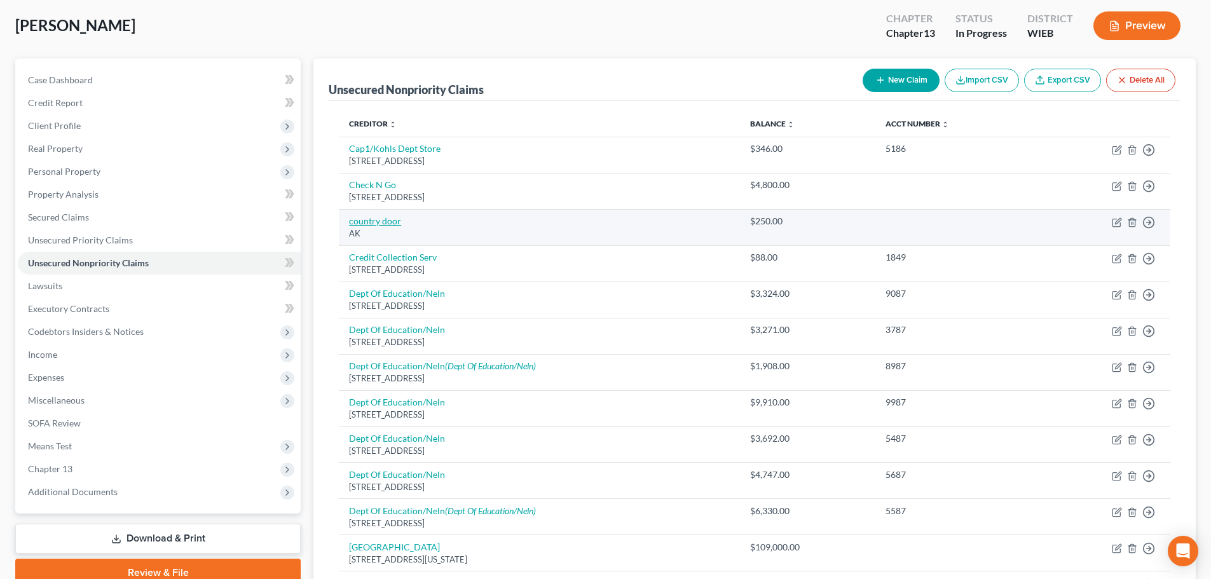
click at [377, 216] on link "country door" at bounding box center [375, 221] width 52 height 11
select select "1"
select select "2"
select select "0"
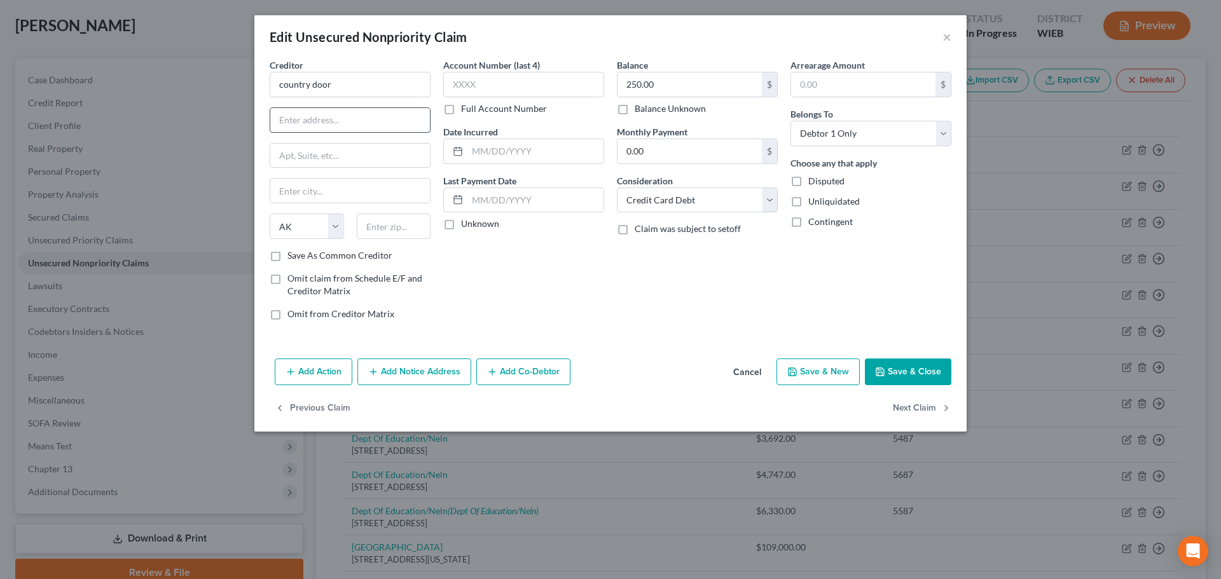
click at [327, 120] on input "text" at bounding box center [350, 120] width 160 height 24
paste input "1112 7th Avenue"
type input "1112 7th Avenue"
click at [326, 188] on input "text" at bounding box center [350, 191] width 160 height 24
type input "Monroe"
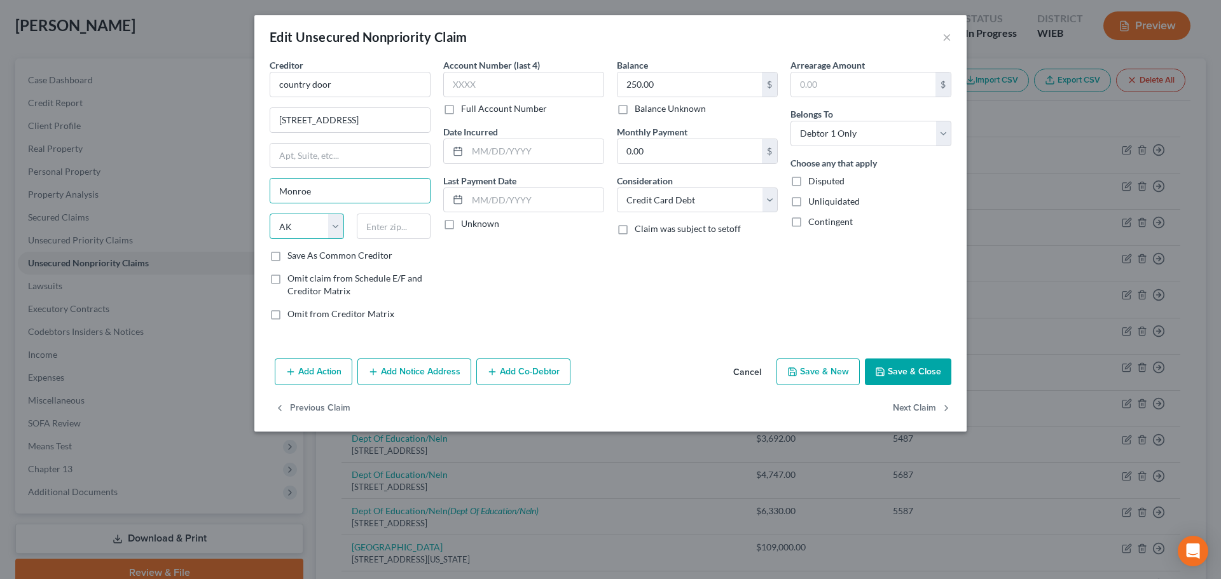
drag, startPoint x: 333, startPoint y: 216, endPoint x: 329, endPoint y: 235, distance: 20.0
click at [333, 216] on select "State AL AK AR AZ CA CO CT DE DC FL GA GU HI ID IL IN IA KS KY LA ME MD MA MI M…" at bounding box center [307, 226] width 74 height 25
select select "52"
click at [270, 214] on select "State AL AK AR AZ CA CO CT DE DC FL GA GU HI ID IL IN IA KS KY LA ME MD MA MI M…" at bounding box center [307, 226] width 74 height 25
click at [383, 229] on input "text" at bounding box center [394, 226] width 74 height 25
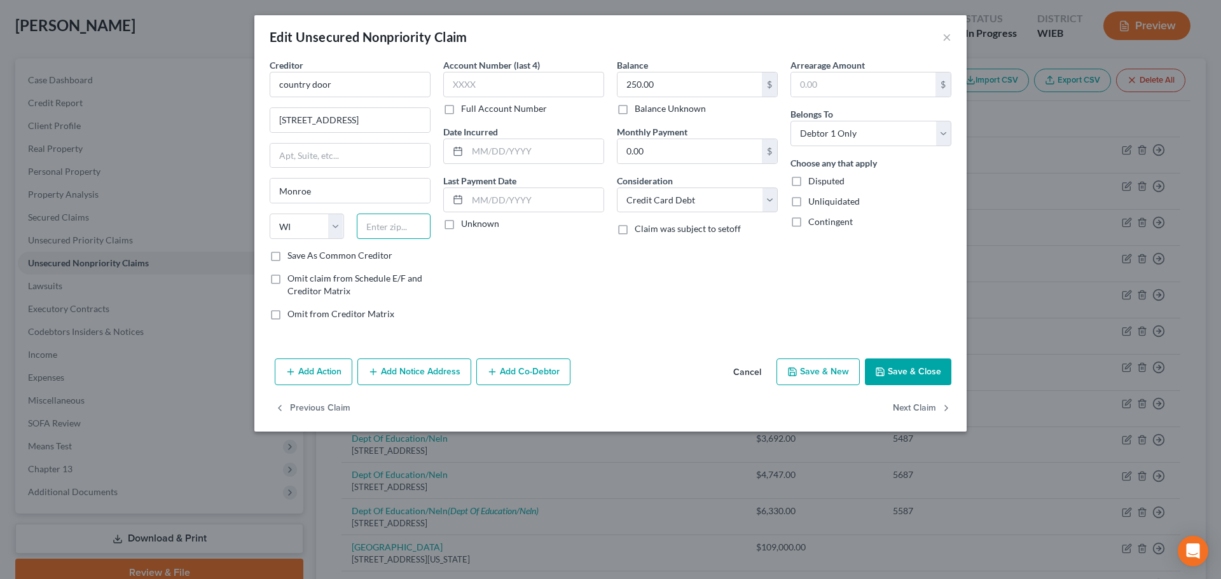
paste input "53566-1364"
type input "53566-1364"
click at [527, 270] on div "Account Number (last 4) Full Account Number Date Incurred Last Payment Date Unk…" at bounding box center [524, 194] width 174 height 272
click at [900, 369] on button "Save & Close" at bounding box center [908, 372] width 86 height 27
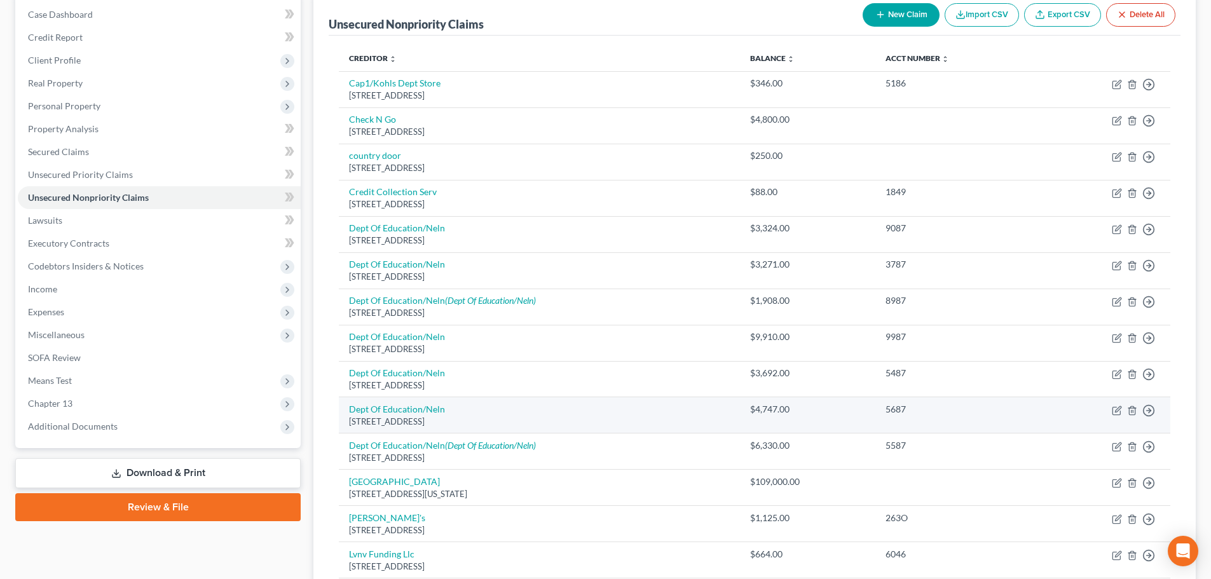
scroll to position [320, 0]
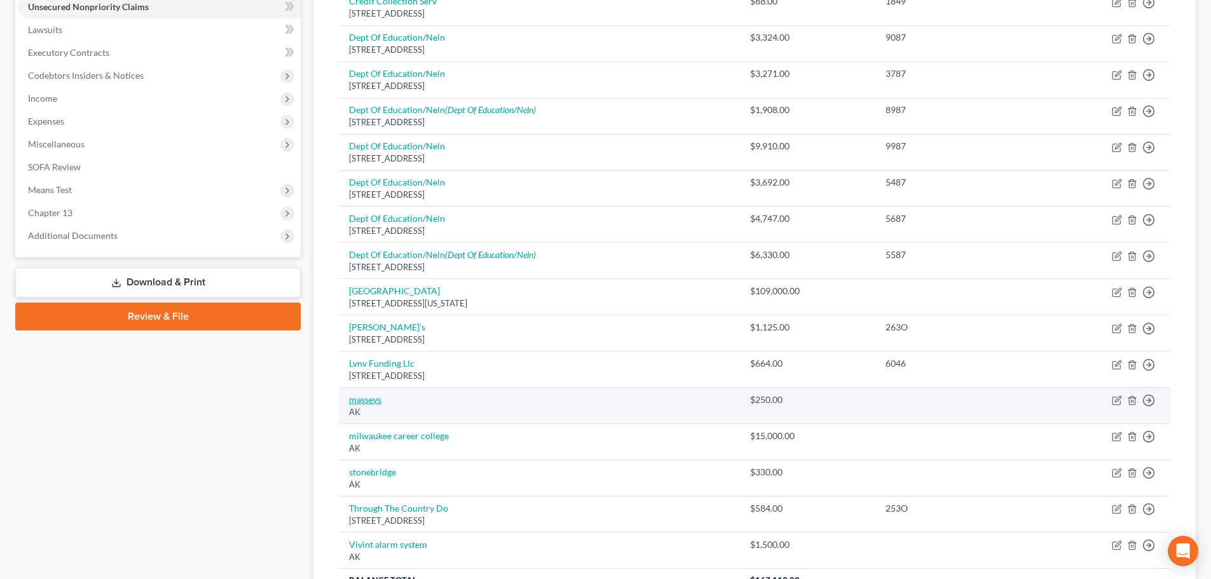
click at [367, 399] on link "masseys" at bounding box center [365, 399] width 32 height 11
select select "1"
select select "2"
select select "0"
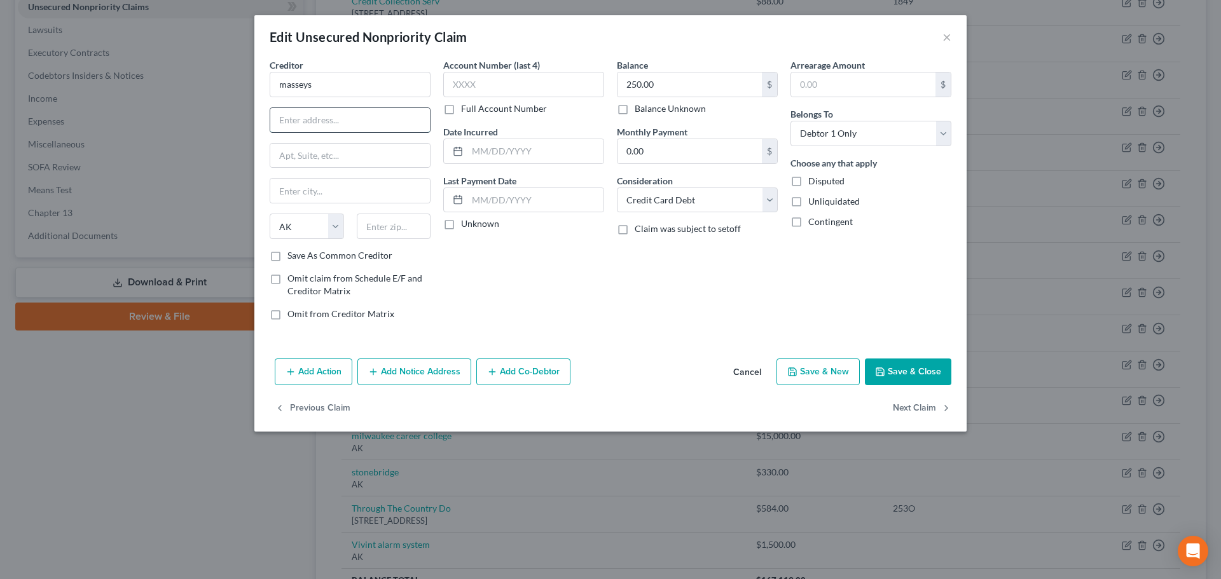
click at [348, 125] on input "text" at bounding box center [350, 120] width 160 height 24
paste input "315 Groveland Street,"
type input "315 Groveland Street,"
drag, startPoint x: 373, startPoint y: 121, endPoint x: 204, endPoint y: 147, distance: 171.0
click at [204, 147] on div "Edit Unsecured Nonpriority Claim × Creditor * masseys 315 Groveland Street, Sta…" at bounding box center [610, 289] width 1221 height 579
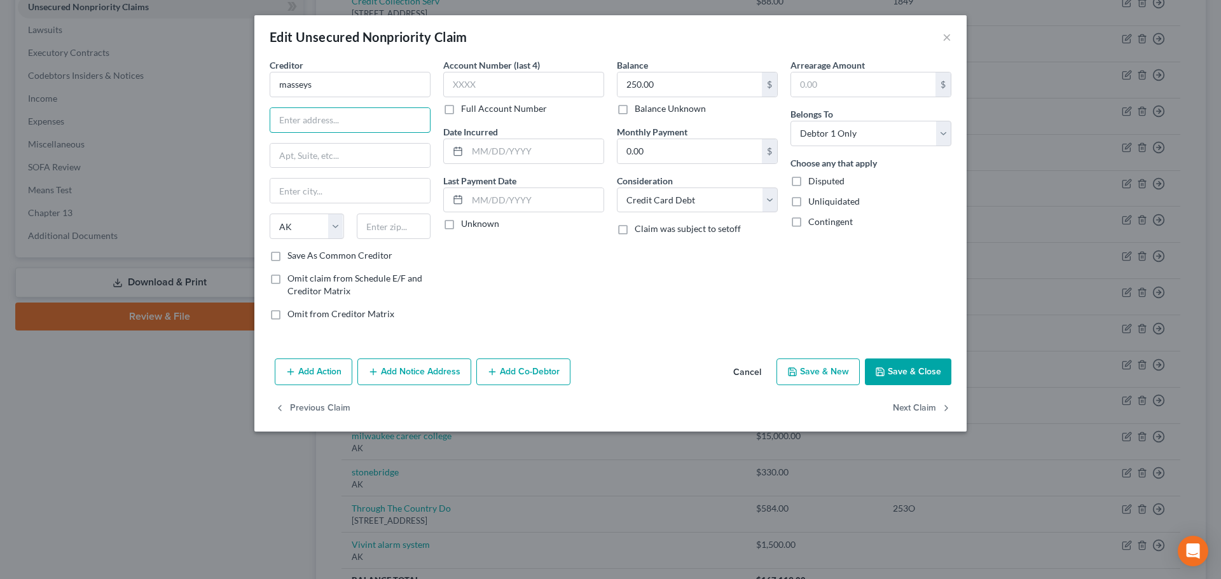
paste input "816 N Hwy 190"
type input "816 N Hwy 190"
click at [301, 195] on input "text" at bounding box center [350, 191] width 160 height 24
paste input "Covington"
type input "Covington"
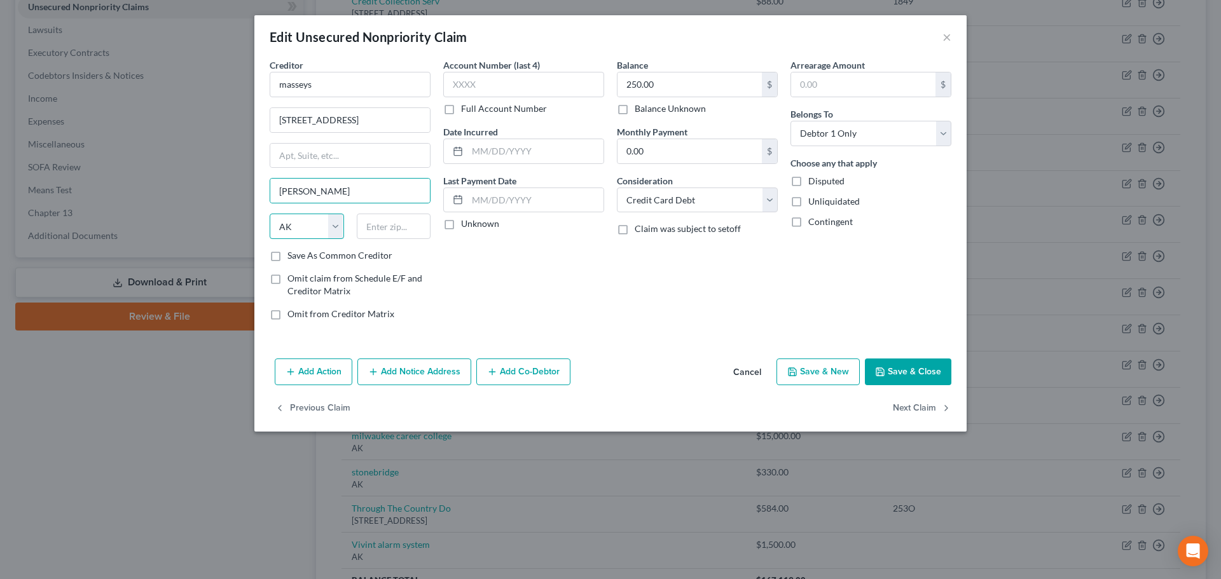
click at [309, 229] on select "State AL AK AR AZ CA CO CT DE DC FL GA GU HI ID IL IN IA KS KY LA ME MD MA MI M…" at bounding box center [307, 226] width 74 height 25
select select "19"
click at [270, 214] on select "State AL AK AR AZ CA CO CT DE DC FL GA GU HI ID IL IN IA KS KY LA ME MD MA MI M…" at bounding box center [307, 226] width 74 height 25
click at [379, 228] on input "text" at bounding box center [394, 226] width 74 height 25
paste input "70433"
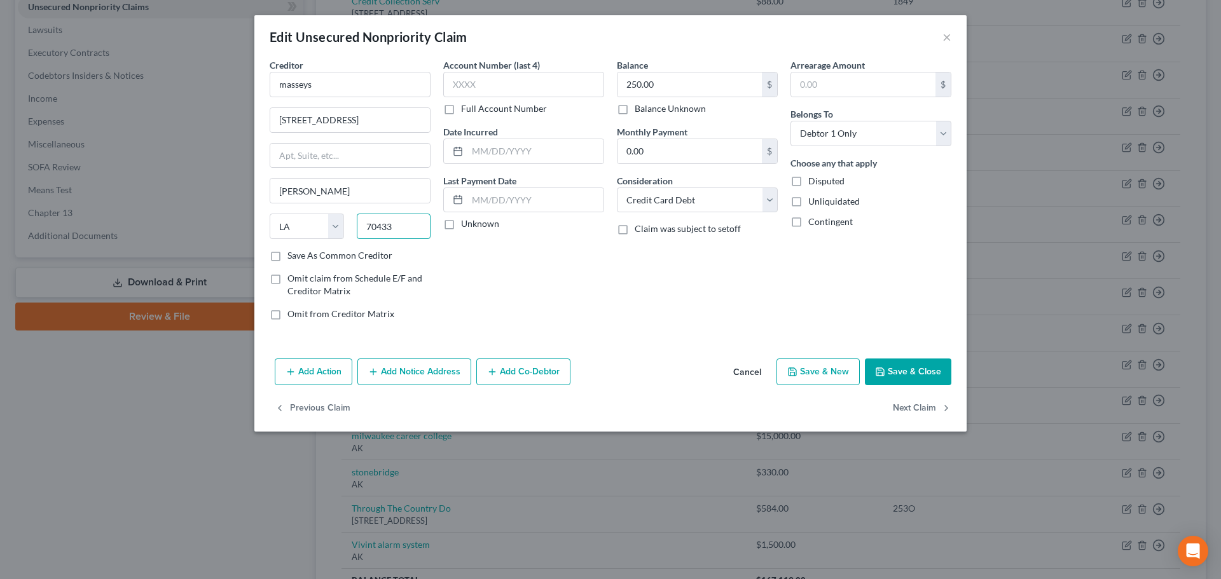
type input "70433"
click at [883, 369] on icon "button" at bounding box center [880, 372] width 8 height 8
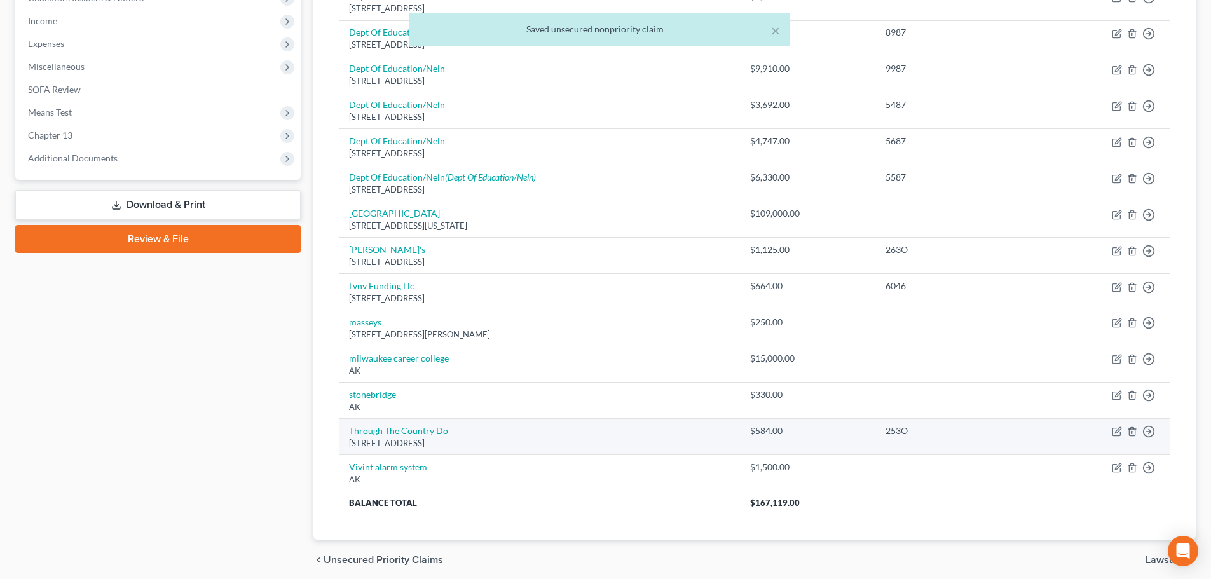
scroll to position [447, 0]
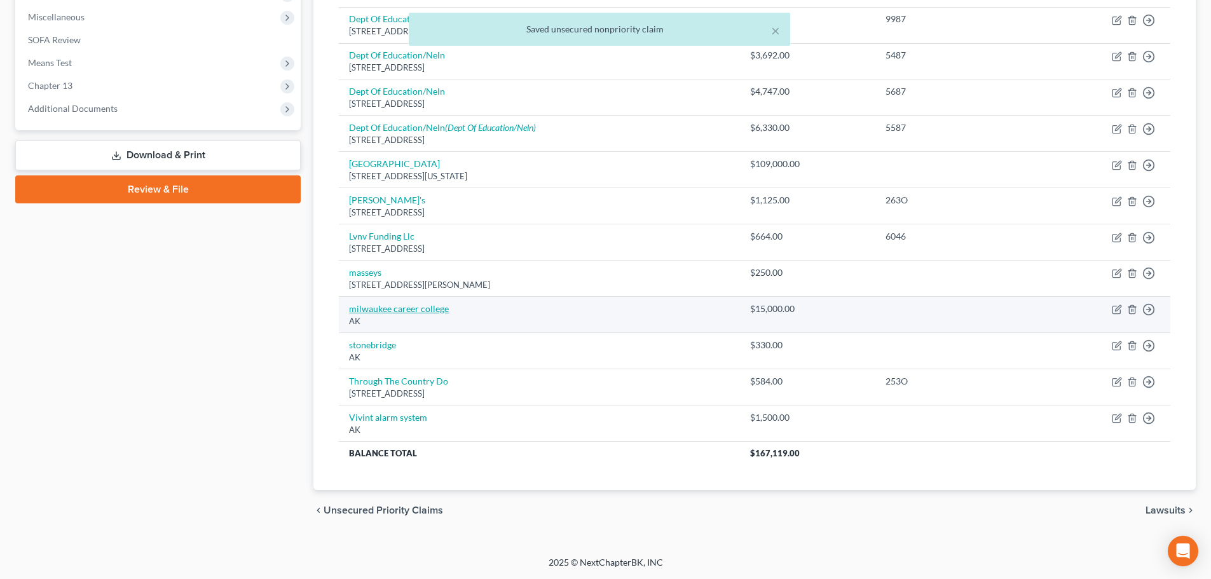
click at [417, 306] on link "milwaukee career college" at bounding box center [399, 308] width 100 height 11
select select "1"
select select "2"
select select "0"
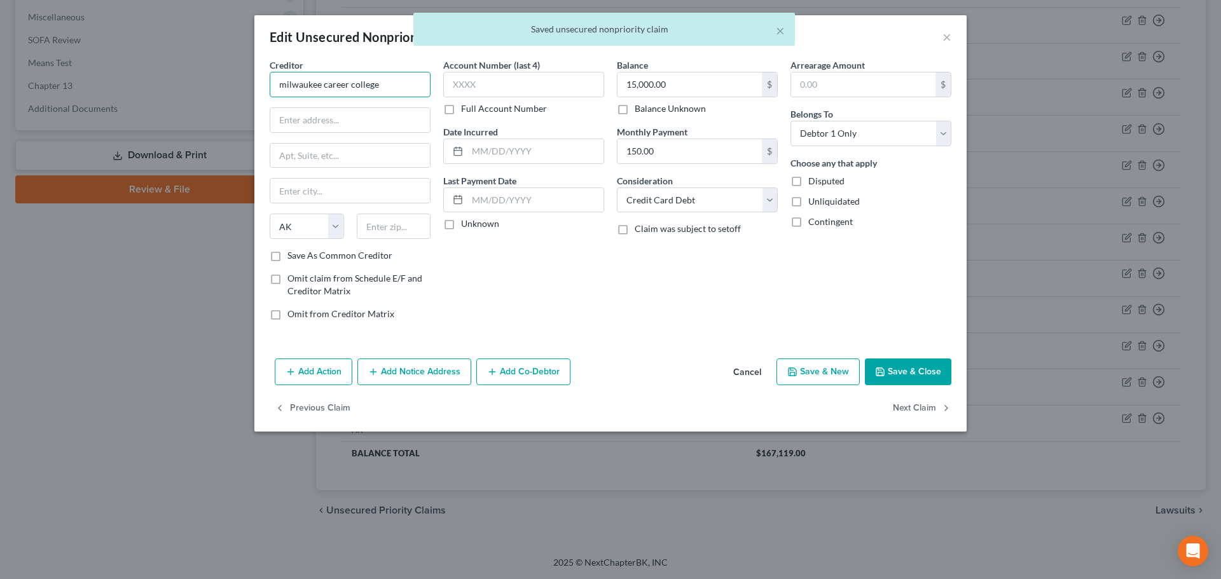
drag, startPoint x: 383, startPoint y: 87, endPoint x: 187, endPoint y: 123, distance: 199.0
click at [187, 123] on div "Edit Unsecured Nonpriority Claim × Creditor * milwaukee career college State AL…" at bounding box center [610, 289] width 1221 height 579
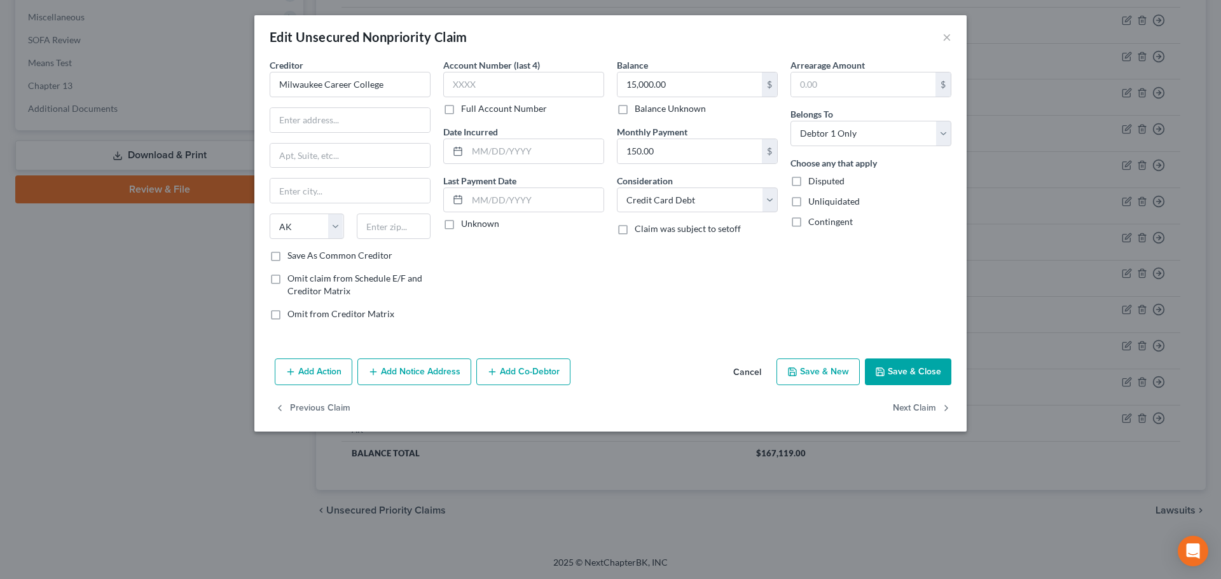
type input "Milwaukee Career College"
click at [313, 127] on input "text" at bounding box center [350, 120] width 160 height 24
paste input "3077 N Mayfair Rd #300"
type input "3077 N Mayfair Rd #300"
click at [321, 196] on input "text" at bounding box center [350, 191] width 160 height 24
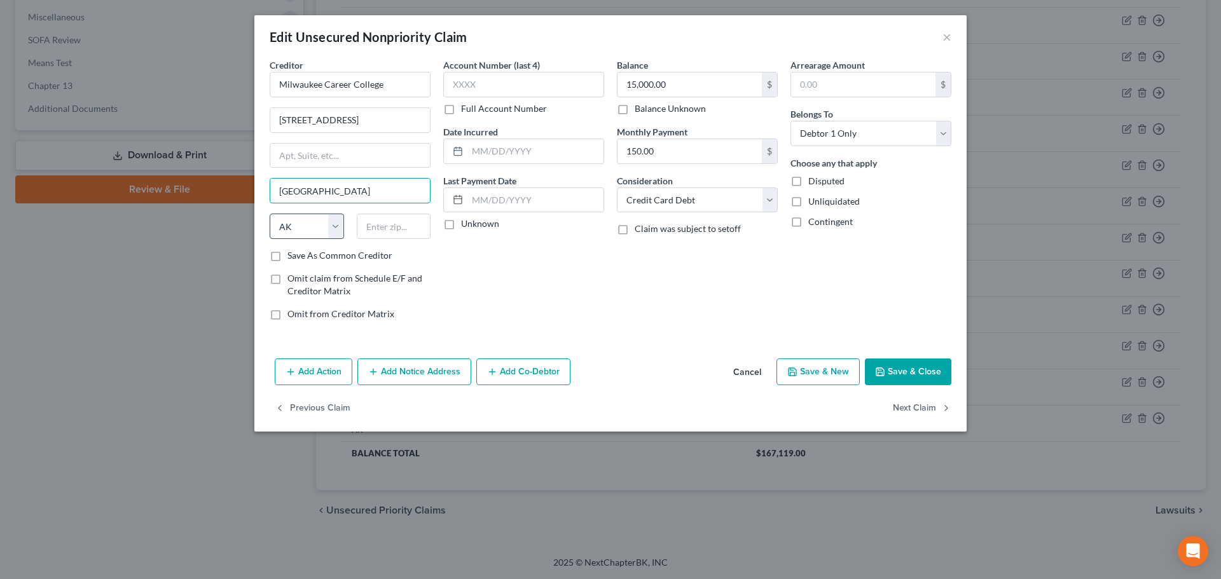
type input "[GEOGRAPHIC_DATA]"
drag, startPoint x: 319, startPoint y: 219, endPoint x: 321, endPoint y: 237, distance: 17.3
click at [319, 219] on select "State AL AK AR AZ CA CO CT DE DC FL GA GU HI ID IL IN IA KS KY LA ME MD MA MI M…" at bounding box center [307, 226] width 74 height 25
select select "52"
click at [270, 214] on select "State AL AK AR AZ CA CO CT DE DC FL GA GU HI ID IL IN IA KS KY LA ME MD MA MI M…" at bounding box center [307, 226] width 74 height 25
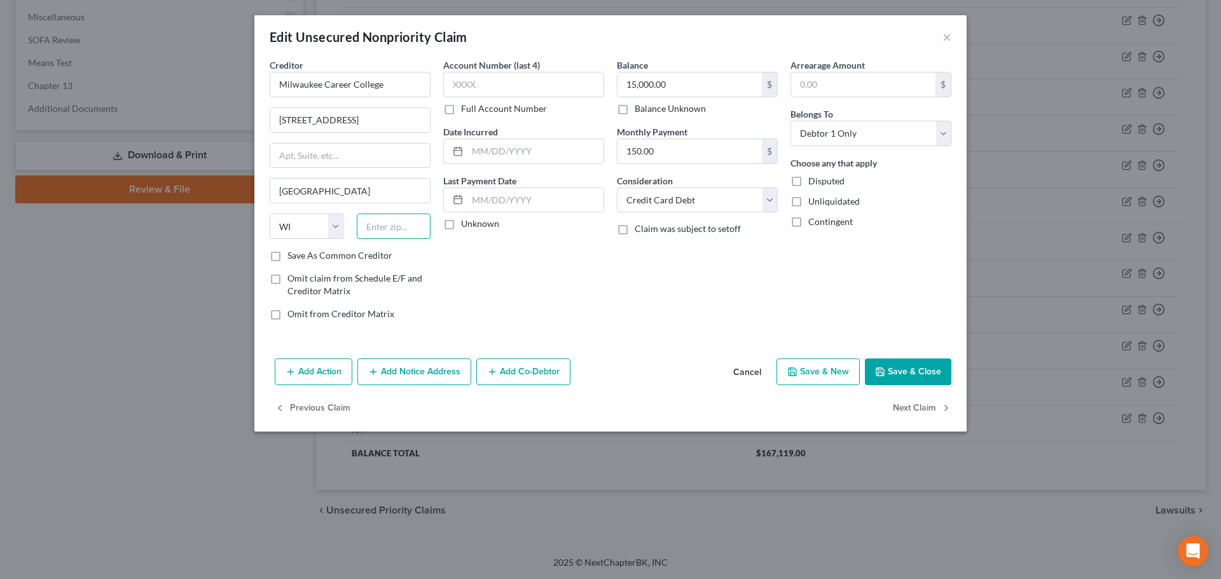
click at [394, 217] on input "text" at bounding box center [394, 226] width 74 height 25
paste input "53222"
type input "53222"
click at [906, 371] on button "Save & Close" at bounding box center [908, 372] width 86 height 27
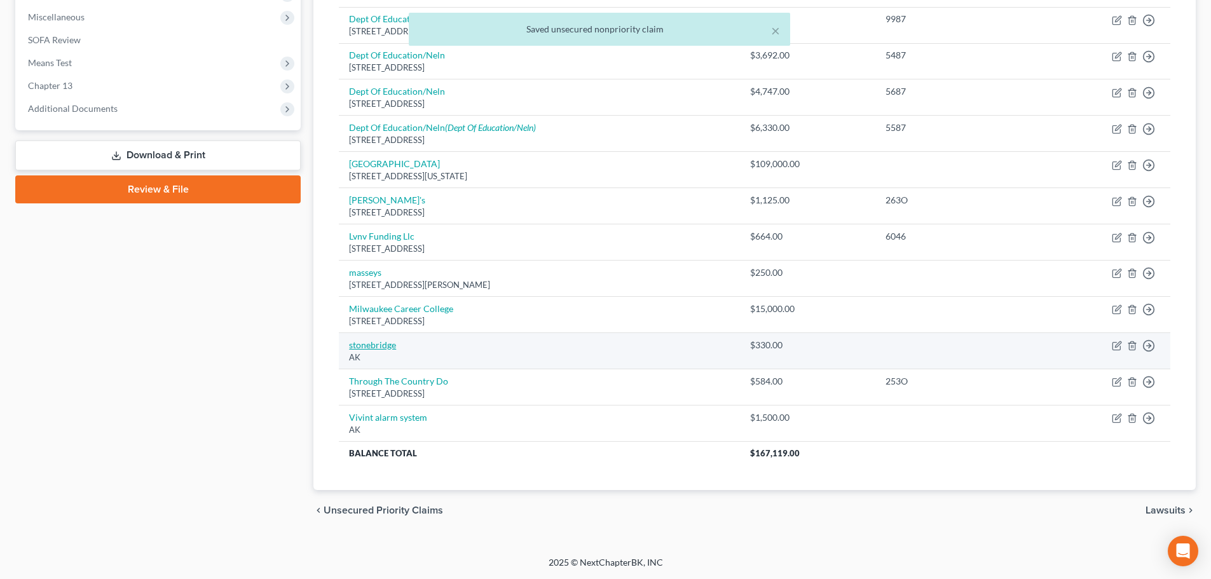
click at [369, 343] on link "stonebridge" at bounding box center [372, 345] width 47 height 11
select select "1"
select select "2"
select select "0"
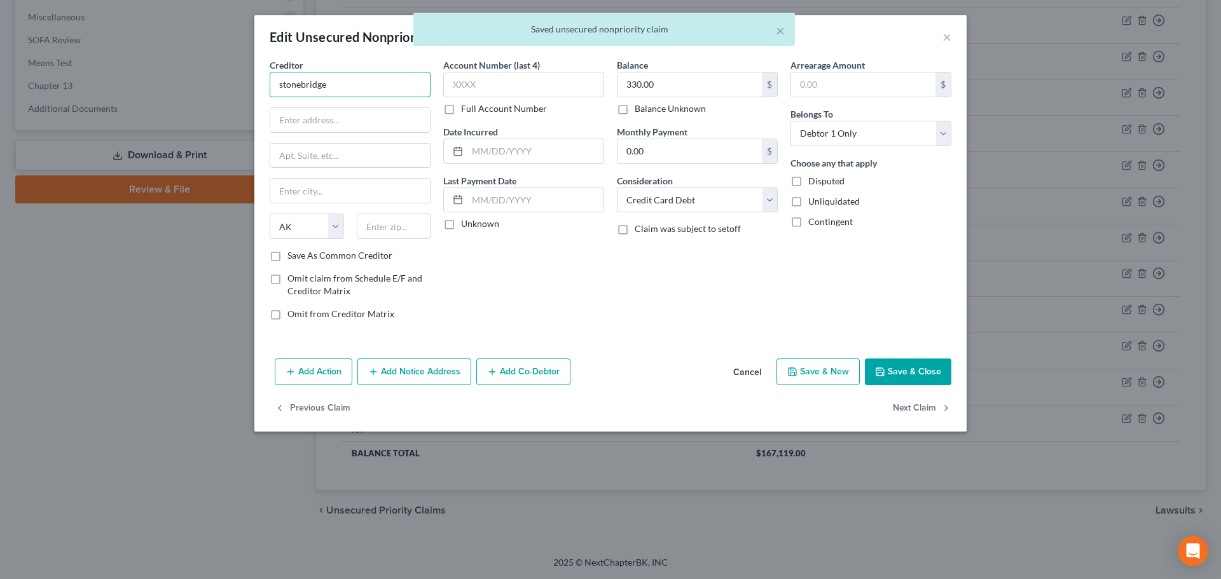
drag, startPoint x: 350, startPoint y: 85, endPoint x: 168, endPoint y: 102, distance: 182.0
click at [168, 102] on div "Edit Unsecured Nonpriority Claim × Creditor * stonebridge State AL AK AR AZ CA …" at bounding box center [610, 289] width 1221 height 579
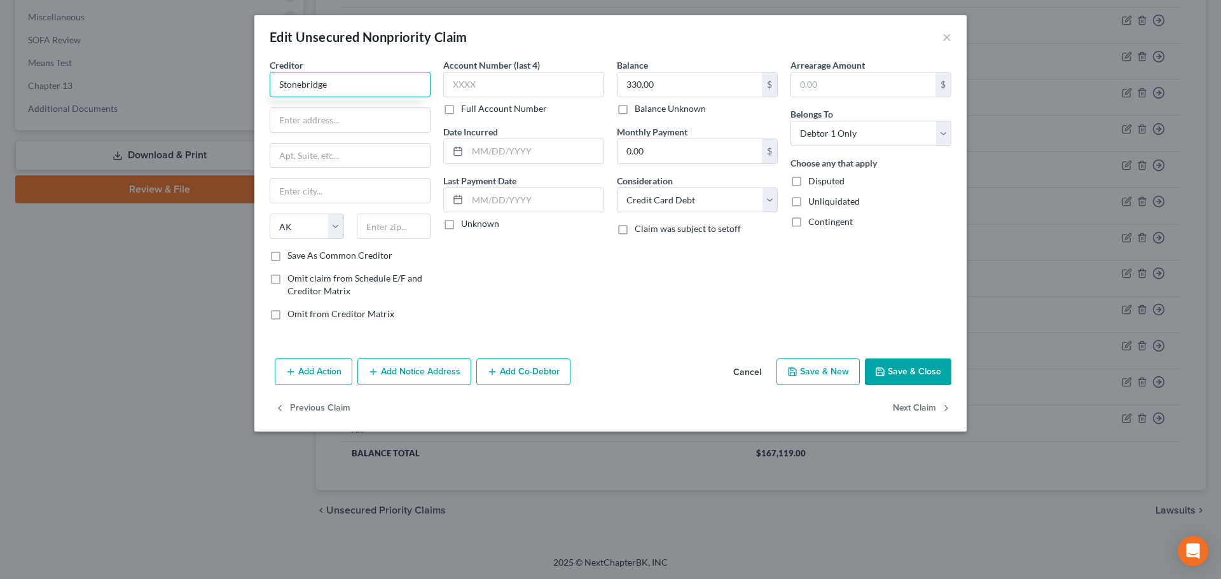
type input "Stonebridge"
click at [311, 118] on input "text" at bounding box center [350, 120] width 160 height 24
paste input "4949 South Niagara Street,"
type input "4949 South Niagara Street,"
click at [294, 162] on input "text" at bounding box center [350, 156] width 160 height 24
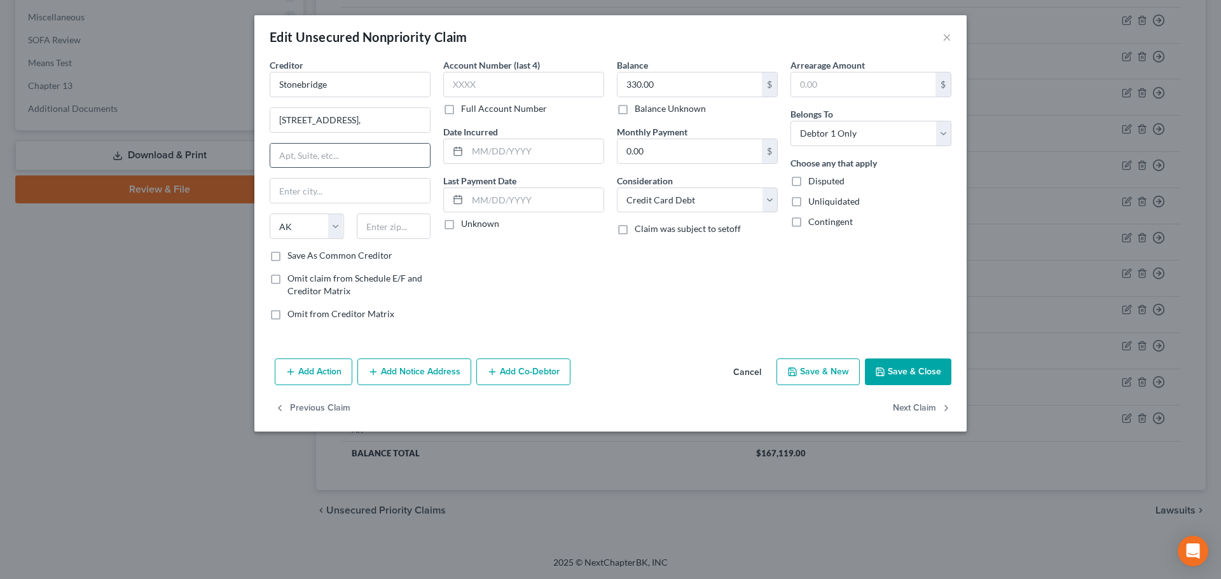
paste input "Suite 300"
type input "Suite 300"
click at [298, 191] on input "text" at bounding box center [350, 191] width 160 height 24
paste input "Denver"
type input "Denver"
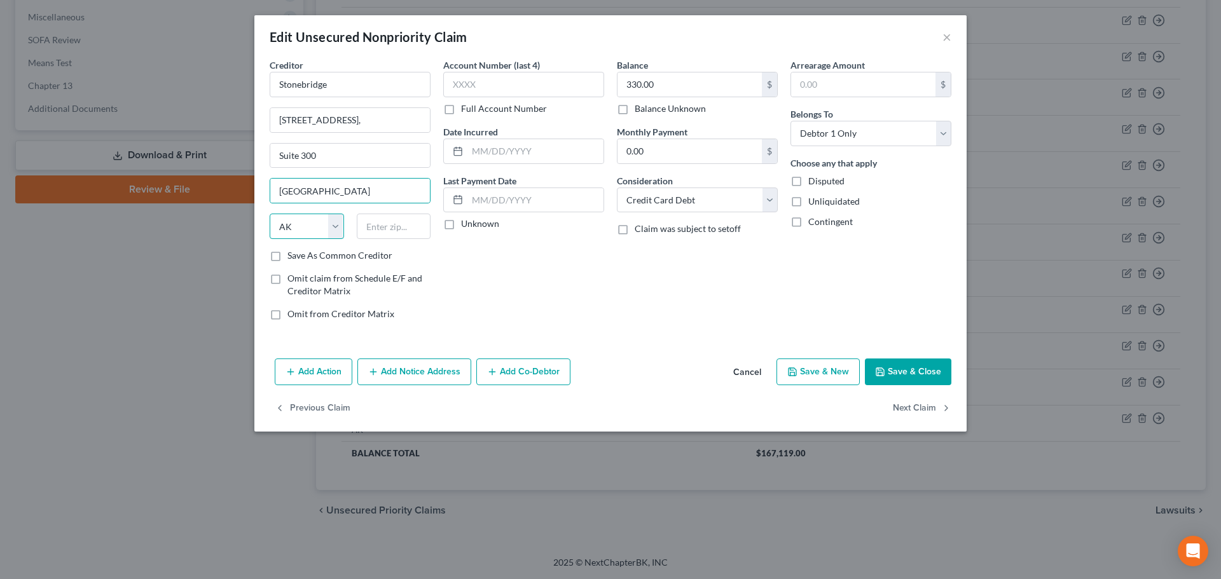
drag, startPoint x: 313, startPoint y: 221, endPoint x: 316, endPoint y: 238, distance: 18.0
click at [313, 221] on select "State AL AK AR AZ CA CO CT DE DC FL GA GU HI ID IL IN IA KS KY LA ME MD MA MI M…" at bounding box center [307, 226] width 74 height 25
select select "5"
click at [270, 214] on select "State AL AK AR AZ CA CO CT DE DC FL GA GU HI ID IL IN IA KS KY LA ME MD MA MI M…" at bounding box center [307, 226] width 74 height 25
click at [376, 228] on input "text" at bounding box center [394, 226] width 74 height 25
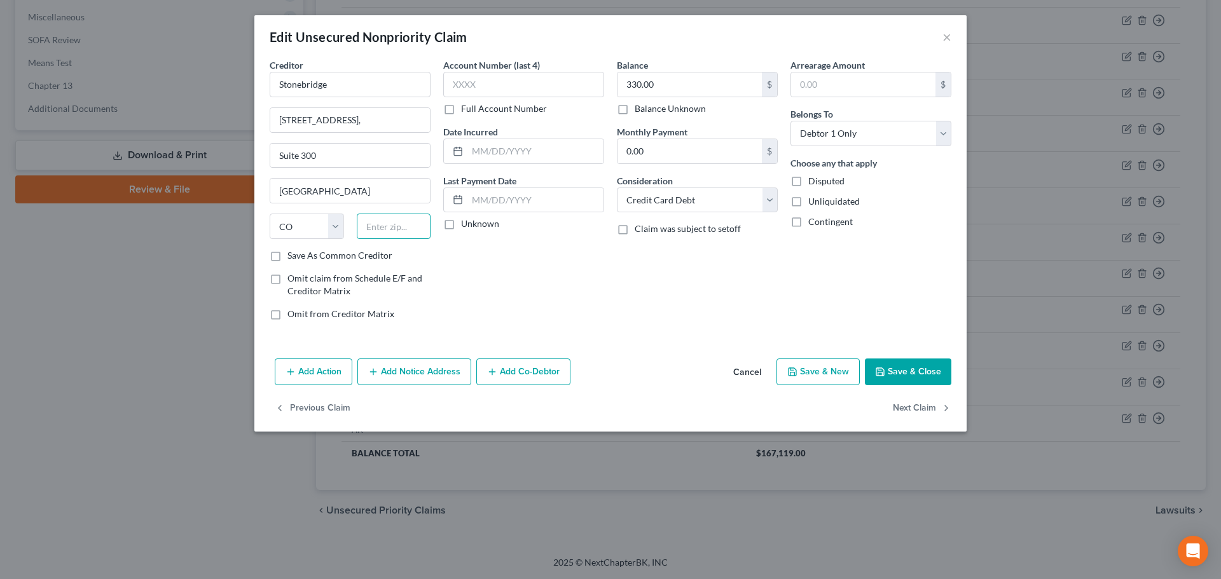
paste input "80237"
type input "80237"
click at [892, 370] on button "Save & Close" at bounding box center [908, 372] width 86 height 27
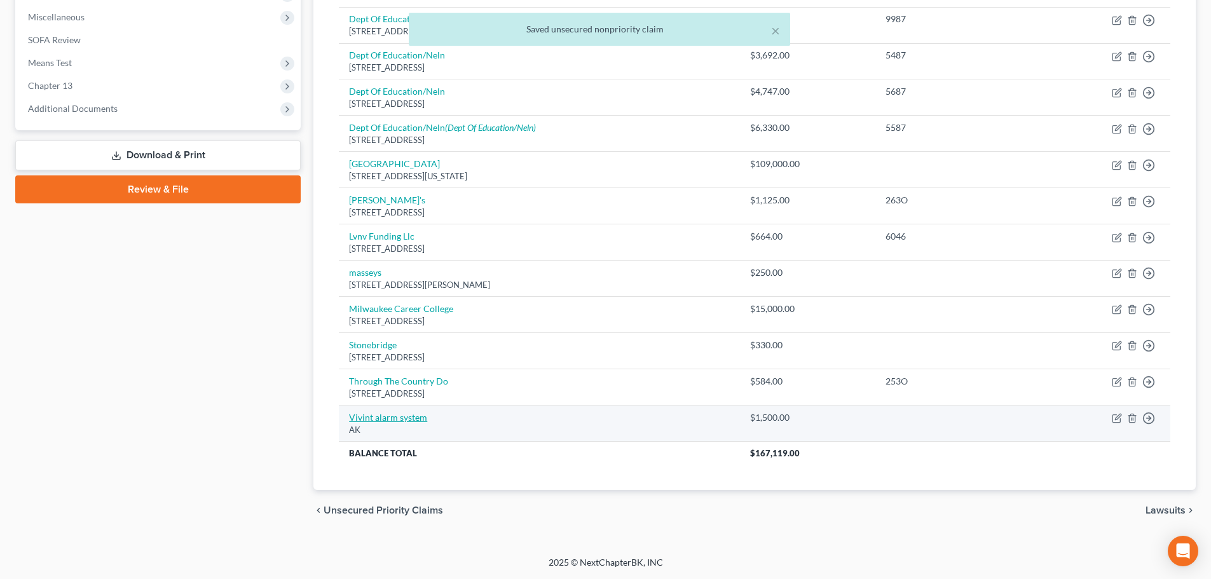
click at [399, 415] on link "Vivint alarm system" at bounding box center [388, 417] width 78 height 11
select select "1"
select select "2"
select select "0"
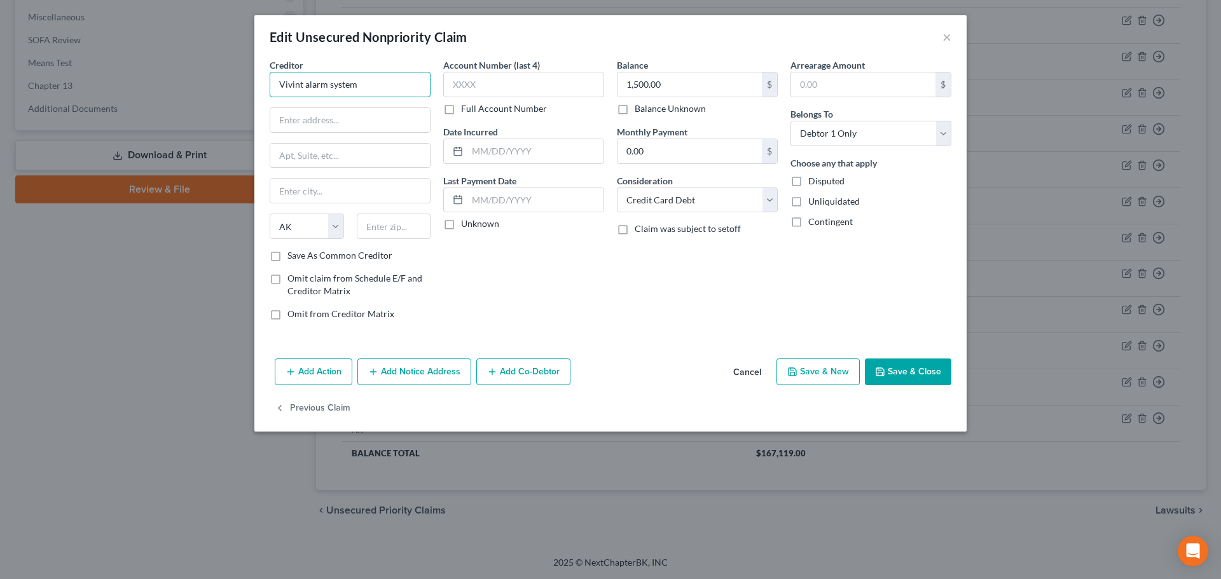
drag, startPoint x: 276, startPoint y: 85, endPoint x: 359, endPoint y: 83, distance: 82.7
click at [359, 83] on input "Vivint alarm system" at bounding box center [350, 84] width 161 height 25
click at [300, 125] on input "text" at bounding box center [350, 120] width 160 height 24
paste input "62992 Collections Drive"
type input "62992 Collections Drive"
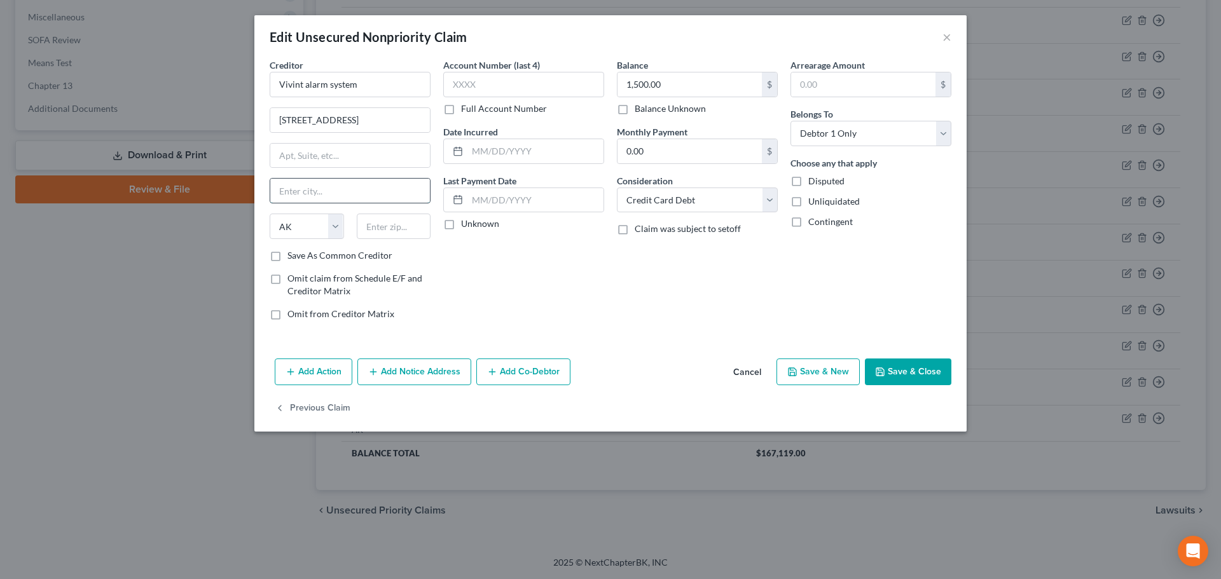
click at [320, 201] on input "text" at bounding box center [350, 191] width 160 height 24
type input "h"
type input "Chicago"
click at [337, 233] on select "State AL AK AR AZ CA CO CT DE DC FL GA GU HI ID IL IN IA KS KY LA ME MD MA MI M…" at bounding box center [307, 226] width 74 height 25
select select "14"
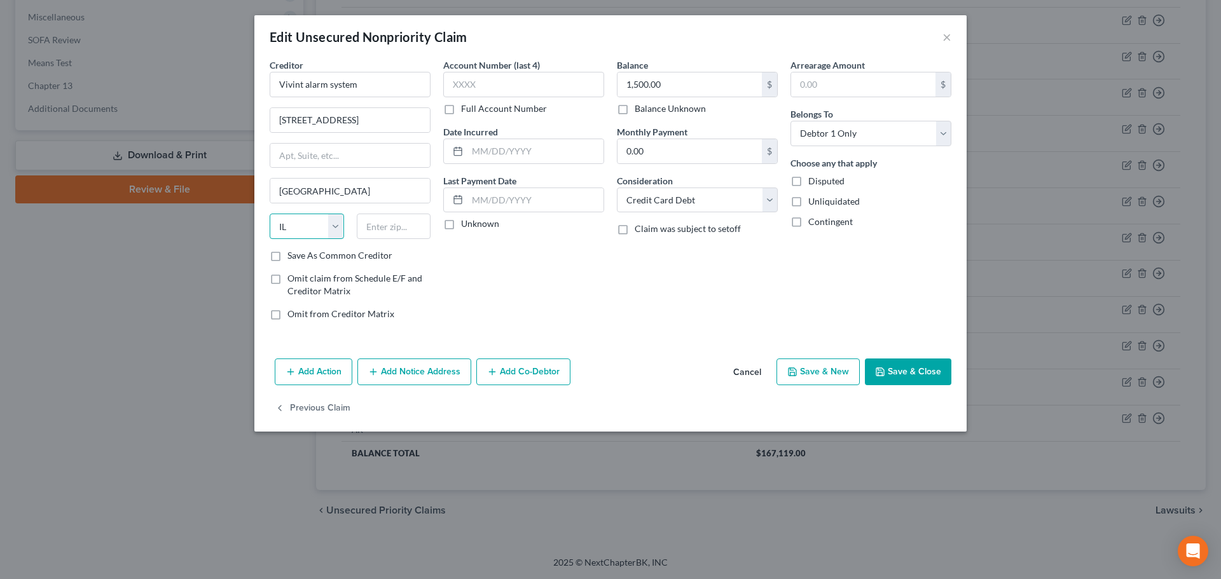
click at [270, 214] on select "State AL AK AR AZ CA CO CT DE DC FL GA GU HI ID IL IN IA KS KY LA ME MD MA MI M…" at bounding box center [307, 226] width 74 height 25
click at [393, 230] on input "text" at bounding box center [394, 226] width 74 height 25
paste input "60693"
type input "60693"
click at [898, 371] on button "Save & Close" at bounding box center [908, 372] width 86 height 27
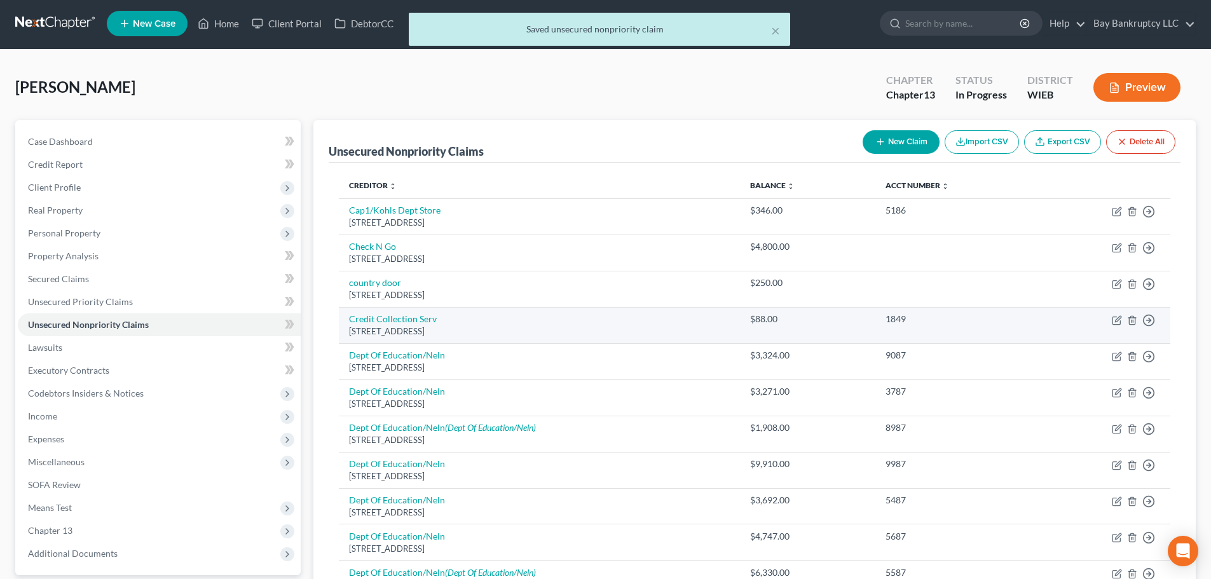
scroll to position [0, 0]
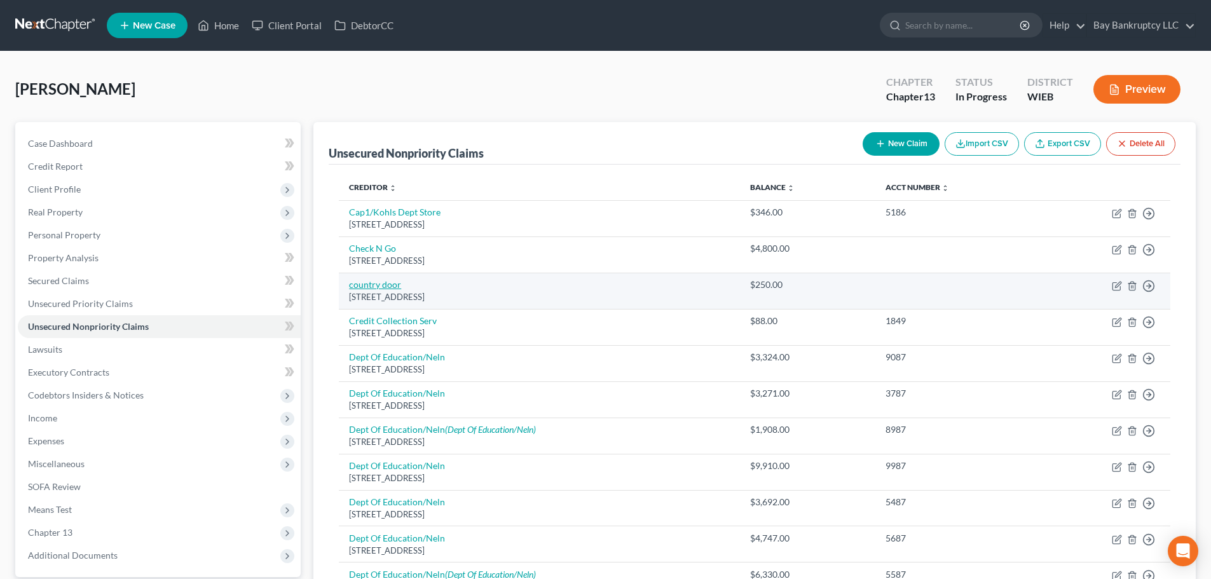
click at [375, 284] on link "country door" at bounding box center [375, 284] width 52 height 11
select select "52"
select select "2"
select select "0"
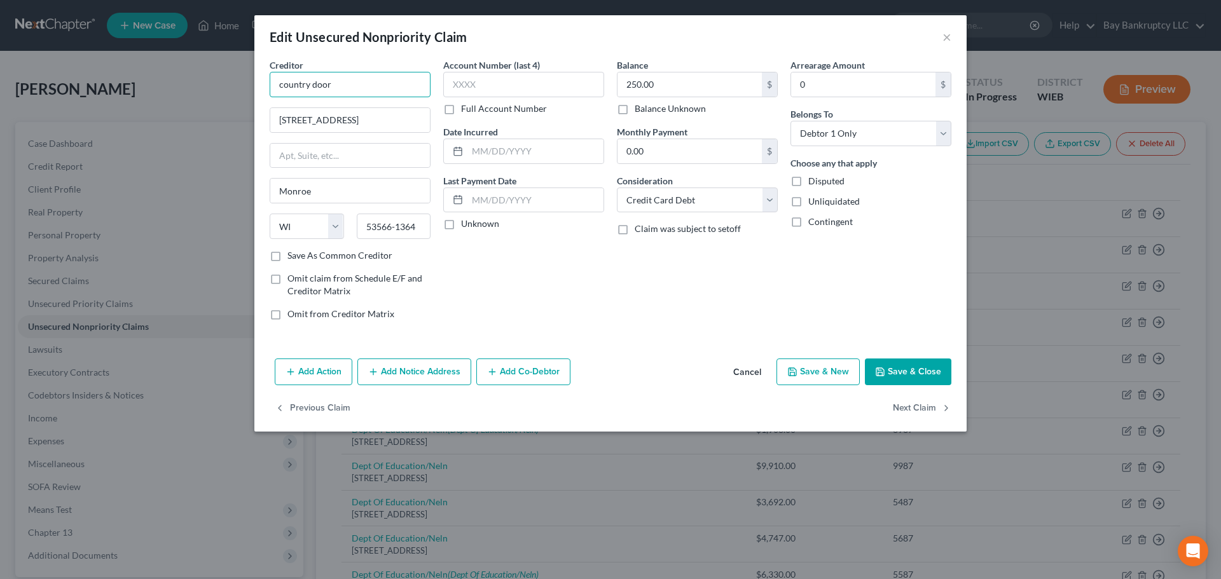
drag, startPoint x: 341, startPoint y: 83, endPoint x: 210, endPoint y: 99, distance: 132.7
click at [210, 99] on div "Edit Unsecured Nonpriority Claim × Creditor * country door 1112 7th Avenue Monr…" at bounding box center [610, 289] width 1221 height 579
type input "Country Door"
click at [287, 258] on label "Save As Common Creditor" at bounding box center [339, 255] width 105 height 13
click at [292, 258] on input "Save As Common Creditor" at bounding box center [296, 253] width 8 height 8
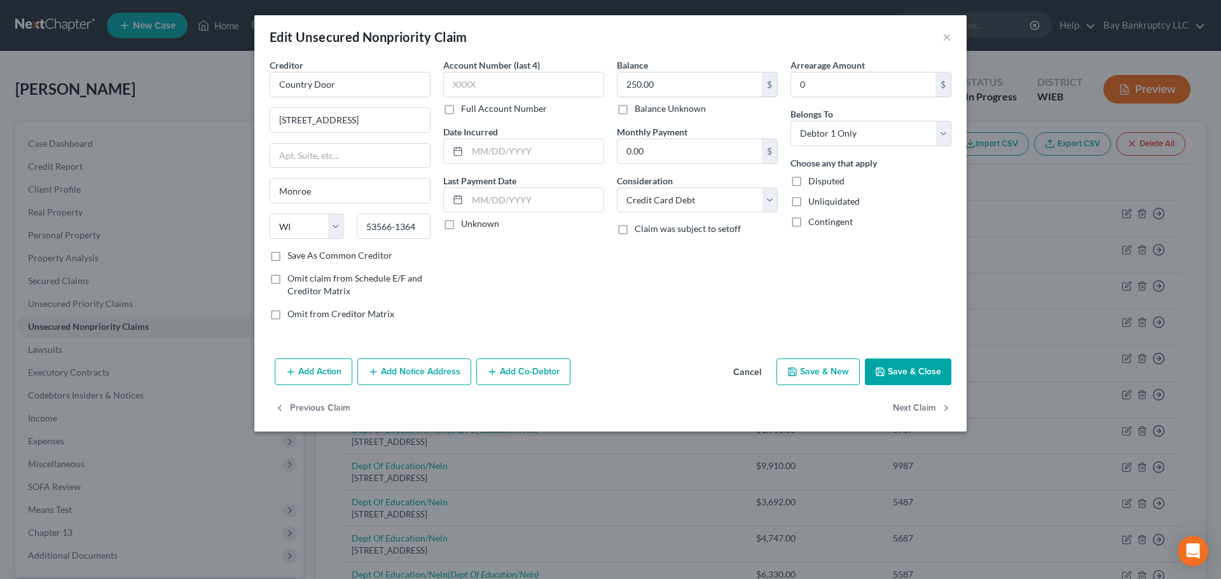
checkbox input "true"
click at [820, 376] on button "Save & New" at bounding box center [817, 372] width 83 height 27
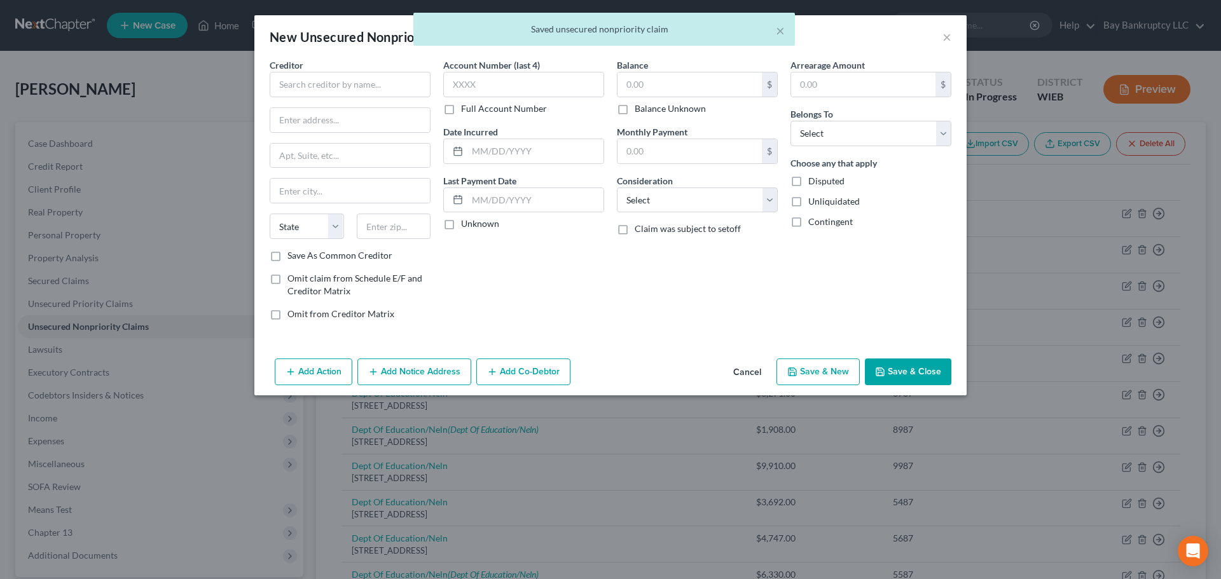
click at [942, 34] on div "× Saved unsecured nonpriority claim" at bounding box center [604, 32] width 1221 height 39
click at [784, 36] on button "×" at bounding box center [780, 30] width 9 height 15
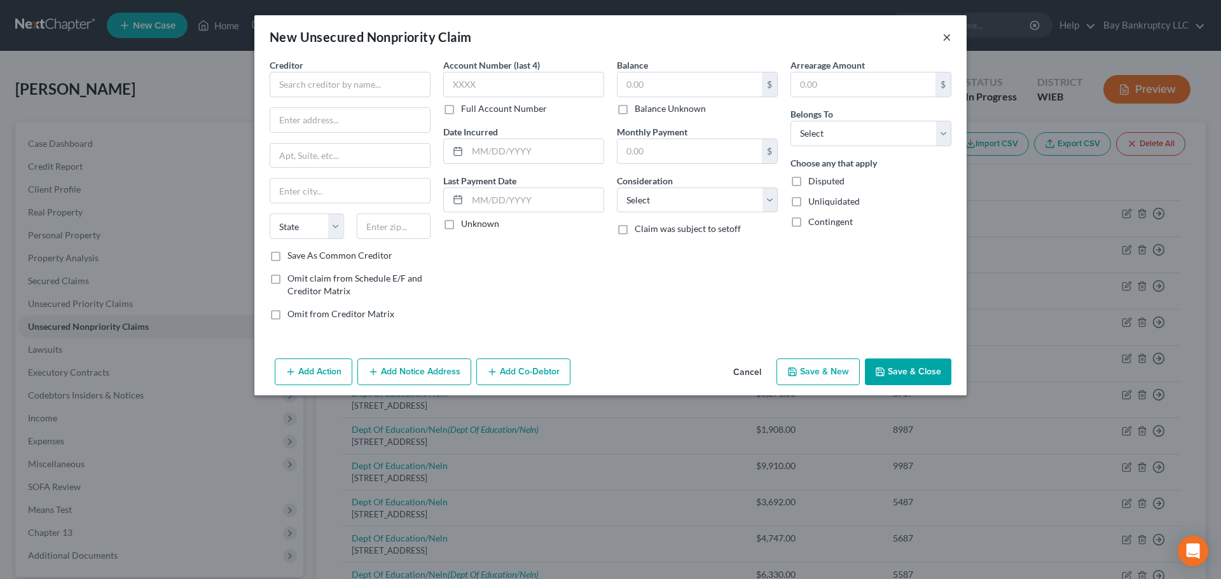
click at [947, 38] on button "×" at bounding box center [946, 36] width 9 height 15
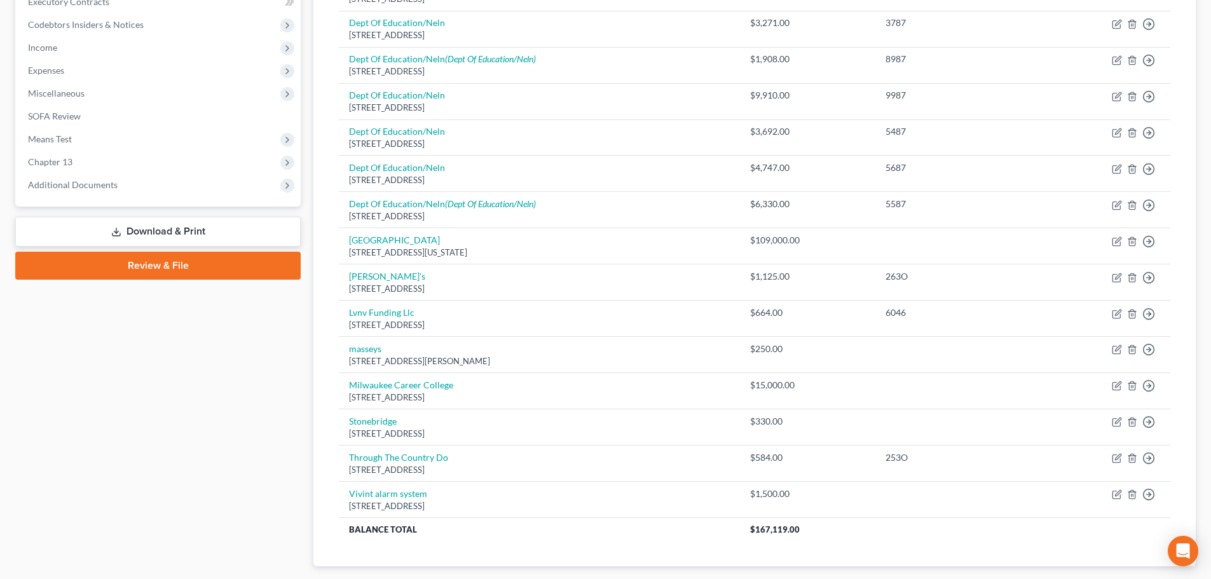
scroll to position [382, 0]
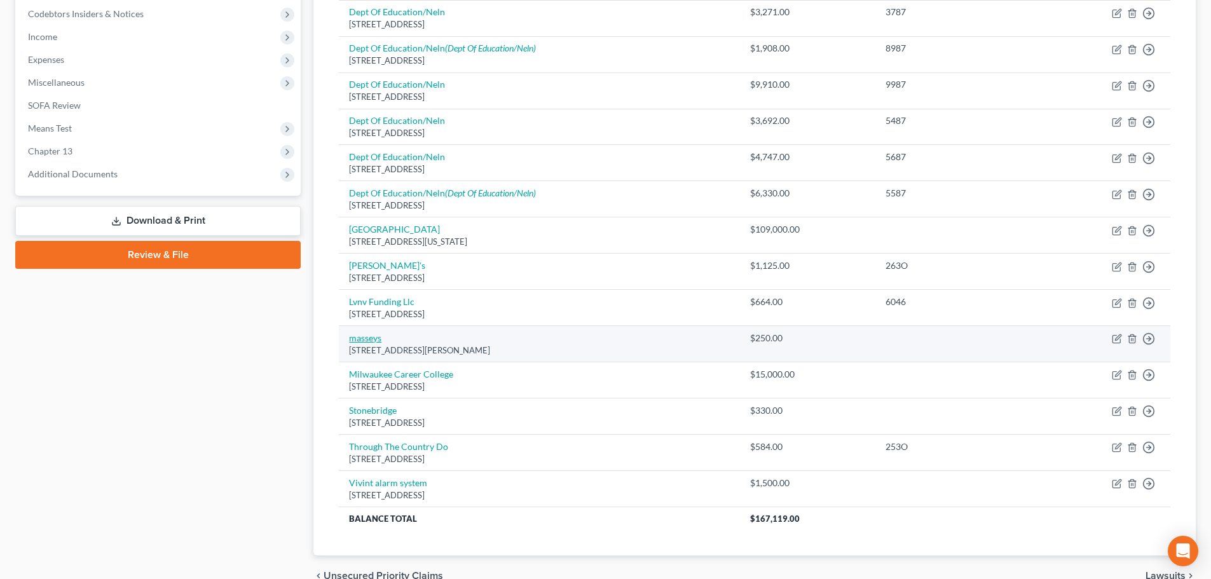
click at [370, 336] on link "masseys" at bounding box center [365, 338] width 32 height 11
select select "19"
select select "2"
select select "0"
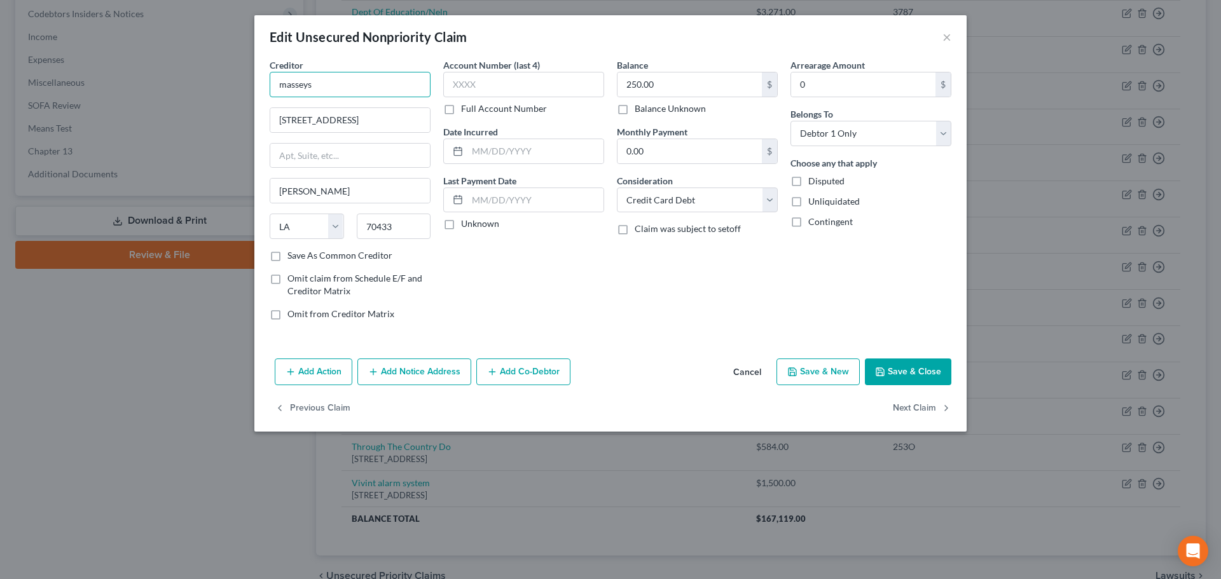
drag, startPoint x: 350, startPoint y: 87, endPoint x: 250, endPoint y: 92, distance: 100.6
click at [250, 92] on div "Edit Unsecured Nonpriority Claim × Creditor * masseys 816 N Hwy 190 Covington S…" at bounding box center [610, 289] width 1221 height 579
type input "Masseys"
click at [309, 113] on div "PO Box 2822, Monroe, WI 53566" at bounding box center [346, 118] width 132 height 11
type input "PO Box 2822"
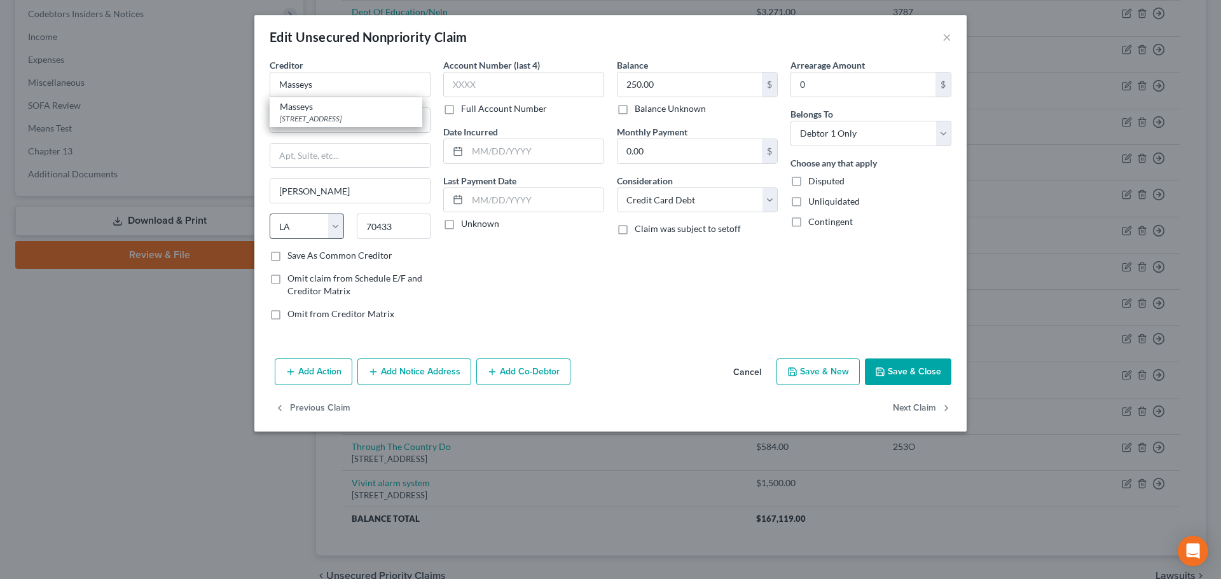
type input "Monroe"
select select "52"
type input "53566"
click at [287, 260] on label "Save As Common Creditor" at bounding box center [339, 255] width 105 height 13
click at [292, 258] on input "Save As Common Creditor" at bounding box center [296, 253] width 8 height 8
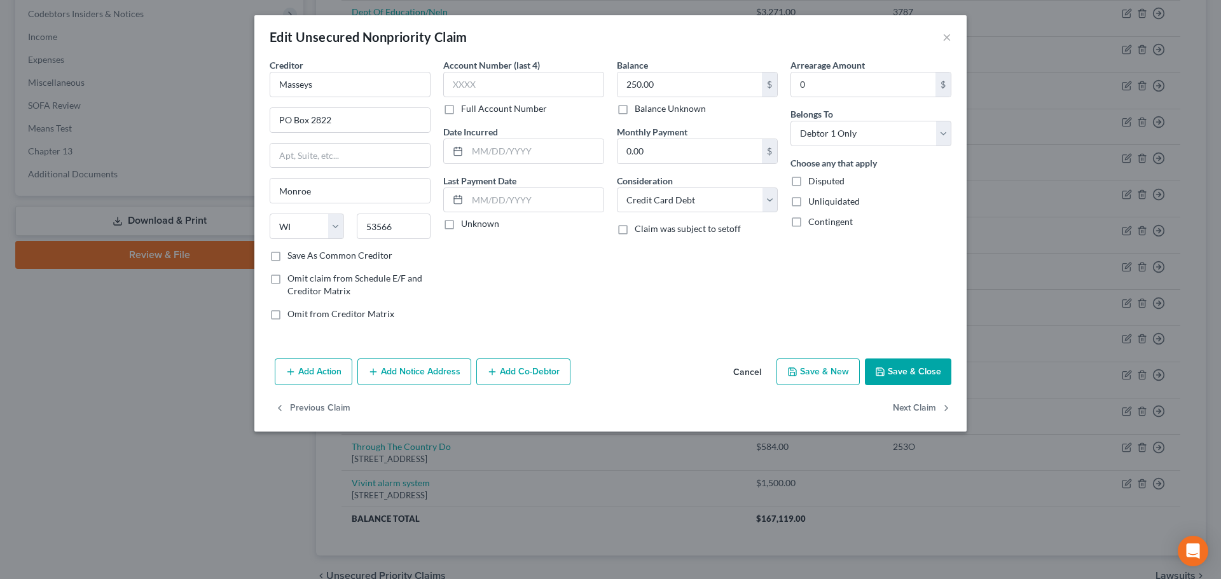
checkbox input "true"
click at [823, 369] on button "Save & New" at bounding box center [817, 372] width 83 height 27
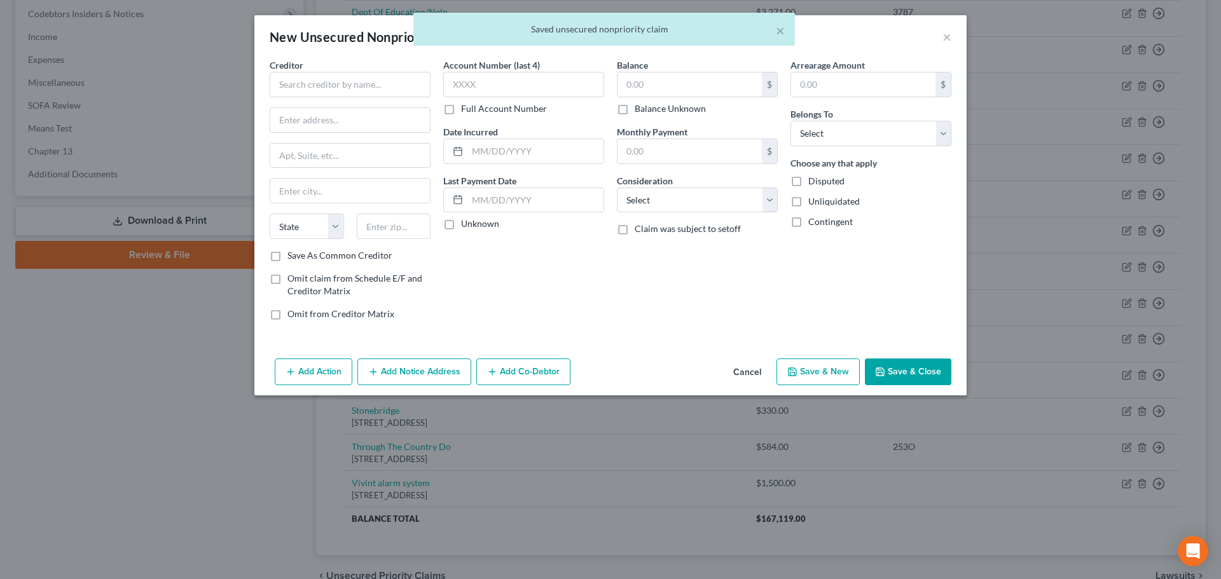
click at [943, 39] on div "× Saved unsecured nonpriority claim" at bounding box center [604, 32] width 1221 height 39
click at [944, 38] on div "× Saved unsecured nonpriority claim" at bounding box center [604, 32] width 1221 height 39
click at [776, 29] on button "×" at bounding box center [780, 30] width 9 height 15
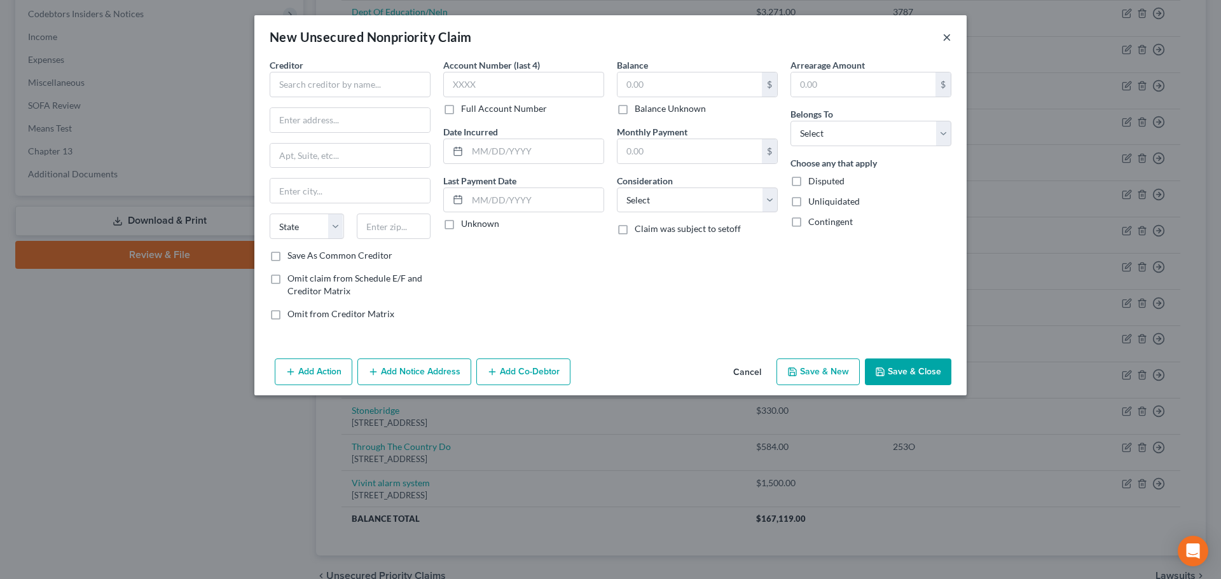
click at [945, 36] on button "×" at bounding box center [946, 36] width 9 height 15
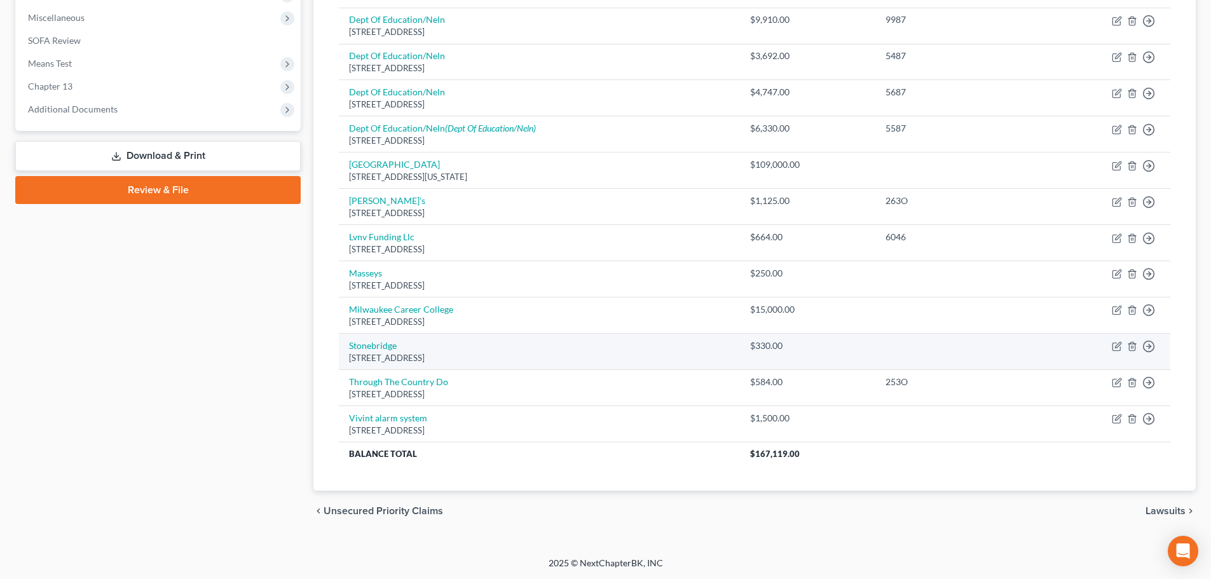
scroll to position [447, 0]
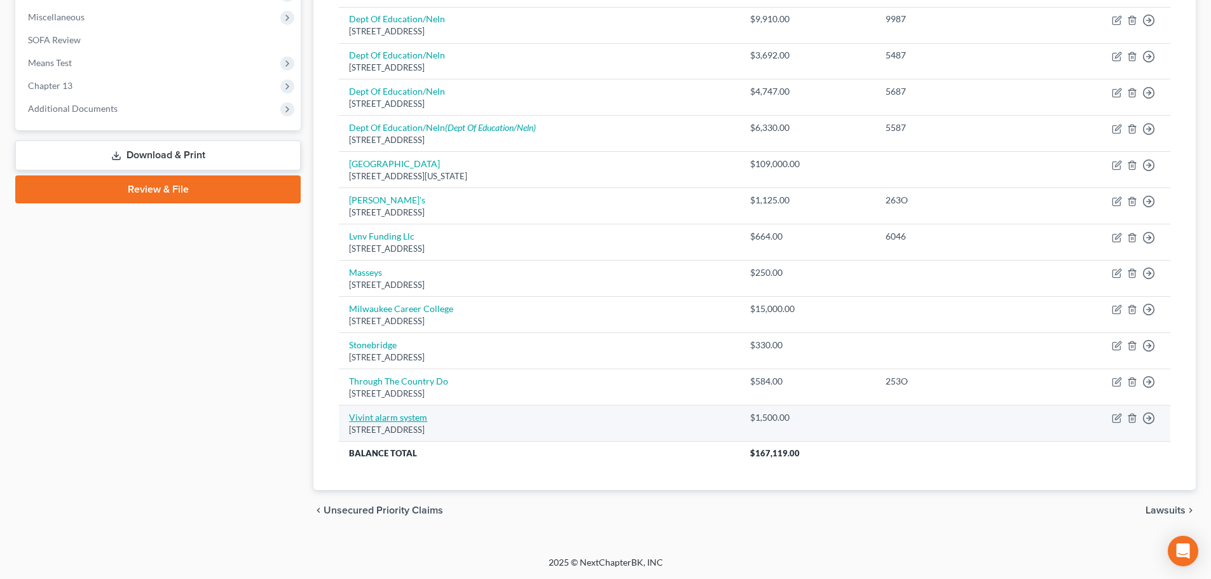
click at [365, 416] on link "Vivint alarm system" at bounding box center [388, 417] width 78 height 11
select select "14"
select select "2"
select select "0"
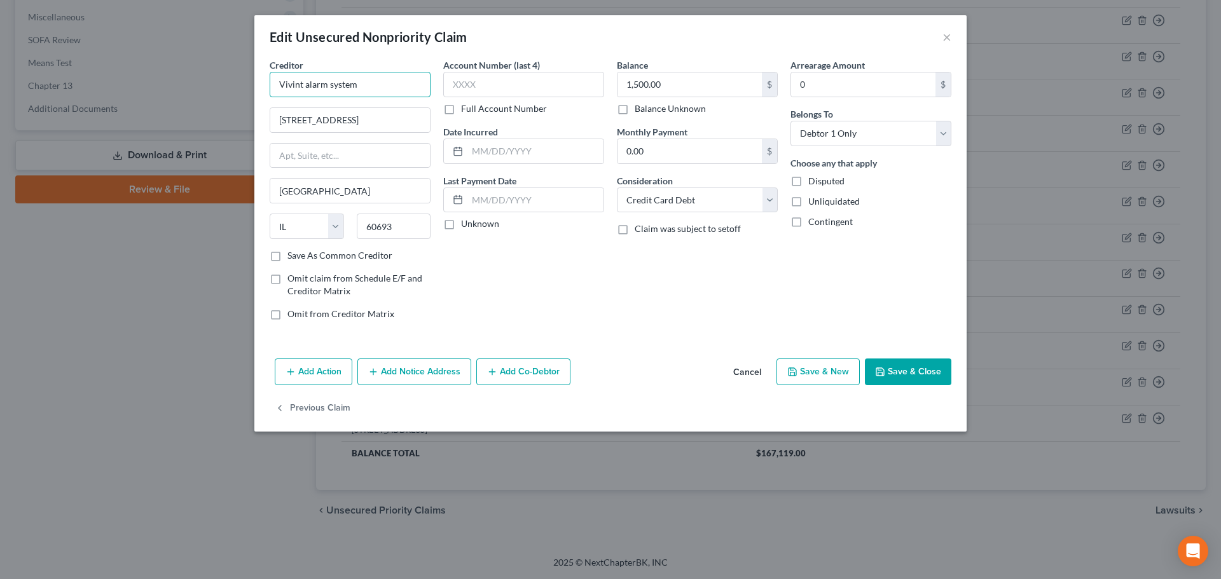
click at [307, 85] on input "Vivint alarm system" at bounding box center [350, 84] width 161 height 25
click at [333, 85] on input "Vivint Alarm system" at bounding box center [350, 84] width 161 height 25
type input "Vivint Alarm System"
click at [904, 369] on button "Save & Close" at bounding box center [908, 372] width 86 height 27
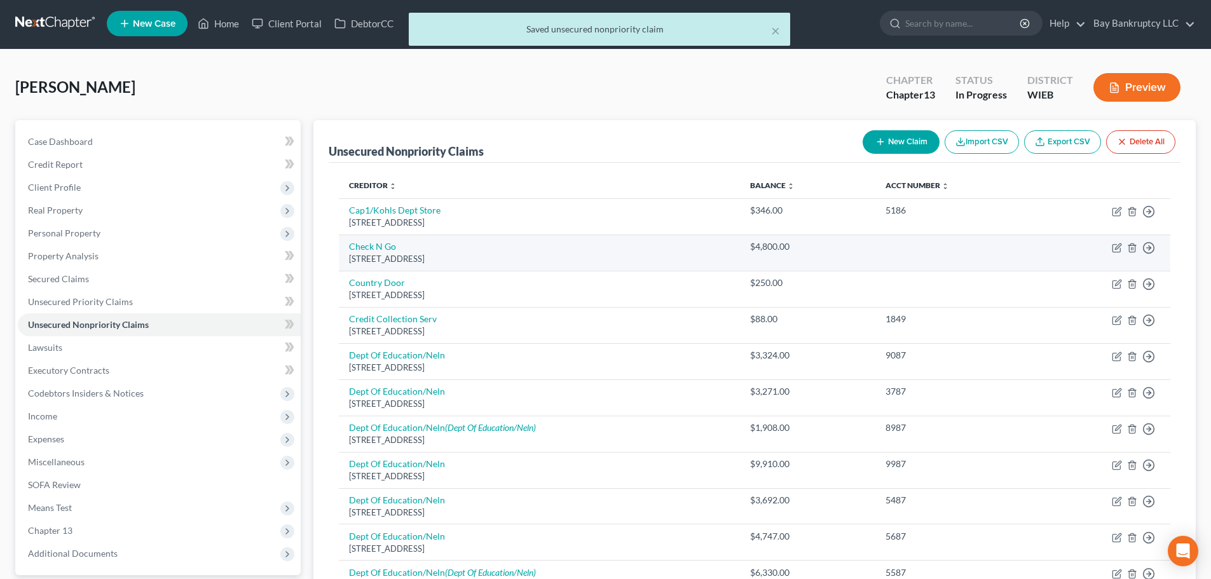
scroll to position [0, 0]
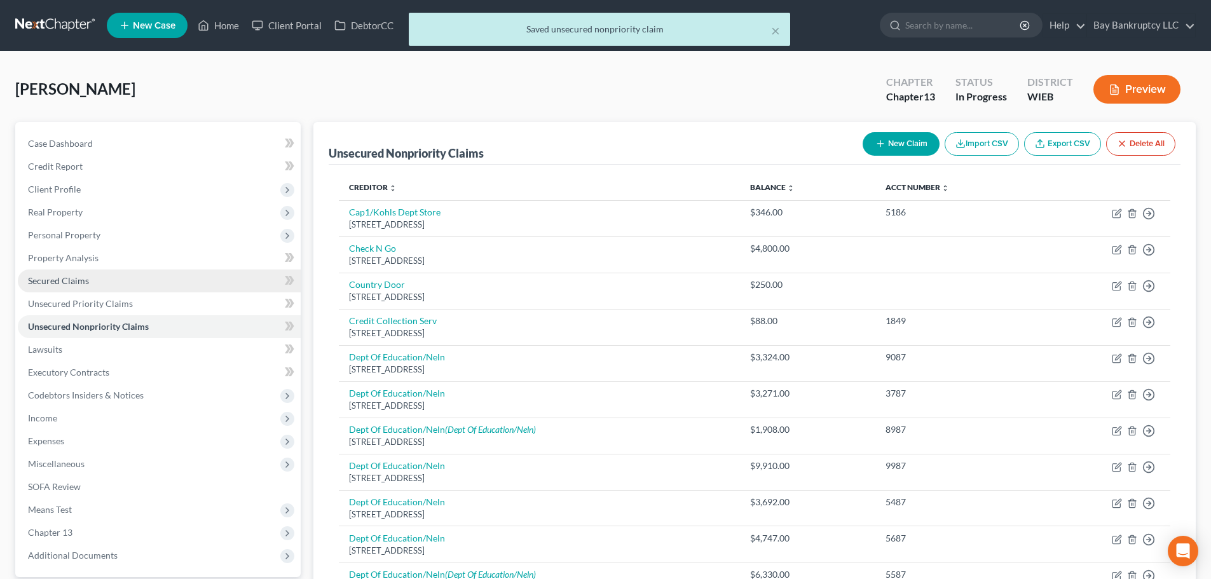
click at [83, 280] on span "Secured Claims" at bounding box center [58, 280] width 61 height 11
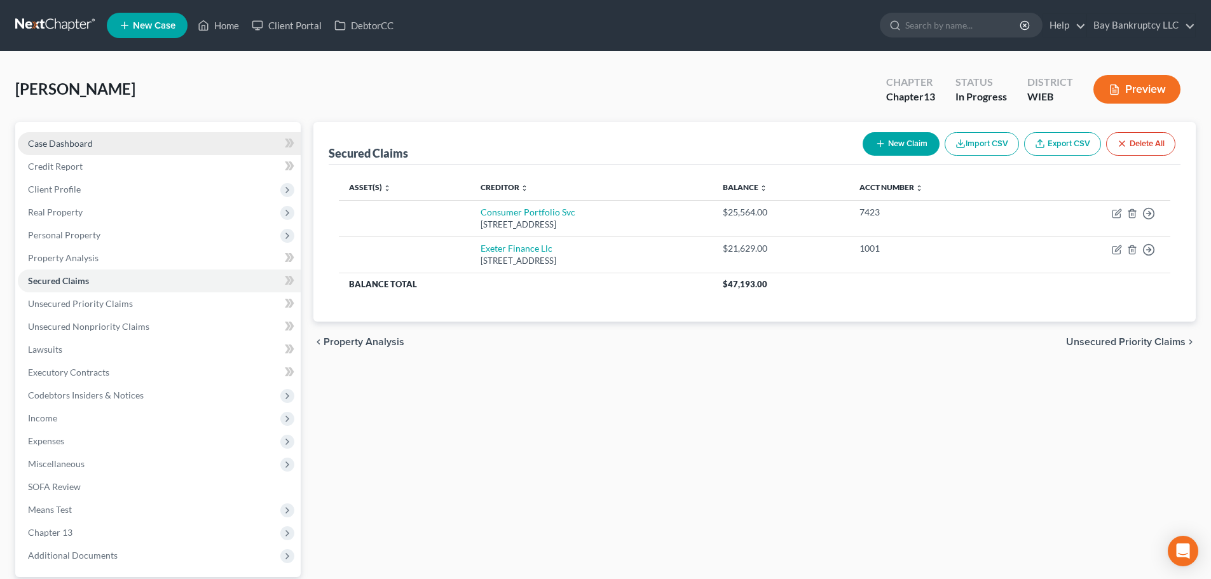
click at [85, 140] on span "Case Dashboard" at bounding box center [60, 143] width 65 height 11
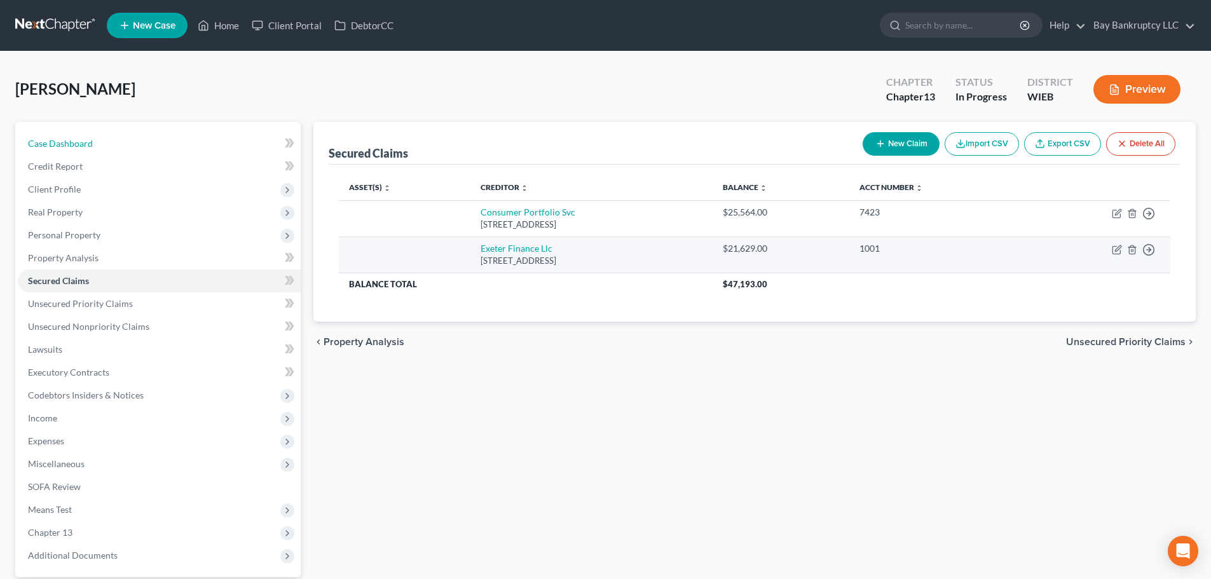
select select "0"
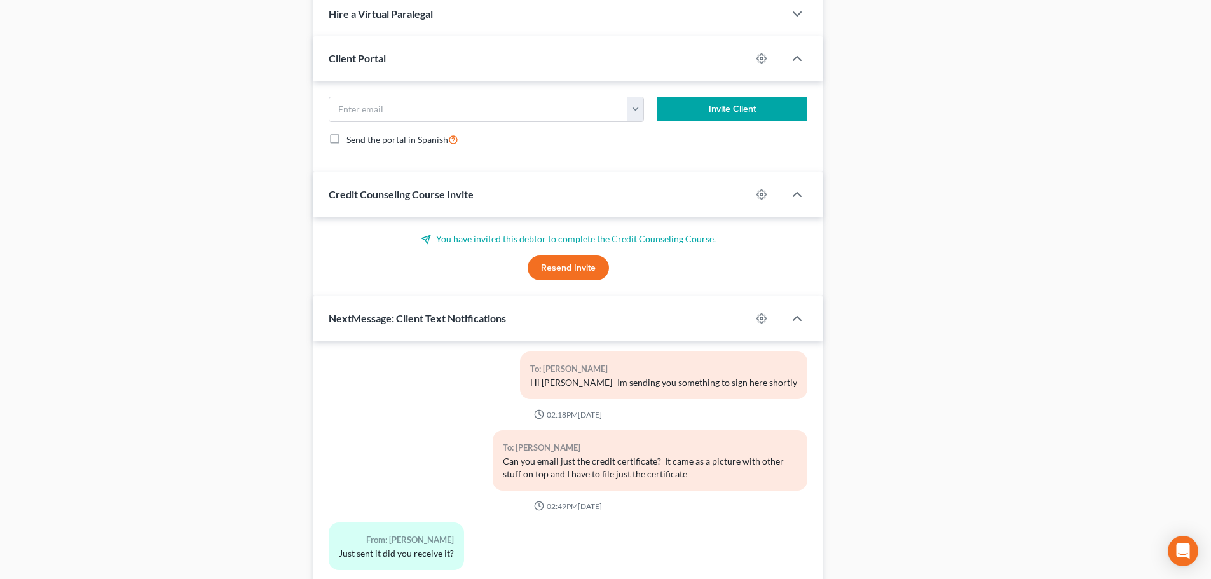
scroll to position [1047, 0]
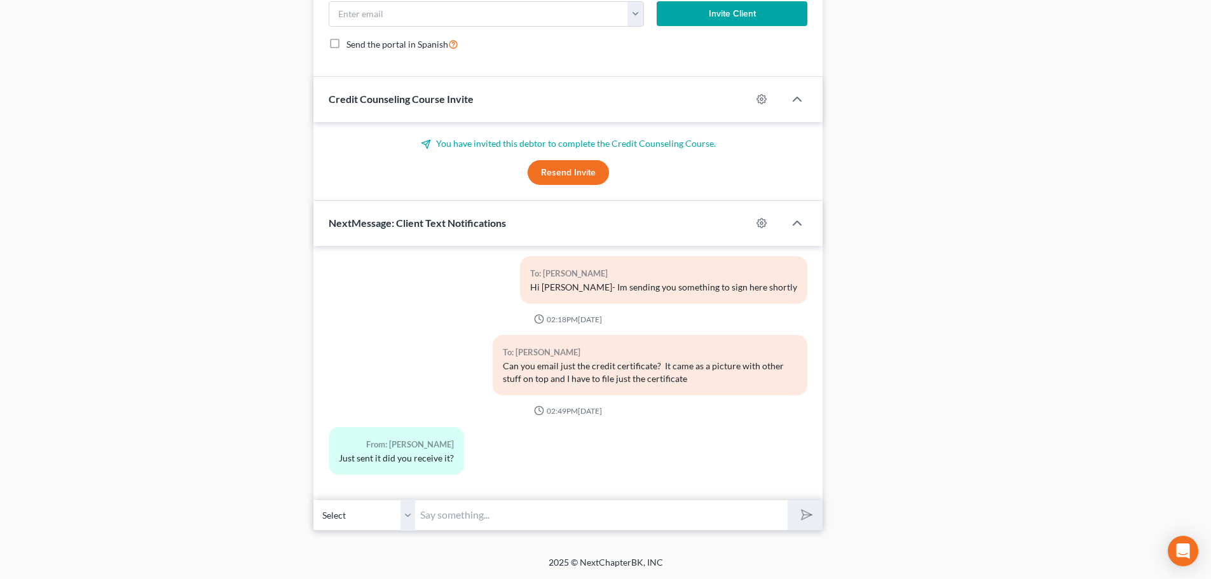
click at [489, 518] on input "text" at bounding box center [601, 515] width 373 height 31
type input "I did-its really big-let me see if I can make it smaller"
click at [811, 514] on icon "submit" at bounding box center [804, 515] width 18 height 18
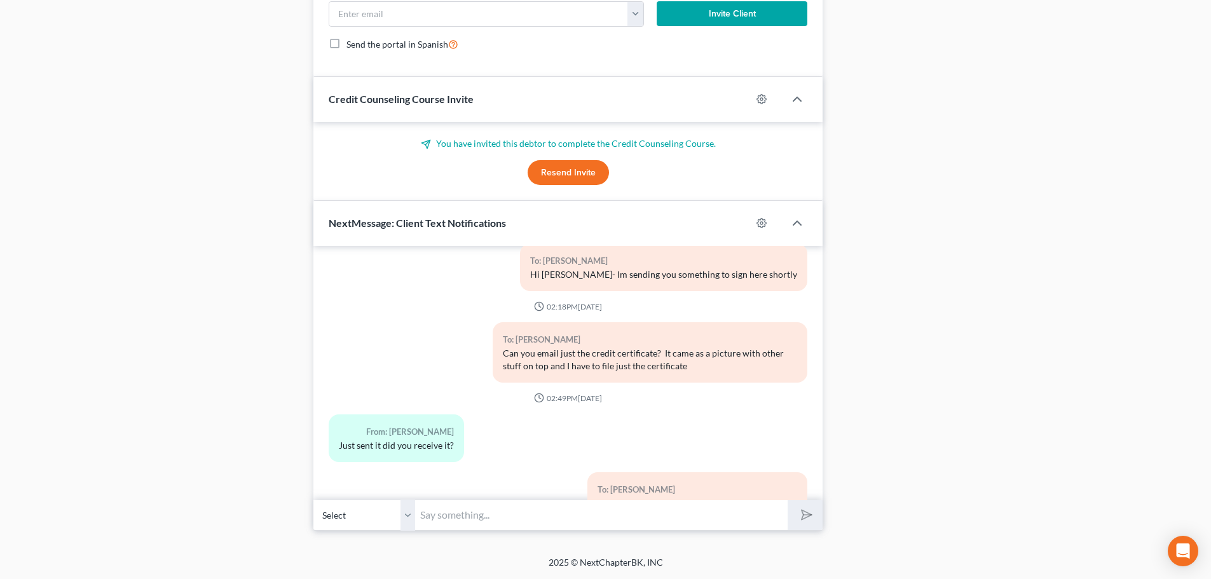
scroll to position [1248, 0]
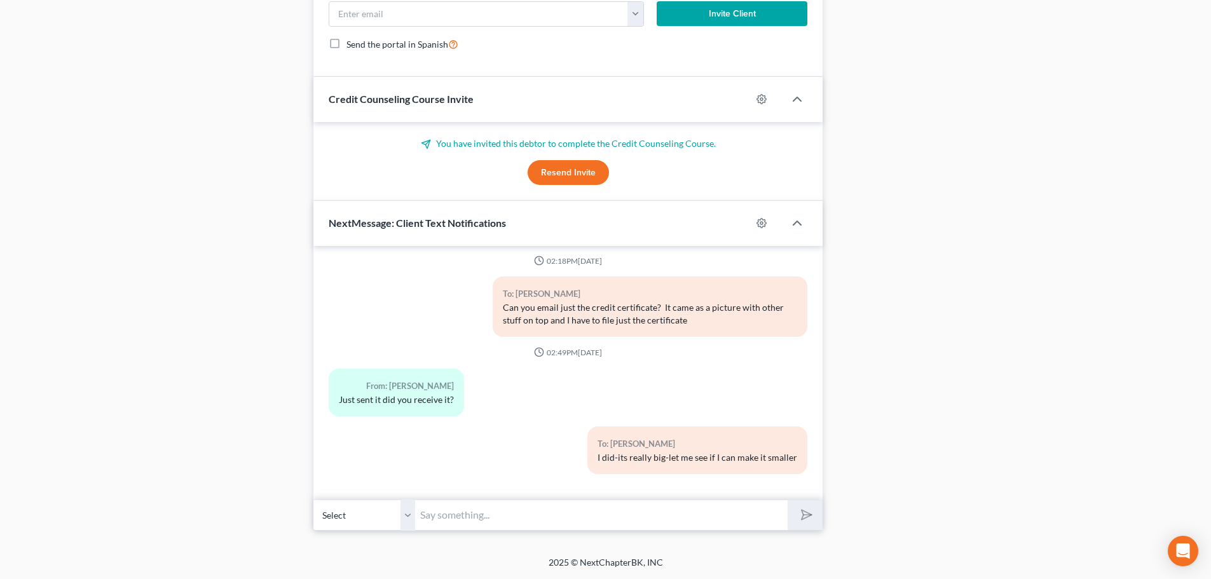
click at [452, 511] on input "text" at bounding box center [601, 515] width 373 height 31
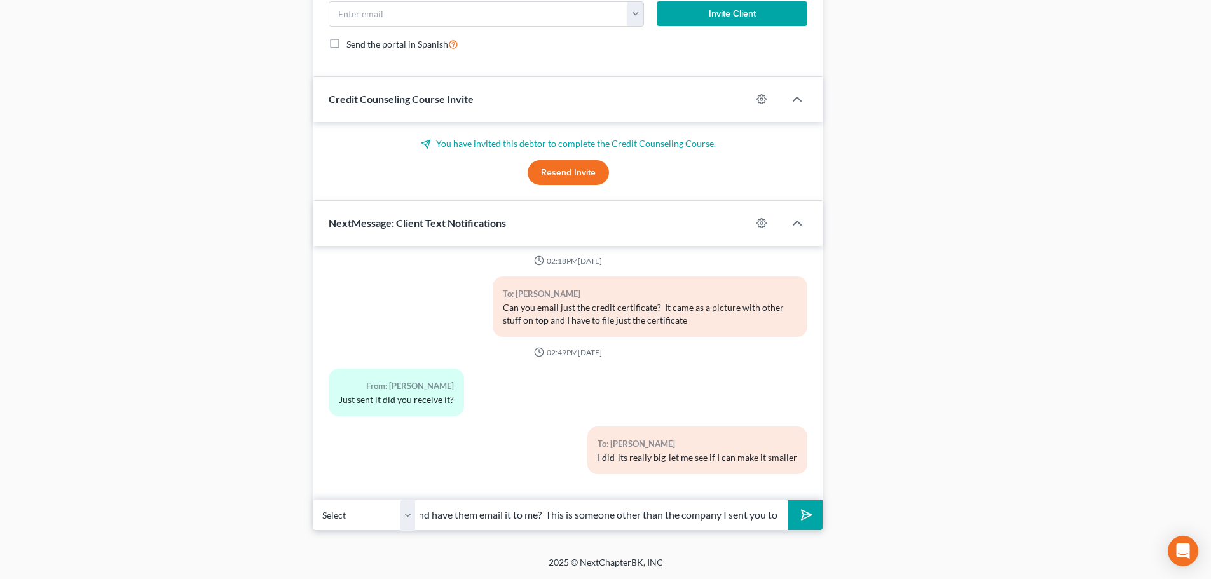
scroll to position [0, 90]
type input "can you call them and have them email it to me? This is someone other than the …"
click at [803, 516] on polygon "submit" at bounding box center [804, 514] width 15 height 15
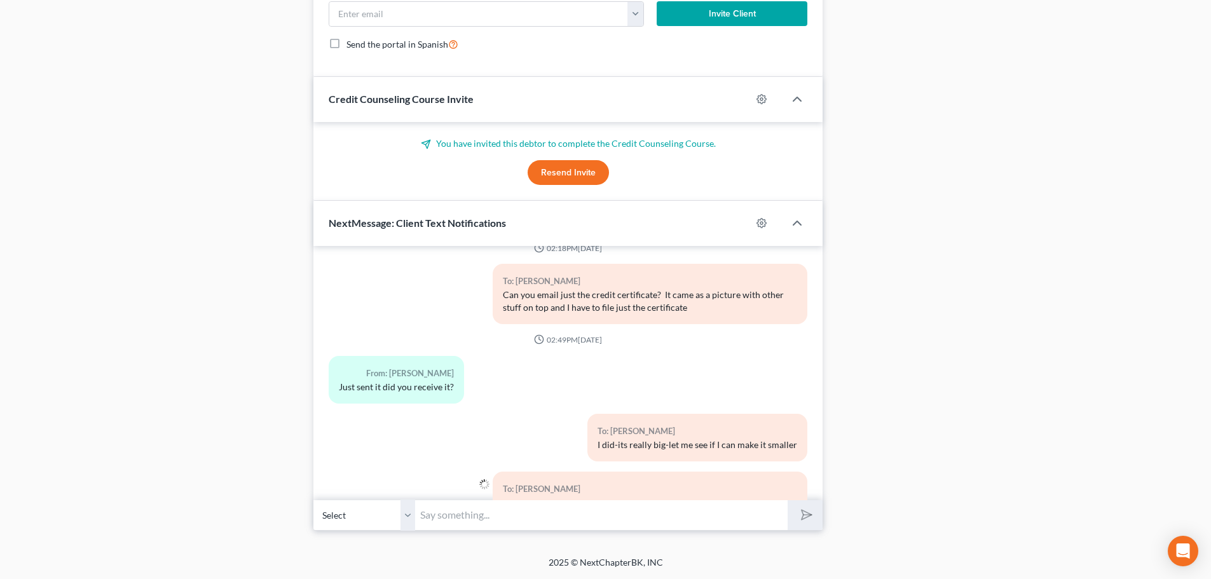
scroll to position [1319, 0]
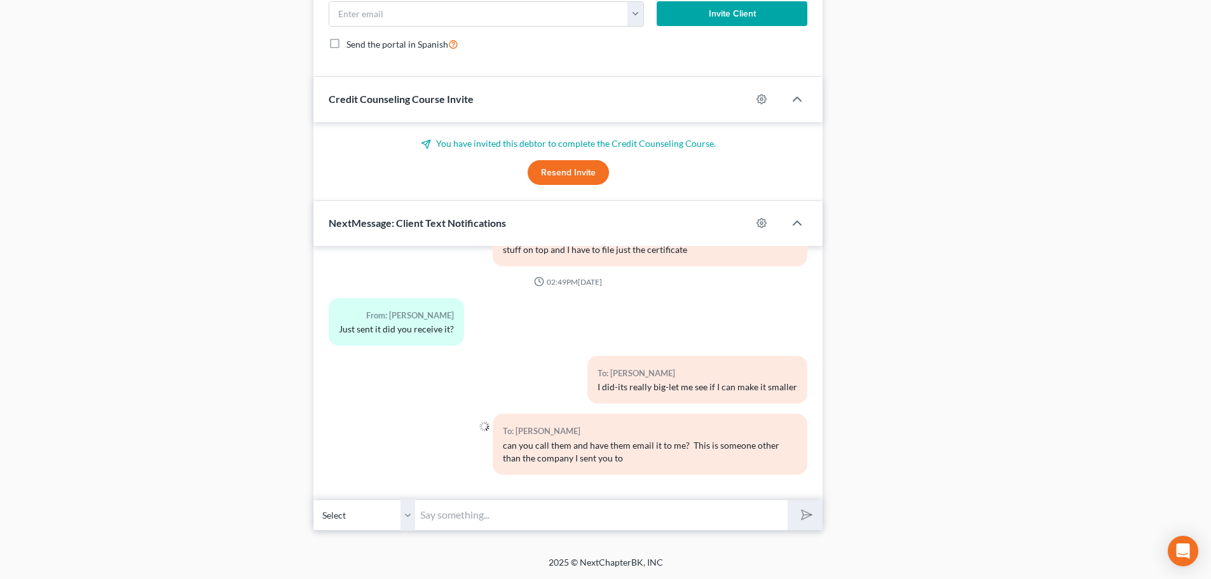
click at [707, 517] on input "text" at bounding box center [601, 515] width 373 height 31
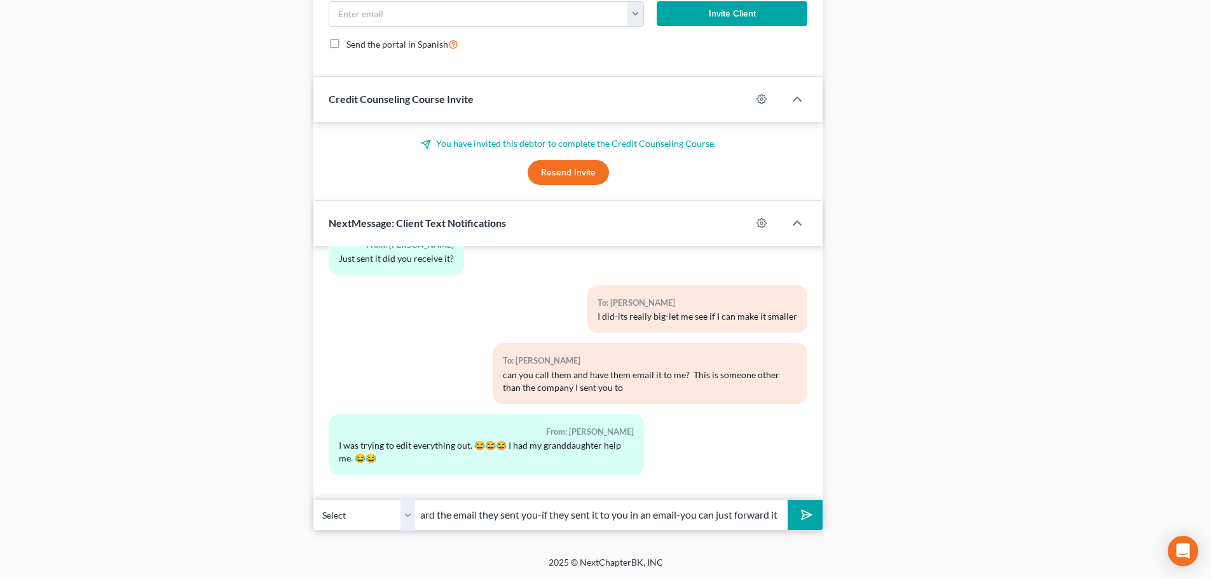
scroll to position [0, 36]
type input "or forward the email they sent you-if they sent it to you in an email-you can j…"
click at [799, 509] on icon "submit" at bounding box center [804, 515] width 13 height 13
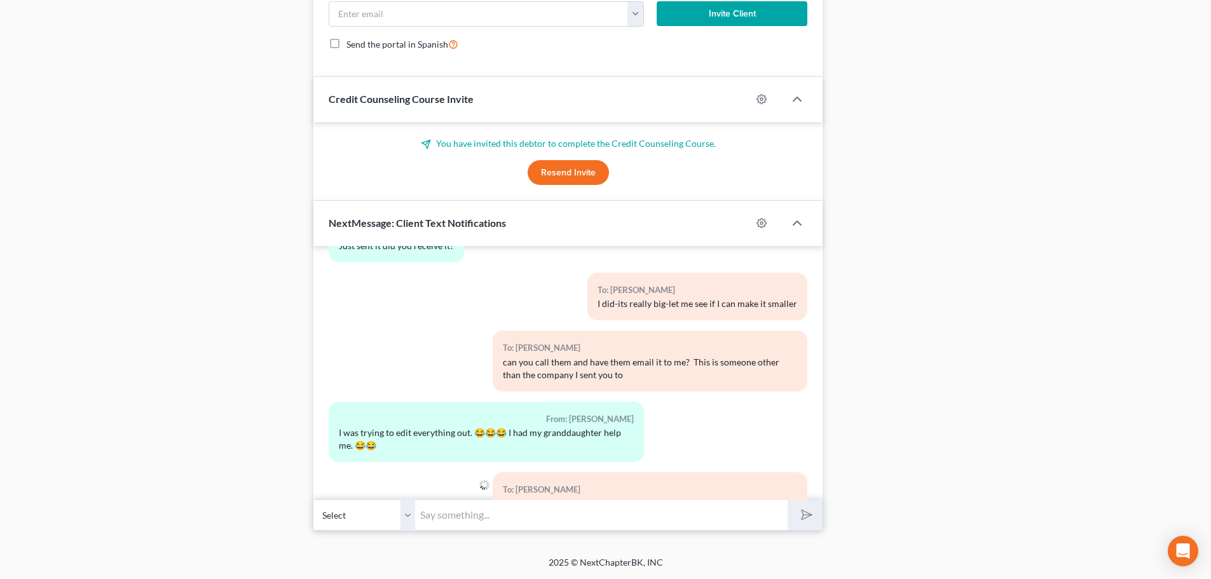
click at [456, 516] on input "text" at bounding box center [601, 515] width 373 height 31
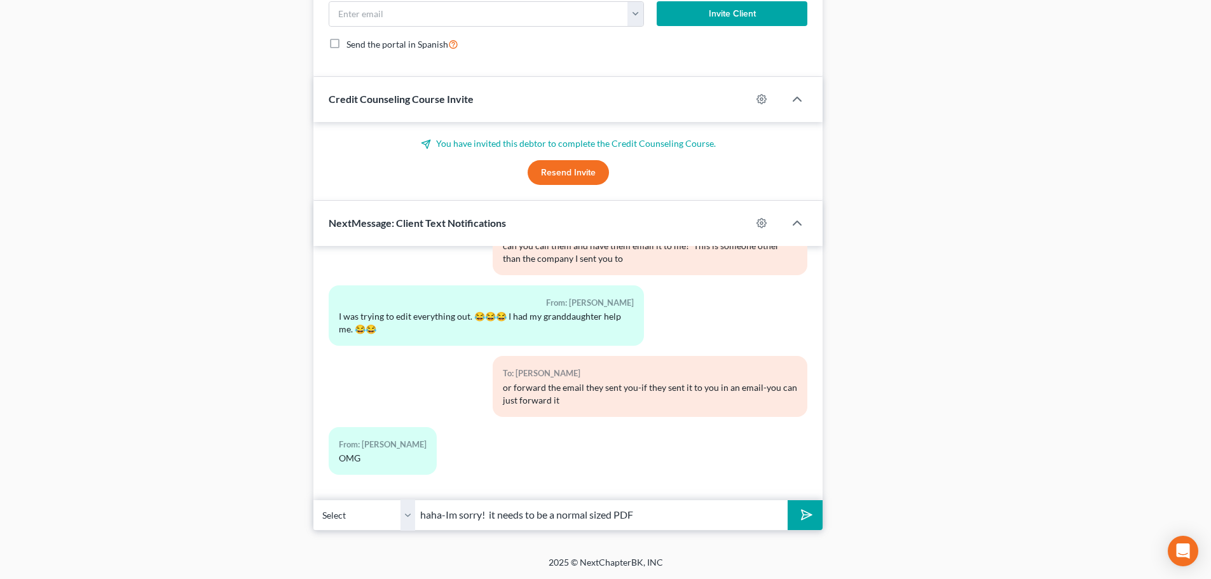
type input "haha-Im sorry! it needs to be a normal sized PDF"
click at [804, 516] on icon "submit" at bounding box center [804, 515] width 18 height 18
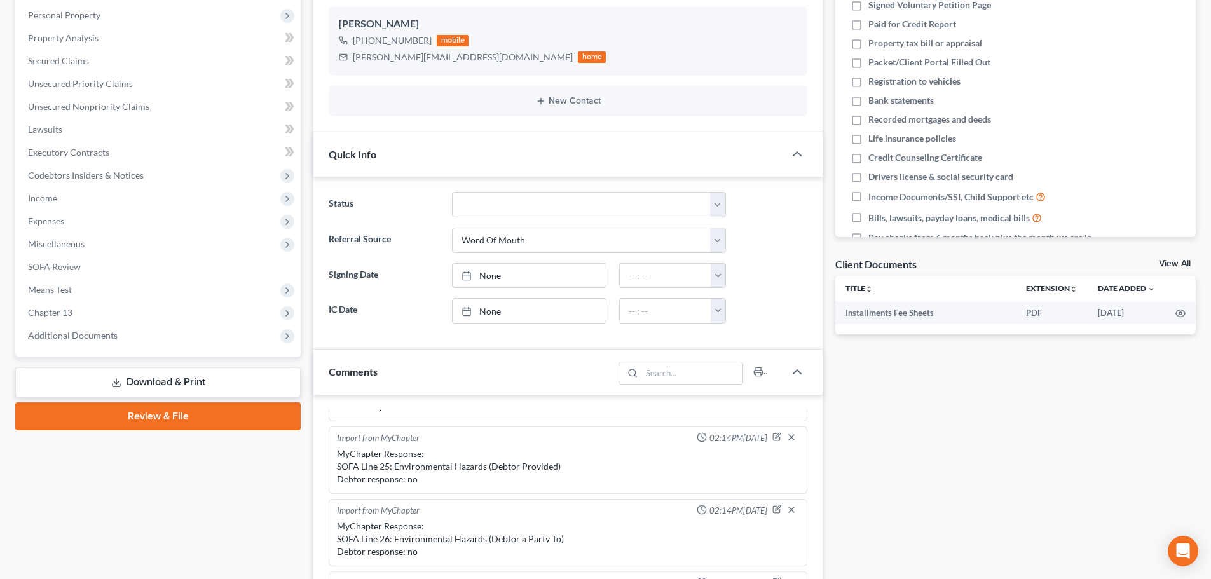
scroll to position [0, 0]
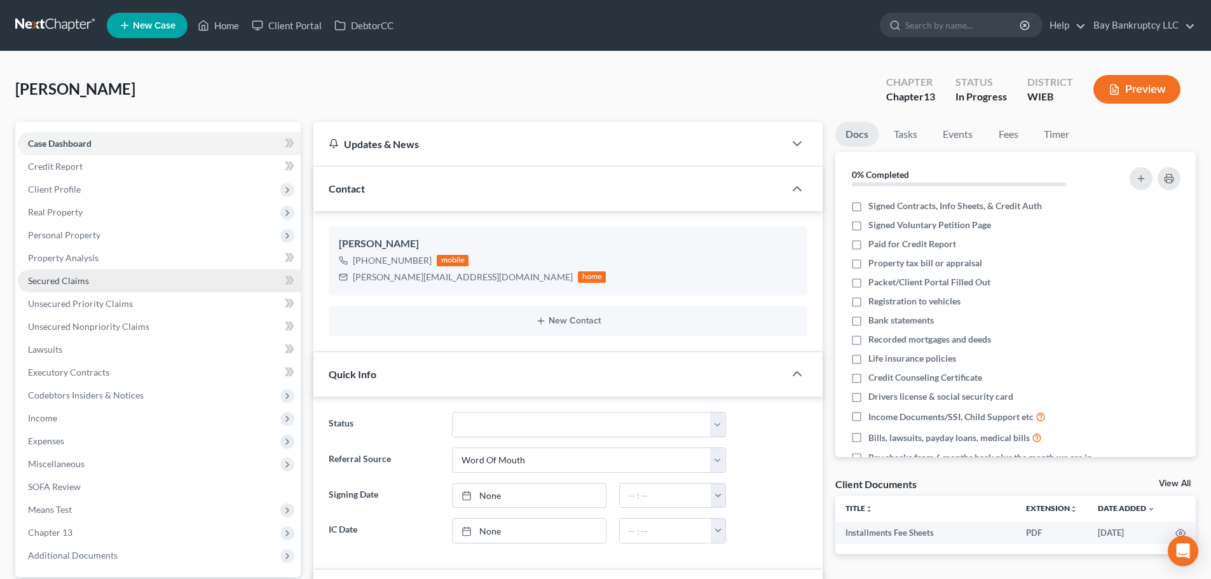
click at [71, 277] on span "Secured Claims" at bounding box center [58, 280] width 61 height 11
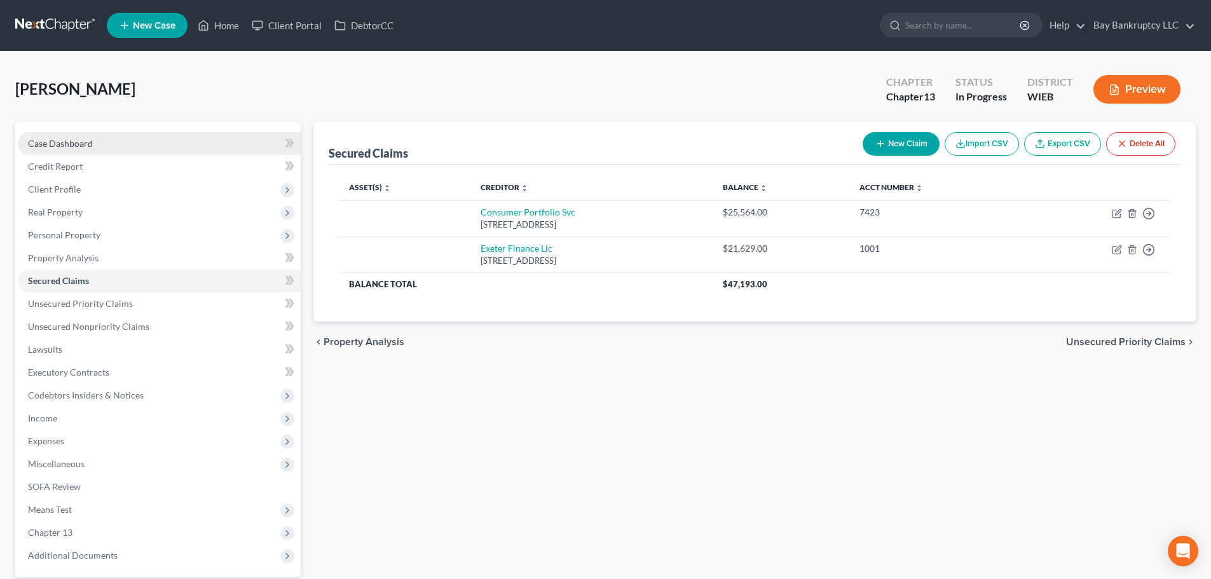
click at [75, 141] on span "Case Dashboard" at bounding box center [60, 143] width 65 height 11
select select "0"
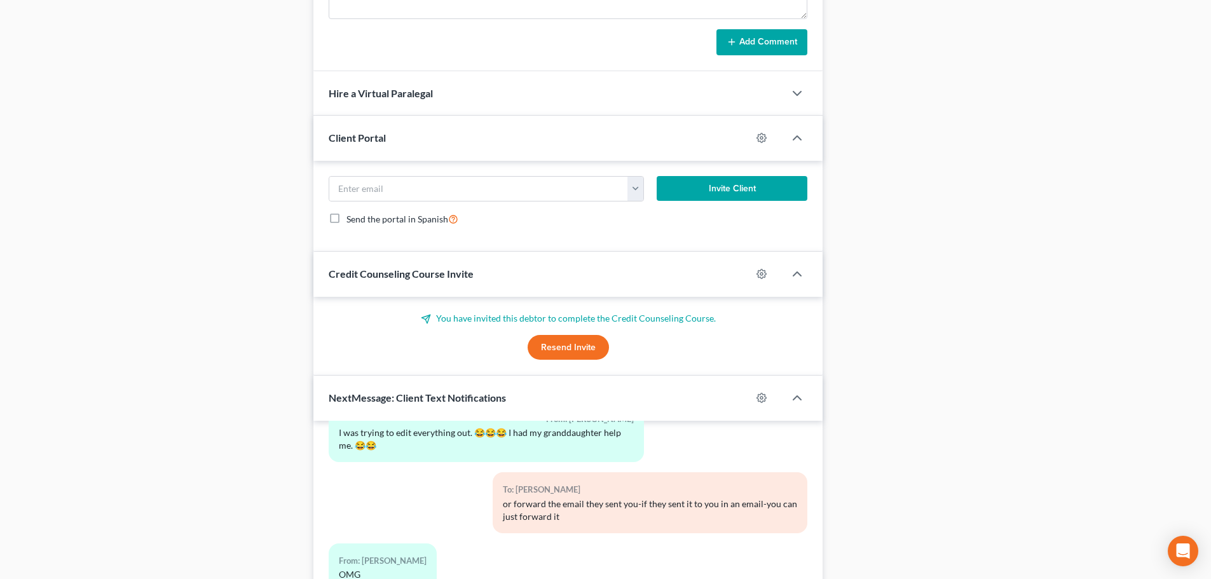
scroll to position [1047, 0]
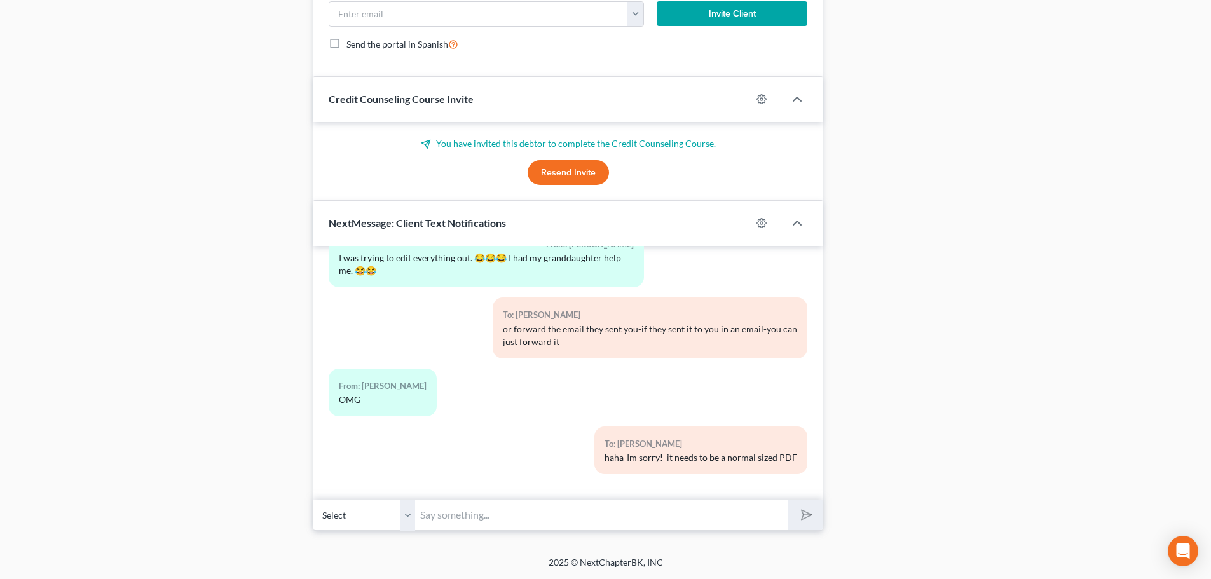
click at [458, 525] on input "text" at bounding box center [601, 515] width 373 height 31
type input "w"
type input "Is exeter finance the other car?"
click at [814, 514] on button "submit" at bounding box center [805, 515] width 35 height 30
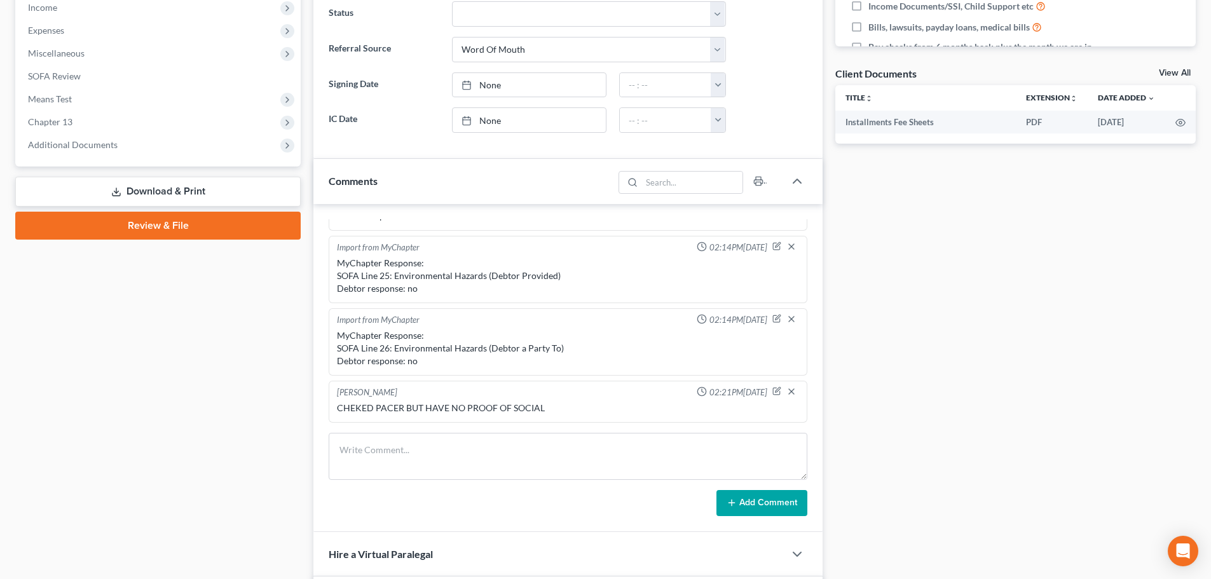
scroll to position [220, 0]
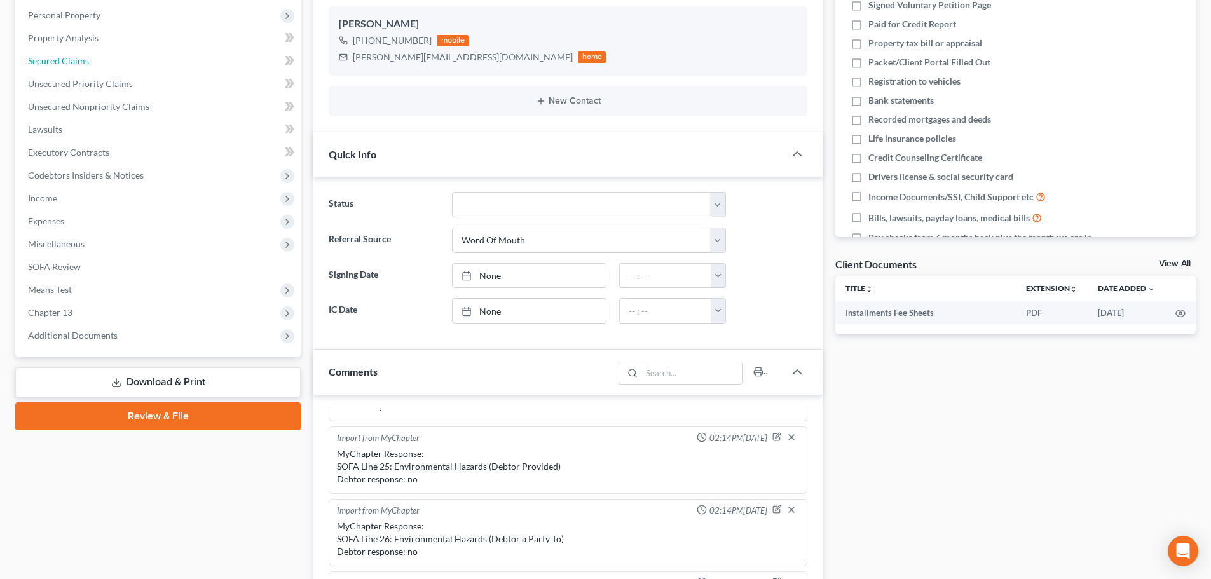
drag, startPoint x: 65, startPoint y: 60, endPoint x: 397, endPoint y: 230, distance: 372.8
click at [65, 60] on span "Secured Claims" at bounding box center [58, 60] width 61 height 11
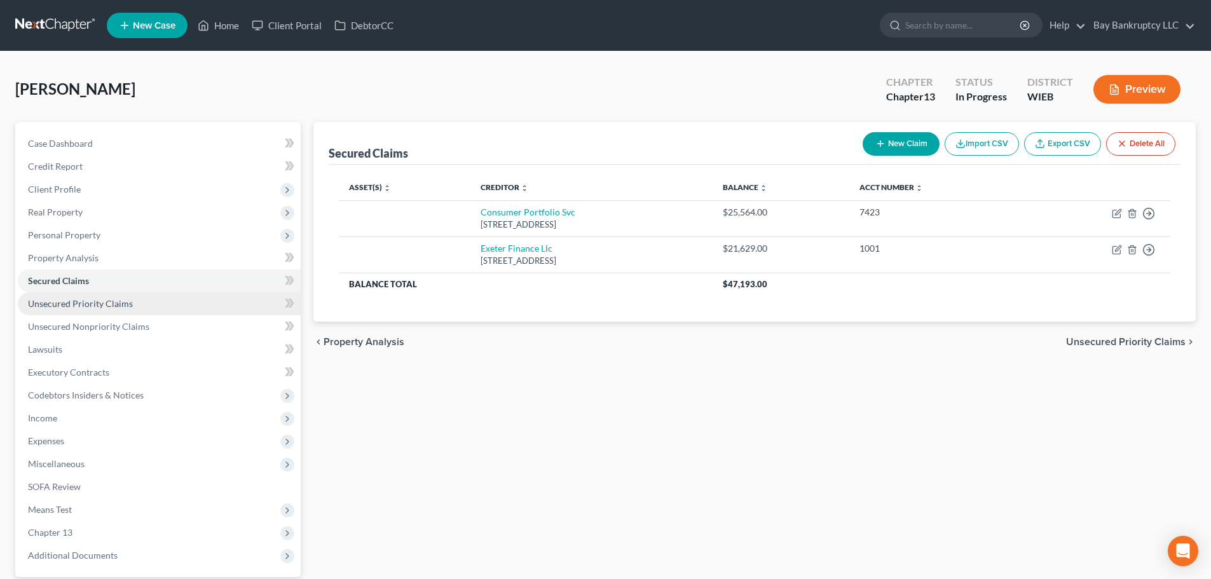
click at [116, 306] on span "Unsecured Priority Claims" at bounding box center [80, 303] width 105 height 11
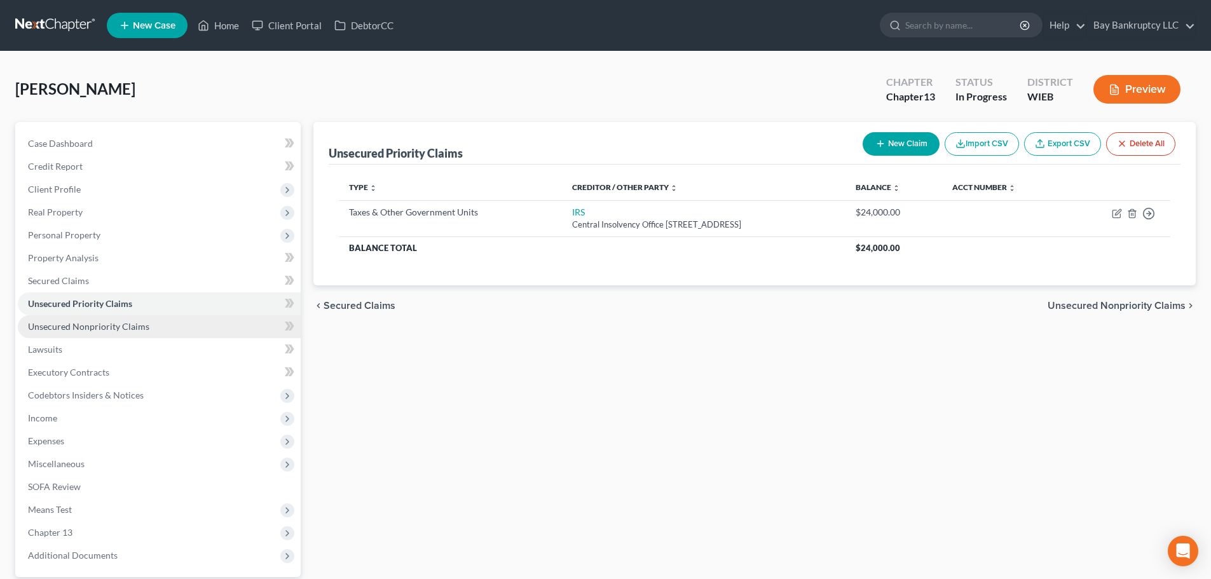
click at [121, 322] on span "Unsecured Nonpriority Claims" at bounding box center [88, 326] width 121 height 11
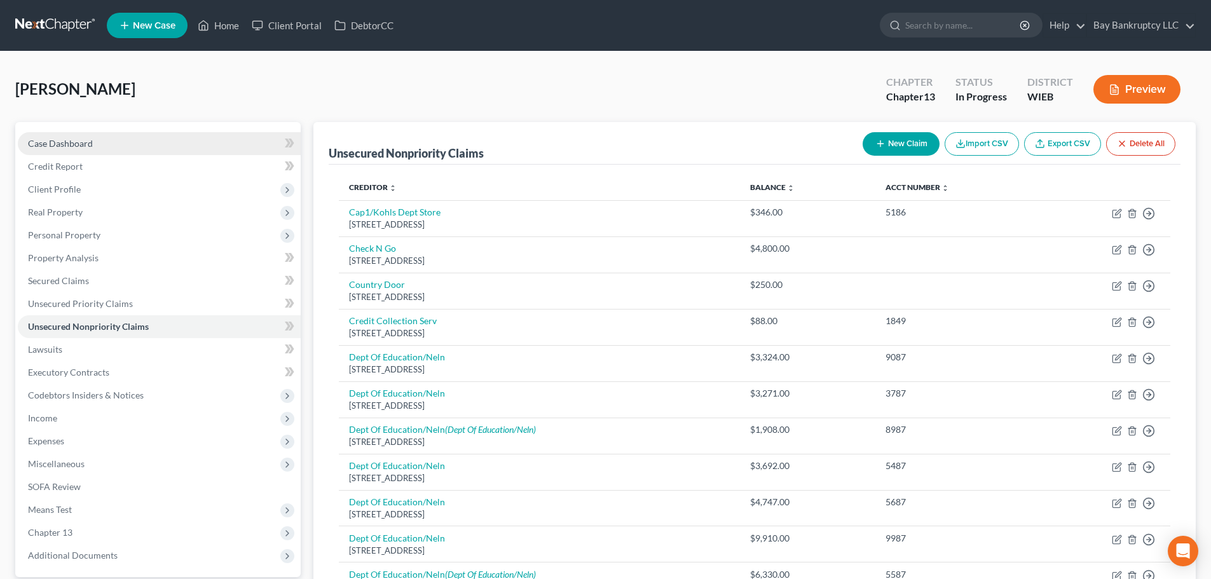
click at [69, 146] on span "Case Dashboard" at bounding box center [60, 143] width 65 height 11
select select "0"
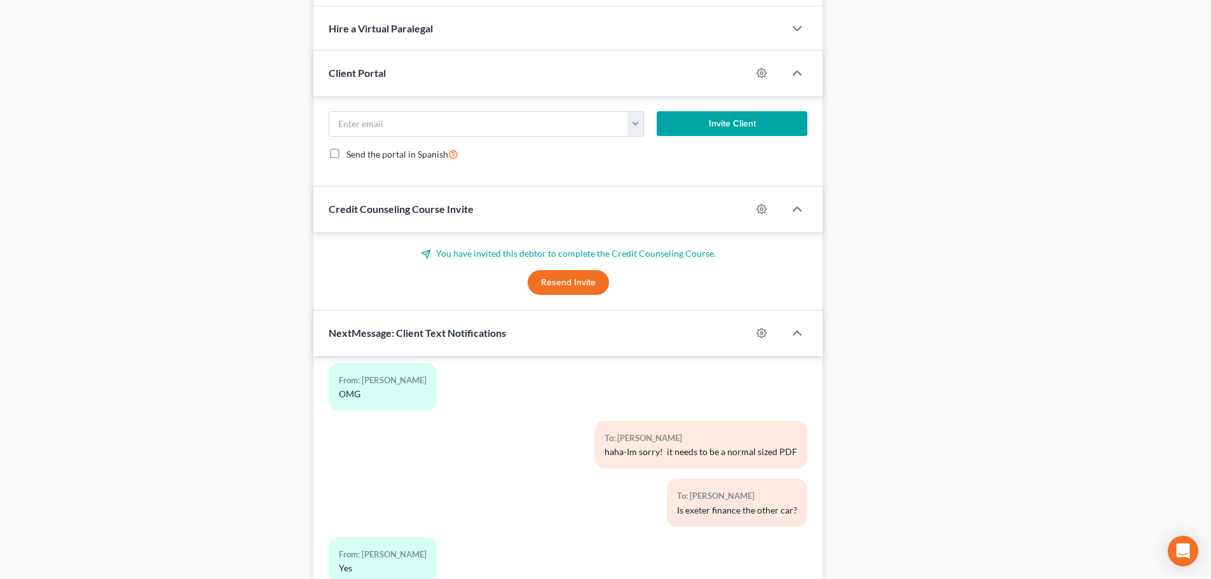
scroll to position [1047, 0]
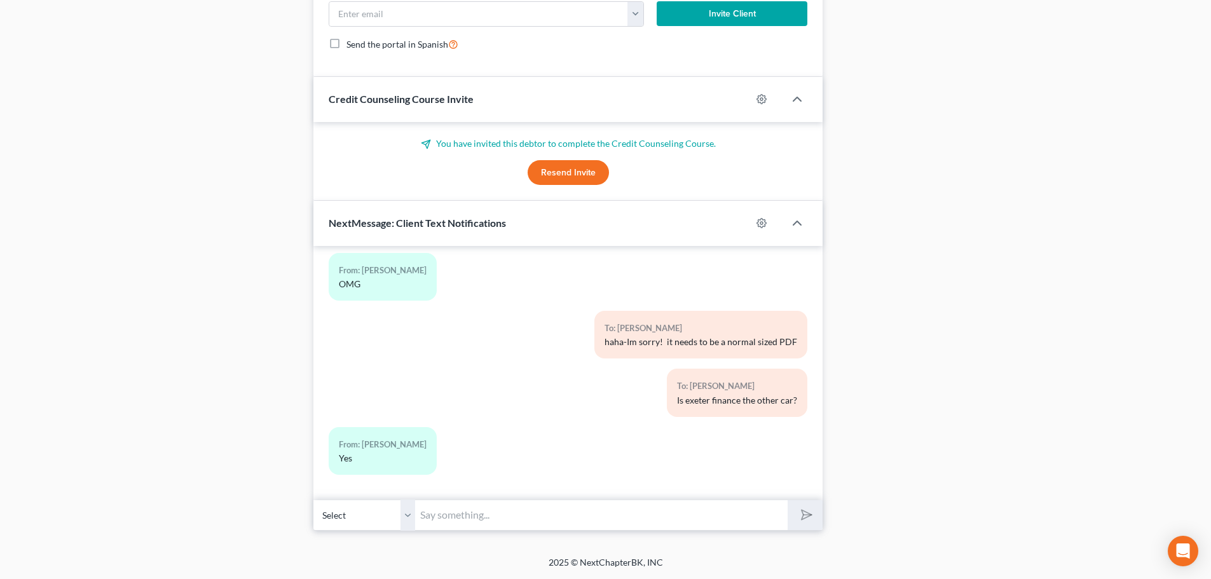
drag, startPoint x: 462, startPoint y: 512, endPoint x: 818, endPoint y: 460, distance: 359.1
click at [462, 512] on input "text" at bounding box center [601, 515] width 373 height 31
type input "ok, I will be in a meeting for a bit but will check back"
click at [804, 518] on icon "submit" at bounding box center [804, 515] width 18 height 18
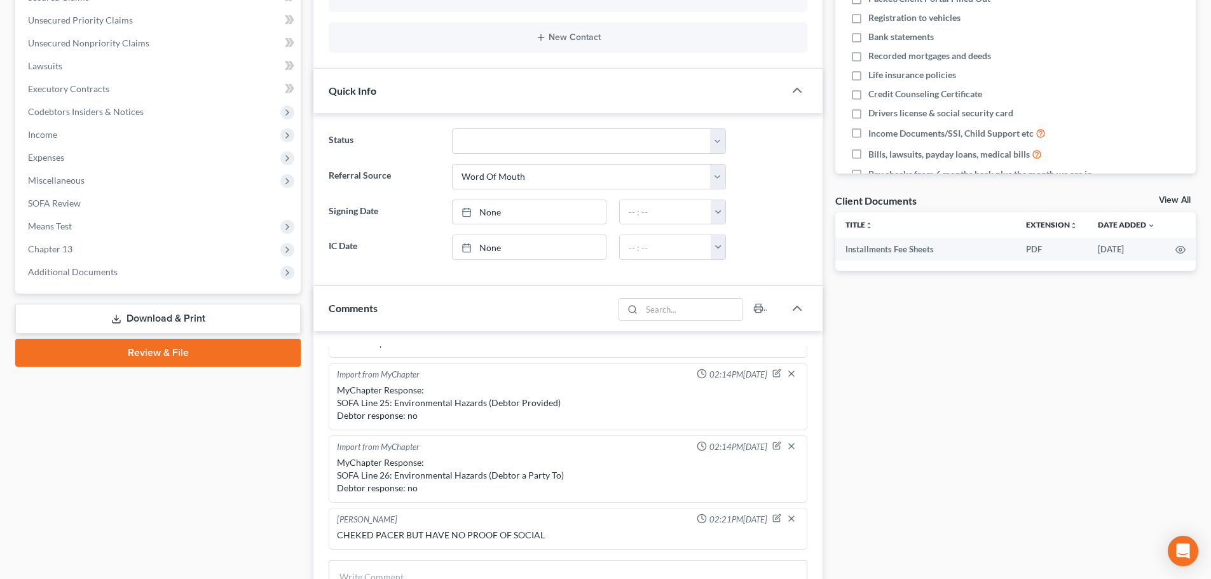
scroll to position [93, 0]
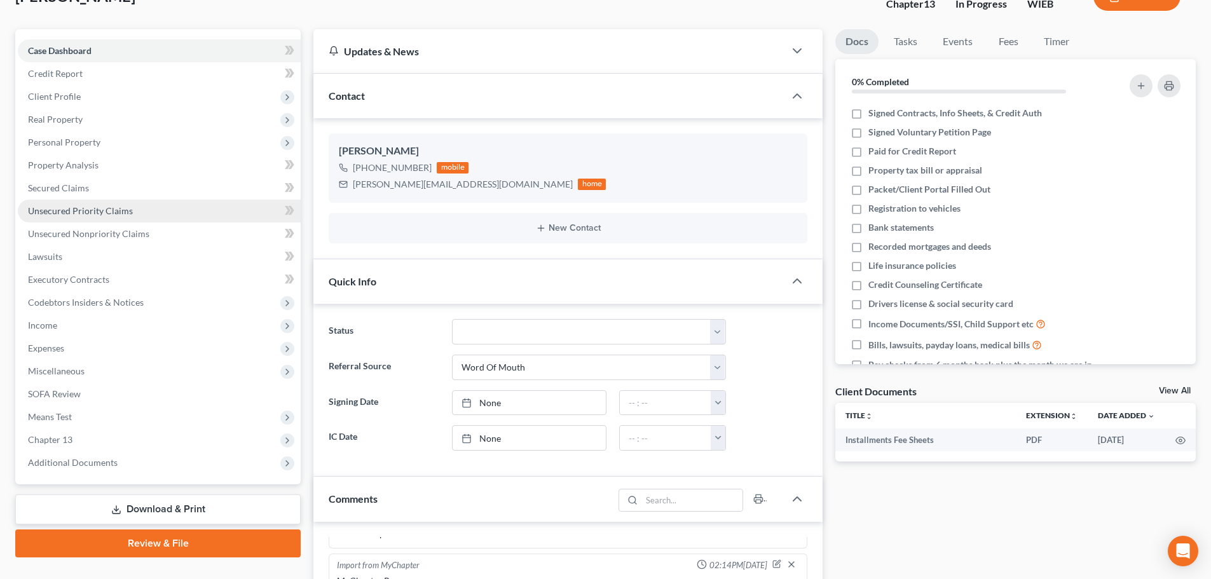
click at [102, 212] on span "Unsecured Priority Claims" at bounding box center [80, 210] width 105 height 11
click at [100, 211] on span "Unsecured Priority Claims" at bounding box center [80, 210] width 105 height 11
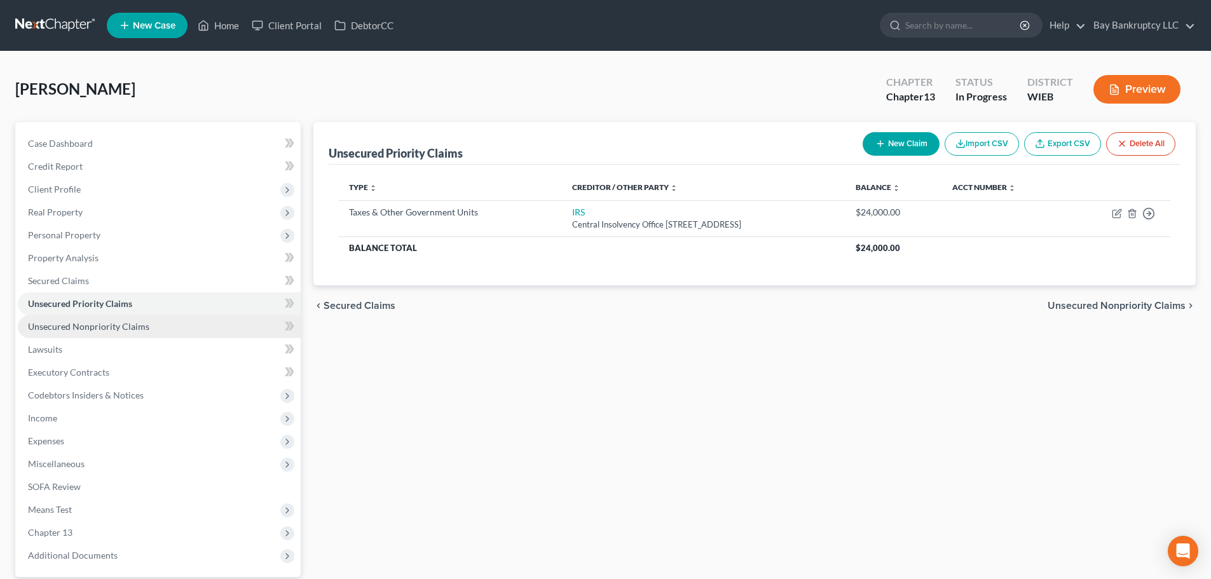
click at [120, 328] on span "Unsecured Nonpriority Claims" at bounding box center [88, 326] width 121 height 11
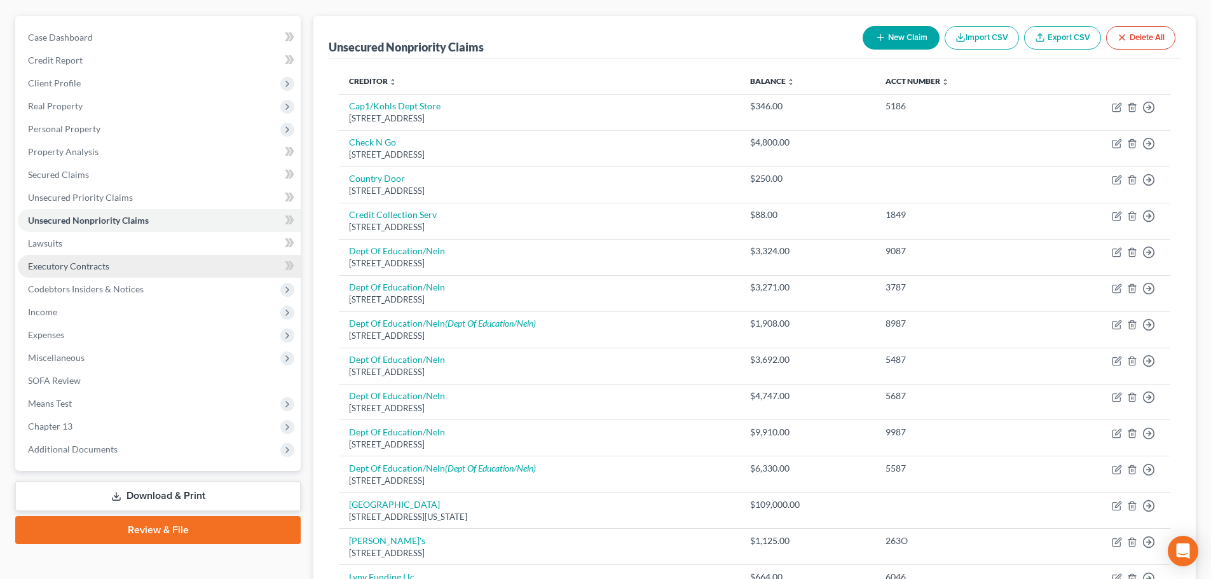
scroll to position [65, 0]
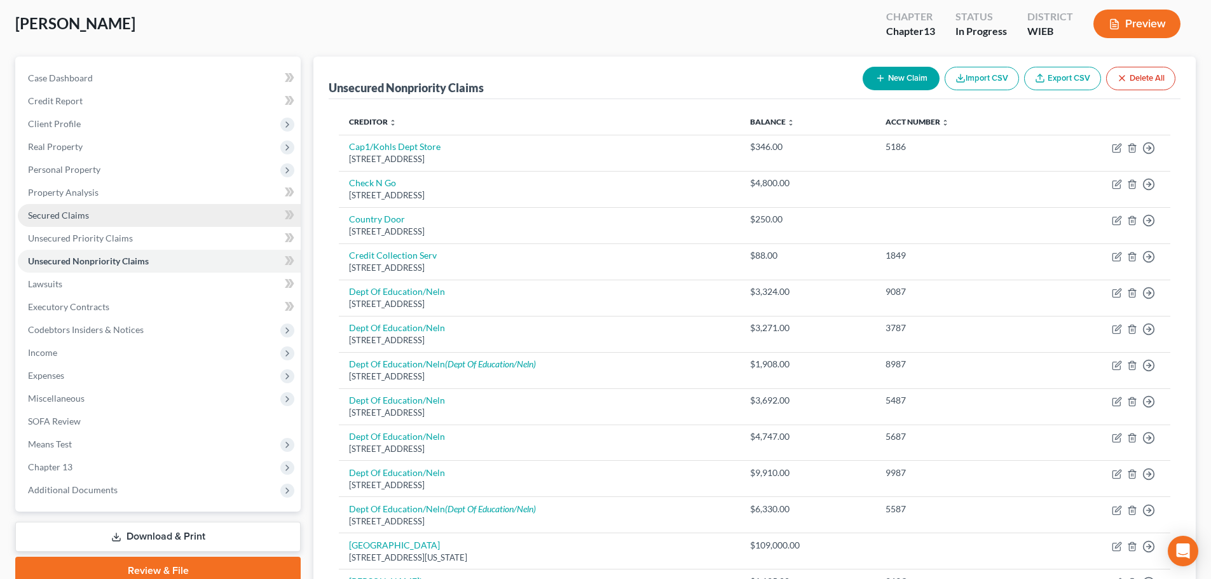
click at [69, 211] on span "Secured Claims" at bounding box center [58, 215] width 61 height 11
